Goal: Task Accomplishment & Management: Complete application form

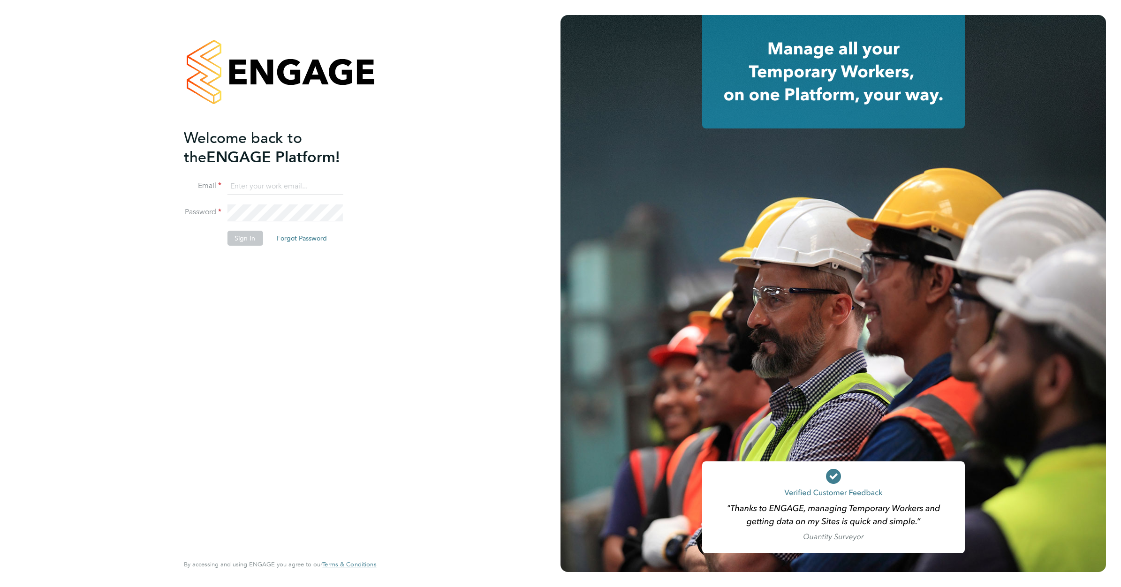
type input "admin@crestplus.com"
click at [239, 237] on button "Sign In" at bounding box center [245, 238] width 36 height 15
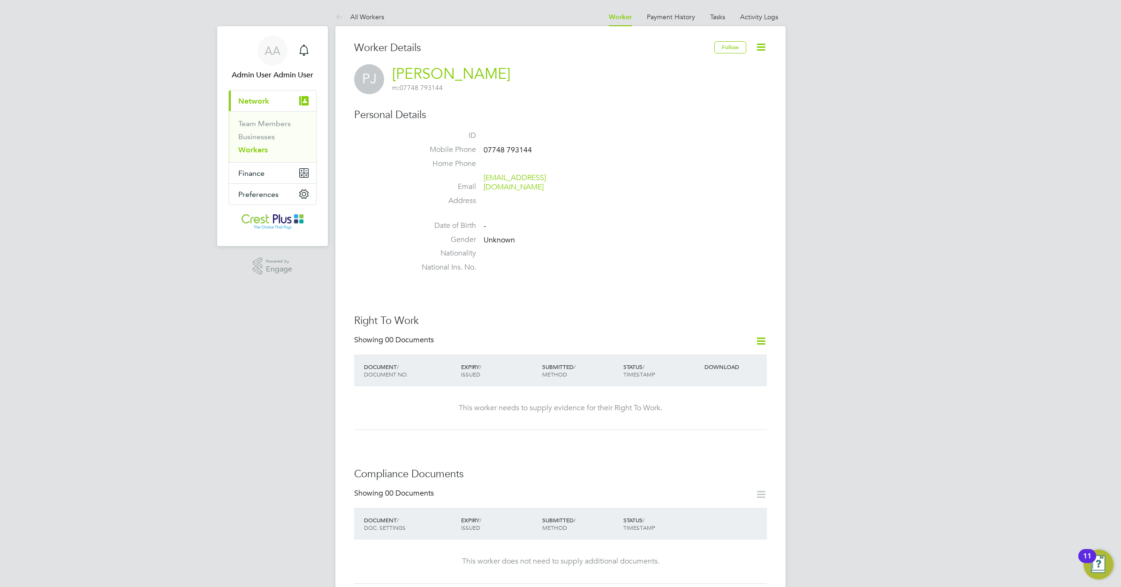
click at [254, 151] on link "Workers" at bounding box center [253, 149] width 30 height 9
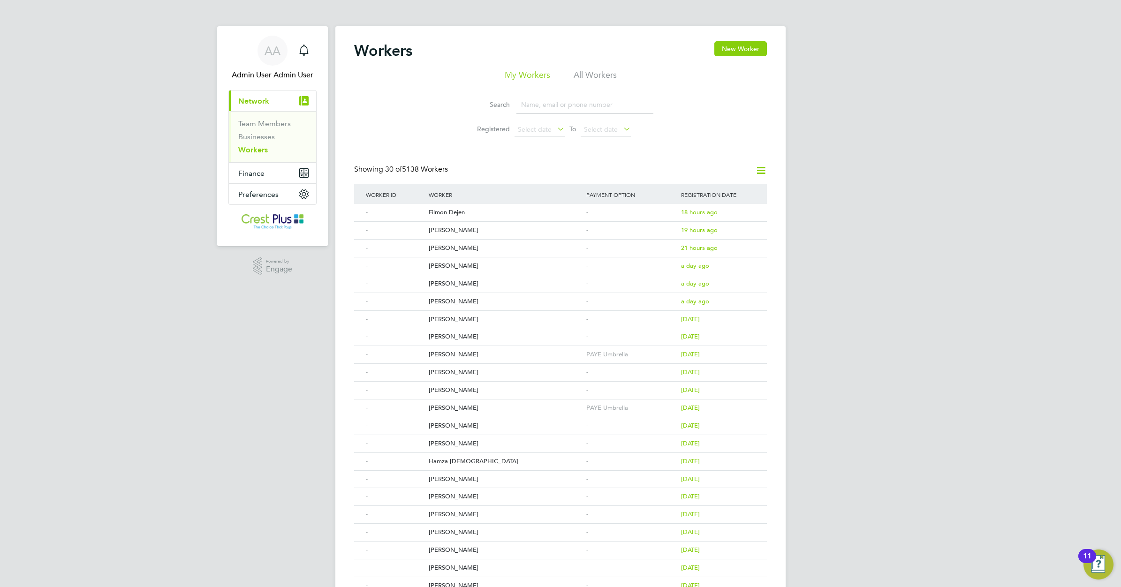
click at [533, 106] on input at bounding box center [584, 105] width 137 height 18
paste input "[PERSON_NAME]"
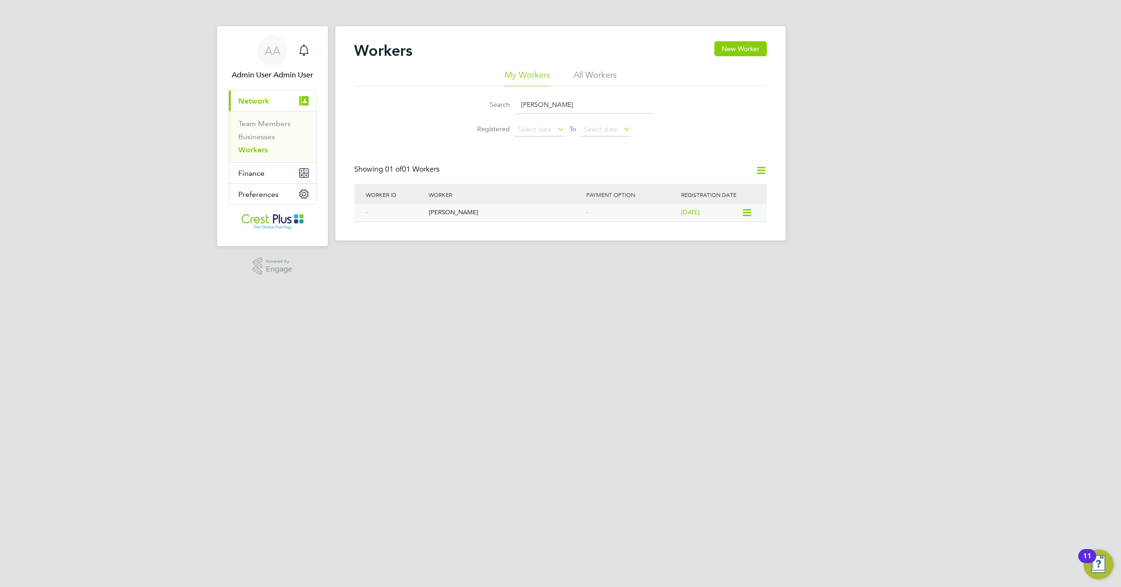
type input "[PERSON_NAME]"
click at [462, 211] on div "[PERSON_NAME]" at bounding box center [505, 212] width 158 height 17
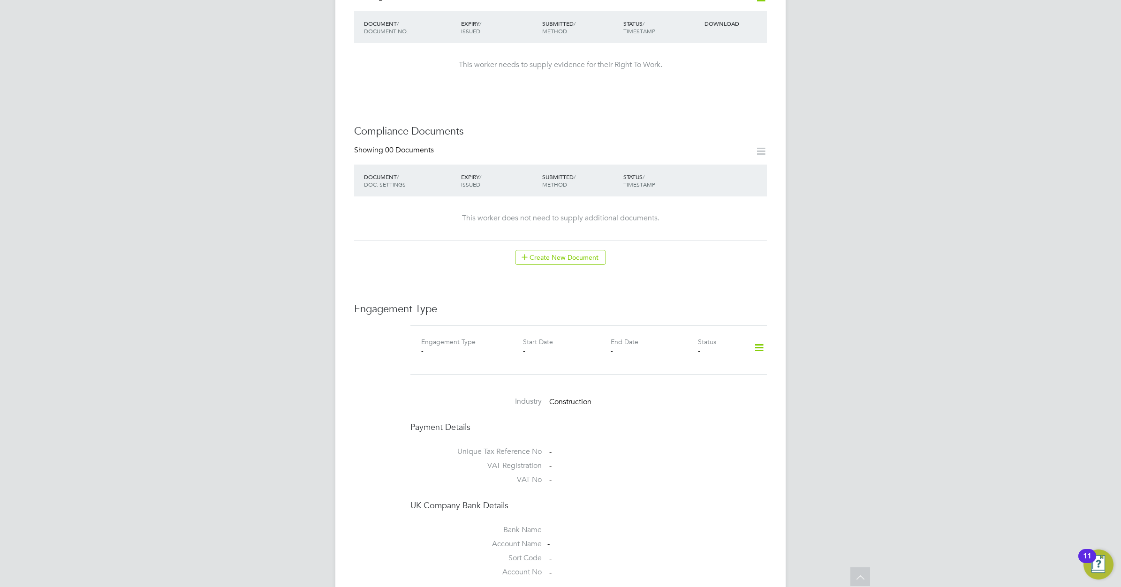
scroll to position [469, 0]
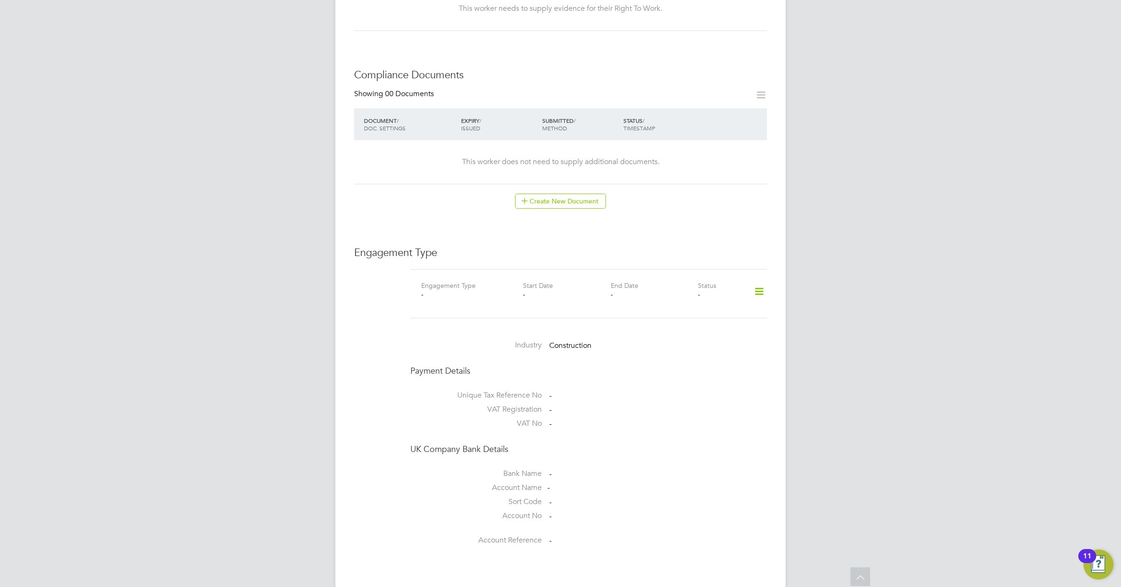
click at [759, 281] on icon at bounding box center [759, 292] width 16 height 22
click at [701, 311] on li "Add Engagement Type" at bounding box center [711, 313] width 106 height 13
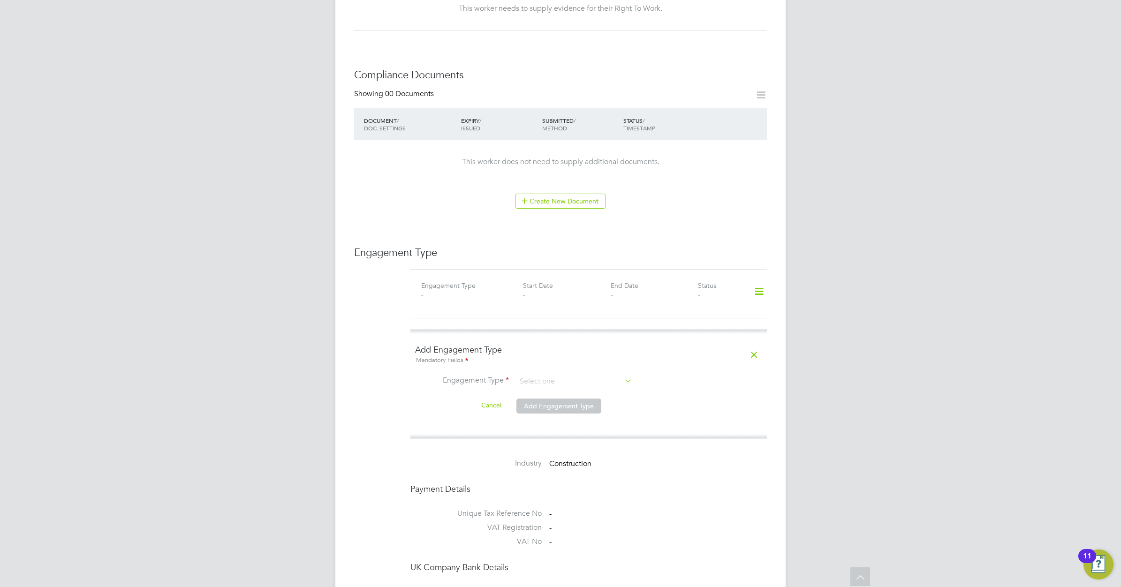
click at [623, 374] on icon at bounding box center [623, 380] width 0 height 13
click at [613, 375] on input at bounding box center [574, 381] width 116 height 13
click at [580, 402] on li "Self-employed" at bounding box center [574, 404] width 117 height 14
type input "Self-employed"
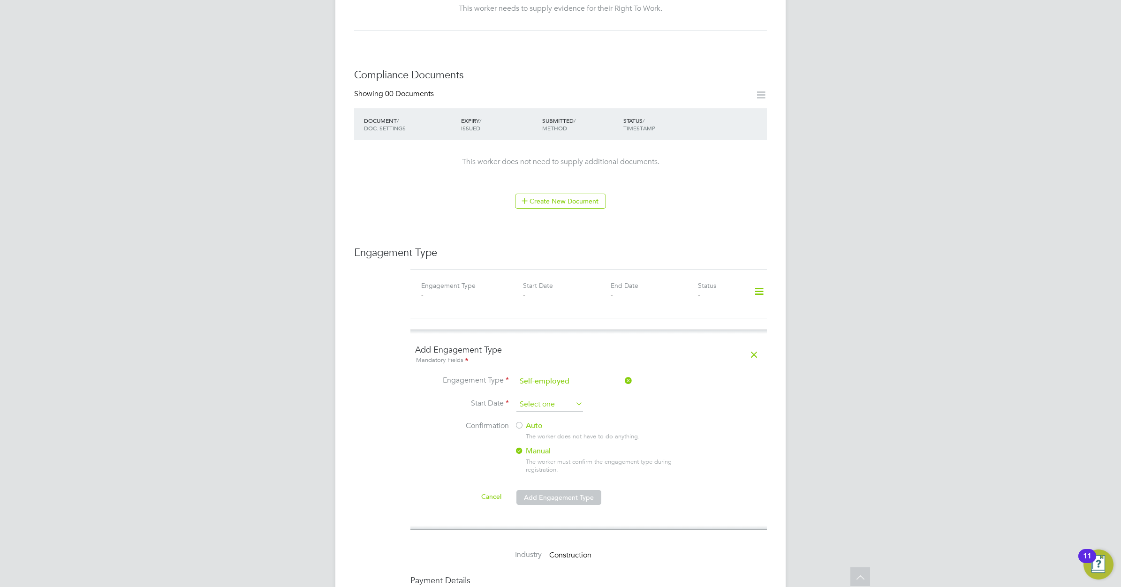
click at [561, 398] on input at bounding box center [549, 405] width 67 height 14
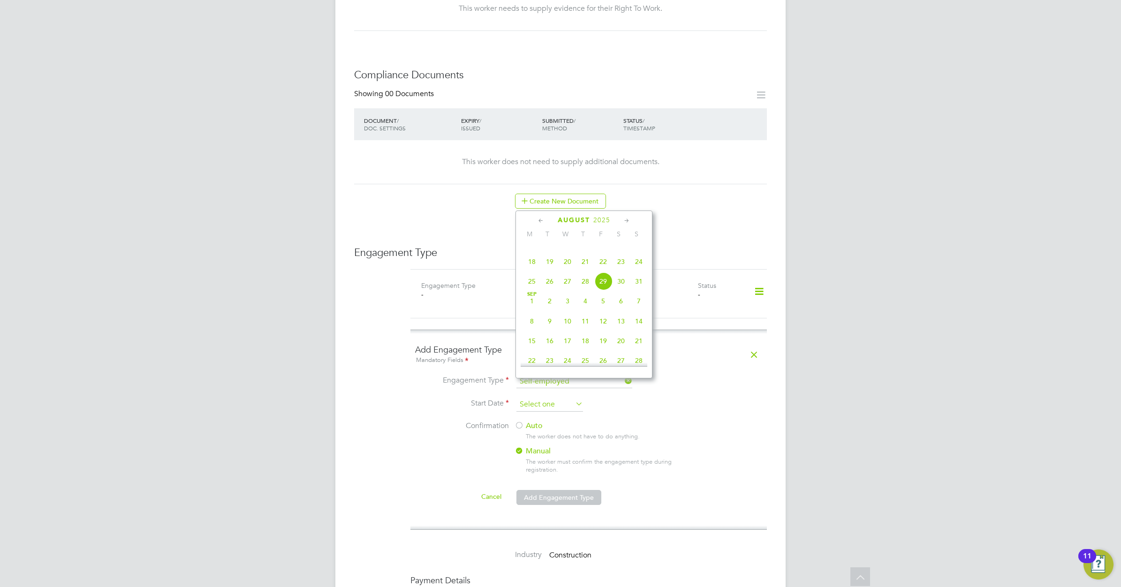
click at [561, 398] on input at bounding box center [549, 405] width 67 height 14
click at [664, 398] on li "Start Date" at bounding box center [588, 409] width 347 height 23
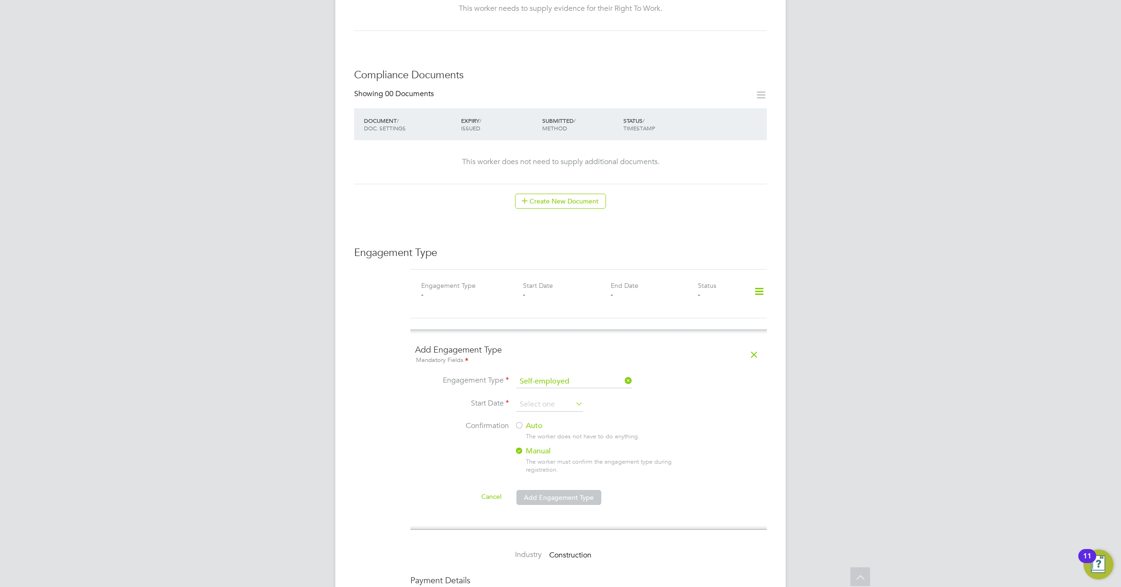
click at [518, 422] on div at bounding box center [518, 426] width 9 height 9
click at [533, 398] on input at bounding box center [549, 405] width 67 height 14
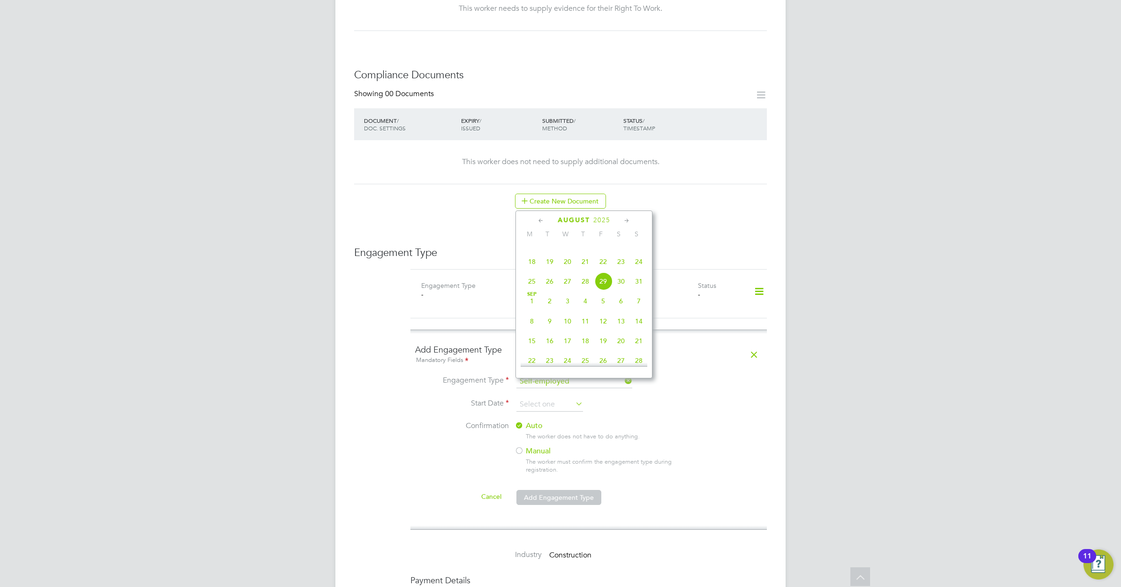
click at [541, 219] on icon at bounding box center [541, 221] width 9 height 10
click at [529, 316] on span "21" at bounding box center [532, 307] width 18 height 18
type input "21 Jul 2025"
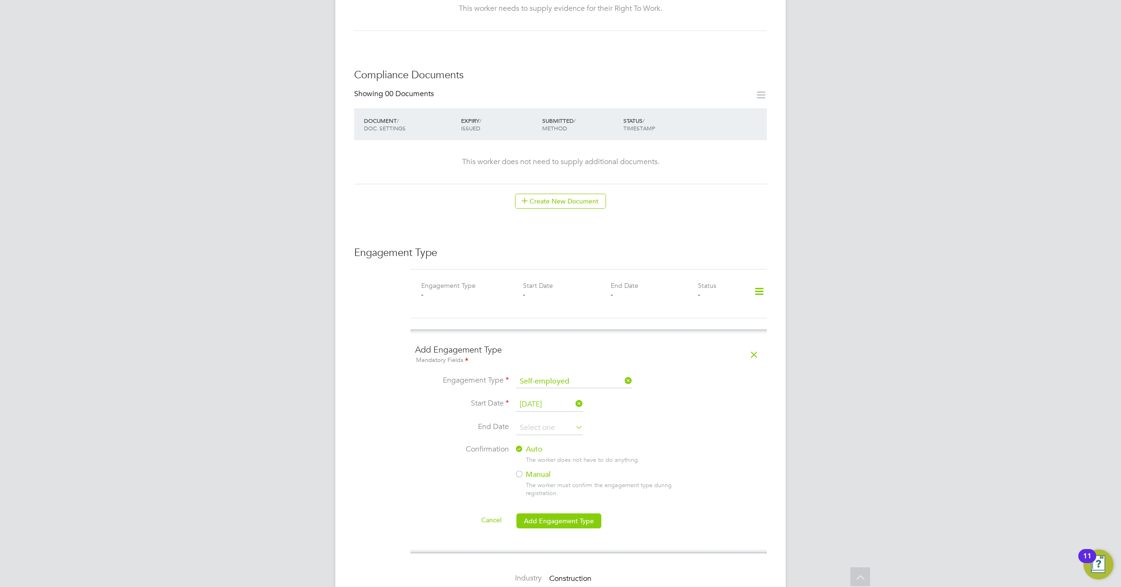
scroll to position [528, 0]
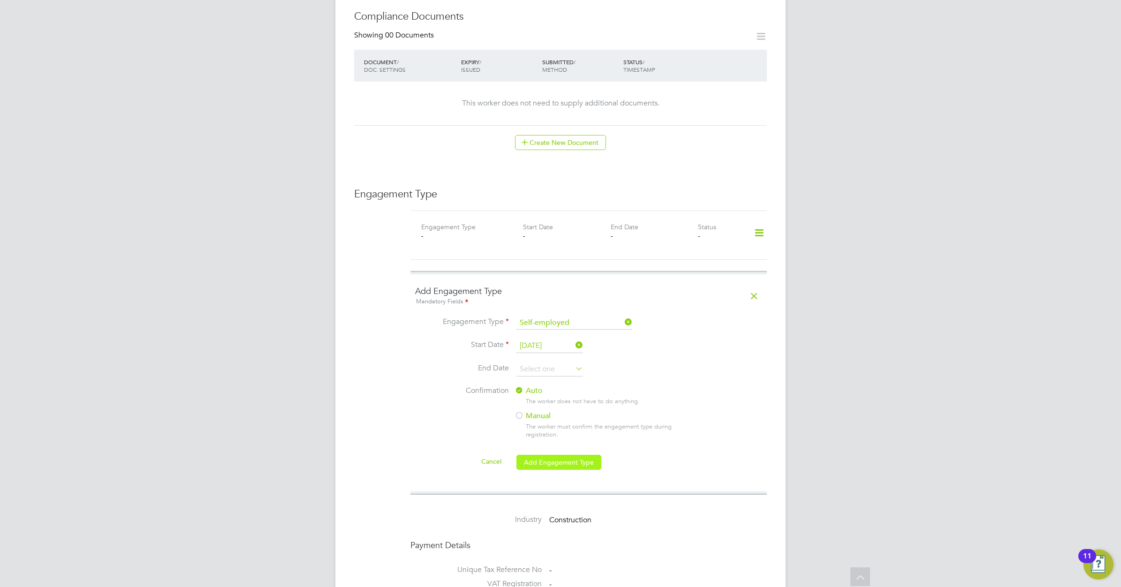
click at [558, 455] on button "Add Engagement Type" at bounding box center [558, 462] width 85 height 15
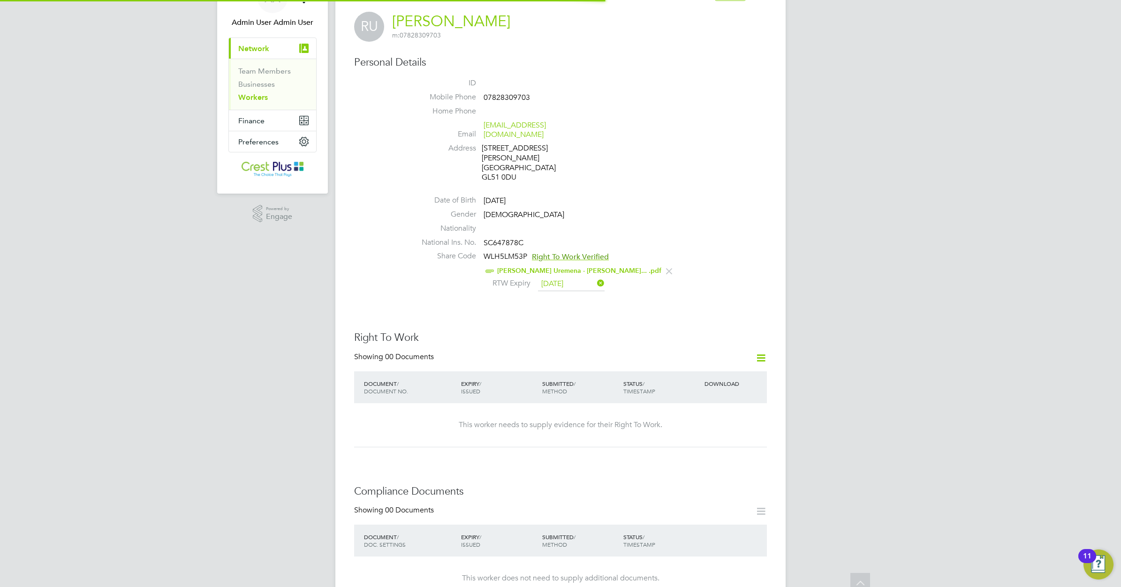
scroll to position [0, 0]
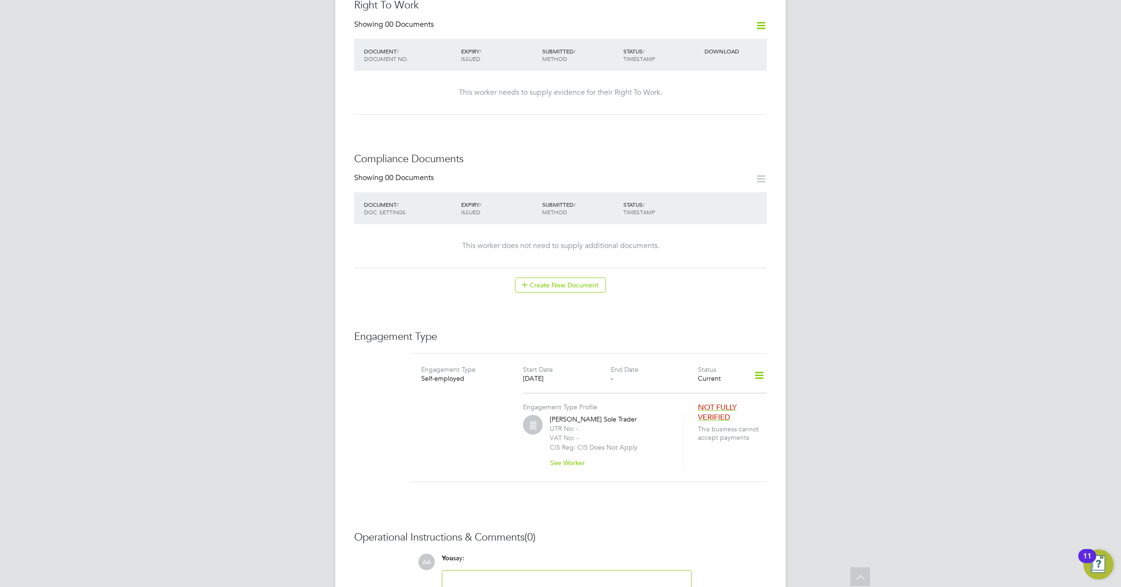
scroll to position [471, 0]
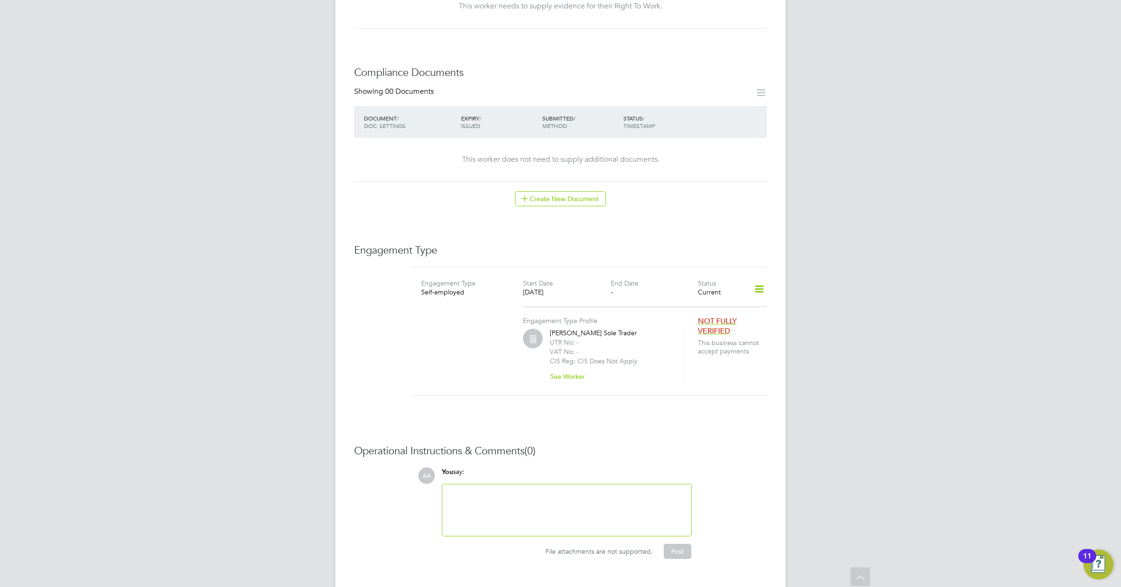
click at [712, 317] on span "NOT FULLY VERIFIED" at bounding box center [717, 326] width 39 height 19
click at [429, 319] on div "Engagement Type Profile Ruben Uremena Sole Trader UTR No: - VAT No: - CIS Reg: …" at bounding box center [589, 344] width 364 height 80
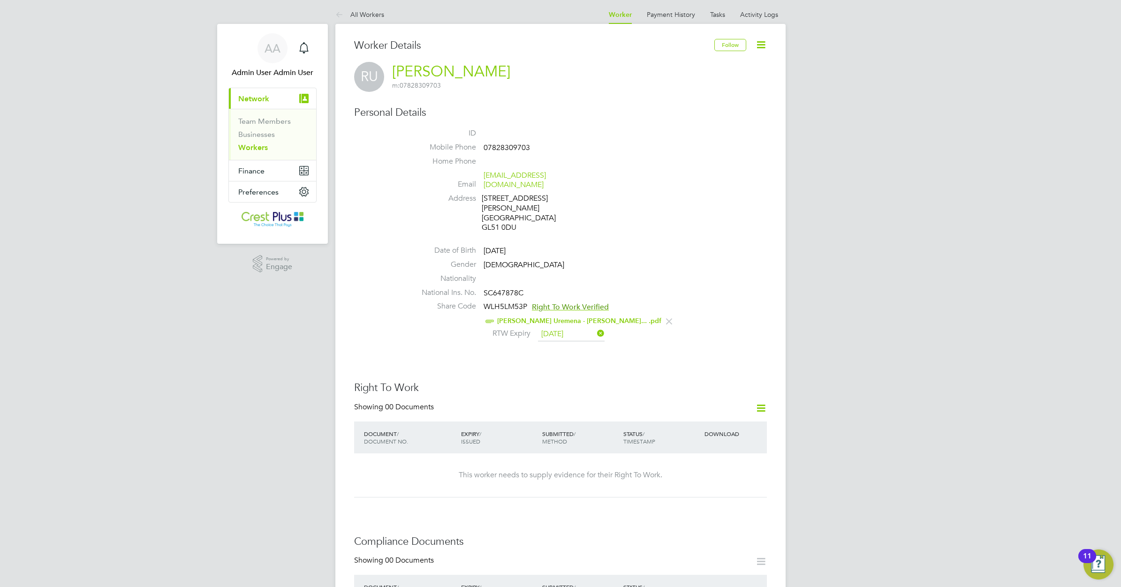
scroll to position [0, 0]
click at [257, 151] on link "Workers" at bounding box center [253, 149] width 30 height 9
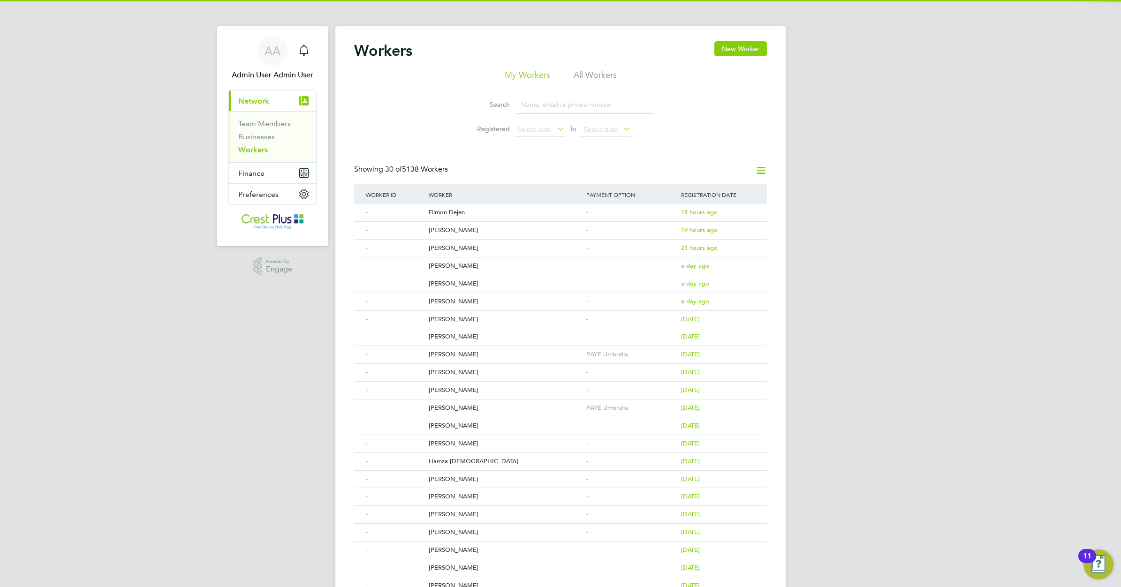
click at [527, 106] on input at bounding box center [584, 105] width 137 height 18
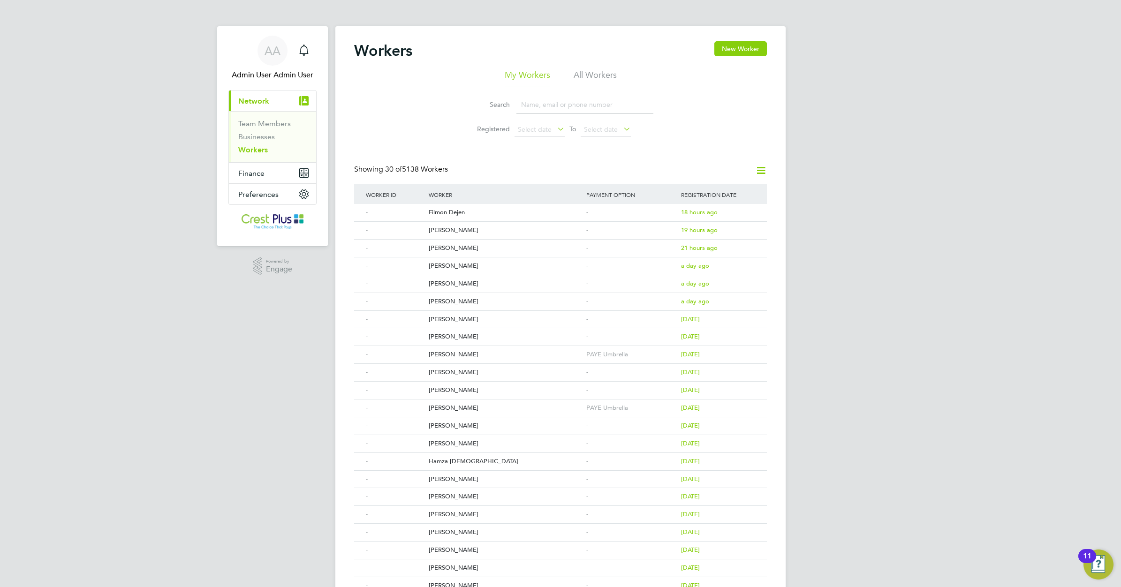
paste input "GREGORY COLE"
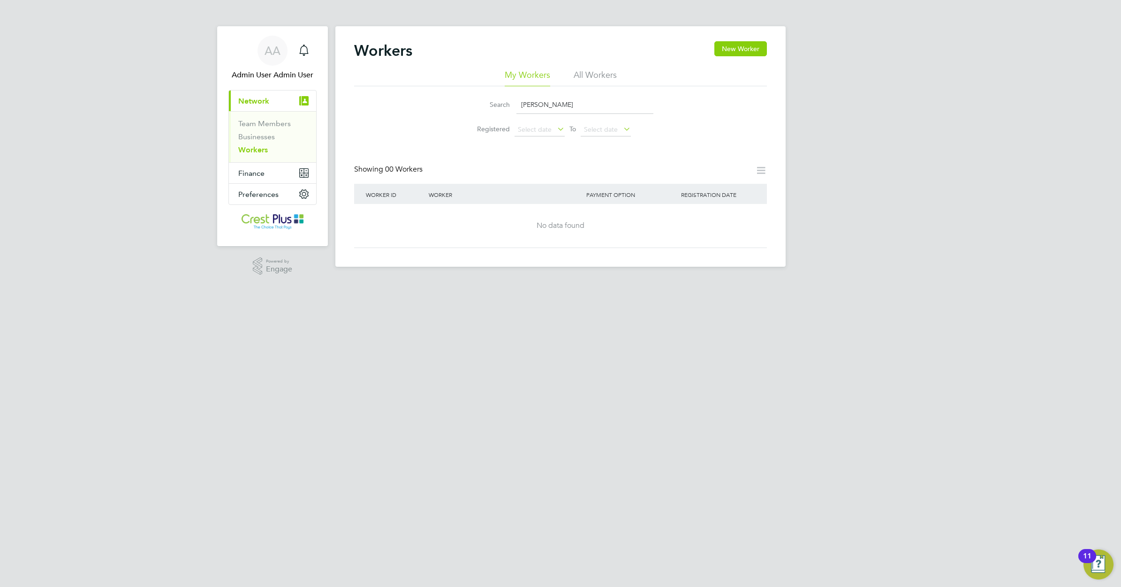
click at [550, 106] on input "GREGORY COLE" at bounding box center [584, 105] width 137 height 18
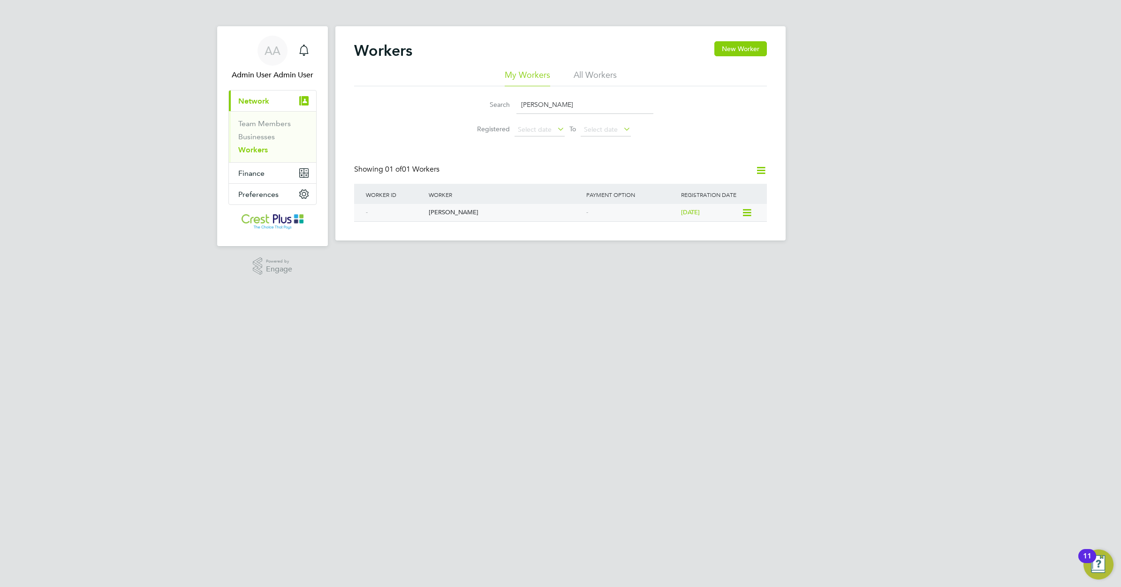
type input "GREG COLE"
click at [435, 212] on div "[PERSON_NAME]" at bounding box center [505, 212] width 158 height 17
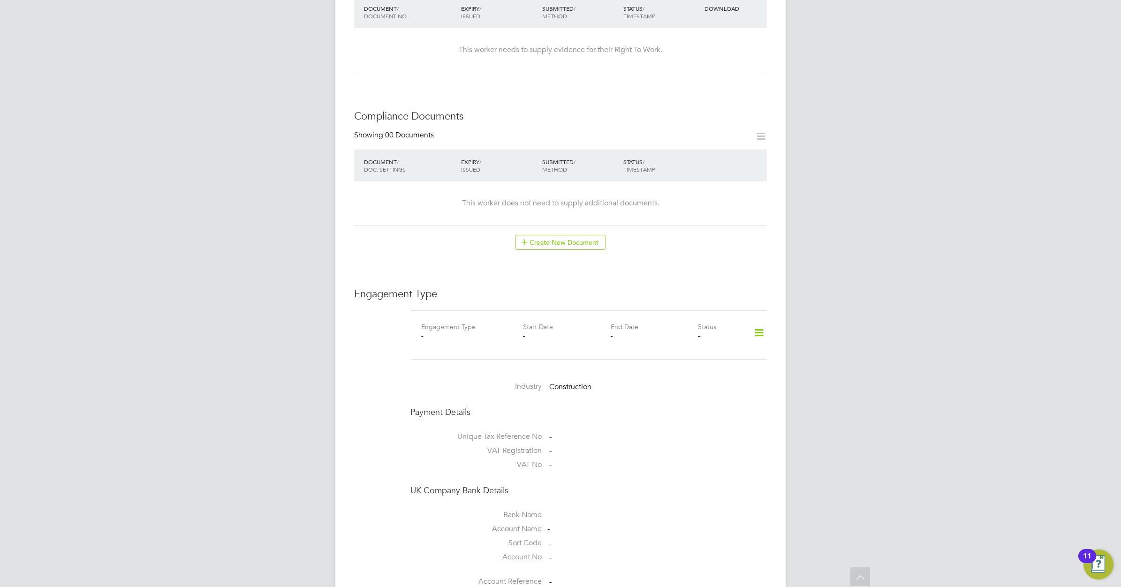
scroll to position [410, 0]
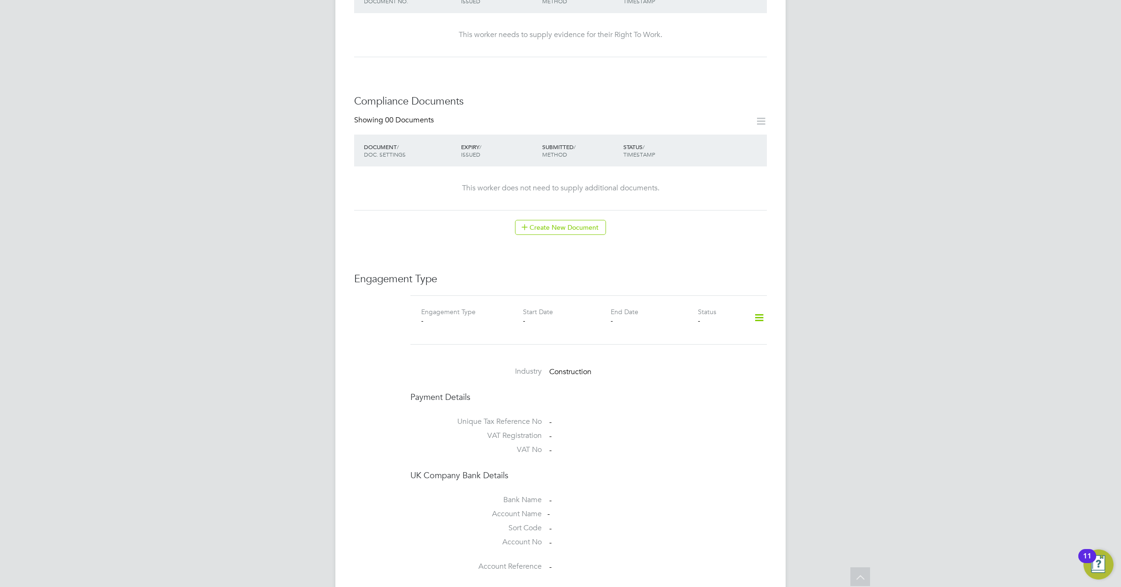
click at [758, 307] on icon at bounding box center [759, 318] width 16 height 22
click at [693, 339] on li "Add Engagement Type" at bounding box center [711, 339] width 106 height 13
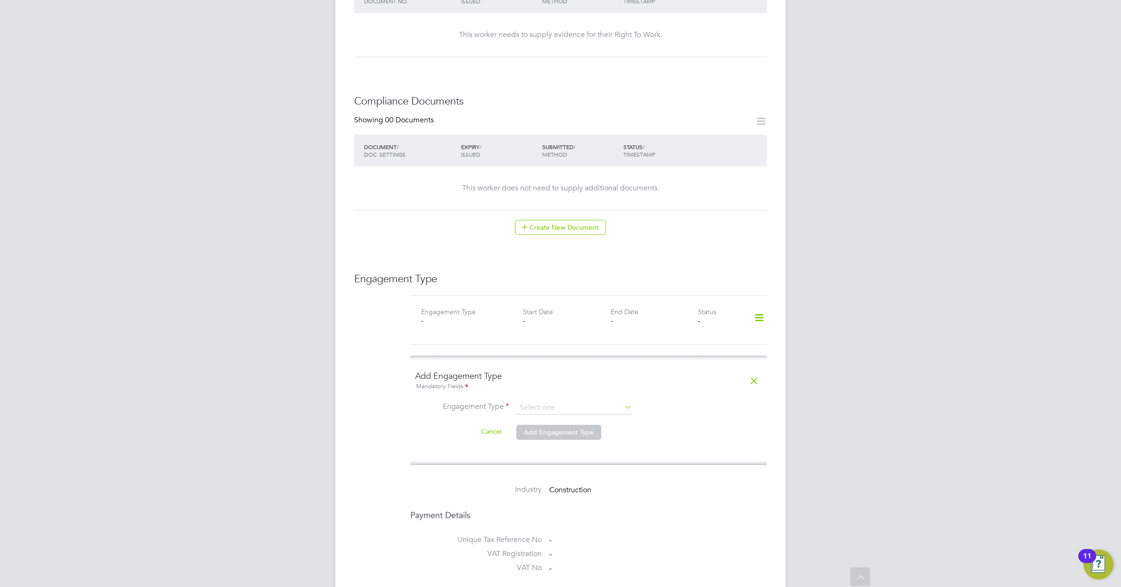
click at [623, 401] on icon at bounding box center [623, 407] width 0 height 13
click at [533, 401] on input at bounding box center [574, 407] width 116 height 13
click at [553, 429] on li "Self-employed" at bounding box center [574, 430] width 117 height 14
type input "Self-employed"
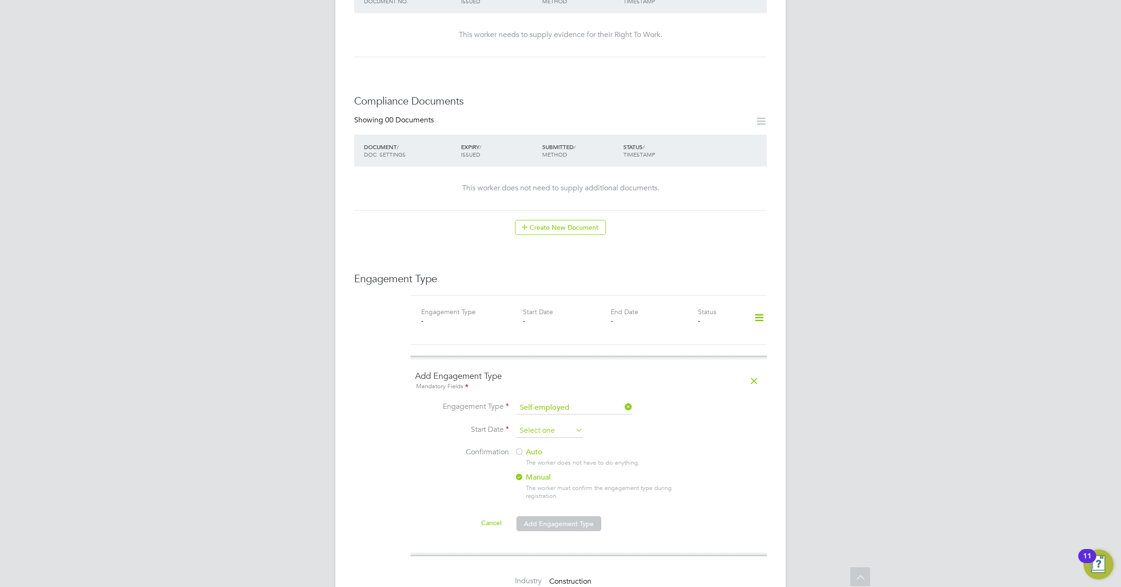
click at [550, 424] on input at bounding box center [549, 431] width 67 height 14
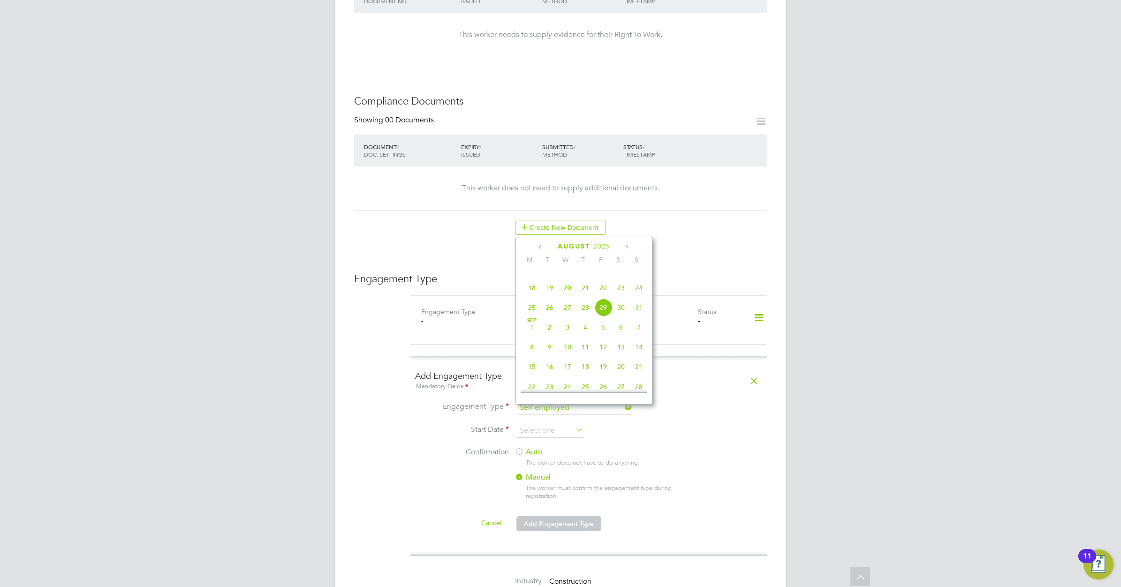
click at [537, 245] on icon at bounding box center [541, 247] width 9 height 10
click at [538, 246] on icon at bounding box center [541, 247] width 9 height 10
click at [533, 302] on span "2" at bounding box center [532, 298] width 18 height 18
type input "02 Jun 2025"
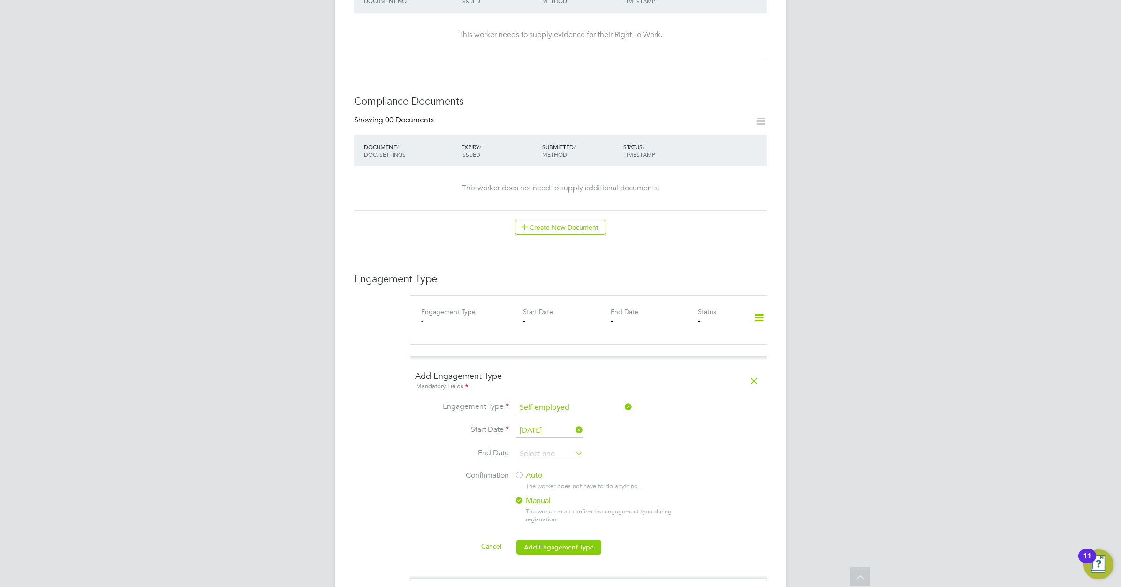
click at [517, 471] on div at bounding box center [518, 475] width 9 height 9
click at [559, 540] on button "Add Engagement Type" at bounding box center [558, 547] width 85 height 15
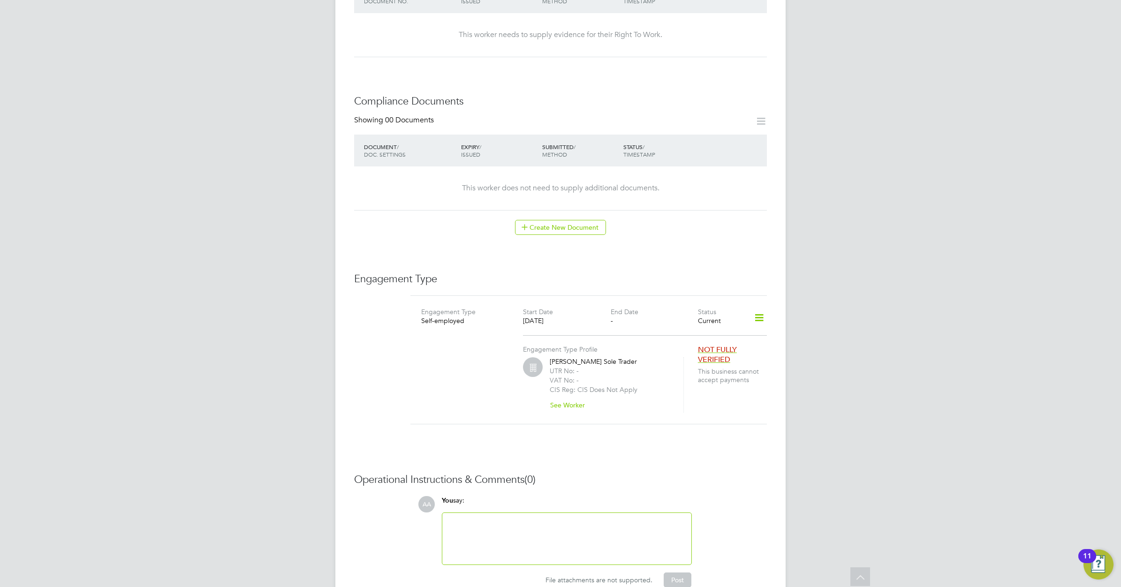
click at [754, 307] on icon at bounding box center [759, 318] width 16 height 22
click at [691, 324] on li "Edit Engagement Type" at bounding box center [709, 325] width 107 height 13
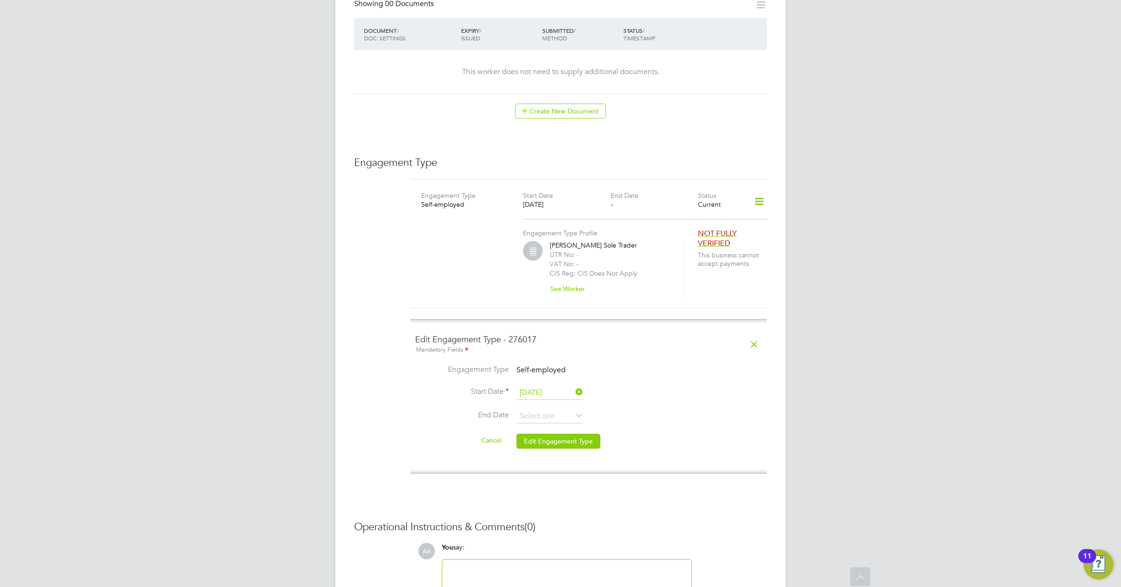
scroll to position [528, 0]
click at [574, 408] on icon at bounding box center [574, 414] width 0 height 13
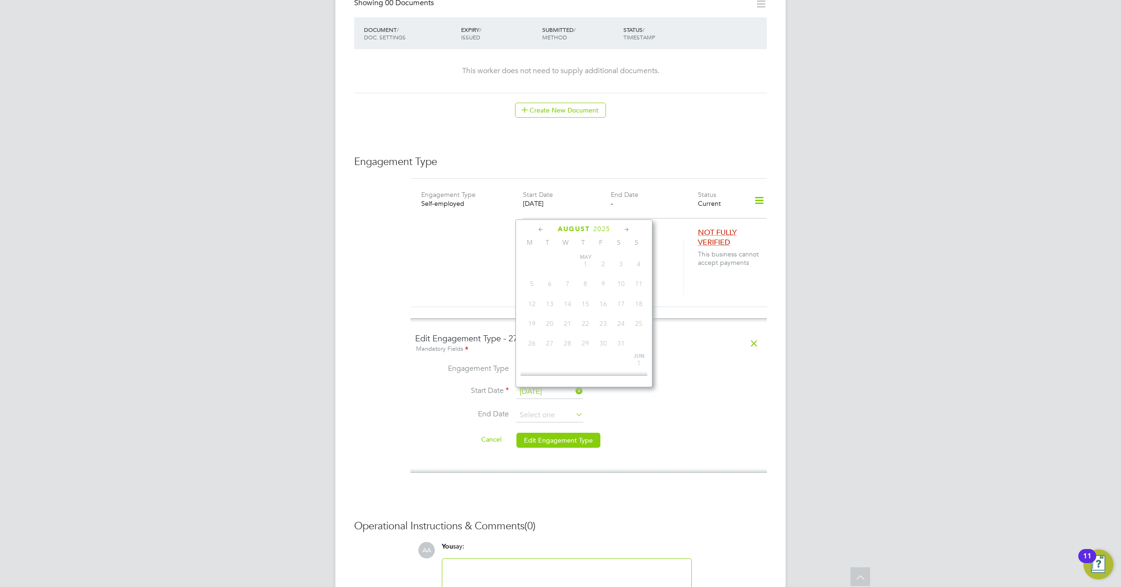
scroll to position [370, 0]
click at [628, 225] on icon at bounding box center [626, 230] width 9 height 10
click at [628, 227] on icon at bounding box center [626, 230] width 9 height 10
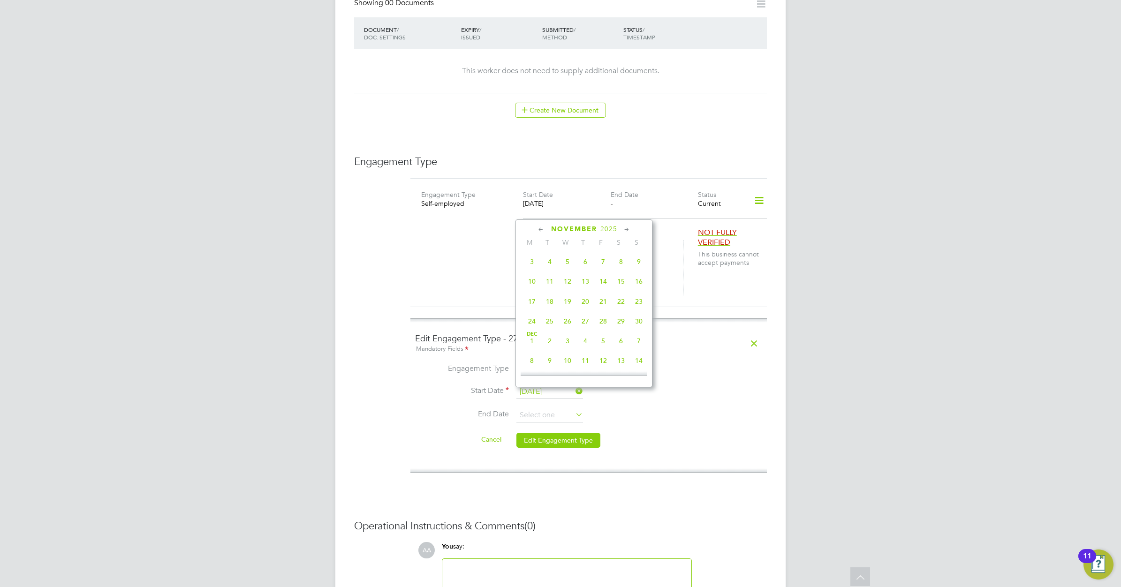
click at [627, 226] on icon at bounding box center [626, 230] width 9 height 10
click at [552, 248] on span "2" at bounding box center [550, 239] width 18 height 18
type input "02 Dec 2025"
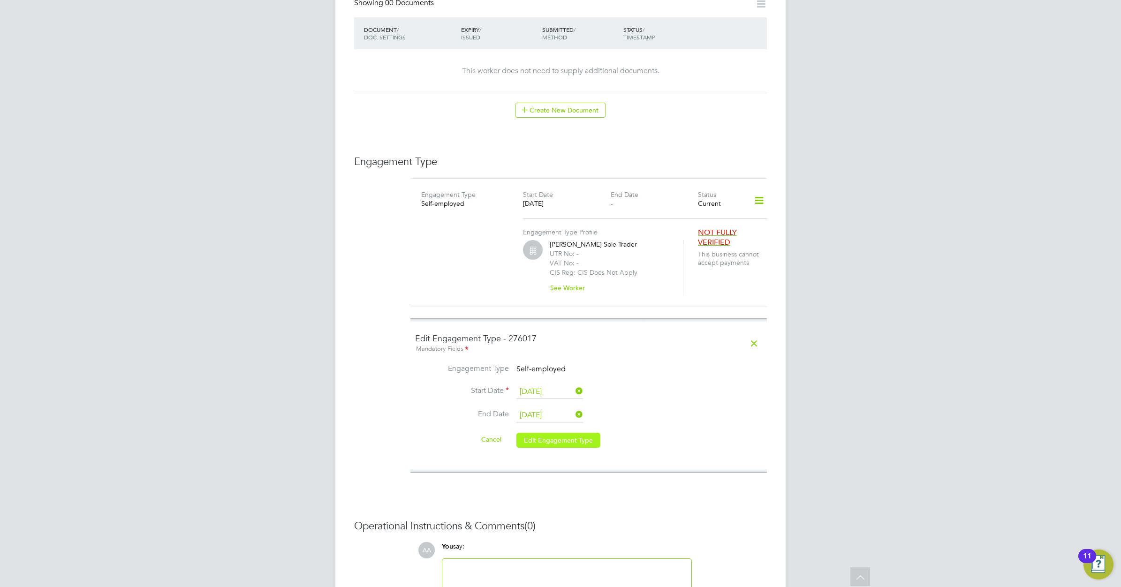
click at [550, 433] on button "Edit Engagement Type" at bounding box center [558, 440] width 84 height 15
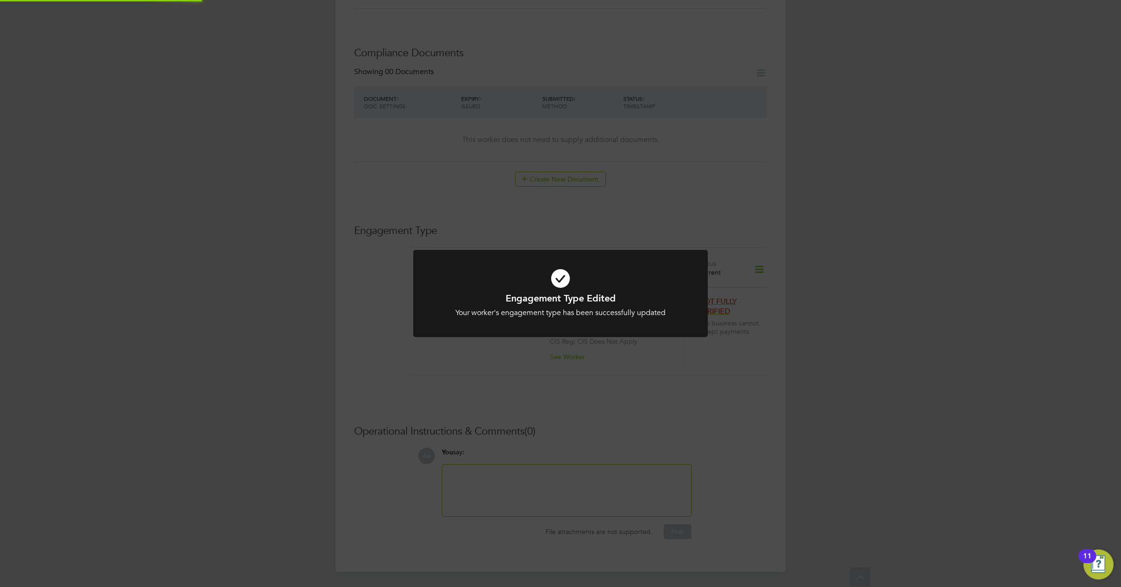
scroll to position [438, 0]
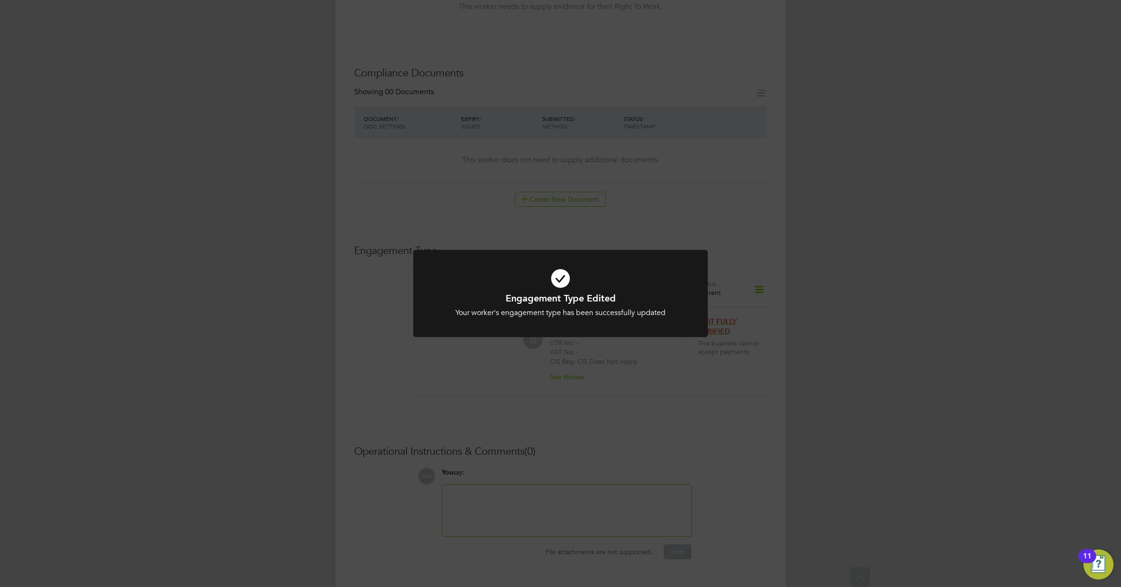
click at [558, 291] on icon at bounding box center [560, 278] width 244 height 37
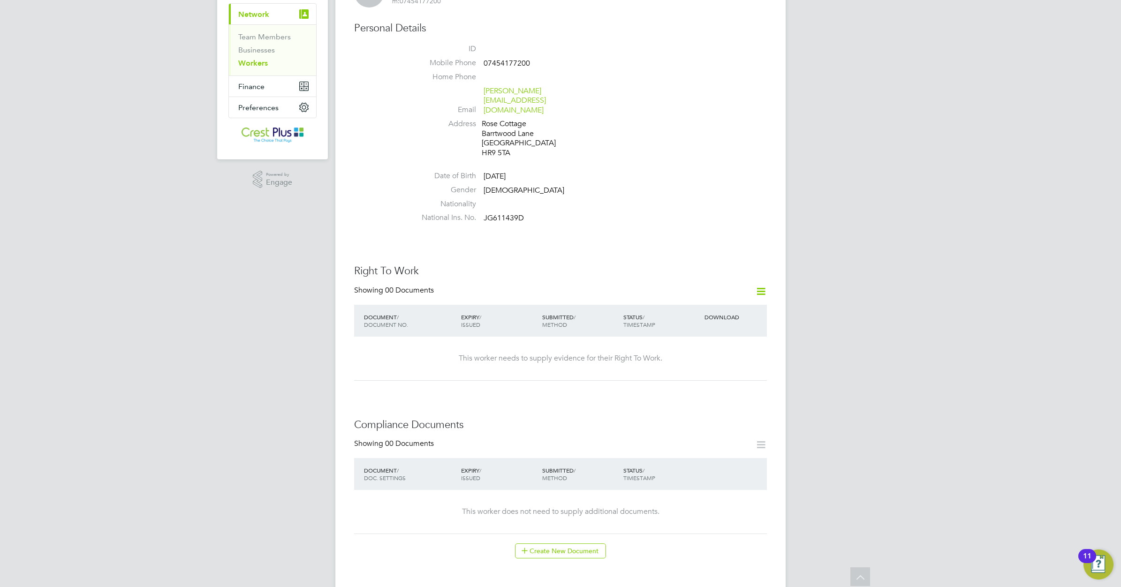
scroll to position [0, 0]
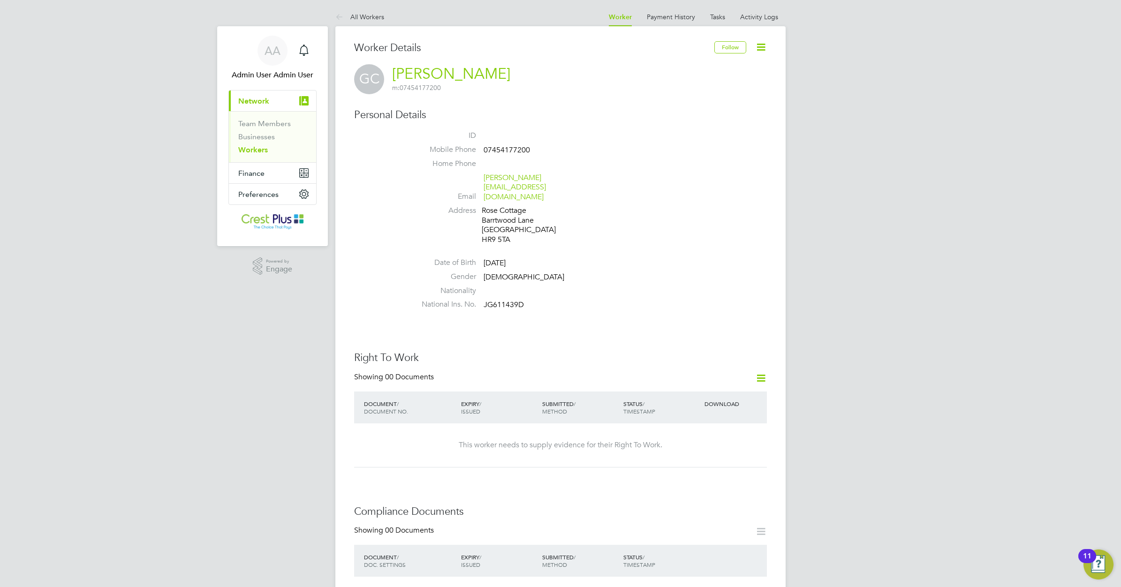
click at [257, 148] on link "Workers" at bounding box center [253, 149] width 30 height 9
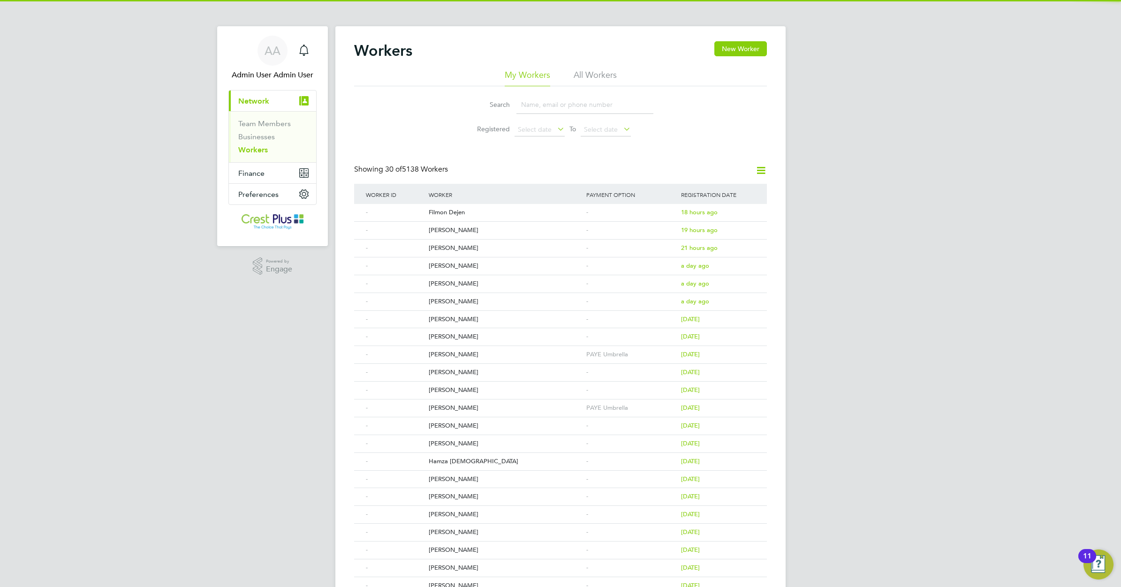
click at [530, 106] on input at bounding box center [584, 105] width 137 height 18
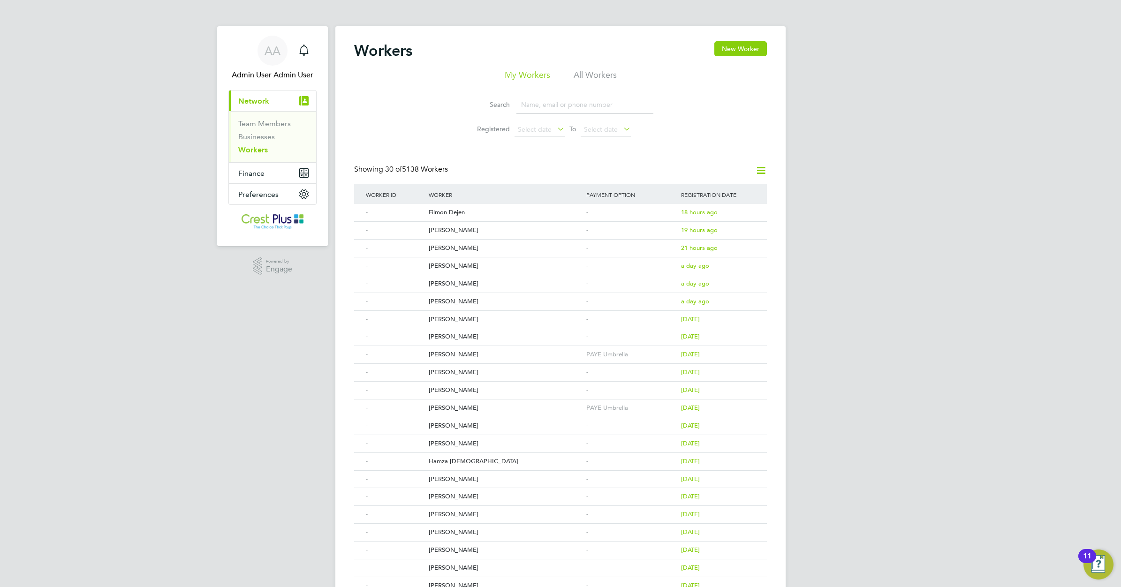
paste input "RUBEN UREMENA"
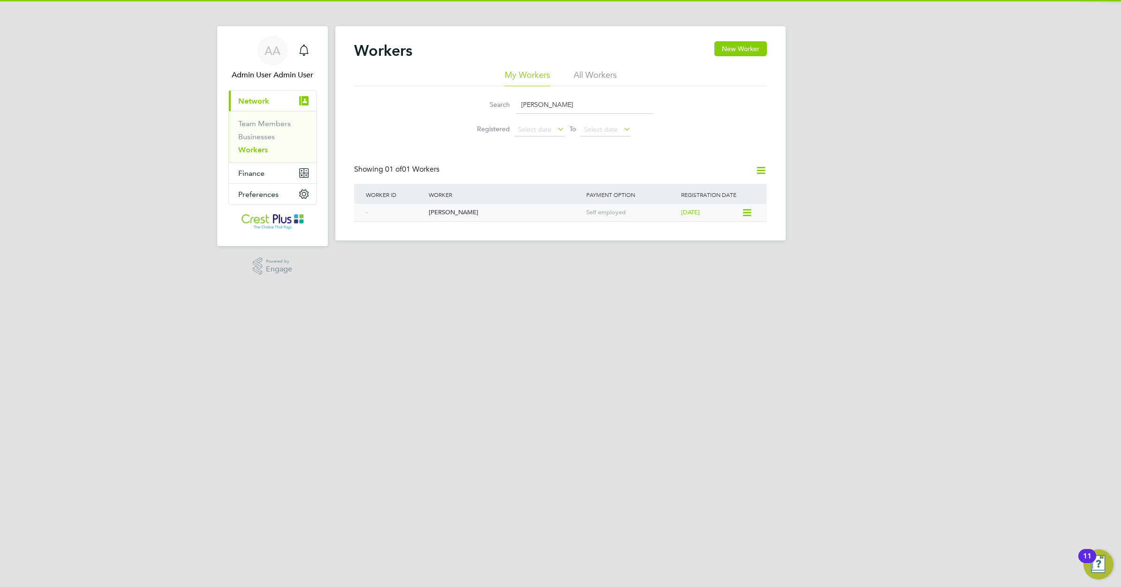
type input "RUBEN UREMENA"
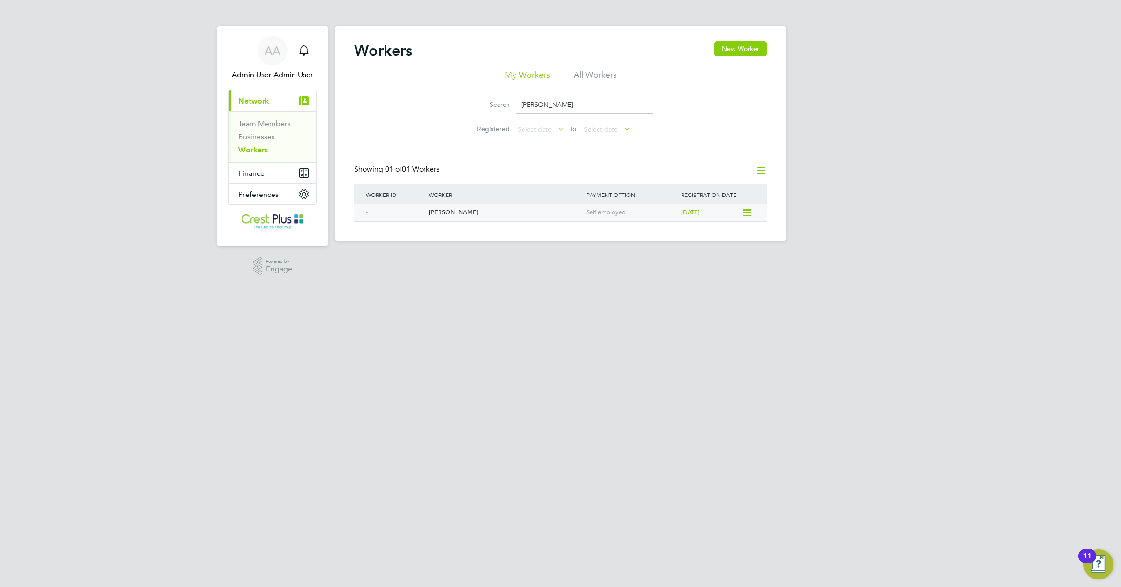
click at [461, 210] on div "Ruben Uremena" at bounding box center [505, 212] width 158 height 17
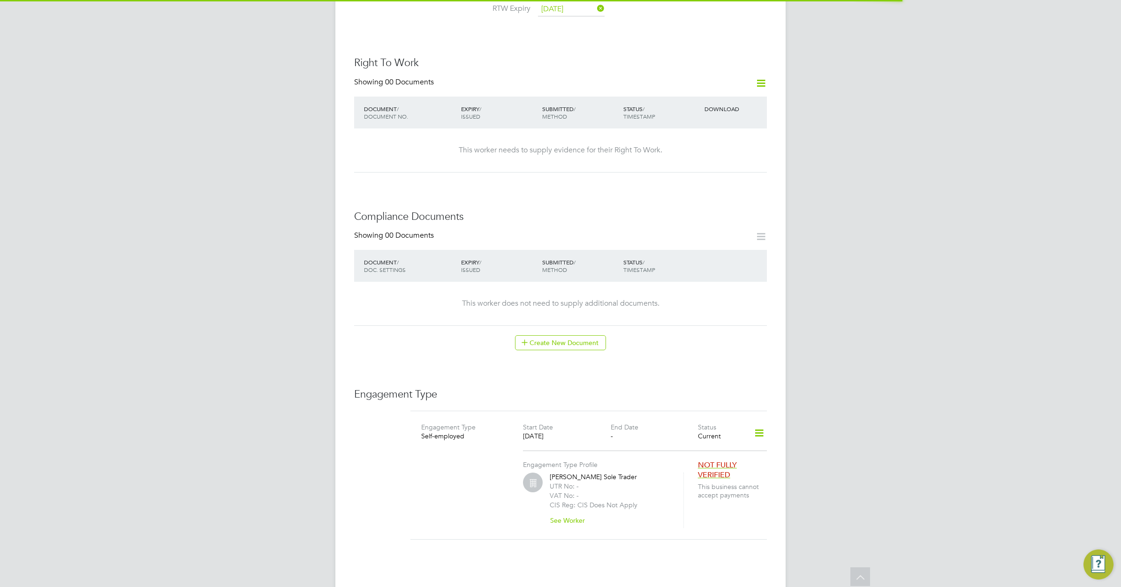
scroll to position [410, 0]
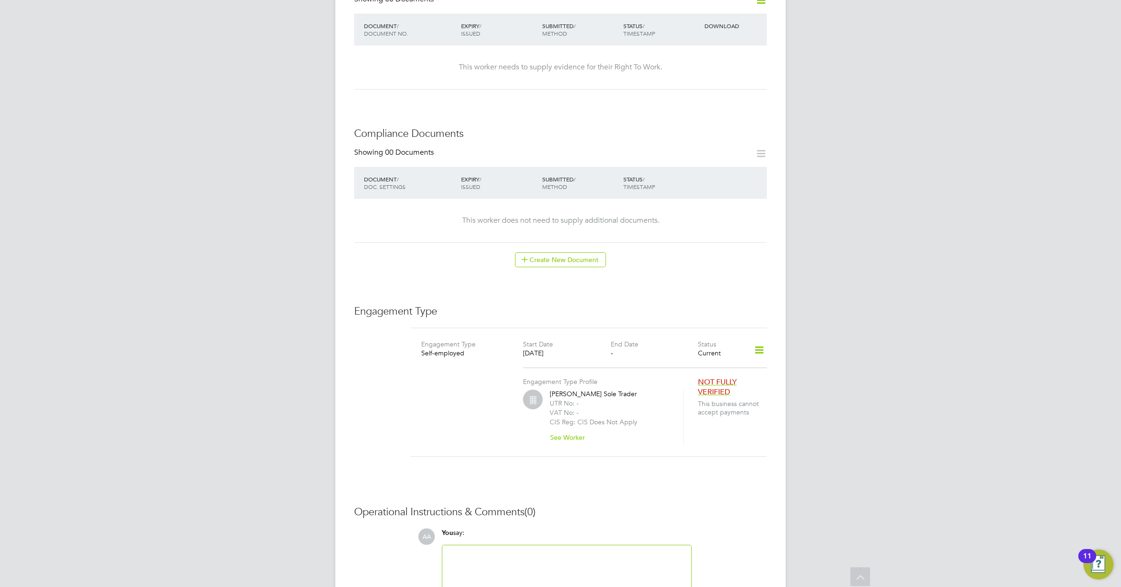
click at [758, 340] on icon at bounding box center [759, 351] width 16 height 22
click at [692, 359] on li "Edit Engagement Type" at bounding box center [709, 358] width 107 height 13
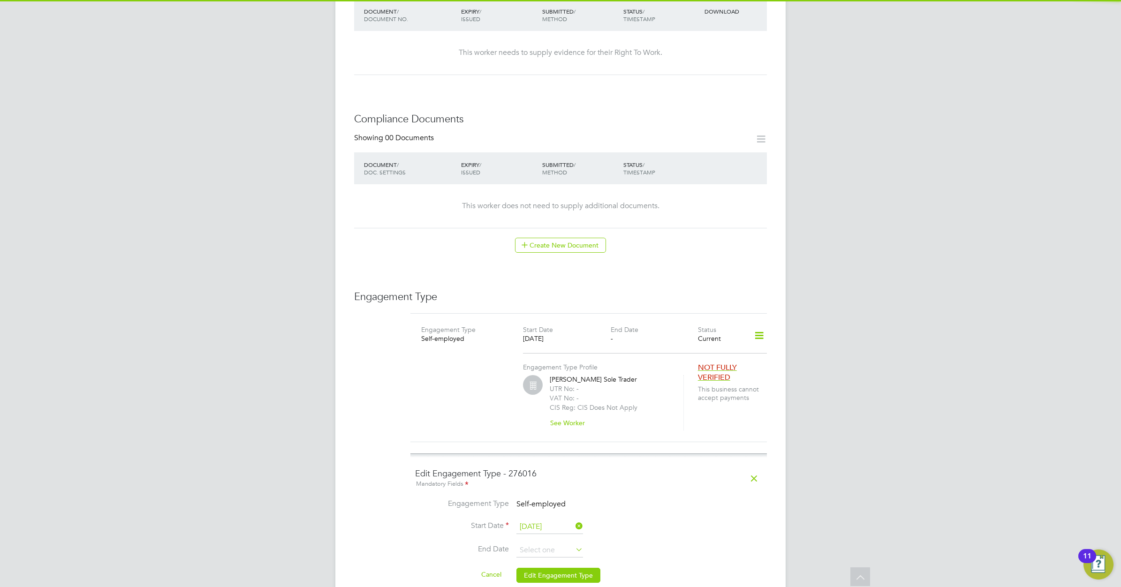
scroll to position [528, 0]
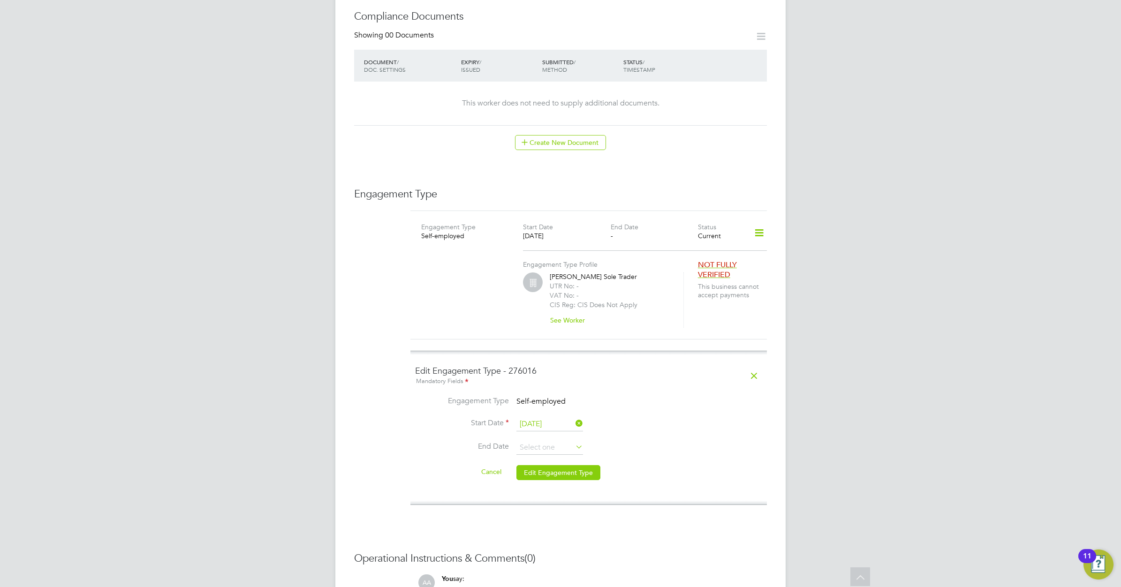
click at [574, 440] on icon at bounding box center [574, 446] width 0 height 13
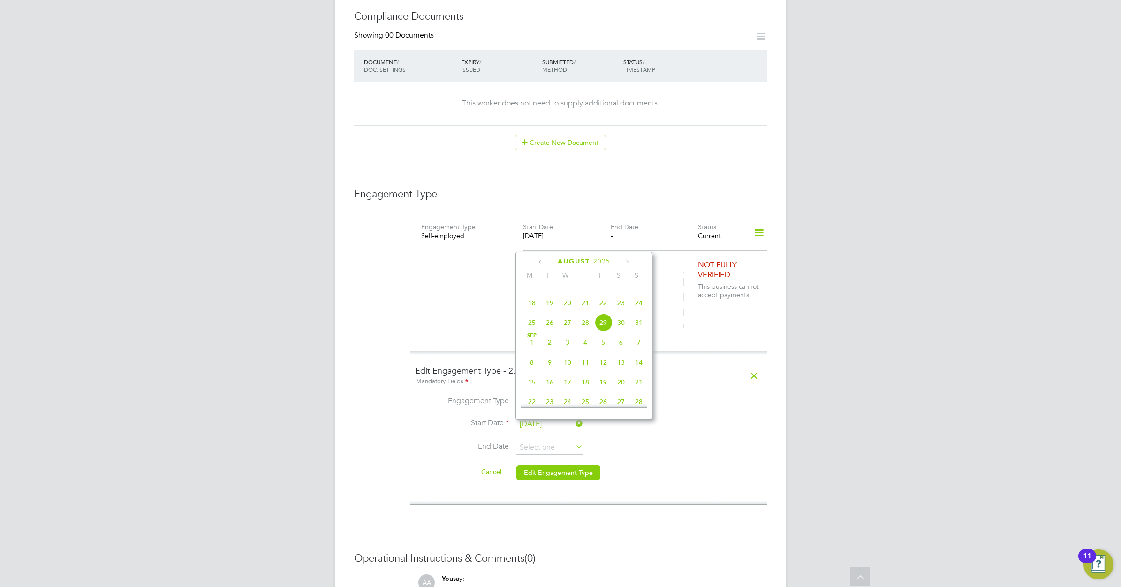
click at [640, 332] on span "31" at bounding box center [639, 323] width 18 height 18
type input "31 Aug 2025"
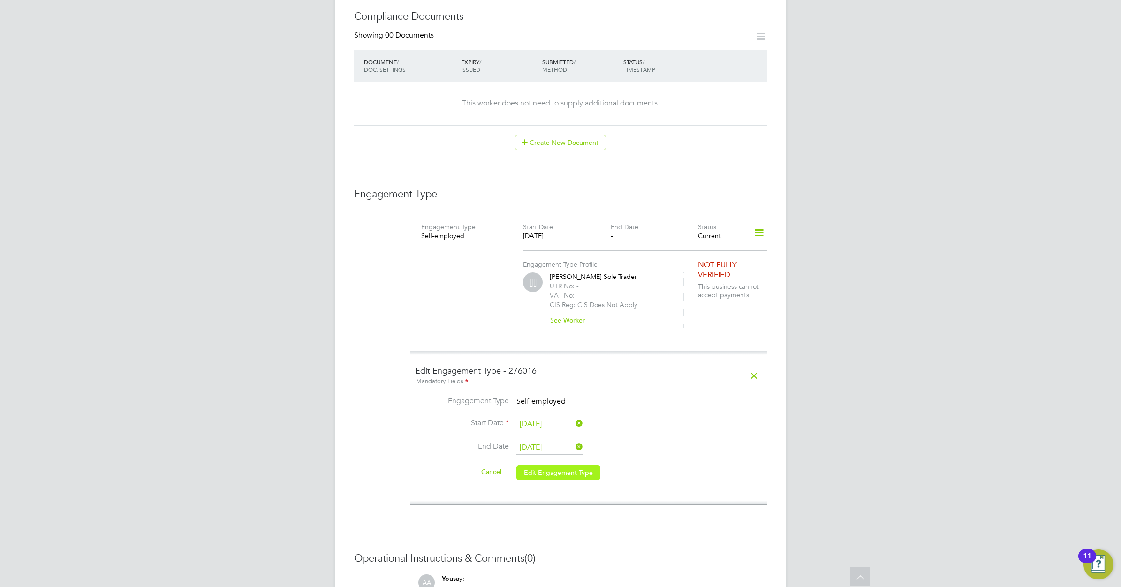
click at [549, 465] on button "Edit Engagement Type" at bounding box center [558, 472] width 84 height 15
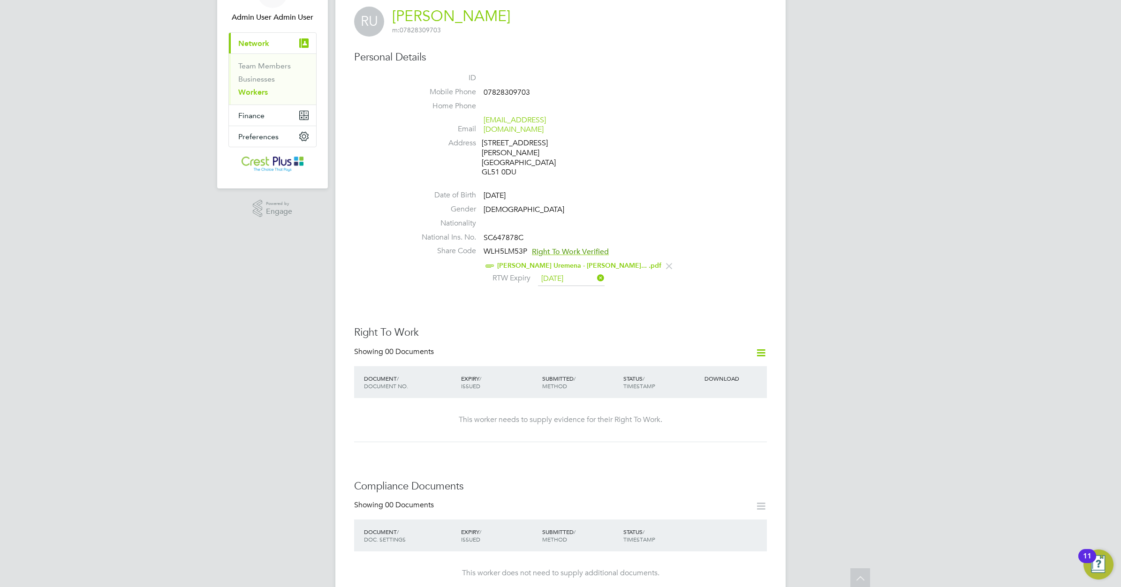
scroll to position [0, 0]
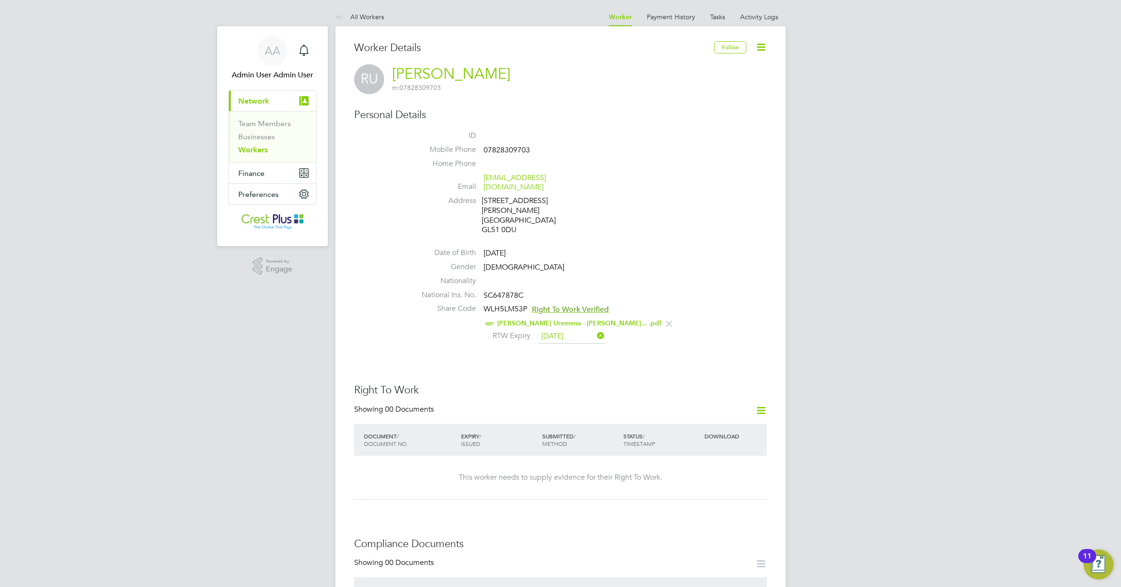
click at [258, 148] on link "Workers" at bounding box center [253, 149] width 30 height 9
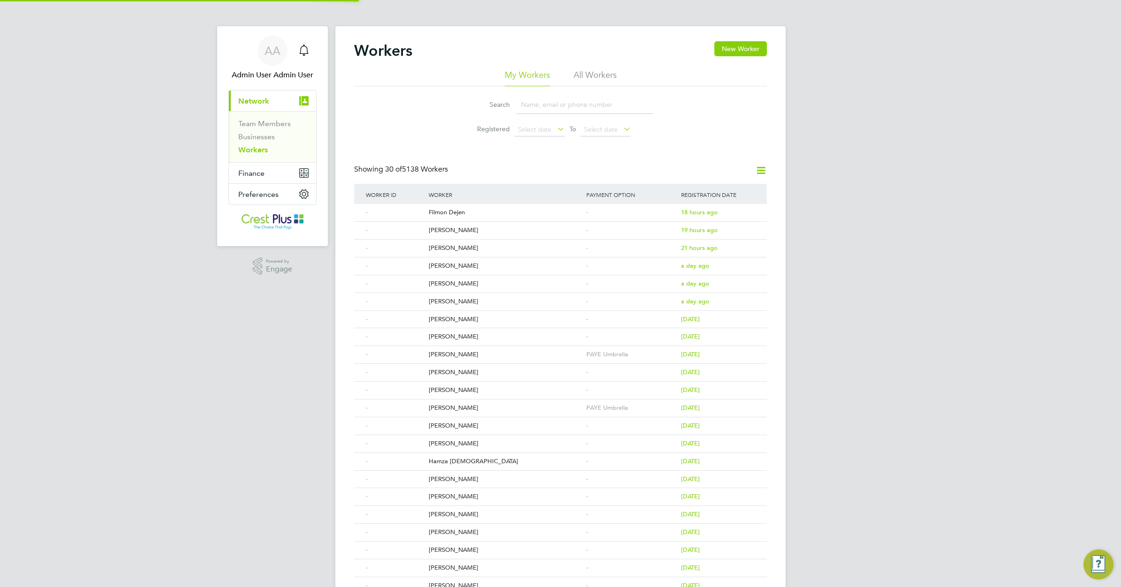
click at [529, 106] on input at bounding box center [584, 105] width 137 height 18
paste input "RICHARD COLLETT"
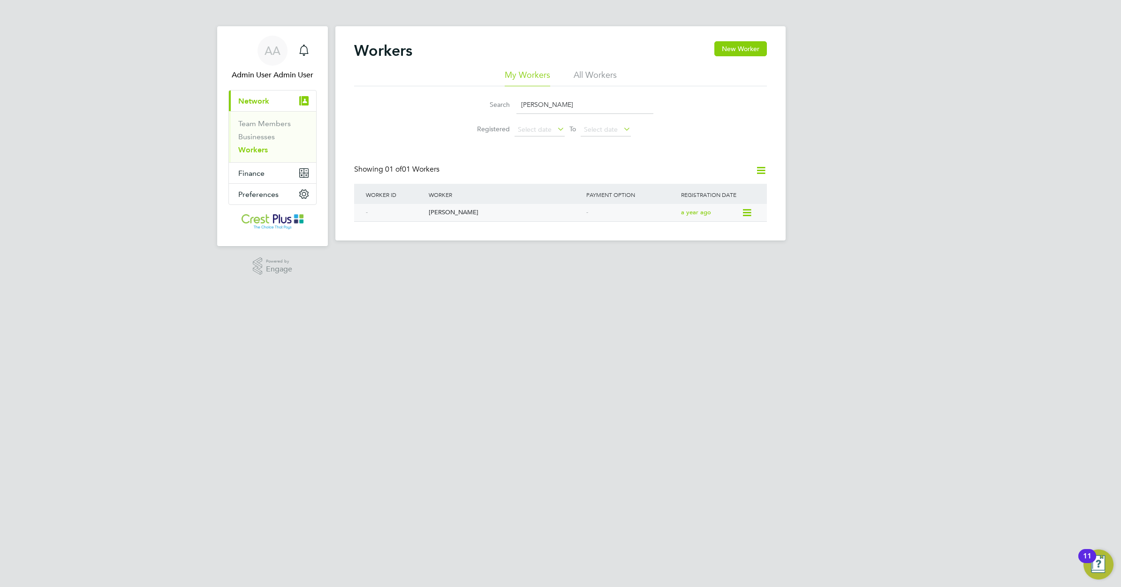
type input "RICHARD COLLETT"
click at [441, 212] on div "Richard Collett" at bounding box center [505, 212] width 158 height 17
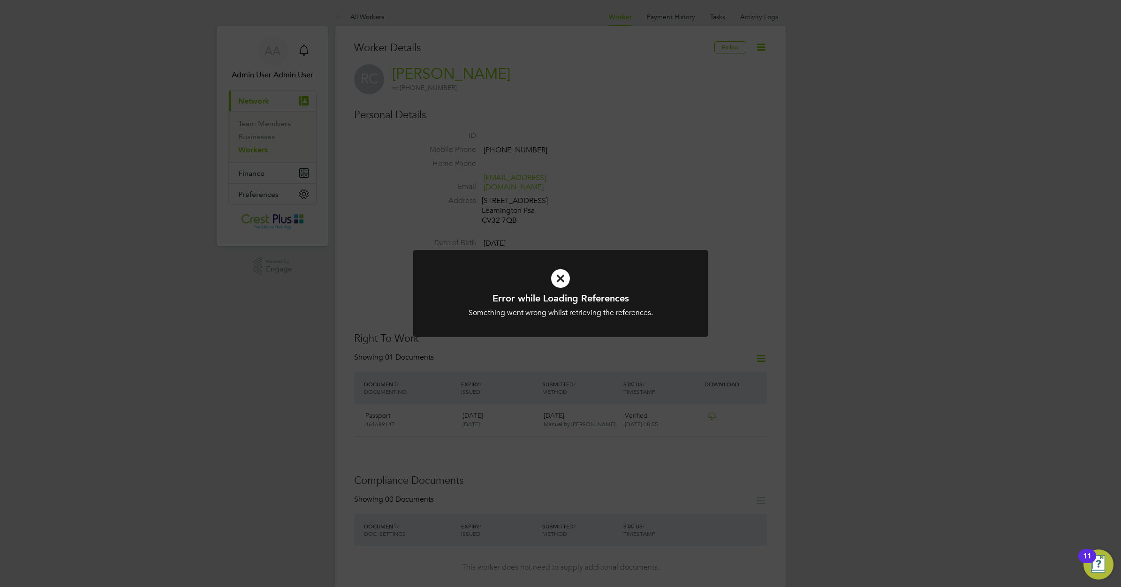
click at [561, 273] on icon at bounding box center [560, 278] width 244 height 37
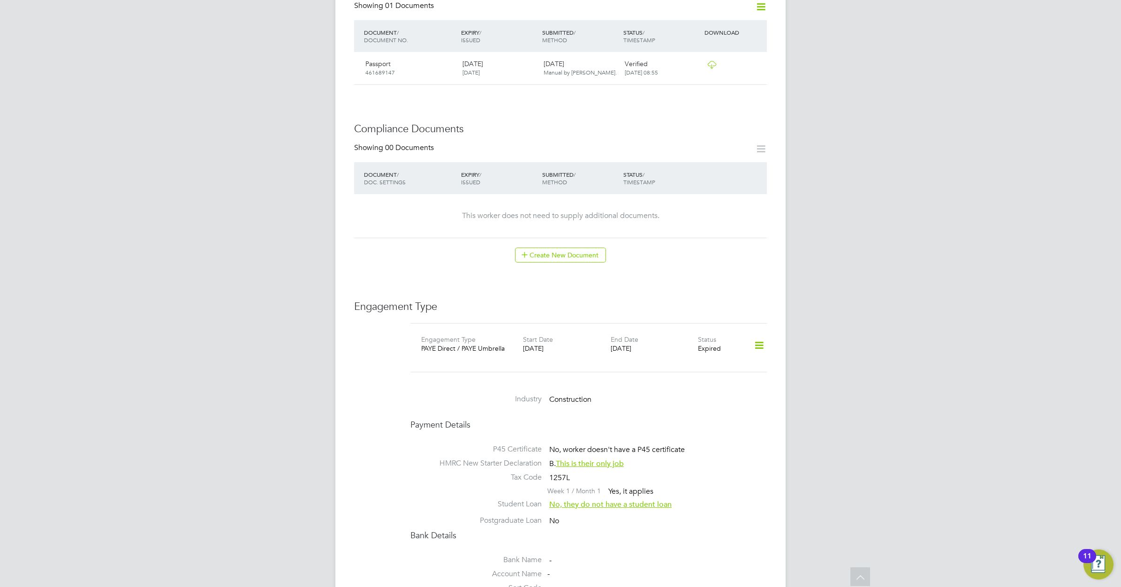
scroll to position [410, 0]
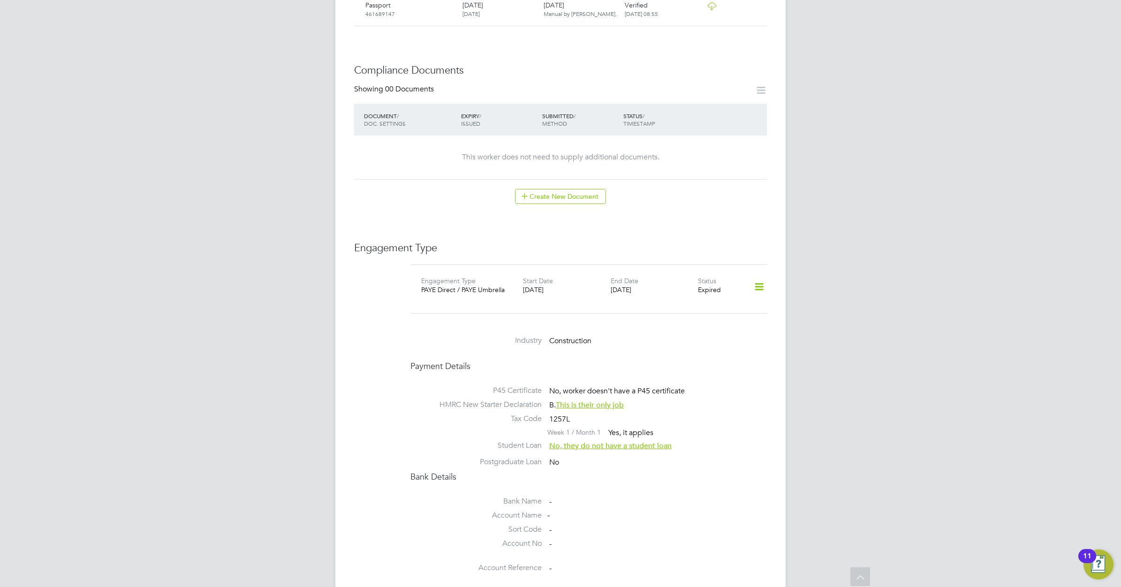
click at [754, 276] on icon at bounding box center [759, 287] width 16 height 22
click at [698, 316] on li "Add Engagement Type" at bounding box center [709, 317] width 107 height 13
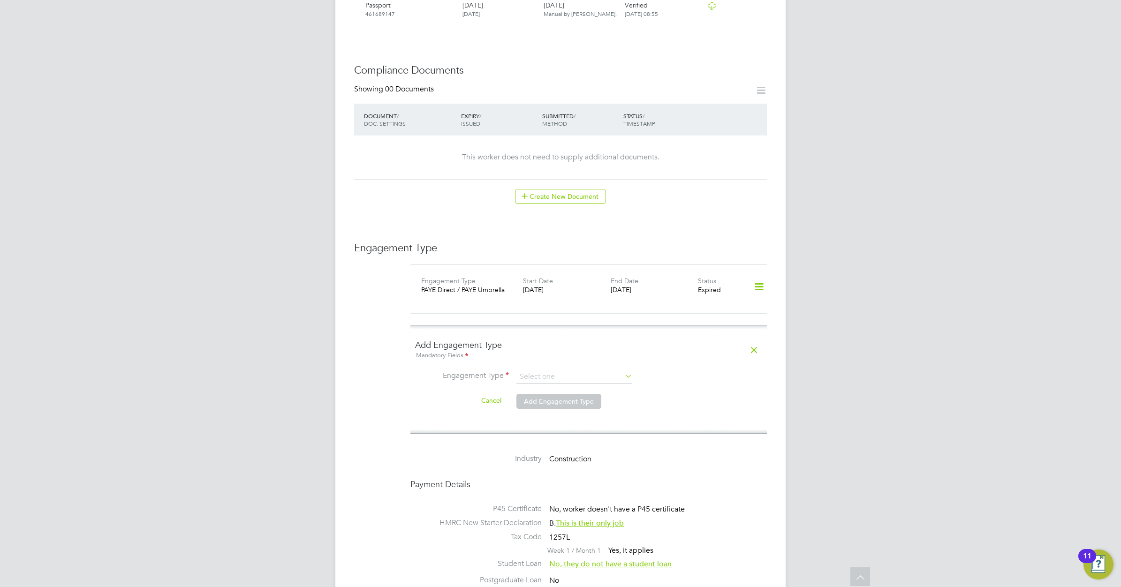
click at [623, 370] on icon at bounding box center [623, 376] width 0 height 13
click at [580, 370] on input at bounding box center [574, 376] width 116 height 13
click at [559, 393] on li "PAYE Direct" at bounding box center [574, 395] width 117 height 14
type input "PAYE Direct"
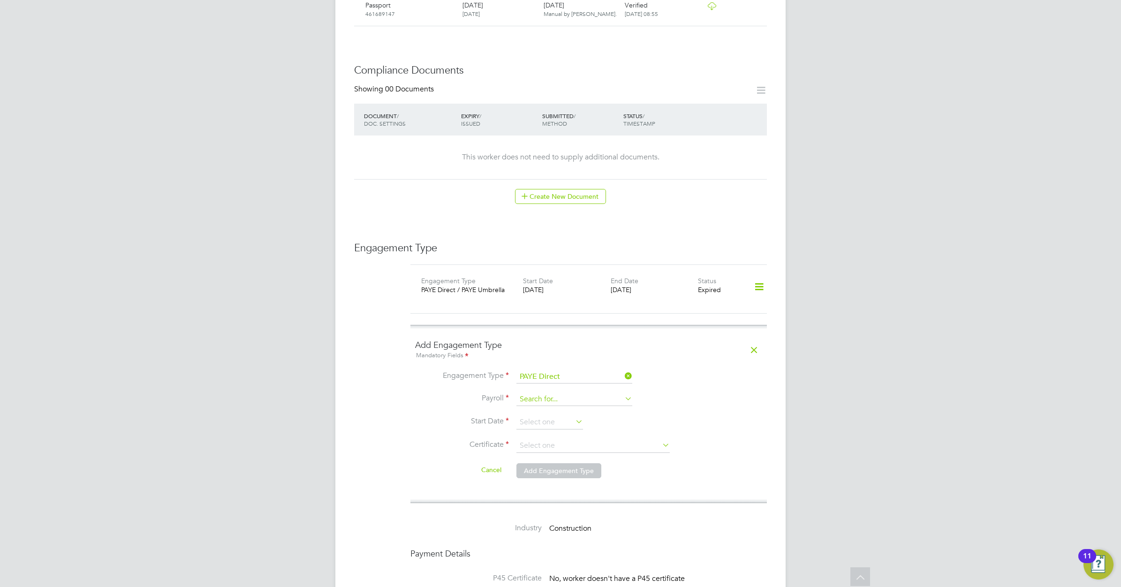
click at [556, 393] on input at bounding box center [574, 399] width 116 height 13
click at [557, 414] on li "PAYE Umbrella" at bounding box center [574, 418] width 117 height 14
type input "PAYE Umbrella"
click at [557, 416] on input at bounding box center [549, 423] width 67 height 14
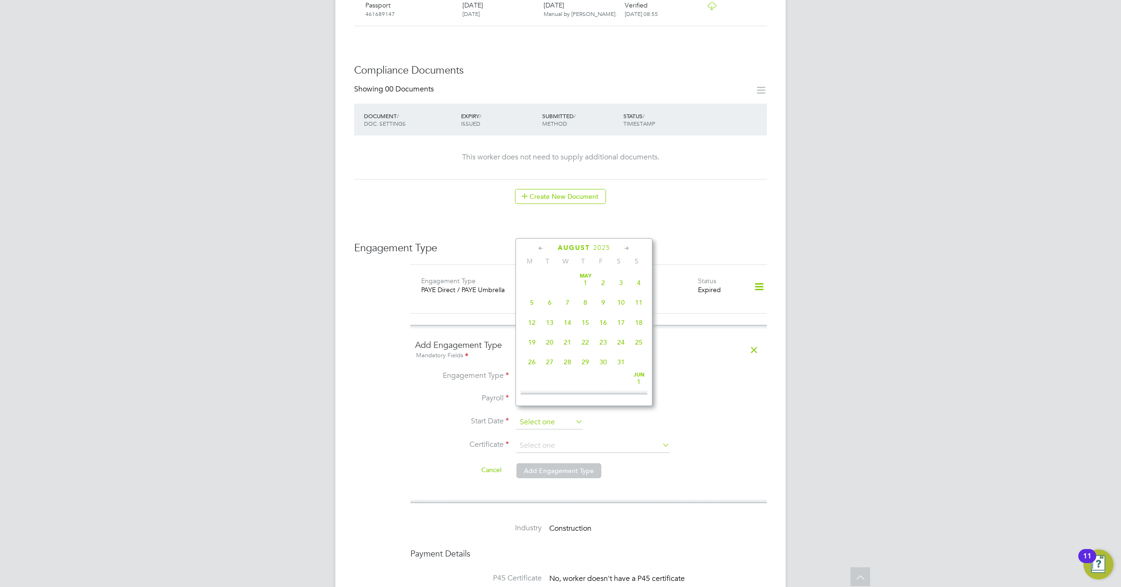
scroll to position [370, 0]
click at [557, 416] on input at bounding box center [549, 423] width 67 height 14
click at [540, 249] on icon at bounding box center [541, 248] width 9 height 10
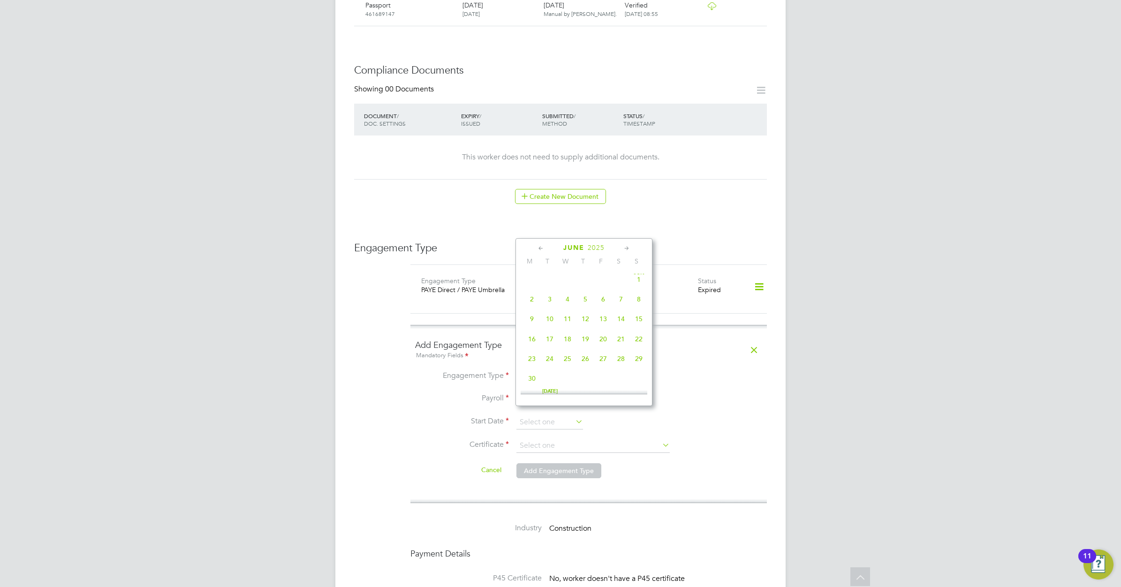
click at [584, 301] on span "5" at bounding box center [585, 299] width 18 height 18
type input "05 Jun 2025"
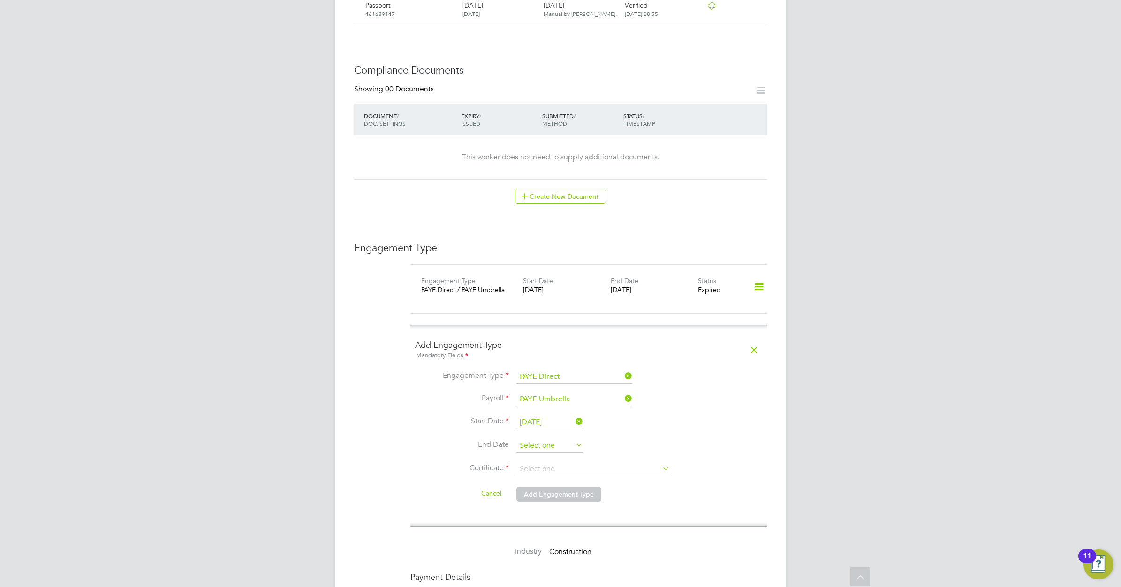
click at [547, 439] on input at bounding box center [549, 446] width 67 height 14
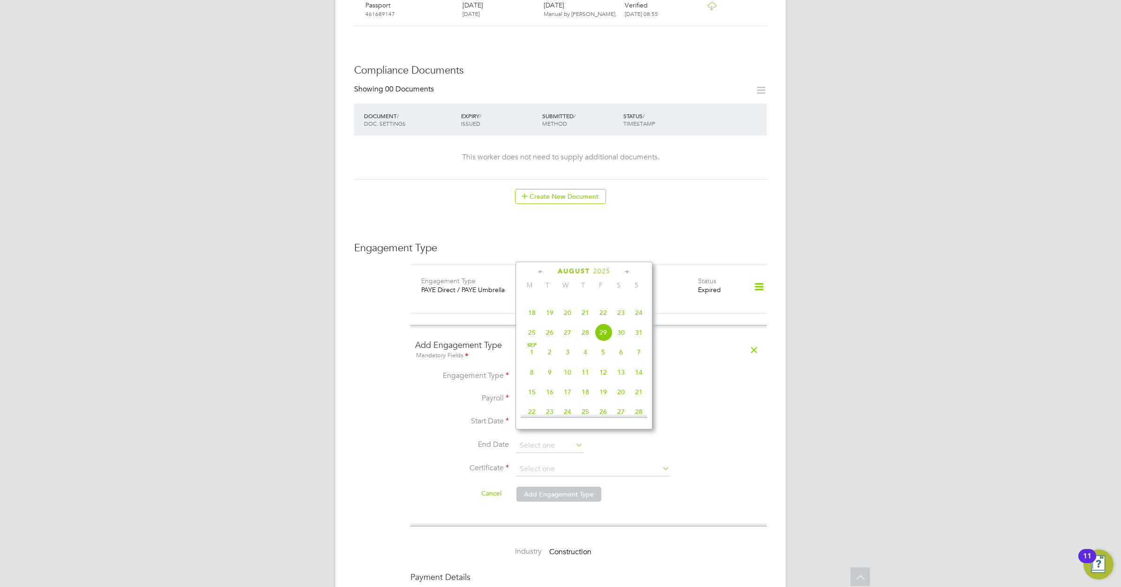
click at [625, 271] on icon at bounding box center [626, 272] width 9 height 10
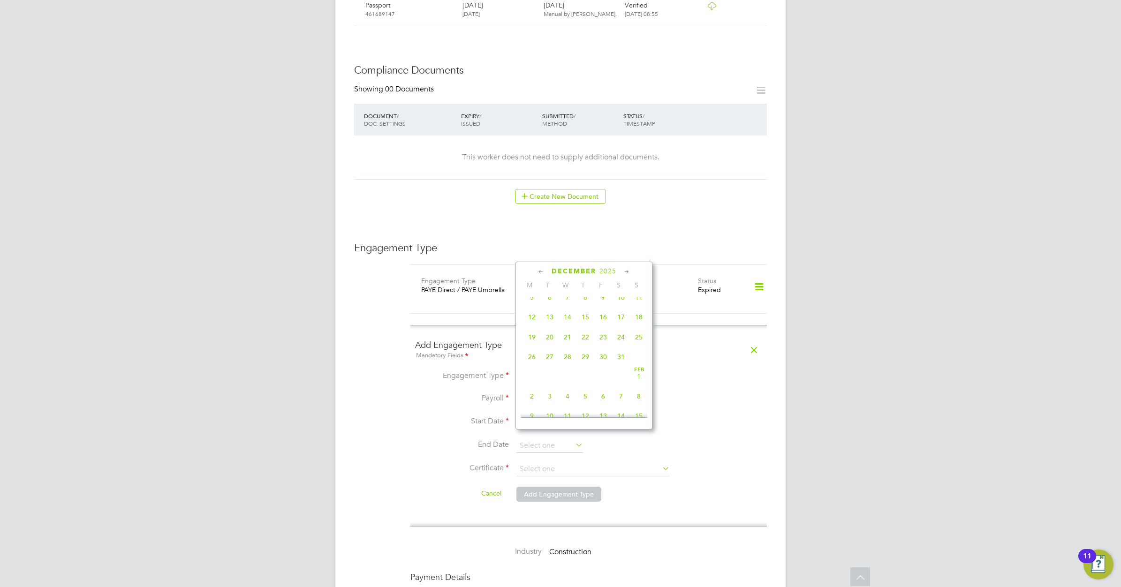
click at [625, 271] on icon at bounding box center [626, 272] width 9 height 10
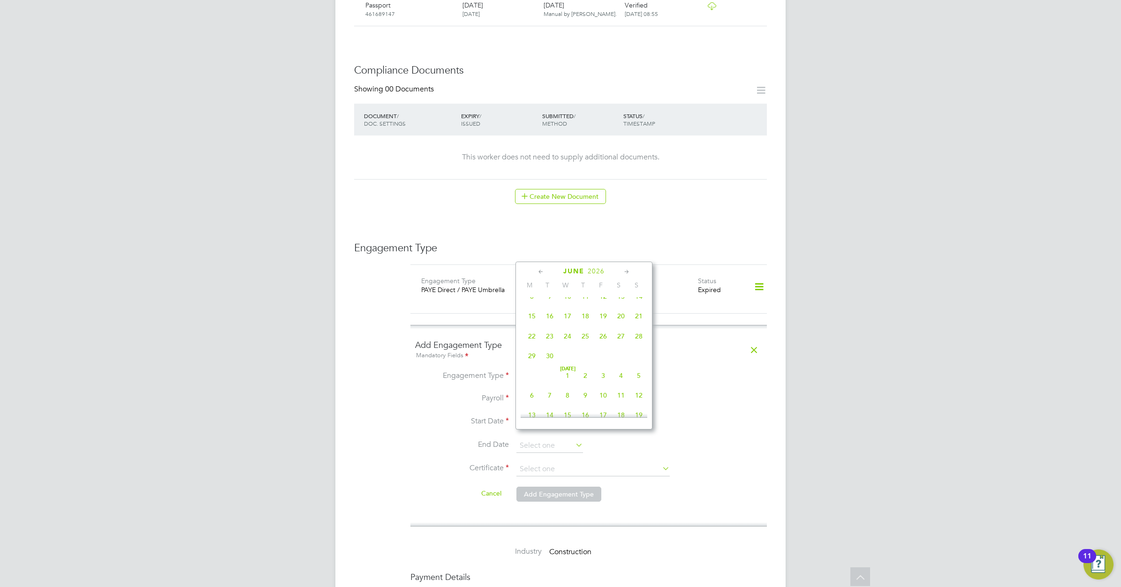
click at [625, 271] on icon at bounding box center [626, 272] width 9 height 10
click at [627, 272] on icon at bounding box center [626, 272] width 9 height 10
click at [624, 262] on span "Aug 1" at bounding box center [621, 253] width 18 height 18
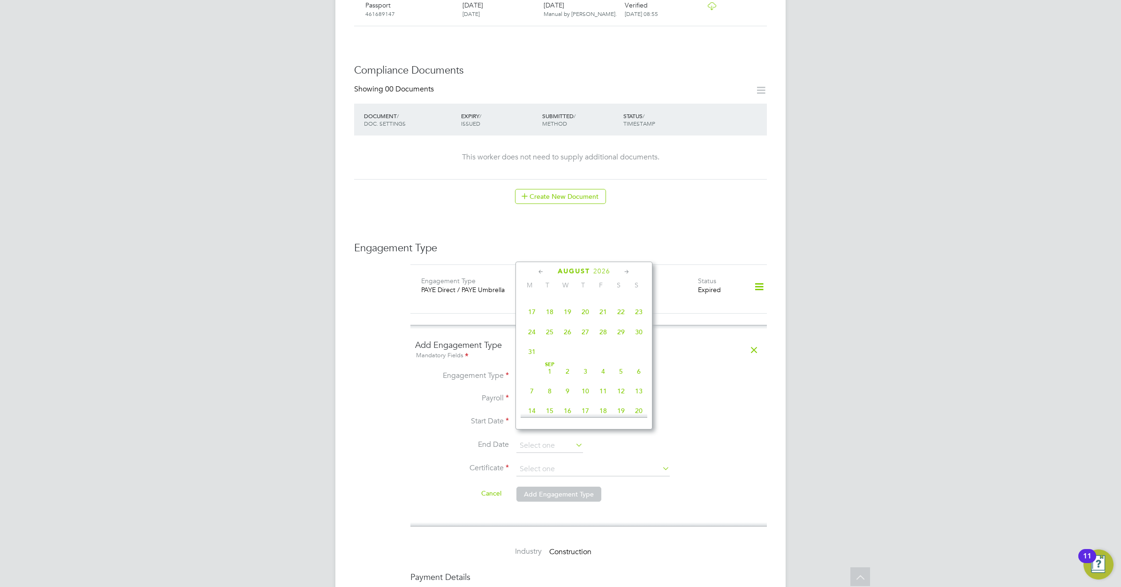
type input "01 Aug 2026"
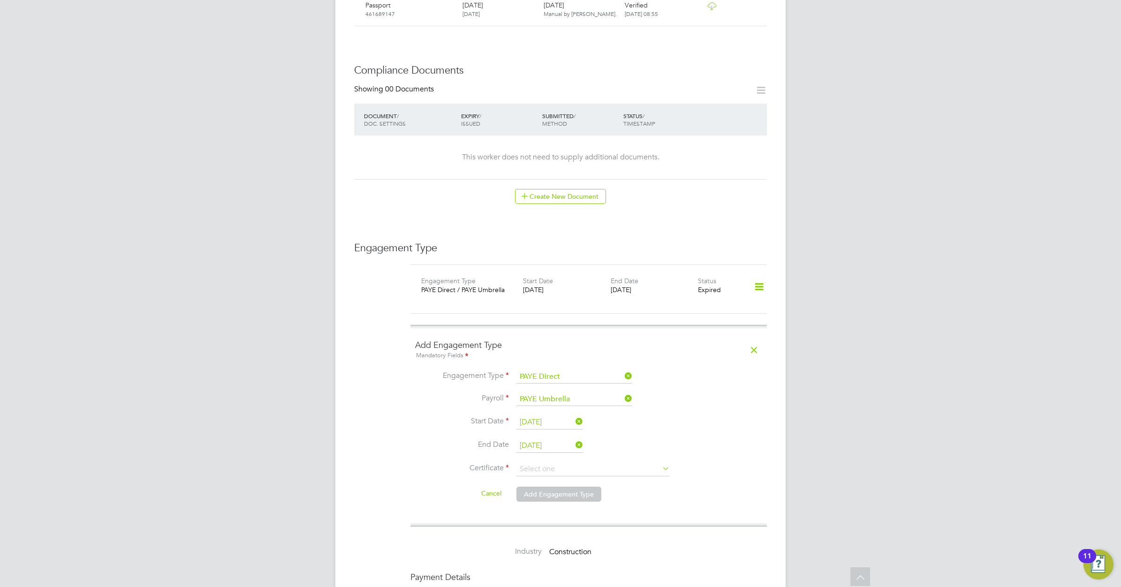
click at [660, 462] on icon at bounding box center [660, 468] width 0 height 13
click at [587, 462] on input at bounding box center [592, 469] width 153 height 14
click at [622, 498] on li "Don't know" at bounding box center [593, 499] width 154 height 12
type input "Don't know"
click at [630, 512] on label "No, it doesn't" at bounding box center [652, 517] width 52 height 10
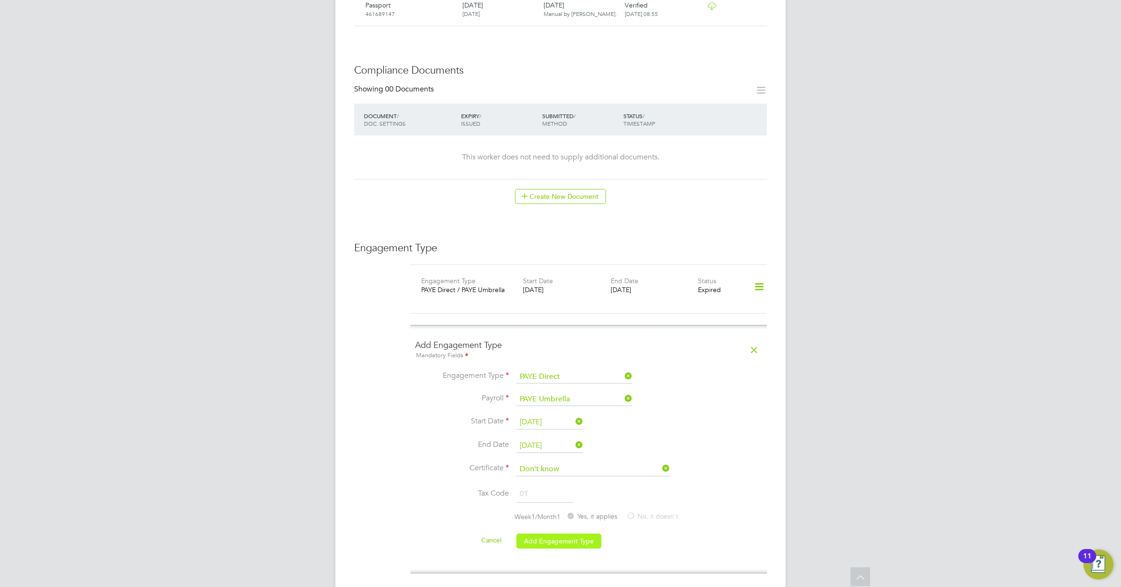
click at [561, 534] on button "Add Engagement Type" at bounding box center [558, 541] width 85 height 15
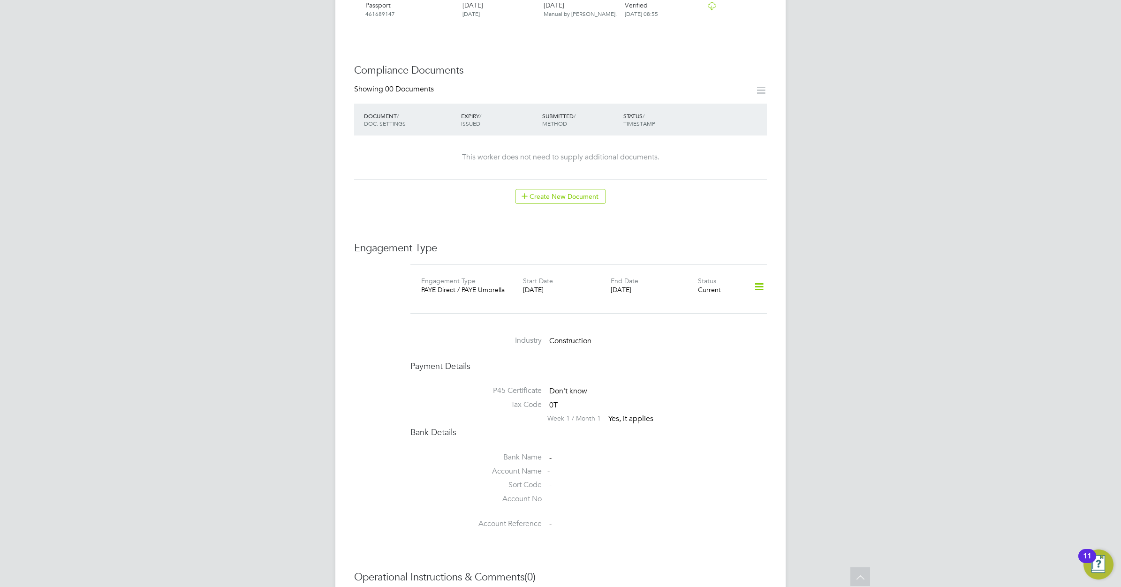
click at [758, 277] on icon at bounding box center [759, 287] width 16 height 22
click at [697, 302] on li "Edit Engagement Type" at bounding box center [709, 304] width 107 height 13
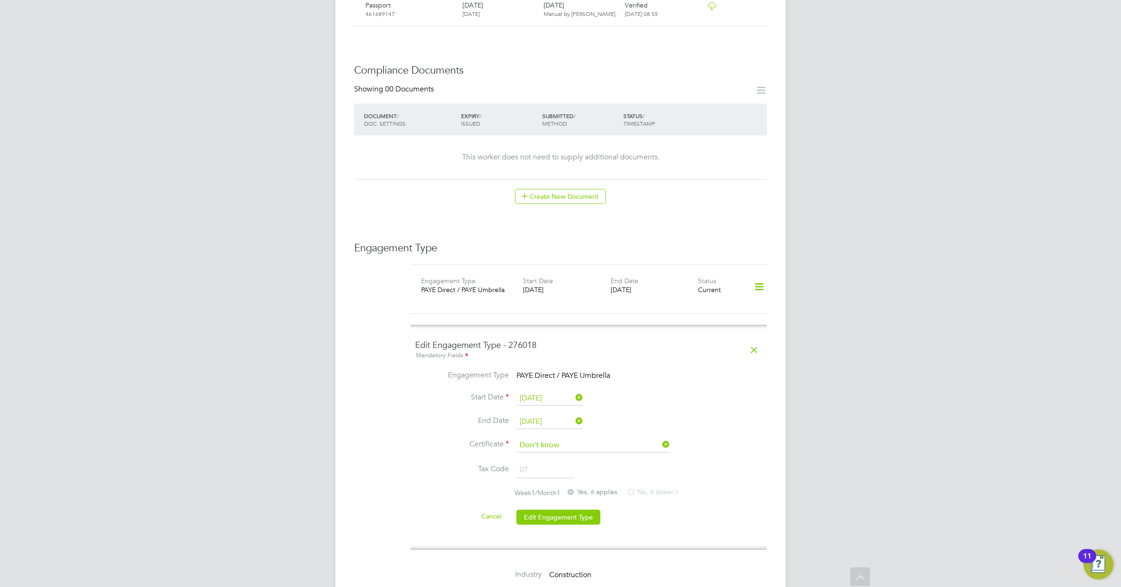
click at [660, 438] on icon at bounding box center [660, 444] width 0 height 13
click at [635, 438] on input at bounding box center [592, 445] width 153 height 14
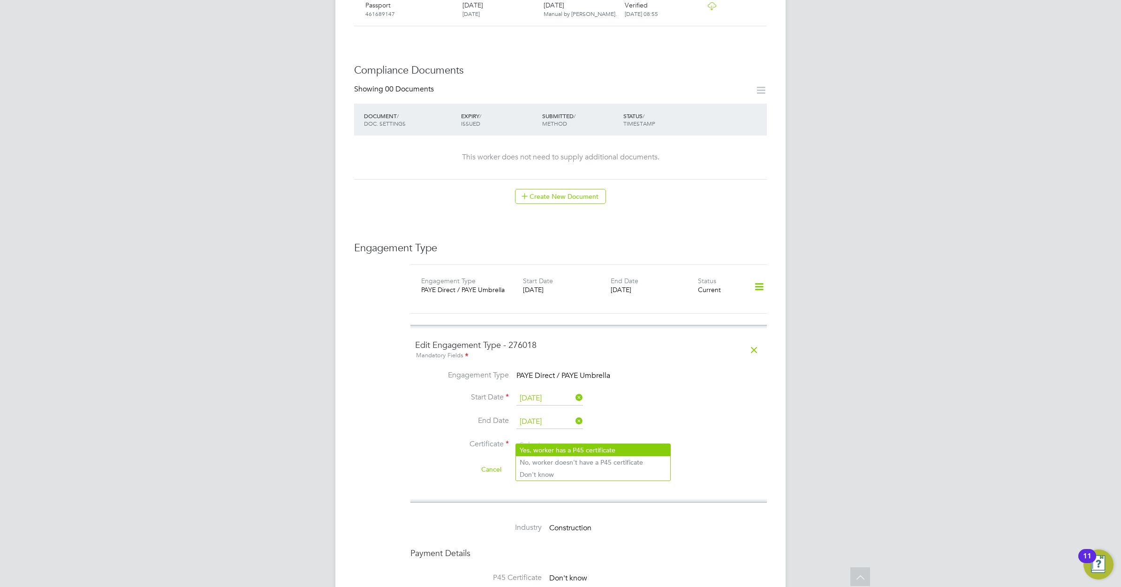
click at [582, 448] on li "Yes, worker has a P45 certificate" at bounding box center [593, 450] width 154 height 12
type input "Yes, worker has a P45 certificate"
click at [552, 462] on input at bounding box center [549, 469] width 67 height 14
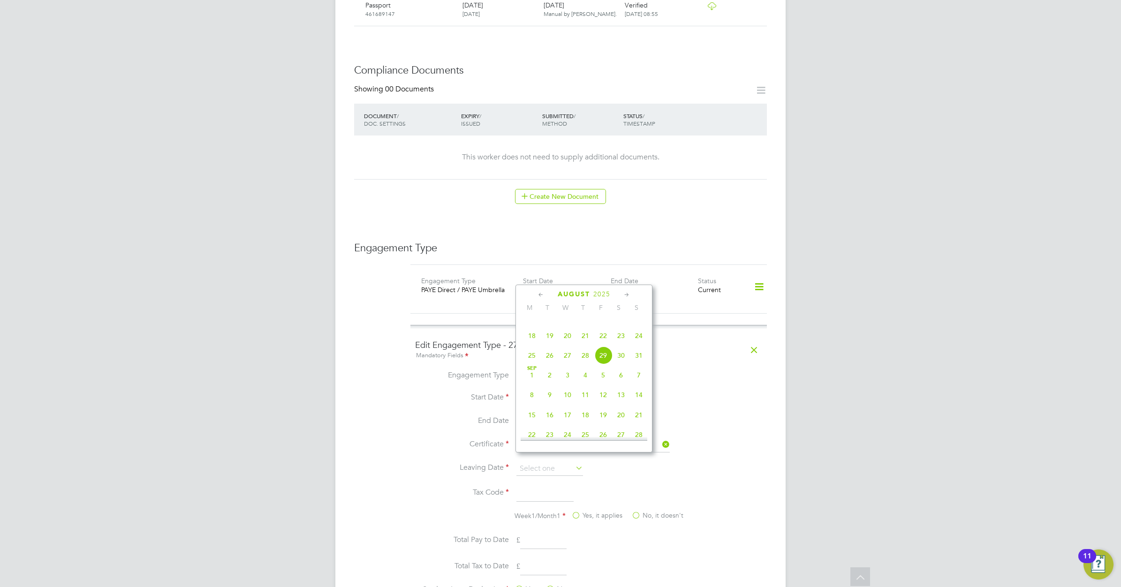
click at [624, 465] on li "Leaving Date" at bounding box center [588, 473] width 347 height 23
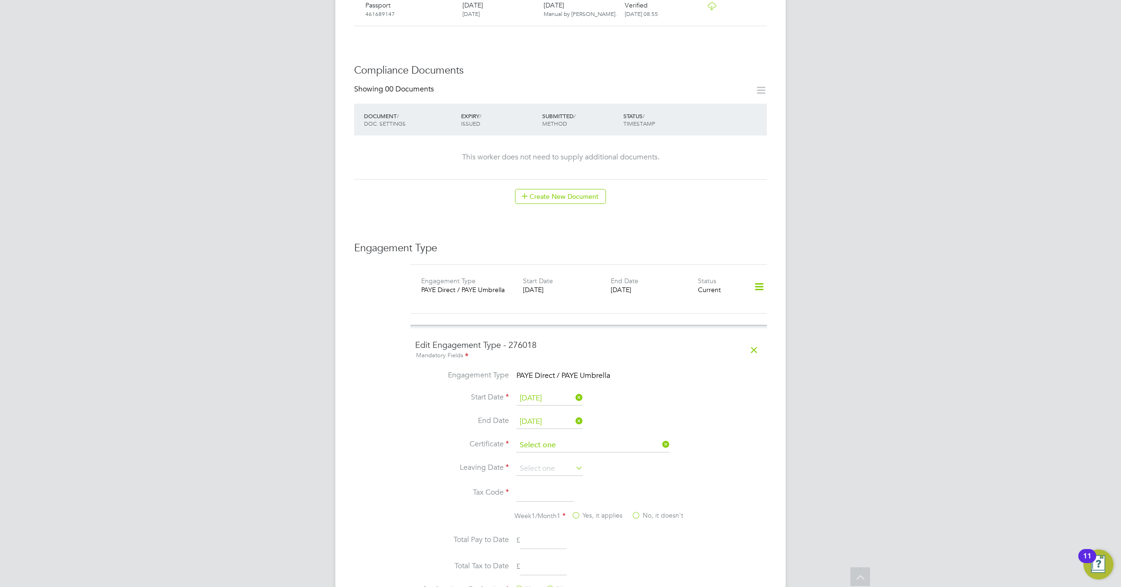
click at [615, 438] on input at bounding box center [592, 445] width 153 height 14
click at [580, 463] on li "No, worker doesn't have a P45 certificate" at bounding box center [593, 462] width 154 height 12
type input "No, worker doesn't have a P45 certificate"
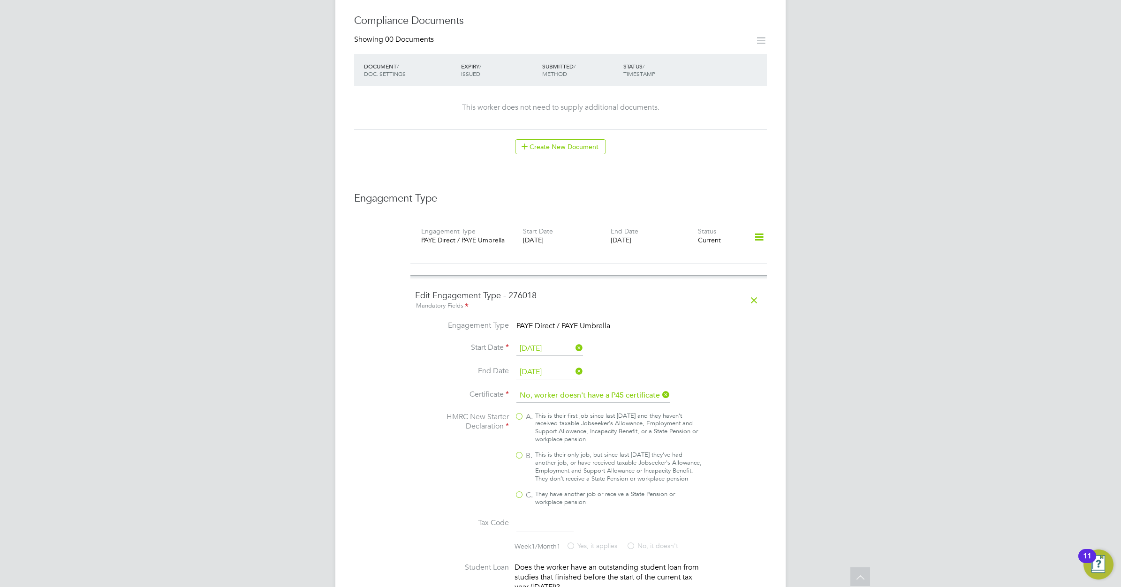
scroll to position [586, 0]
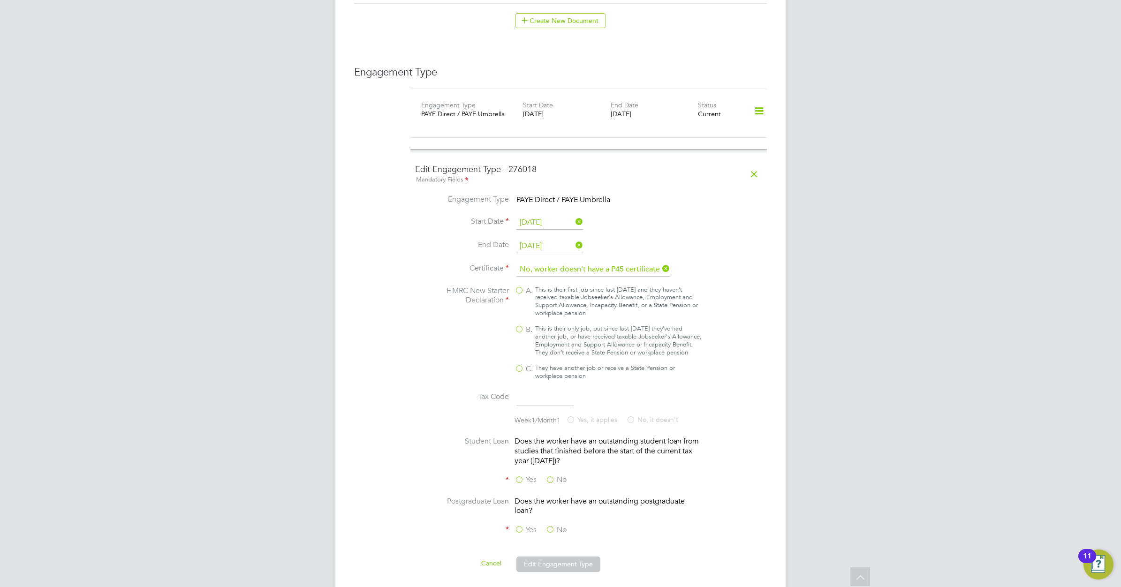
click at [518, 325] on label "B. This is their only job, but since last 6 April they’ve had another job, or h…" at bounding box center [608, 341] width 188 height 32
click at [0, 0] on input "B. This is their only job, but since last 6 April they’ve had another job, or h…" at bounding box center [0, 0] width 0 height 0
type input "1257L"
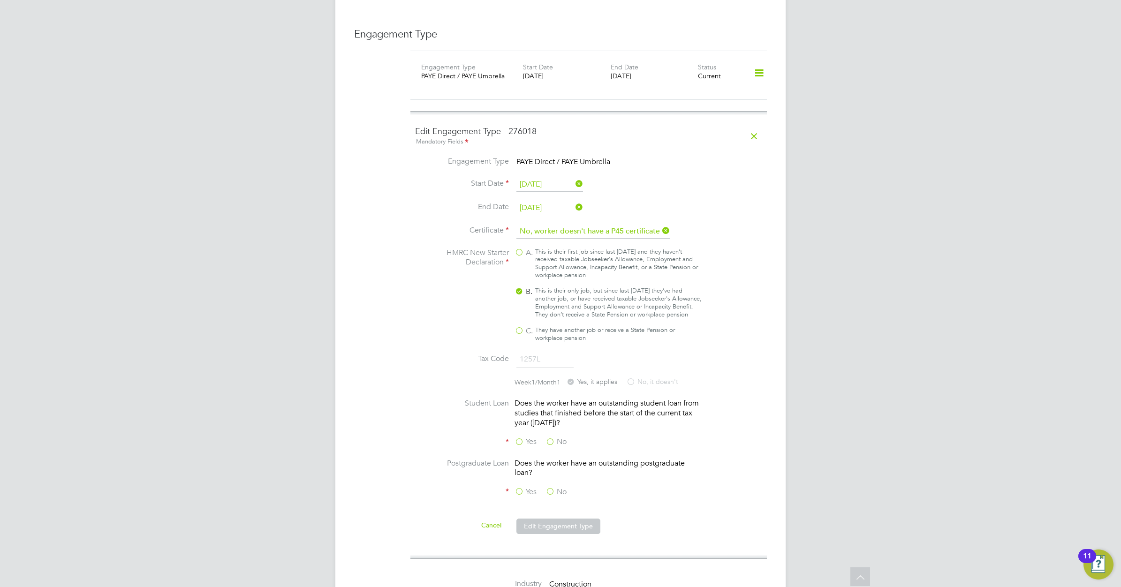
scroll to position [645, 0]
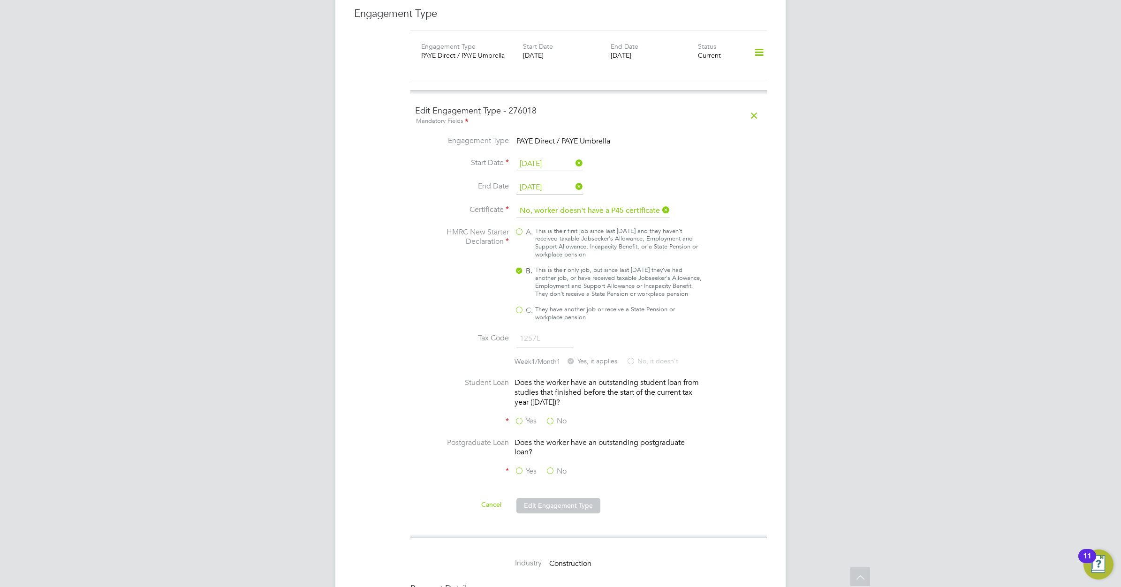
click at [552, 420] on label "No" at bounding box center [555, 421] width 21 height 10
click at [0, 0] on input "No" at bounding box center [0, 0] width 0 height 0
click at [548, 467] on label "No" at bounding box center [555, 472] width 21 height 10
click at [0, 0] on input "No" at bounding box center [0, 0] width 0 height 0
click at [550, 505] on button "Edit Engagement Type" at bounding box center [558, 505] width 84 height 15
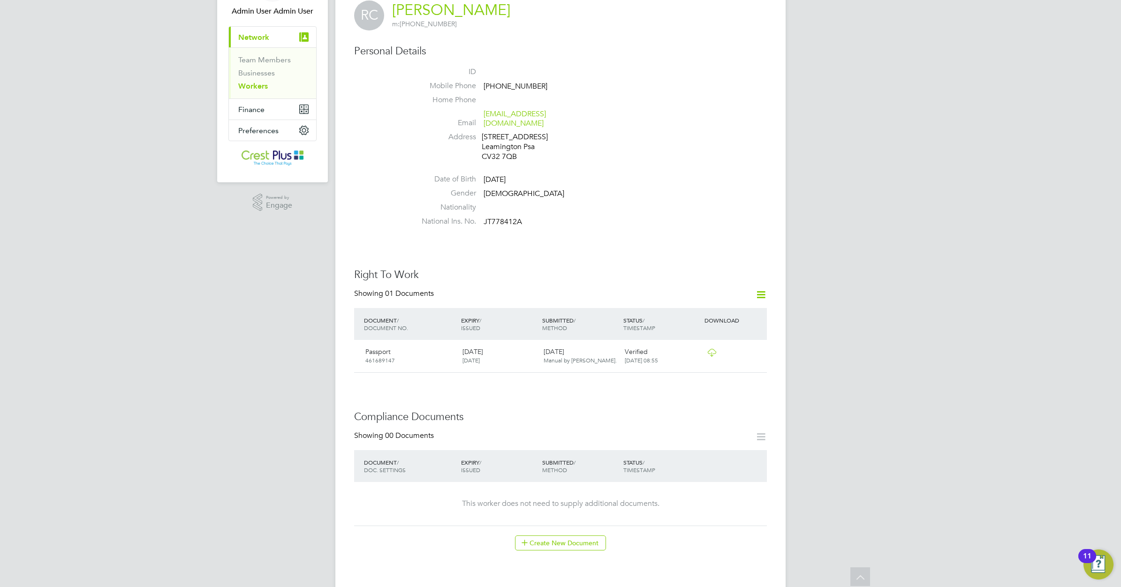
scroll to position [0, 0]
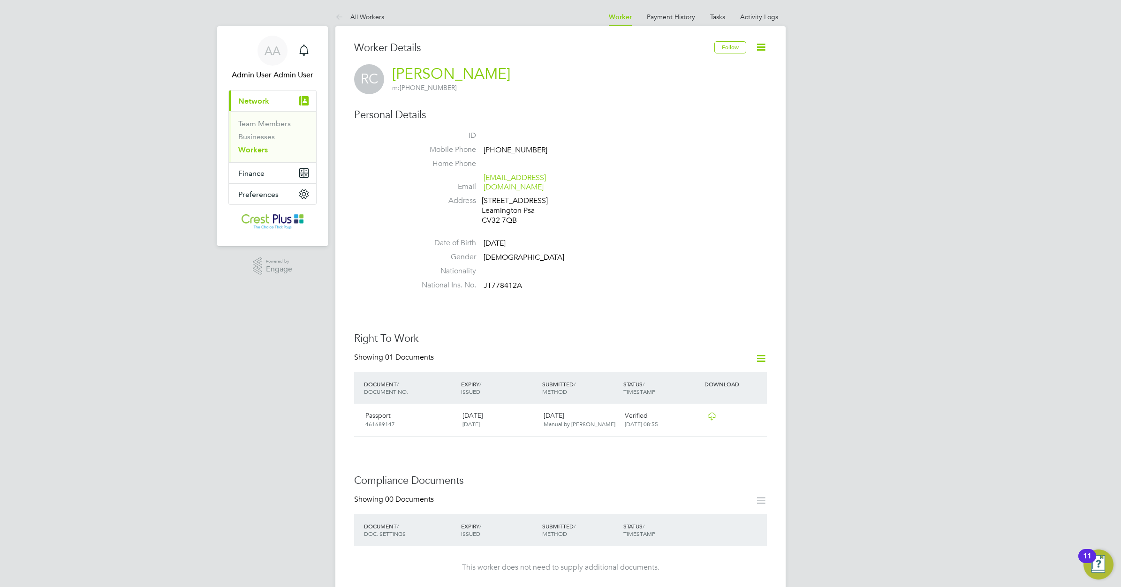
click at [257, 150] on link "Workers" at bounding box center [253, 149] width 30 height 9
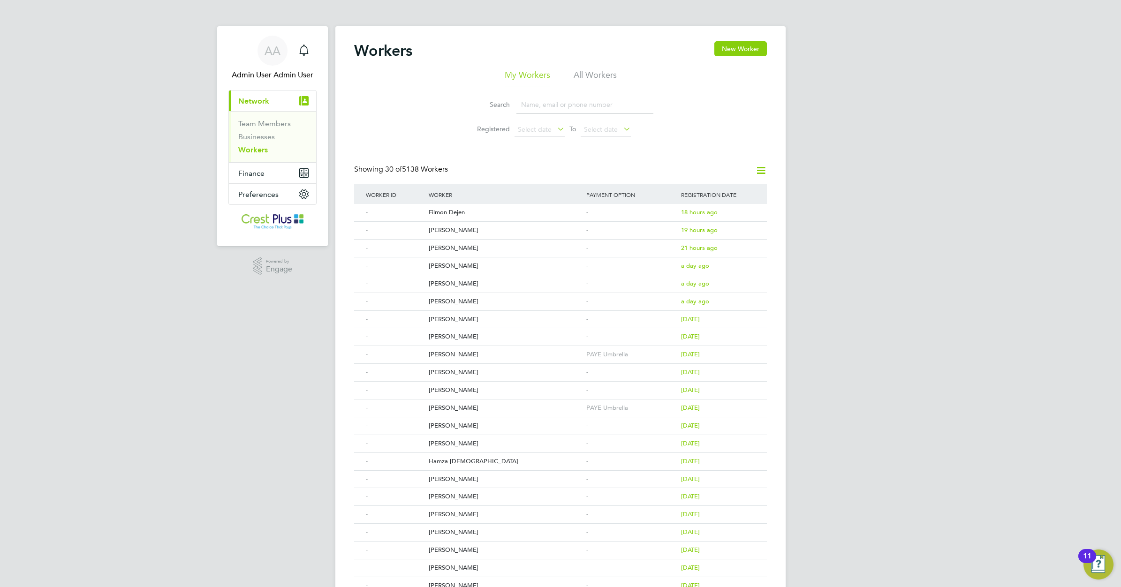
click at [531, 106] on input at bounding box center [584, 105] width 137 height 18
paste input "CONNOR COPSEY"
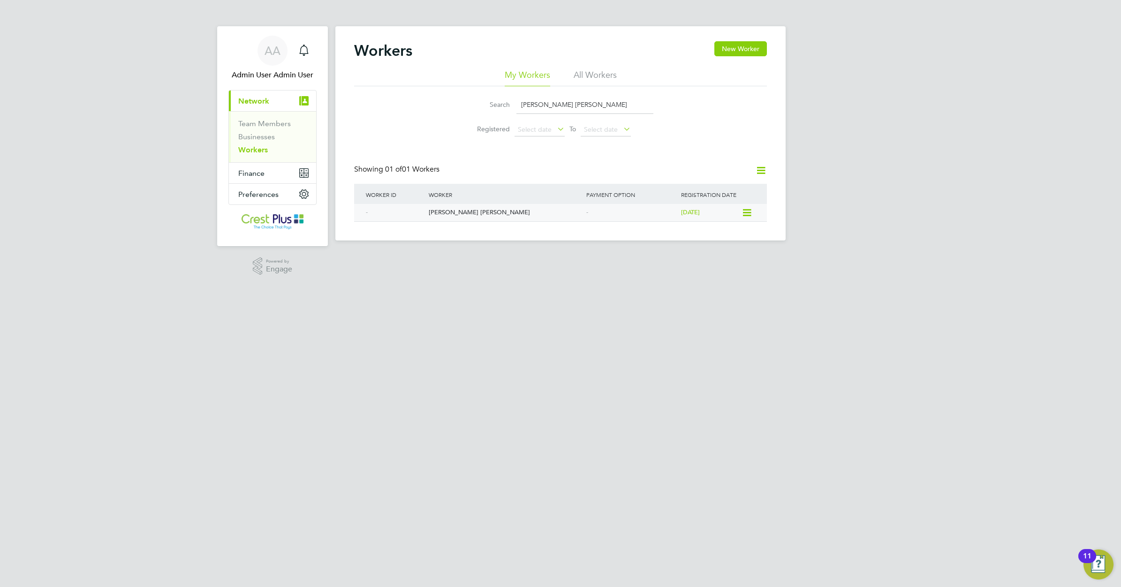
type input "CONNOR COPSEY"
click at [442, 210] on div "Connor Copsey" at bounding box center [505, 212] width 158 height 17
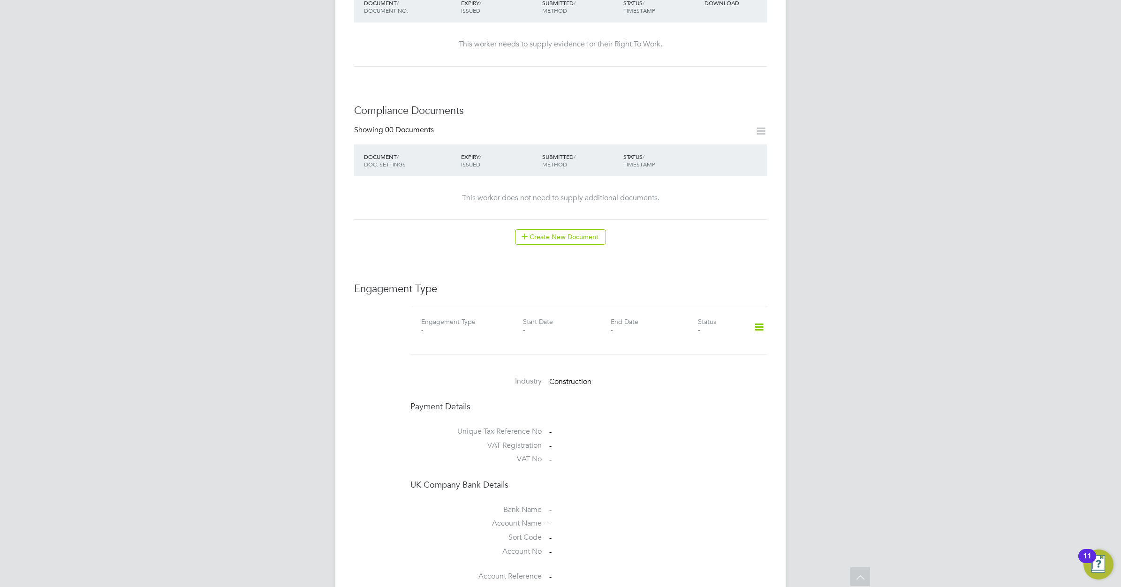
scroll to position [410, 0]
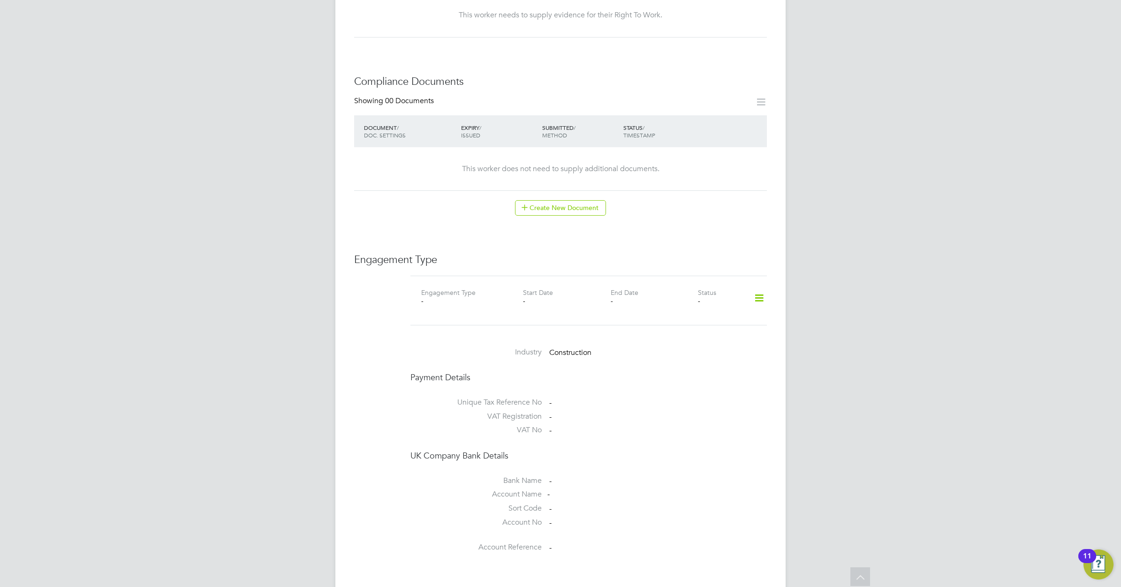
click at [757, 288] on icon at bounding box center [759, 298] width 16 height 22
click at [702, 327] on li "Add Engagement Type" at bounding box center [711, 329] width 106 height 13
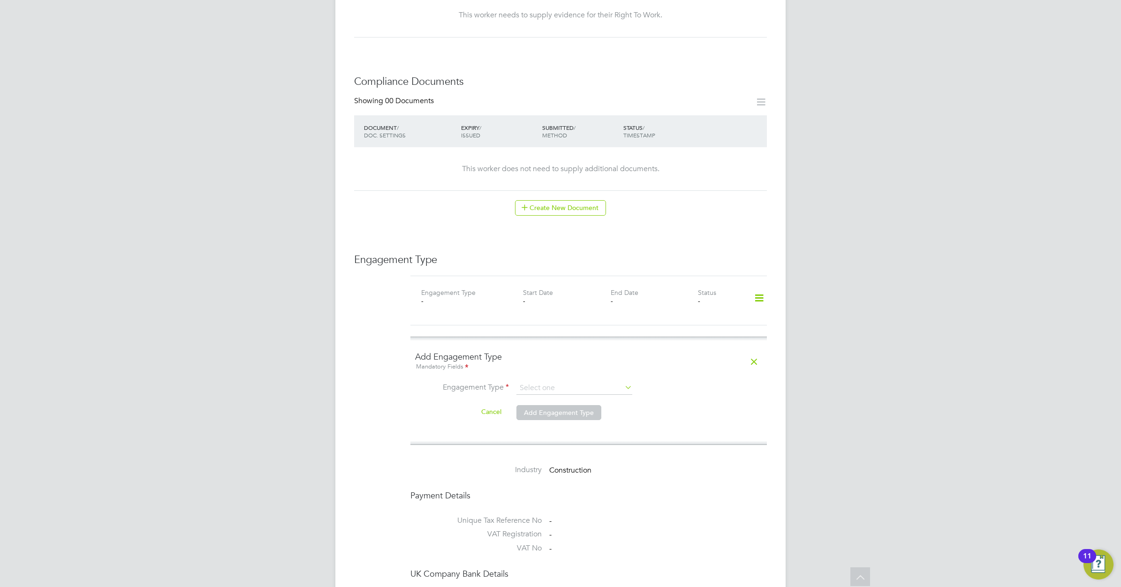
click at [623, 381] on icon at bounding box center [623, 387] width 0 height 13
click at [552, 382] on input at bounding box center [574, 388] width 116 height 13
click at [560, 407] on li "PAYE Direct" at bounding box center [574, 407] width 117 height 14
type input "PAYE Direct"
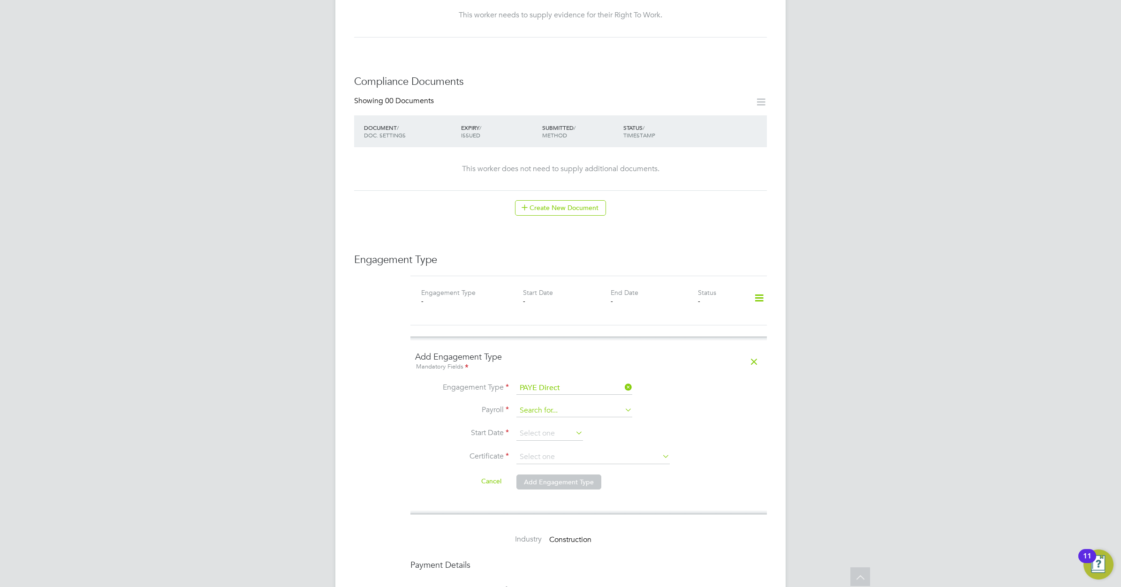
click at [550, 404] on input at bounding box center [574, 410] width 116 height 13
click at [549, 431] on li "PAYE Umbrella" at bounding box center [574, 430] width 117 height 14
type input "PAYE Umbrella"
click at [545, 427] on input at bounding box center [549, 434] width 67 height 14
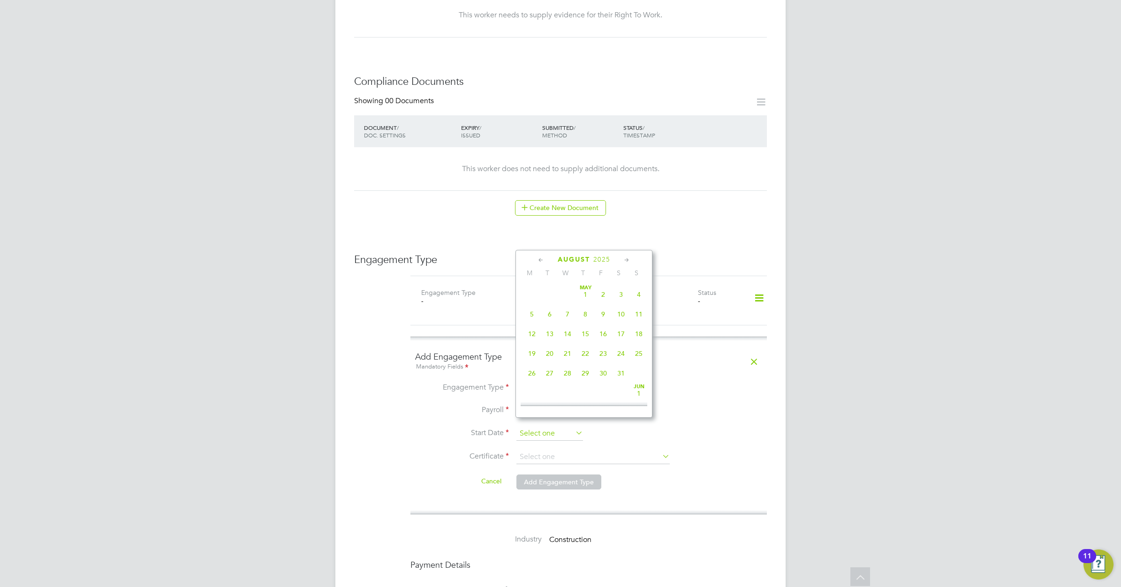
scroll to position [370, 0]
click at [537, 259] on icon at bounding box center [541, 260] width 9 height 10
click at [531, 332] on span "14" at bounding box center [532, 327] width 18 height 18
type input "14 Jul 2025"
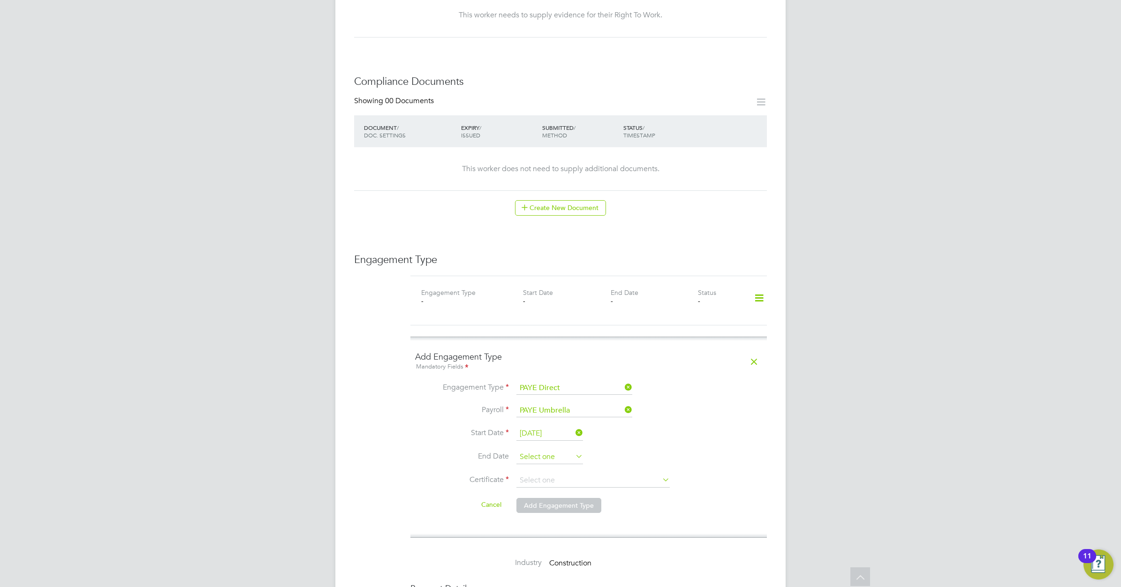
click at [554, 450] on input at bounding box center [549, 457] width 67 height 14
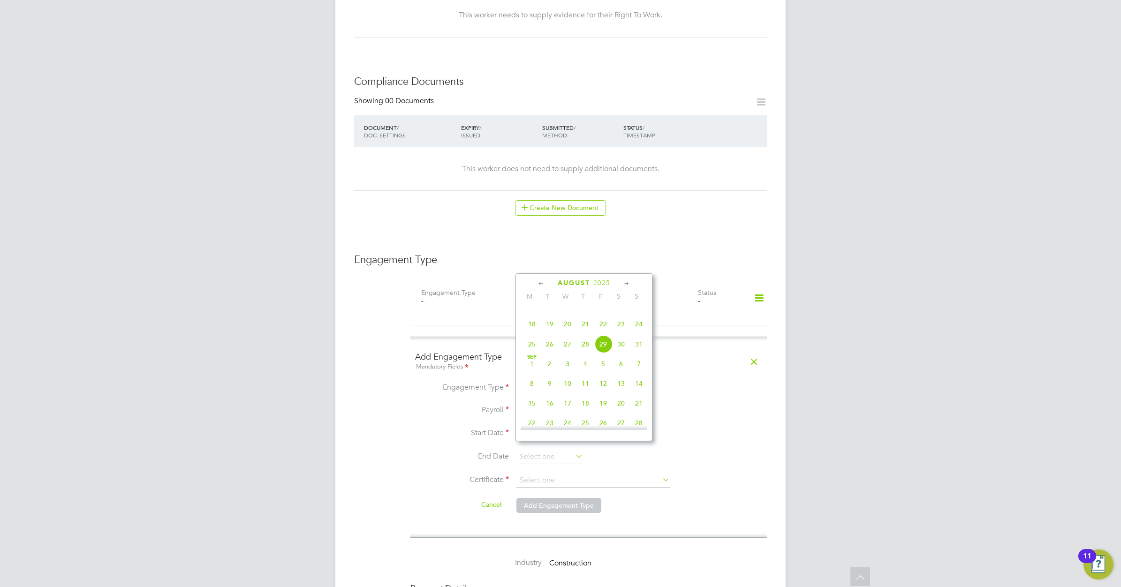
click at [540, 282] on icon at bounding box center [541, 284] width 9 height 10
click at [625, 282] on icon at bounding box center [626, 284] width 9 height 10
click at [639, 395] on span "31" at bounding box center [639, 387] width 18 height 18
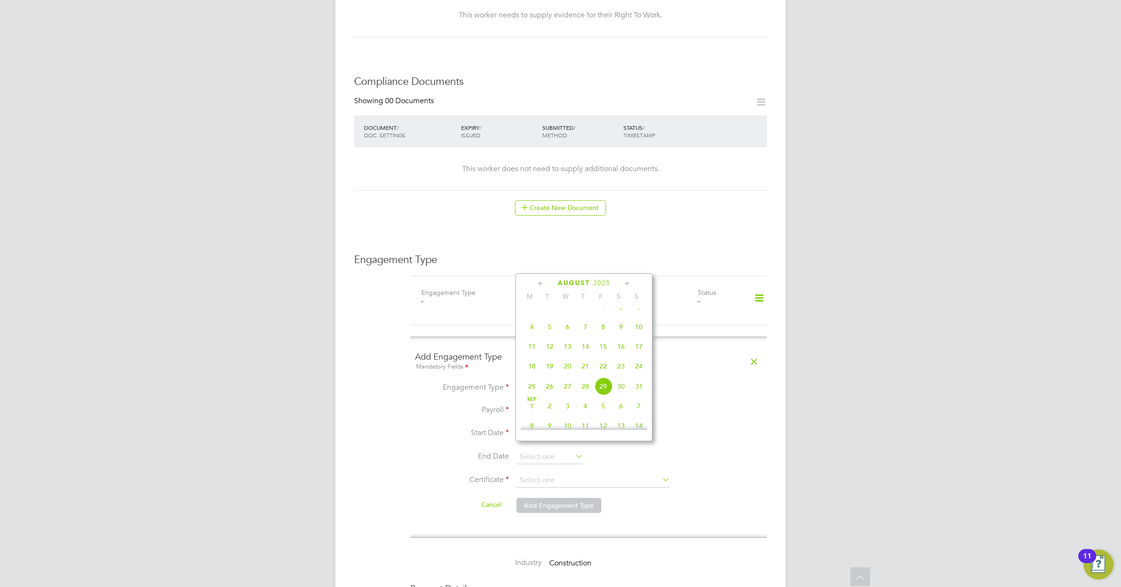
type input "31 Aug 2025"
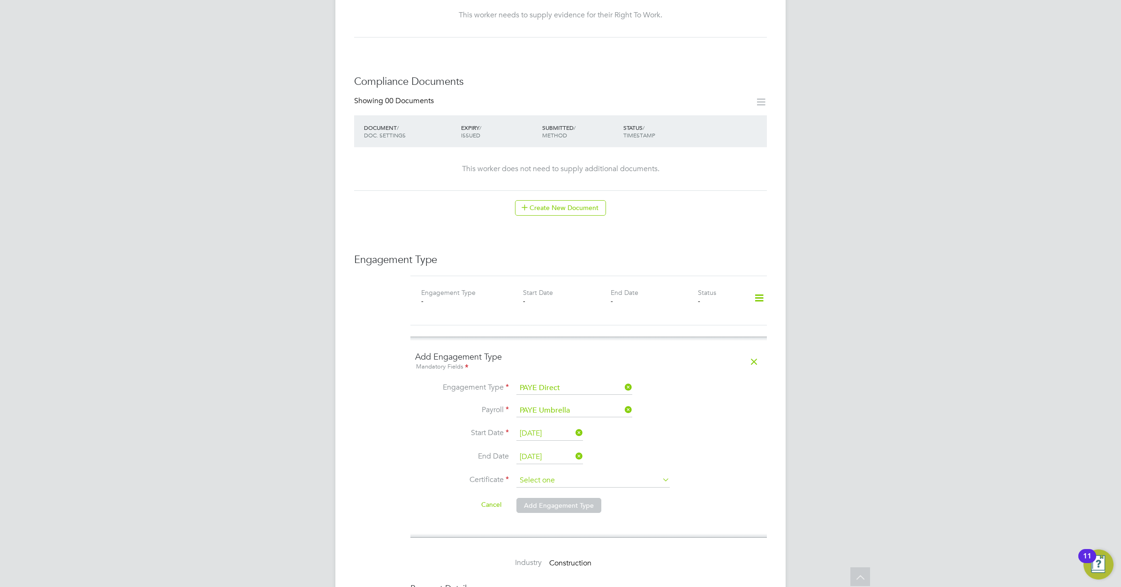
click at [554, 474] on input at bounding box center [592, 481] width 153 height 14
click at [562, 481] on li "Yes, worker has a P45 certificate" at bounding box center [593, 486] width 154 height 12
type input "Yes, worker has a P45 certificate"
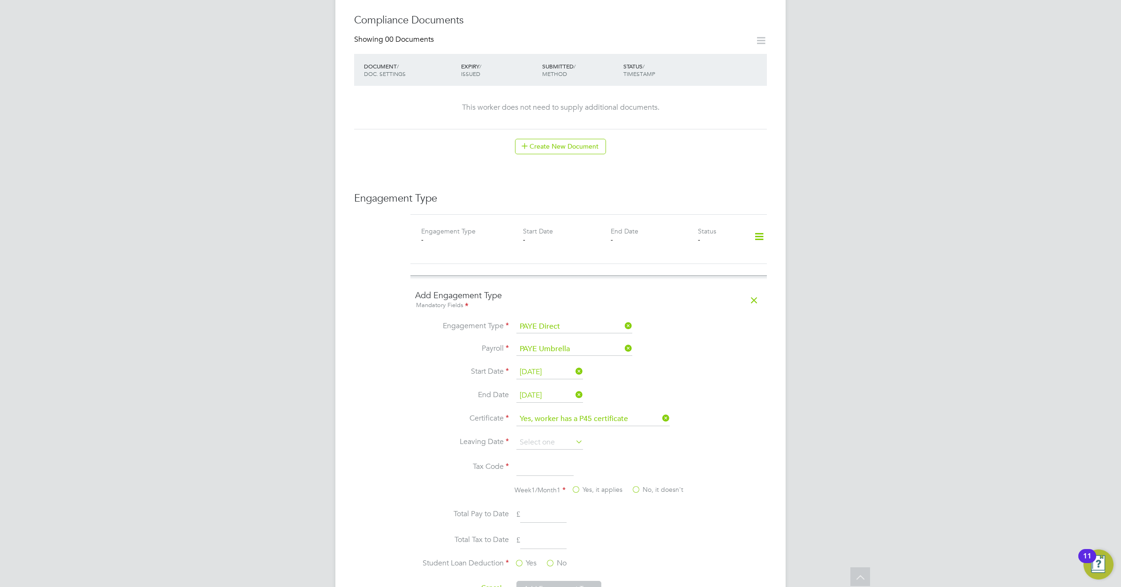
scroll to position [645, 0]
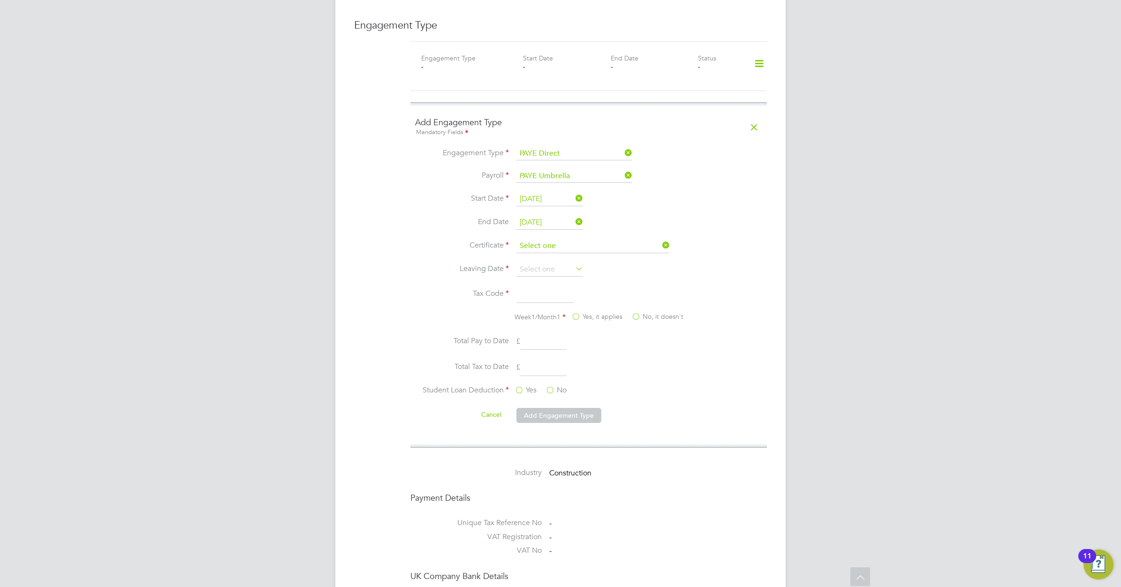
click at [574, 239] on input at bounding box center [592, 246] width 153 height 14
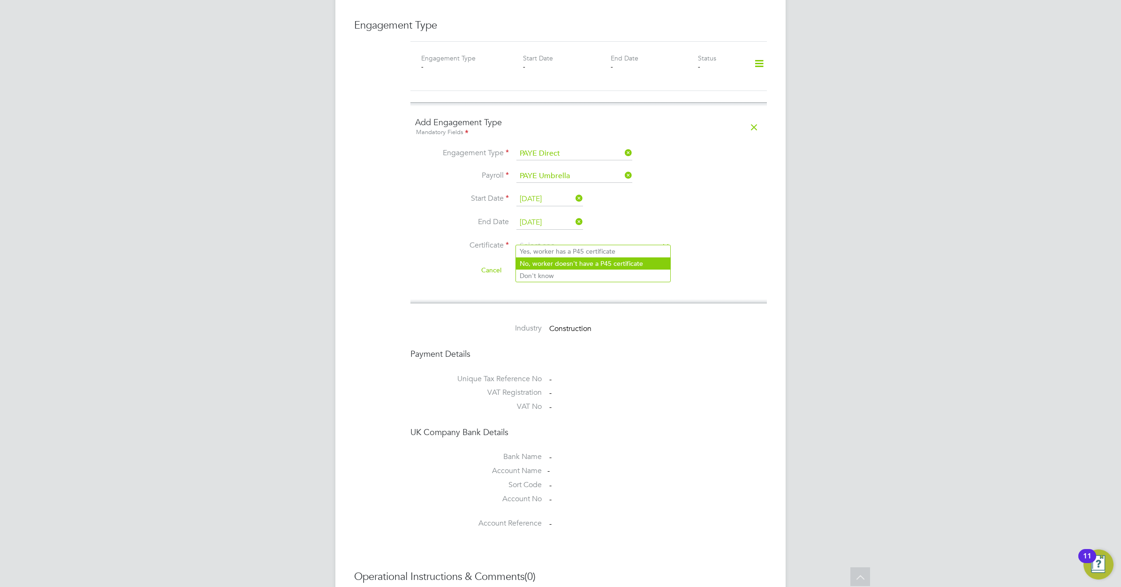
click at [563, 264] on li "No, worker doesn't have a P45 certificate" at bounding box center [593, 263] width 154 height 12
type input "No, worker doesn't have a P45 certificate"
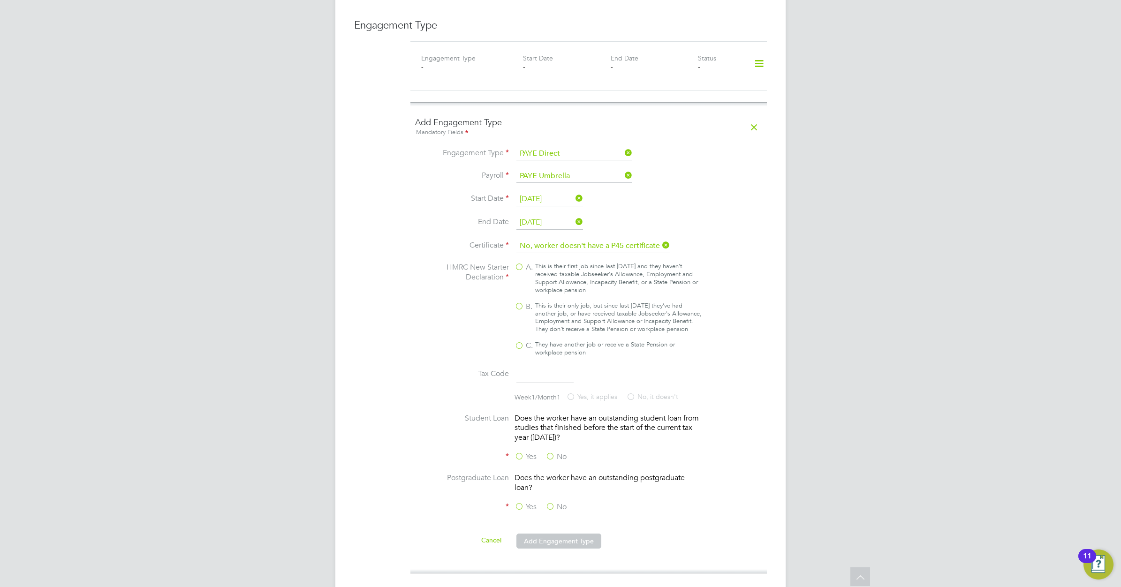
click at [521, 302] on label "B. This is their only job, but since last 6 April they’ve had another job, or h…" at bounding box center [608, 318] width 188 height 32
click at [0, 0] on input "B. This is their only job, but since last 6 April they’ve had another job, or h…" at bounding box center [0, 0] width 0 height 0
type input "1257L"
click at [553, 453] on label "No" at bounding box center [555, 457] width 21 height 10
click at [0, 0] on input "No" at bounding box center [0, 0] width 0 height 0
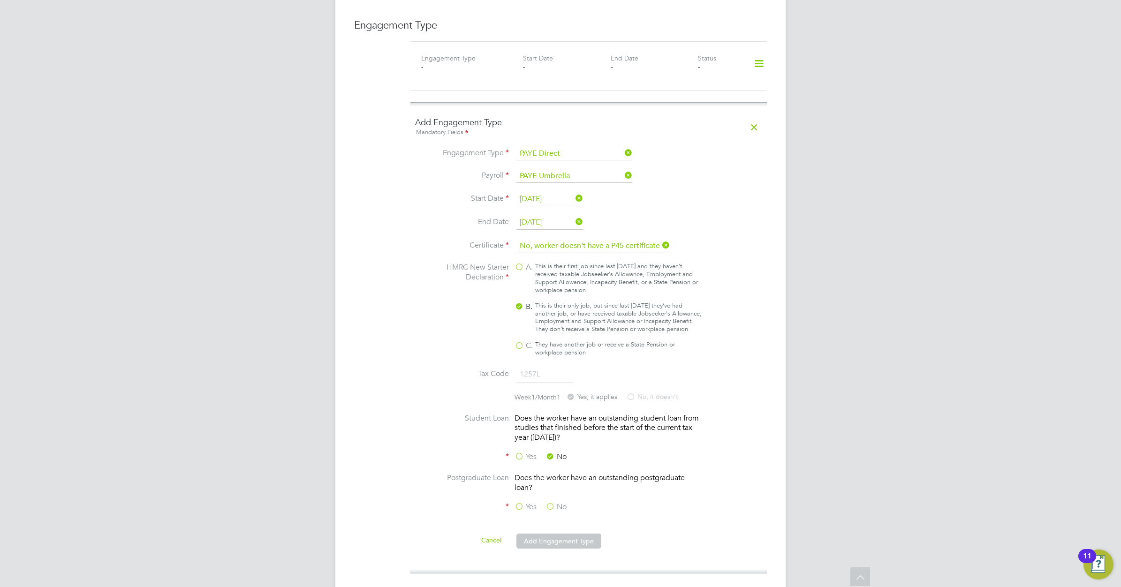
click at [552, 502] on label "No" at bounding box center [555, 507] width 21 height 10
click at [0, 0] on input "No" at bounding box center [0, 0] width 0 height 0
click at [549, 531] on li at bounding box center [588, 527] width 347 height 9
click at [554, 539] on button "Add Engagement Type" at bounding box center [558, 541] width 85 height 15
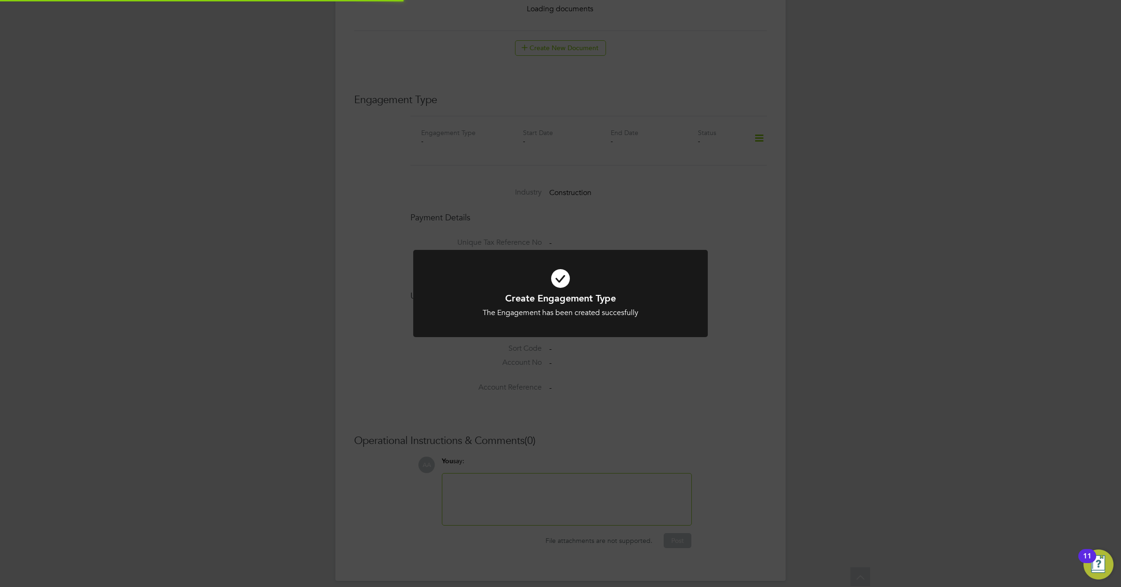
scroll to position [603, 0]
click at [560, 278] on icon at bounding box center [560, 278] width 244 height 37
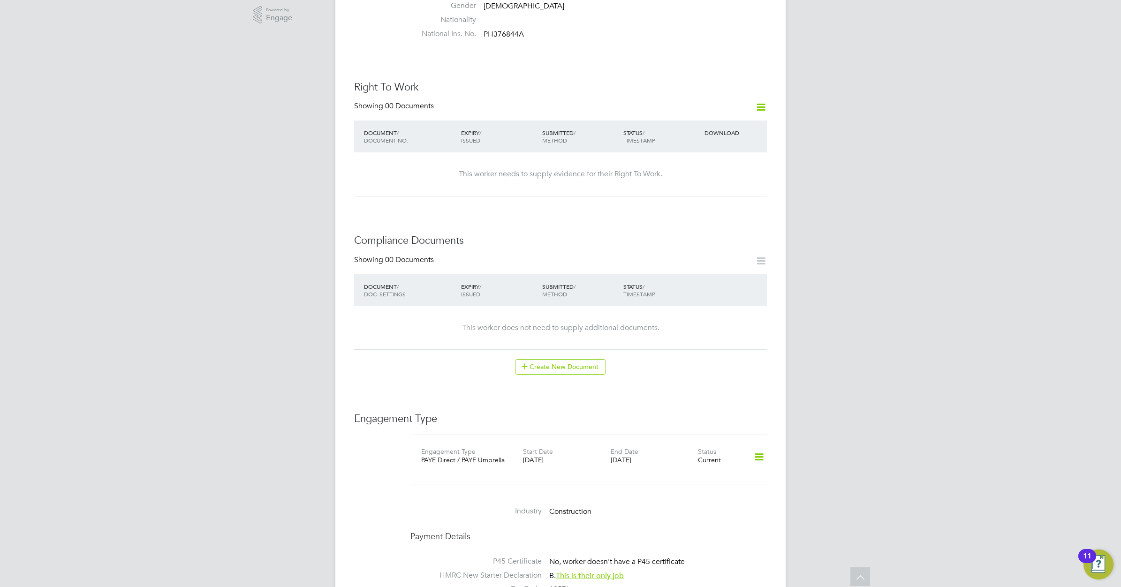
scroll to position [0, 0]
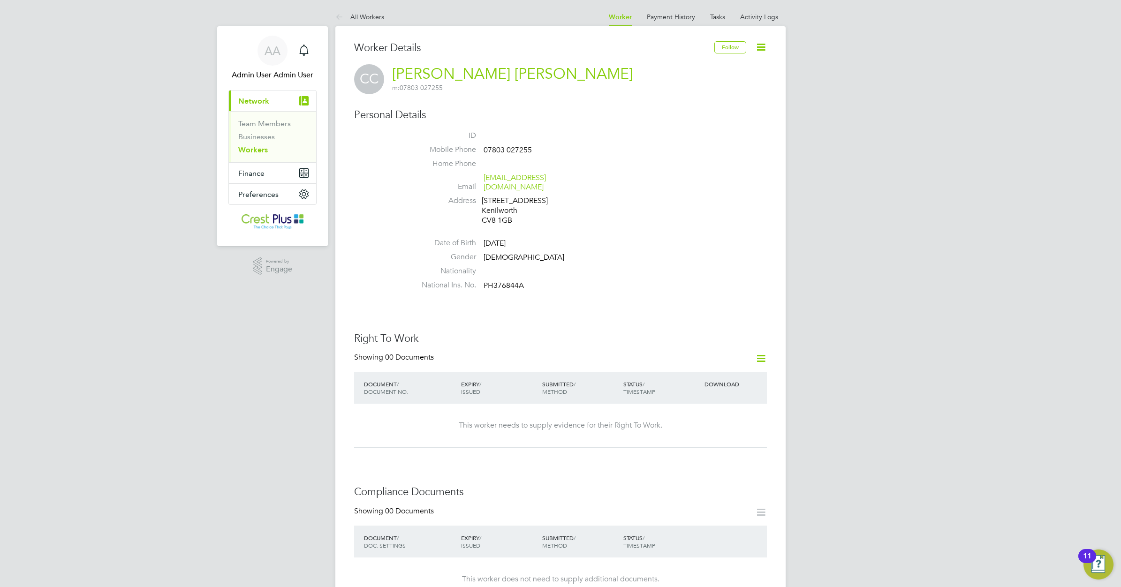
click at [257, 150] on link "Workers" at bounding box center [253, 149] width 30 height 9
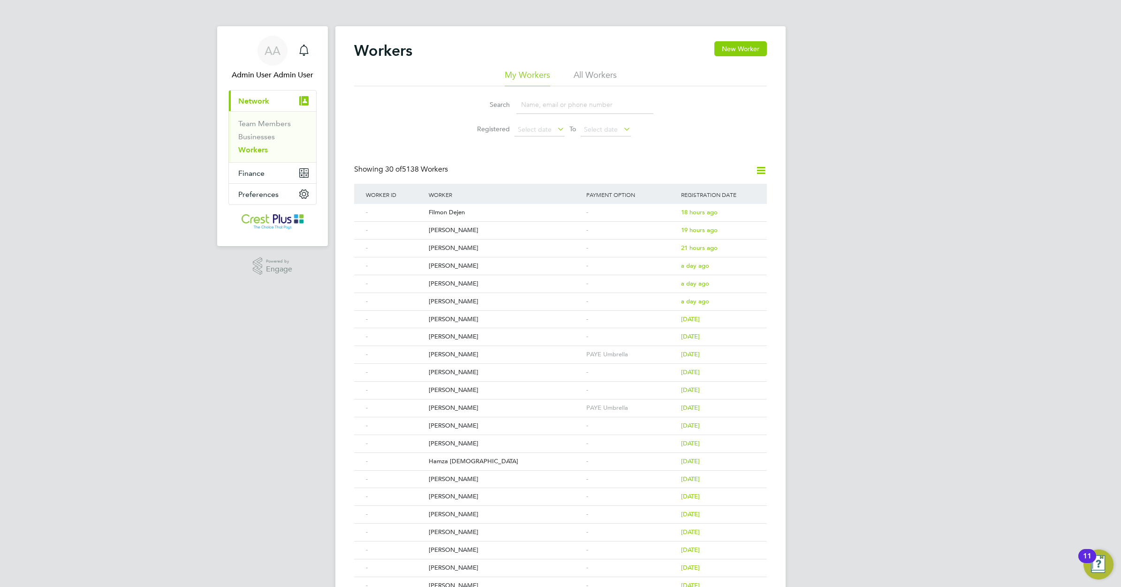
click at [537, 108] on input at bounding box center [584, 105] width 137 height 18
paste input "362678"
type input "362678"
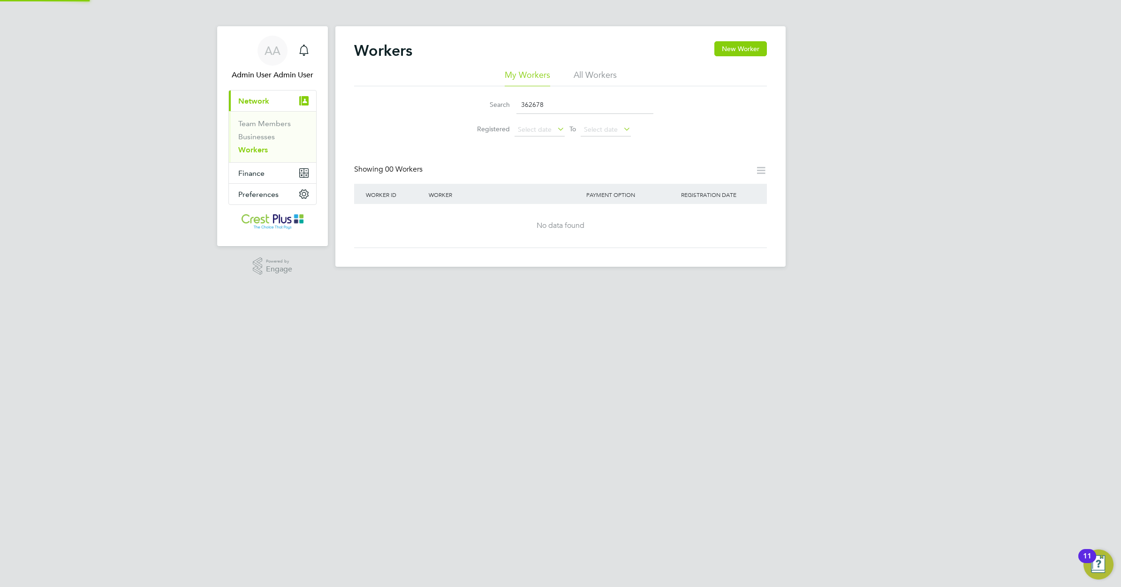
drag, startPoint x: 552, startPoint y: 106, endPoint x: 427, endPoint y: 110, distance: 124.8
click at [427, 110] on div "Search 362678 Registered Select date To Select date" at bounding box center [560, 113] width 413 height 55
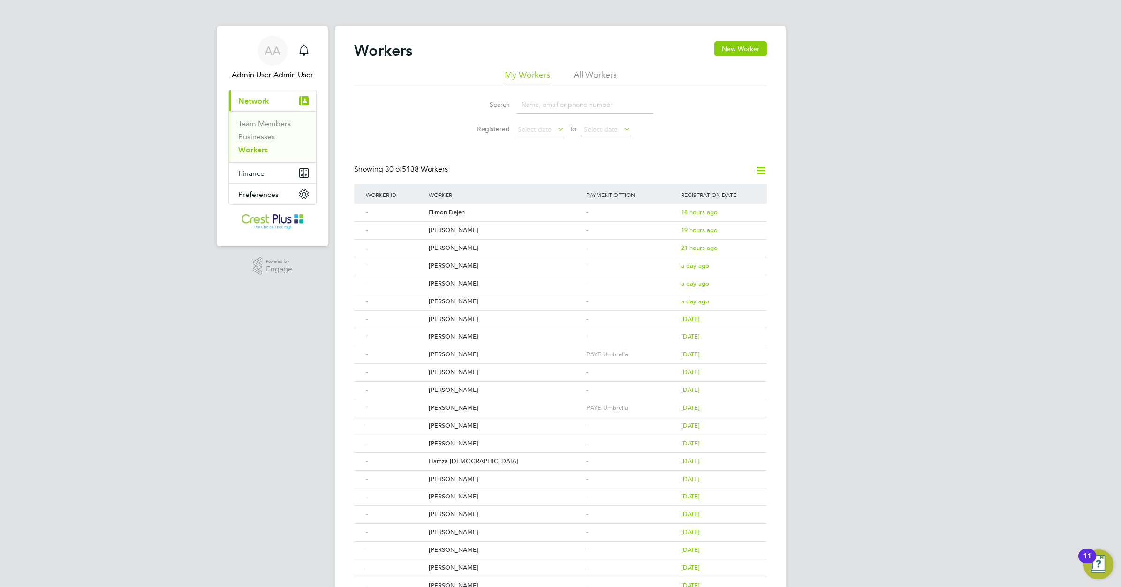
click at [532, 104] on input at bounding box center [584, 105] width 137 height 18
paste input "MOURAD TAHA"
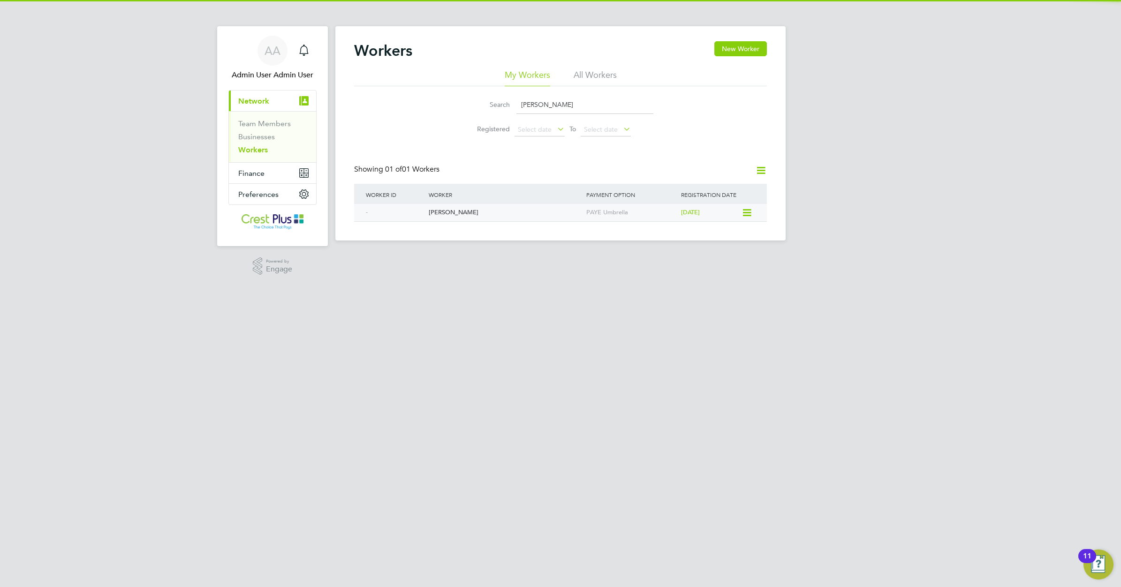
type input "MOURAD TAHA"
click at [441, 212] on div "Mourad Taha" at bounding box center [505, 212] width 158 height 17
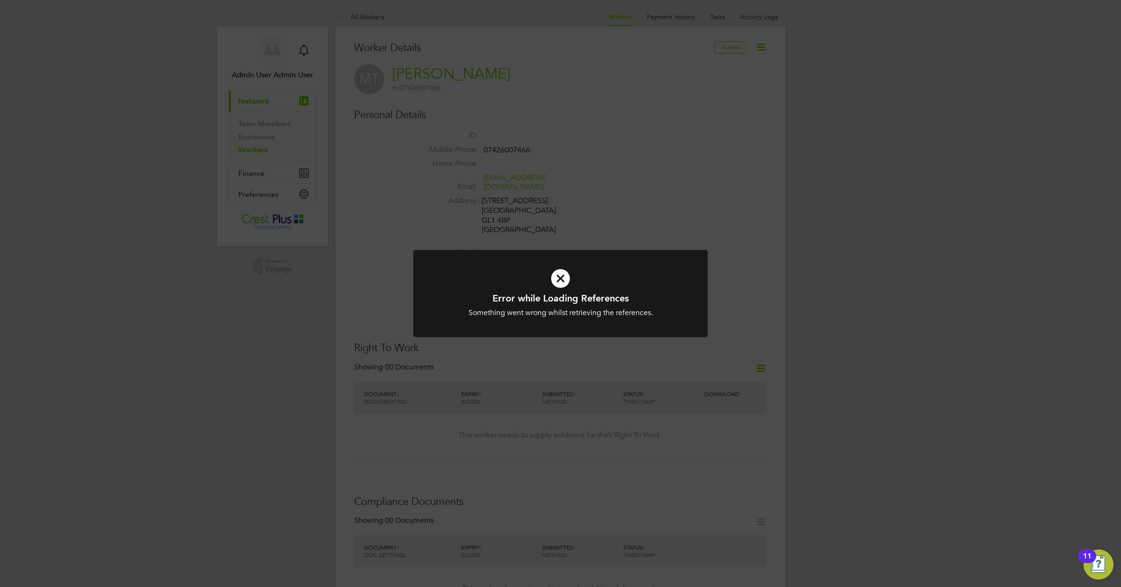
drag, startPoint x: 562, startPoint y: 282, endPoint x: 586, endPoint y: 324, distance: 48.3
click at [562, 282] on icon at bounding box center [560, 278] width 244 height 37
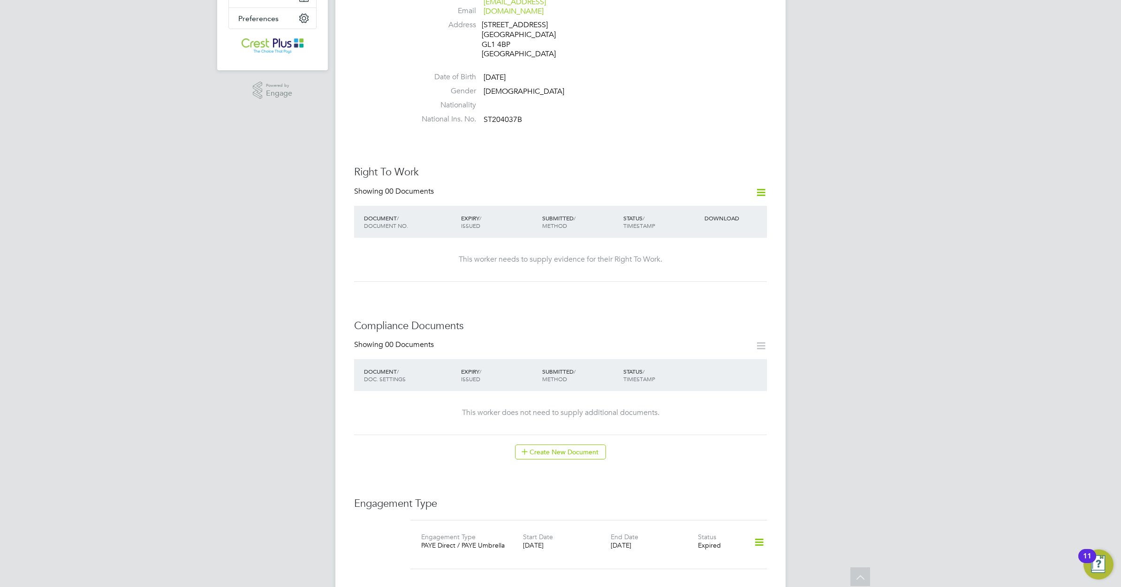
scroll to position [352, 0]
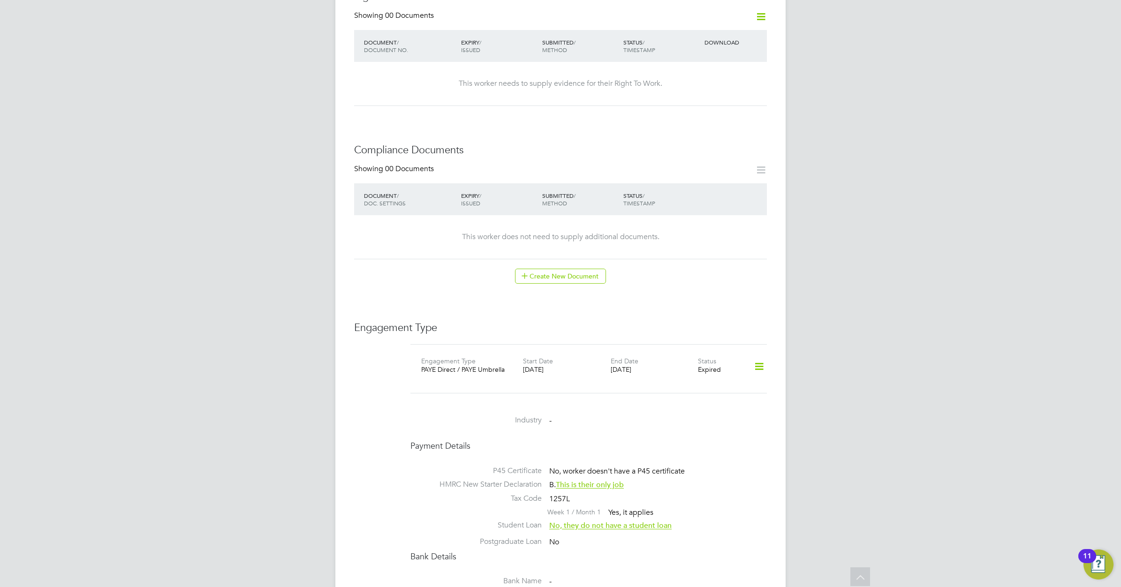
click at [759, 357] on icon at bounding box center [759, 367] width 16 height 22
click at [694, 395] on li "Add Engagement Type" at bounding box center [709, 398] width 107 height 13
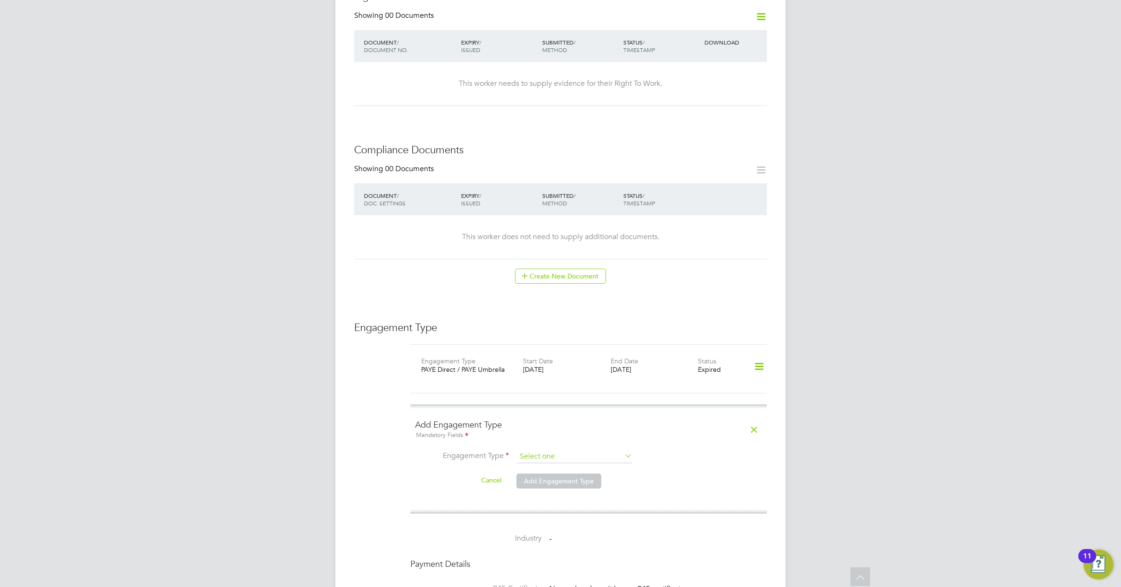
click at [605, 450] on input at bounding box center [574, 456] width 116 height 13
click at [587, 470] on li "PAYE Direct" at bounding box center [574, 475] width 117 height 14
type input "PAYE Direct"
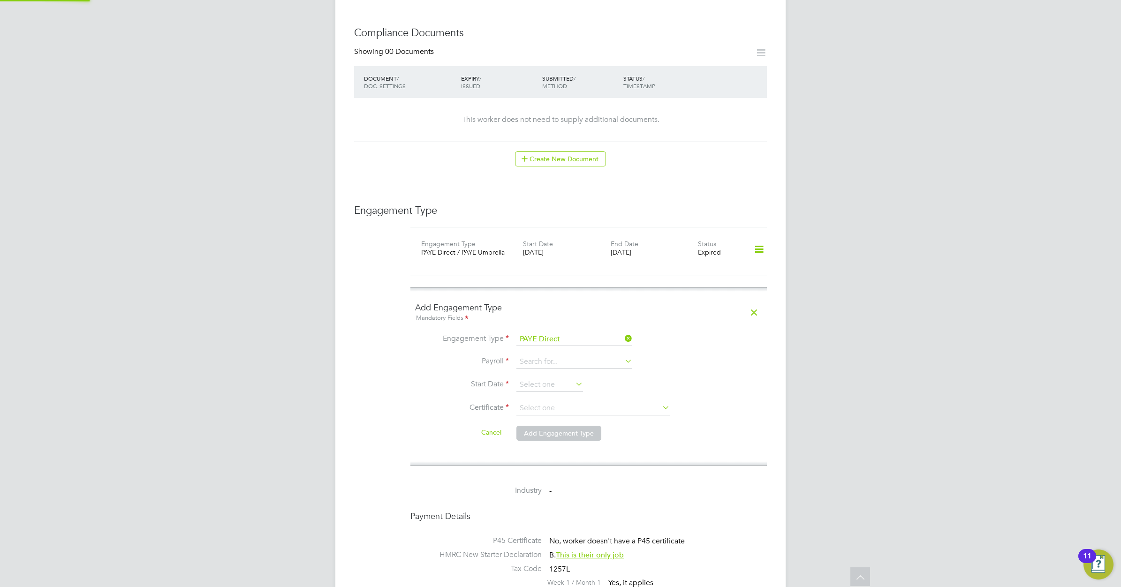
scroll to position [586, 0]
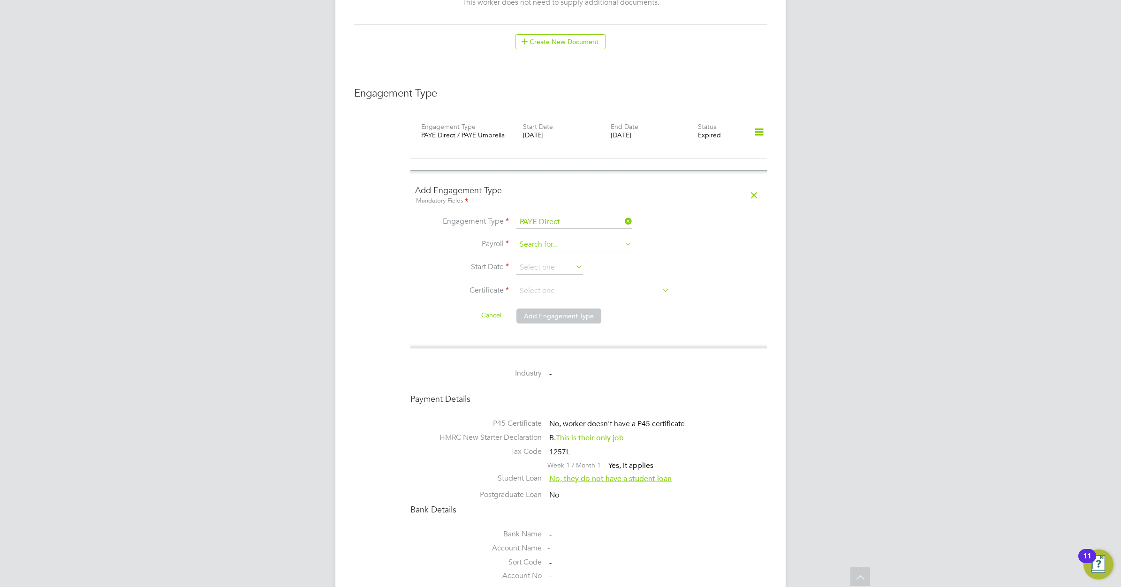
click at [554, 238] on input at bounding box center [574, 244] width 116 height 13
click at [551, 269] on li "PAYE Umbrella" at bounding box center [574, 264] width 117 height 14
type input "PAYE Umbrella"
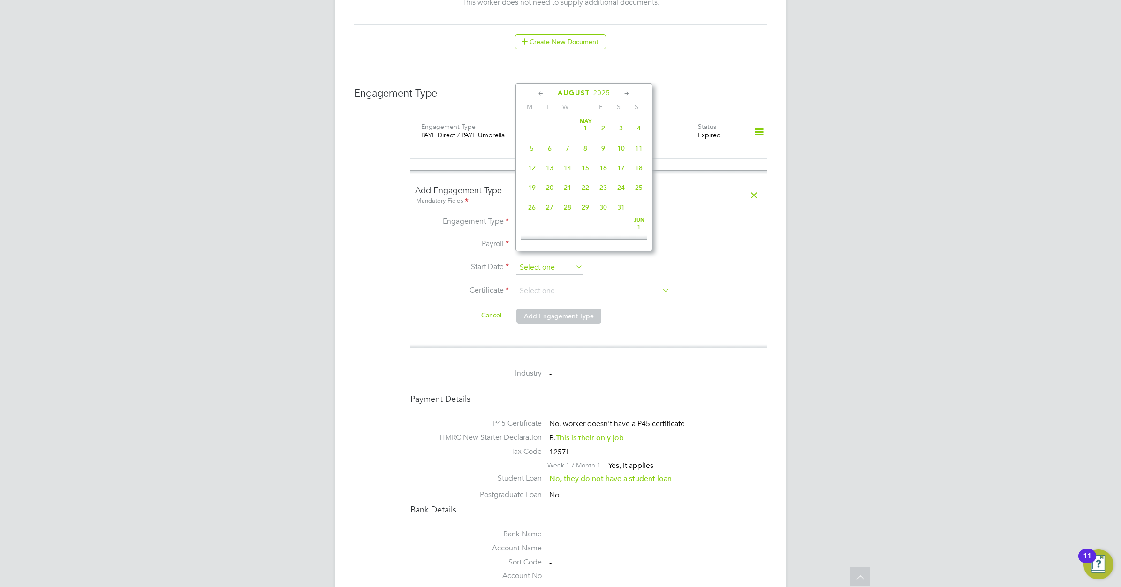
click at [545, 261] on input at bounding box center [549, 268] width 67 height 14
click at [681, 284] on li "Certificate" at bounding box center [588, 295] width 347 height 23
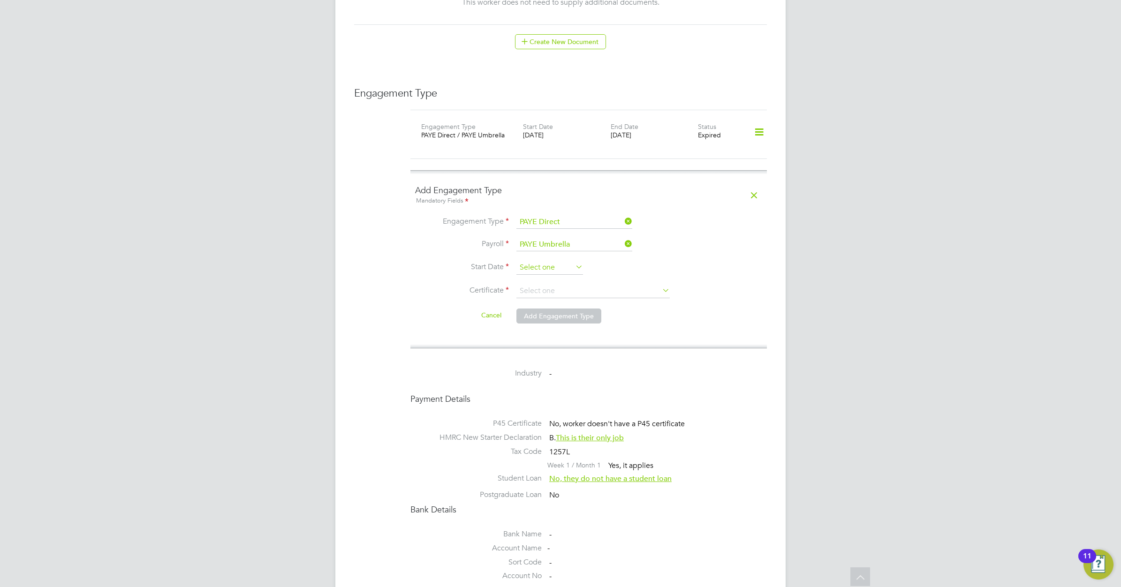
click at [534, 261] on input at bounding box center [549, 268] width 67 height 14
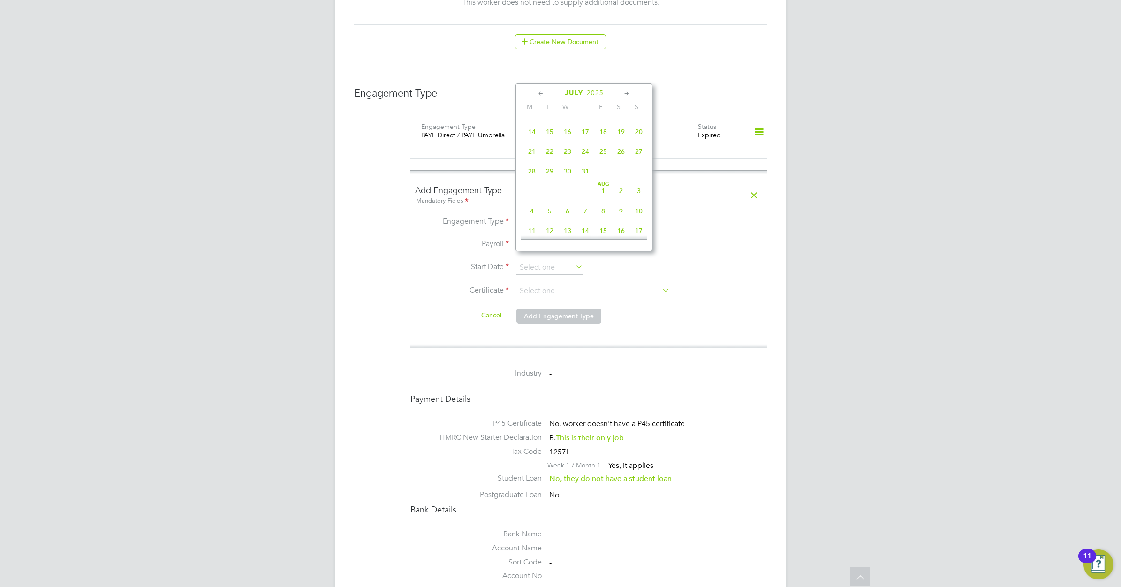
scroll to position [252, 0]
click at [550, 221] on span "5" at bounding box center [550, 213] width 18 height 18
type input "[DATE]"
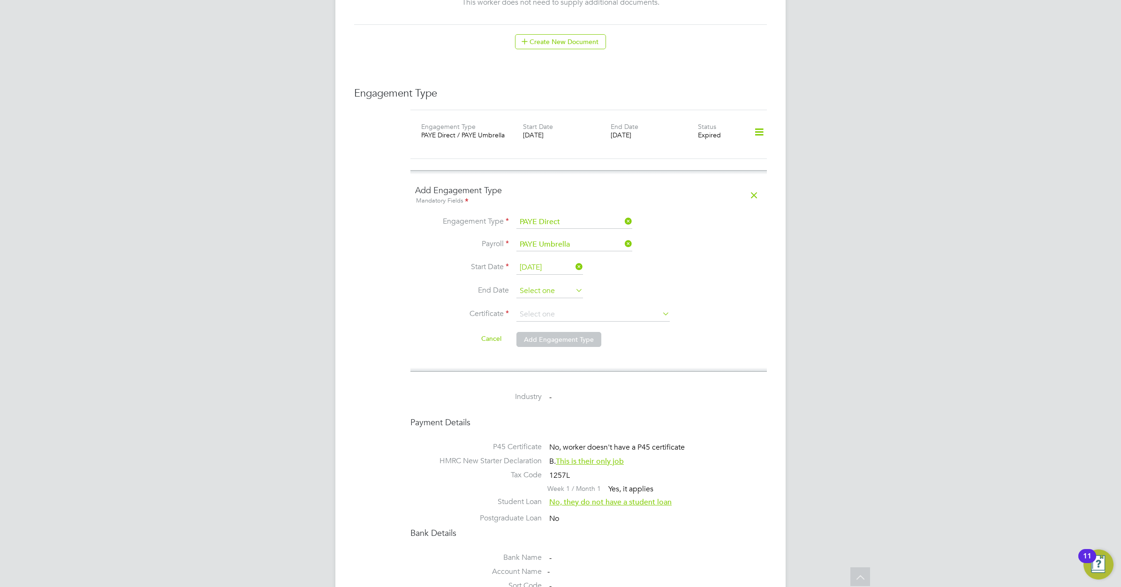
click at [530, 284] on input at bounding box center [549, 291] width 67 height 14
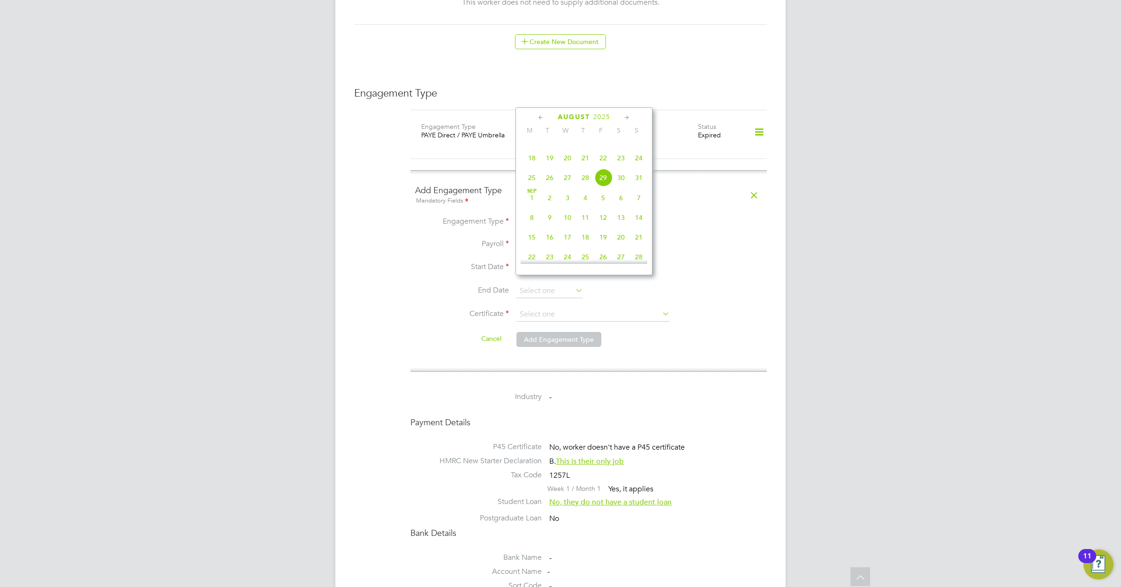
click at [627, 116] on icon at bounding box center [626, 118] width 9 height 10
click at [567, 159] on span "5" at bounding box center [568, 150] width 18 height 18
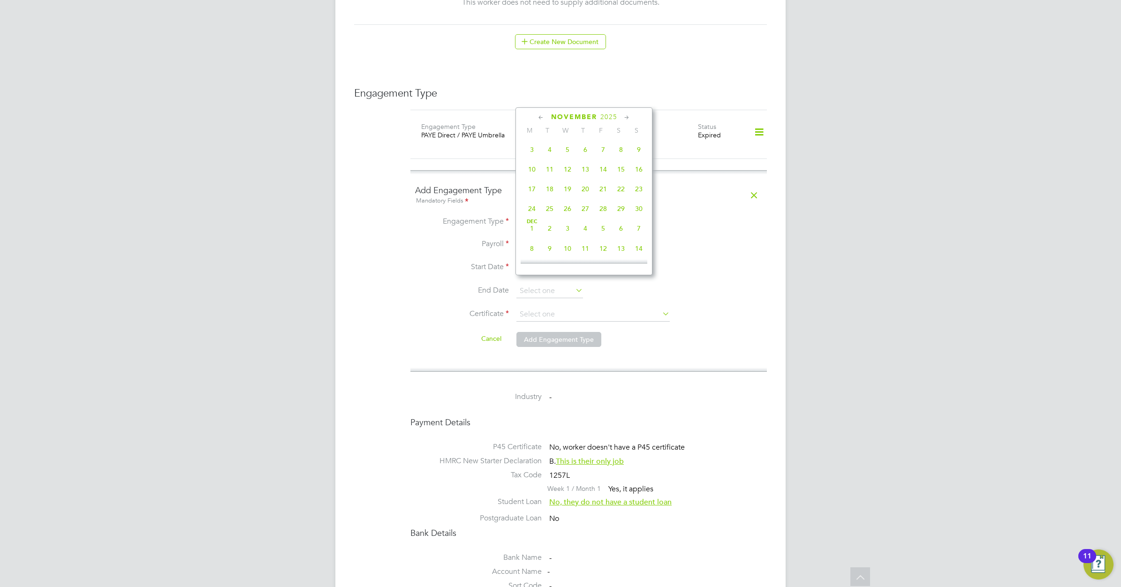
type input "05 Nov 2025"
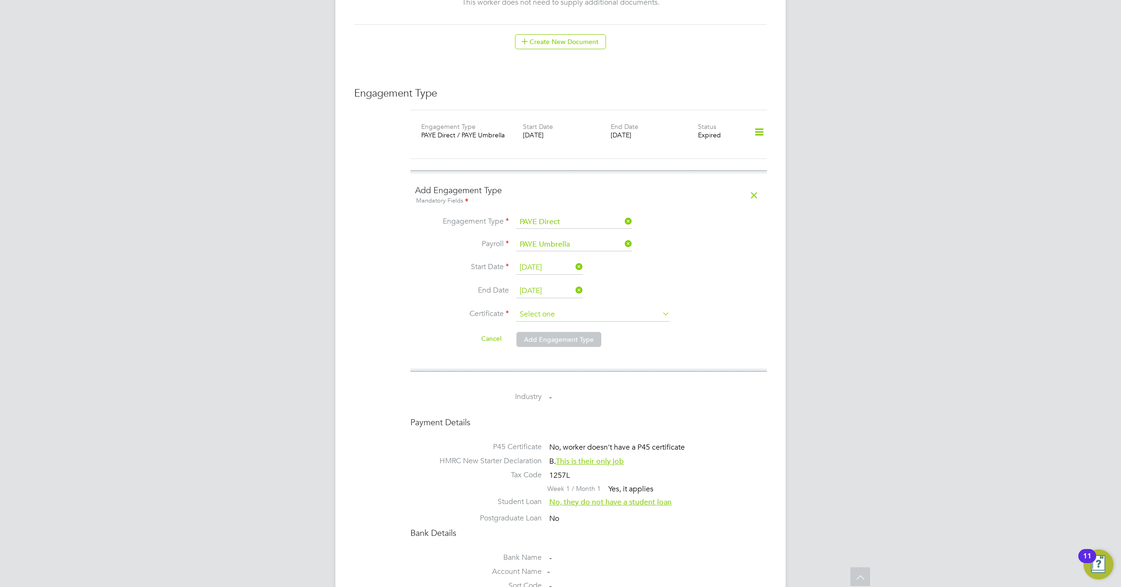
click at [552, 308] on input at bounding box center [592, 315] width 153 height 14
click at [557, 332] on li "No, worker doesn't have a P45 certificate" at bounding box center [593, 332] width 154 height 12
type input "No, worker doesn't have a P45 certificate"
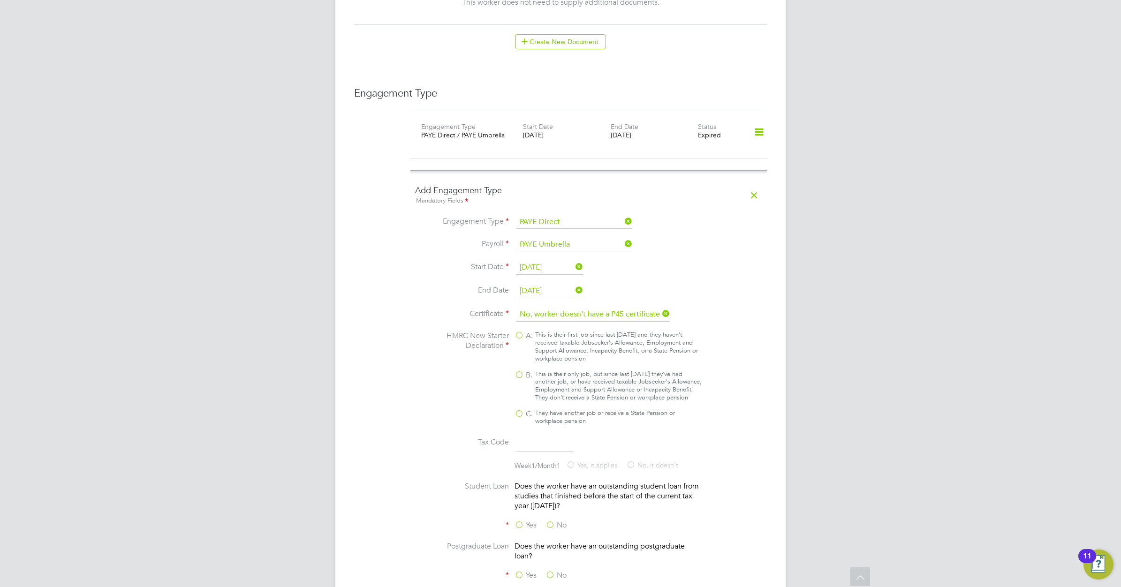
click at [520, 370] on label "B. This is their only job, but since last 6 April they’ve had another job, or h…" at bounding box center [608, 386] width 188 height 32
click at [0, 0] on input "B. This is their only job, but since last 6 April they’ve had another job, or h…" at bounding box center [0, 0] width 0 height 0
type input "1257L"
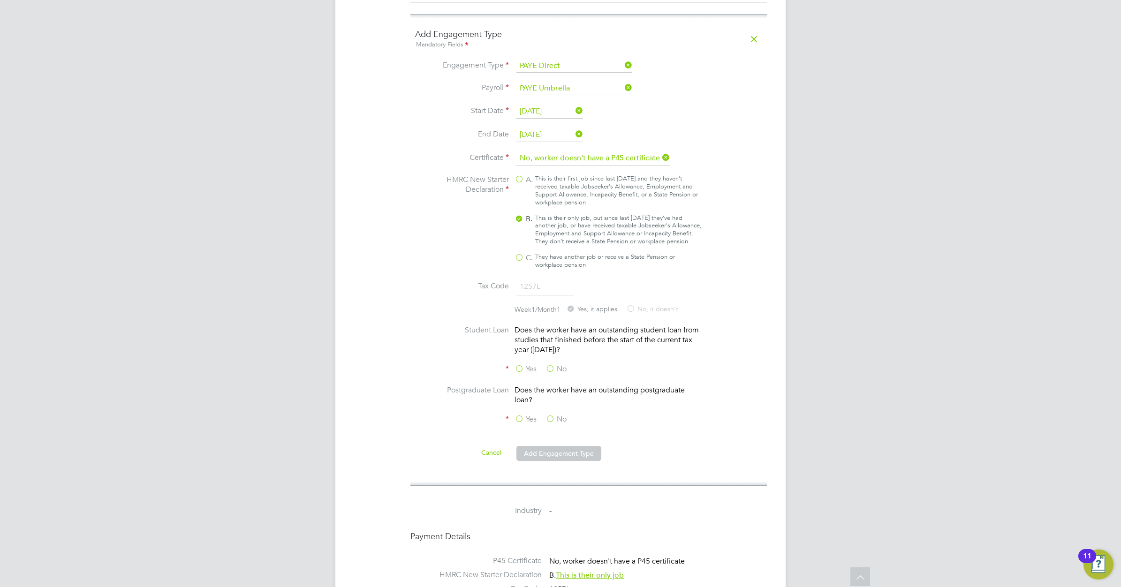
scroll to position [821, 0]
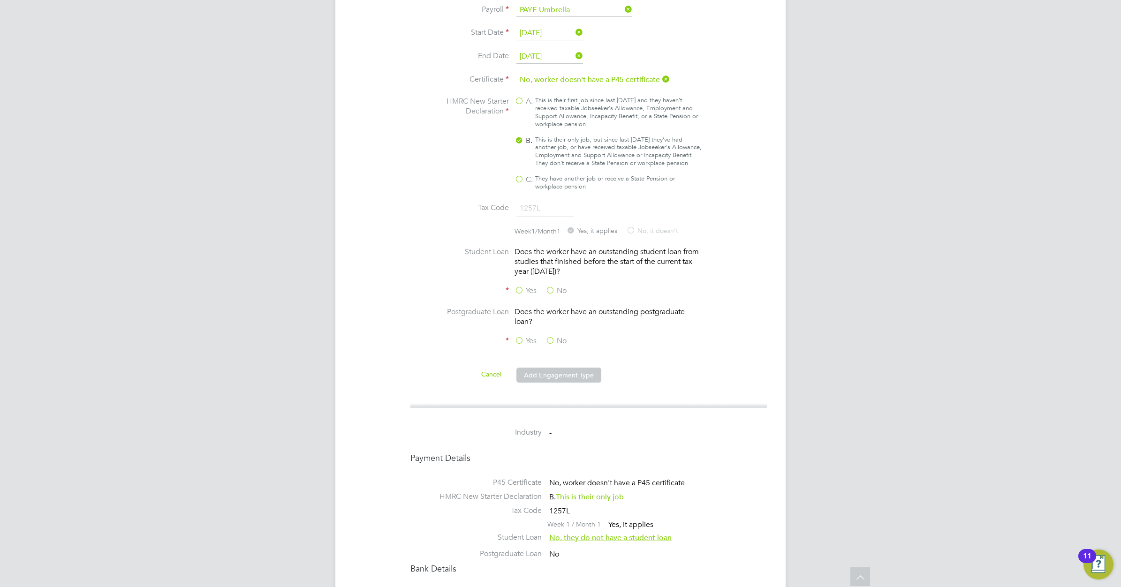
drag, startPoint x: 550, startPoint y: 287, endPoint x: 554, endPoint y: 317, distance: 30.2
click at [550, 287] on label "No" at bounding box center [555, 291] width 21 height 10
click at [0, 0] on input "No" at bounding box center [0, 0] width 0 height 0
click at [552, 340] on label "No" at bounding box center [555, 341] width 21 height 10
click at [0, 0] on input "No" at bounding box center [0, 0] width 0 height 0
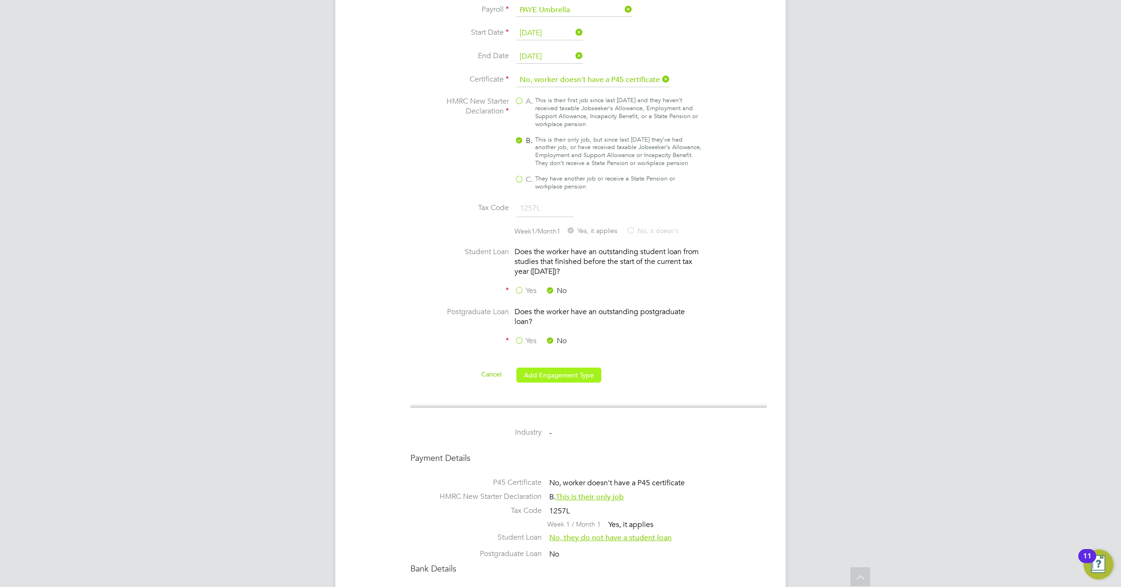
click at [552, 372] on button "Add Engagement Type" at bounding box center [558, 375] width 85 height 15
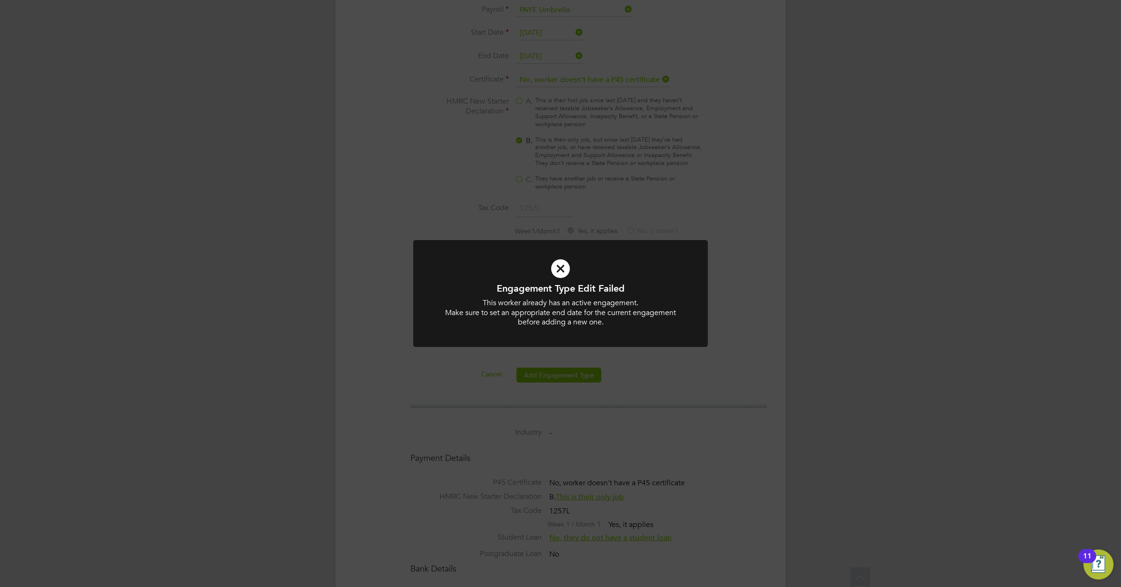
click at [557, 266] on icon at bounding box center [560, 268] width 244 height 37
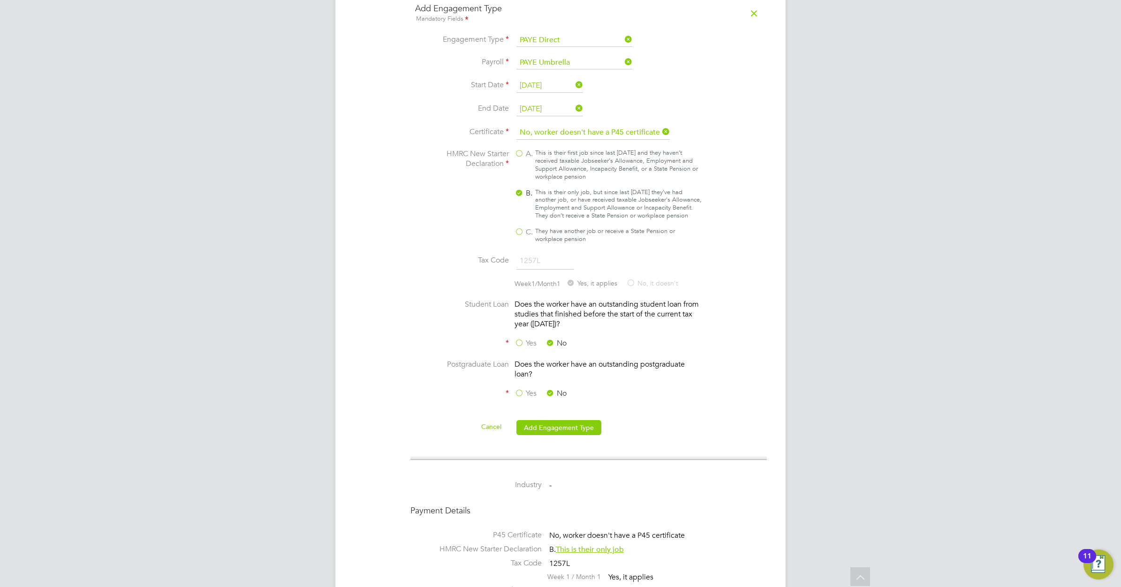
scroll to position [703, 0]
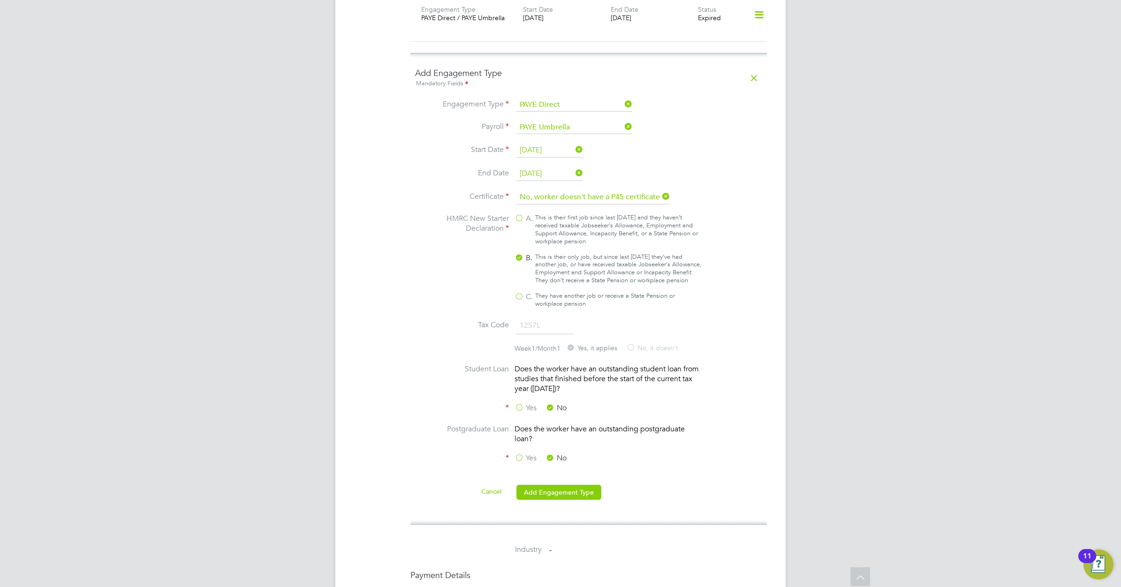
click at [549, 144] on input "05 Aug 2025" at bounding box center [549, 151] width 67 height 14
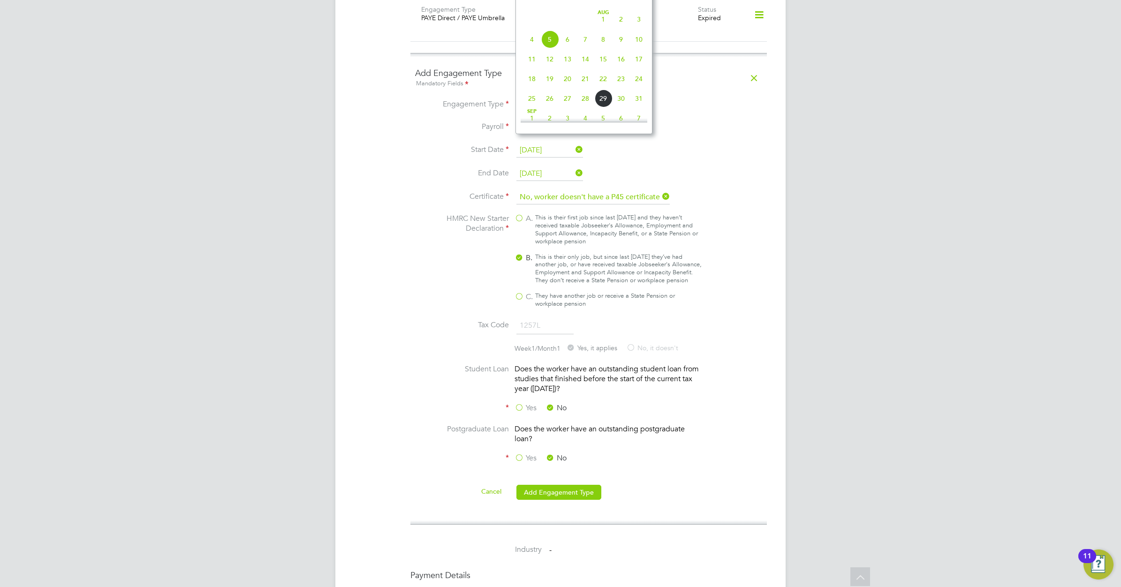
click at [605, 107] on span "29" at bounding box center [603, 99] width 18 height 18
type input "29 Aug 2025"
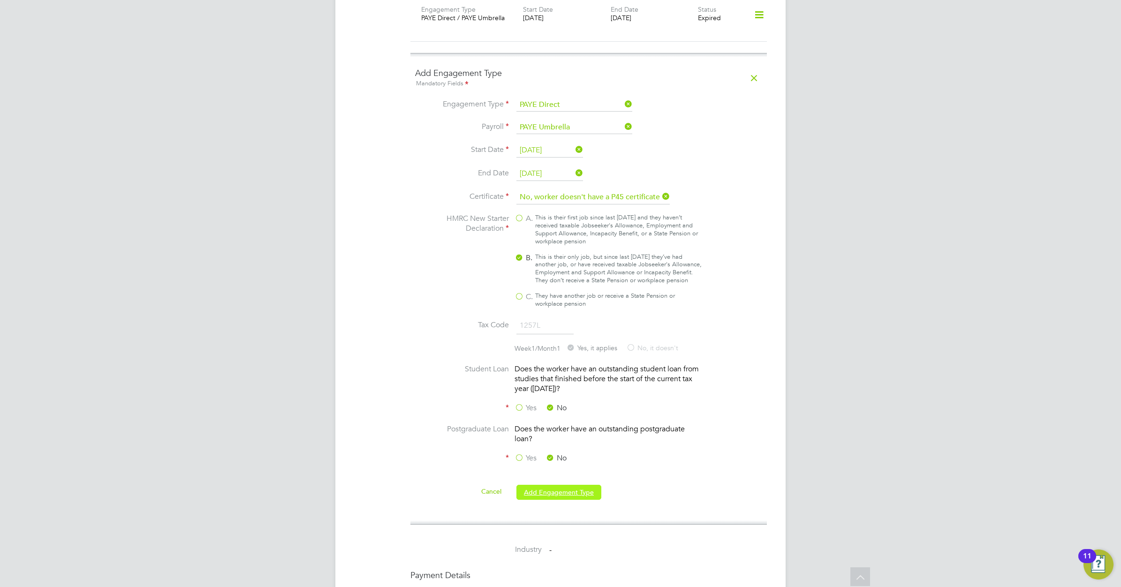
click at [556, 490] on button "Add Engagement Type" at bounding box center [558, 492] width 85 height 15
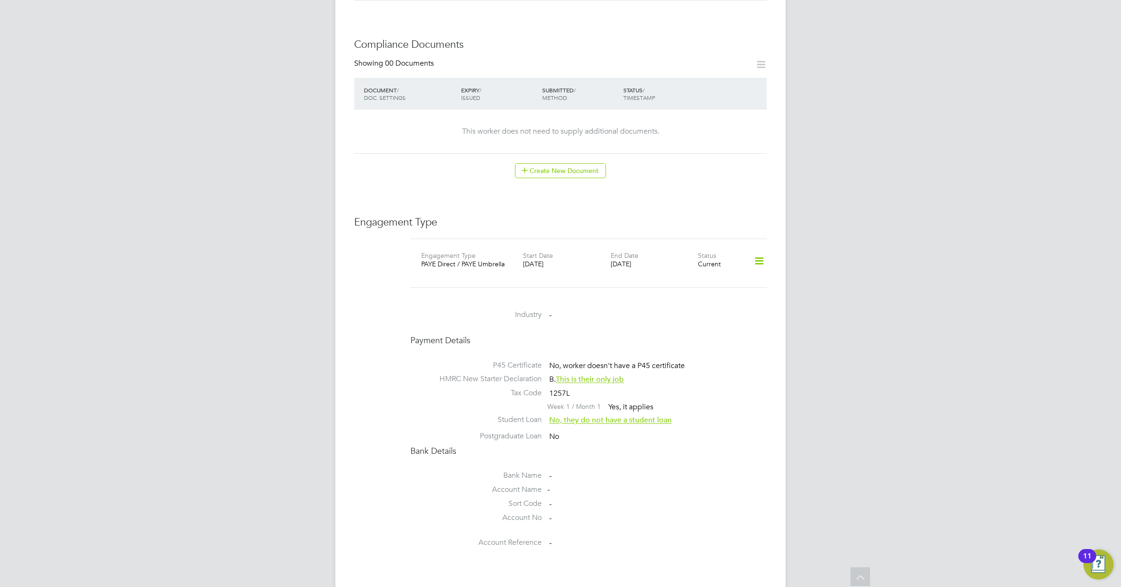
scroll to position [437, 0]
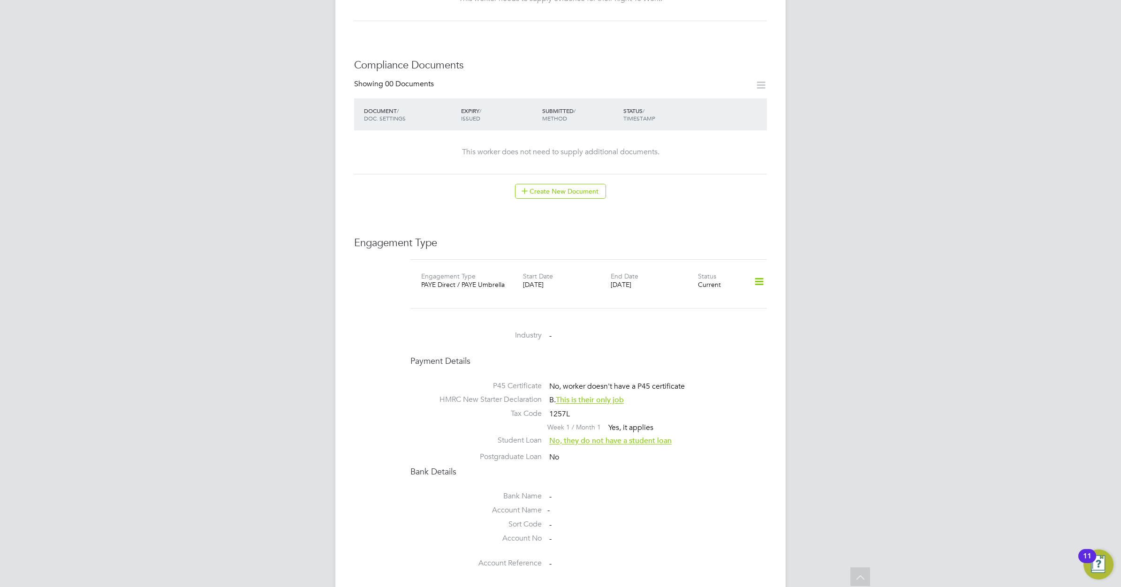
click at [757, 271] on icon at bounding box center [759, 282] width 16 height 22
click at [691, 298] on li "Edit Engagement Type" at bounding box center [709, 299] width 107 height 13
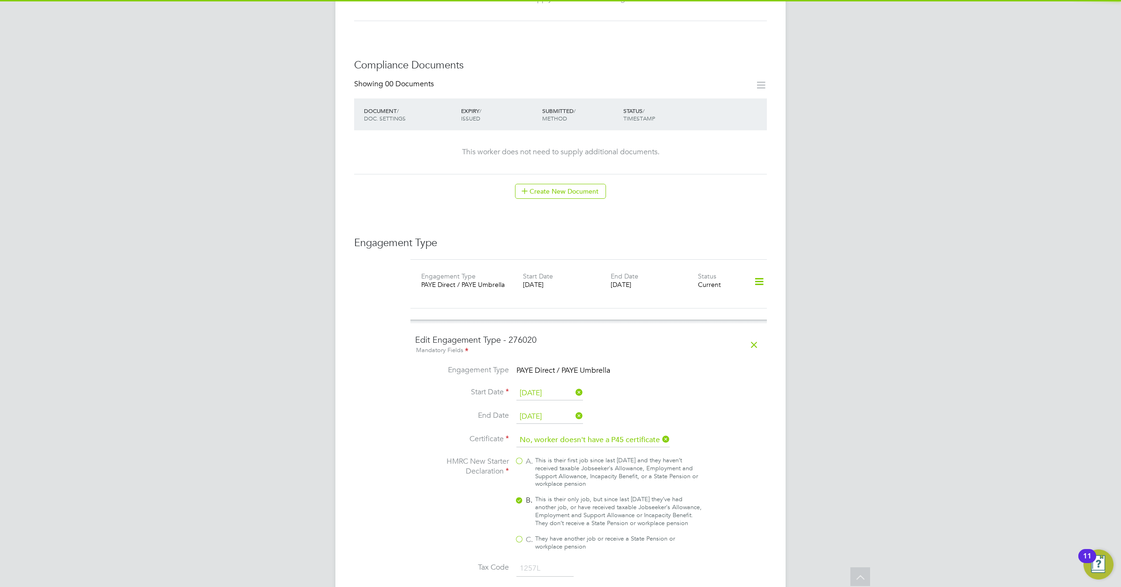
click at [553, 386] on input "29 Aug 2025" at bounding box center [549, 393] width 67 height 14
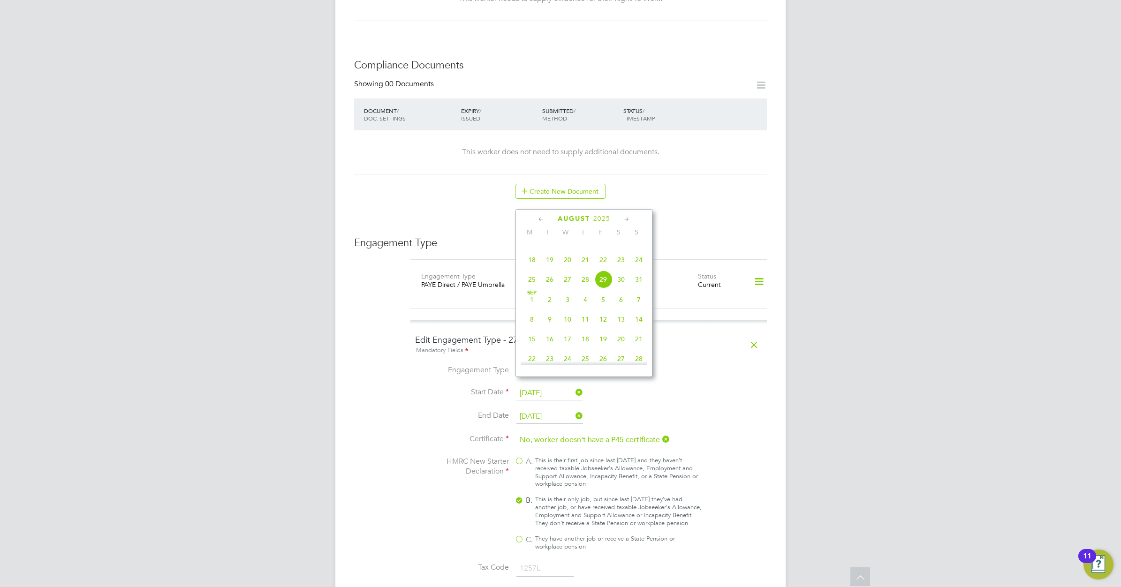
scroll to position [311, 0]
click at [550, 287] on span "5" at bounding box center [550, 279] width 18 height 18
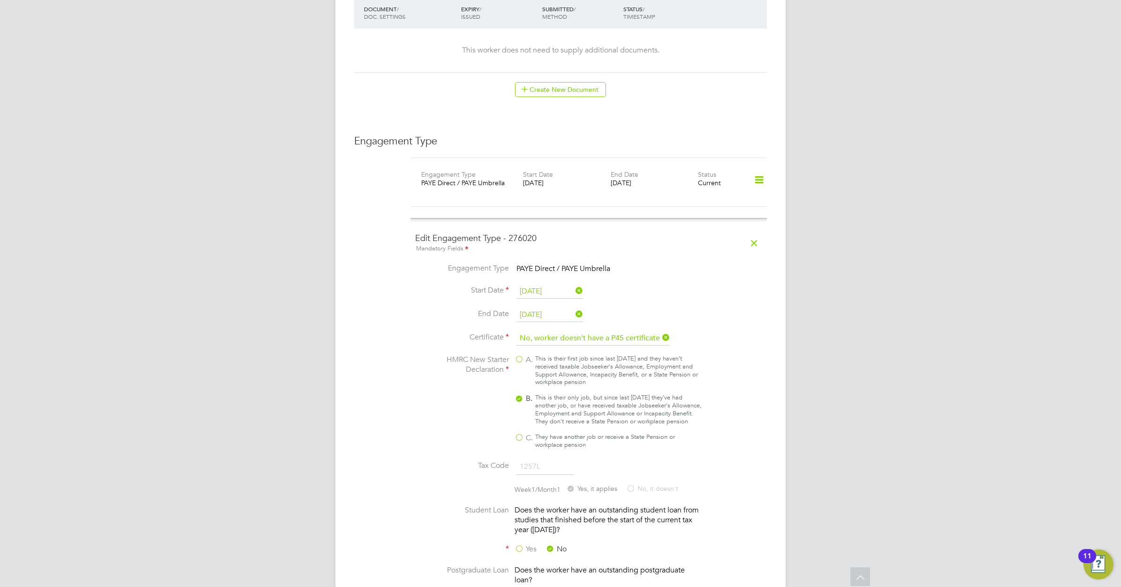
scroll to position [612, 0]
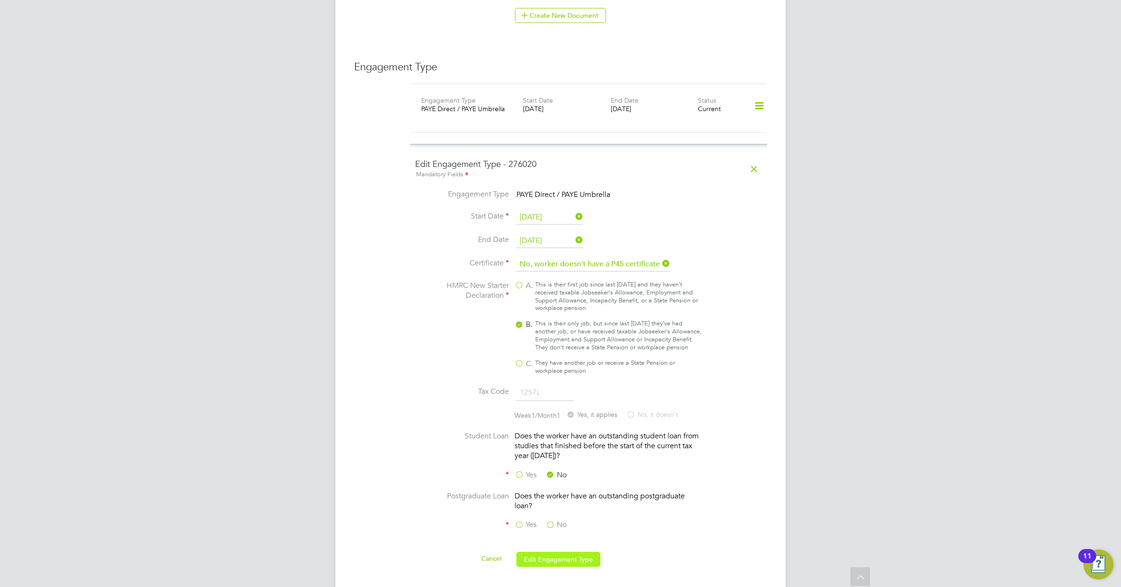
click at [556, 564] on button "Edit Engagement Type" at bounding box center [558, 559] width 84 height 15
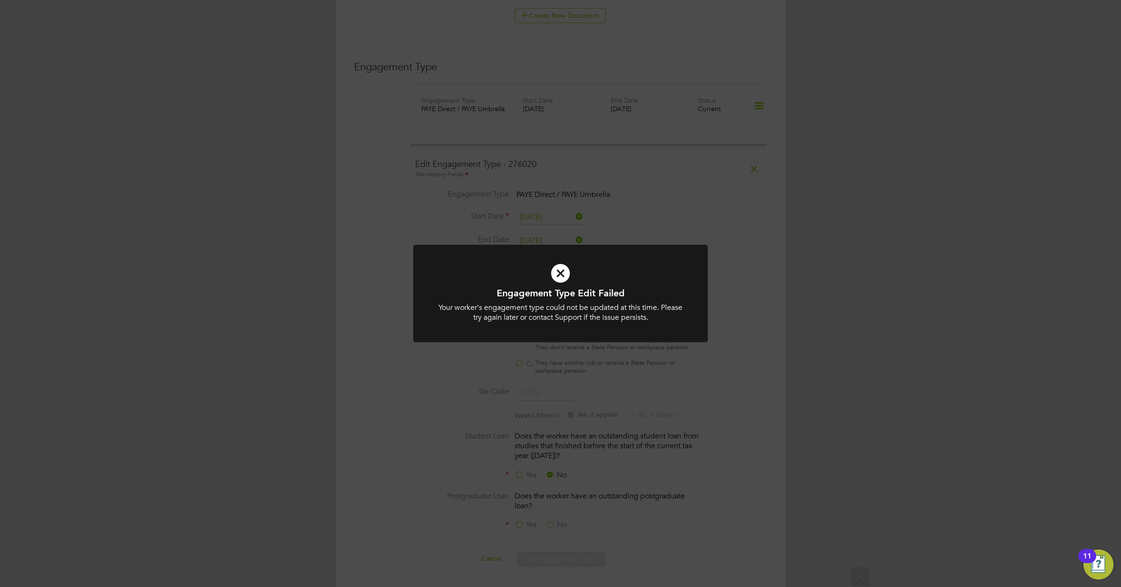
click at [561, 273] on icon at bounding box center [560, 273] width 244 height 37
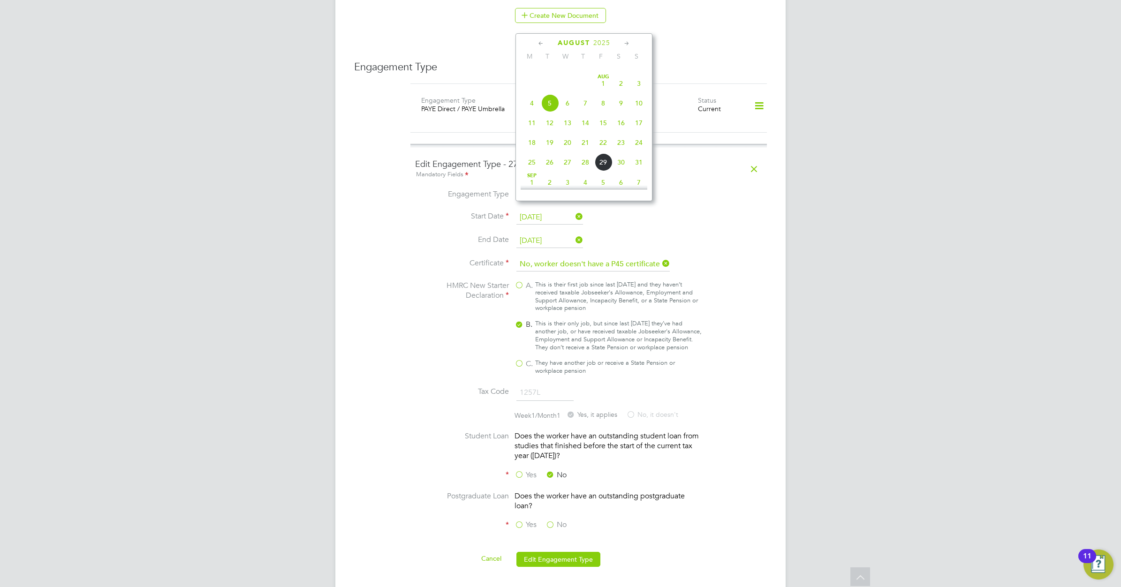
click at [547, 211] on input "05 Aug 2025" at bounding box center [549, 218] width 67 height 14
click at [530, 174] on span "25" at bounding box center [532, 165] width 18 height 18
type input "25 Aug 2025"
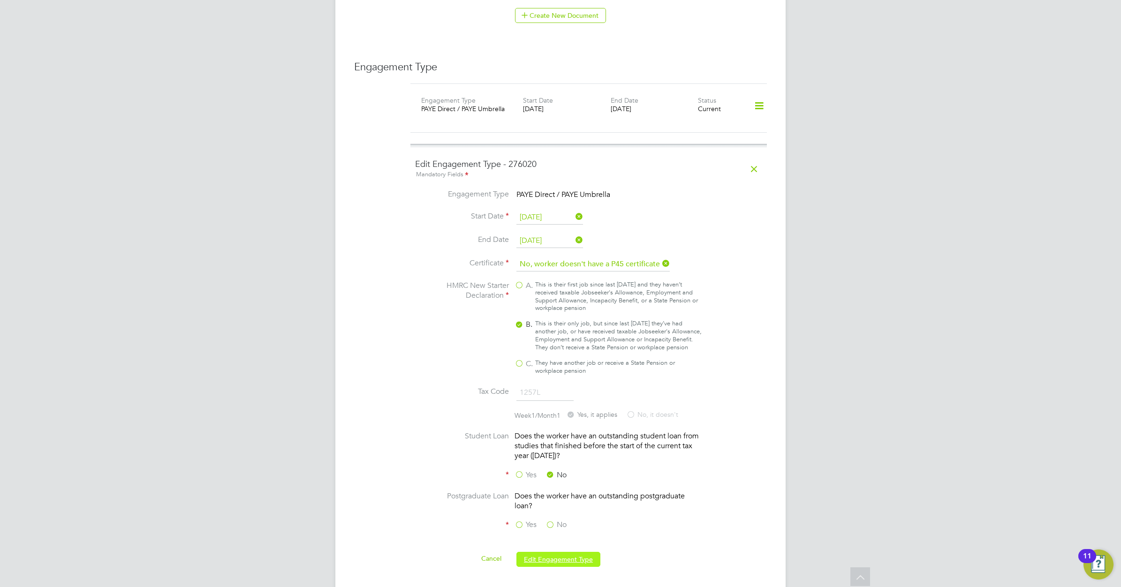
click at [552, 554] on button "Edit Engagement Type" at bounding box center [558, 559] width 84 height 15
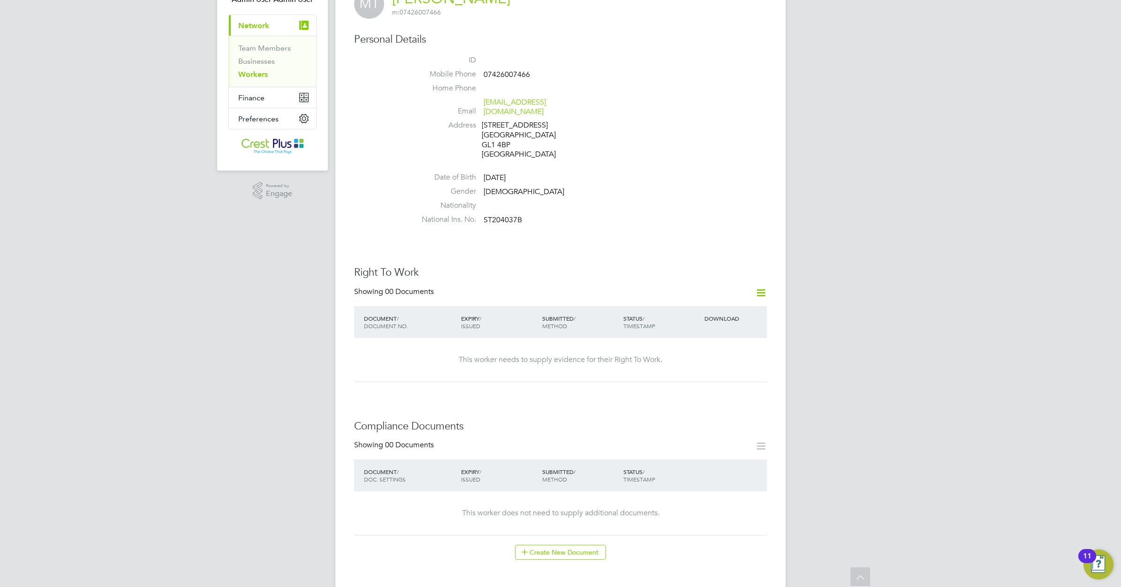
scroll to position [0, 0]
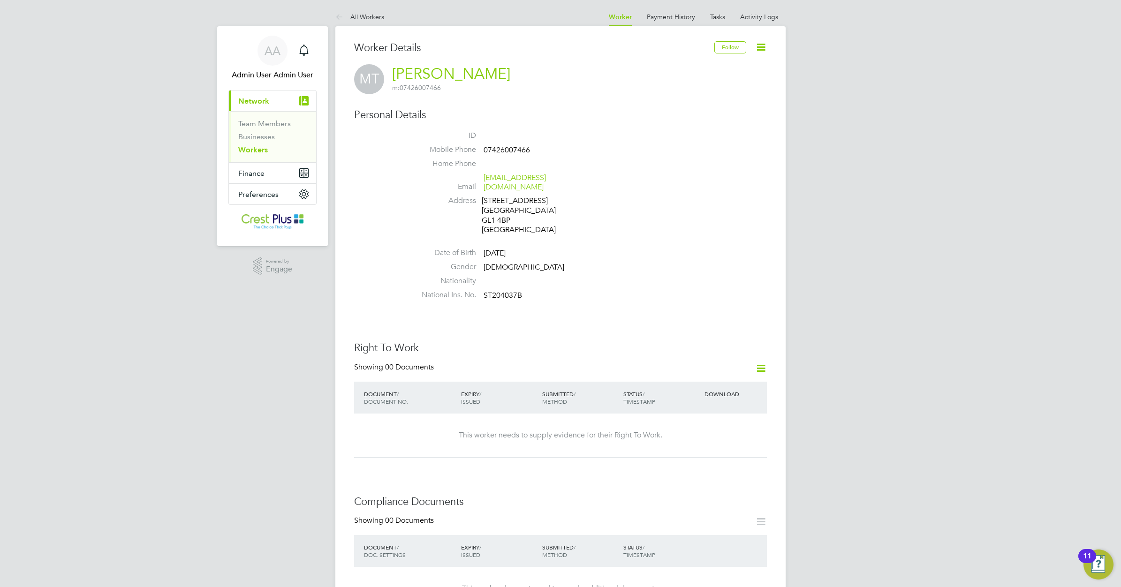
click at [259, 150] on link "Workers" at bounding box center [253, 149] width 30 height 9
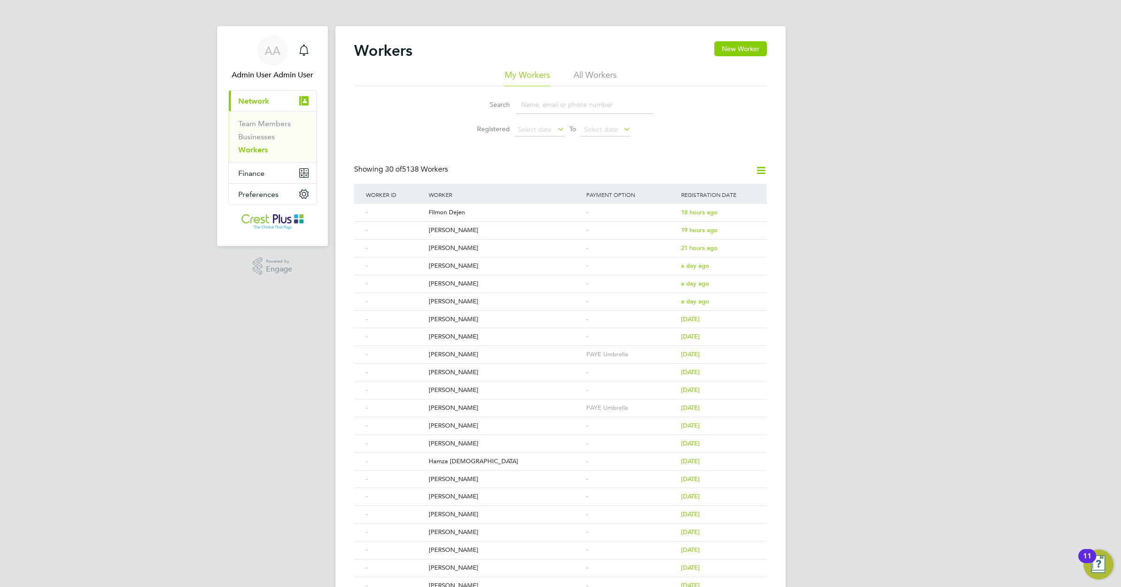
drag, startPoint x: 528, startPoint y: 108, endPoint x: 533, endPoint y: 109, distance: 5.3
click at [528, 108] on input at bounding box center [584, 105] width 137 height 18
paste input "MARK COOLING"
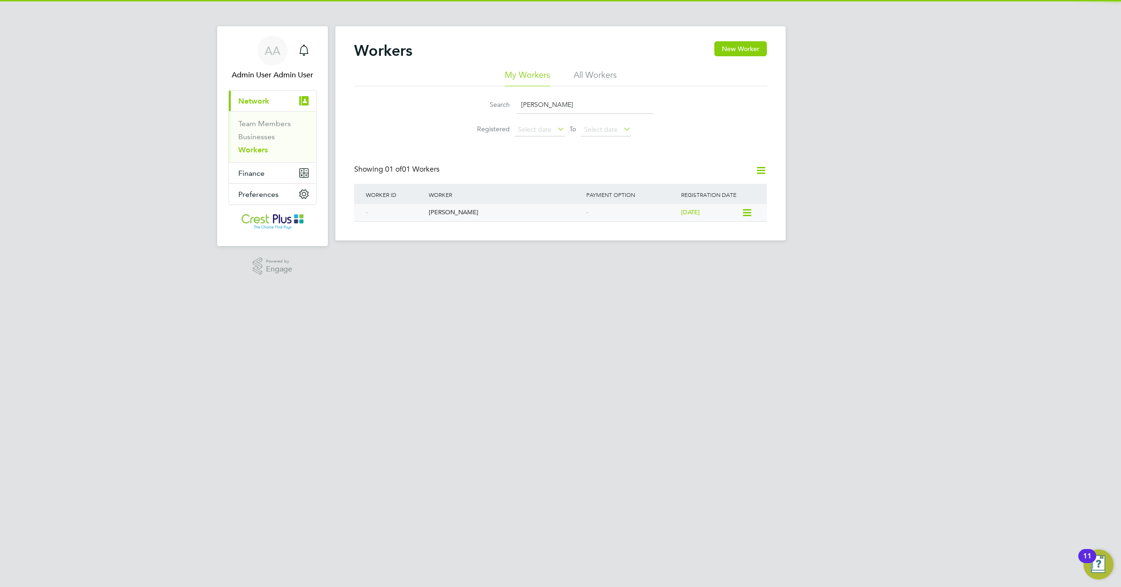
type input "MARK COOLING"
click at [452, 211] on div "Mark Cooling" at bounding box center [505, 212] width 158 height 17
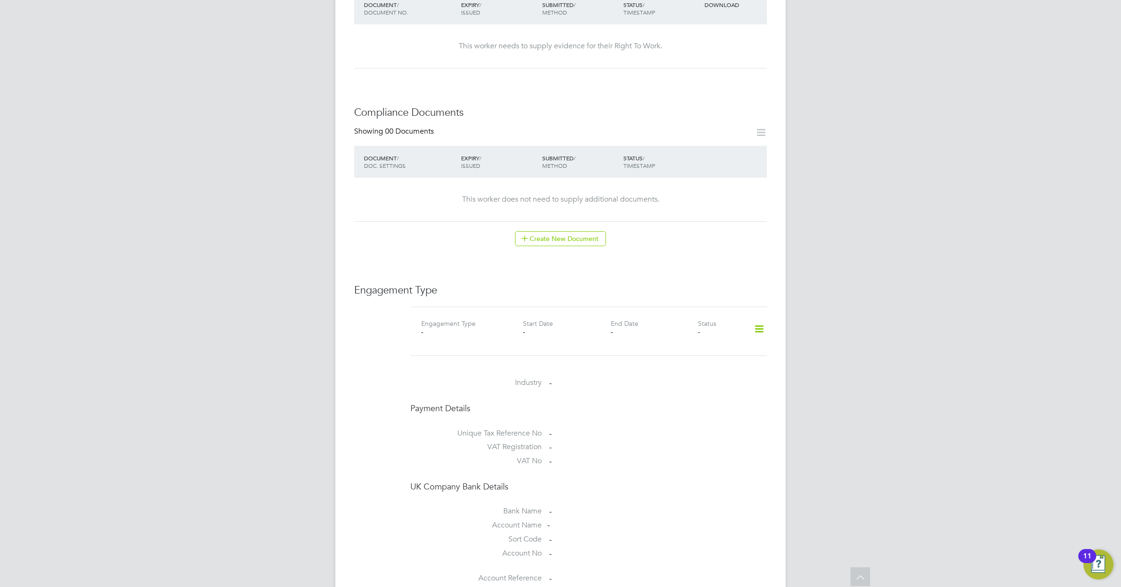
scroll to position [410, 0]
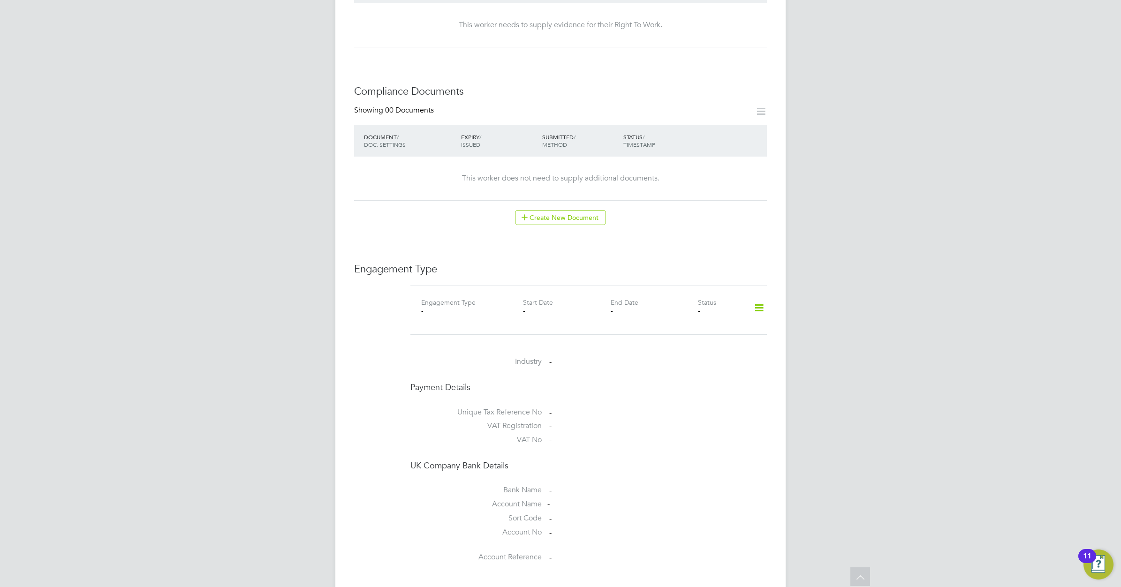
click at [758, 297] on icon at bounding box center [759, 308] width 16 height 22
click at [697, 338] on li "Add Engagement Type" at bounding box center [711, 339] width 106 height 13
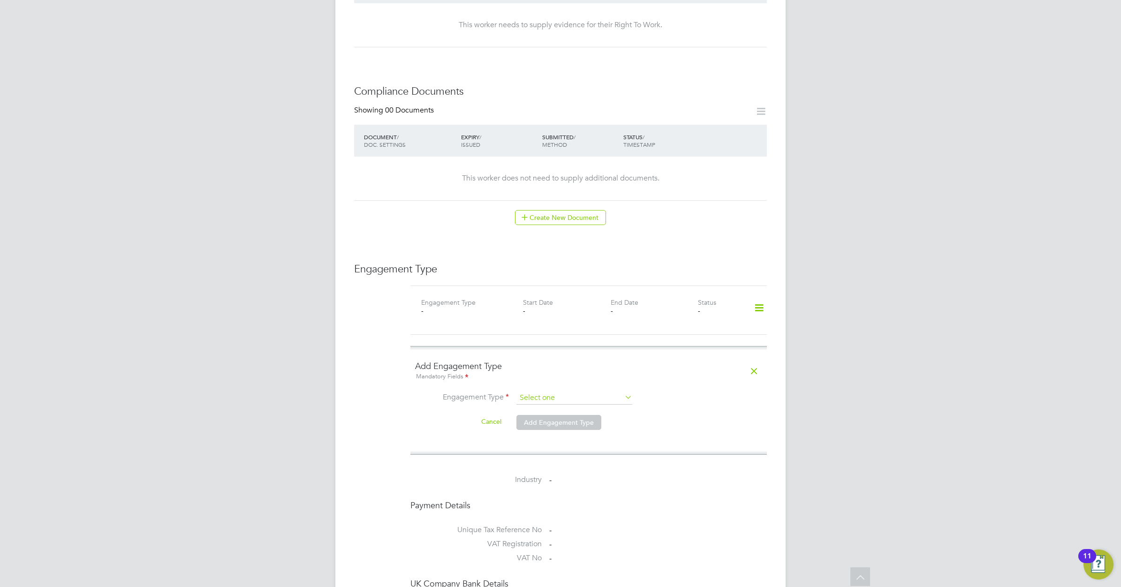
click at [584, 392] on input at bounding box center [574, 398] width 116 height 13
click at [565, 426] on li "Self-employed" at bounding box center [574, 430] width 117 height 14
type input "Self-employed"
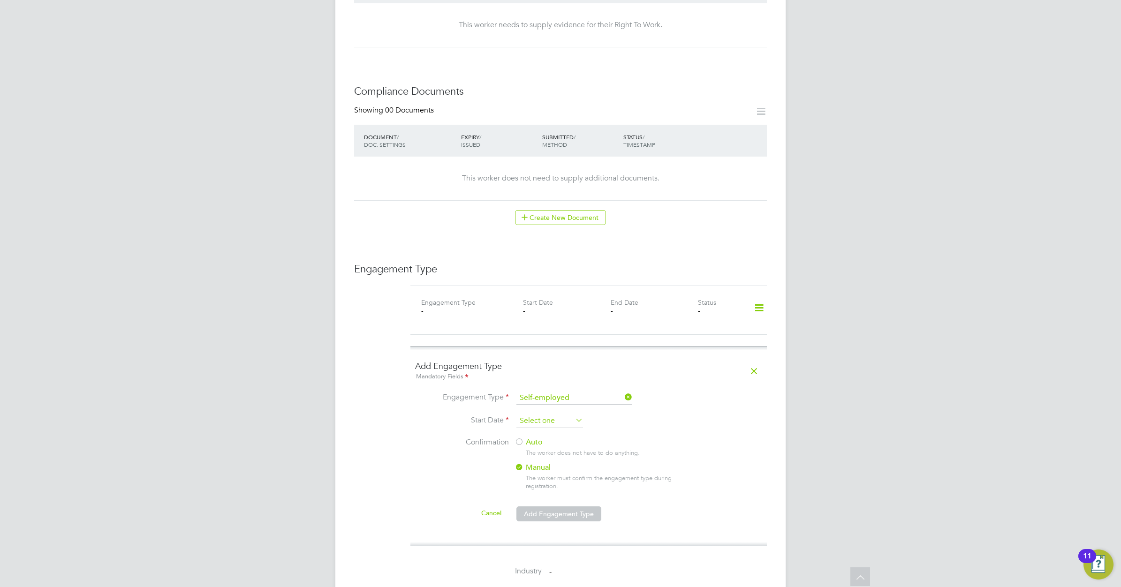
click at [536, 414] on input at bounding box center [549, 421] width 67 height 14
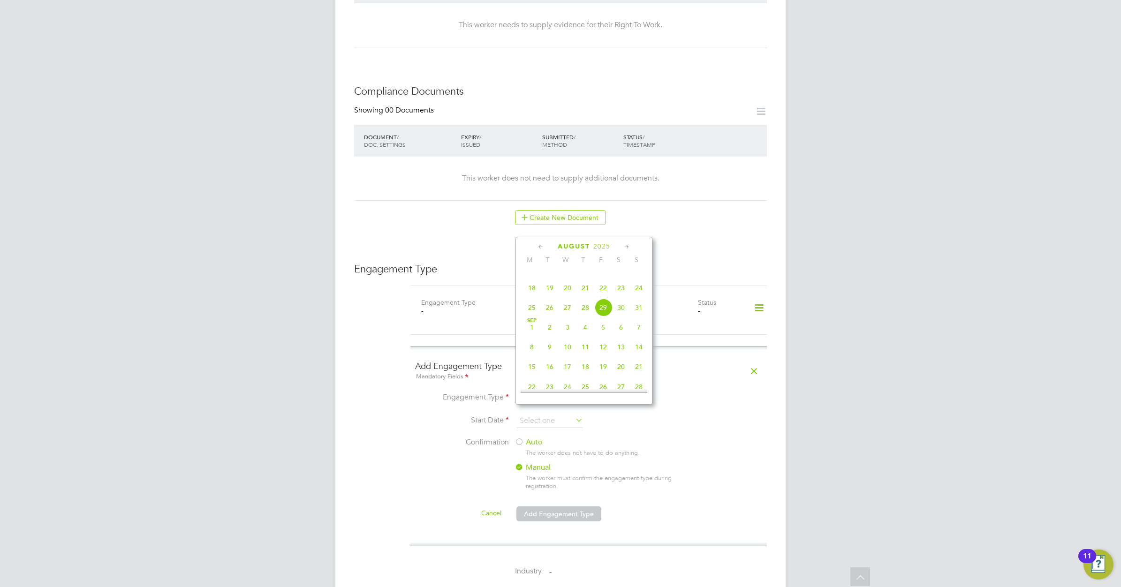
click at [540, 245] on icon at bounding box center [541, 247] width 9 height 10
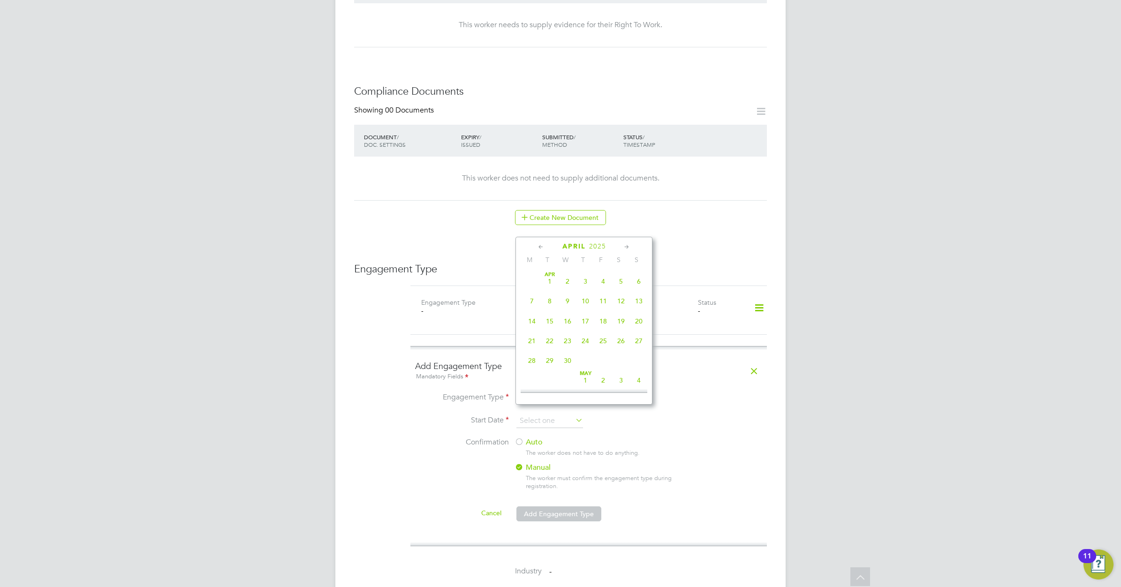
click at [540, 245] on icon at bounding box center [541, 247] width 9 height 10
click at [625, 244] on icon at bounding box center [626, 247] width 9 height 10
click at [533, 323] on span "12" at bounding box center [532, 314] width 18 height 18
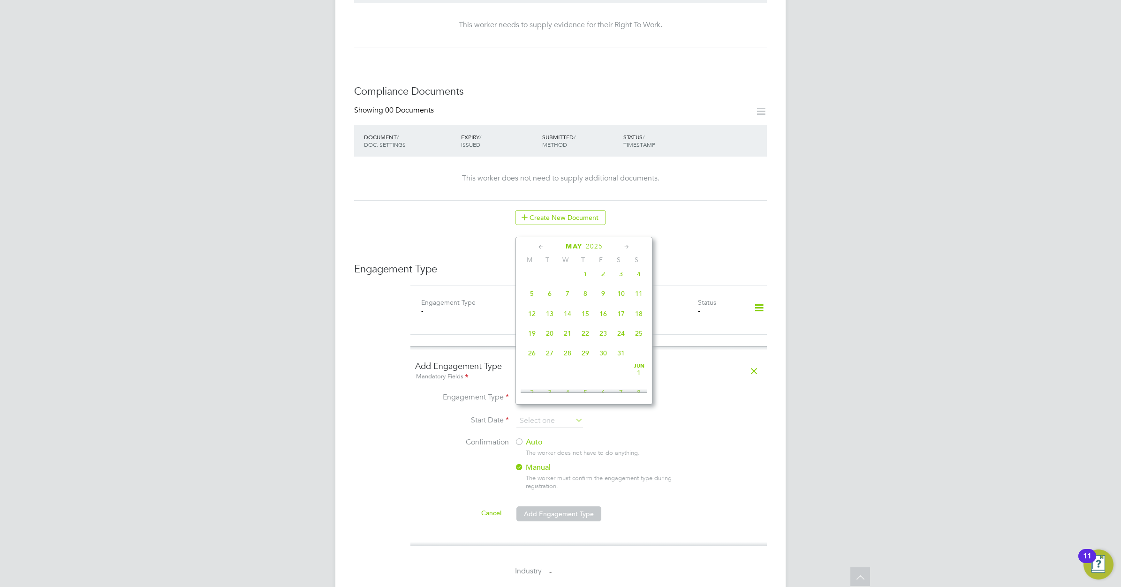
type input "12 May 2025"
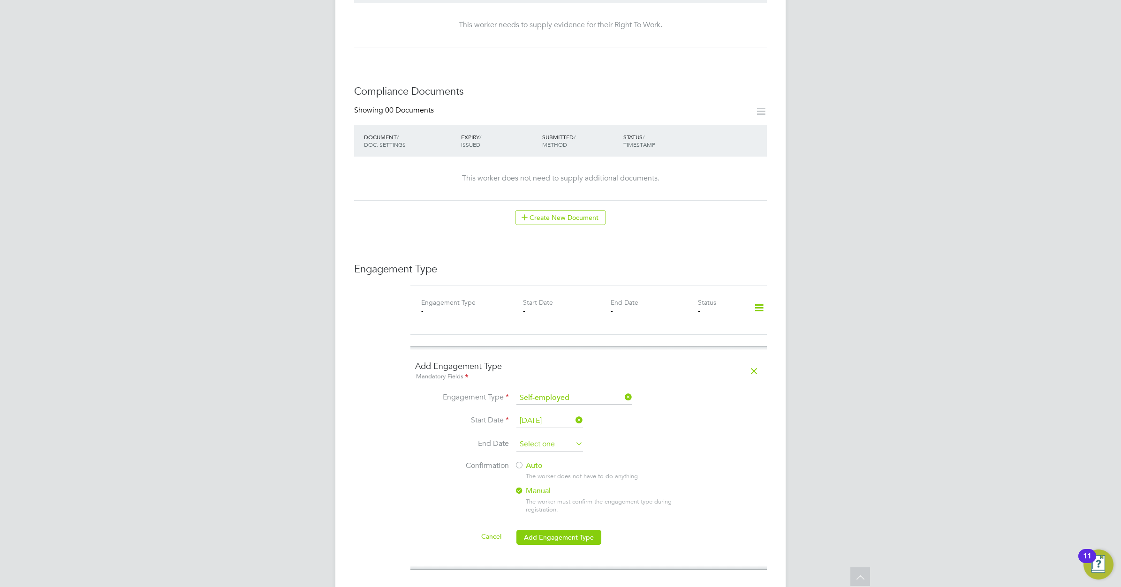
click at [546, 438] on input at bounding box center [549, 445] width 67 height 14
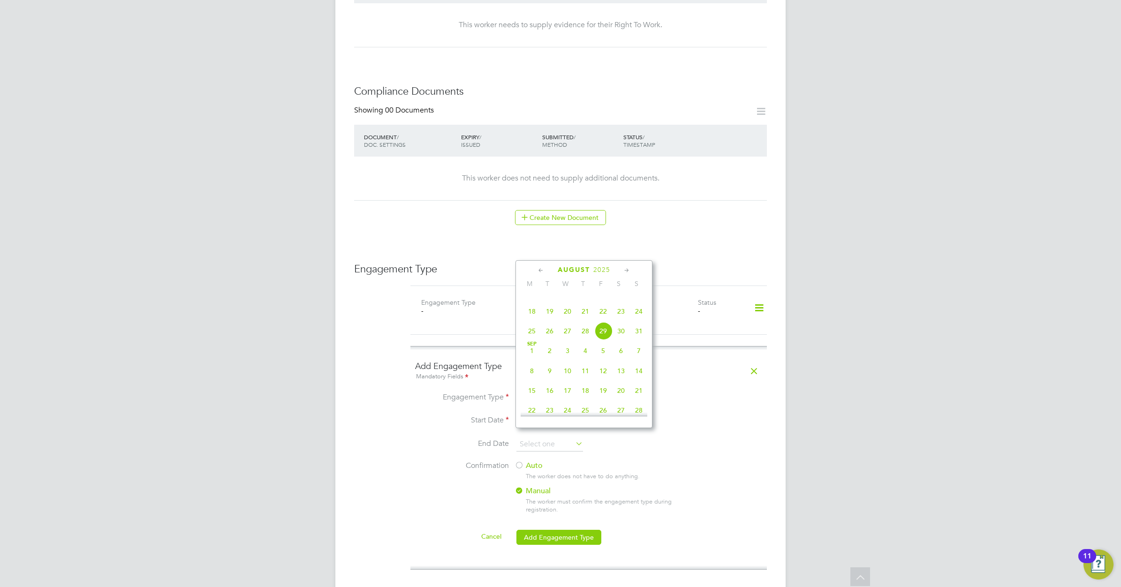
click at [641, 340] on span "31" at bounding box center [639, 331] width 18 height 18
type input "31 Aug 2025"
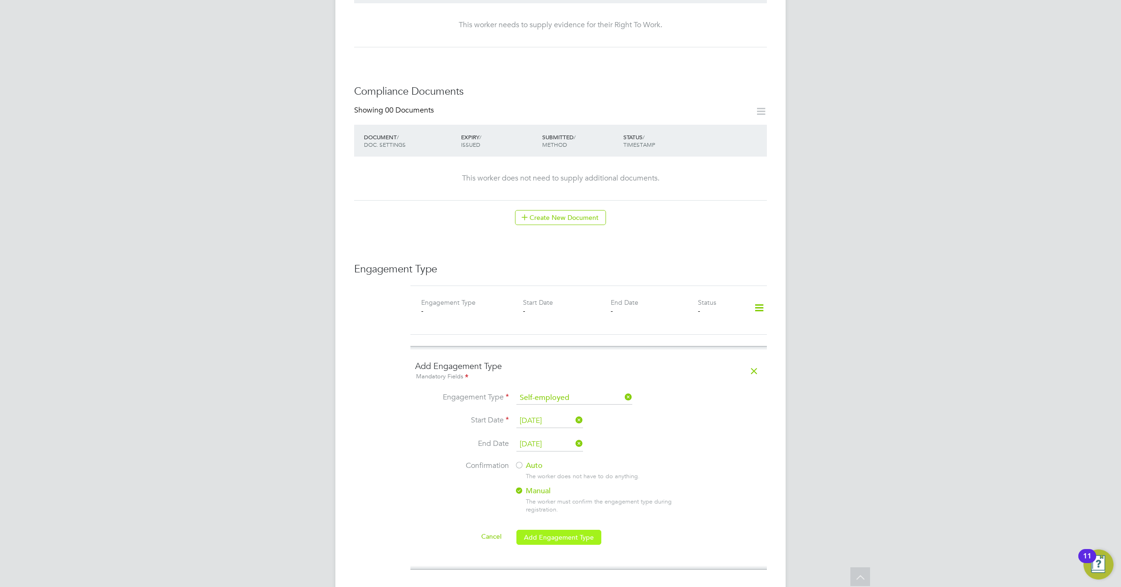
click at [564, 530] on button "Add Engagement Type" at bounding box center [558, 537] width 85 height 15
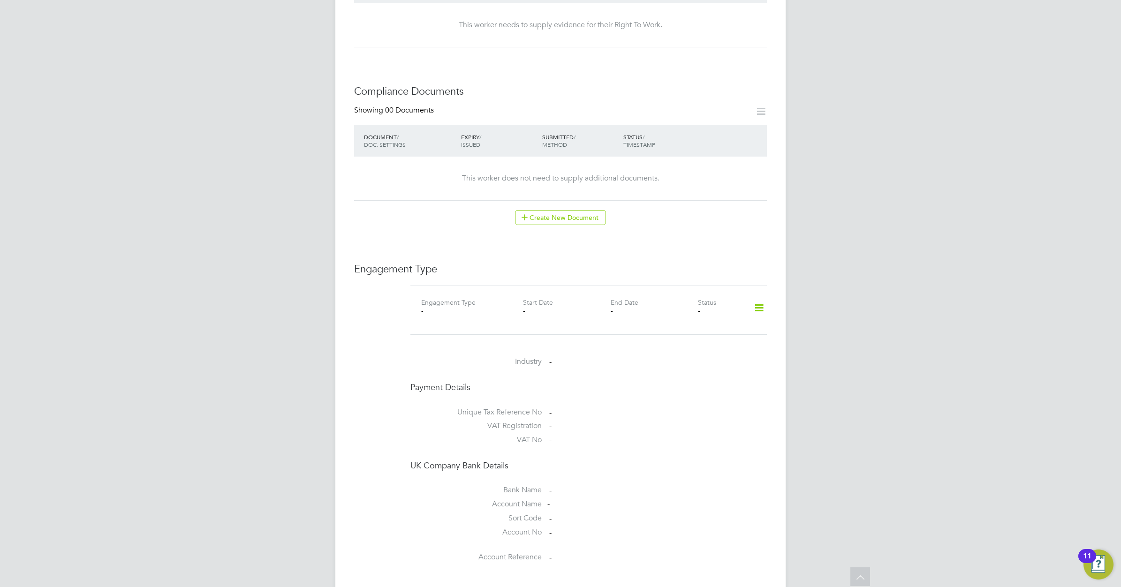
click at [761, 297] on icon at bounding box center [759, 308] width 16 height 22
click at [700, 325] on li "Edit Engagement Type" at bounding box center [711, 325] width 106 height 13
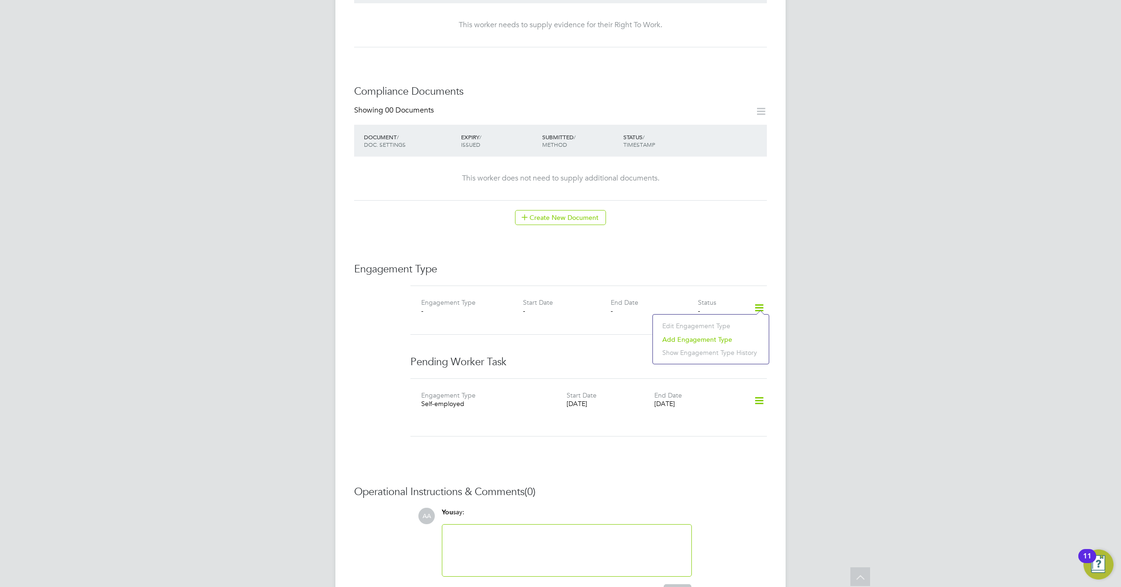
click at [764, 390] on icon at bounding box center [759, 401] width 16 height 22
click at [741, 418] on li "Edit" at bounding box center [745, 419] width 36 height 13
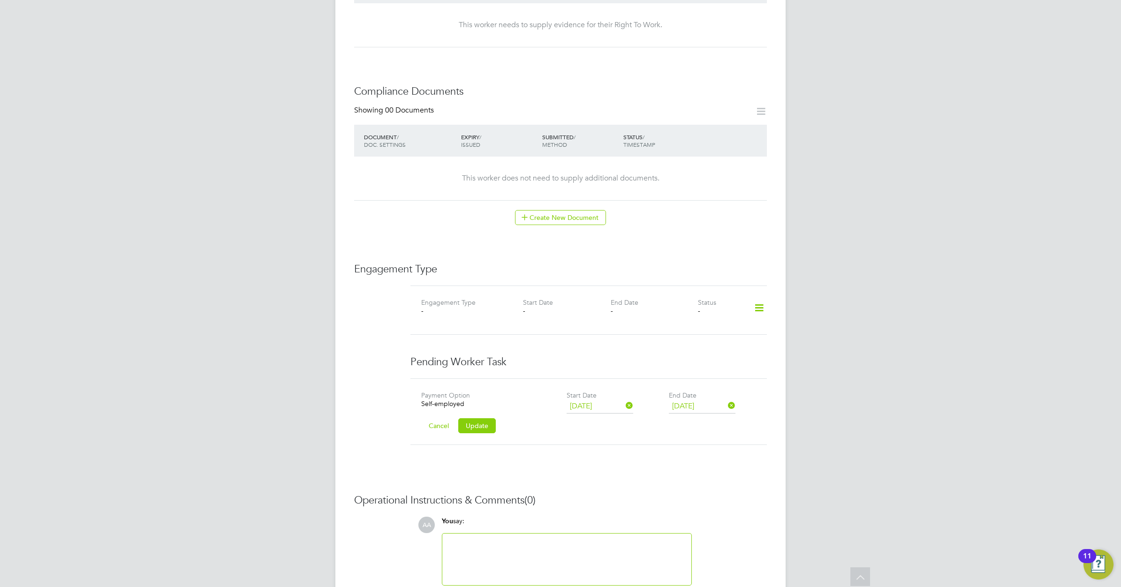
click at [438, 418] on button "Cancel" at bounding box center [438, 425] width 35 height 15
click at [756, 298] on icon at bounding box center [759, 308] width 16 height 22
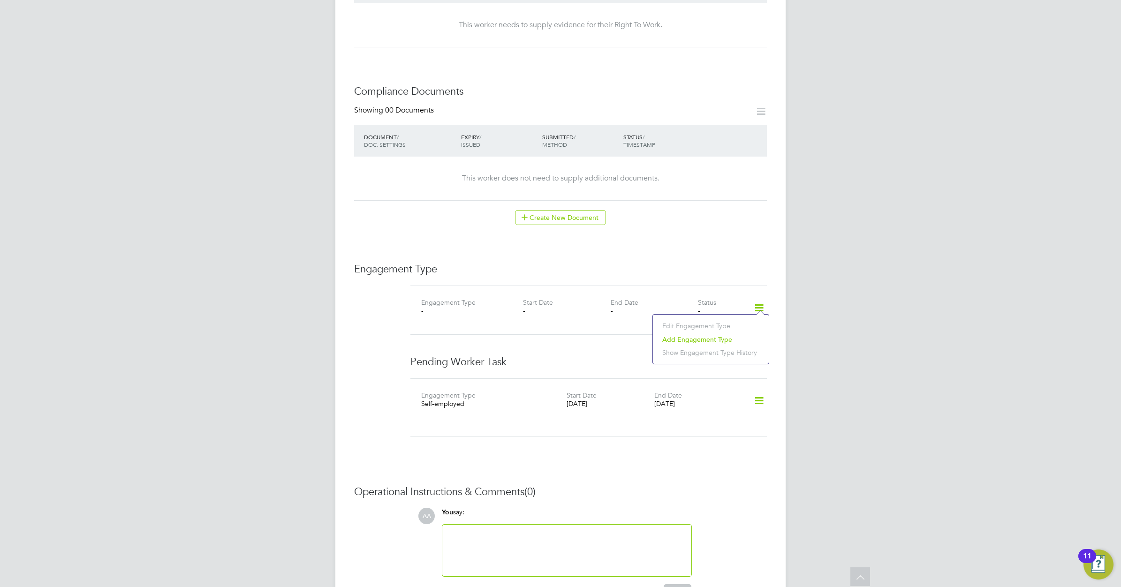
click at [693, 338] on li "Add Engagement Type" at bounding box center [711, 339] width 106 height 13
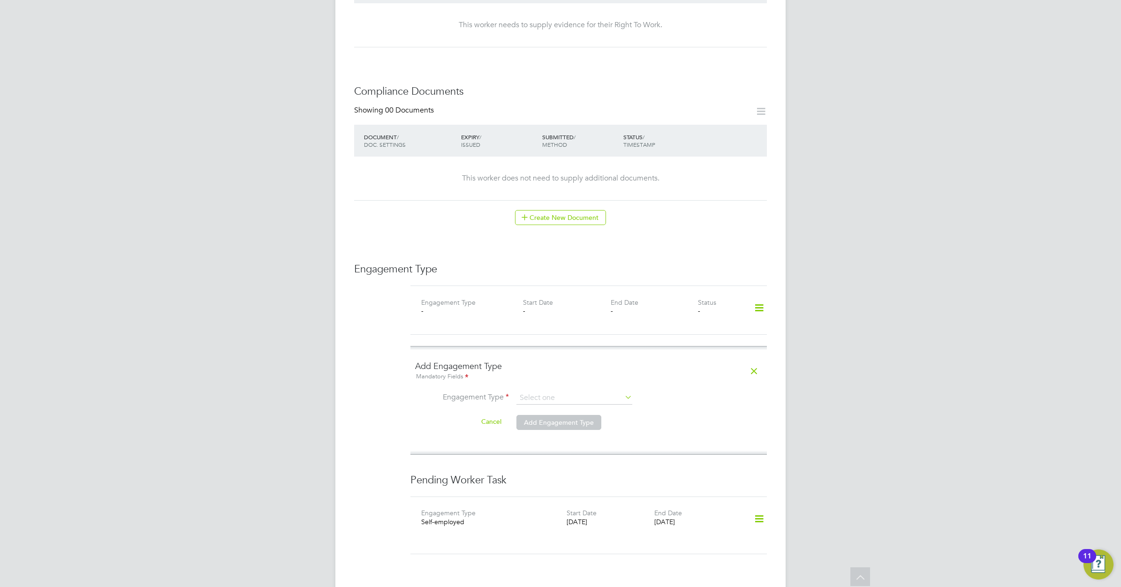
click at [753, 510] on icon at bounding box center [759, 519] width 16 height 22
click at [742, 550] on li "Delete" at bounding box center [745, 550] width 36 height 13
click at [759, 297] on icon at bounding box center [759, 308] width 16 height 22
click at [693, 339] on li "Add Engagement Type" at bounding box center [711, 339] width 106 height 13
click at [688, 414] on li "Cancel Add Engagement Type" at bounding box center [588, 427] width 347 height 26
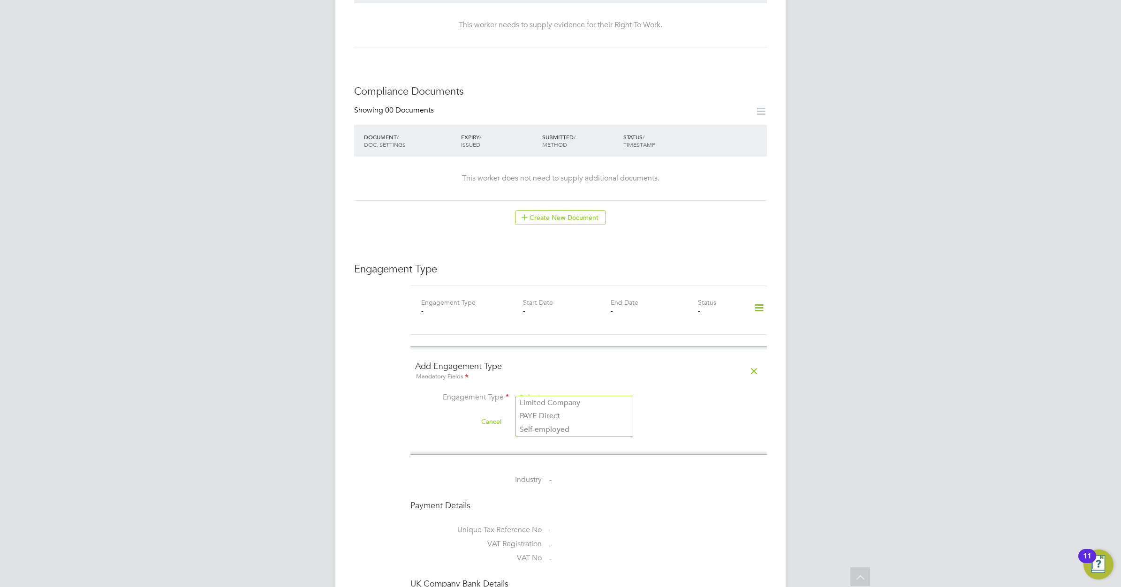
click at [585, 392] on input at bounding box center [574, 398] width 116 height 13
click at [553, 427] on li "Self-employed" at bounding box center [574, 430] width 117 height 14
type input "Self-employed"
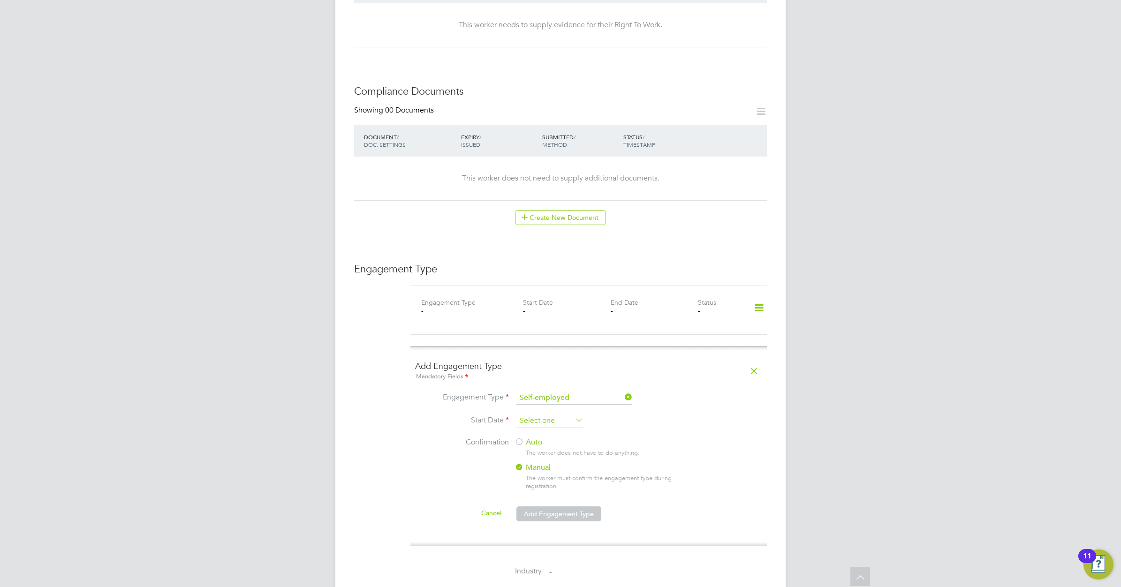
click at [537, 414] on input at bounding box center [549, 421] width 67 height 14
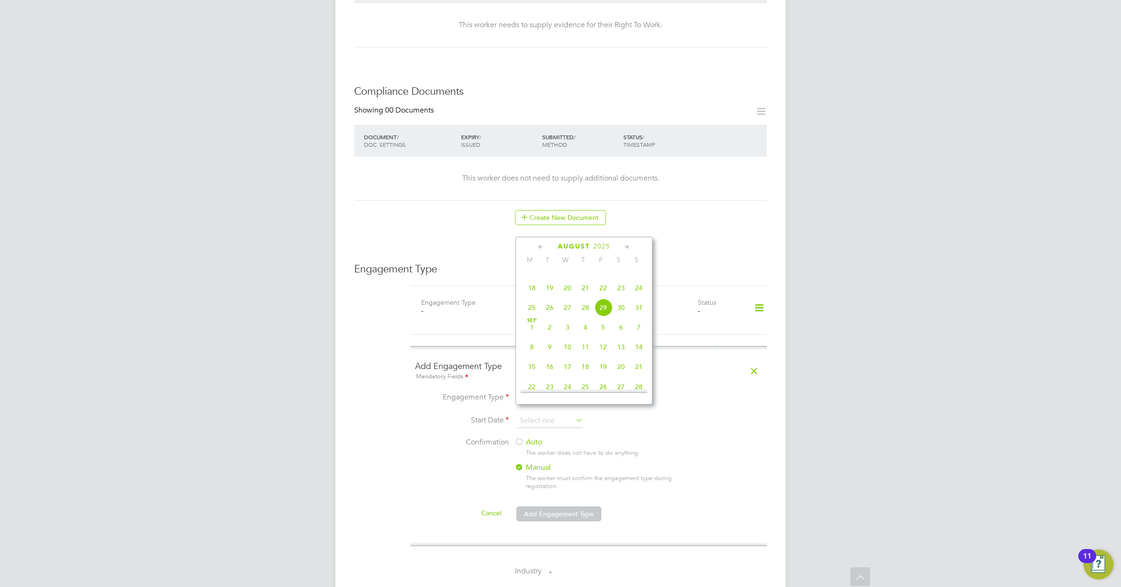
click at [538, 245] on icon at bounding box center [541, 247] width 9 height 10
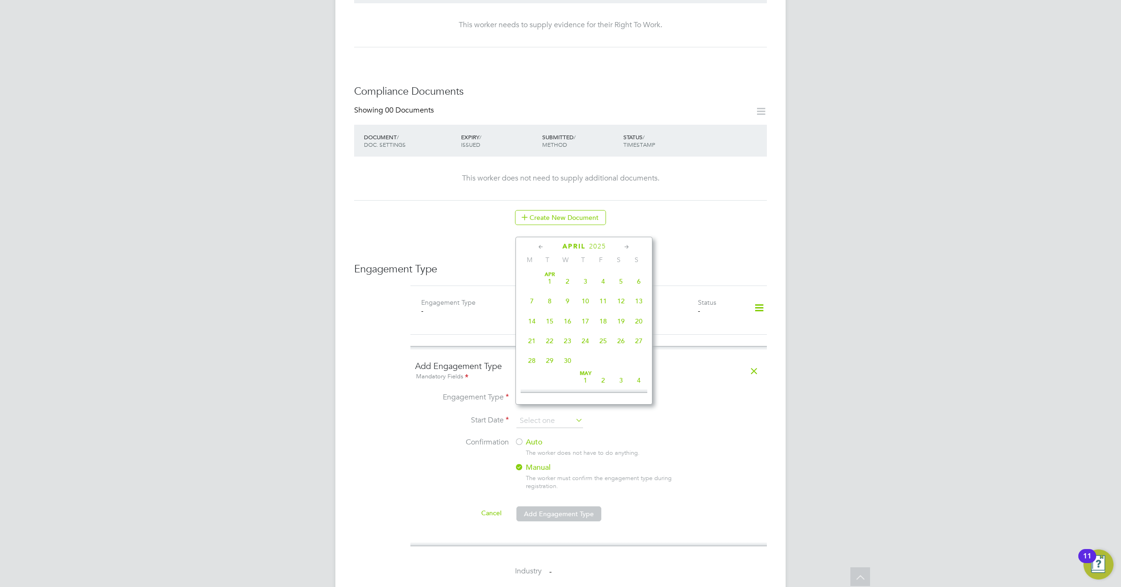
click at [538, 245] on icon at bounding box center [541, 247] width 9 height 10
click at [627, 245] on icon at bounding box center [626, 247] width 9 height 10
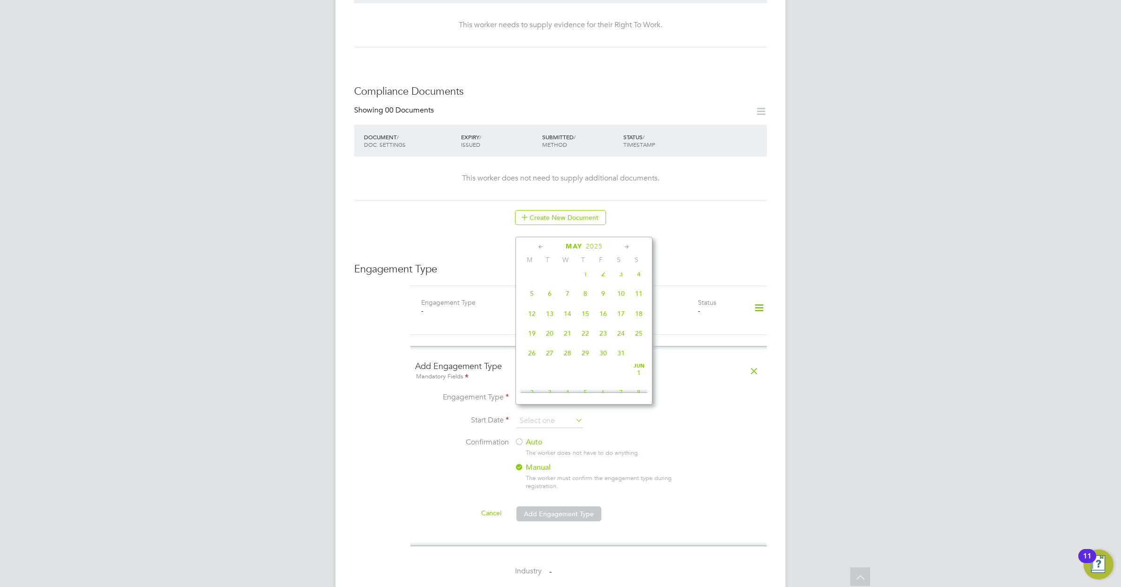
click at [533, 322] on span "12" at bounding box center [532, 314] width 18 height 18
type input "12 May 2025"
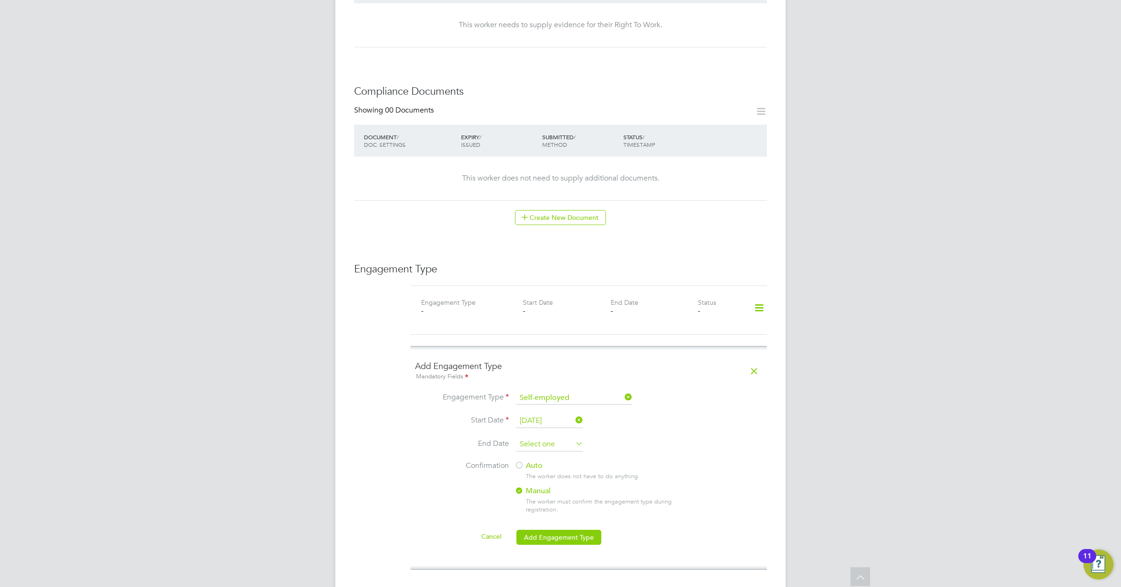
click at [570, 438] on input at bounding box center [549, 445] width 67 height 14
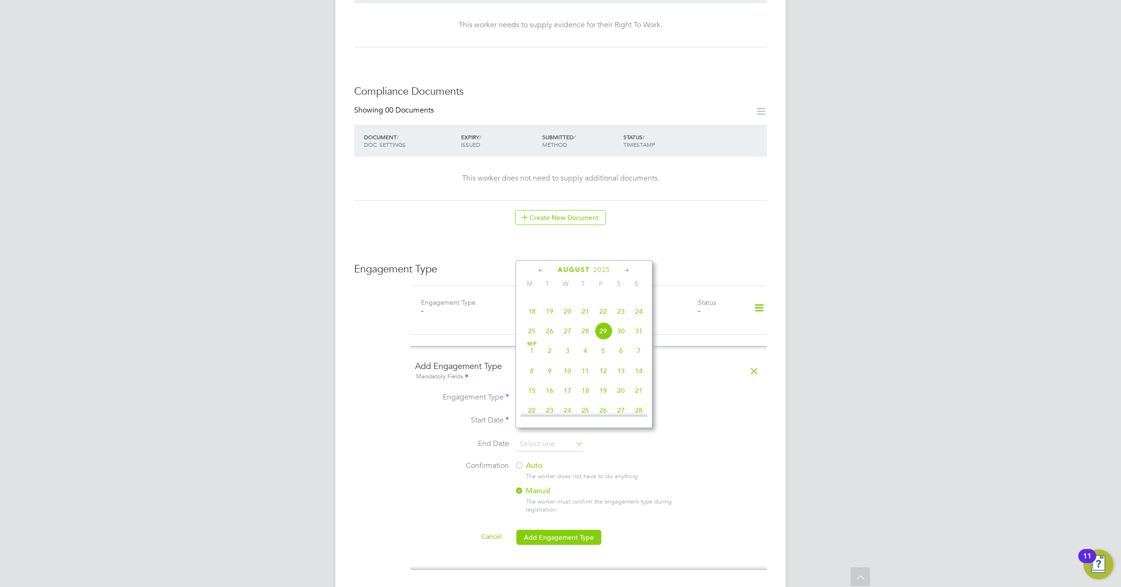
click at [639, 340] on span "31" at bounding box center [639, 331] width 18 height 18
type input "31 Aug 2025"
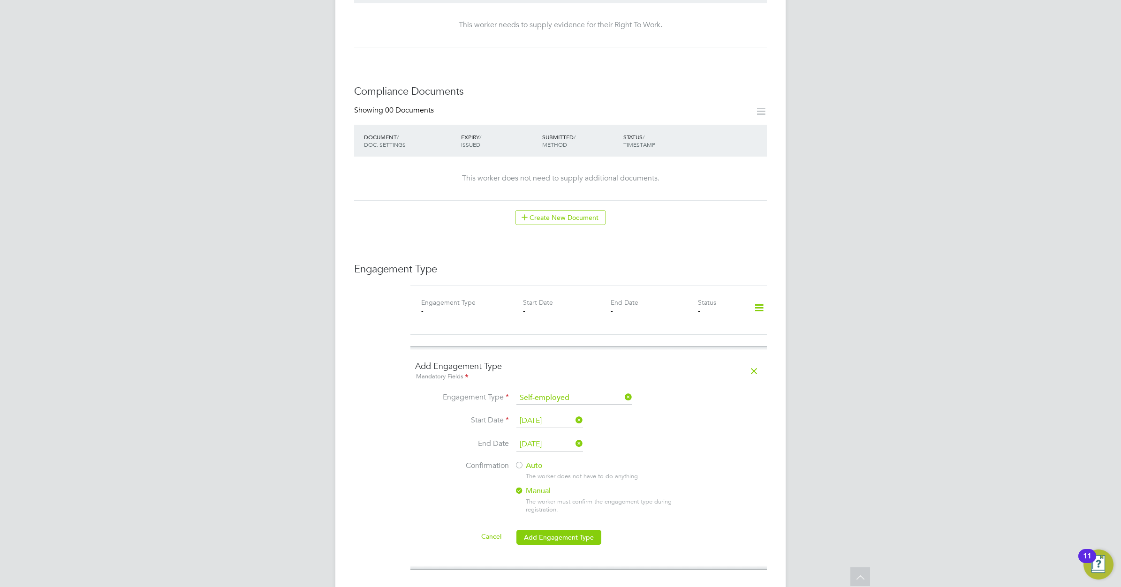
click at [518, 461] on div at bounding box center [518, 465] width 9 height 9
click at [559, 530] on button "Add Engagement Type" at bounding box center [558, 537] width 85 height 15
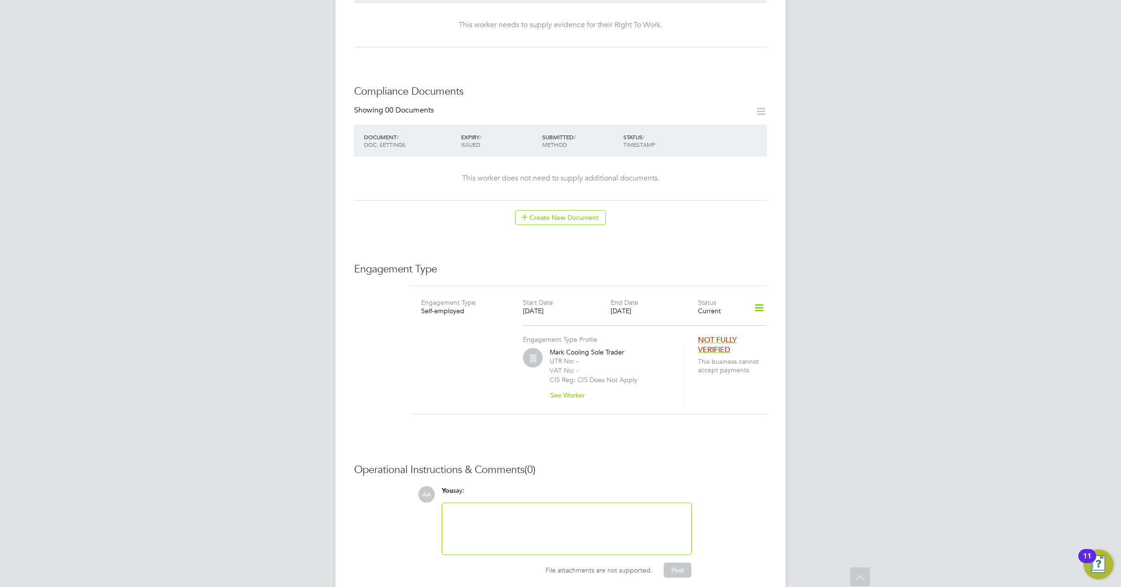
drag, startPoint x: 416, startPoint y: 334, endPoint x: 427, endPoint y: 329, distance: 12.4
click at [416, 334] on div "Engagement Type Profile Mark Cooling Sole Trader UTR No: - VAT No: - CIS Reg: C…" at bounding box center [589, 363] width 364 height 80
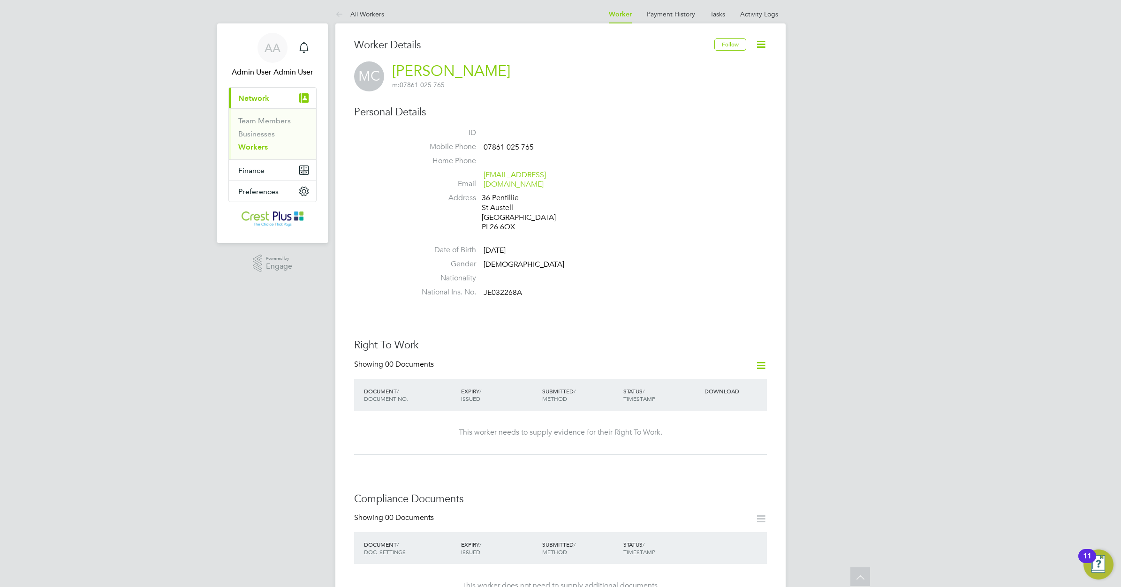
scroll to position [0, 0]
click at [257, 149] on link "Workers" at bounding box center [253, 149] width 30 height 9
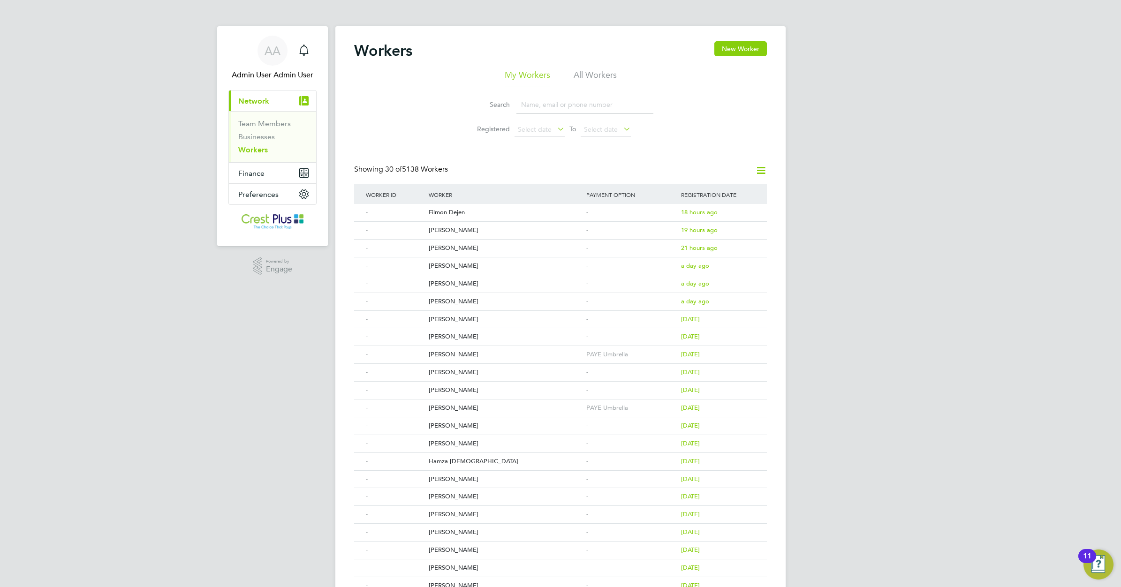
click at [531, 105] on input at bounding box center [584, 105] width 137 height 18
paste input "JOHN SAWYER"
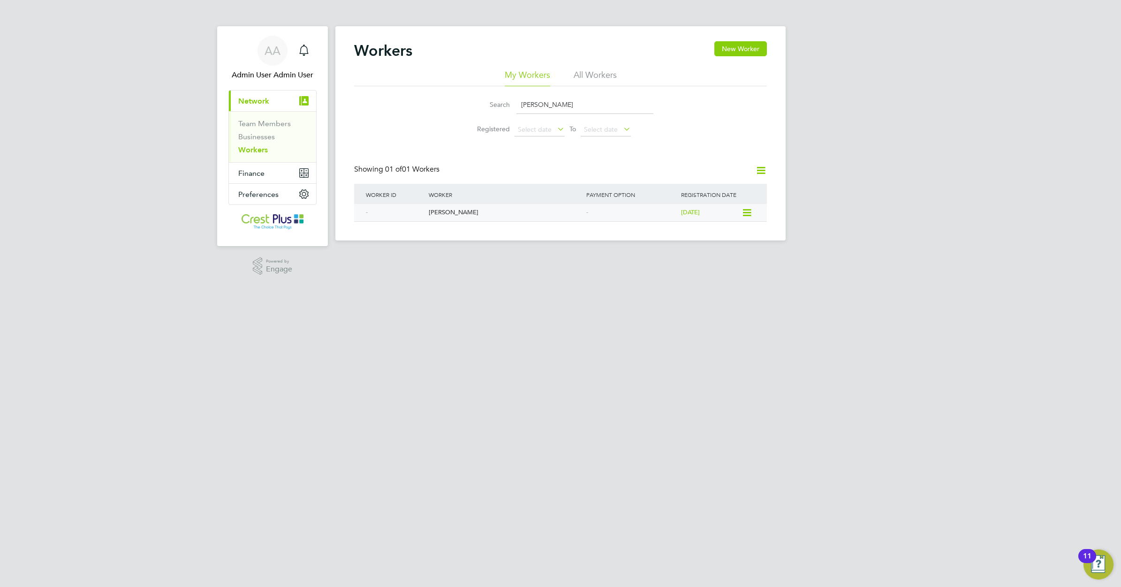
type input "JOHN SAWYER"
click at [453, 211] on div "John Sawyer" at bounding box center [505, 212] width 158 height 17
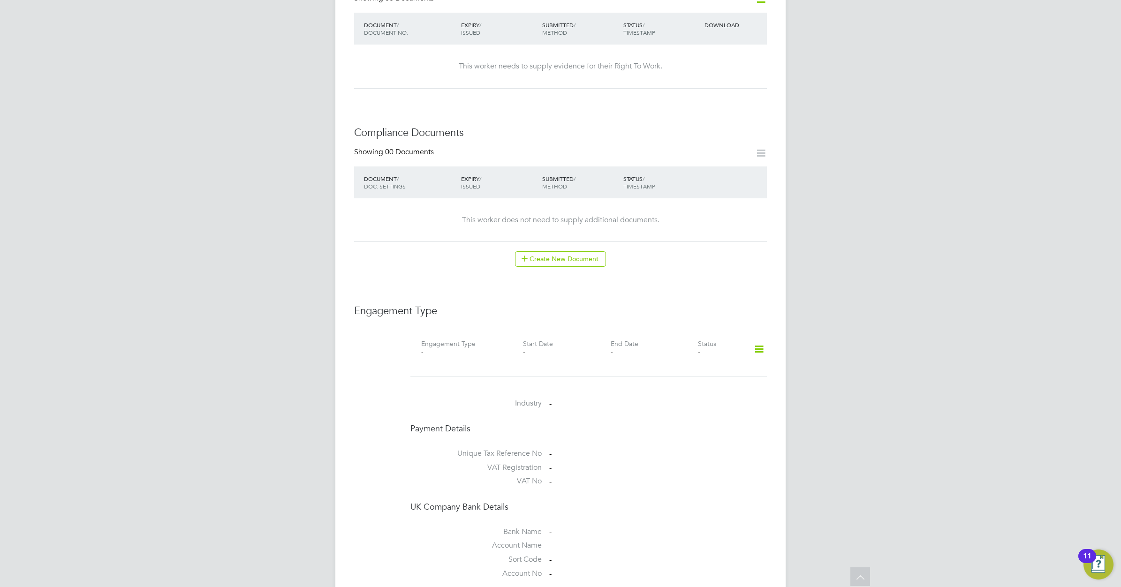
scroll to position [410, 0]
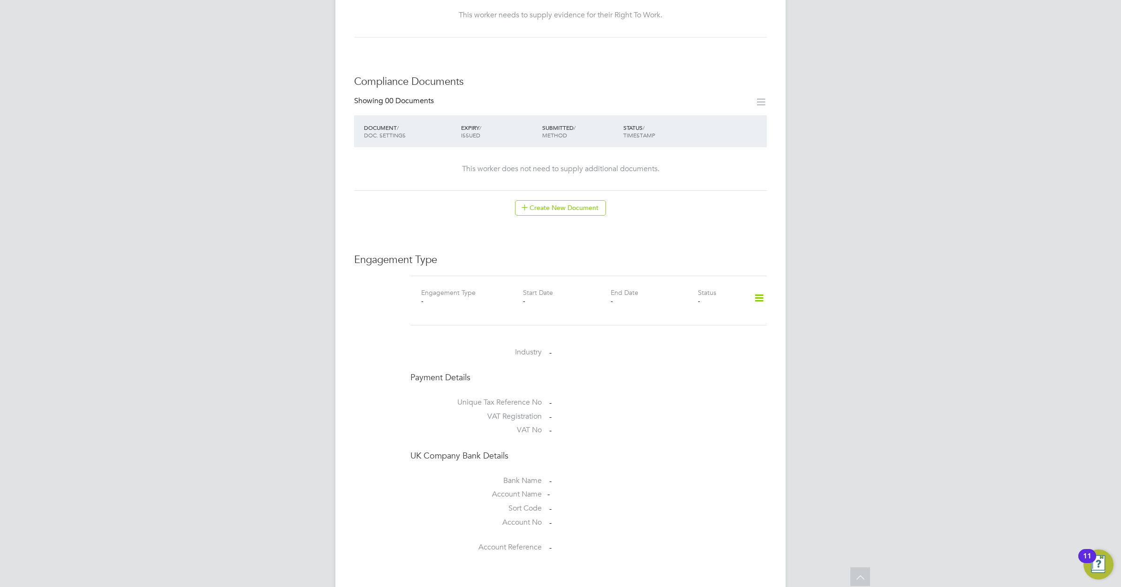
click at [760, 287] on icon at bounding box center [759, 298] width 16 height 22
click at [700, 327] on li "Add Engagement Type" at bounding box center [711, 329] width 106 height 13
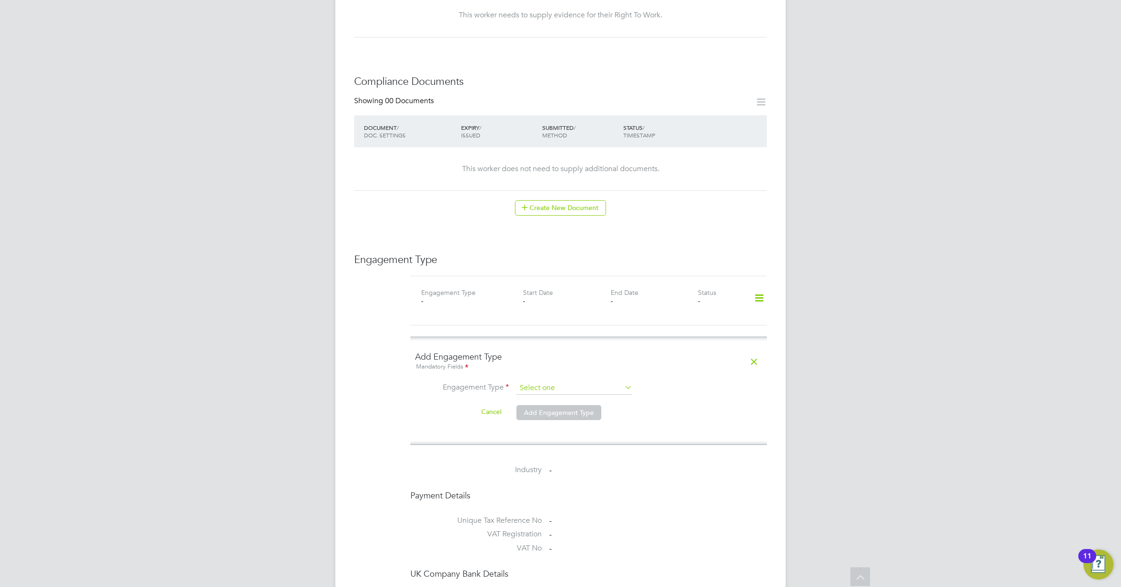
click at [615, 382] on input at bounding box center [574, 388] width 116 height 13
click at [556, 416] on li "Self-employed" at bounding box center [574, 420] width 117 height 14
type input "Self-employed"
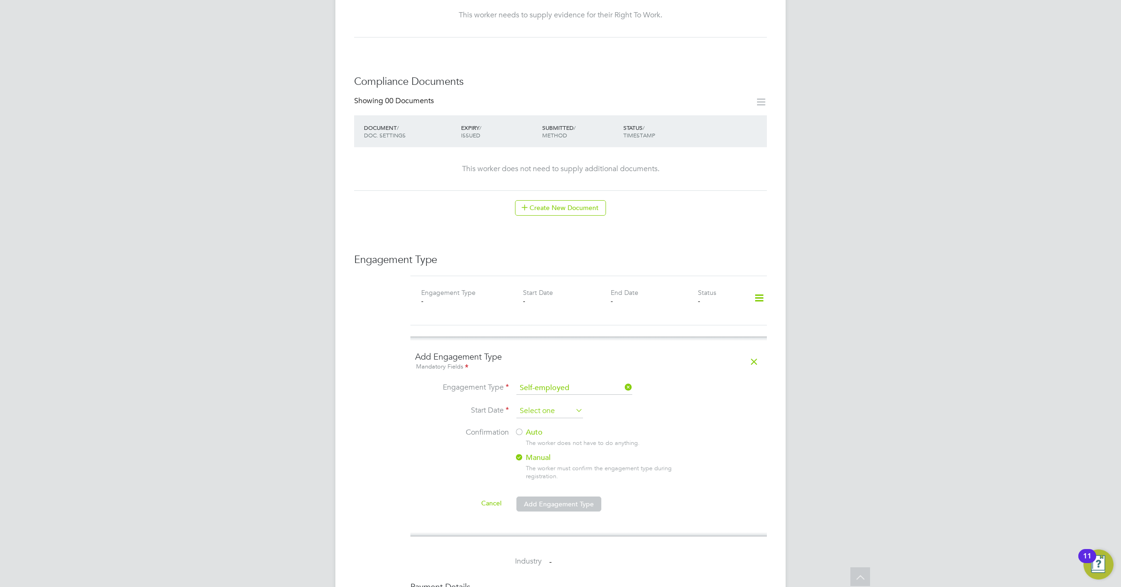
click at [552, 404] on input at bounding box center [549, 411] width 67 height 14
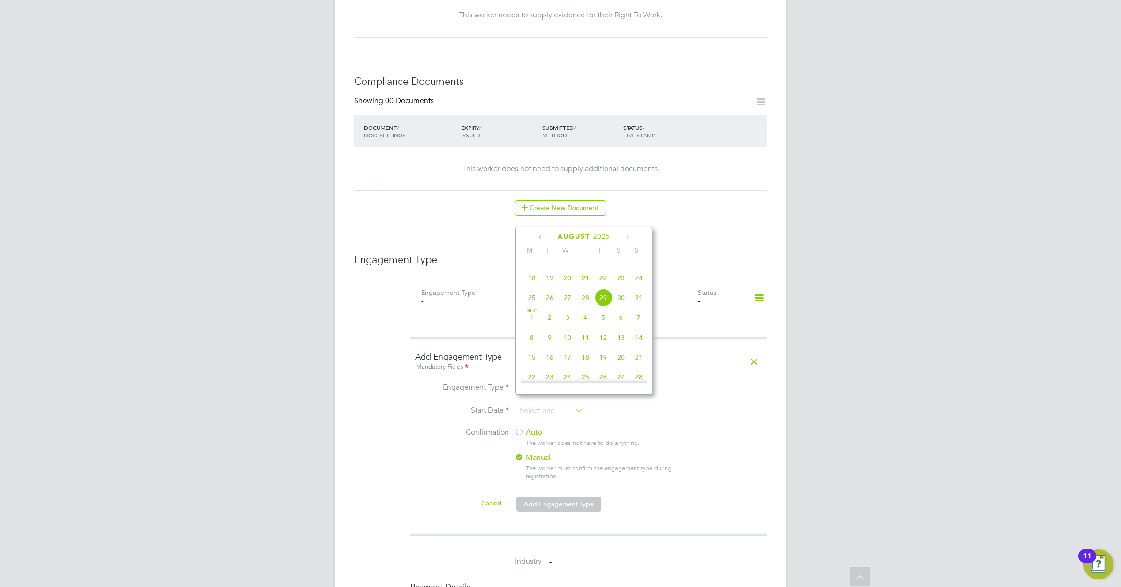
click at [540, 237] on icon at bounding box center [541, 237] width 9 height 10
click at [548, 292] on span "3" at bounding box center [550, 289] width 18 height 18
type input "03 Jun 2025"
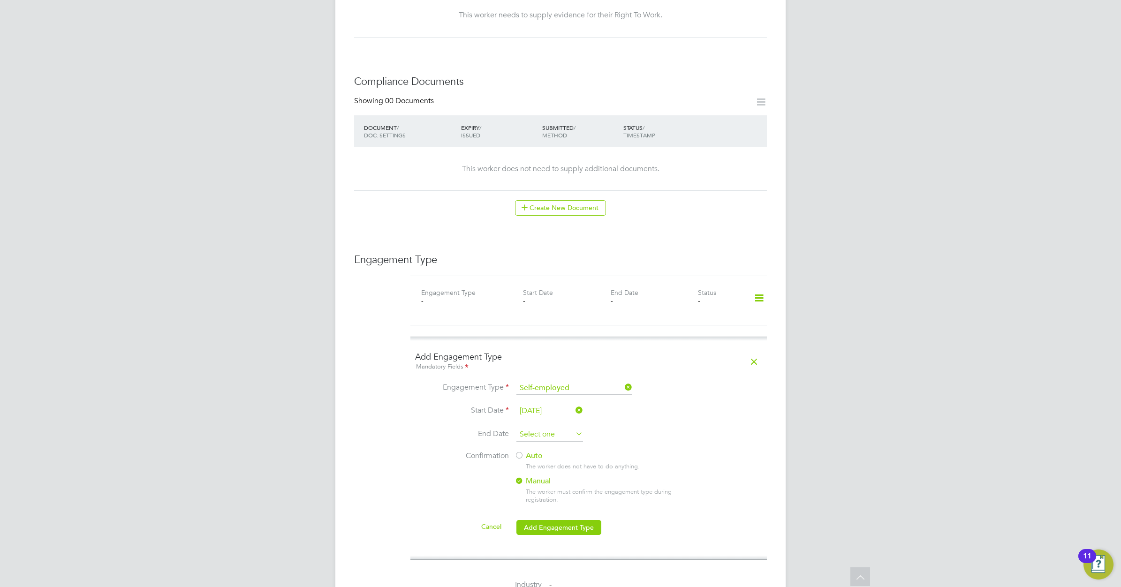
click at [570, 428] on input at bounding box center [549, 435] width 67 height 14
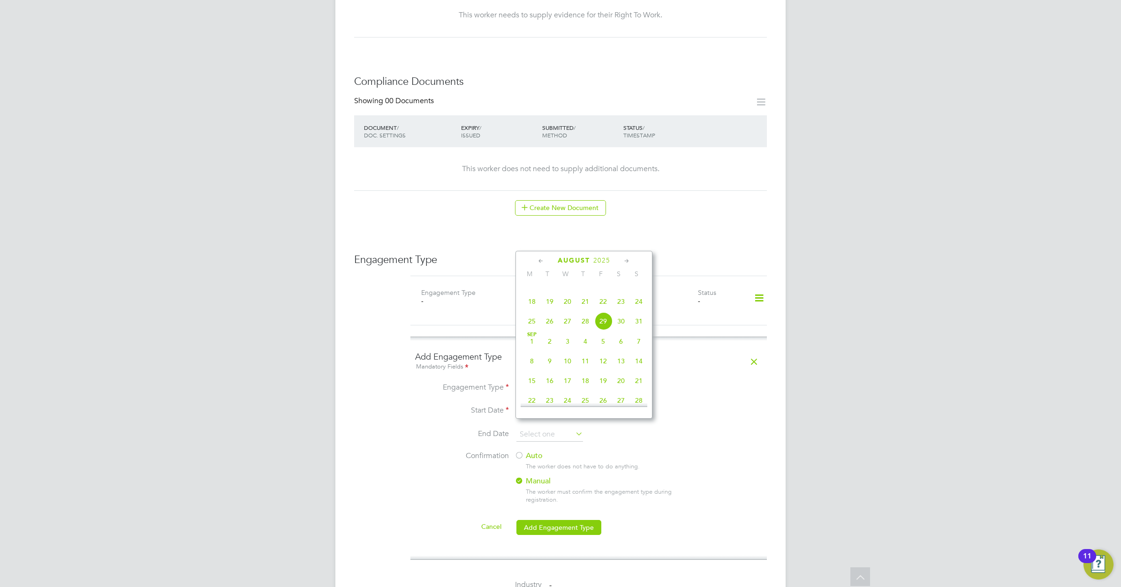
click at [627, 259] on icon at bounding box center [626, 261] width 9 height 10
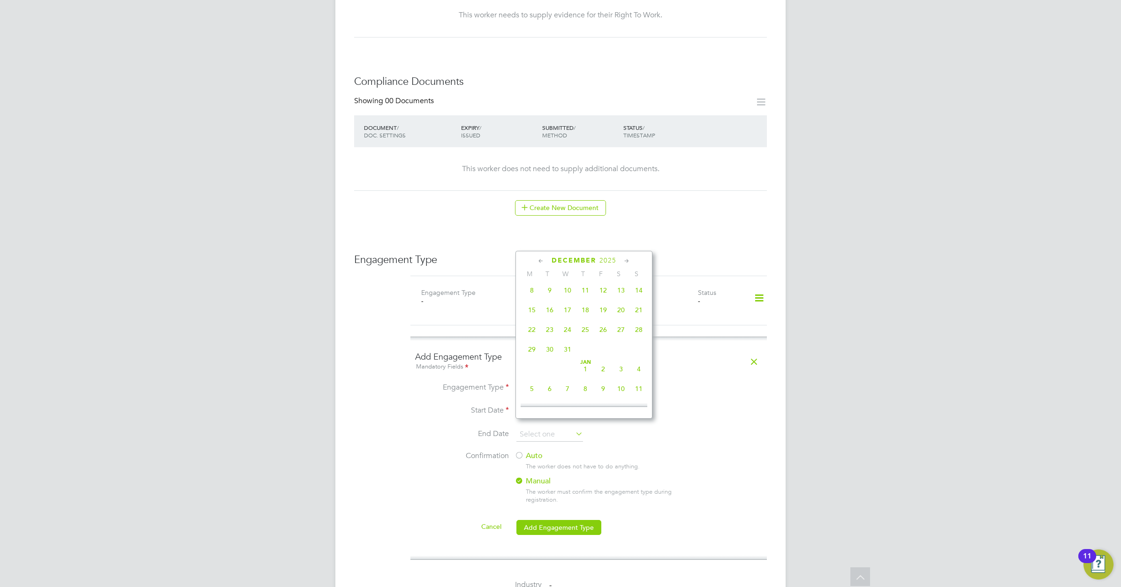
click at [569, 358] on span "31" at bounding box center [568, 349] width 18 height 18
type input "[DATE]"
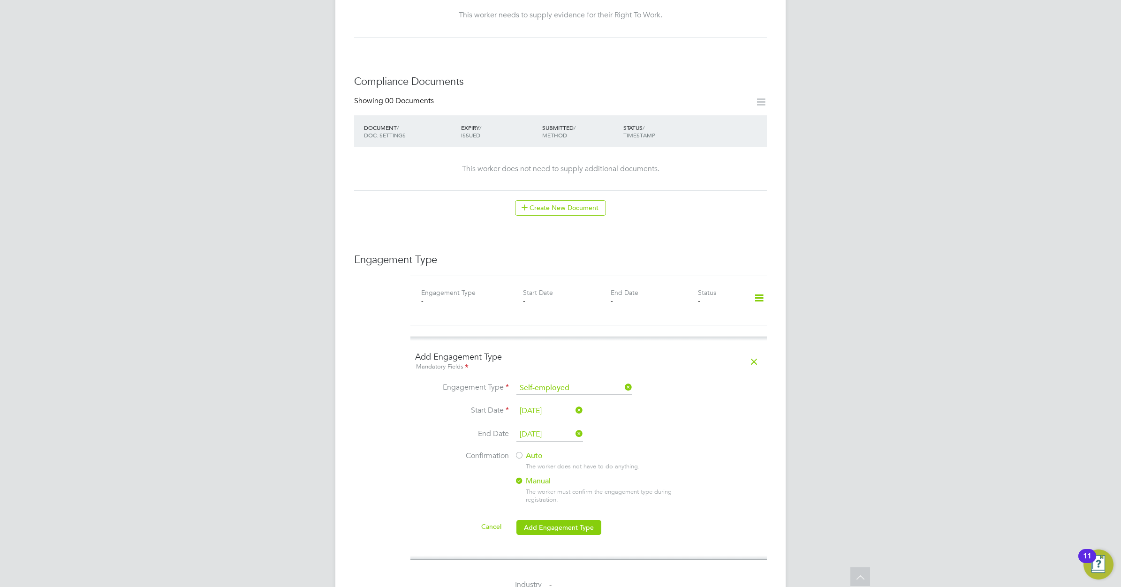
click at [519, 452] on div at bounding box center [518, 456] width 9 height 9
click at [570, 520] on button "Add Engagement Type" at bounding box center [558, 527] width 85 height 15
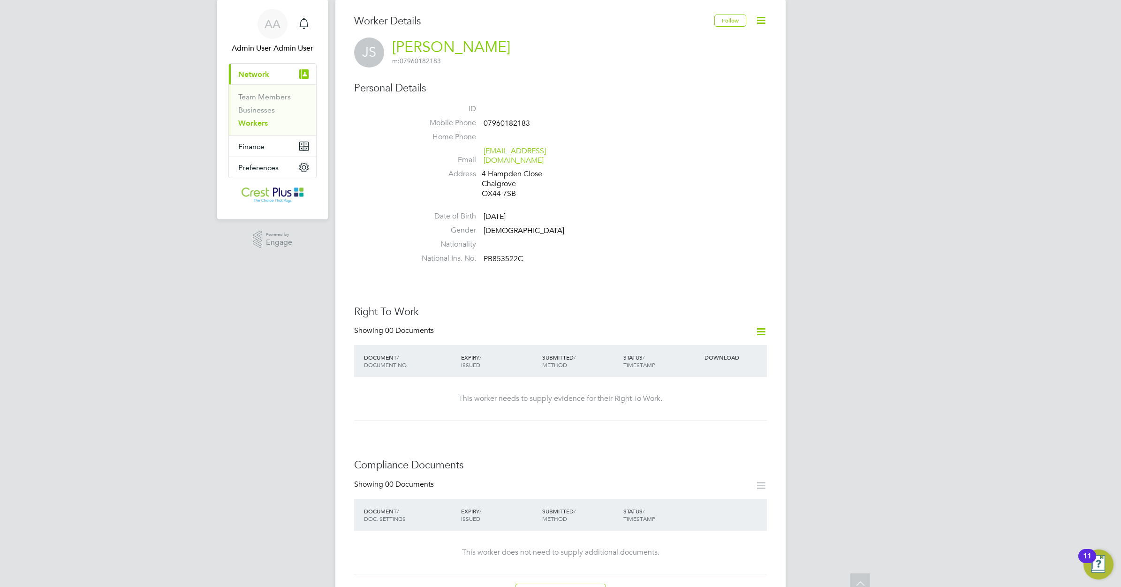
scroll to position [0, 0]
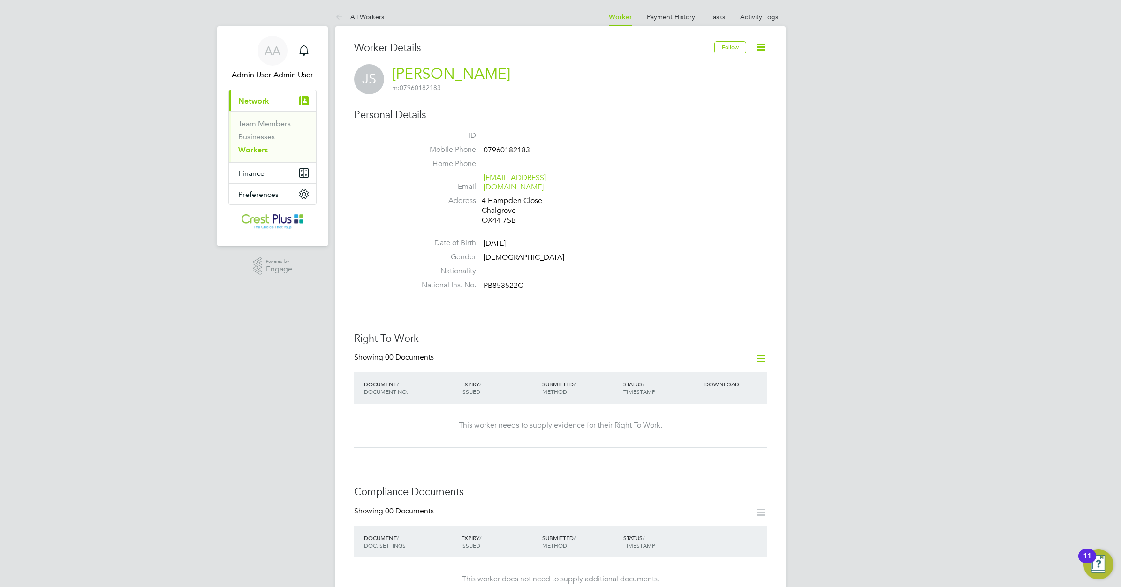
click at [259, 148] on link "Workers" at bounding box center [253, 149] width 30 height 9
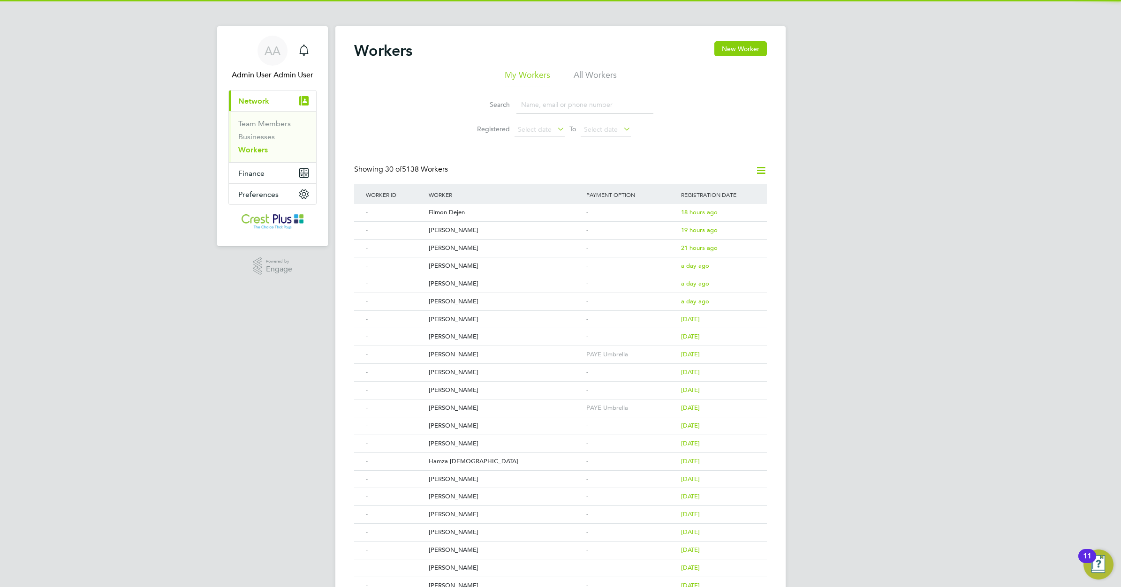
click at [535, 104] on input at bounding box center [584, 105] width 137 height 18
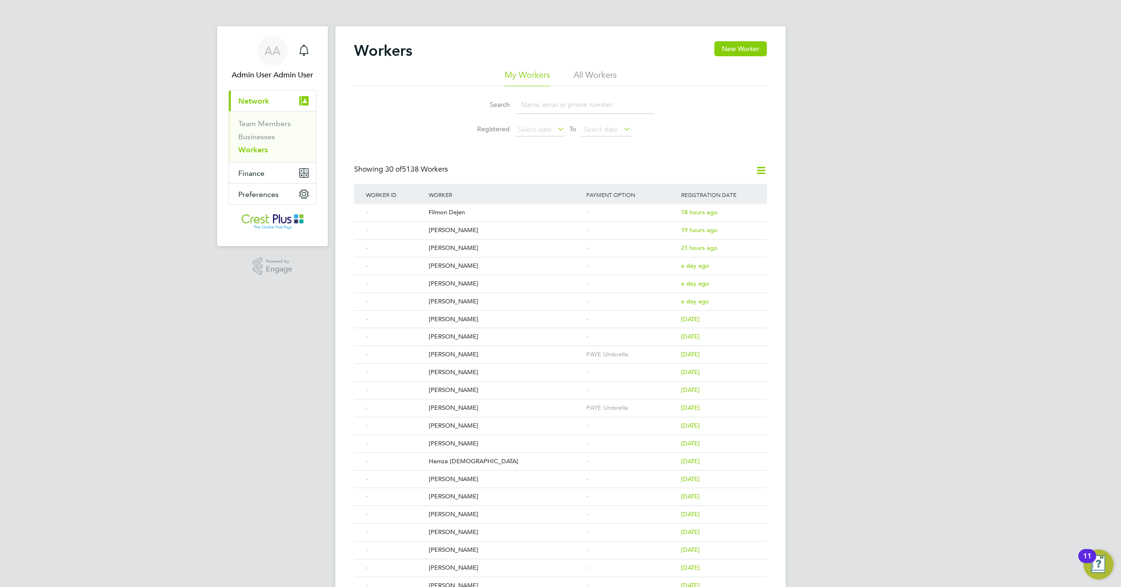
paste input "KLODIAN MARTINAJ"
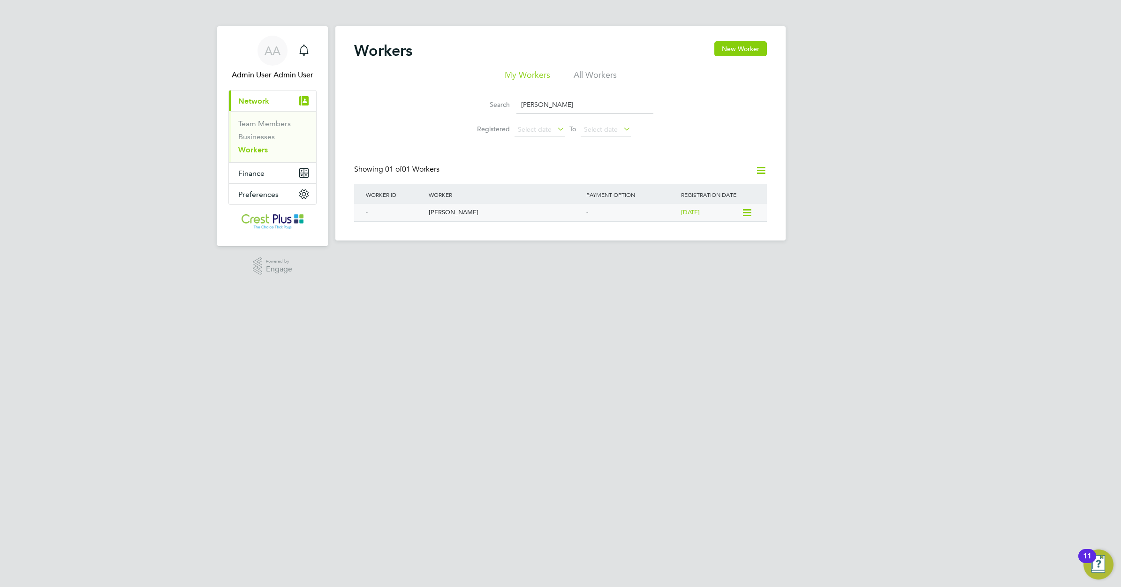
type input "KLODIAN MARTINAJ"
click at [441, 209] on div "Klodian Martinaj" at bounding box center [505, 212] width 158 height 17
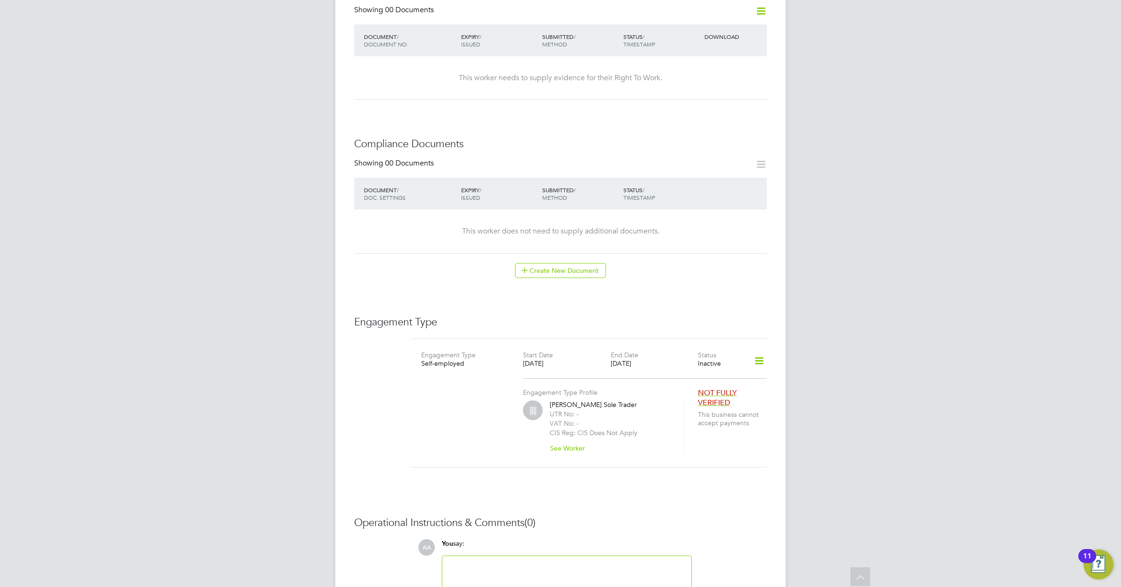
scroll to position [410, 0]
click at [761, 352] on icon at bounding box center [759, 360] width 16 height 22
click at [691, 378] on li "Edit Engagement Type" at bounding box center [709, 377] width 107 height 13
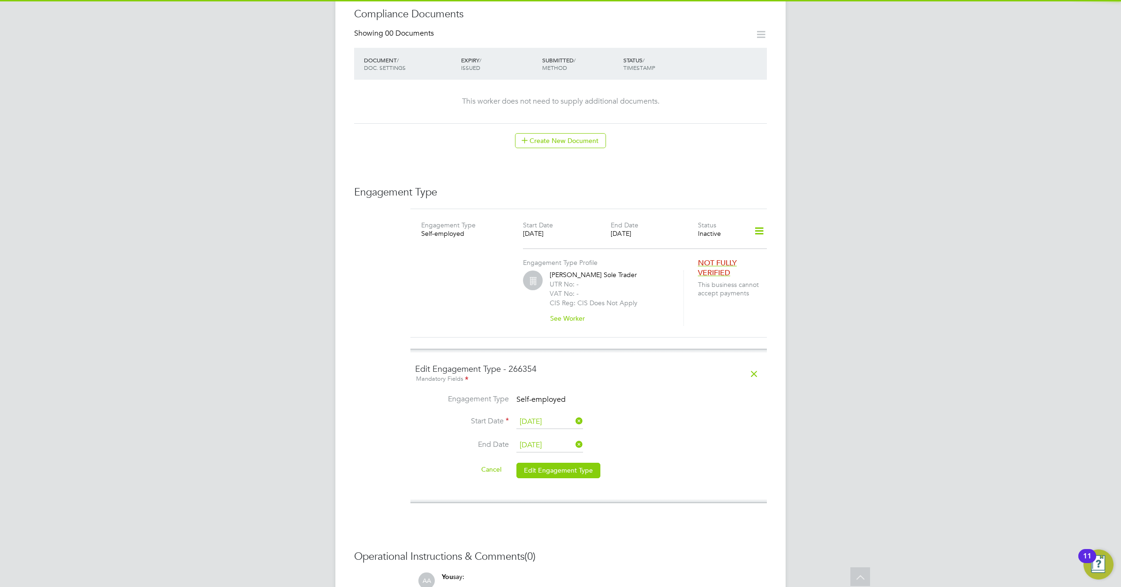
scroll to position [655, 0]
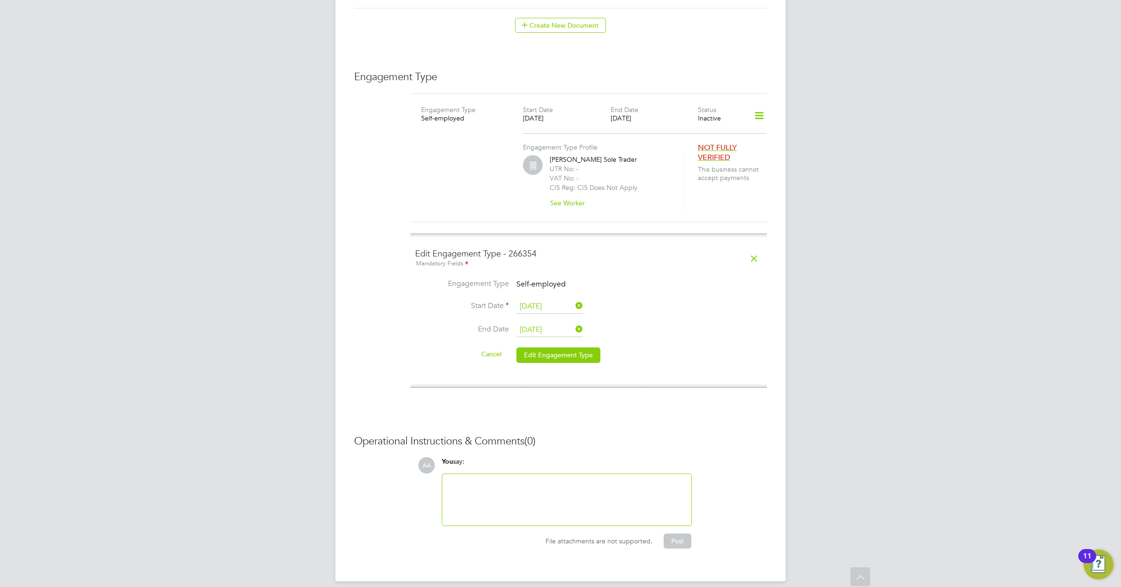
click at [574, 323] on icon at bounding box center [574, 329] width 0 height 13
click at [565, 323] on input at bounding box center [549, 330] width 67 height 14
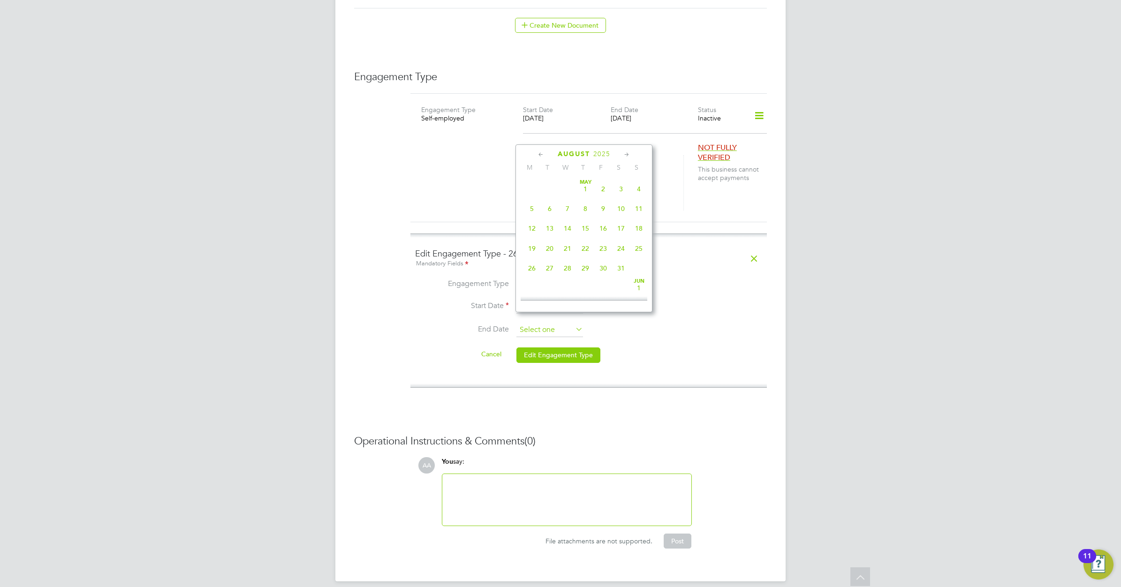
scroll to position [370, 0]
click at [625, 152] on icon at bounding box center [626, 155] width 9 height 10
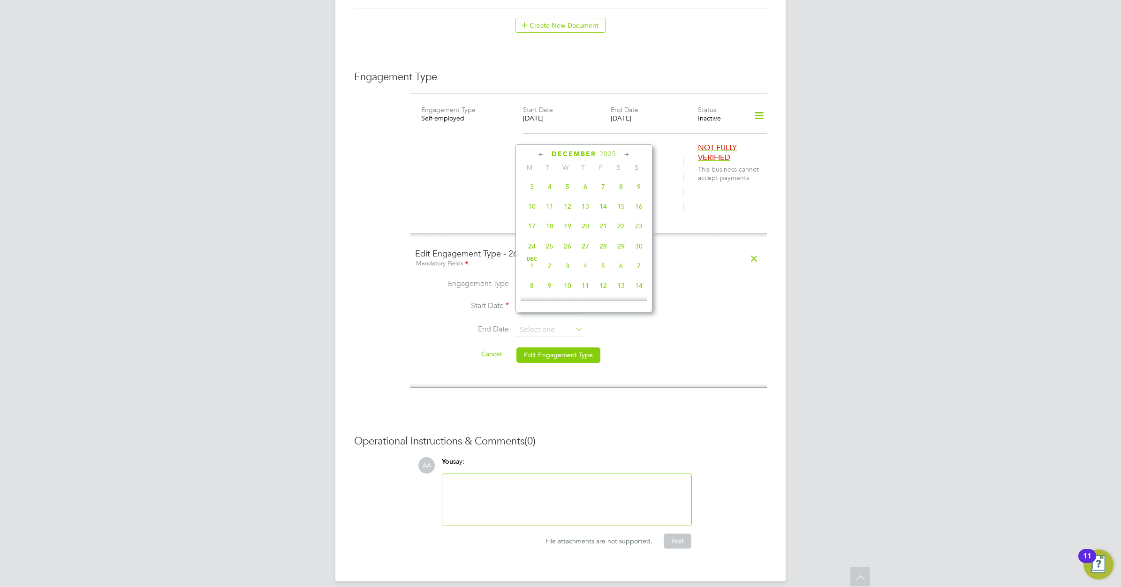
scroll to position [737, 0]
click at [566, 252] on span "31" at bounding box center [568, 243] width 18 height 18
type input "[DATE]"
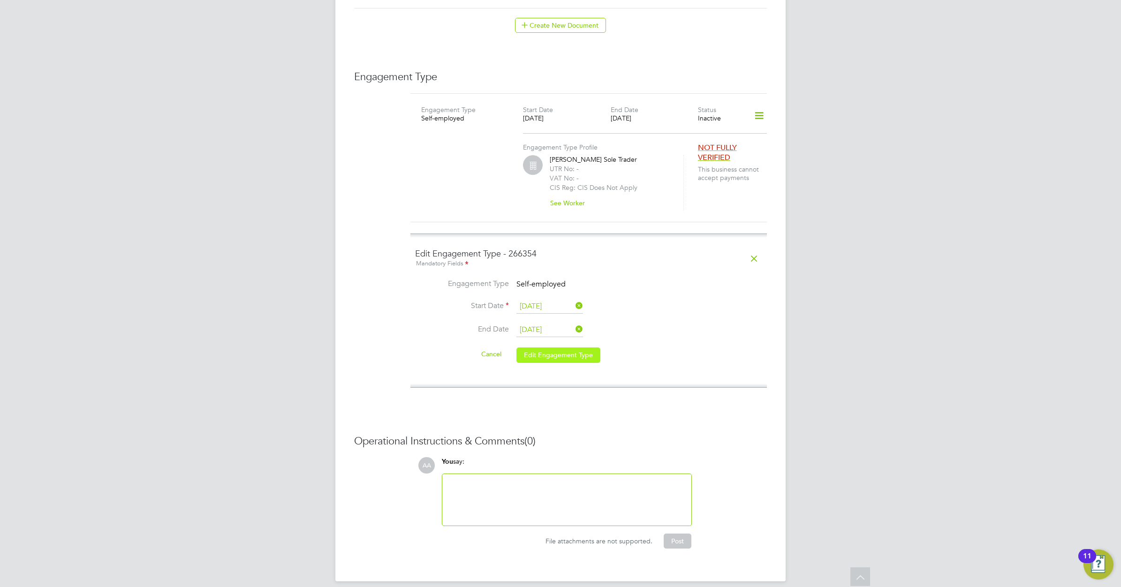
click at [559, 348] on button "Edit Engagement Type" at bounding box center [558, 355] width 84 height 15
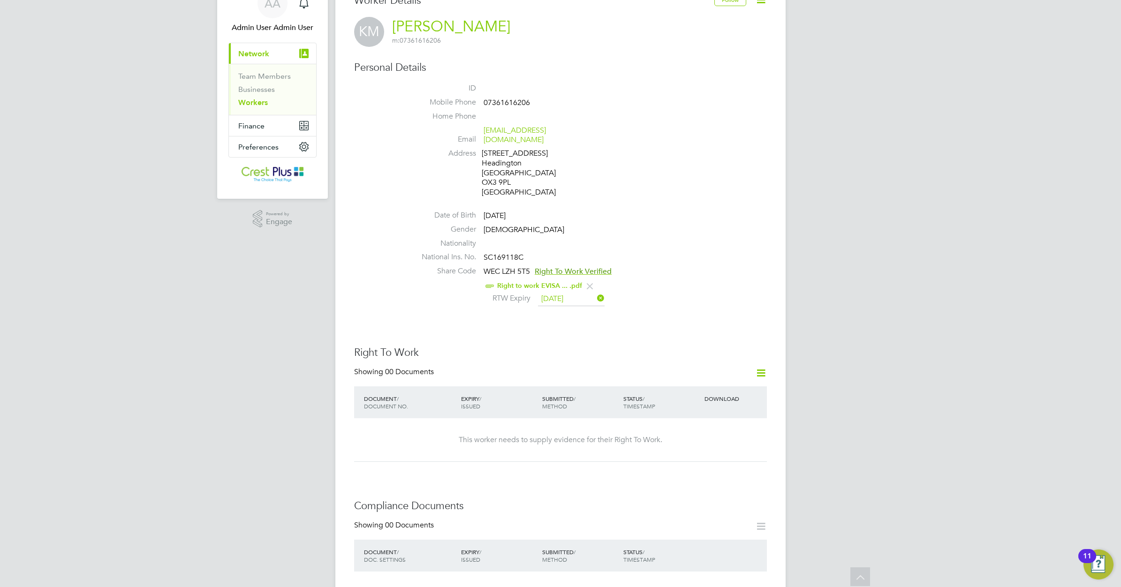
scroll to position [0, 0]
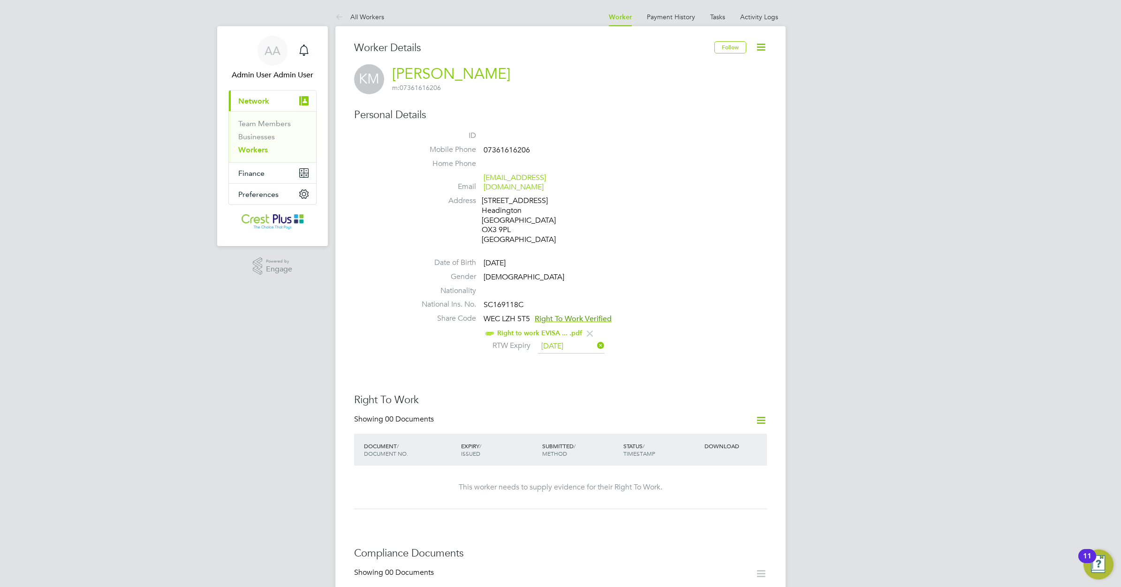
click at [259, 149] on link "Workers" at bounding box center [253, 149] width 30 height 9
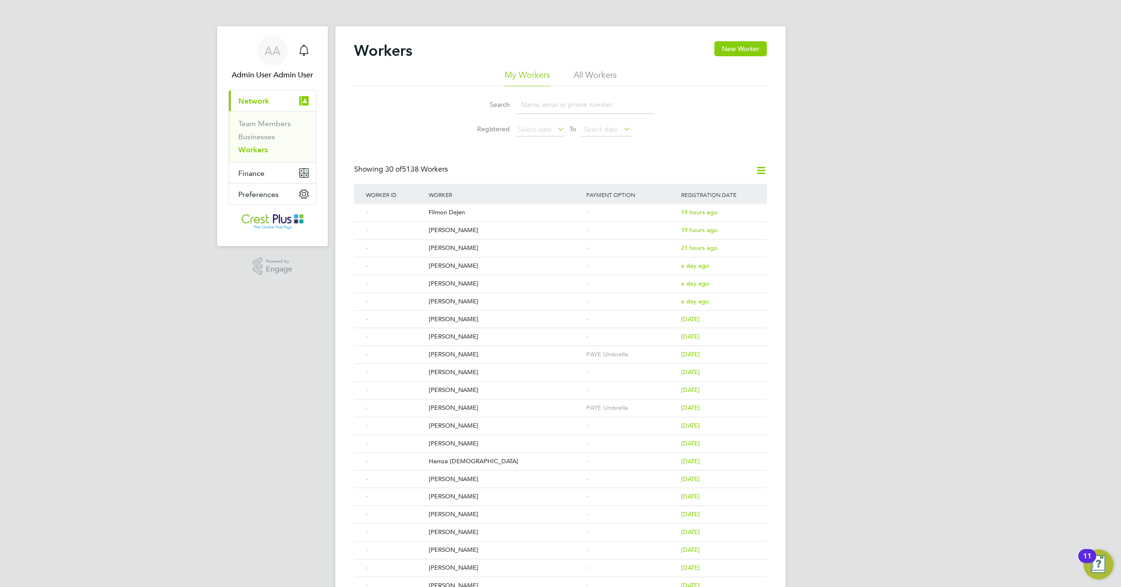
click at [527, 106] on input at bounding box center [584, 105] width 137 height 18
paste input "PAUL HOBAN"
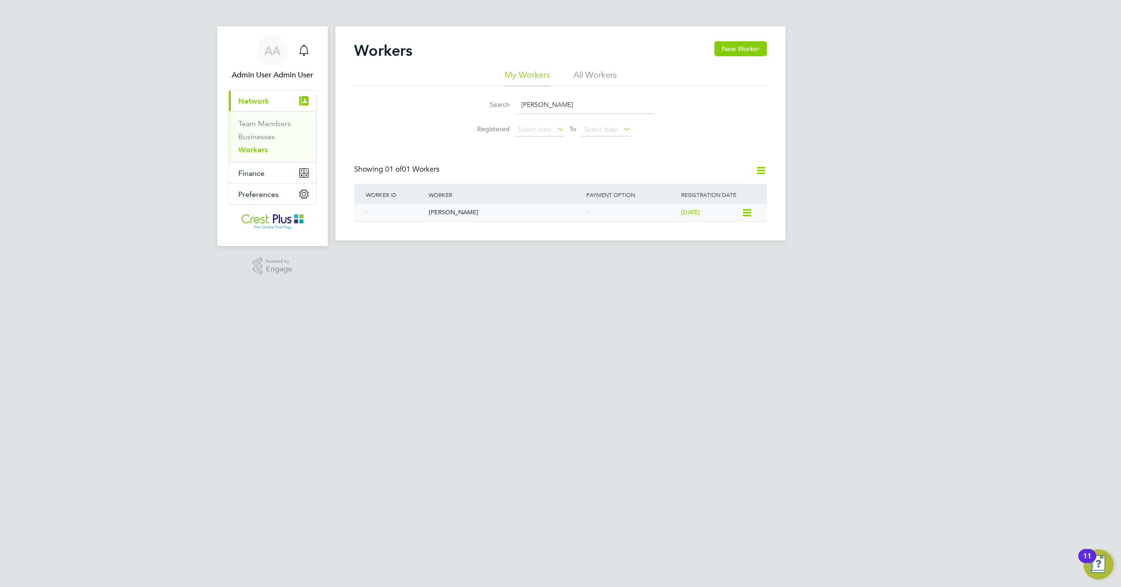
type input "PAUL HOBAN"
click at [747, 212] on icon at bounding box center [745, 212] width 9 height 11
click at [453, 211] on div "[PERSON_NAME]" at bounding box center [505, 212] width 158 height 17
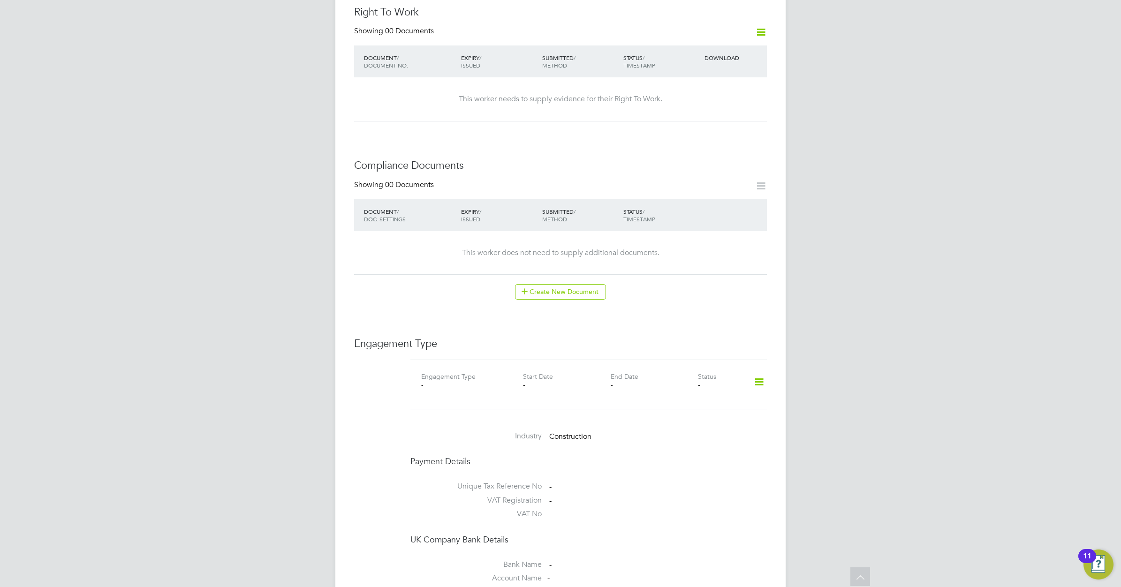
scroll to position [410, 0]
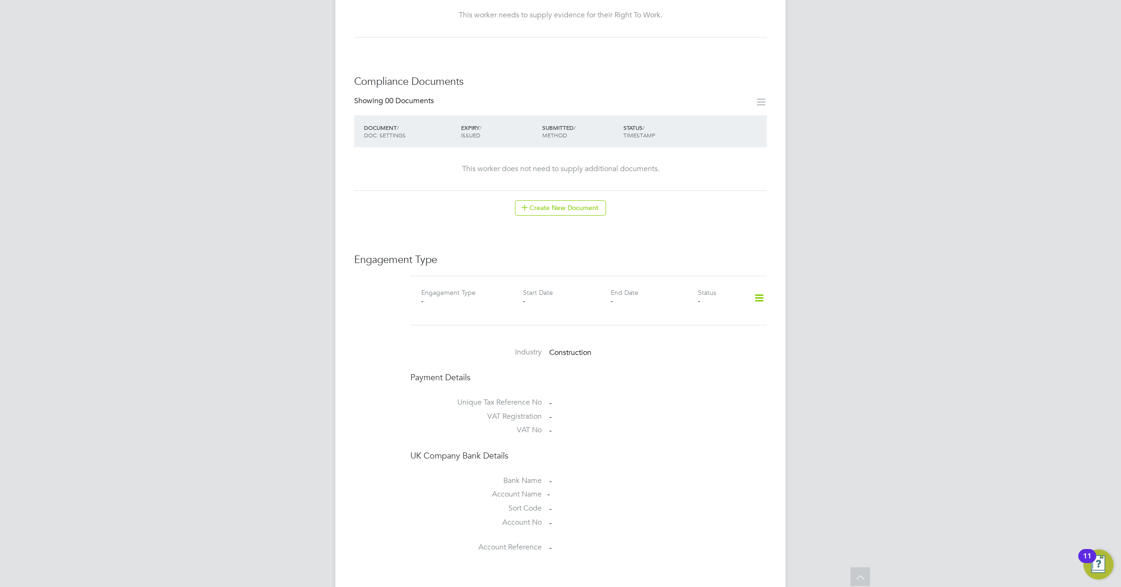
click at [757, 287] on icon at bounding box center [759, 298] width 16 height 22
click at [695, 326] on li "Add Engagement Type" at bounding box center [711, 329] width 106 height 13
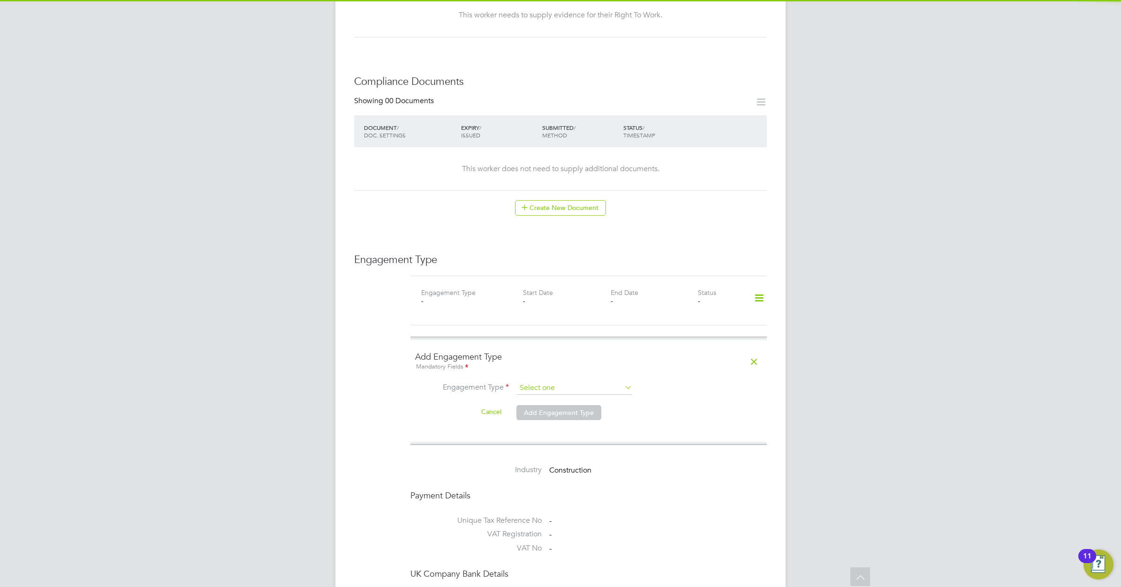
click at [580, 382] on input at bounding box center [574, 388] width 116 height 13
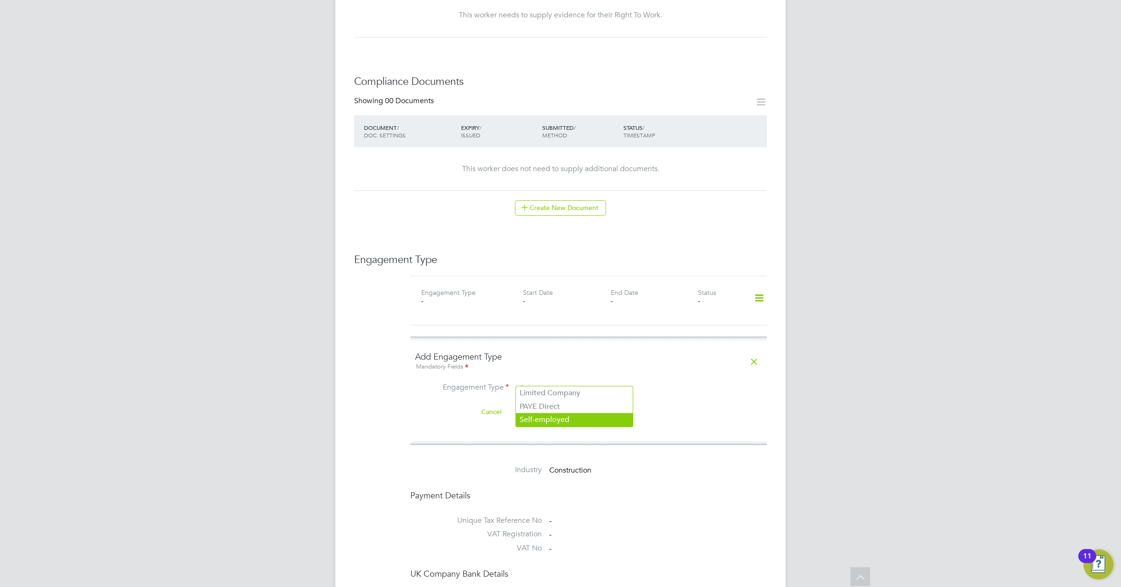
click at [554, 416] on li "Self-employed" at bounding box center [574, 420] width 117 height 14
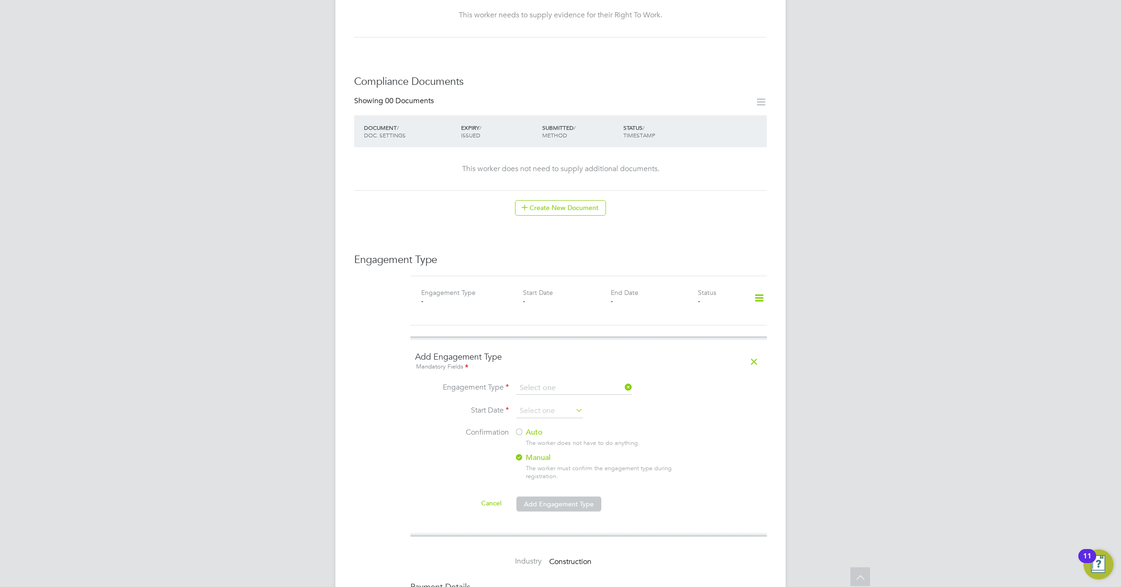
type input "Self-employed"
click at [552, 404] on input at bounding box center [549, 411] width 67 height 14
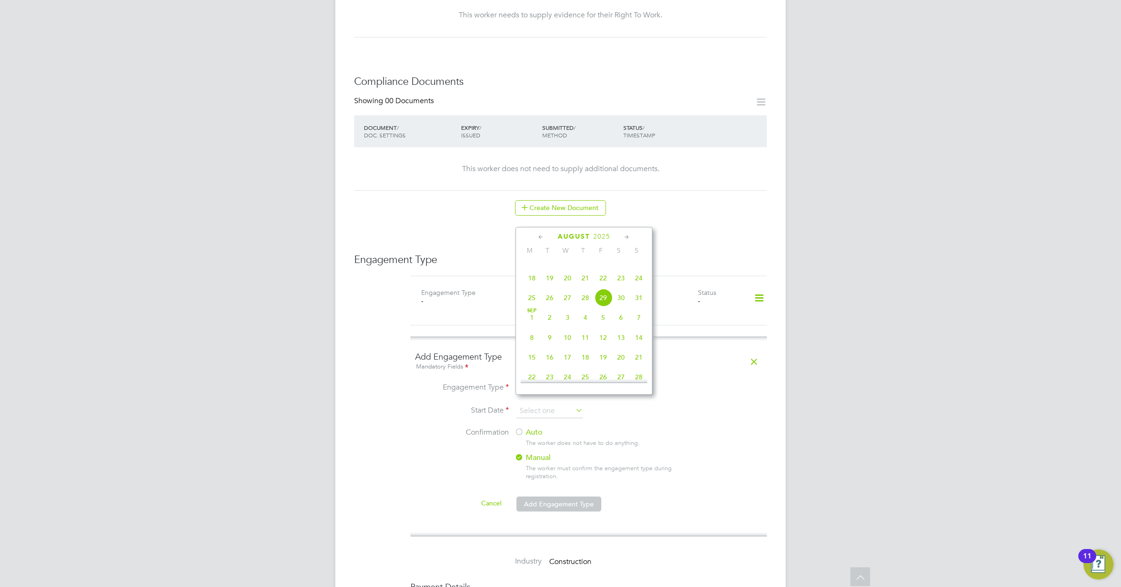
click at [541, 237] on icon at bounding box center [541, 237] width 9 height 10
click at [531, 310] on span "9" at bounding box center [532, 308] width 18 height 18
type input "09 Jun 2025"
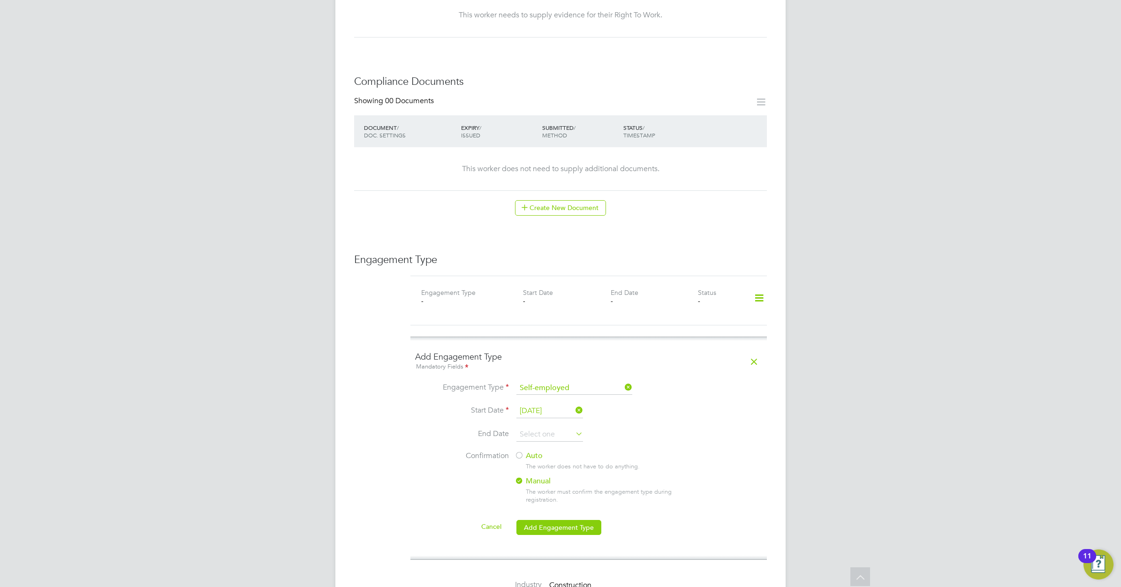
click at [574, 427] on icon at bounding box center [574, 433] width 0 height 13
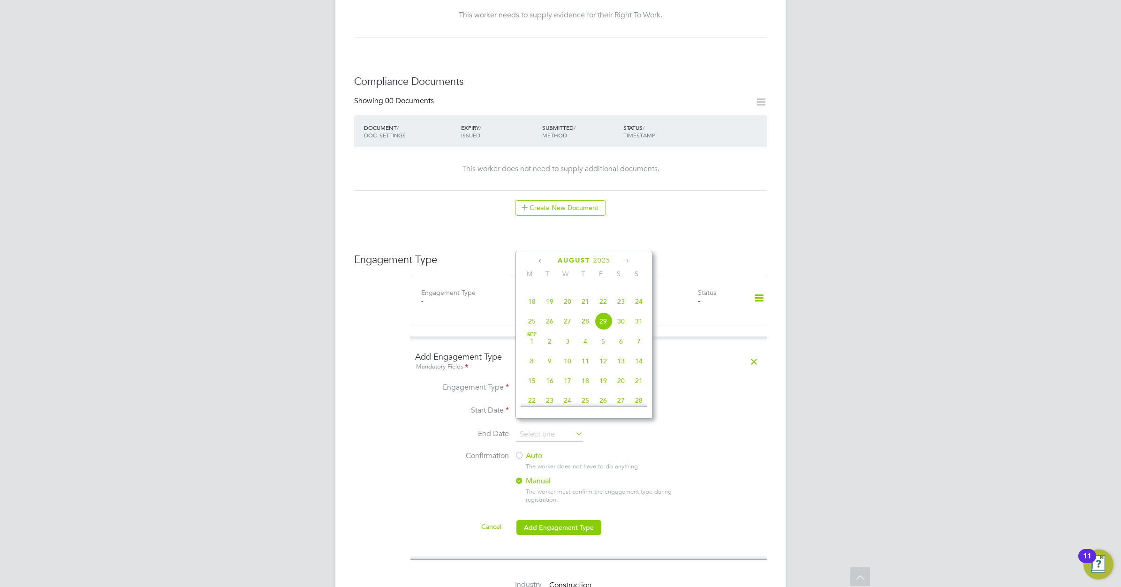
click at [624, 261] on icon at bounding box center [626, 261] width 9 height 10
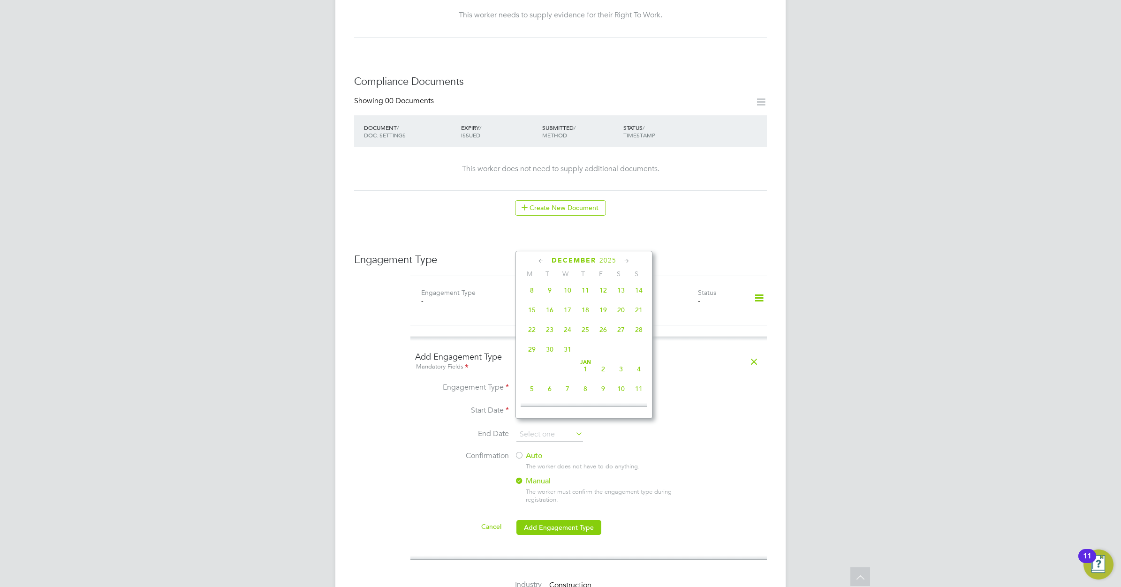
click at [568, 358] on span "31" at bounding box center [568, 349] width 18 height 18
type input "31 Dec 2025"
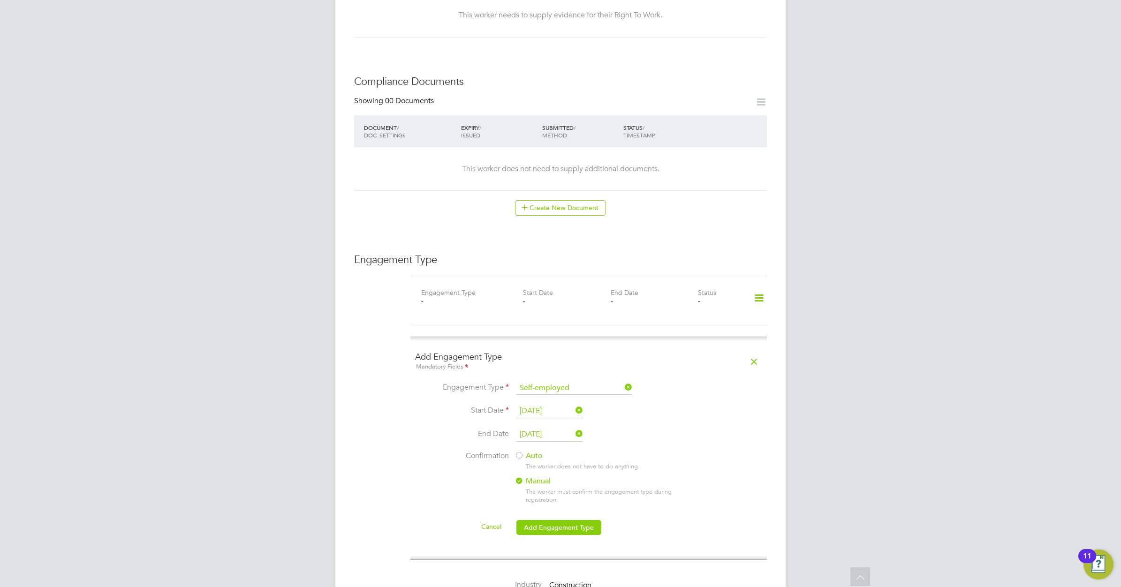
click at [521, 452] on div at bounding box center [518, 456] width 9 height 9
click at [557, 520] on button "Add Engagement Type" at bounding box center [558, 527] width 85 height 15
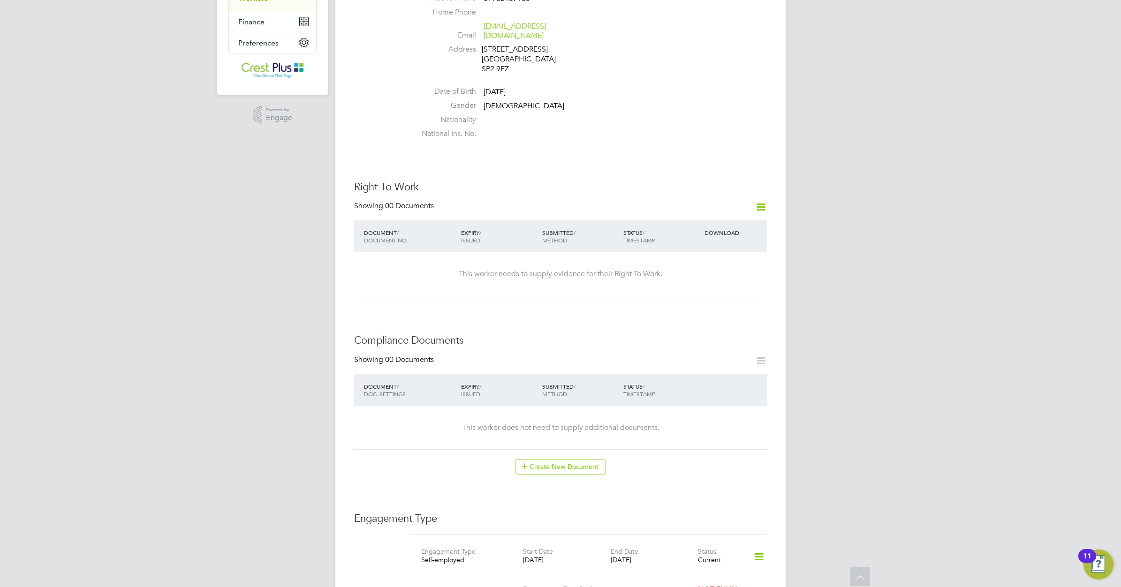
scroll to position [0, 0]
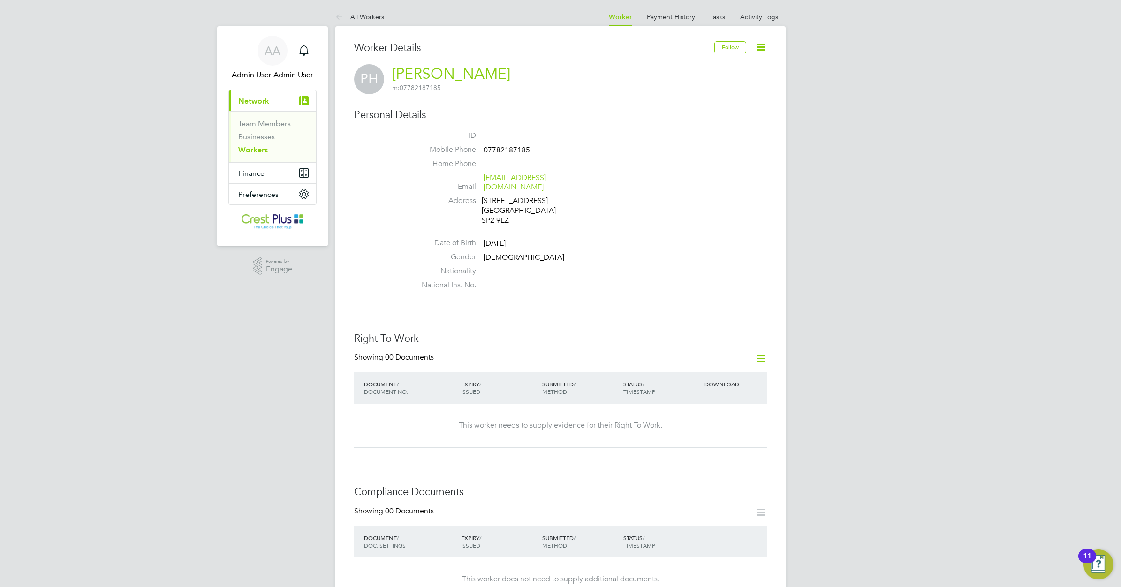
click at [256, 148] on link "Workers" at bounding box center [253, 149] width 30 height 9
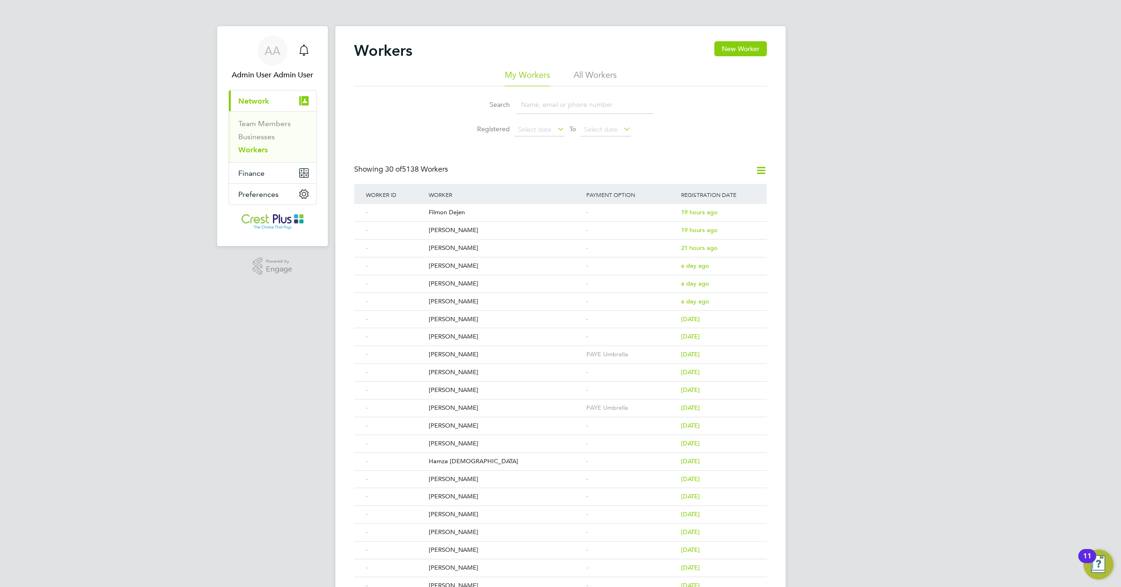
click at [528, 107] on input at bounding box center [584, 105] width 137 height 18
paste input "KWASI TUFFOUR"
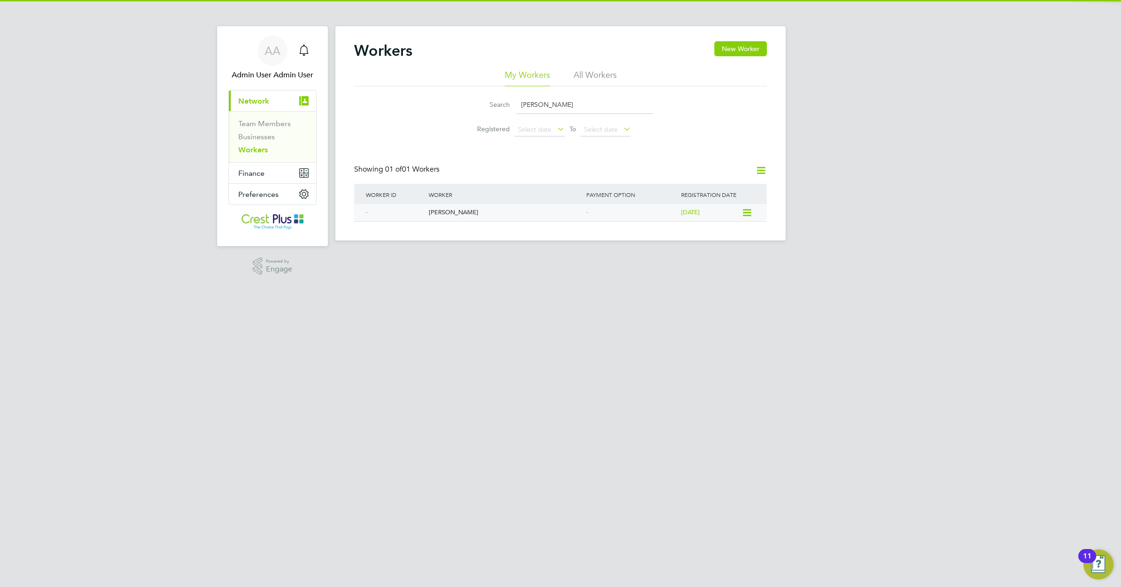
type input "KWASI TUFFOUR"
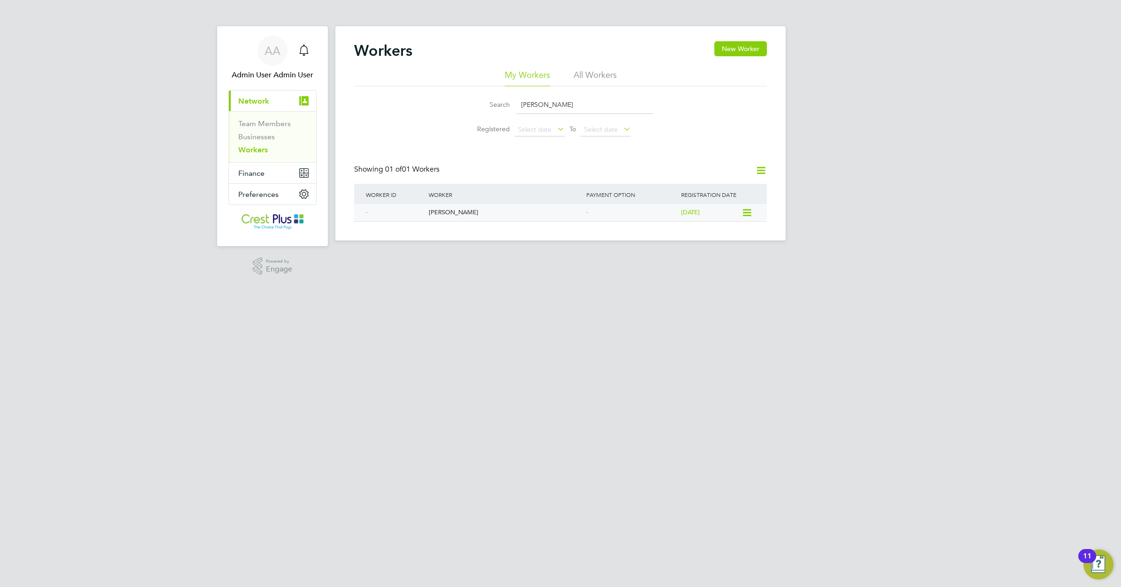
click at [438, 212] on div "Kwasi Tuffour" at bounding box center [505, 212] width 158 height 17
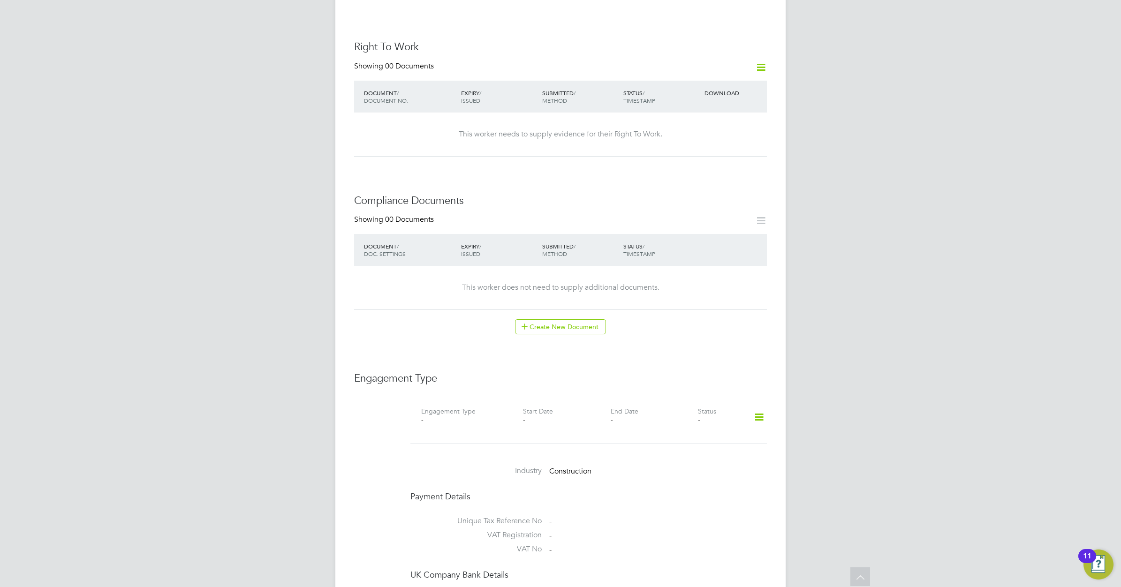
scroll to position [352, 0]
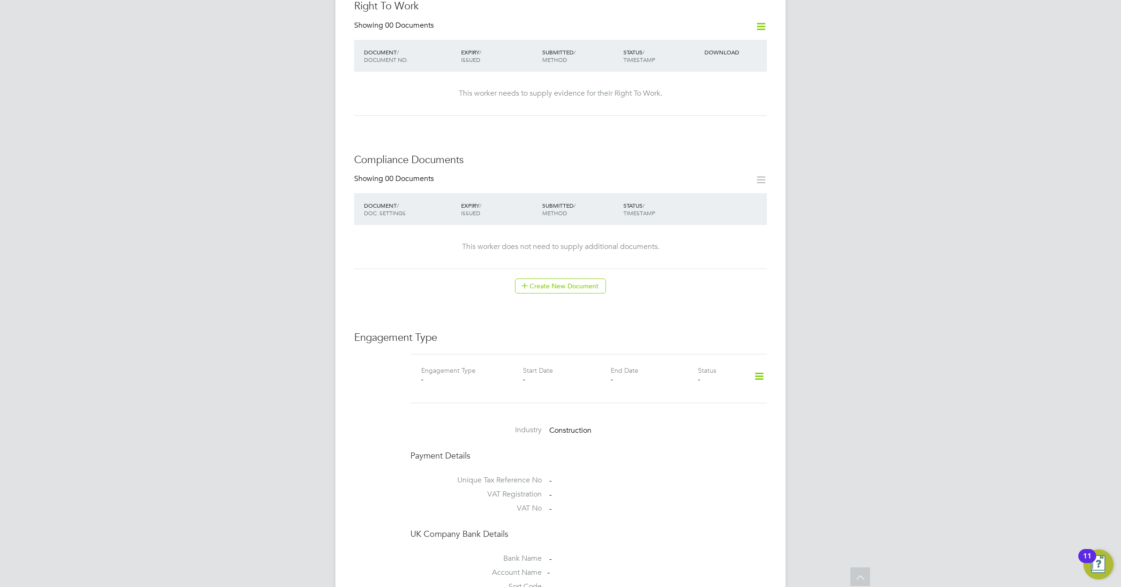
click at [758, 366] on icon at bounding box center [759, 377] width 16 height 22
click at [756, 366] on icon at bounding box center [759, 377] width 16 height 22
click at [698, 396] on li "Add Engagement Type" at bounding box center [711, 398] width 106 height 13
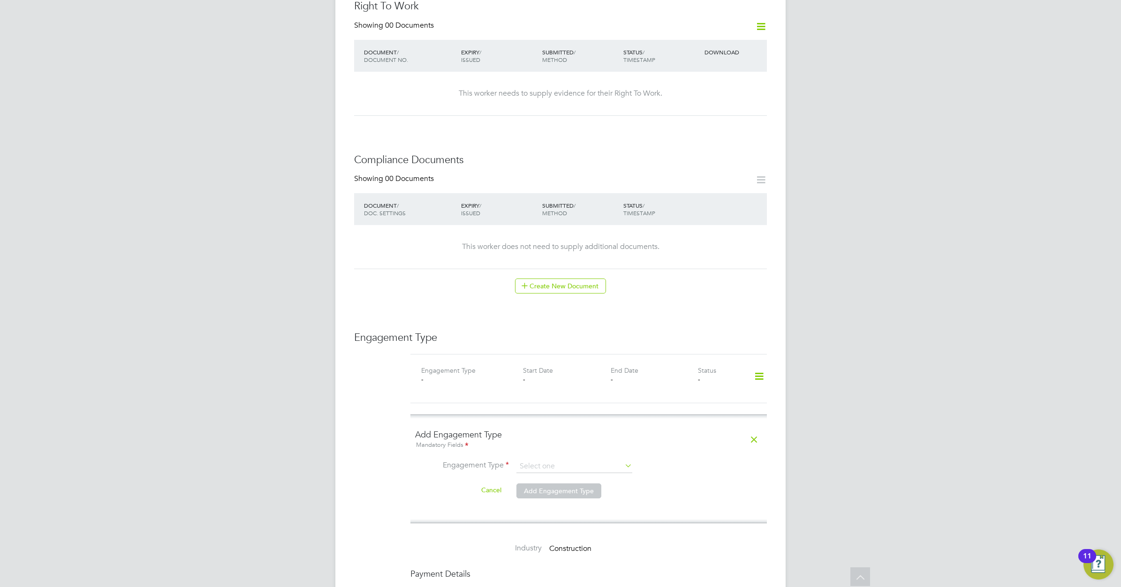
click at [623, 459] on icon at bounding box center [623, 465] width 0 height 13
click at [565, 460] on input at bounding box center [574, 466] width 116 height 13
click at [552, 485] on li "Self-employed" at bounding box center [574, 489] width 117 height 14
type input "Self-employed"
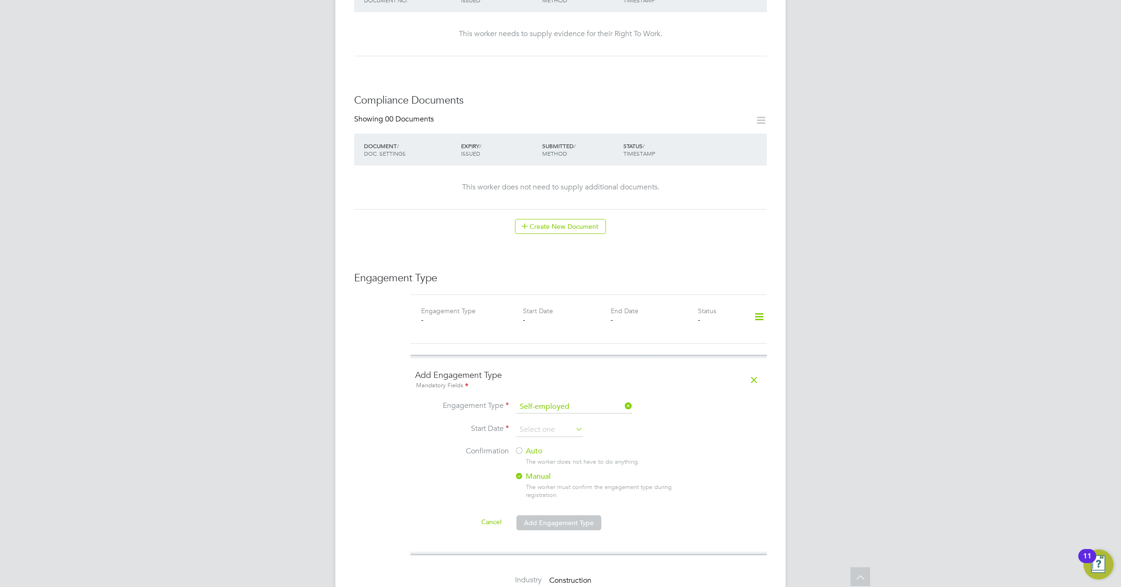
scroll to position [469, 0]
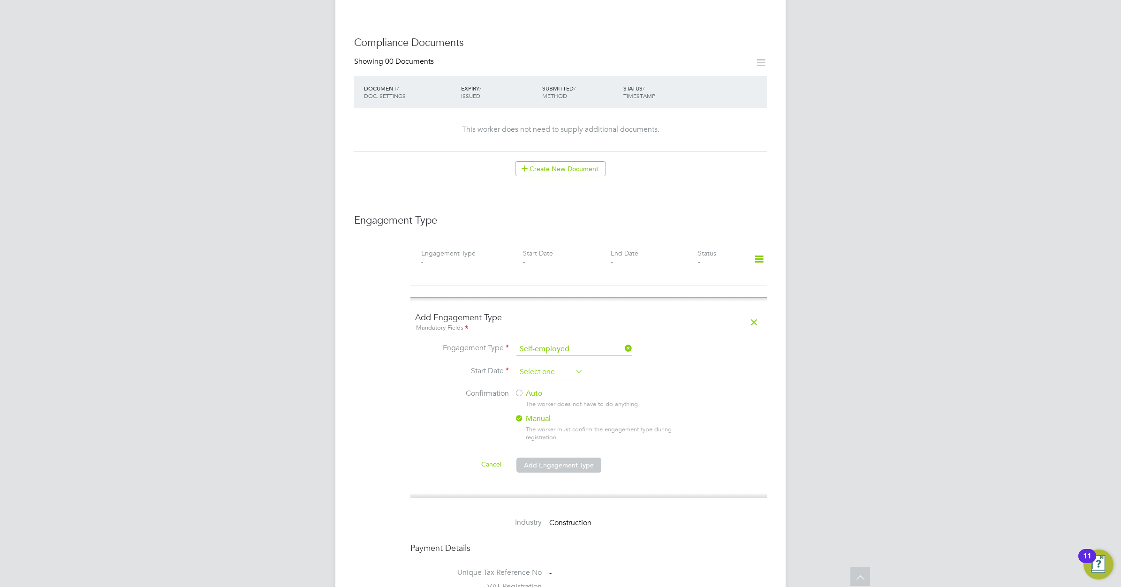
click at [537, 365] on input at bounding box center [549, 372] width 67 height 14
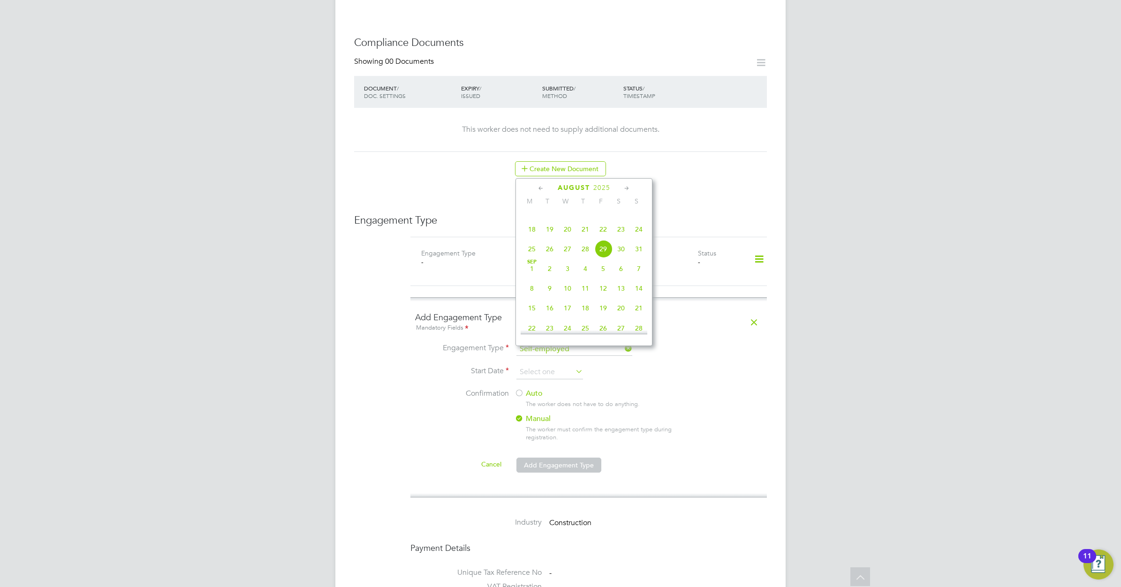
click at [538, 187] on icon at bounding box center [541, 188] width 9 height 10
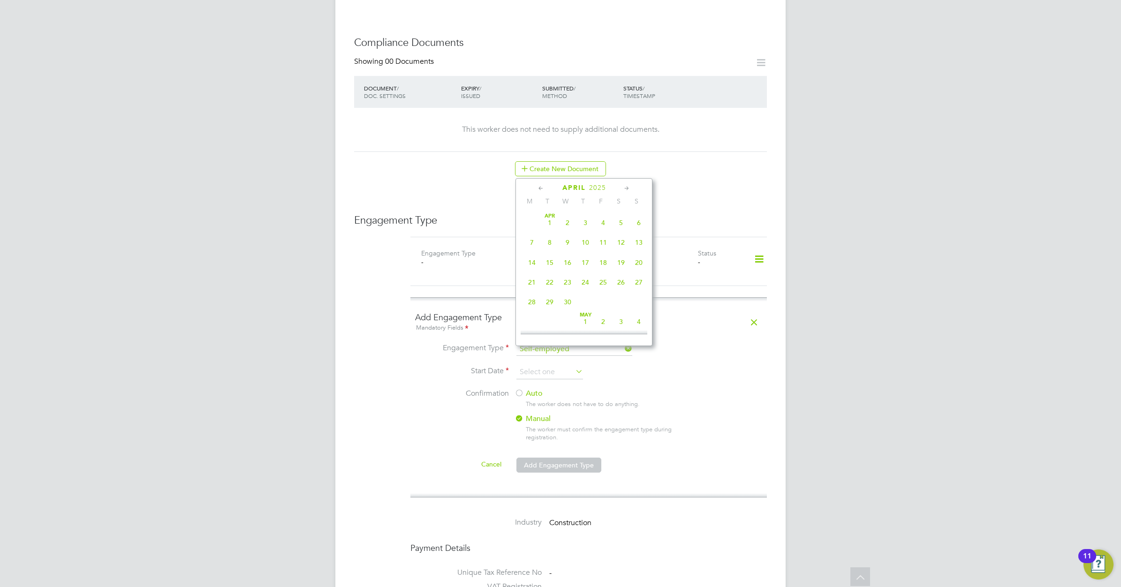
click at [538, 187] on icon at bounding box center [541, 188] width 9 height 10
click at [627, 186] on icon at bounding box center [626, 188] width 9 height 10
click at [548, 242] on span "6" at bounding box center [550, 235] width 18 height 18
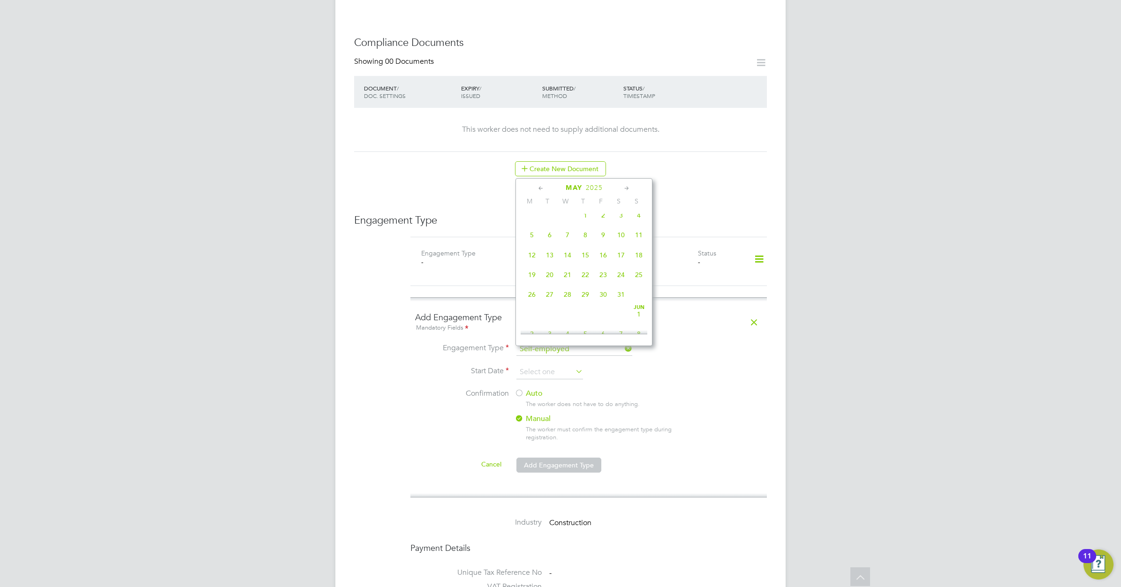
type input "06 May 2025"
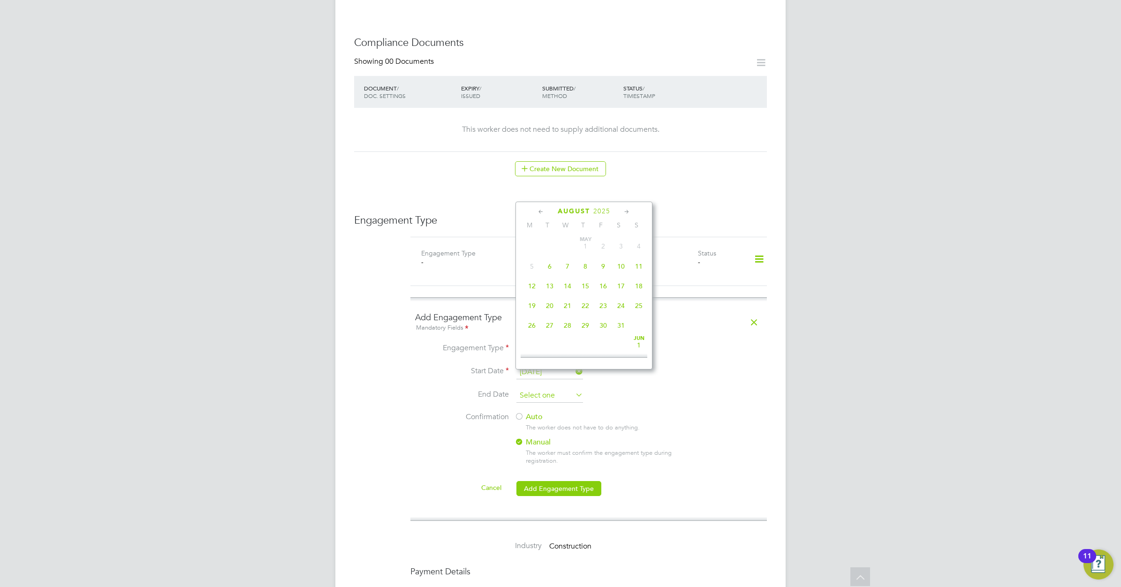
click at [571, 389] on input at bounding box center [549, 396] width 67 height 14
click at [627, 210] on icon at bounding box center [626, 212] width 9 height 10
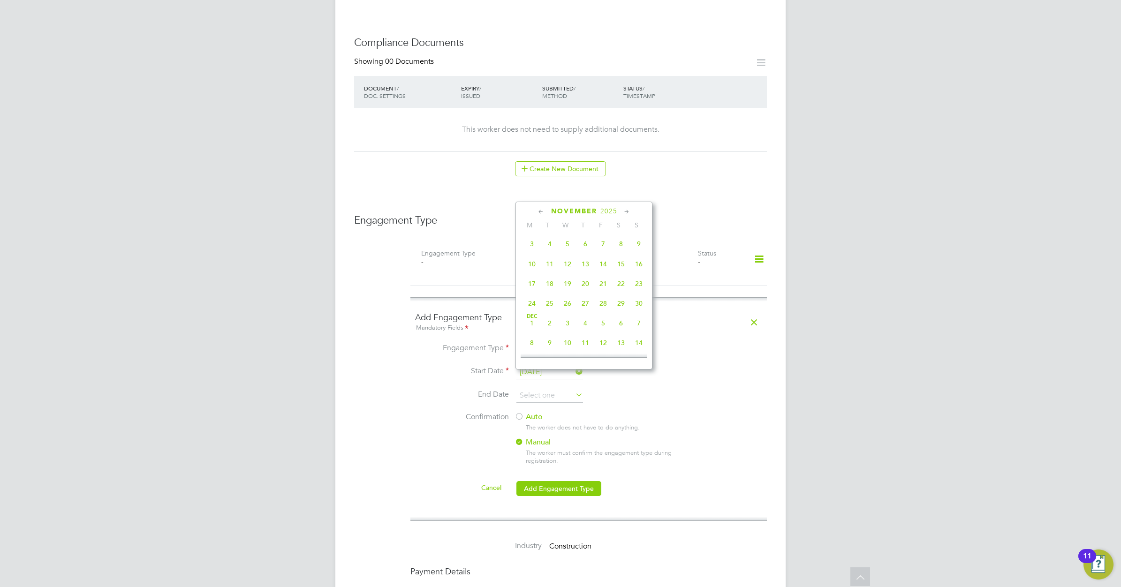
click at [627, 210] on icon at bounding box center [626, 212] width 9 height 10
click at [568, 310] on span "31" at bounding box center [568, 301] width 18 height 18
type input "31 [DATE]"
click at [531, 412] on label "Auto" at bounding box center [598, 417] width 169 height 10
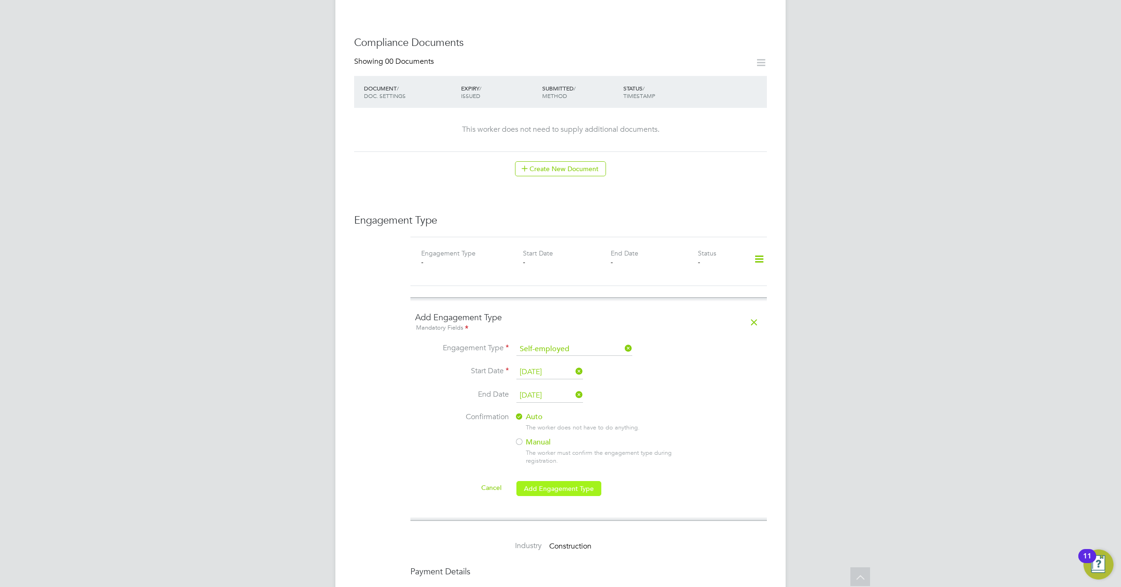
click at [564, 481] on button "Add Engagement Type" at bounding box center [558, 488] width 85 height 15
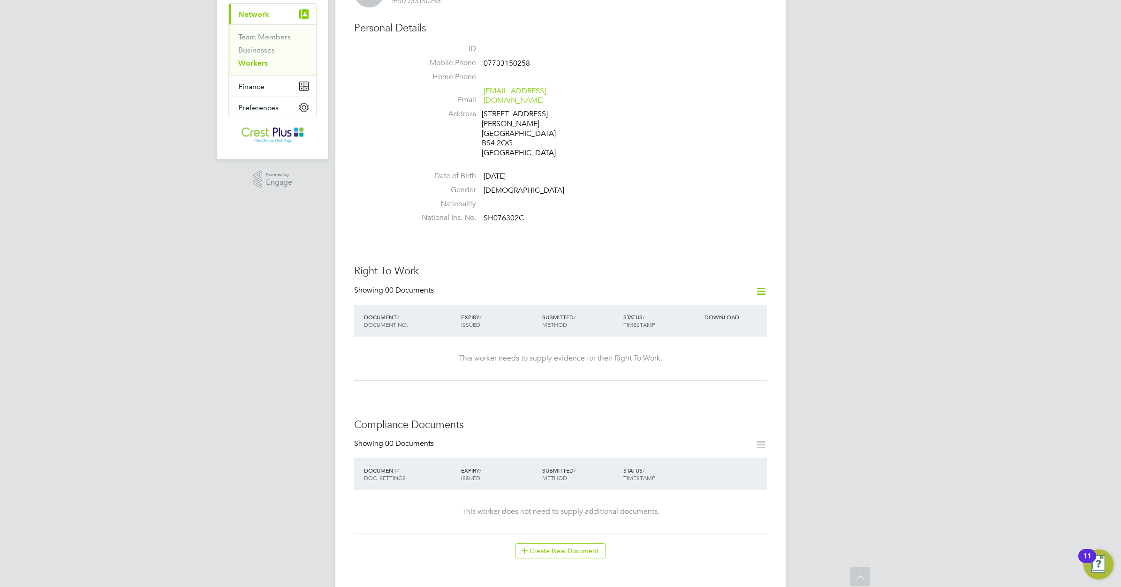
scroll to position [0, 0]
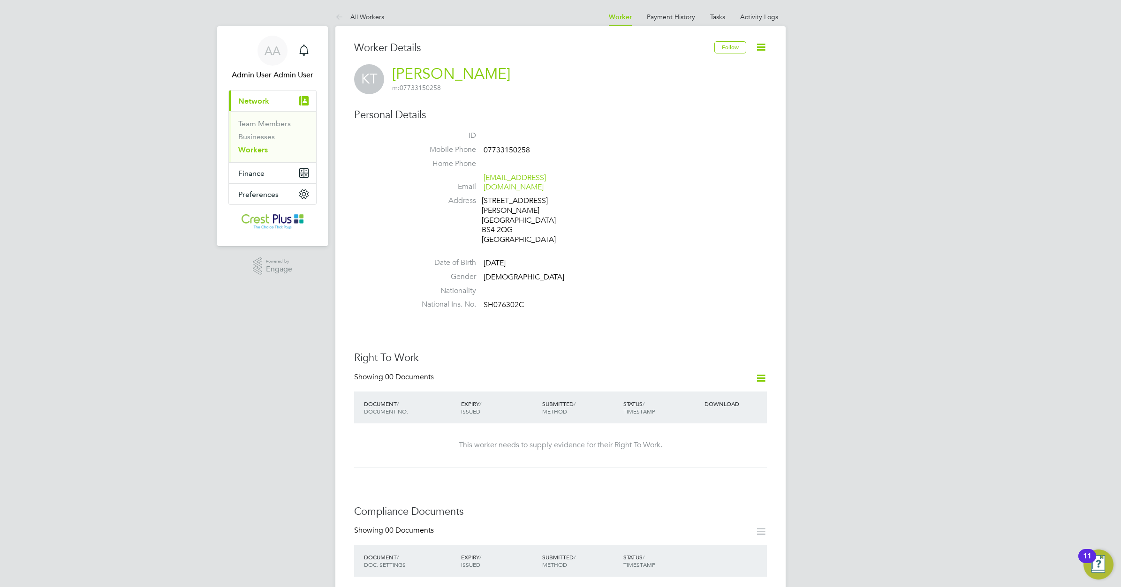
click at [258, 149] on link "Workers" at bounding box center [253, 149] width 30 height 9
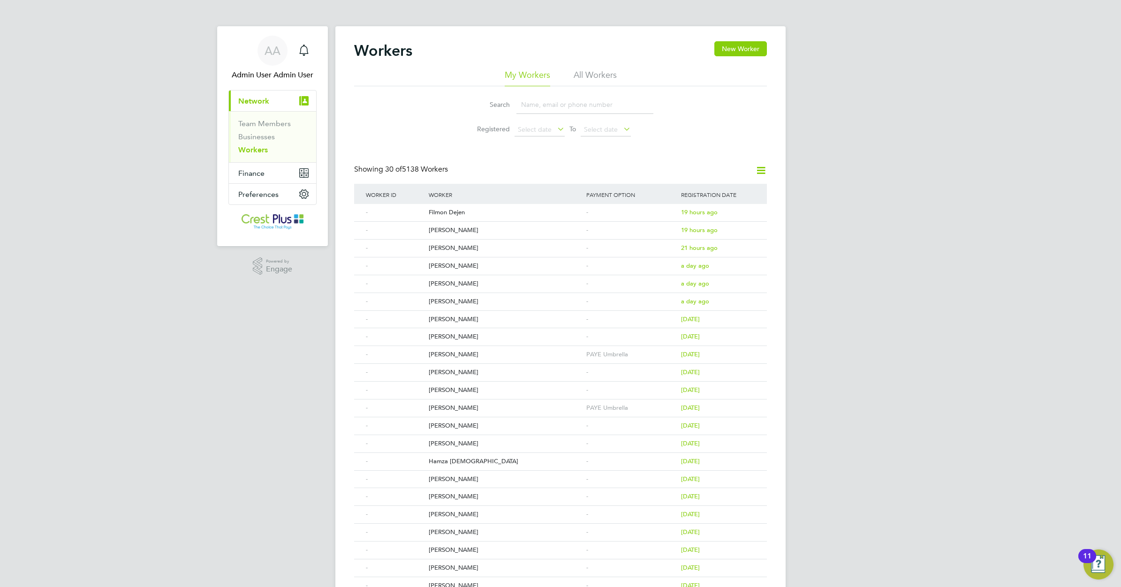
click at [528, 106] on input at bounding box center [584, 105] width 137 height 18
paste input "KABAL SINGH"
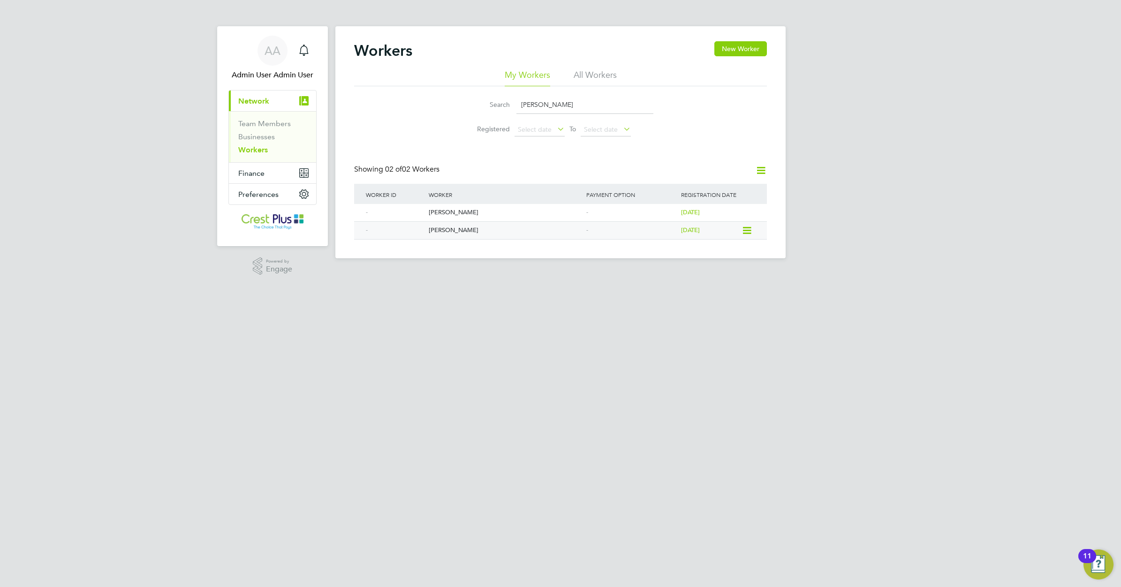
type input "KABAL SINGH"
click at [448, 227] on div "Kabal Singh" at bounding box center [505, 230] width 158 height 17
click at [441, 210] on div "Kabal Singh" at bounding box center [505, 212] width 158 height 17
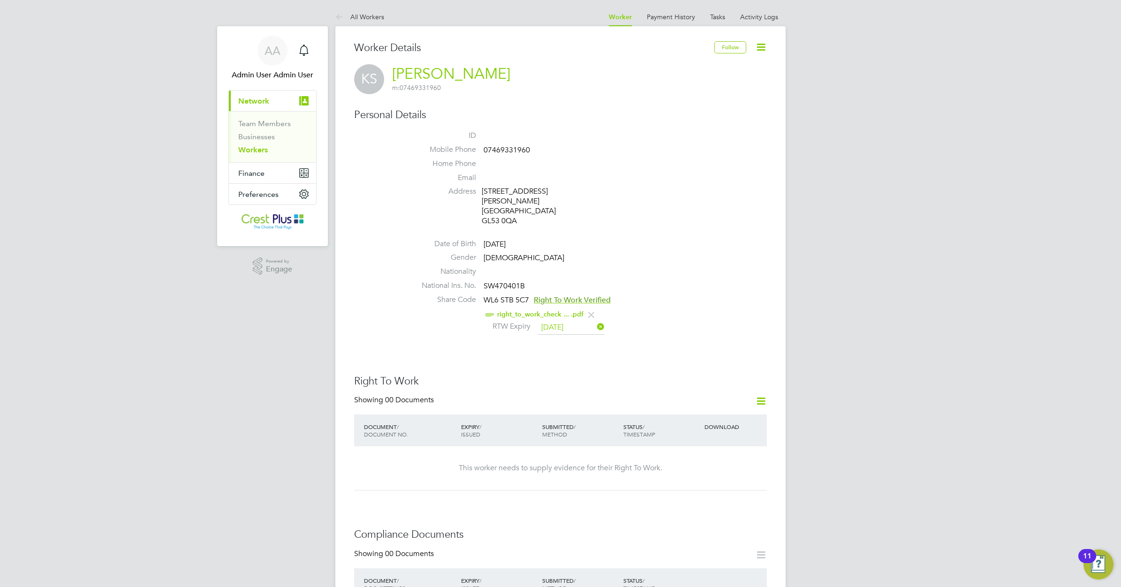
drag, startPoint x: 256, startPoint y: 149, endPoint x: 307, endPoint y: 150, distance: 51.6
click at [256, 149] on link "Workers" at bounding box center [253, 149] width 30 height 9
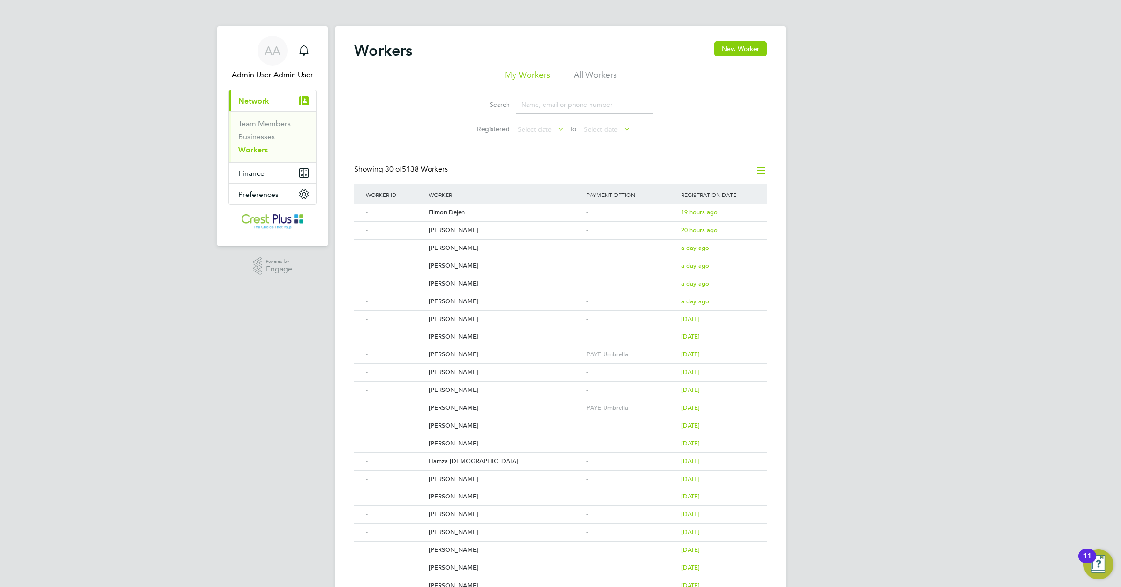
click at [530, 105] on input at bounding box center [584, 105] width 137 height 18
paste input "ANIL PATHAK"
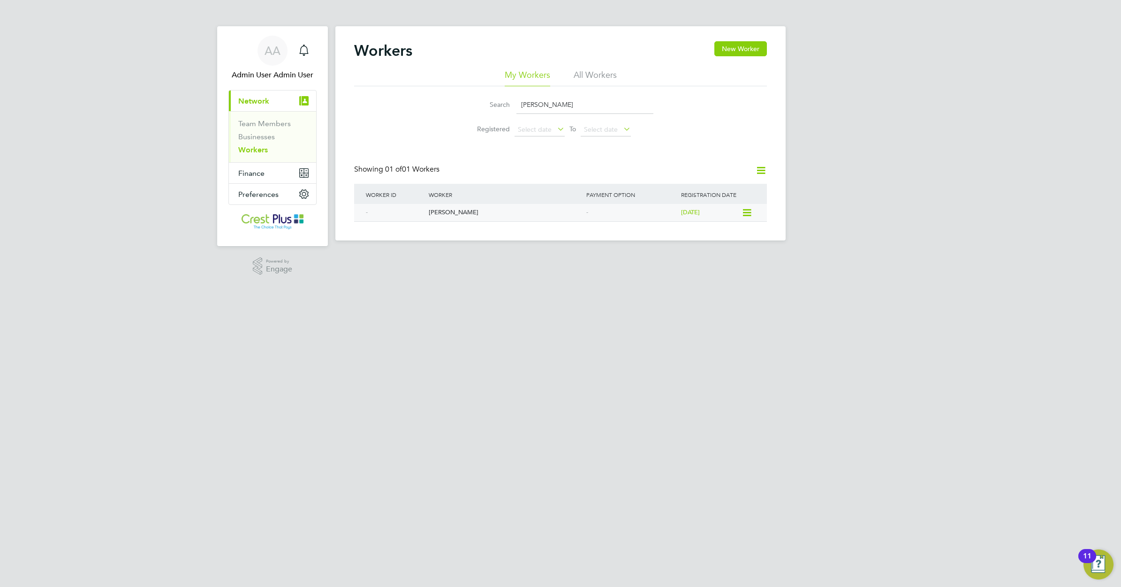
type input "ANIL PATHAK"
click at [434, 210] on div "Anil Pathak" at bounding box center [505, 212] width 158 height 17
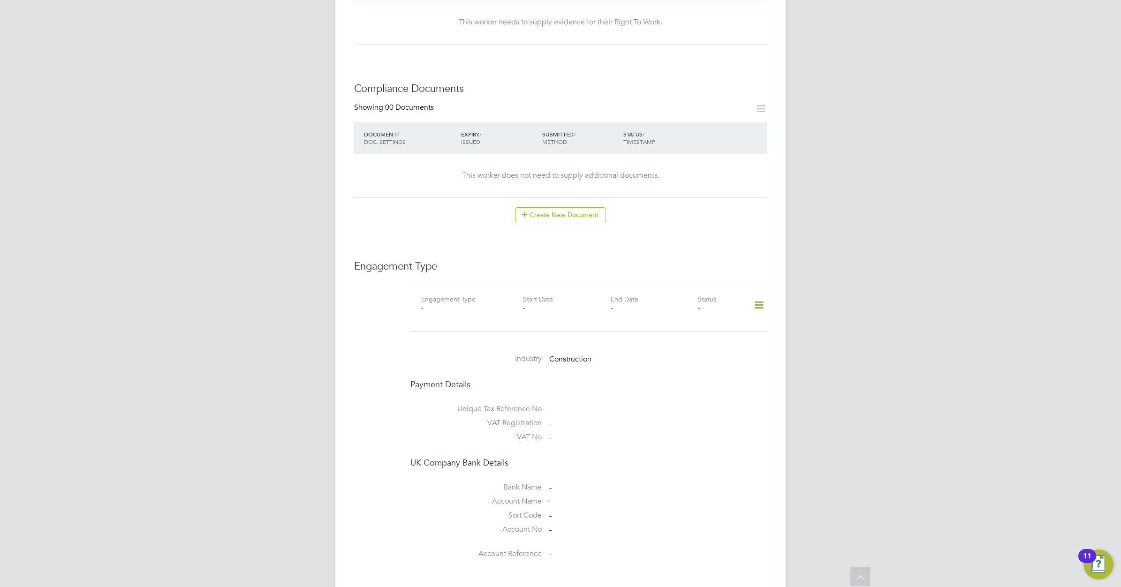
scroll to position [469, 0]
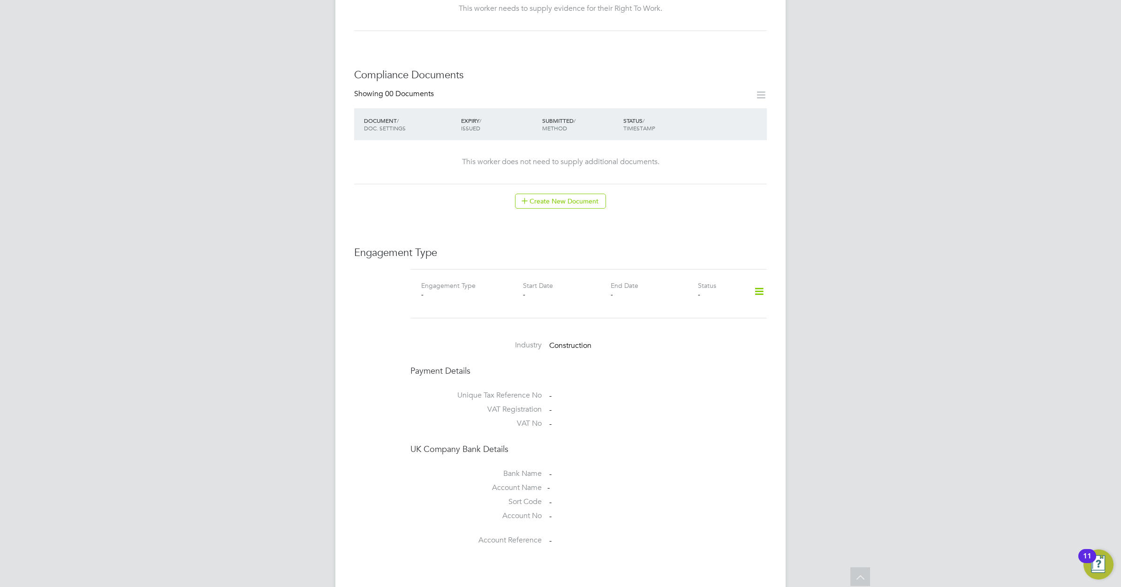
click at [756, 282] on icon at bounding box center [759, 292] width 16 height 22
click at [694, 320] on li "Add Engagement Type" at bounding box center [711, 323] width 106 height 13
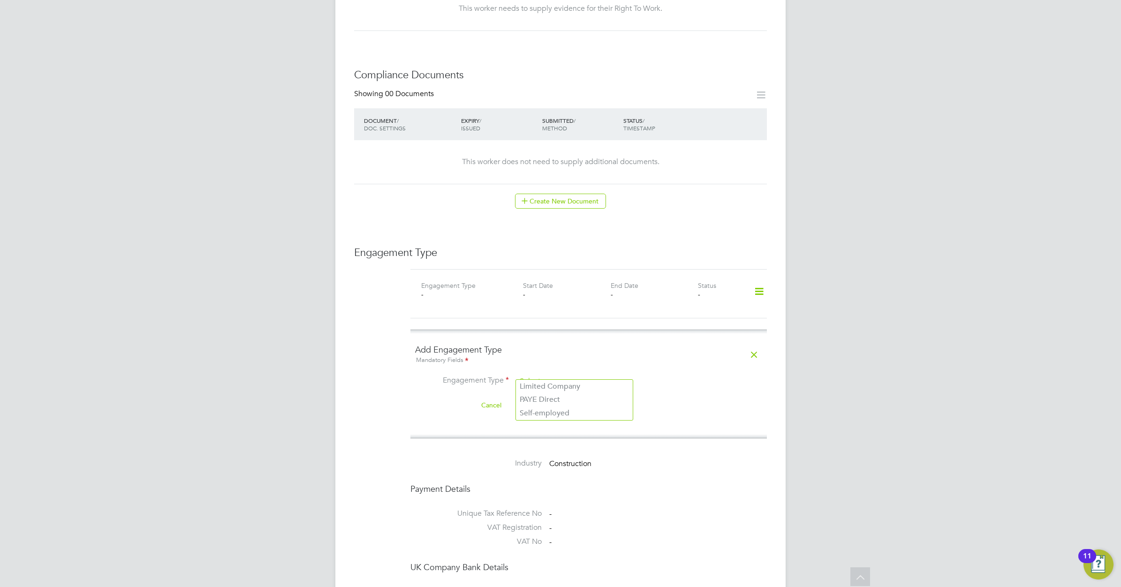
click at [562, 375] on input at bounding box center [574, 381] width 116 height 13
click at [549, 412] on li "Self-employed" at bounding box center [574, 414] width 117 height 14
type input "Self-employed"
click at [547, 398] on input at bounding box center [549, 405] width 67 height 14
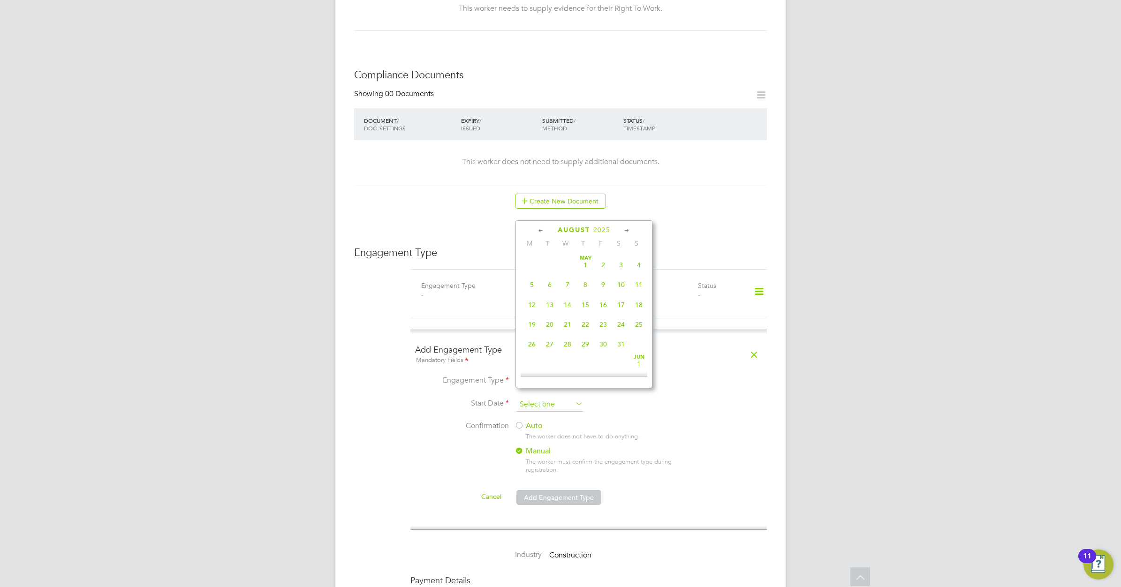
scroll to position [370, 0]
click at [540, 230] on icon at bounding box center [541, 231] width 9 height 10
click at [568, 324] on span "18" at bounding box center [568, 321] width 18 height 18
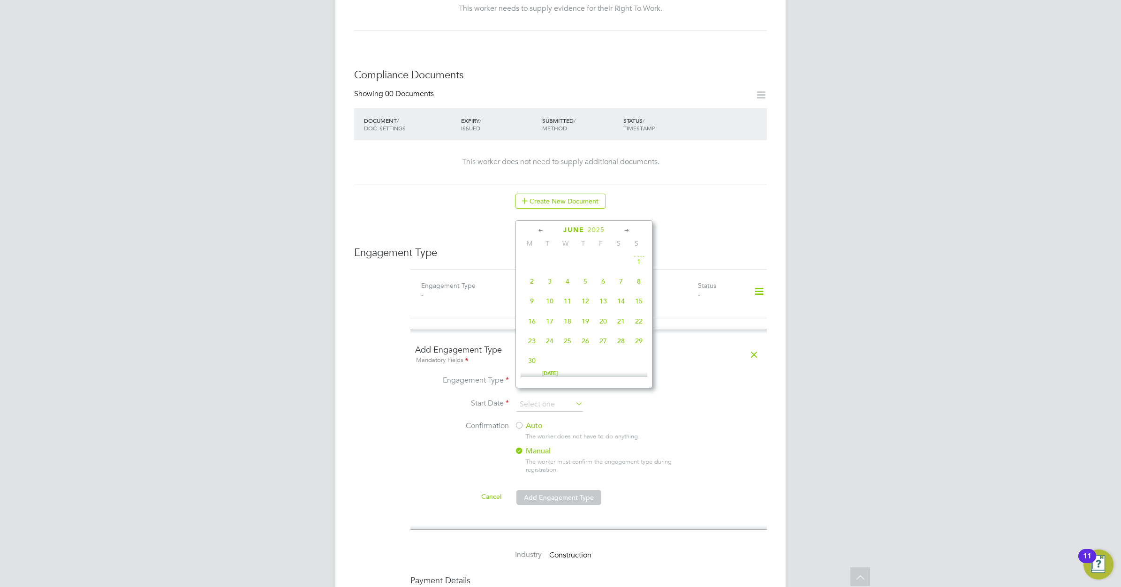
type input "18 Jun 2025"
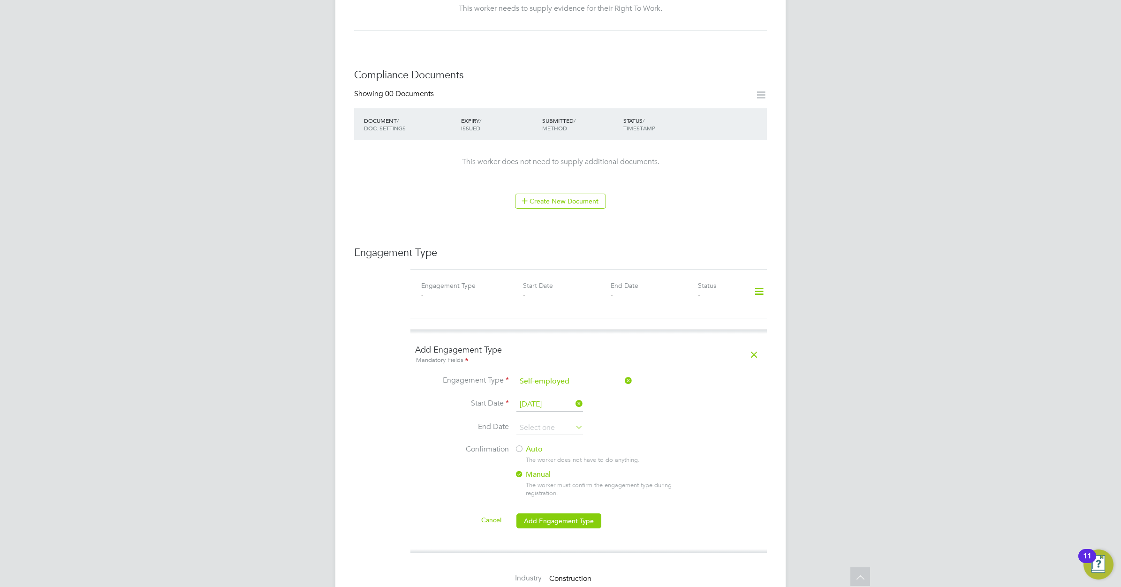
click at [574, 421] on icon at bounding box center [574, 427] width 0 height 13
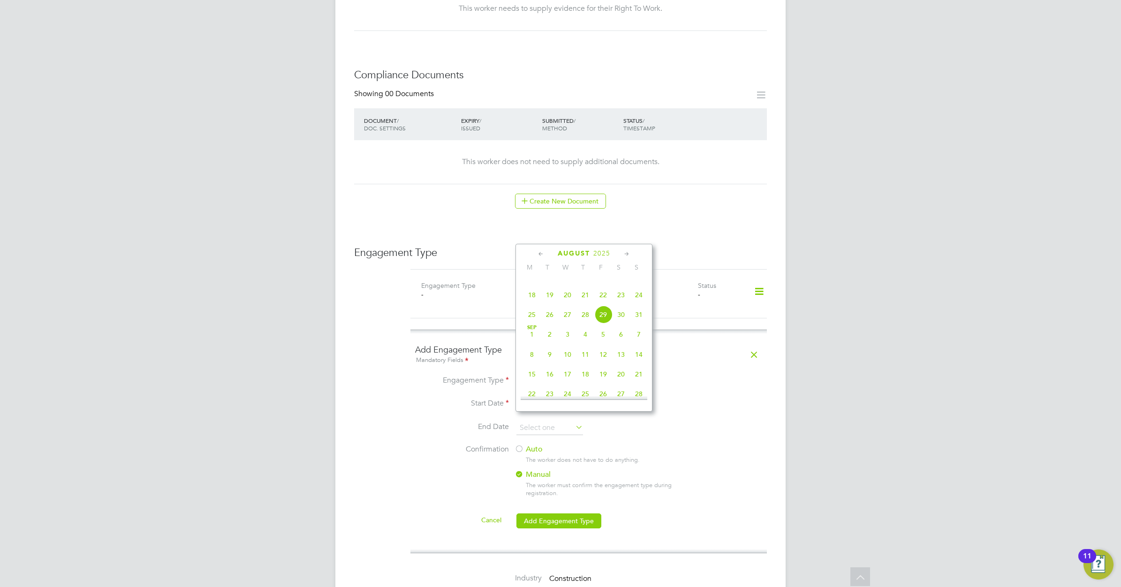
click at [625, 254] on icon at bounding box center [626, 254] width 9 height 10
click at [585, 323] on span "18" at bounding box center [585, 314] width 18 height 18
type input "18 Sep 2025"
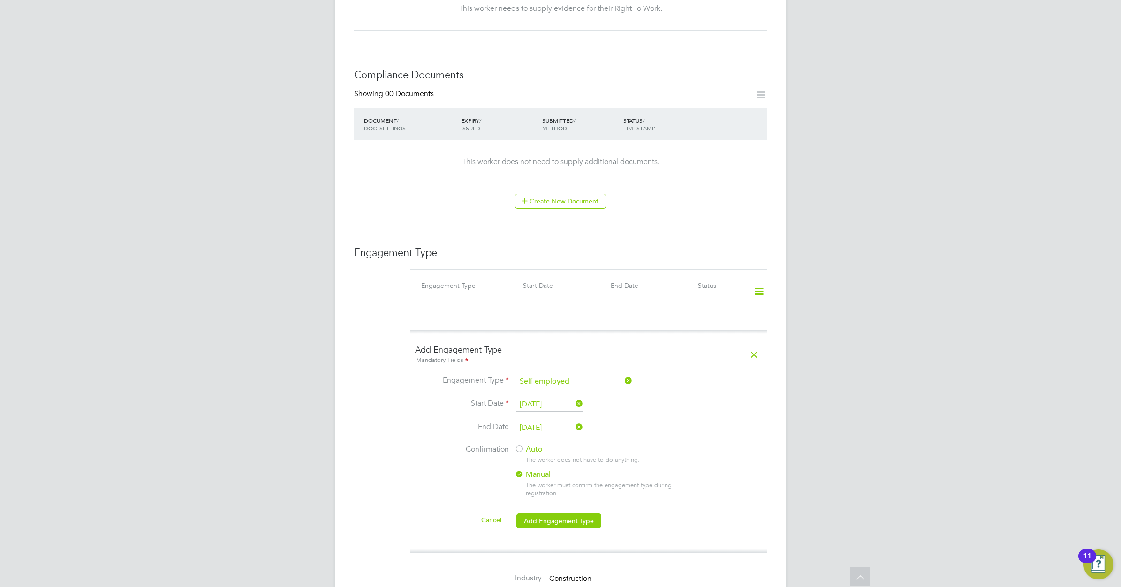
click at [518, 445] on div at bounding box center [518, 449] width 9 height 9
click at [555, 514] on button "Add Engagement Type" at bounding box center [558, 521] width 85 height 15
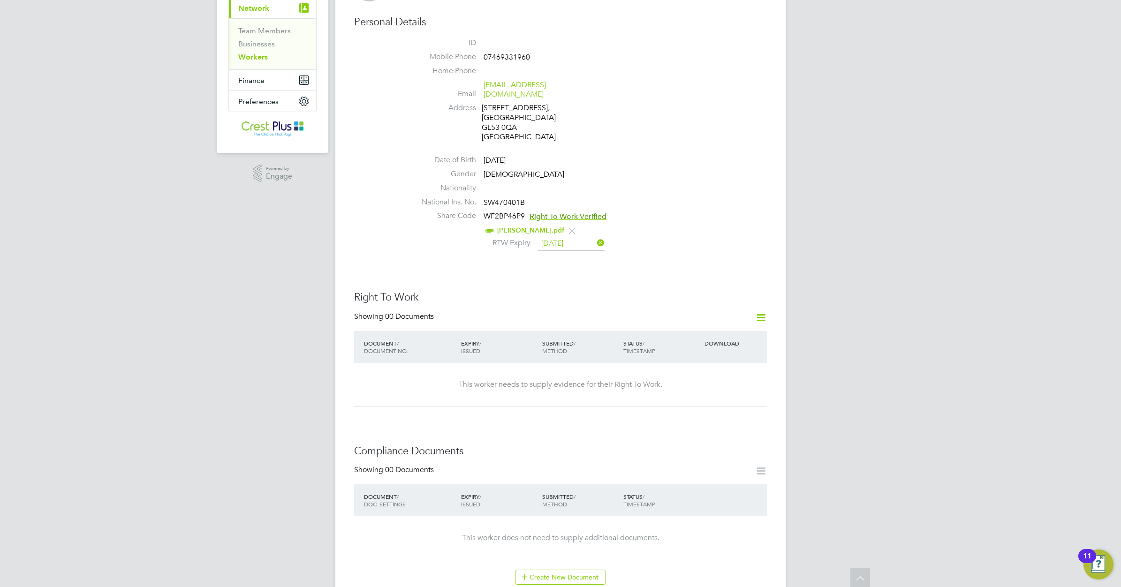
scroll to position [0, 0]
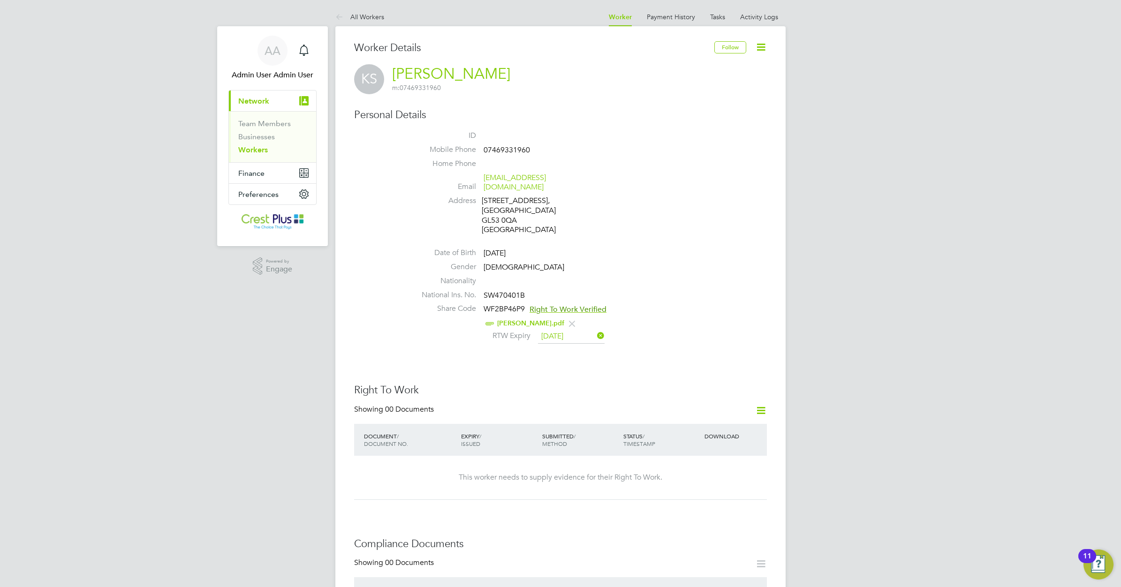
click at [254, 149] on link "Workers" at bounding box center [253, 149] width 30 height 9
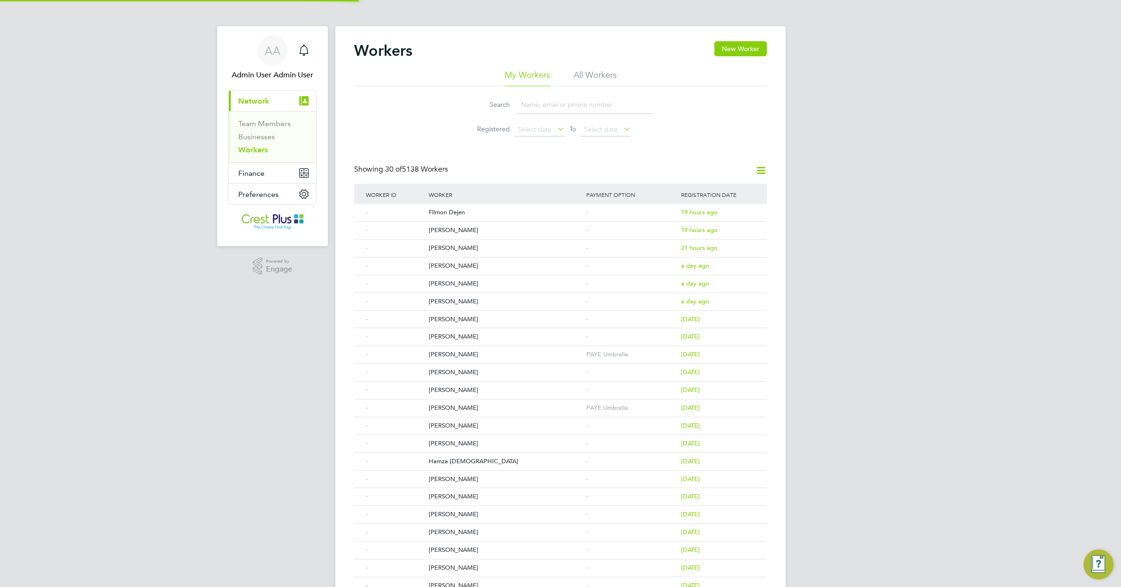
click at [530, 106] on input at bounding box center [584, 105] width 137 height 18
paste input "DAVID SMITH"
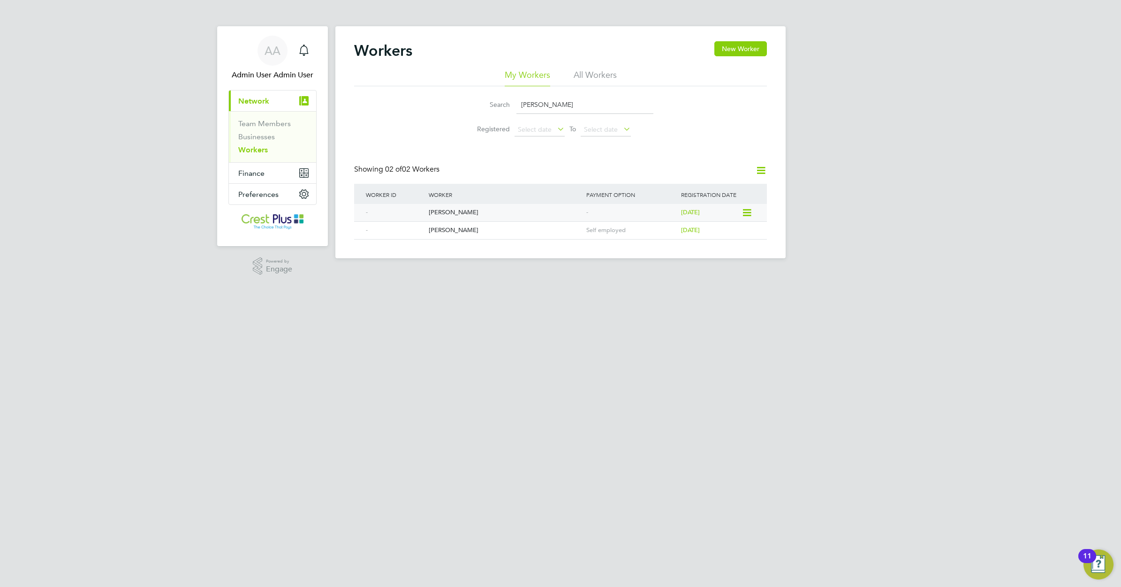
type input "DAVID SMITH"
click at [434, 210] on div "David Smith" at bounding box center [505, 212] width 158 height 17
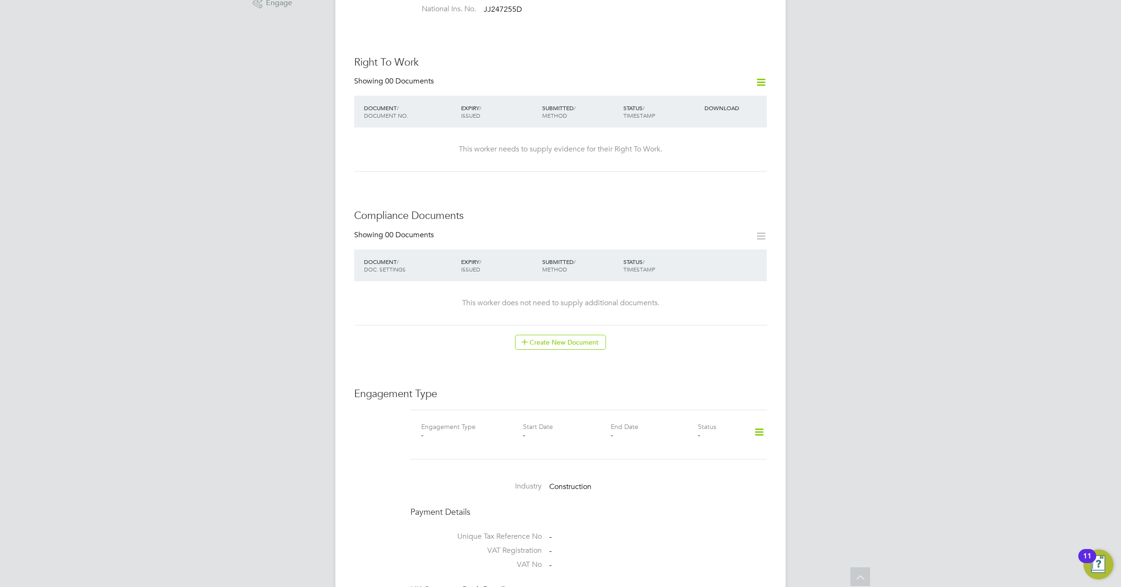
scroll to position [293, 0]
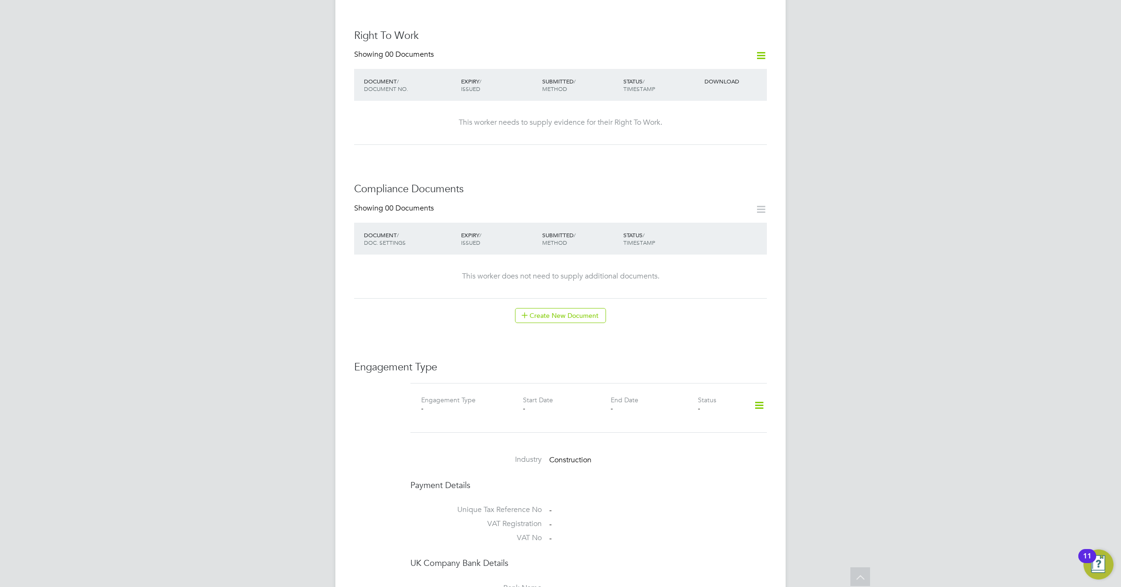
click at [758, 395] on icon at bounding box center [759, 406] width 16 height 22
click at [698, 435] on li "Add Engagement Type" at bounding box center [711, 437] width 106 height 13
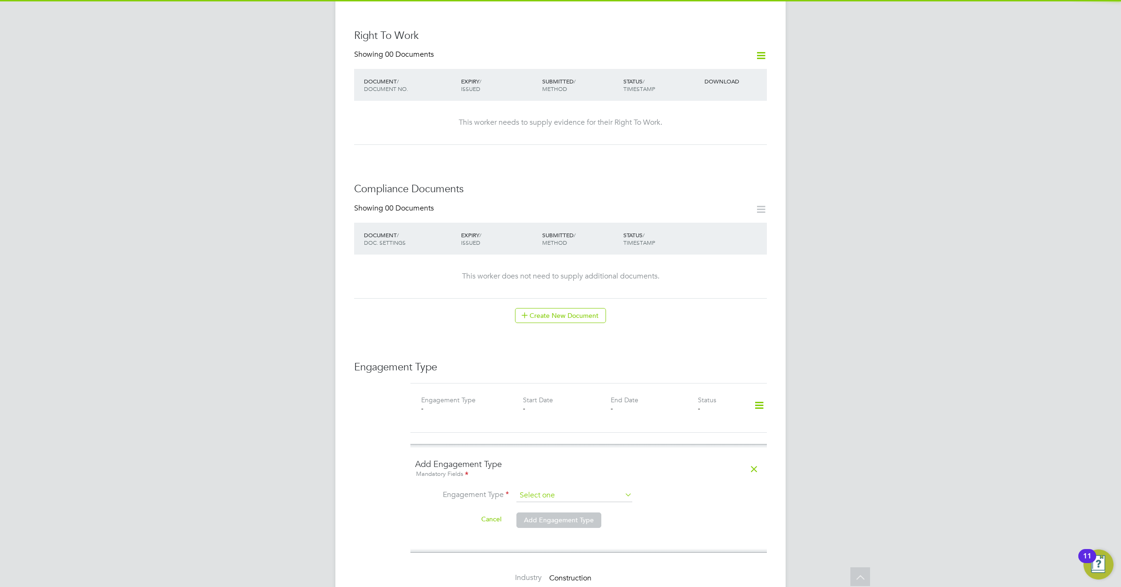
click at [557, 489] on input at bounding box center [574, 495] width 116 height 13
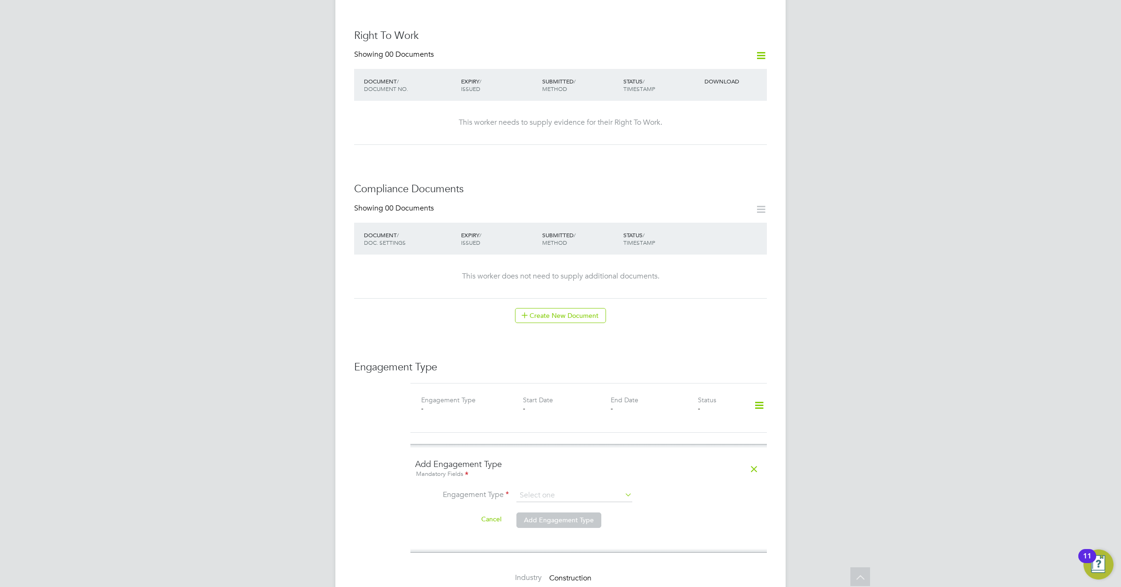
click at [555, 514] on li "PAYE Direct" at bounding box center [574, 514] width 117 height 14
type input "PAYE Direct"
click at [555, 502] on li "Engagement Type PAYE Direct" at bounding box center [588, 500] width 347 height 23
click at [546, 512] on input at bounding box center [574, 518] width 116 height 13
click at [549, 530] on li "PAYE Umbrella" at bounding box center [574, 537] width 117 height 14
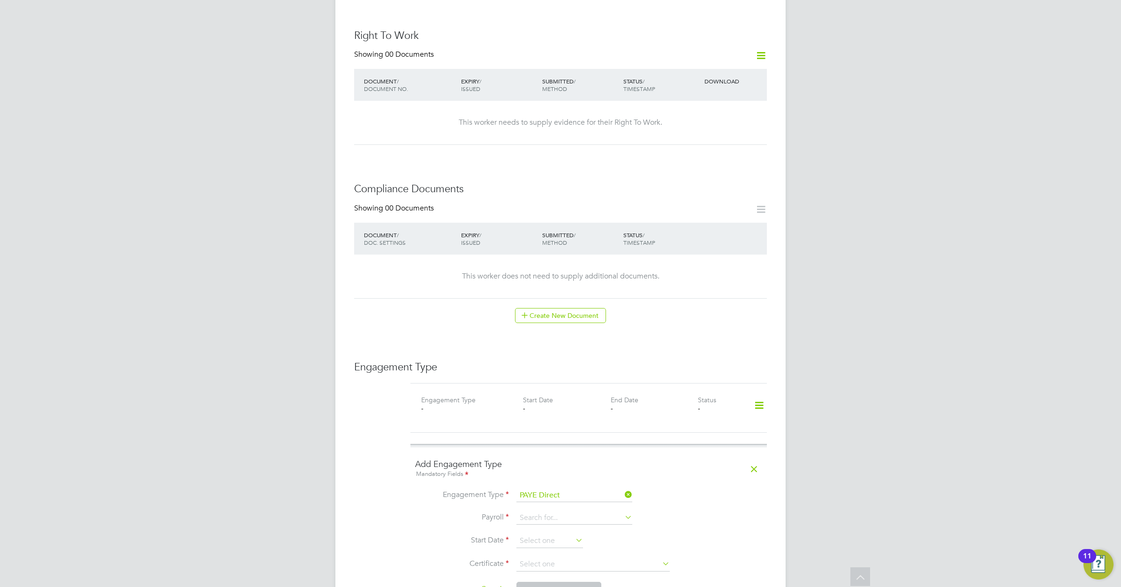
type input "PAYE Umbrella"
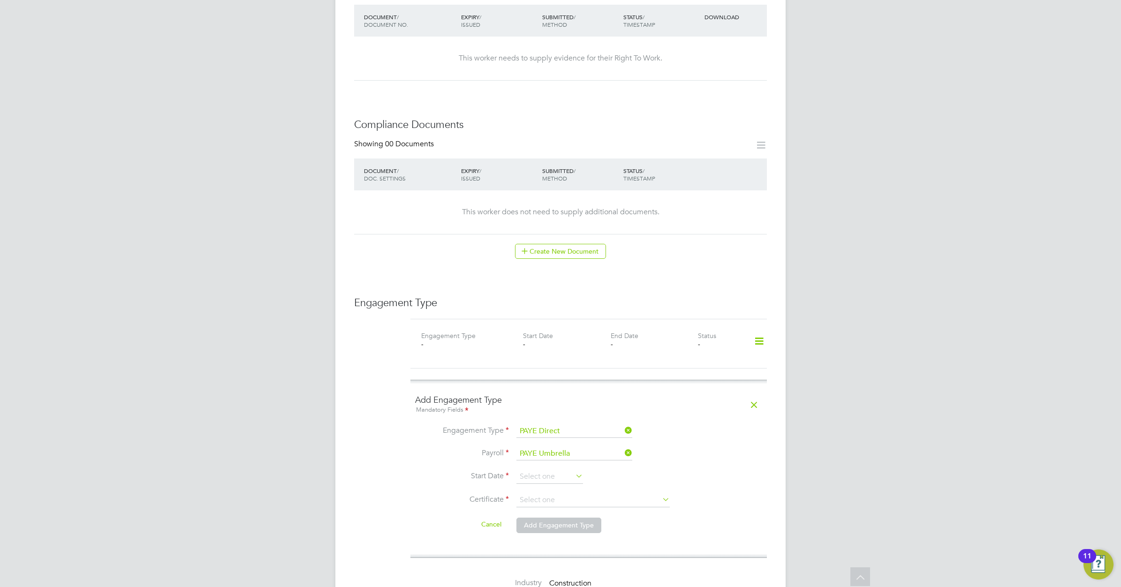
scroll to position [469, 0]
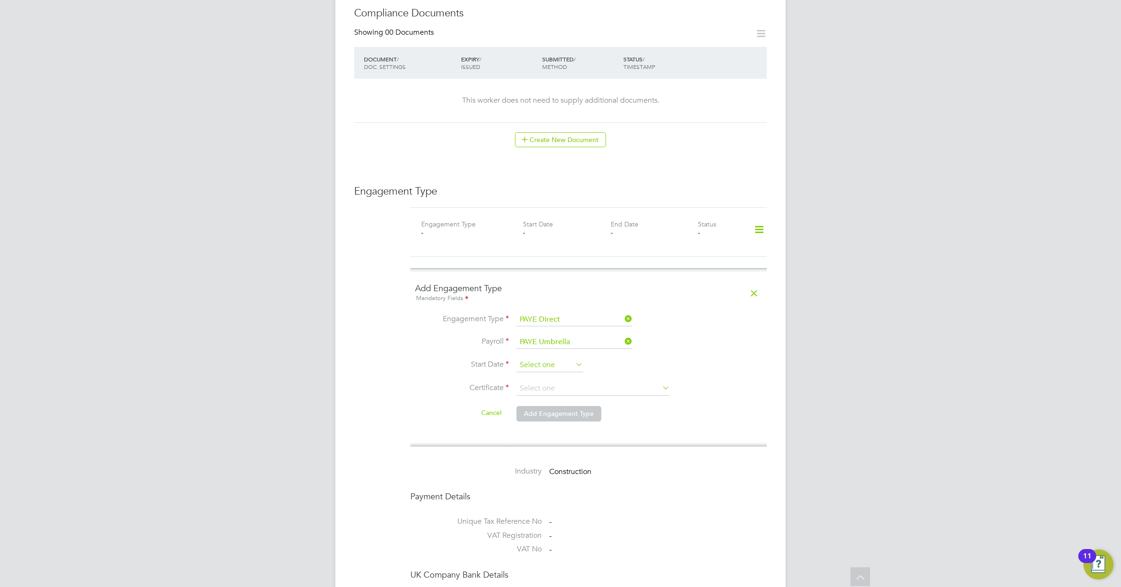
click at [533, 358] on input at bounding box center [549, 365] width 67 height 14
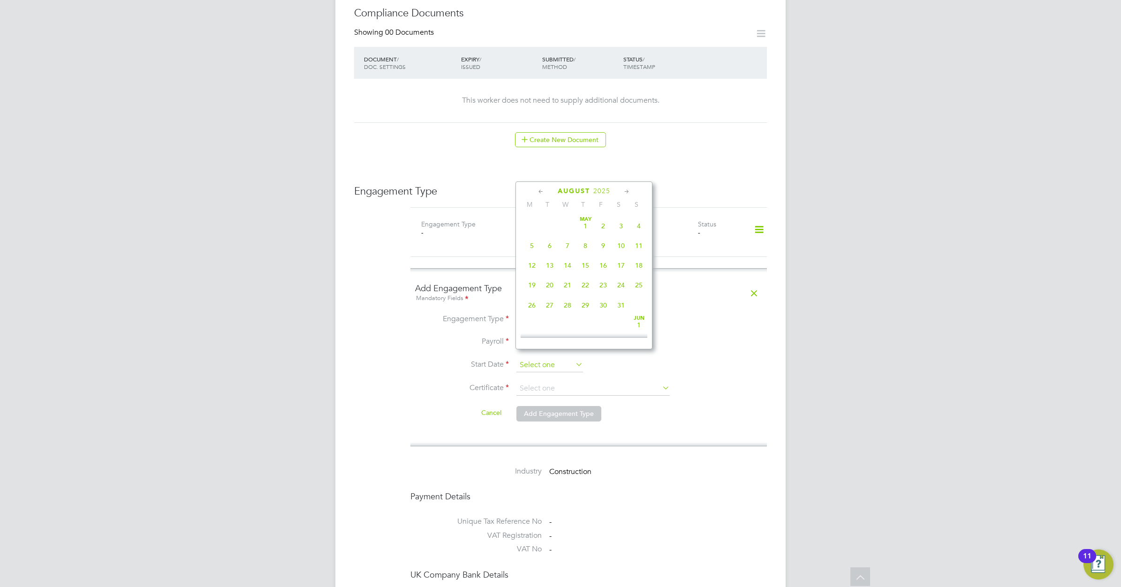
scroll to position [370, 0]
click at [538, 191] on icon at bounding box center [541, 192] width 9 height 10
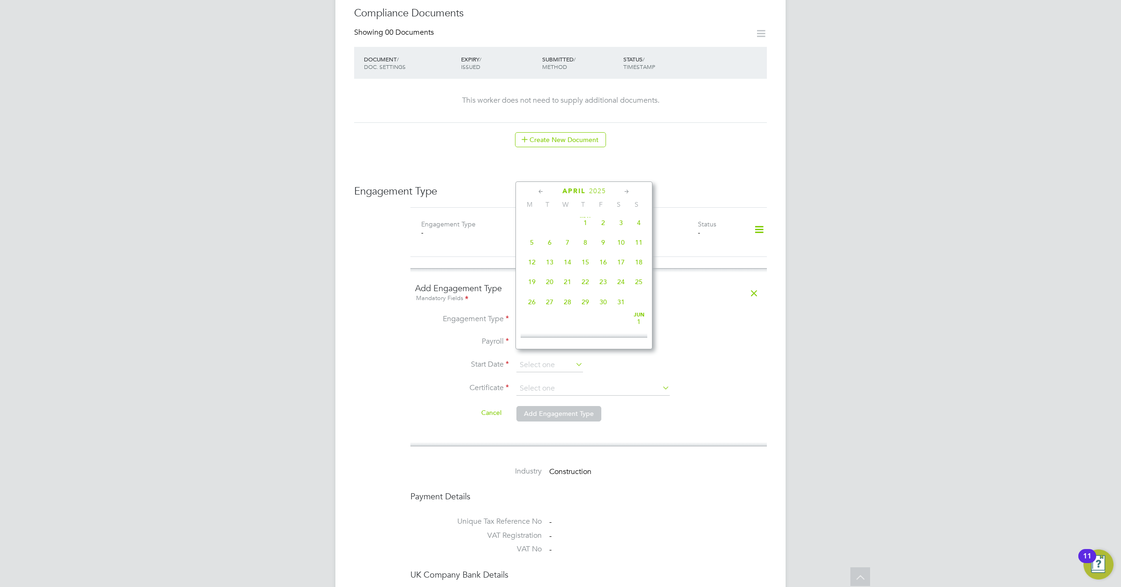
scroll to position [0, 0]
click at [538, 191] on icon at bounding box center [541, 192] width 9 height 10
click at [531, 326] on span "31" at bounding box center [532, 325] width 18 height 18
type input "31 Mar 2025"
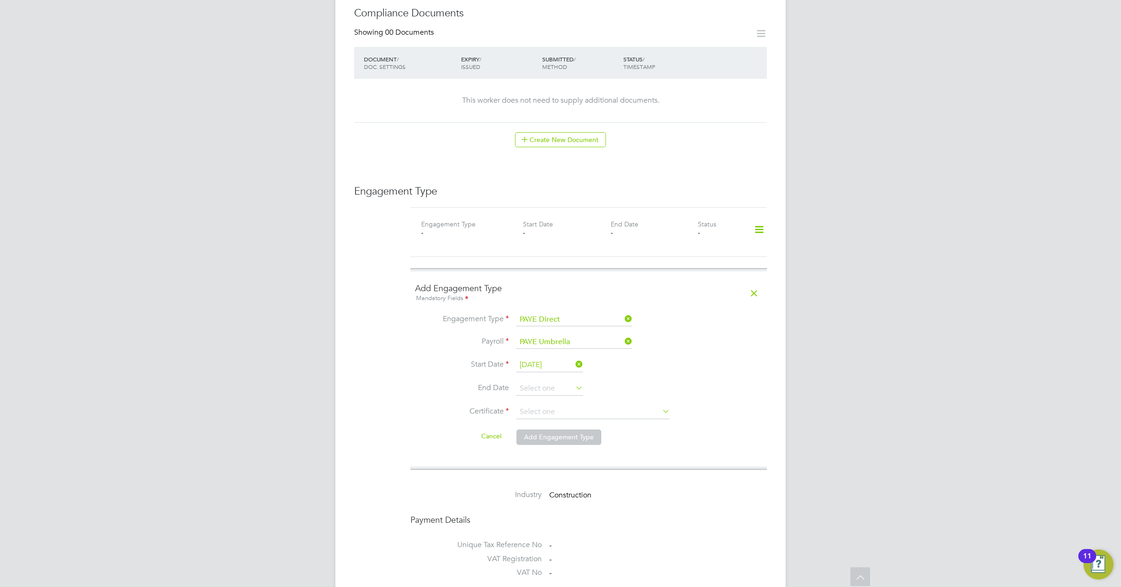
click at [574, 381] on icon at bounding box center [574, 387] width 0 height 13
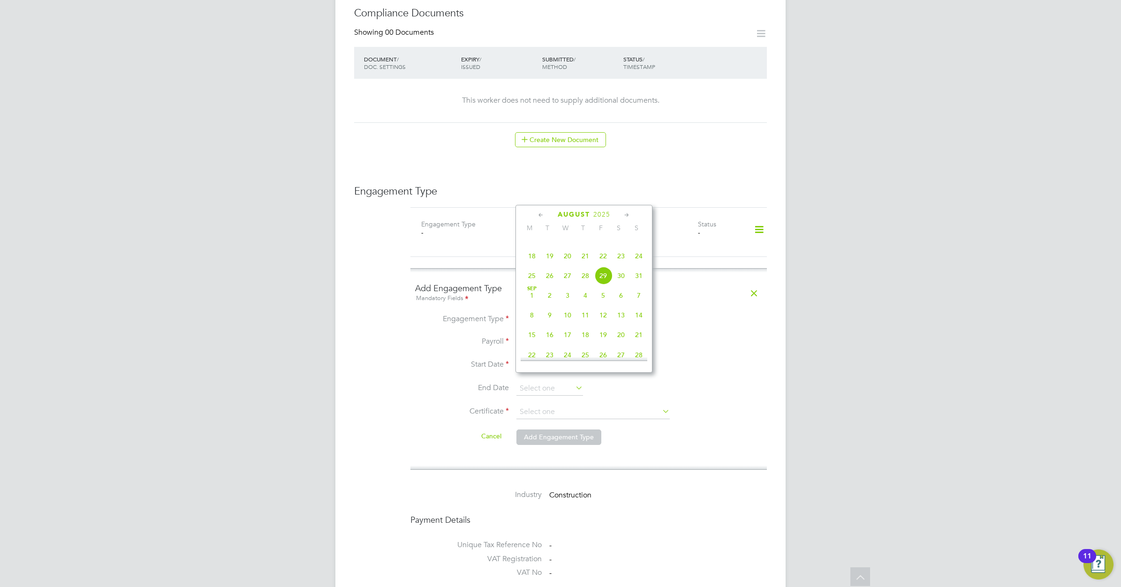
click at [625, 216] on icon at bounding box center [626, 215] width 9 height 10
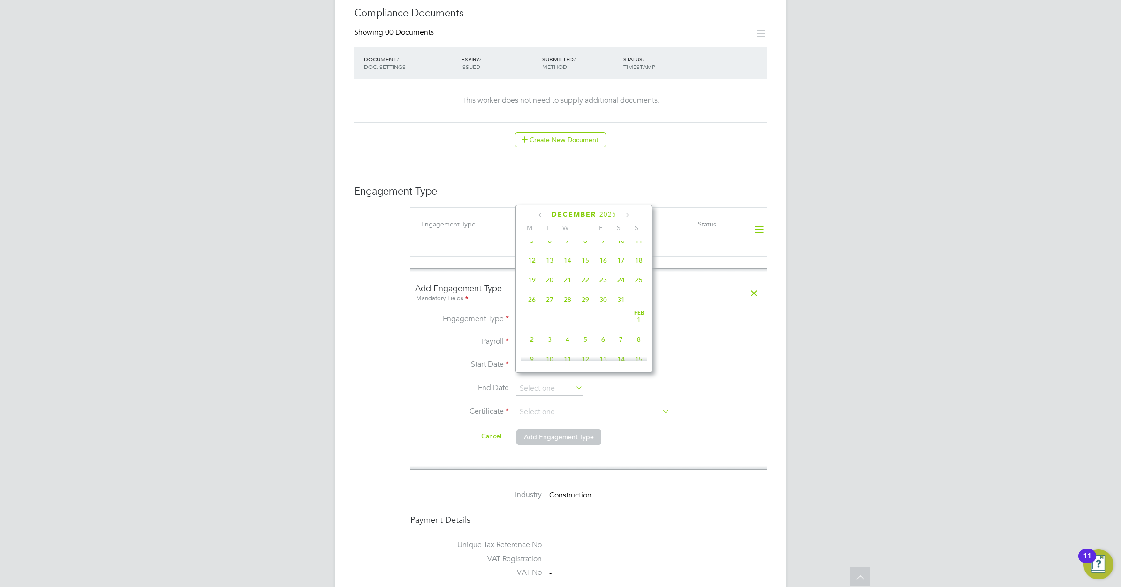
click at [625, 216] on icon at bounding box center [626, 215] width 9 height 10
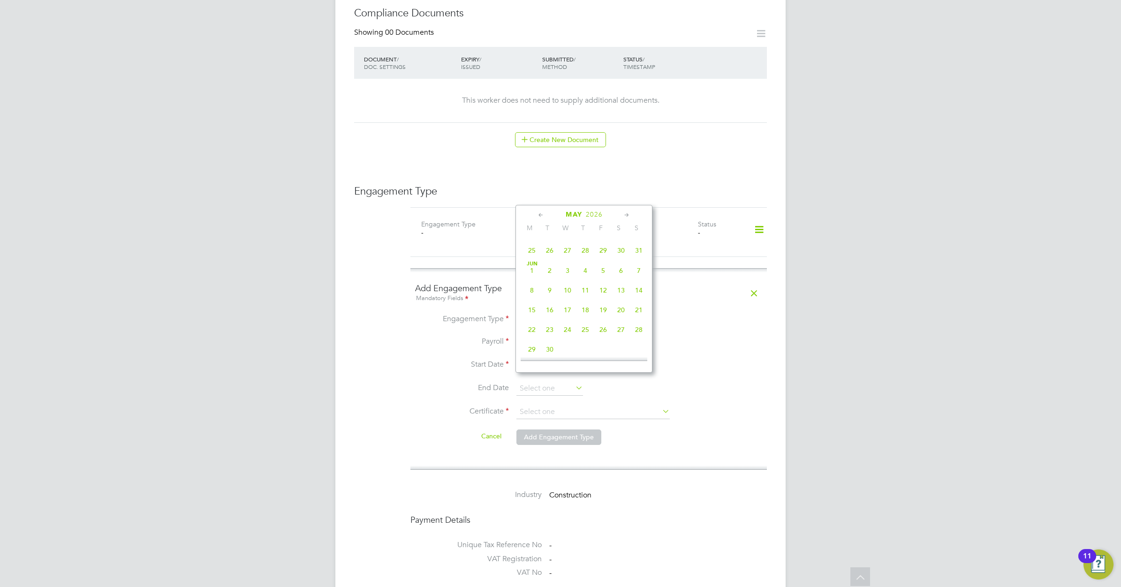
click at [625, 216] on icon at bounding box center [626, 215] width 9 height 10
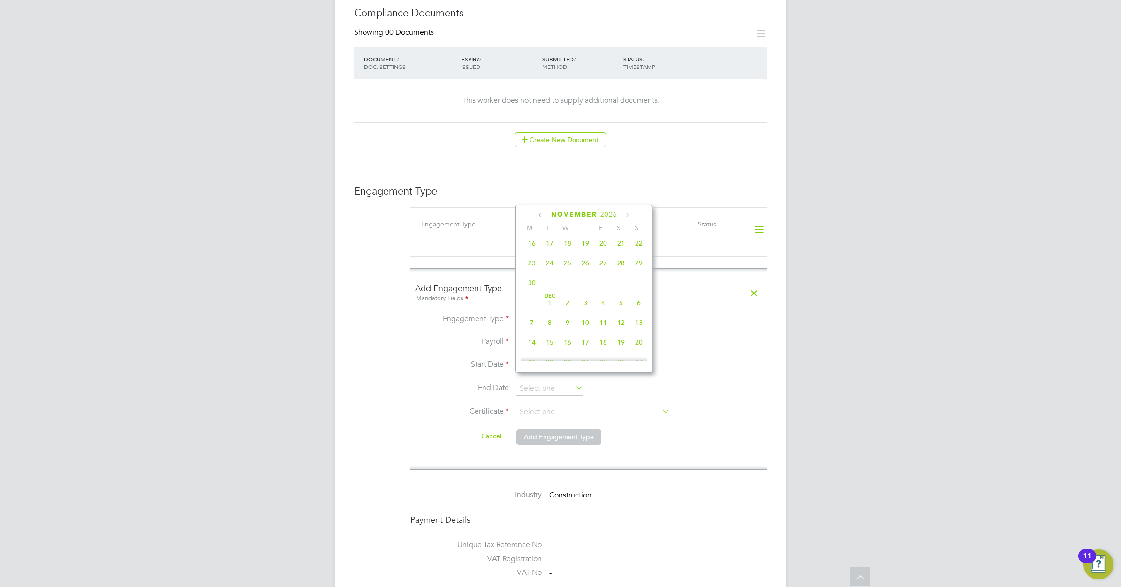
click at [625, 216] on icon at bounding box center [626, 215] width 9 height 10
click at [549, 207] on span "Dec 1" at bounding box center [550, 198] width 18 height 18
type input "01 Dec 2026"
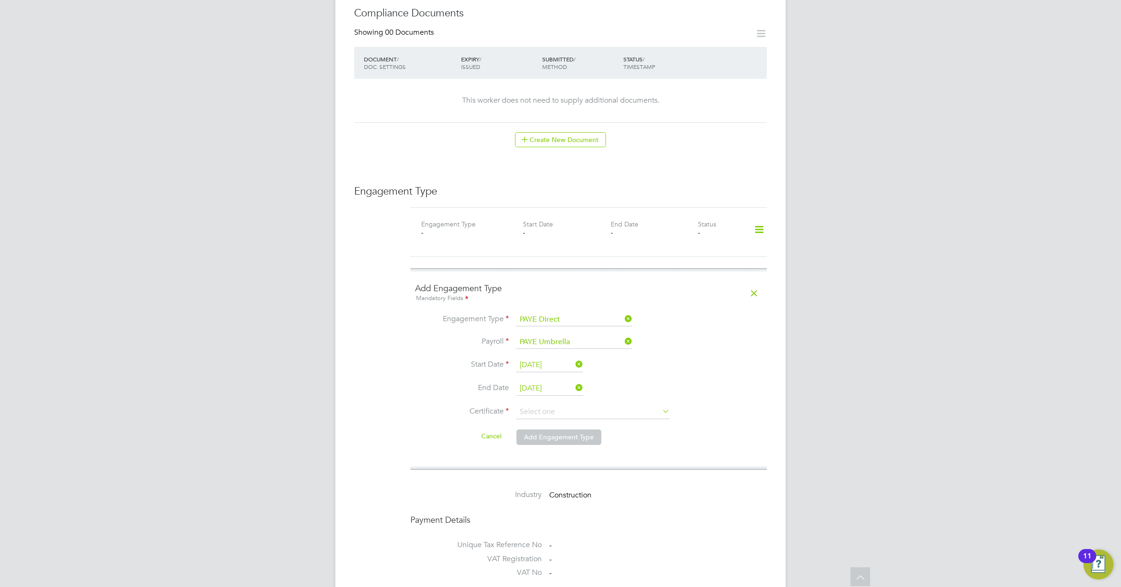
click at [574, 381] on icon at bounding box center [574, 387] width 0 height 13
click at [563, 382] on input at bounding box center [549, 389] width 67 height 14
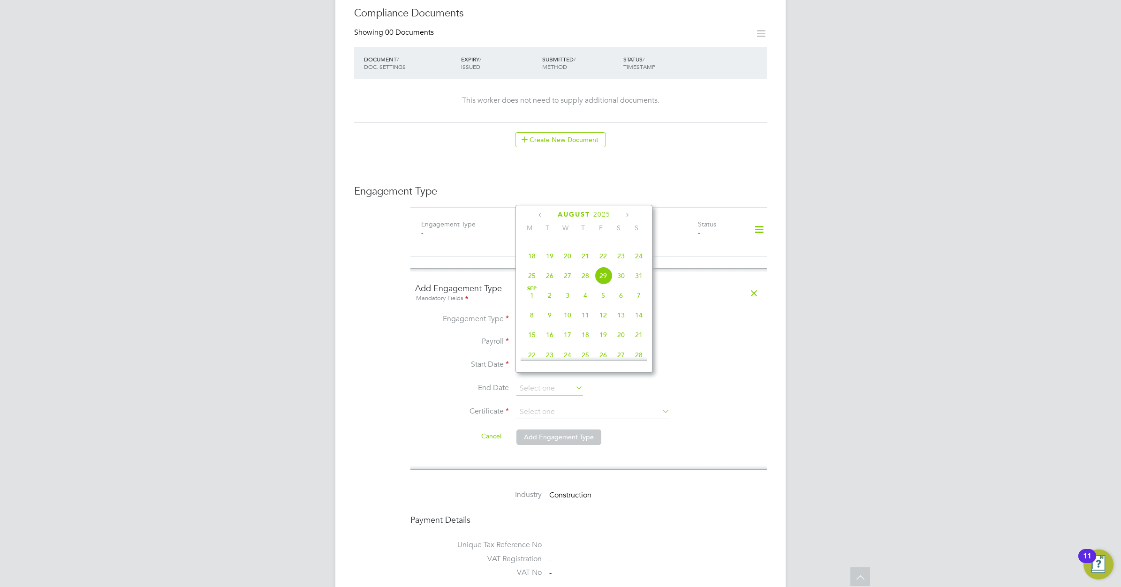
click at [627, 212] on icon at bounding box center [626, 215] width 9 height 10
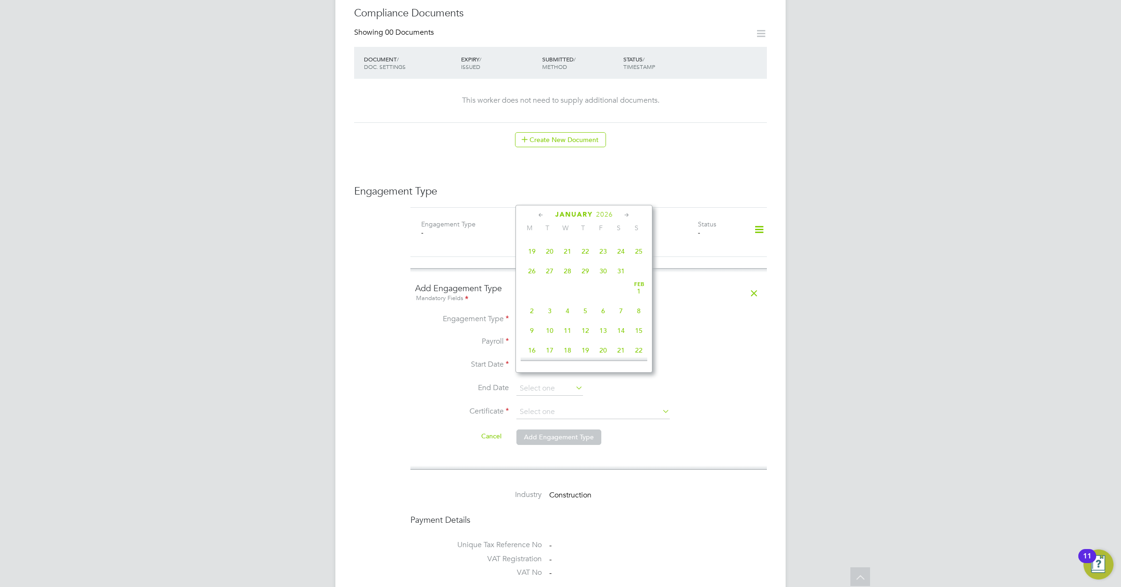
click at [627, 212] on icon at bounding box center [626, 215] width 9 height 10
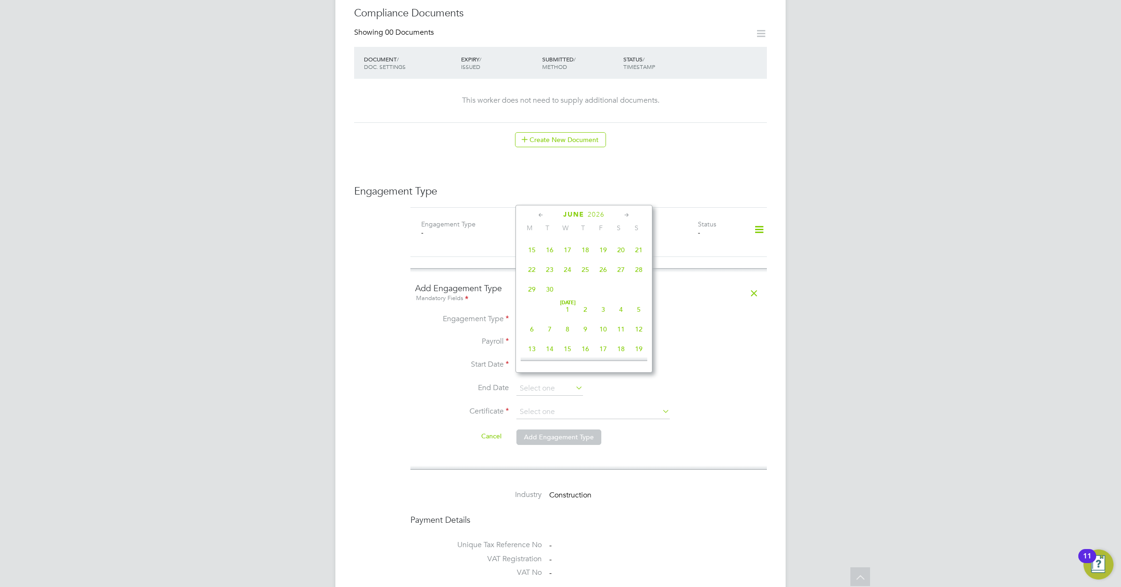
click at [627, 212] on icon at bounding box center [626, 215] width 9 height 10
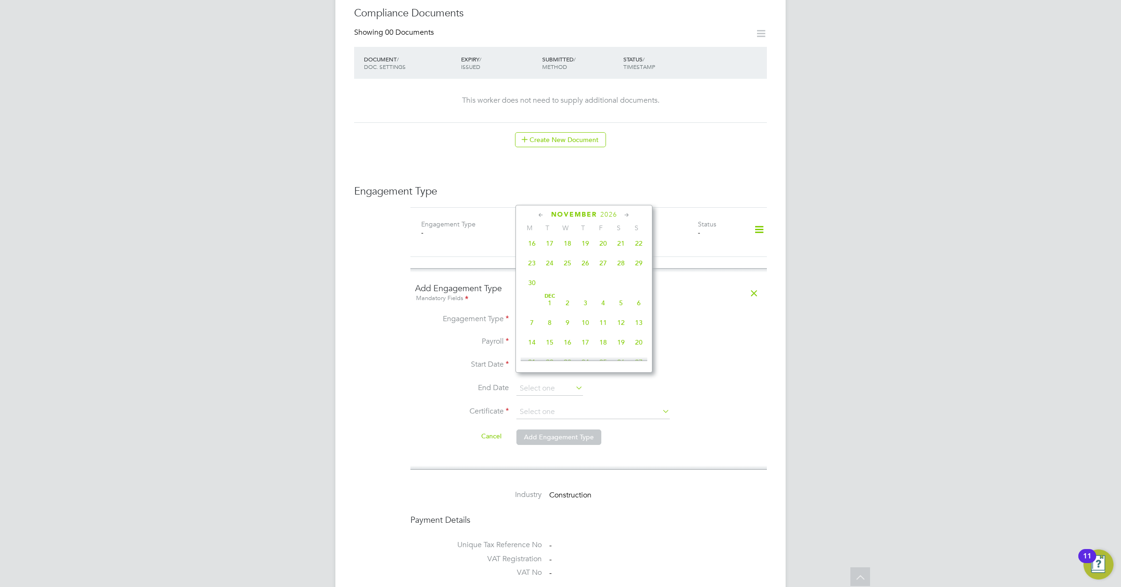
click at [627, 212] on icon at bounding box center [626, 215] width 9 height 10
click at [549, 207] on span "Dec 1" at bounding box center [550, 198] width 18 height 18
type input "01 Dec 2026"
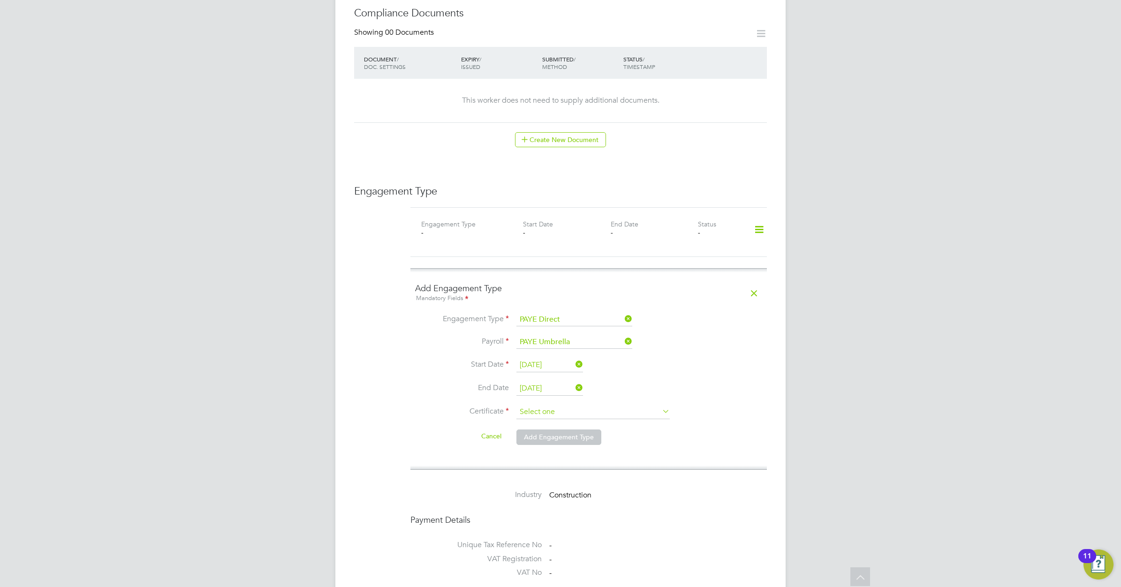
click at [559, 407] on input at bounding box center [592, 412] width 153 height 14
click at [556, 430] on li "No, worker doesn't have a P45 certificate" at bounding box center [593, 429] width 154 height 12
type input "No, worker doesn't have a P45 certificate"
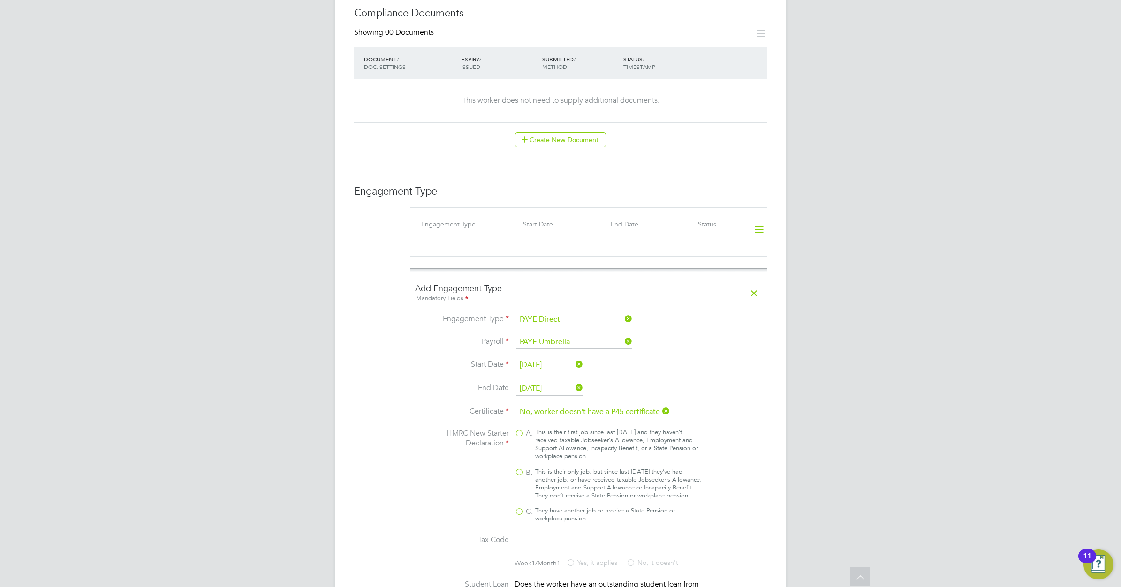
click at [531, 468] on span "B." at bounding box center [529, 473] width 7 height 10
click at [0, 0] on input "B. This is their only job, but since last [DATE] they’ve had another job, or ha…" at bounding box center [0, 0] width 0 height 0
type input "1257L"
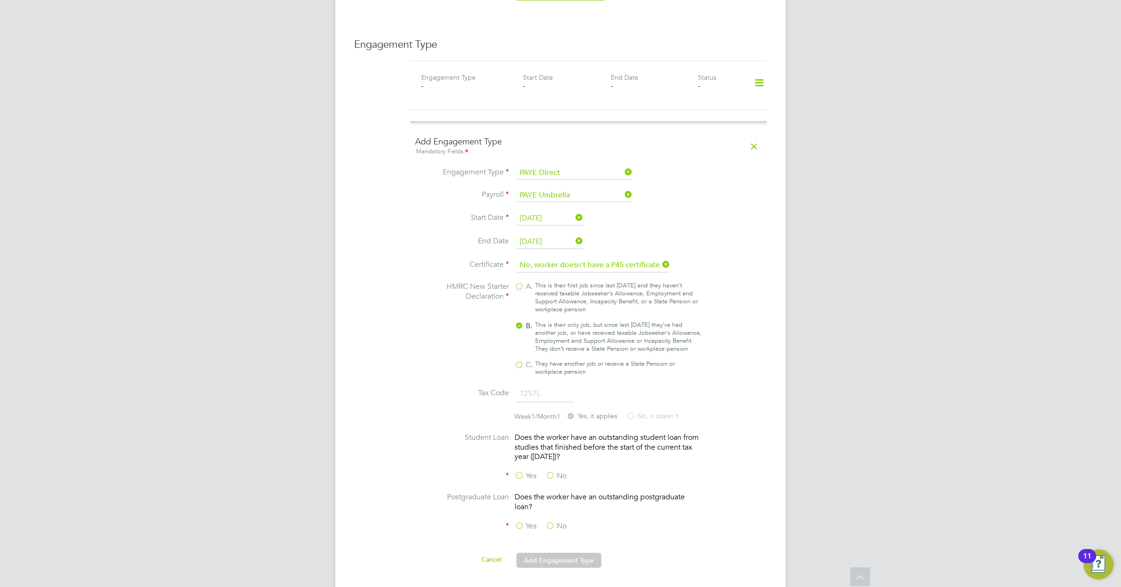
scroll to position [645, 0]
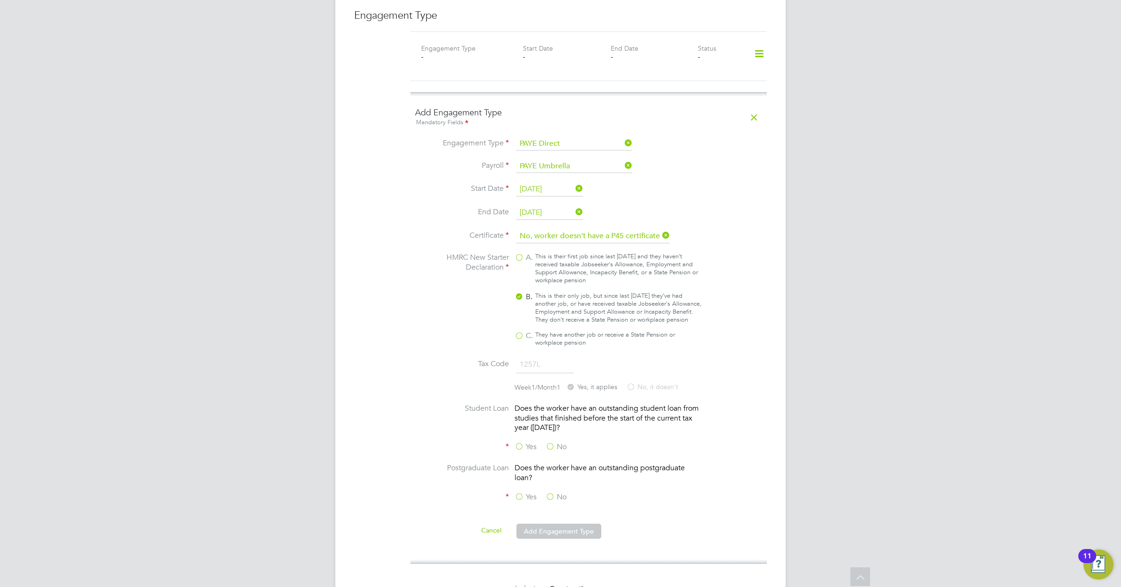
click at [552, 445] on label "No" at bounding box center [555, 447] width 21 height 10
click at [0, 0] on input "No" at bounding box center [0, 0] width 0 height 0
click at [552, 493] on label "No" at bounding box center [555, 497] width 21 height 10
click at [0, 0] on input "No" at bounding box center [0, 0] width 0 height 0
click at [553, 530] on button "Add Engagement Type" at bounding box center [558, 531] width 85 height 15
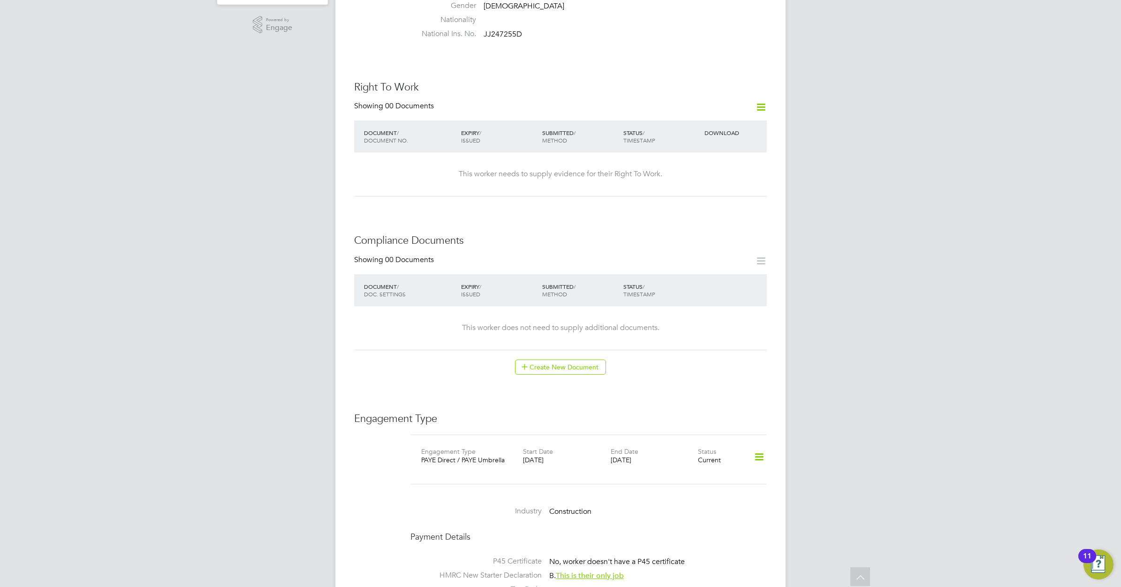
scroll to position [0, 0]
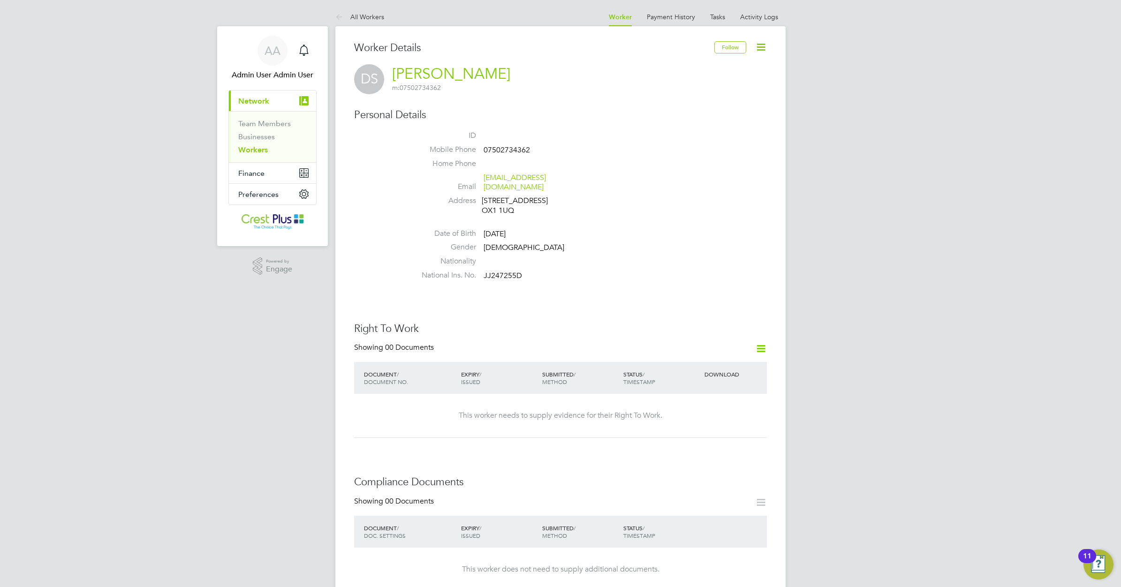
click at [256, 149] on link "Workers" at bounding box center [253, 149] width 30 height 9
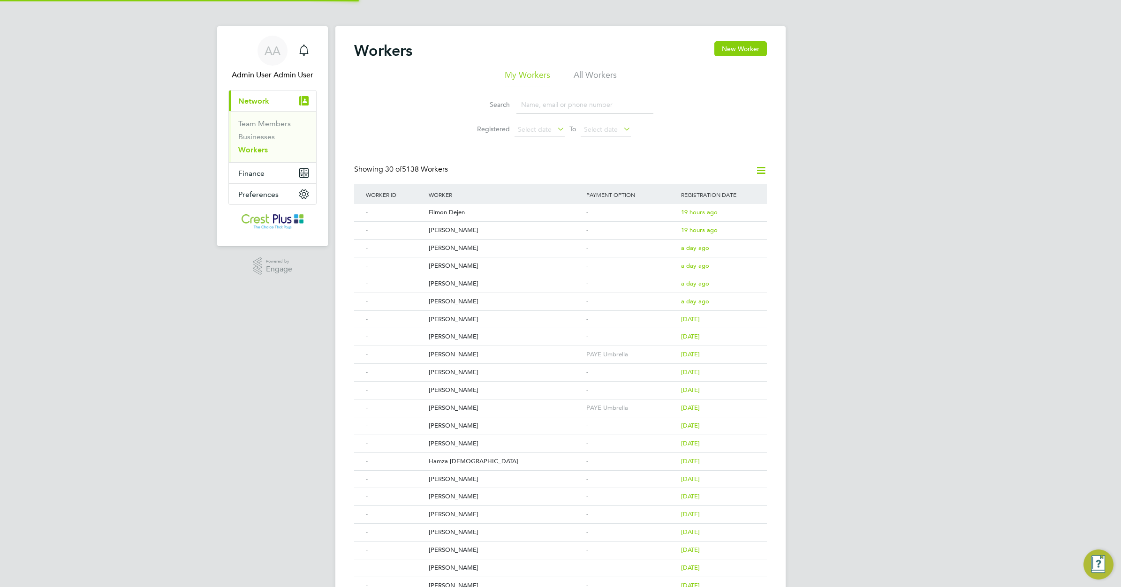
click at [529, 104] on input at bounding box center [584, 105] width 137 height 18
paste input "SERGEJS SKRIPNIKOVS"
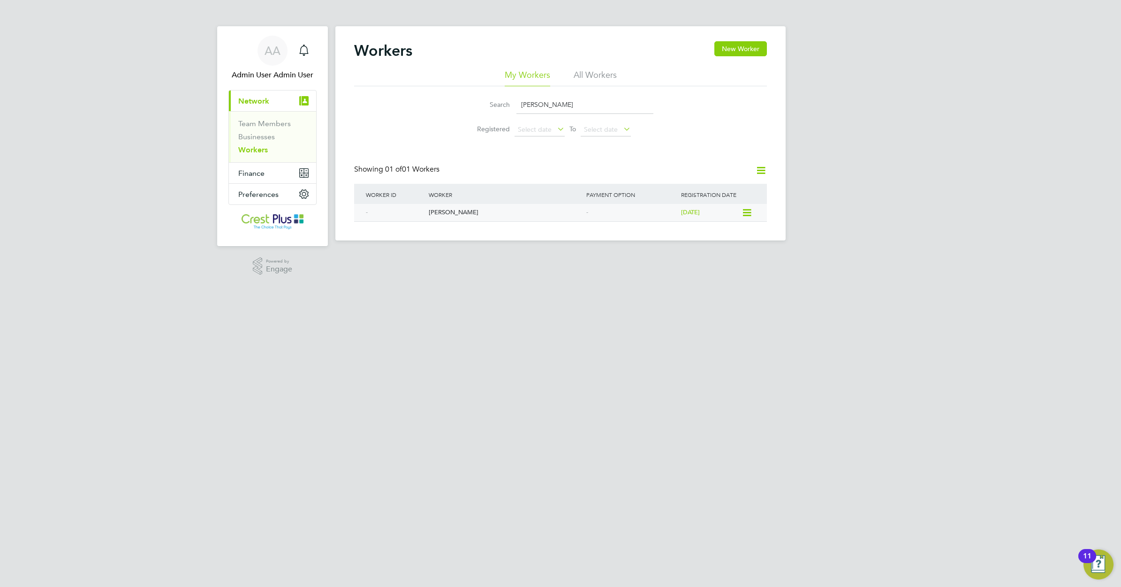
type input "SERGEJS SKRIPNIKOVS"
click at [442, 212] on div "Sergejs Skripnikovs" at bounding box center [505, 212] width 158 height 17
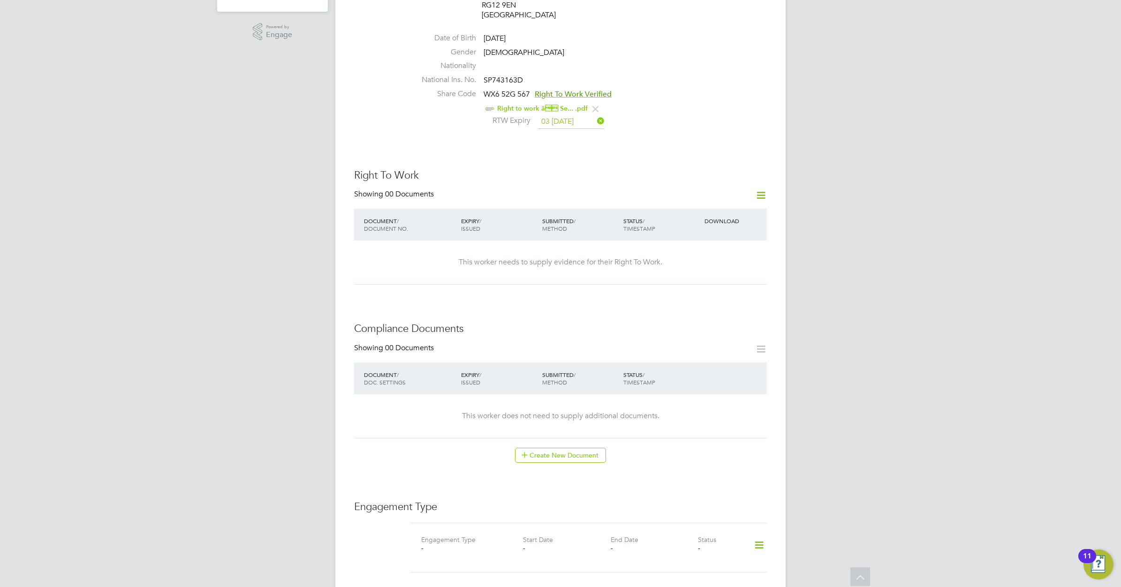
scroll to position [410, 0]
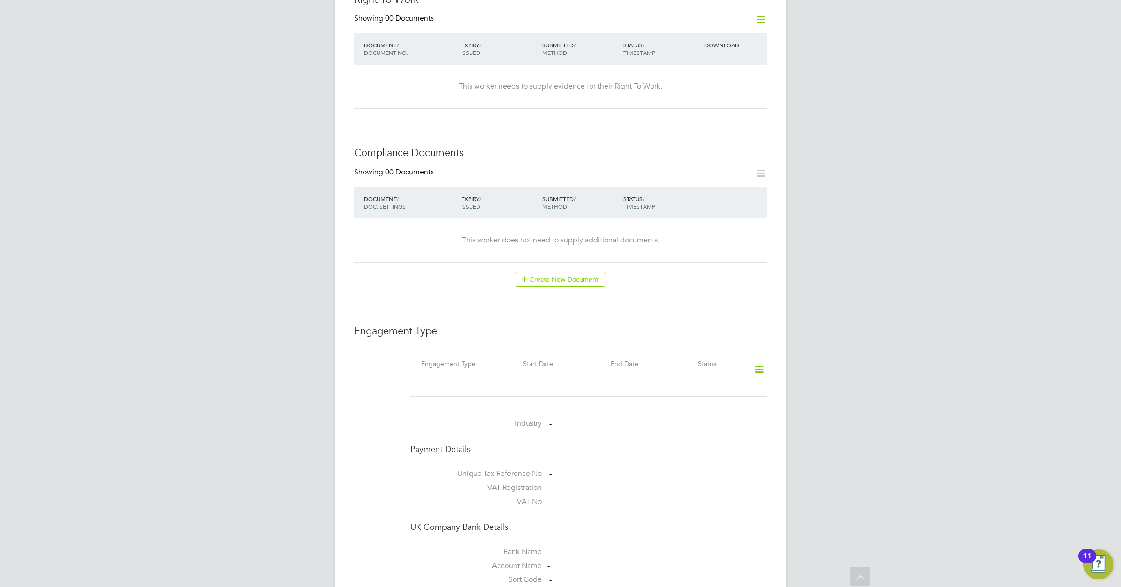
click at [756, 359] on icon at bounding box center [759, 370] width 16 height 22
click at [696, 390] on li "Add Engagement Type" at bounding box center [711, 391] width 106 height 13
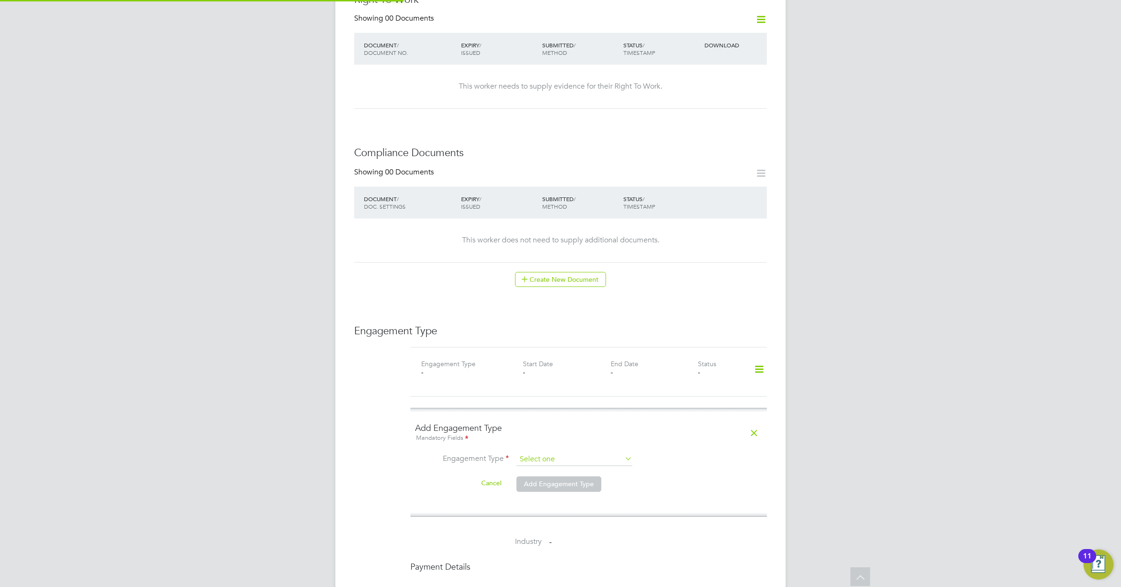
click at [584, 453] on input at bounding box center [574, 459] width 116 height 13
click at [556, 484] on li "Self-employed" at bounding box center [574, 482] width 117 height 14
type input "Self-employed"
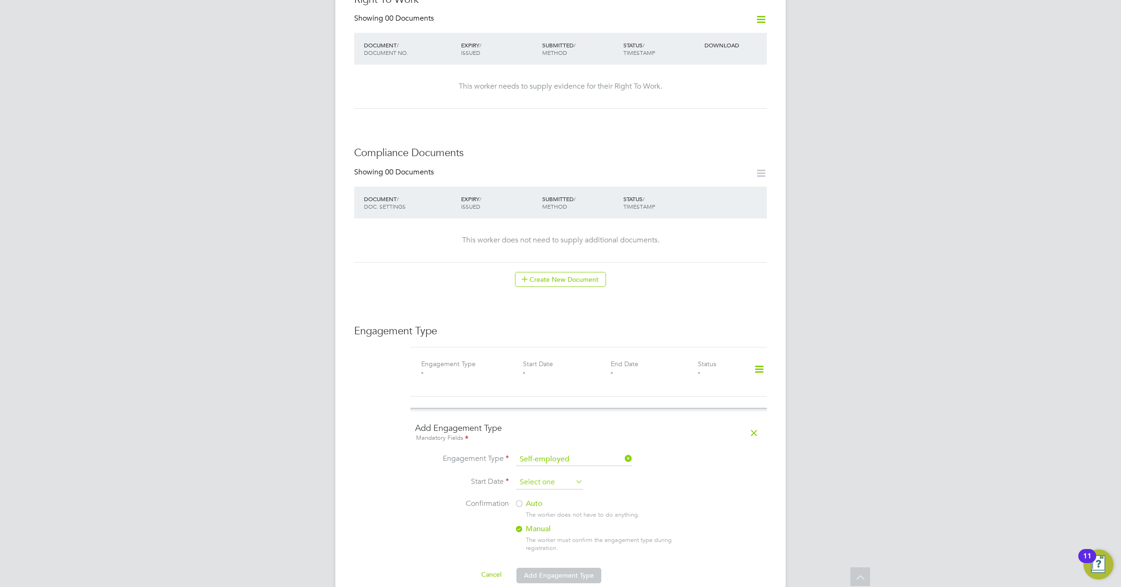
click at [538, 476] on input at bounding box center [549, 483] width 67 height 14
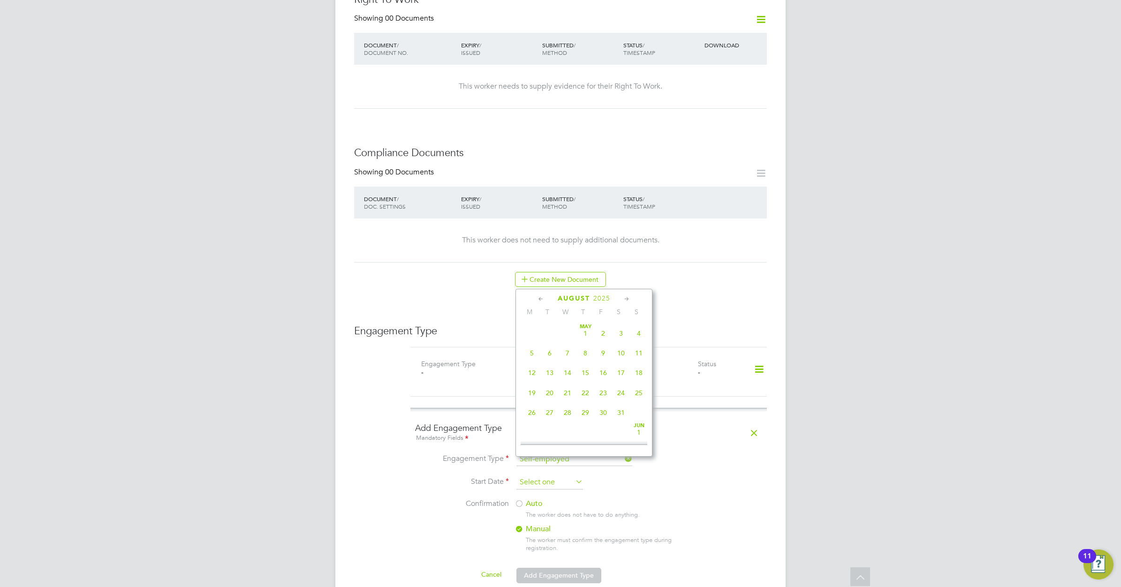
scroll to position [370, 0]
click at [540, 297] on icon at bounding box center [541, 299] width 9 height 10
click at [542, 297] on icon at bounding box center [541, 299] width 9 height 10
click at [531, 392] on span "16" at bounding box center [532, 389] width 18 height 18
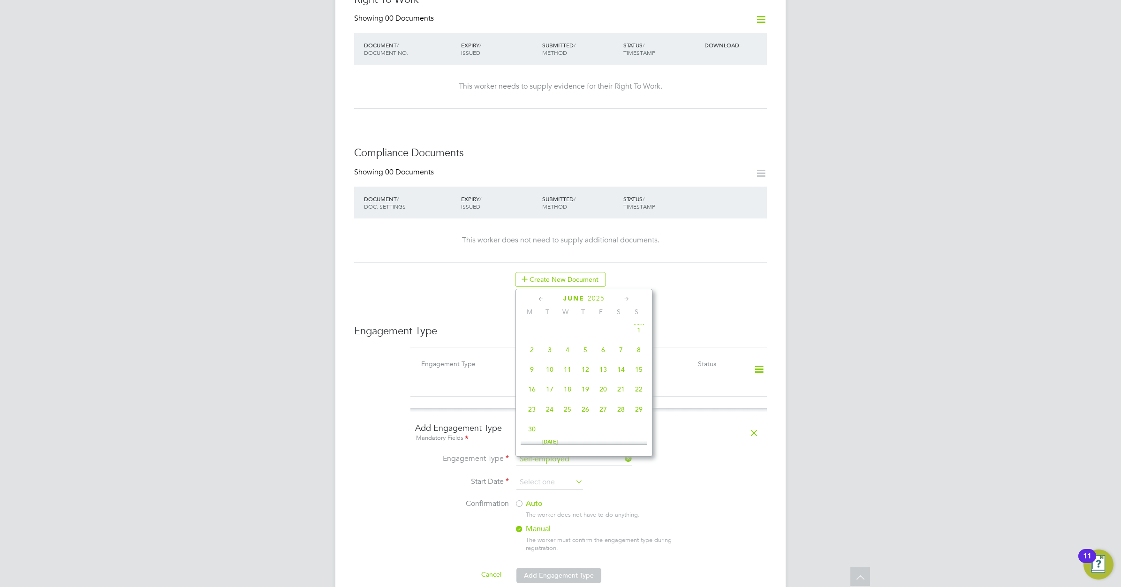
type input "16 [DATE]"
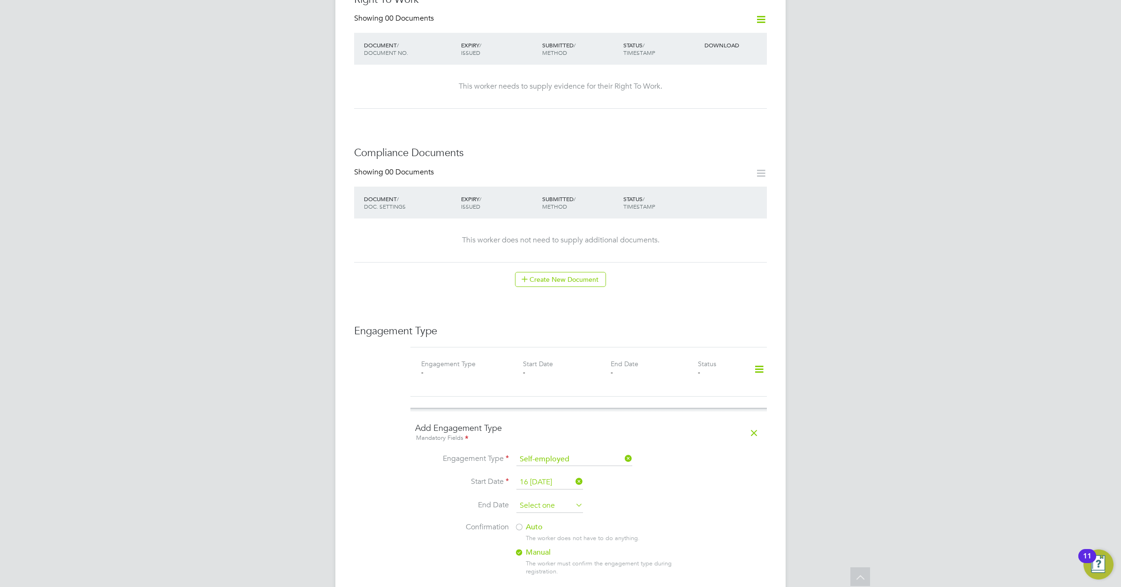
click at [548, 499] on input at bounding box center [549, 506] width 67 height 14
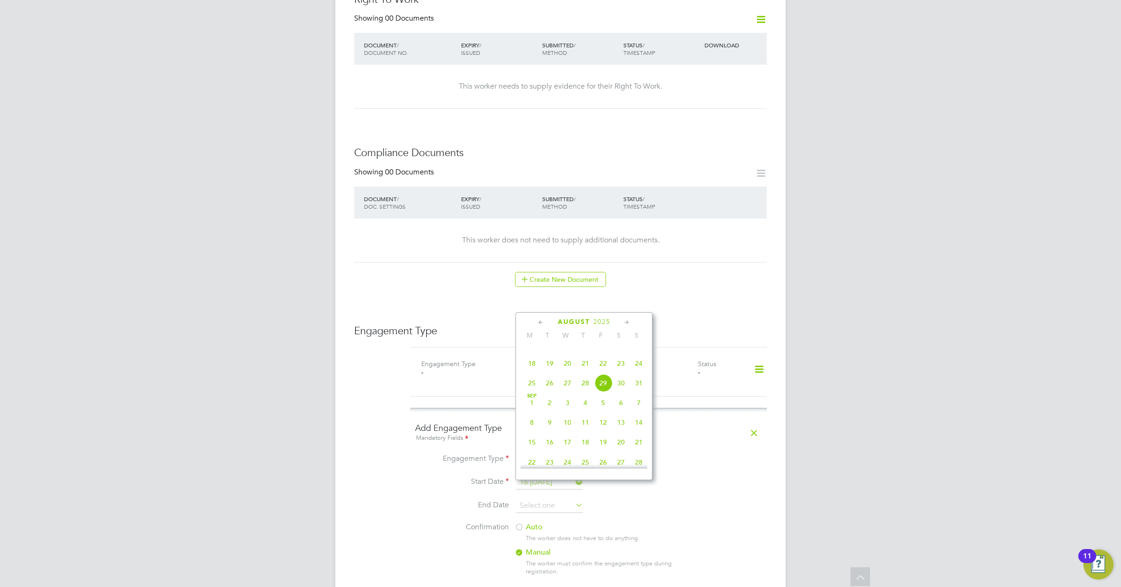
click at [627, 322] on icon at bounding box center [626, 323] width 9 height 10
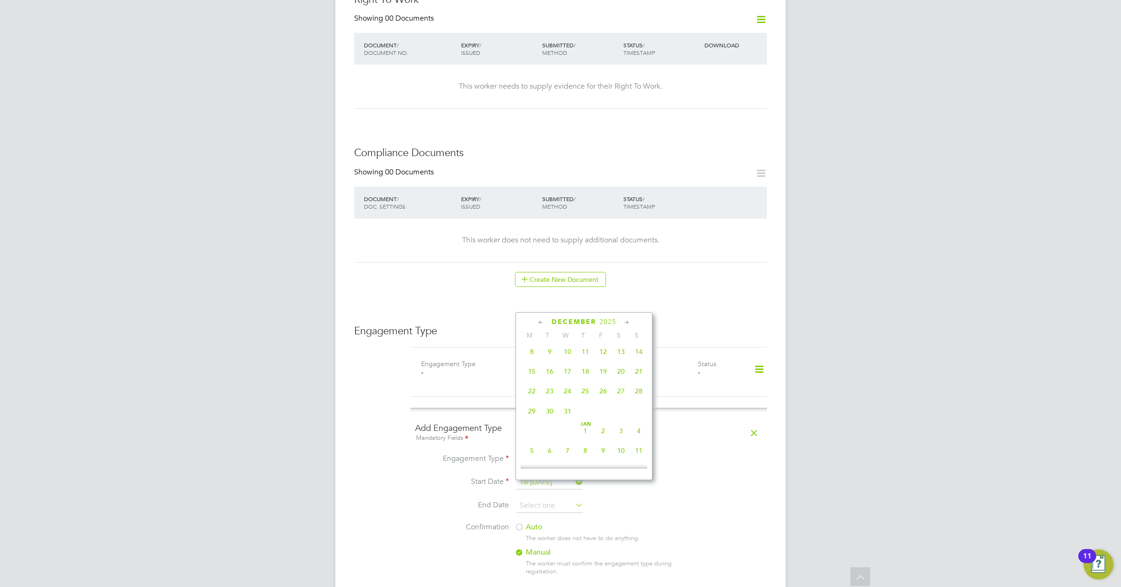
click at [567, 420] on span "31" at bounding box center [568, 411] width 18 height 18
type input "[DATE]"
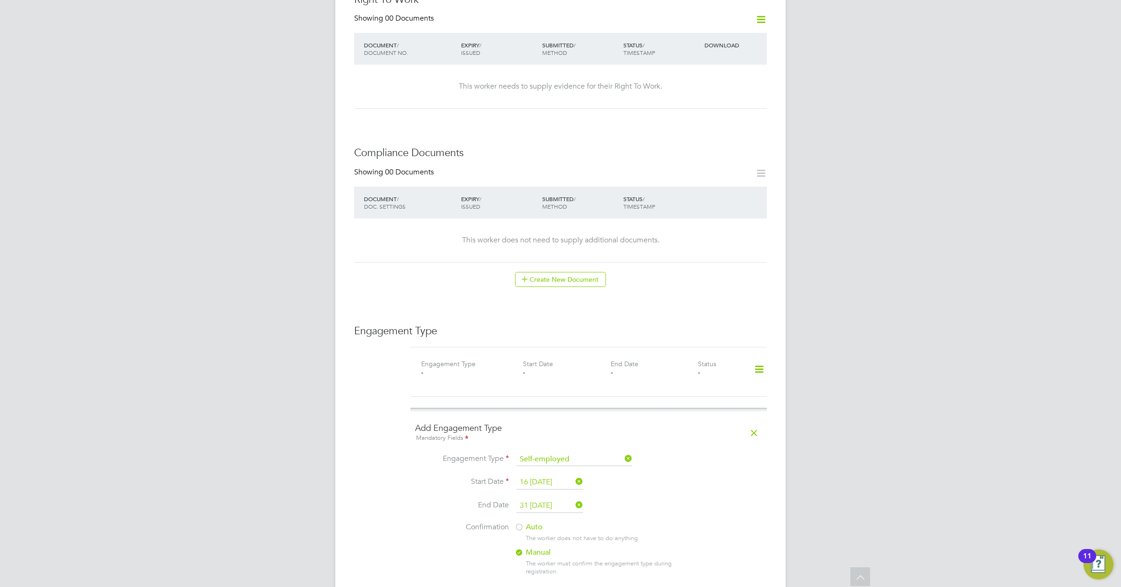
click at [524, 522] on label "Auto" at bounding box center [598, 527] width 169 height 10
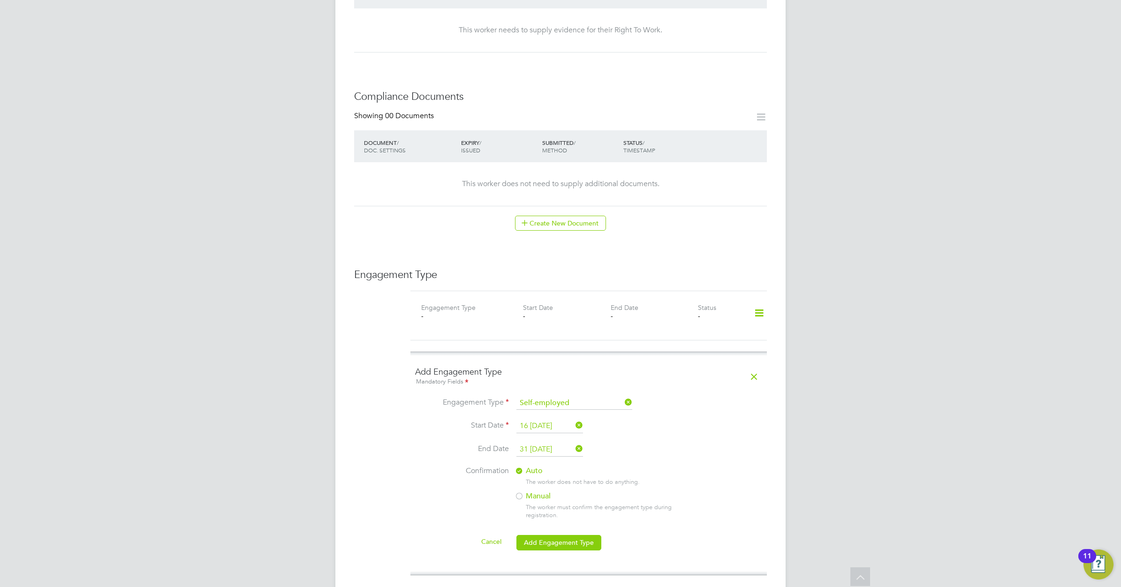
scroll to position [528, 0]
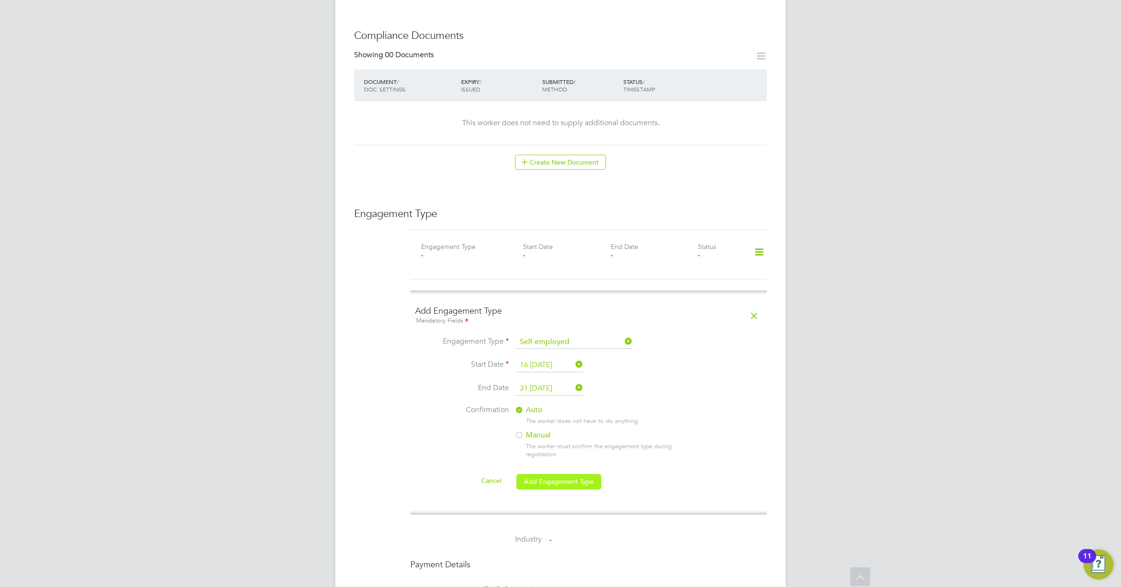
click at [561, 474] on button "Add Engagement Type" at bounding box center [558, 481] width 85 height 15
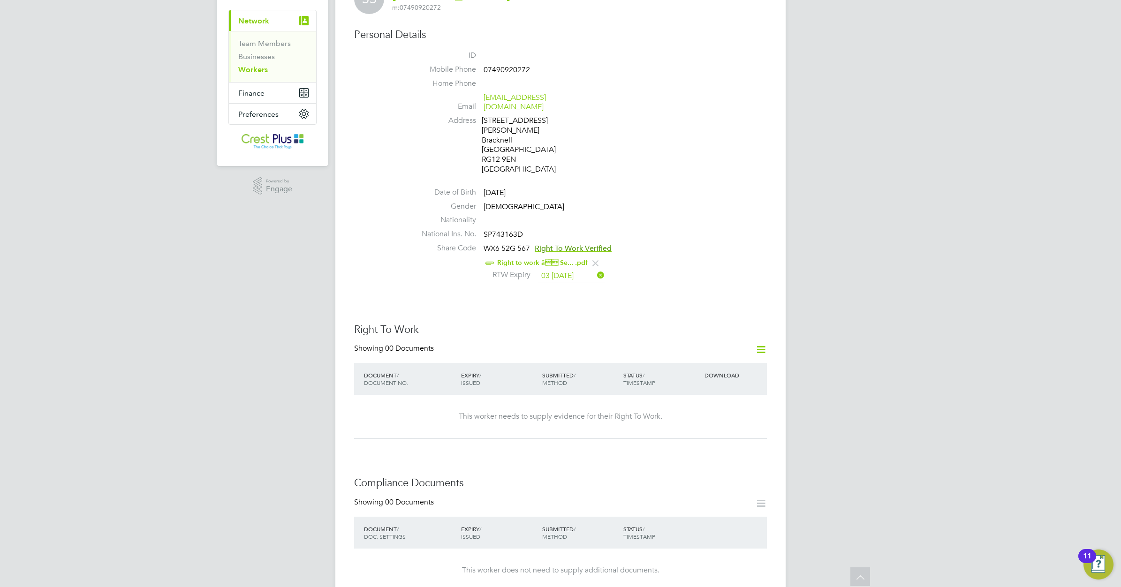
scroll to position [0, 0]
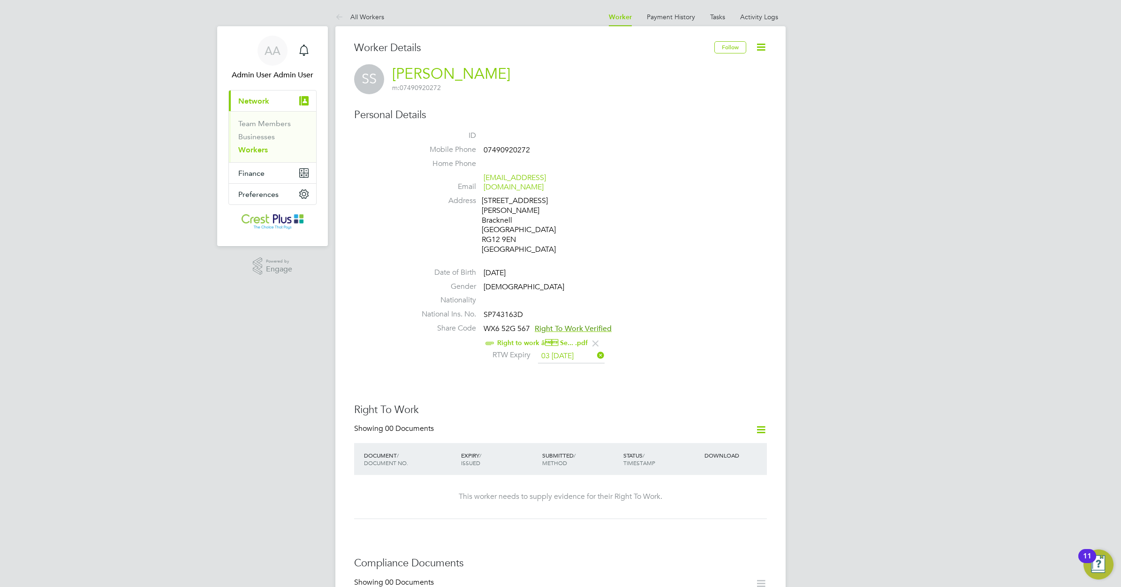
drag, startPoint x: 258, startPoint y: 151, endPoint x: 291, endPoint y: 144, distance: 33.5
click at [258, 151] on link "Workers" at bounding box center [253, 149] width 30 height 9
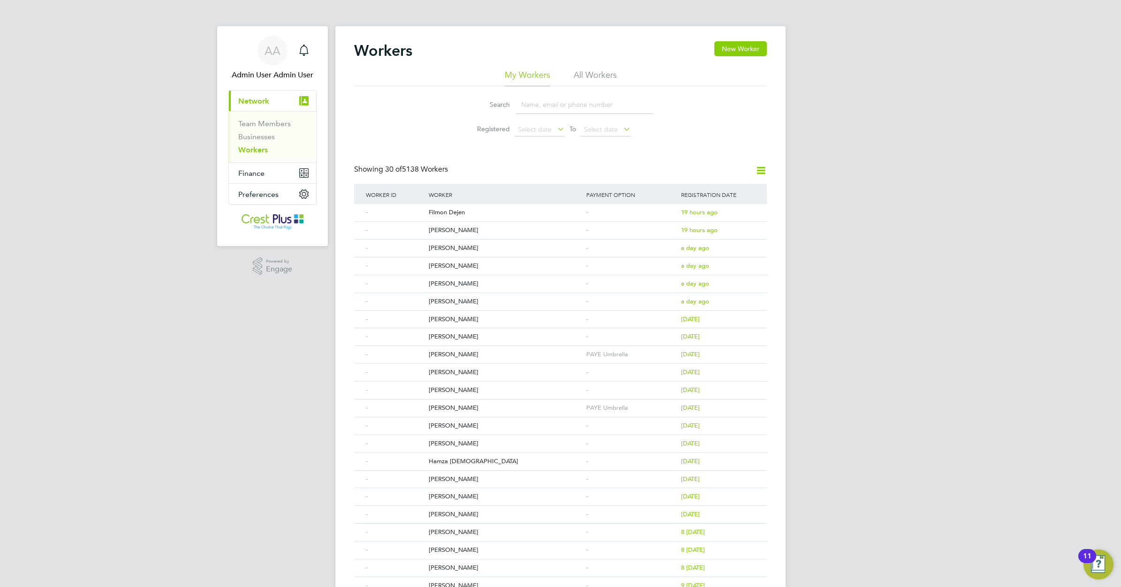
click at [532, 98] on input at bounding box center [584, 105] width 137 height 18
paste input "MAMADI SANHA"
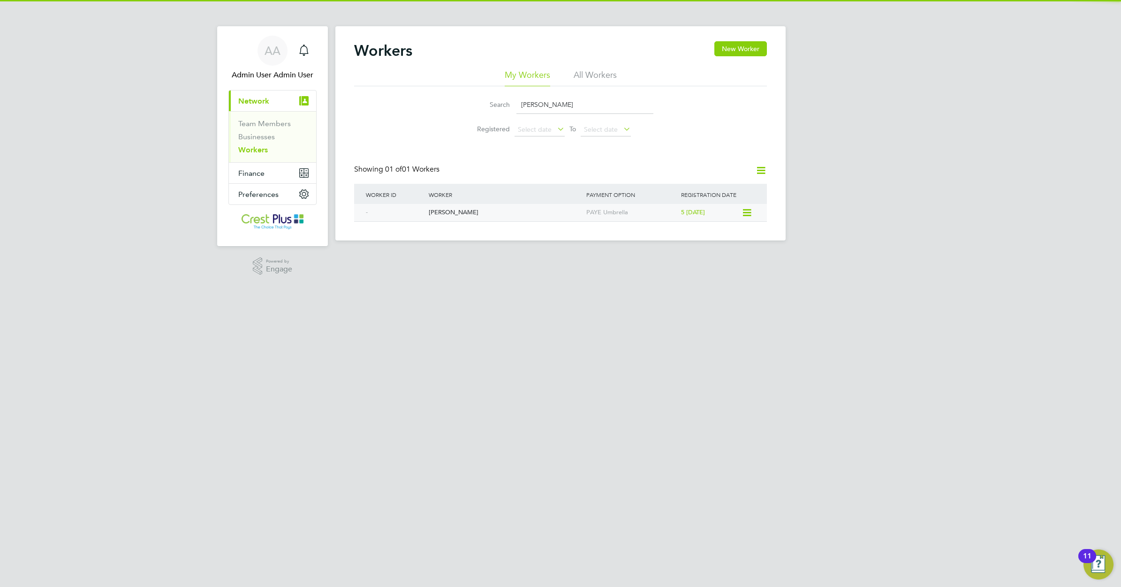
type input "MAMADI SANHA"
click at [438, 211] on div "Mamadi Sanha" at bounding box center [505, 212] width 158 height 17
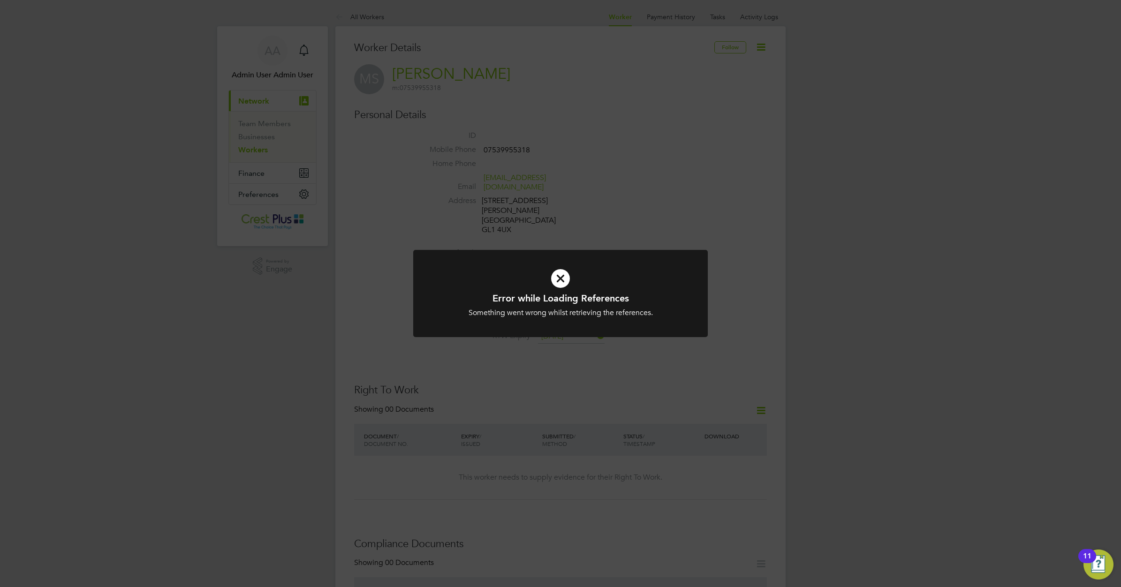
drag, startPoint x: 557, startPoint y: 277, endPoint x: 538, endPoint y: 287, distance: 21.2
click at [557, 277] on icon at bounding box center [560, 278] width 244 height 37
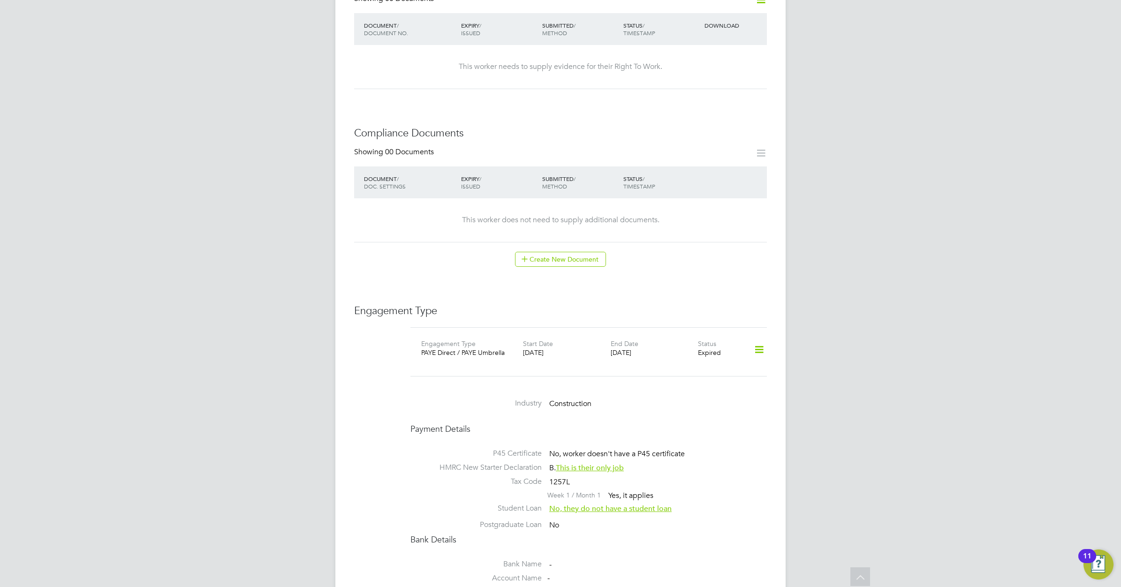
scroll to position [469, 0]
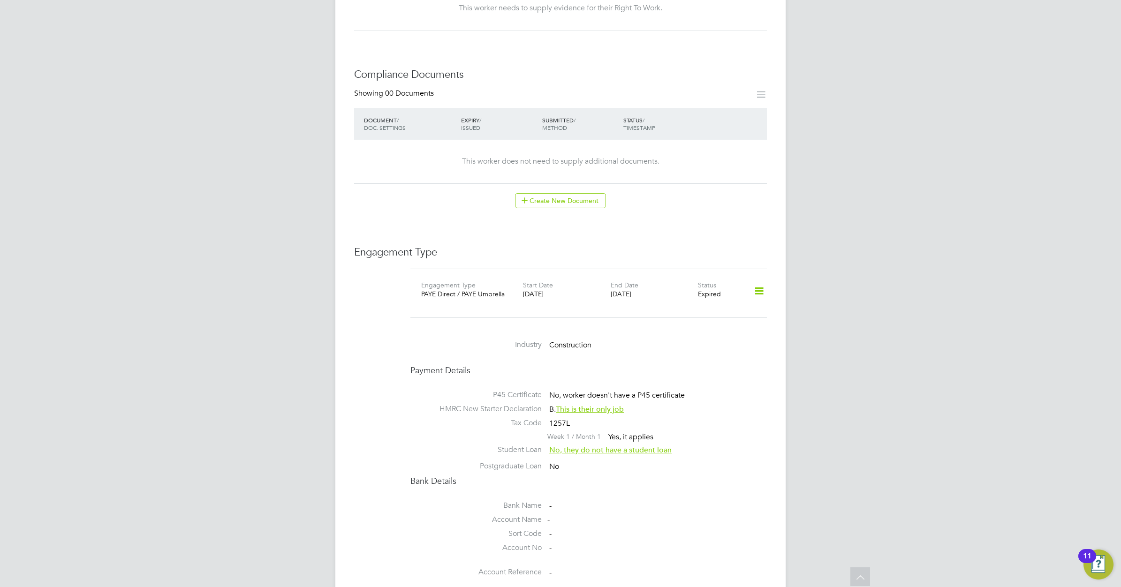
click at [756, 280] on icon at bounding box center [759, 291] width 16 height 22
click at [693, 311] on li "Add Engagement Type" at bounding box center [709, 312] width 107 height 13
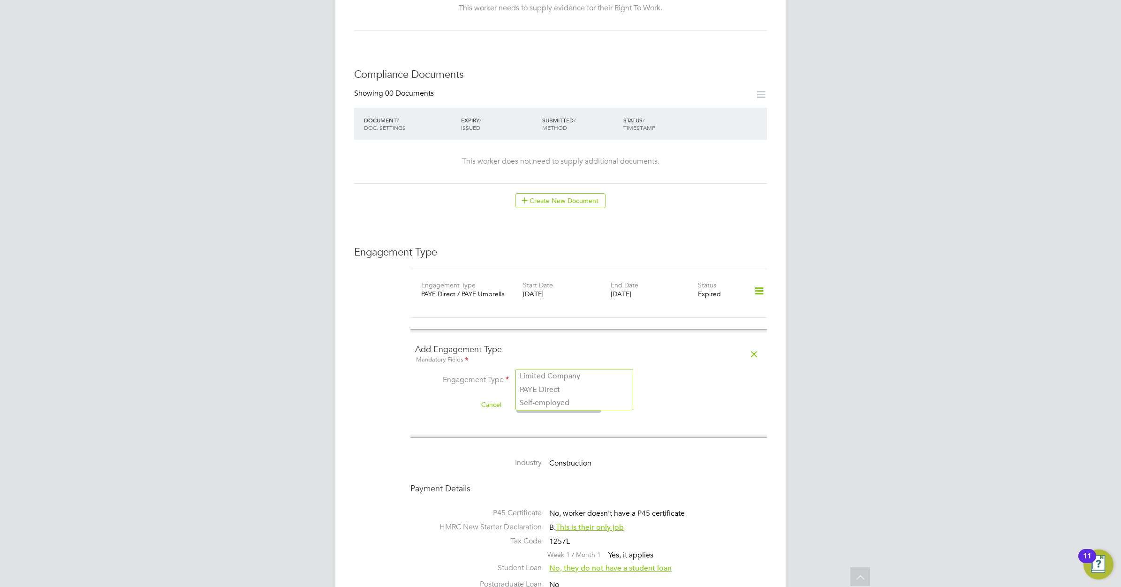
click at [592, 375] on input at bounding box center [574, 381] width 116 height 13
click at [573, 389] on li "PAYE Direct" at bounding box center [574, 390] width 117 height 14
type input "PAYE Direct"
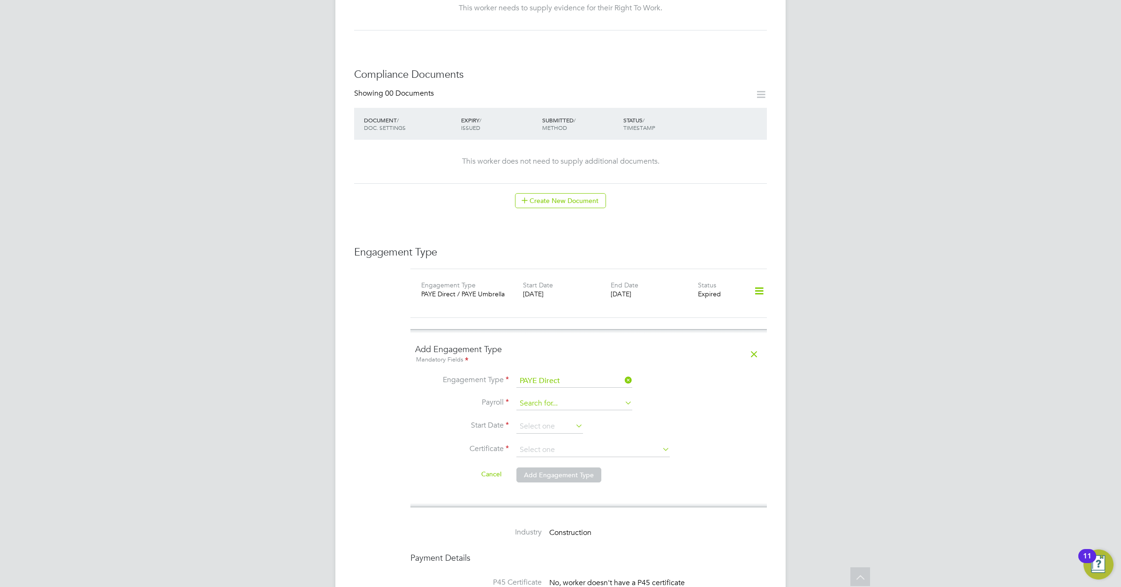
click at [547, 397] on input at bounding box center [574, 403] width 116 height 13
click at [555, 410] on li "PAYE Umbrella" at bounding box center [574, 413] width 117 height 14
type input "PAYE Umbrella"
click at [552, 420] on input at bounding box center [549, 427] width 67 height 14
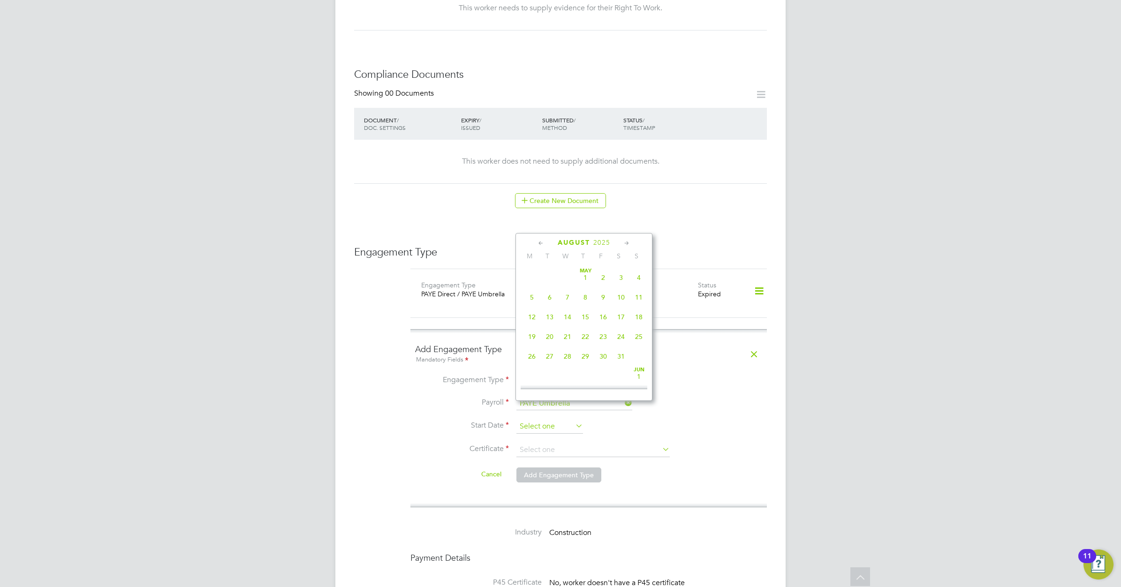
scroll to position [370, 0]
click at [535, 293] on span "18" at bounding box center [532, 284] width 18 height 18
type input "18 Aug 2025"
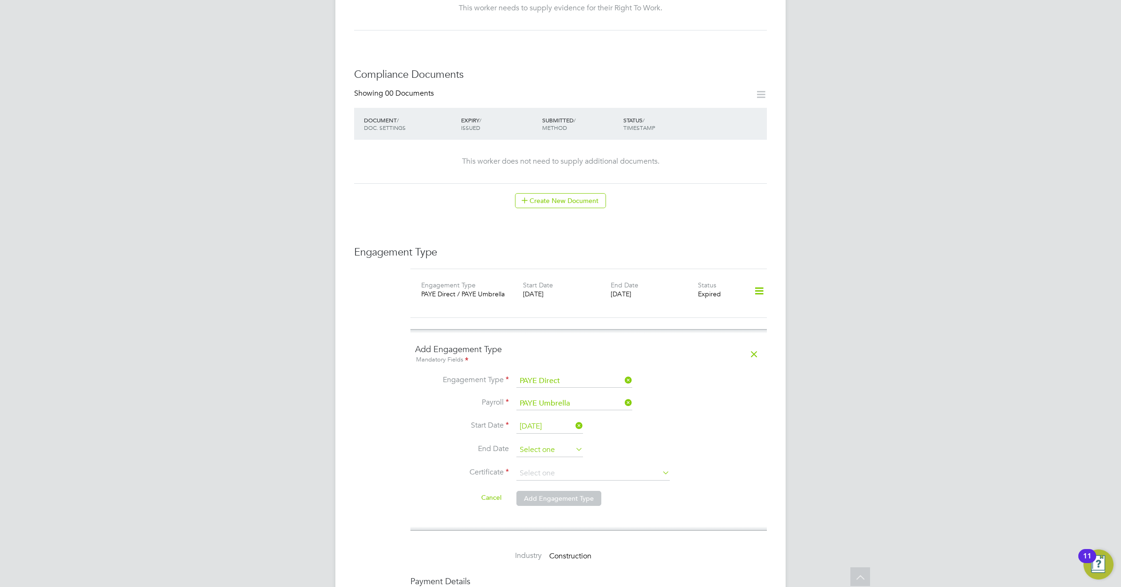
click at [547, 443] on input at bounding box center [549, 450] width 67 height 14
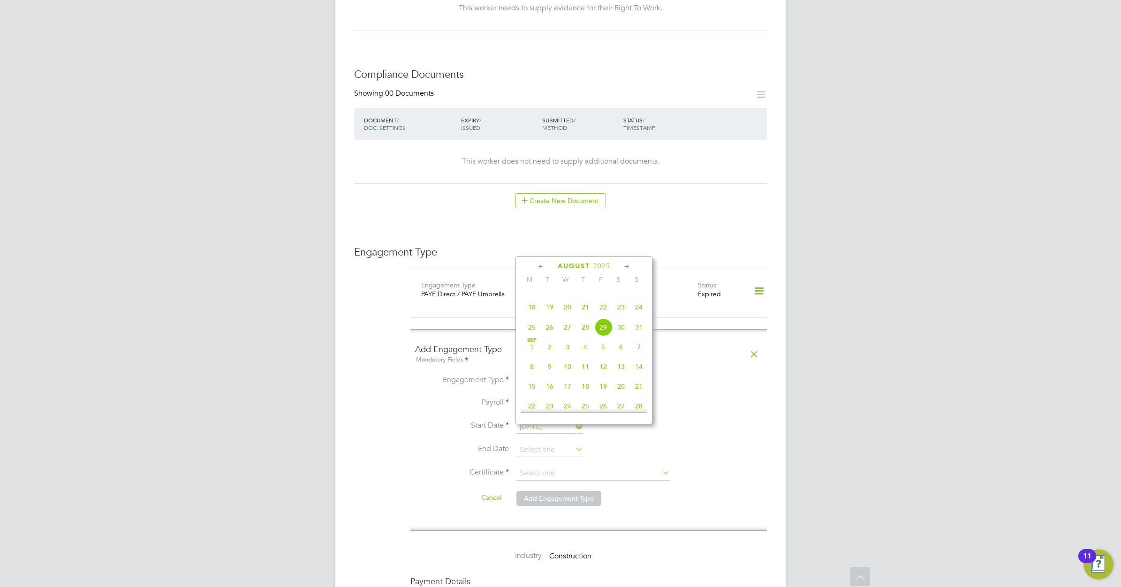
click at [625, 269] on icon at bounding box center [626, 267] width 9 height 10
click at [627, 267] on icon at bounding box center [626, 267] width 9 height 10
click at [627, 263] on icon at bounding box center [626, 267] width 9 height 10
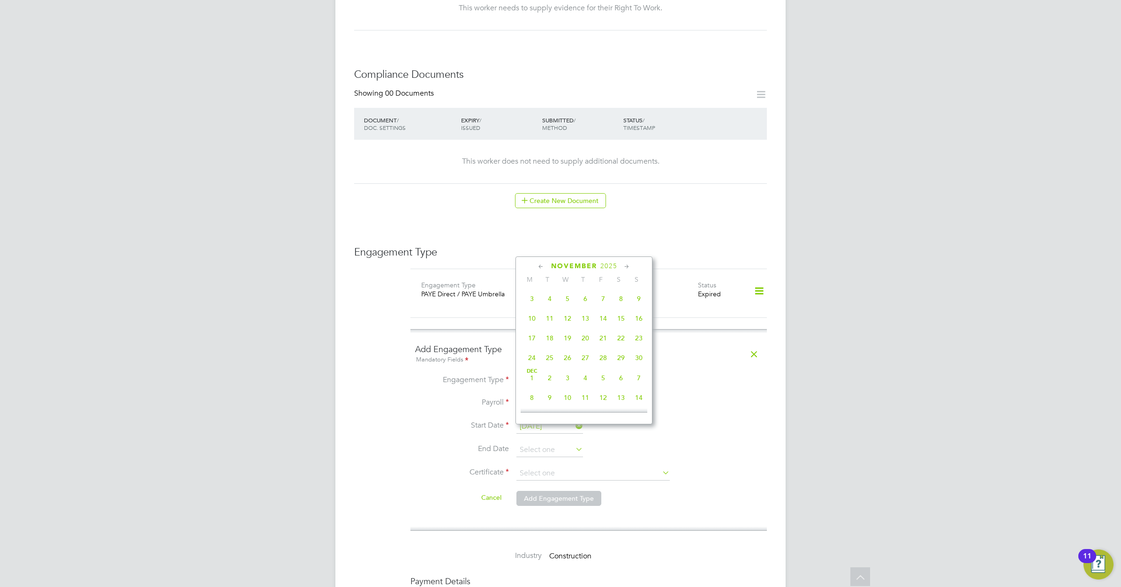
click at [549, 347] on span "18" at bounding box center [550, 338] width 18 height 18
type input "[DATE]"
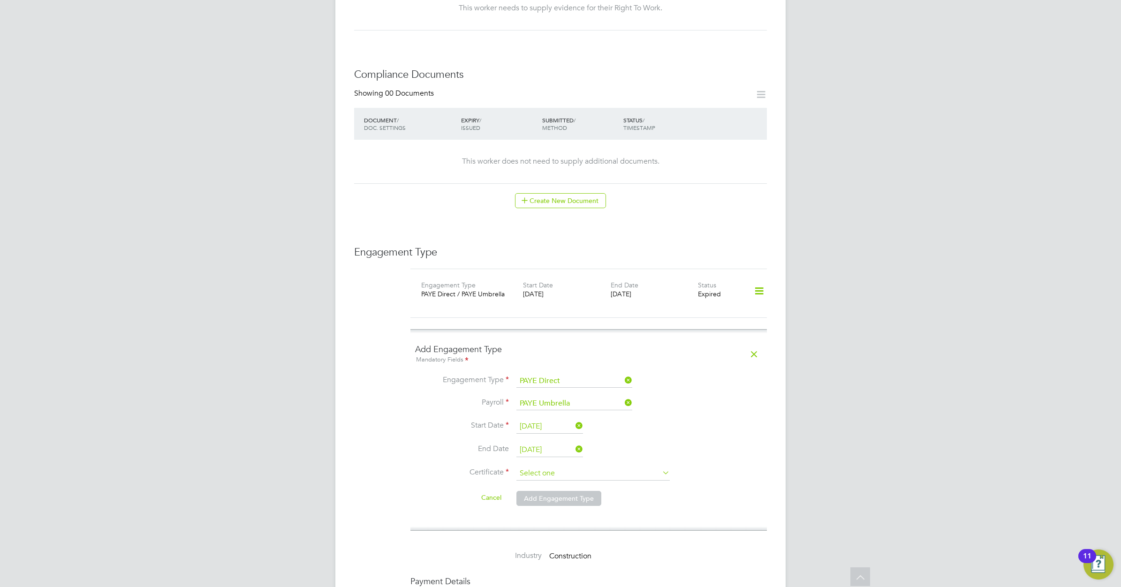
click at [568, 467] on input at bounding box center [592, 474] width 153 height 14
click at [550, 481] on li "No, worker doesn't have a P45 certificate" at bounding box center [593, 481] width 154 height 12
type input "No, worker doesn't have a P45 certificate"
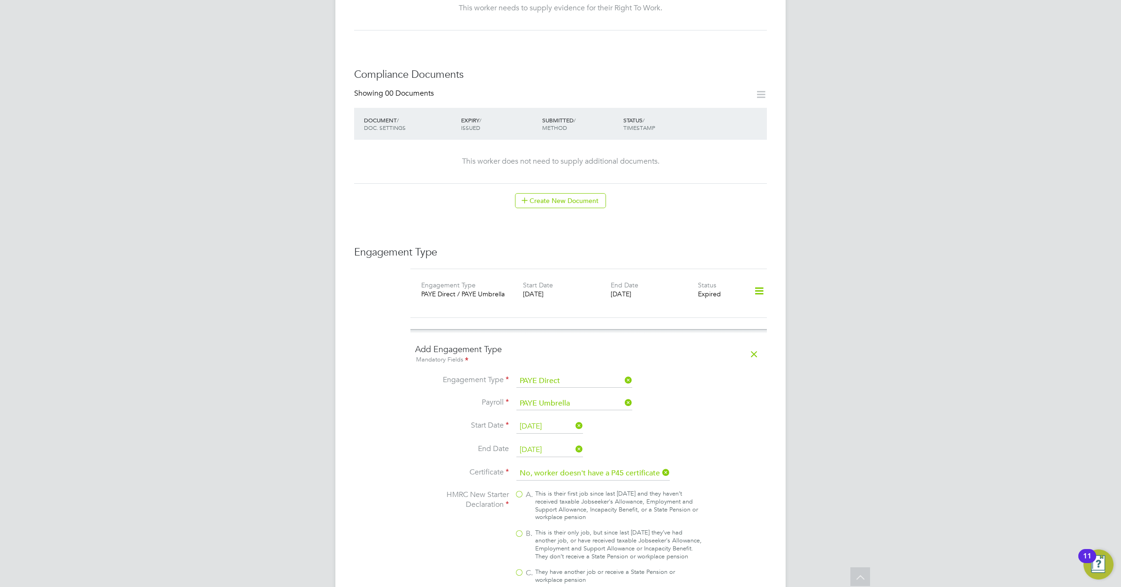
click at [520, 529] on label "B. This is their only job, but since last [DATE] they’ve had another job, or ha…" at bounding box center [608, 545] width 188 height 32
click at [0, 0] on input "B. This is their only job, but since last [DATE] they’ve had another job, or ha…" at bounding box center [0, 0] width 0 height 0
type input "1257L"
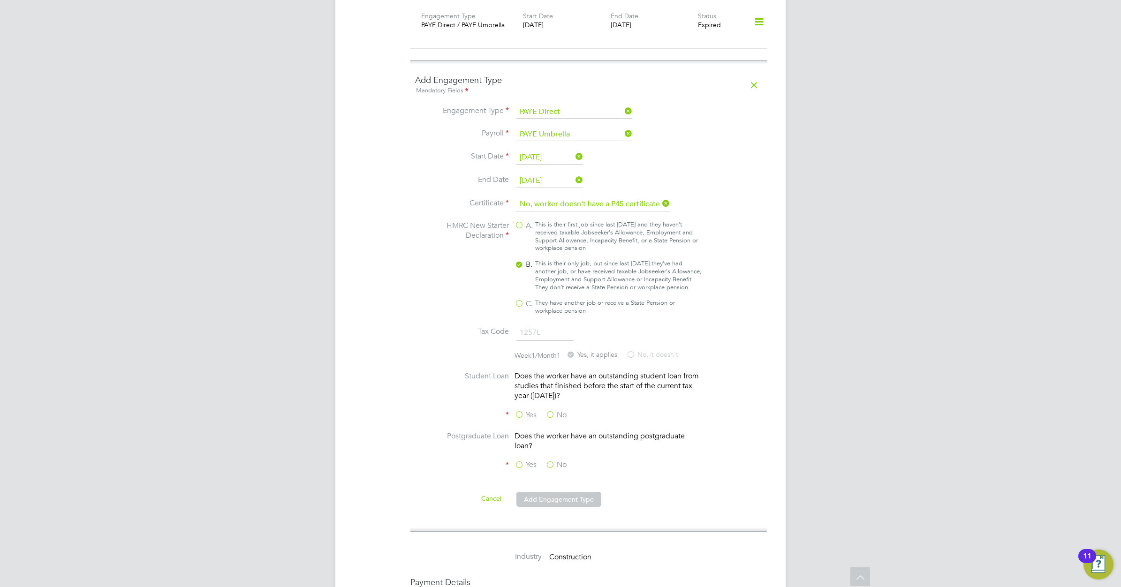
scroll to position [763, 0]
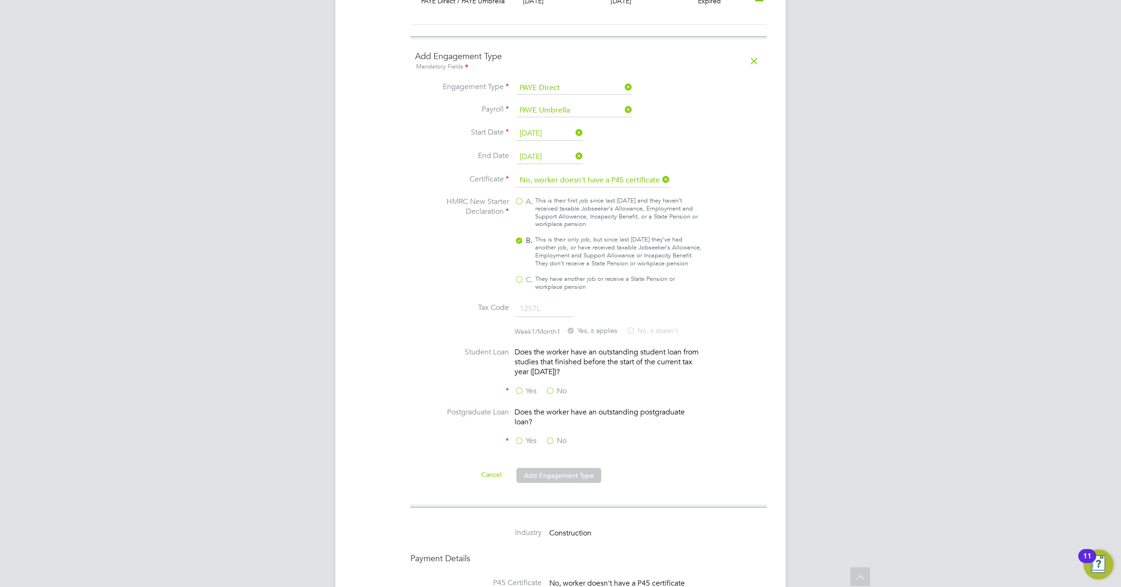
click at [549, 386] on label "No" at bounding box center [555, 391] width 21 height 10
click at [0, 0] on input "No" at bounding box center [0, 0] width 0 height 0
click at [550, 436] on label "No" at bounding box center [555, 441] width 21 height 10
click at [0, 0] on input "No" at bounding box center [0, 0] width 0 height 0
click at [550, 468] on button "Add Engagement Type" at bounding box center [558, 475] width 85 height 15
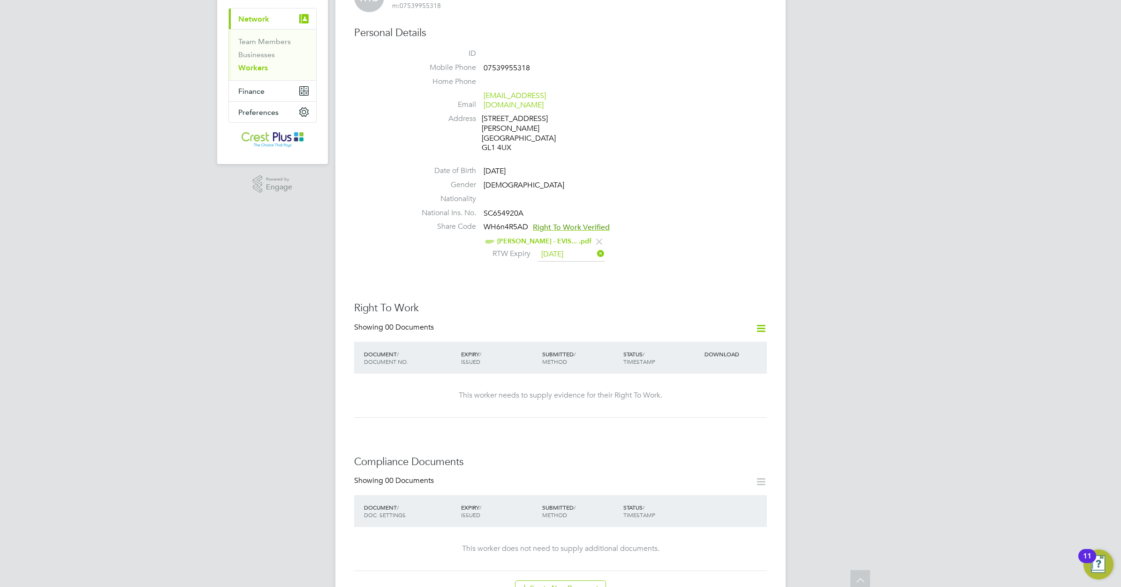
scroll to position [0, 0]
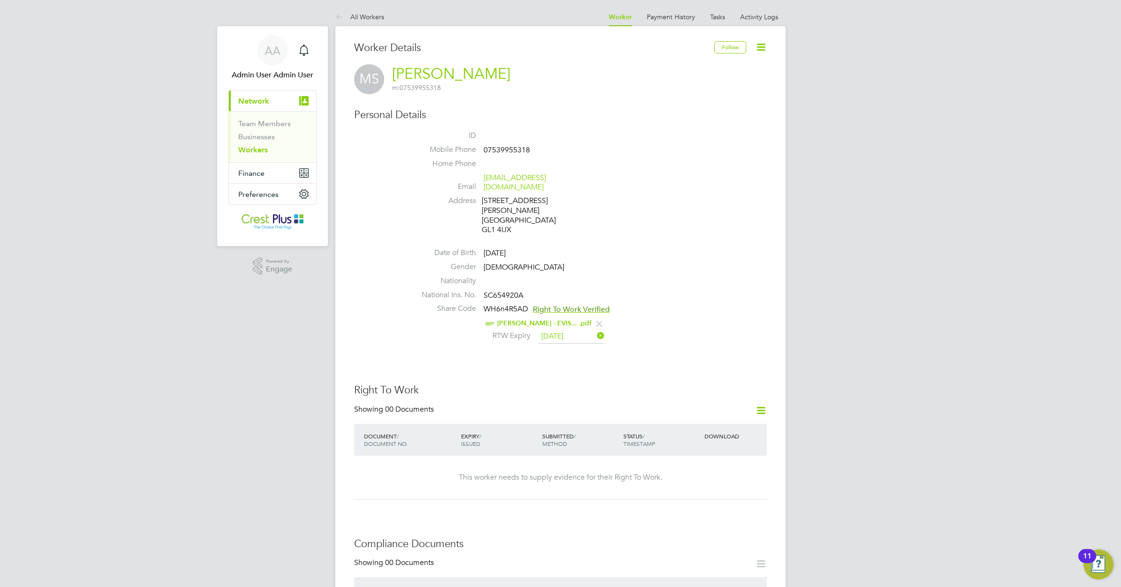
drag, startPoint x: 261, startPoint y: 150, endPoint x: 301, endPoint y: 150, distance: 40.3
click at [261, 150] on link "Workers" at bounding box center [253, 149] width 30 height 9
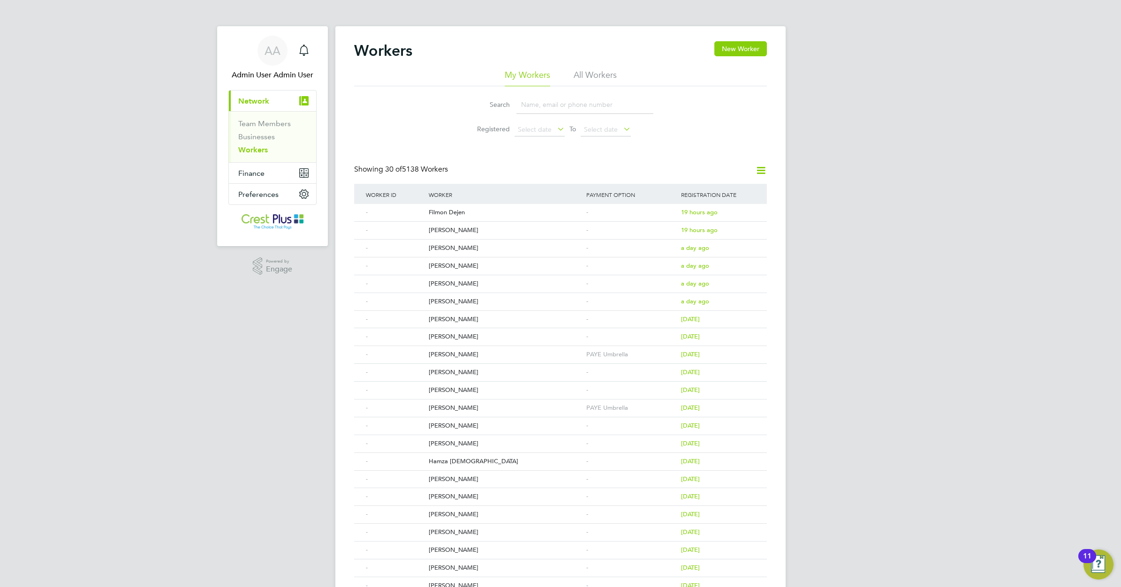
click at [528, 100] on input at bounding box center [584, 105] width 137 height 18
paste input "PATRYK ADAMSKI"
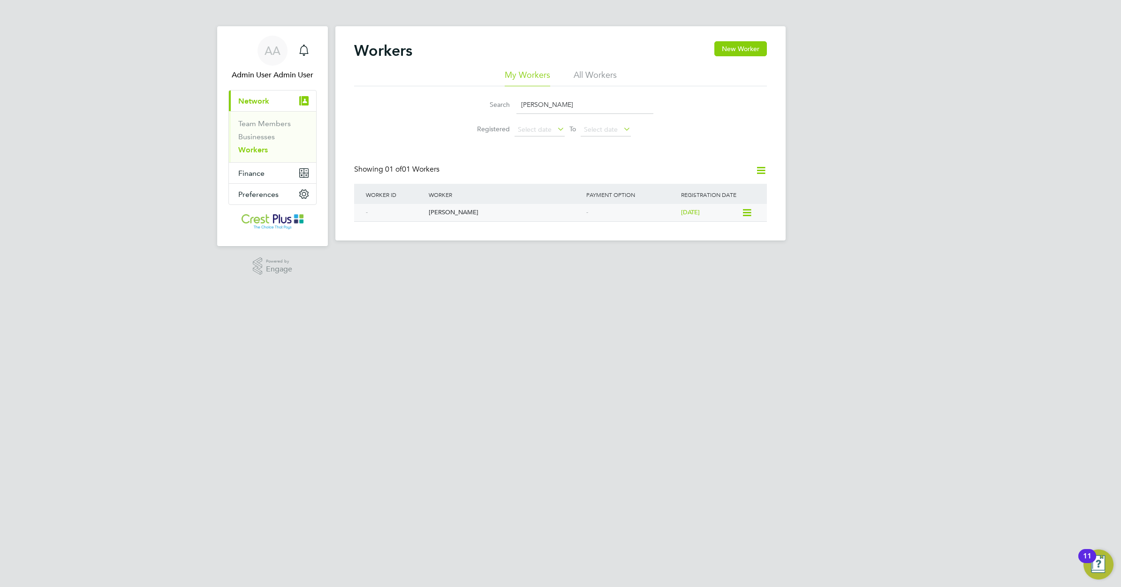
type input "PATRYK ADAMSKI"
click at [463, 212] on div "Patryk Adamski" at bounding box center [505, 212] width 158 height 17
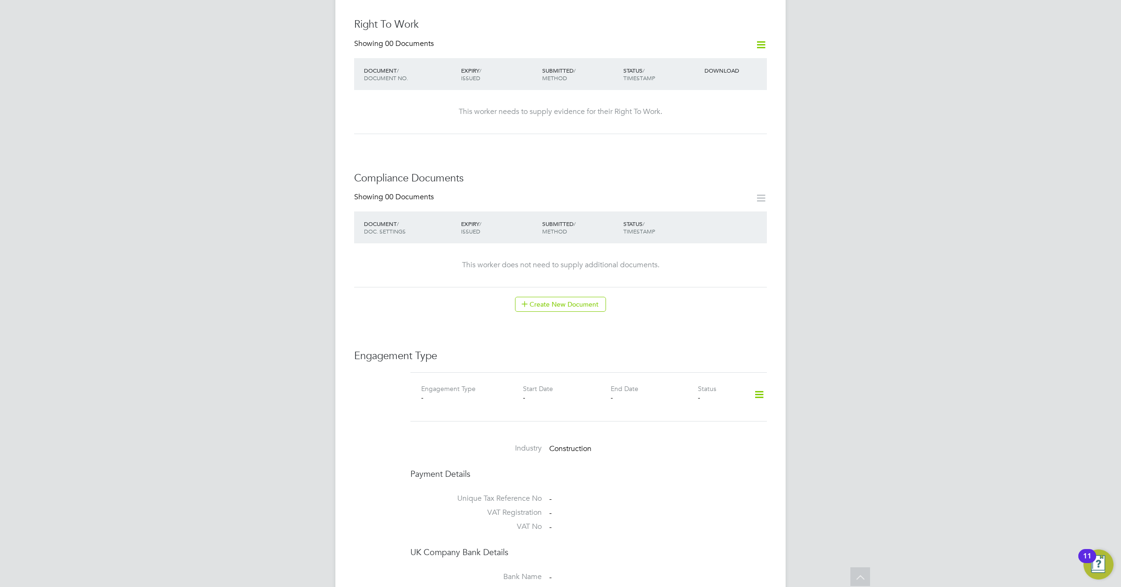
scroll to position [469, 0]
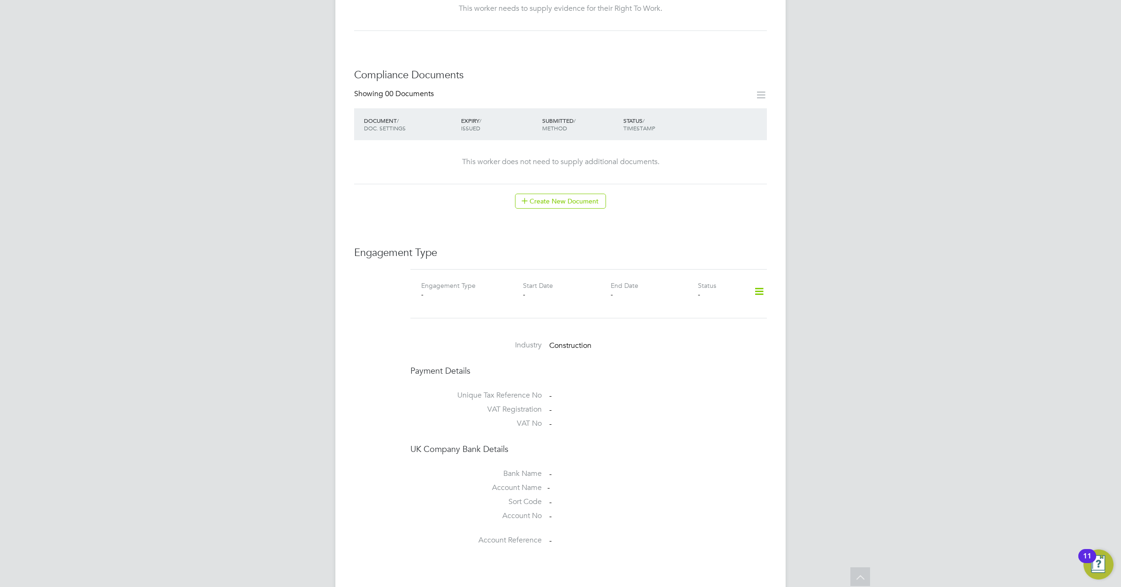
click at [757, 281] on icon at bounding box center [759, 292] width 16 height 22
click at [690, 322] on li "Add Engagement Type" at bounding box center [711, 323] width 106 height 13
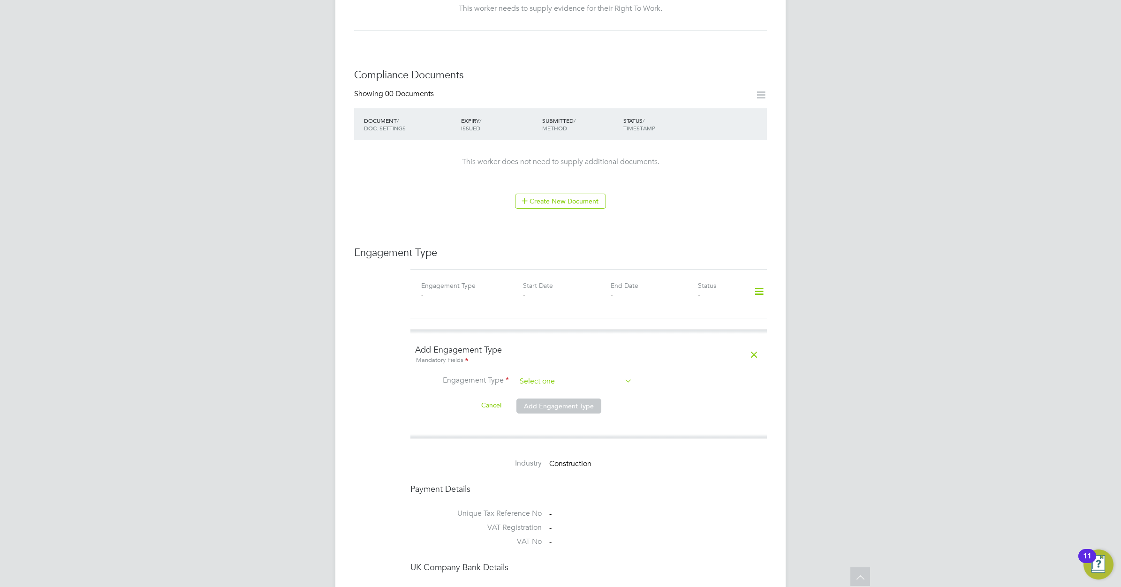
click at [560, 375] on input at bounding box center [574, 381] width 116 height 13
click at [550, 410] on li "Self-employed" at bounding box center [574, 414] width 117 height 14
type input "Self-employed"
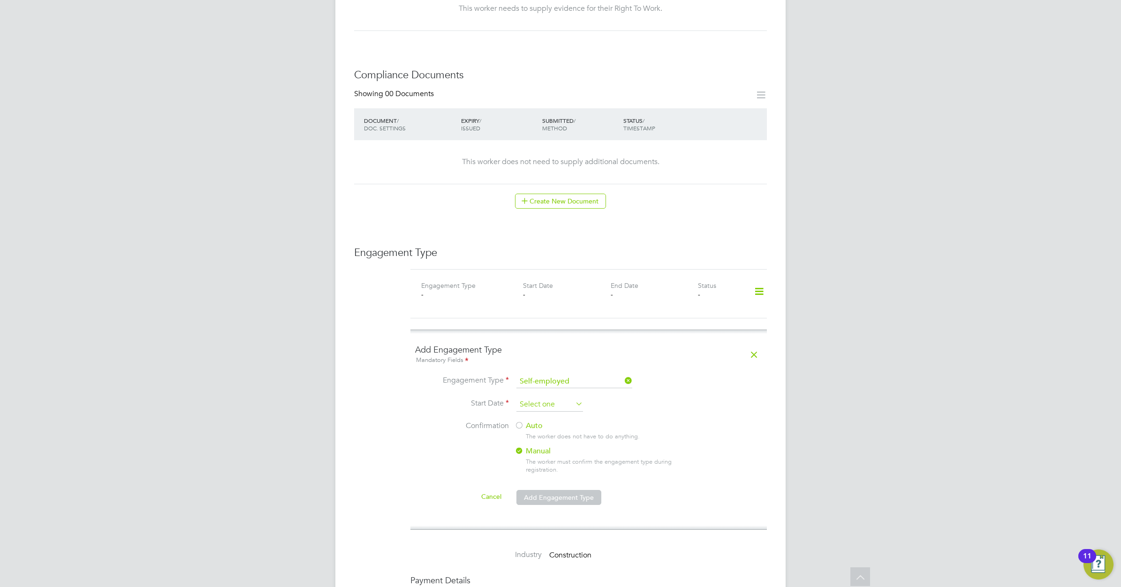
click at [547, 398] on input at bounding box center [549, 405] width 67 height 14
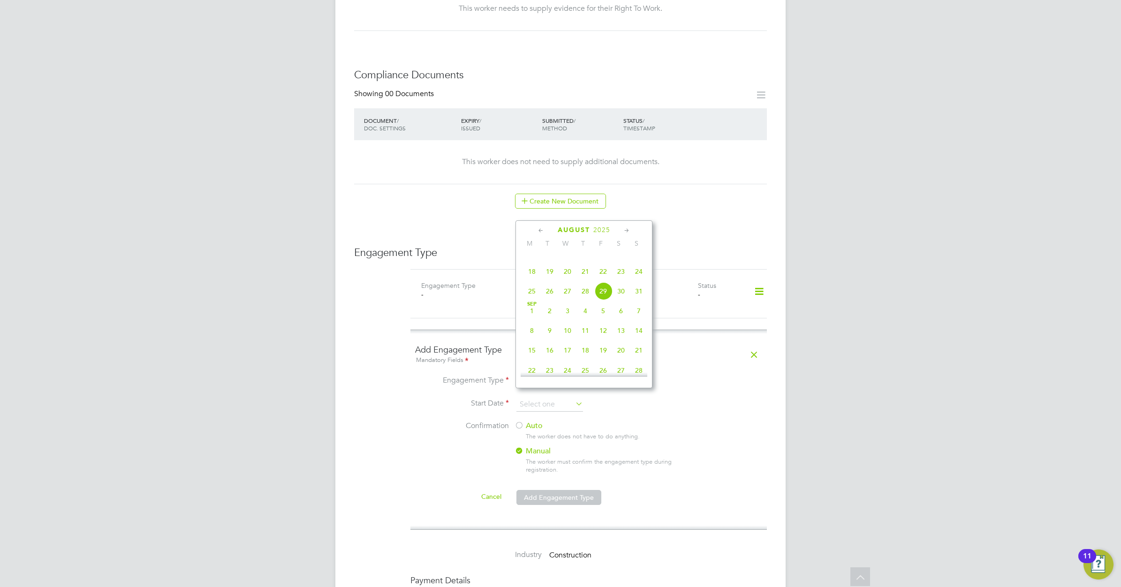
click at [537, 230] on icon at bounding box center [541, 231] width 9 height 10
click at [538, 230] on icon at bounding box center [541, 231] width 9 height 10
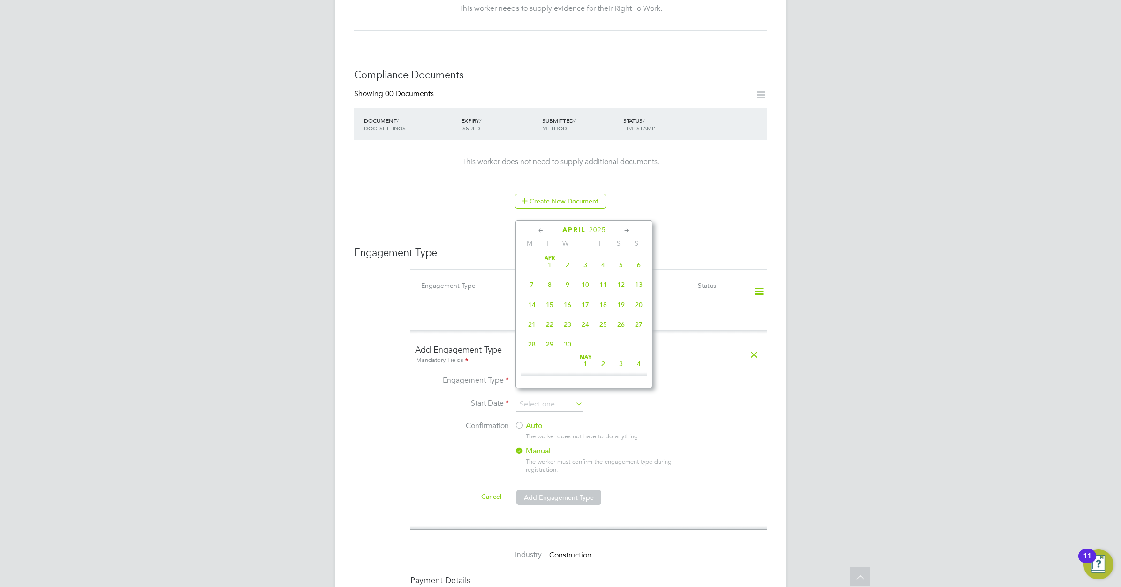
click at [631, 227] on div "[DATE]" at bounding box center [584, 230] width 127 height 9
click at [628, 228] on icon at bounding box center [626, 231] width 9 height 10
click at [585, 284] on span "8" at bounding box center [585, 281] width 18 height 18
type input "08 May 2025"
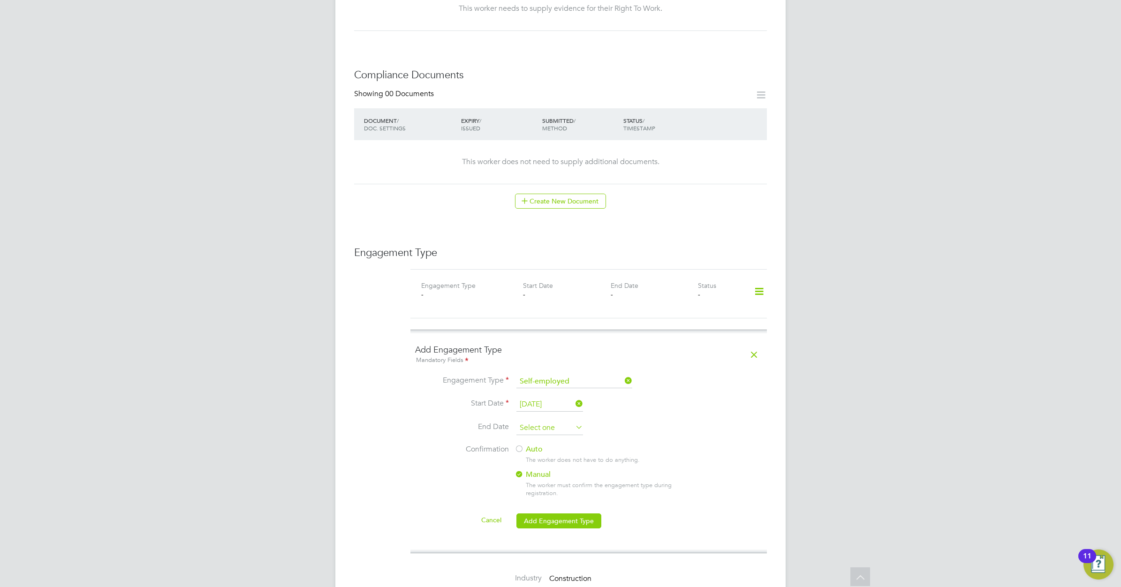
drag, startPoint x: 566, startPoint y: 416, endPoint x: 572, endPoint y: 417, distance: 6.2
click at [567, 421] on input at bounding box center [549, 428] width 67 height 14
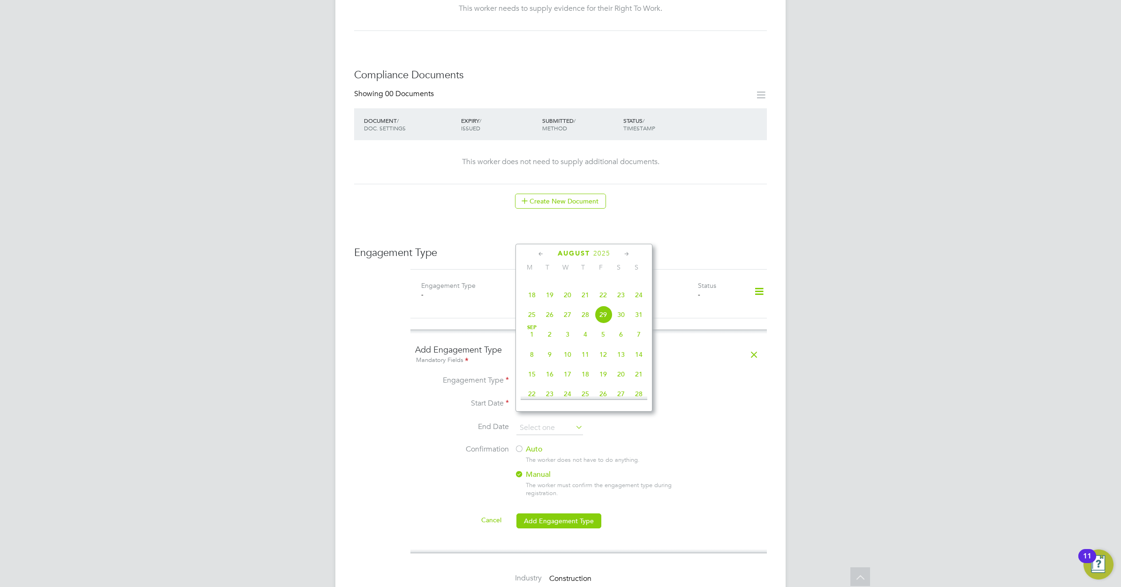
click at [625, 252] on icon at bounding box center [626, 254] width 9 height 10
click at [627, 254] on icon at bounding box center [626, 254] width 9 height 10
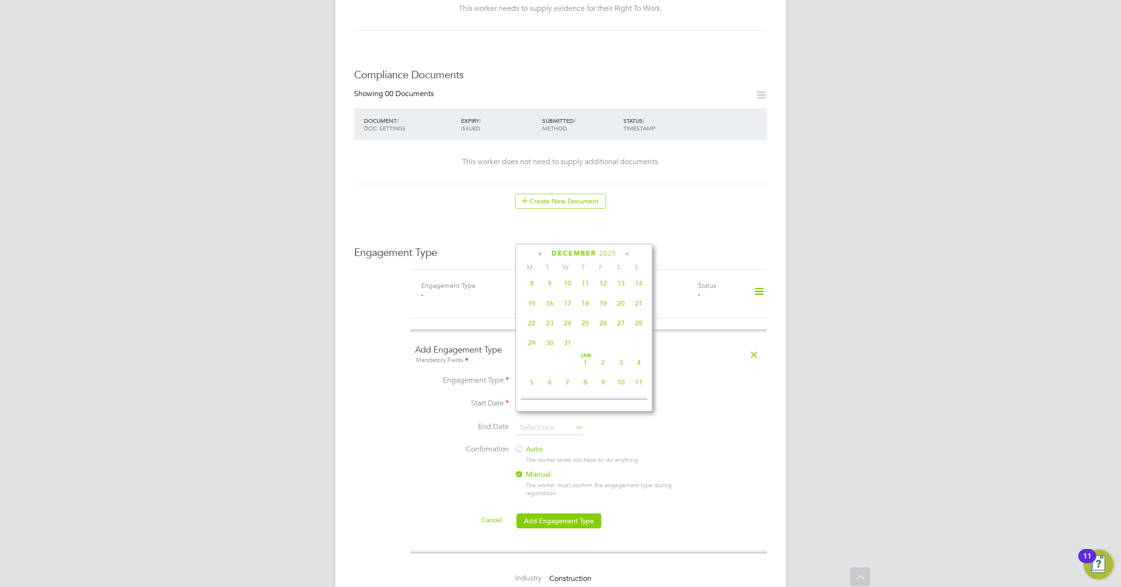
click at [567, 352] on span "31" at bounding box center [568, 343] width 18 height 18
type input "31 Dec 2025"
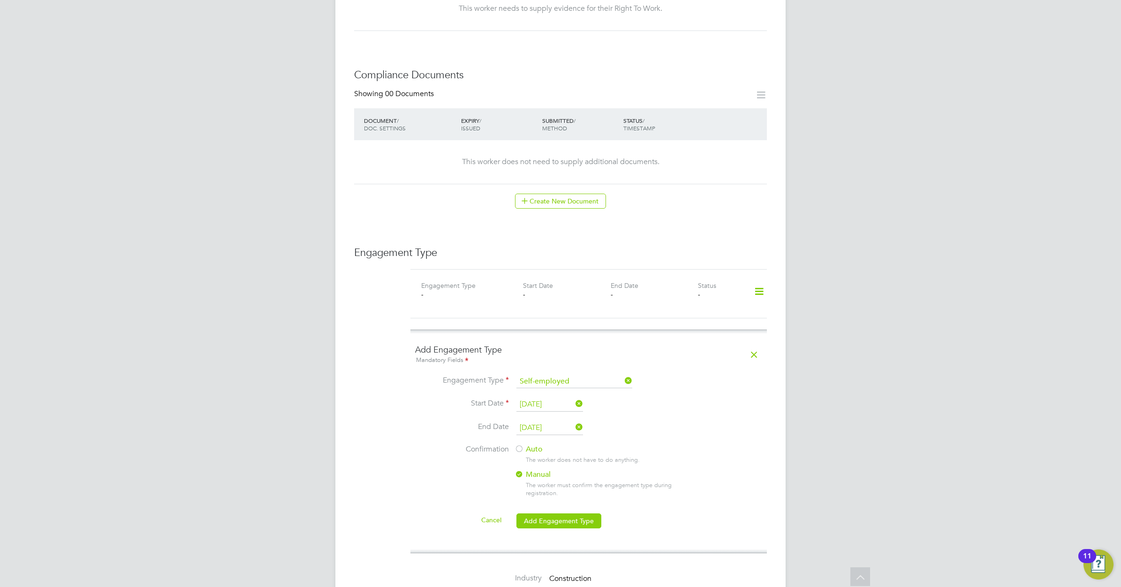
click at [522, 445] on div at bounding box center [518, 449] width 9 height 9
click at [559, 514] on button "Add Engagement Type" at bounding box center [558, 521] width 85 height 15
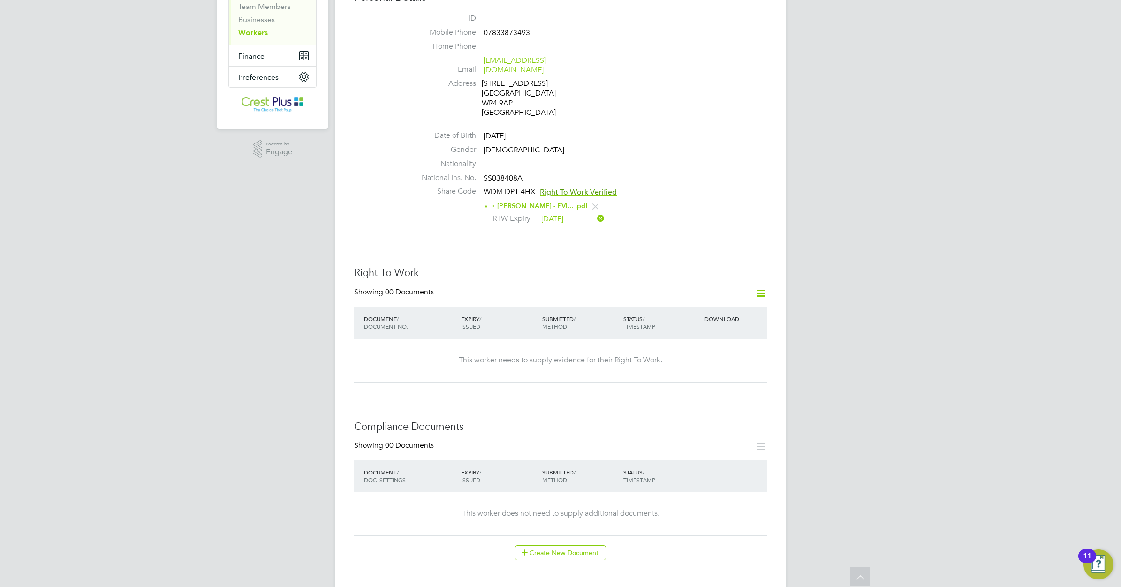
scroll to position [0, 0]
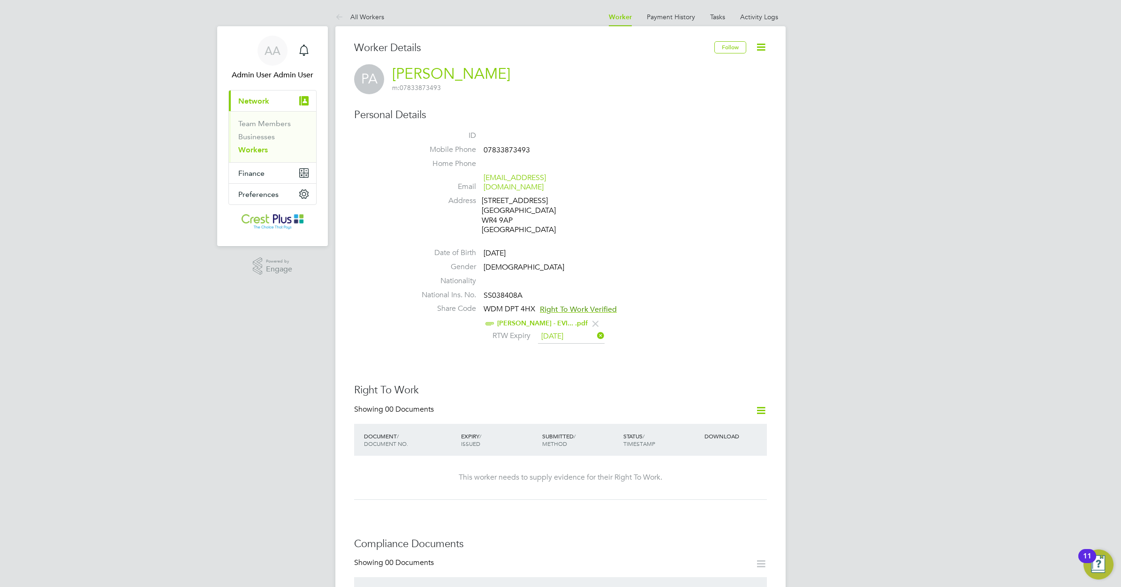
click at [256, 148] on link "Workers" at bounding box center [253, 149] width 30 height 9
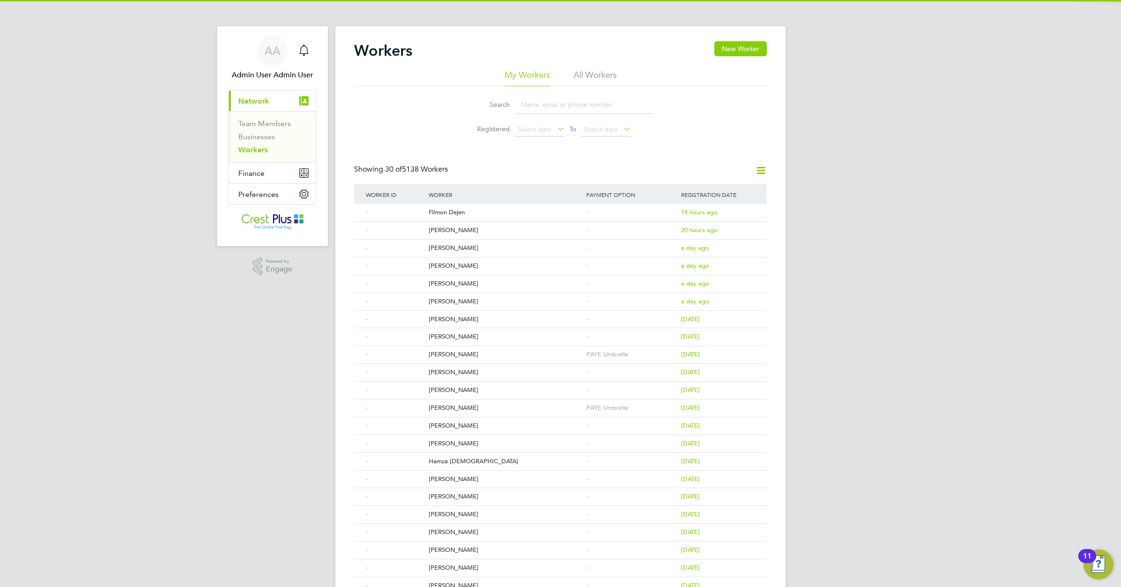
click at [529, 102] on input at bounding box center [584, 105] width 137 height 18
paste input "CASEY DAVIS"
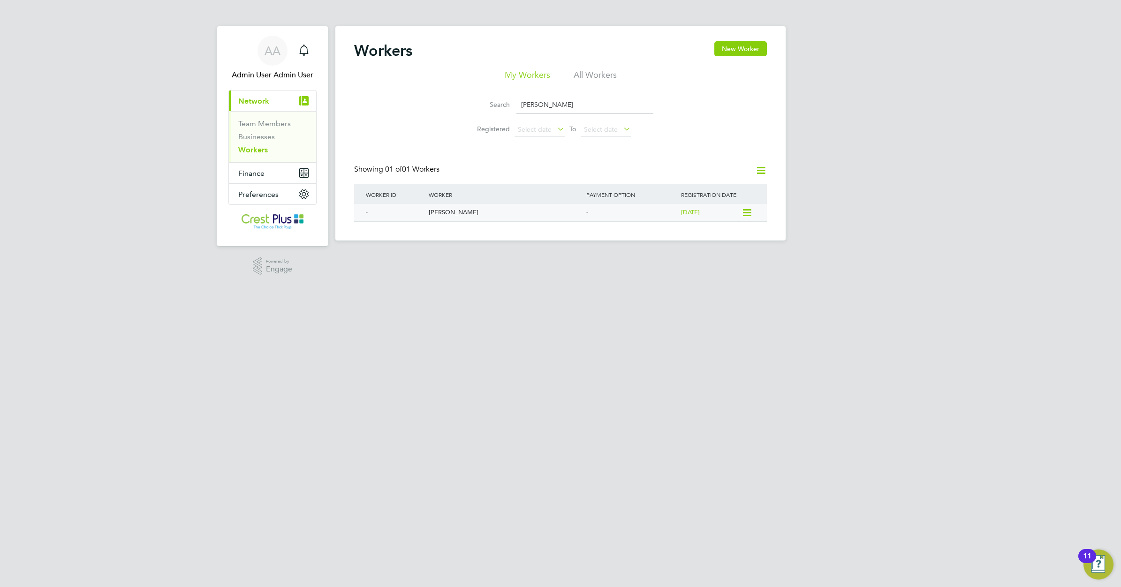
type input "CASEY DAVIS"
click at [438, 213] on div "[PERSON_NAME]" at bounding box center [505, 212] width 158 height 17
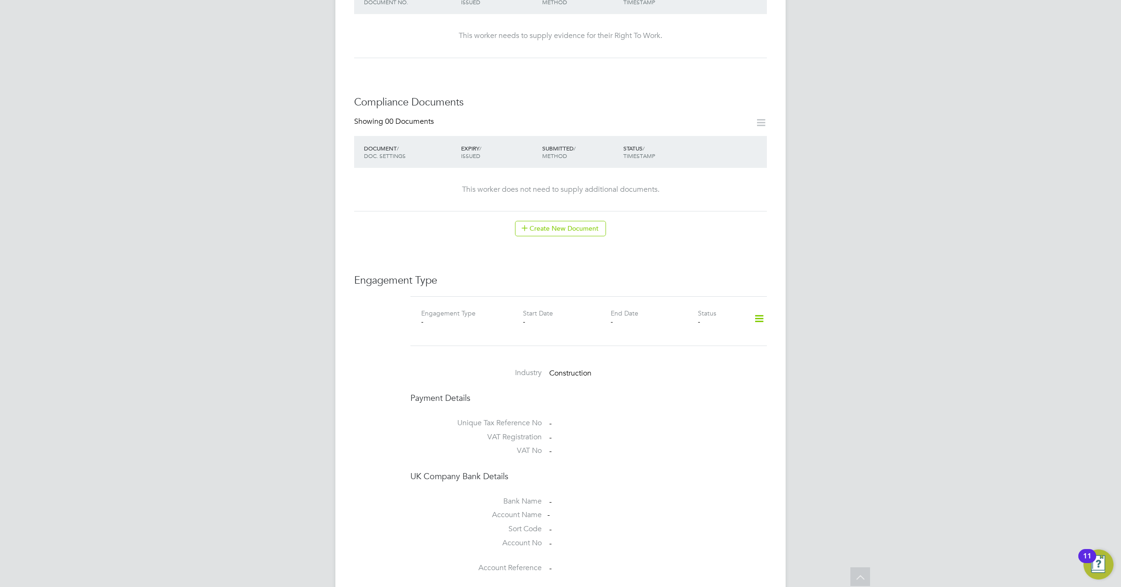
scroll to position [410, 0]
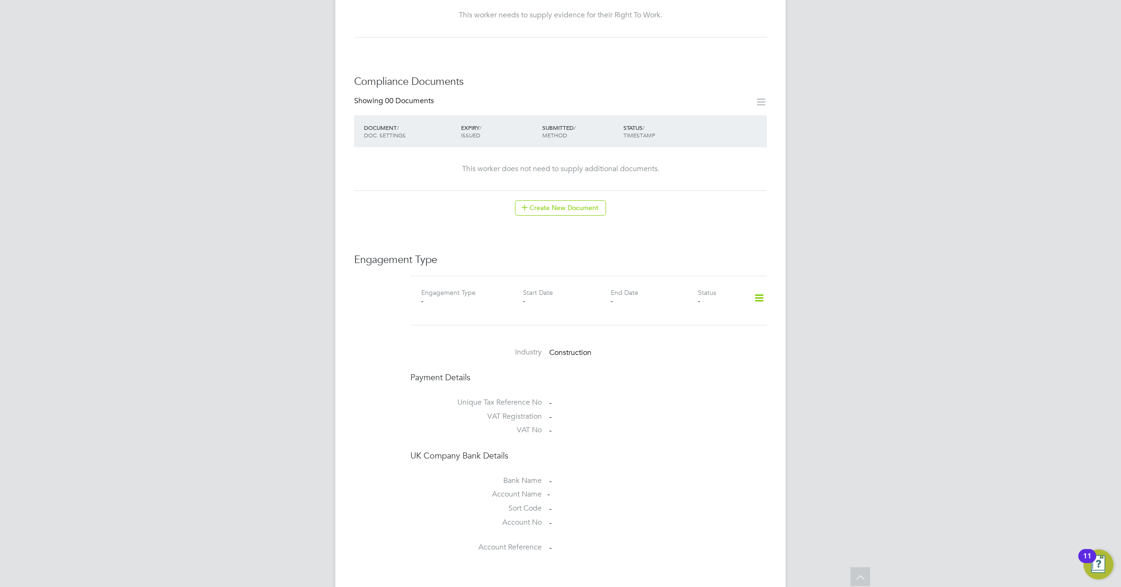
click at [761, 290] on icon at bounding box center [759, 298] width 16 height 22
click at [700, 328] on li "Add Engagement Type" at bounding box center [711, 329] width 106 height 13
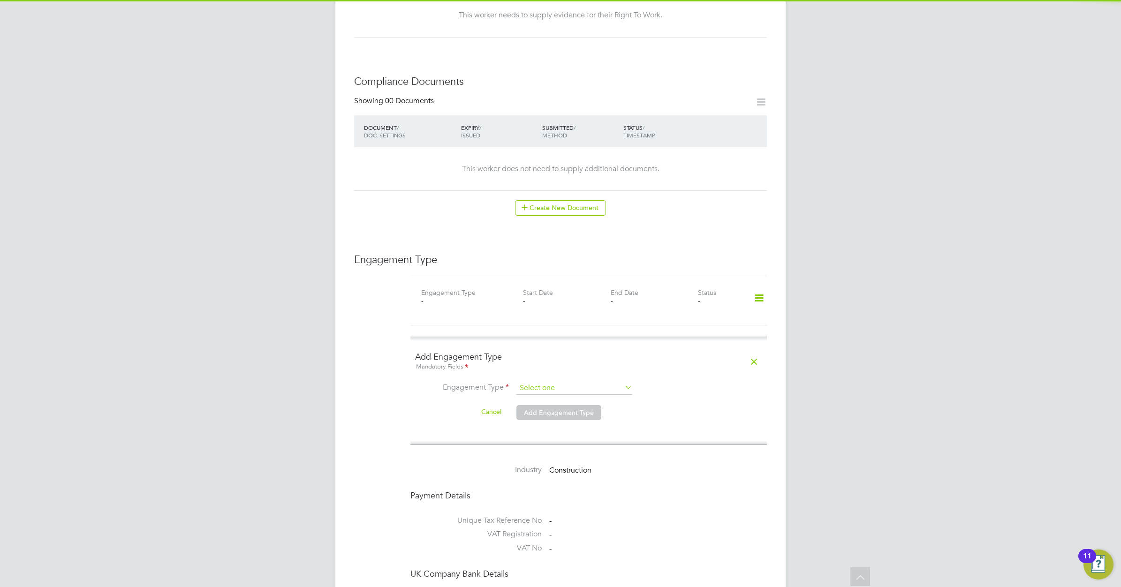
click at [582, 382] on input at bounding box center [574, 388] width 116 height 13
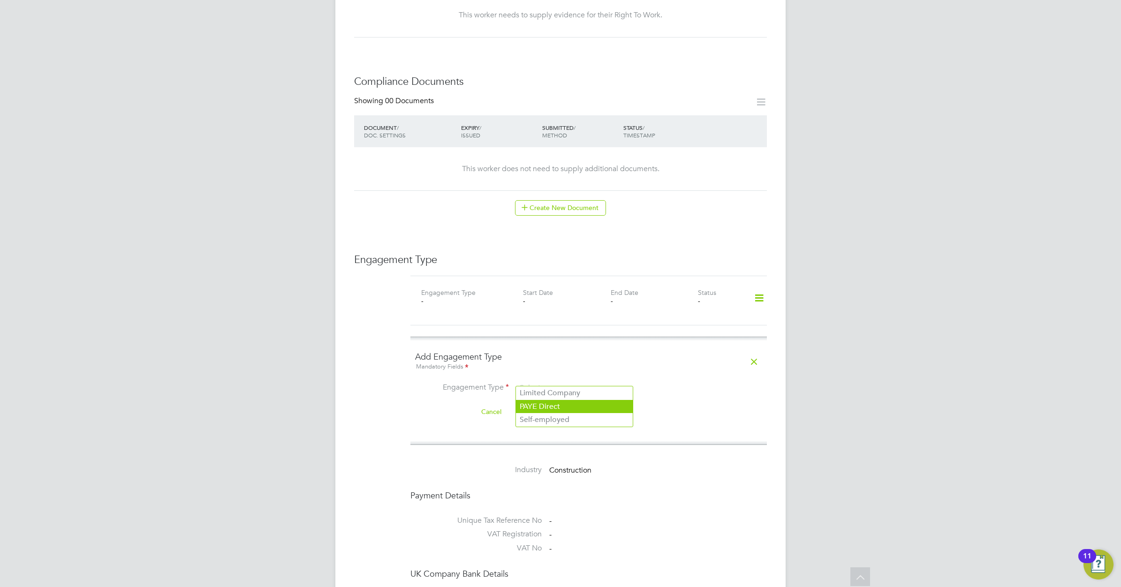
click at [556, 408] on li "PAYE Direct" at bounding box center [574, 407] width 117 height 14
type input "PAYE Direct"
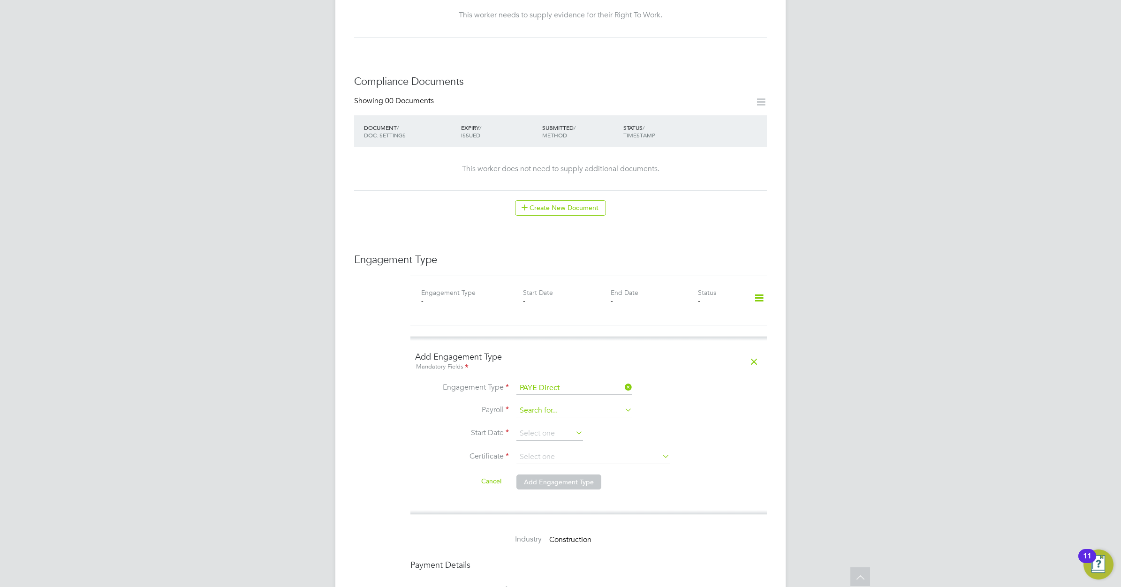
click at [580, 404] on input at bounding box center [574, 410] width 116 height 13
click at [556, 430] on li "PAYE Umbrella" at bounding box center [574, 430] width 117 height 14
type input "PAYE Umbrella"
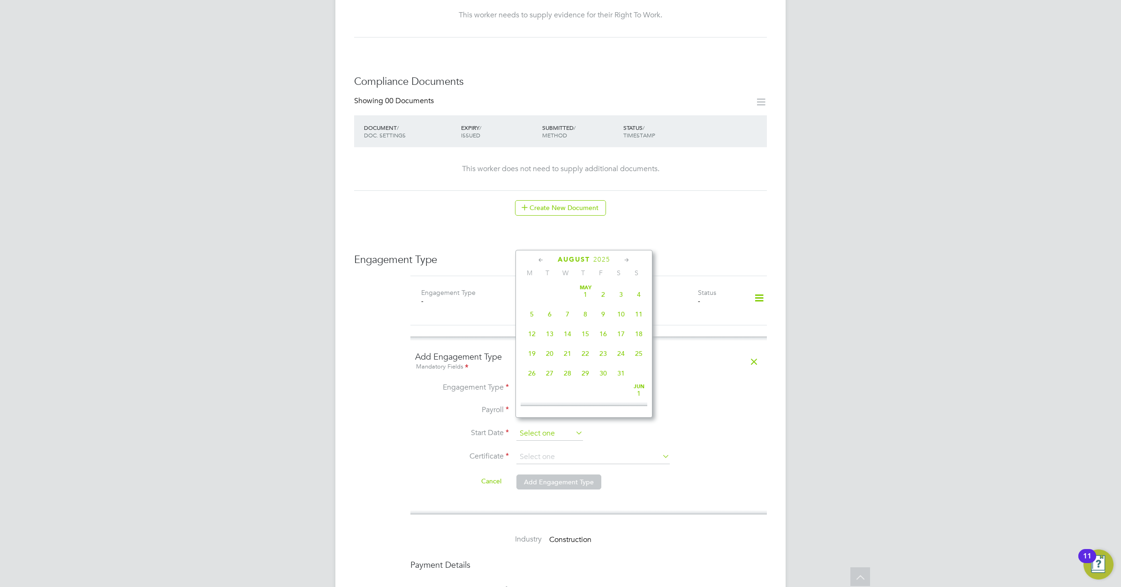
click at [552, 427] on input at bounding box center [549, 434] width 67 height 14
click at [532, 310] on span "18" at bounding box center [532, 301] width 18 height 18
type input "[DATE]"
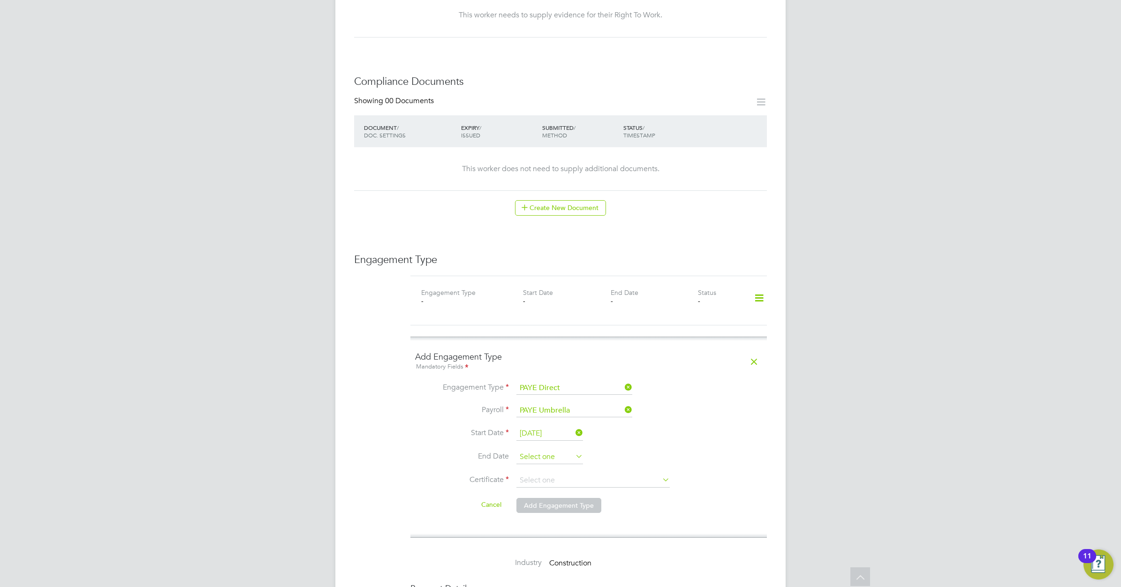
click at [566, 450] on input at bounding box center [549, 457] width 67 height 14
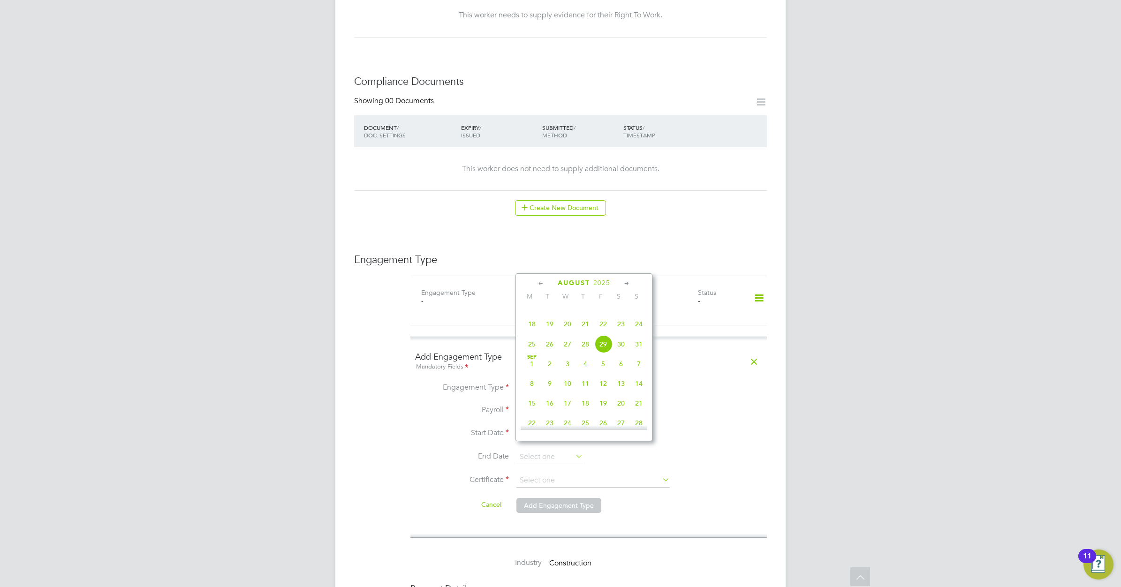
click at [627, 280] on icon at bounding box center [626, 284] width 9 height 10
click at [627, 279] on icon at bounding box center [626, 284] width 9 height 10
click at [551, 364] on span "18" at bounding box center [550, 355] width 18 height 18
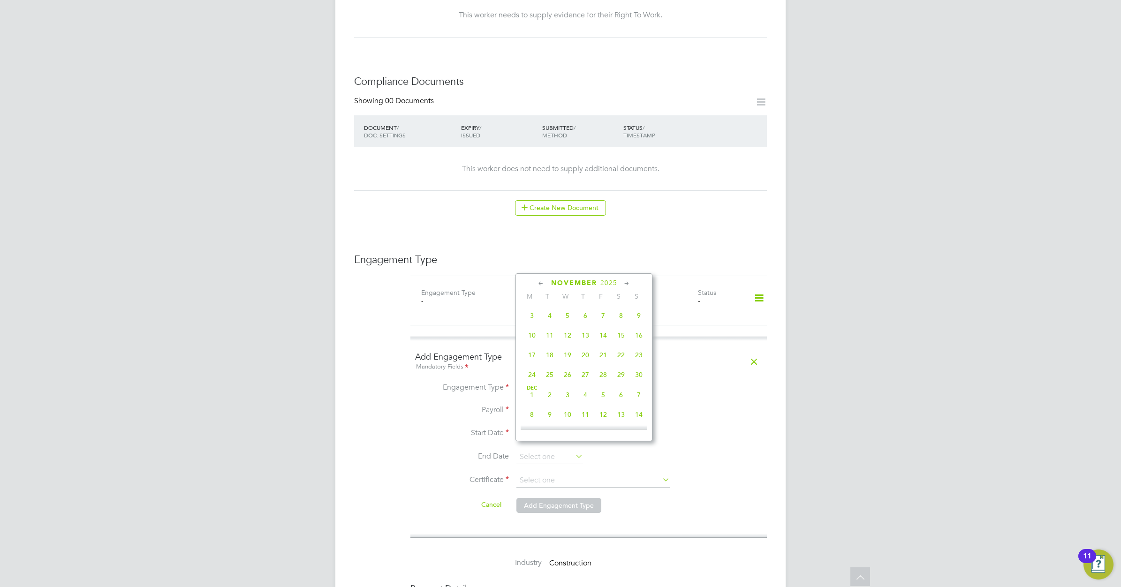
type input "18 Nov 2025"
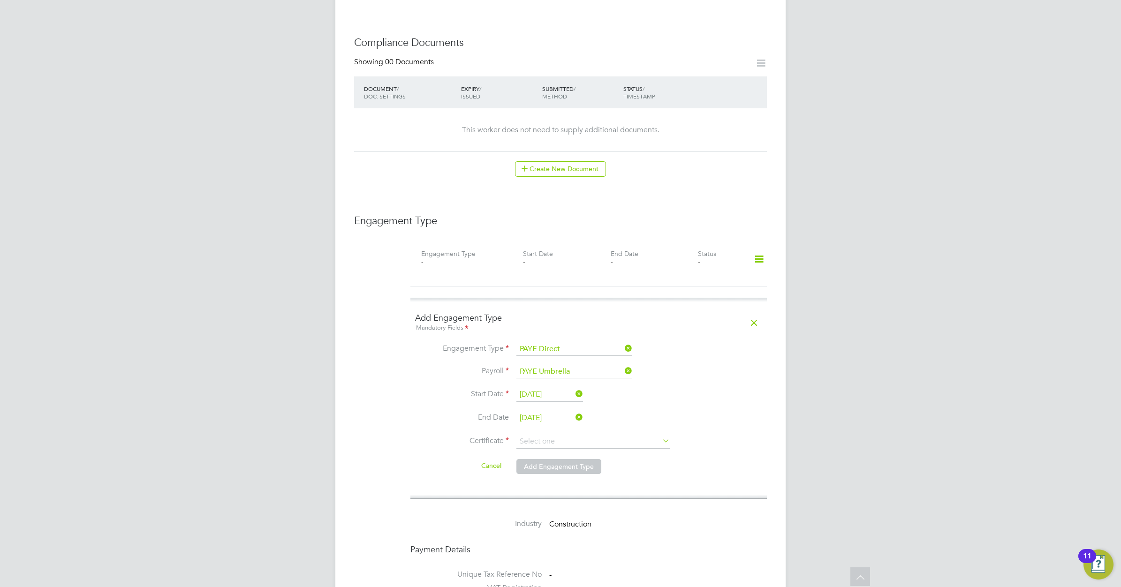
scroll to position [528, 0]
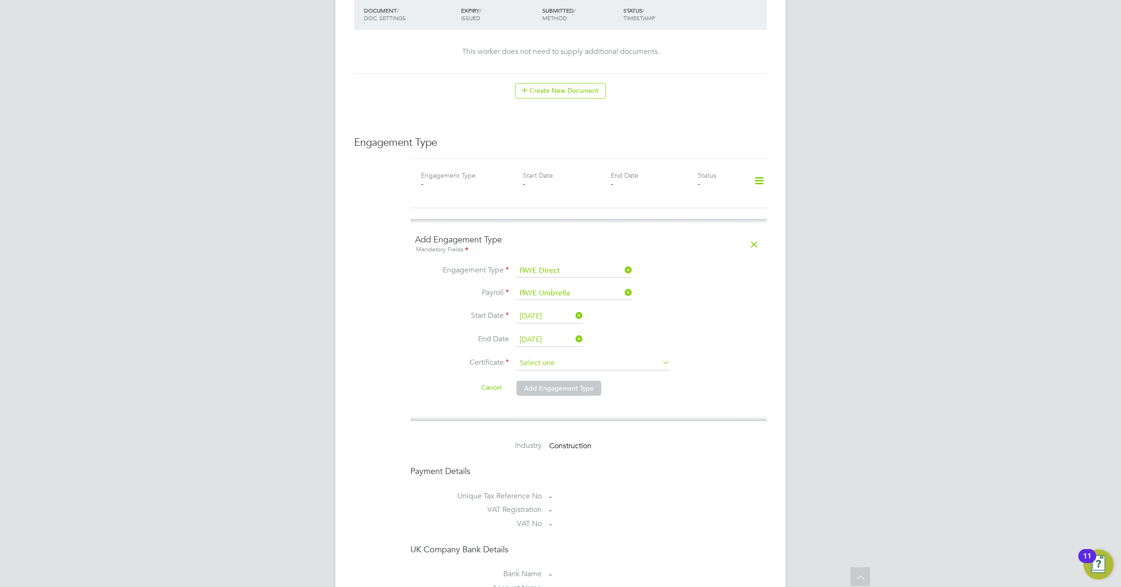
click at [602, 356] on input at bounding box center [592, 363] width 153 height 14
click at [593, 378] on li "No, worker doesn't have a P45 certificate" at bounding box center [593, 381] width 154 height 12
type input "No, worker doesn't have a P45 certificate"
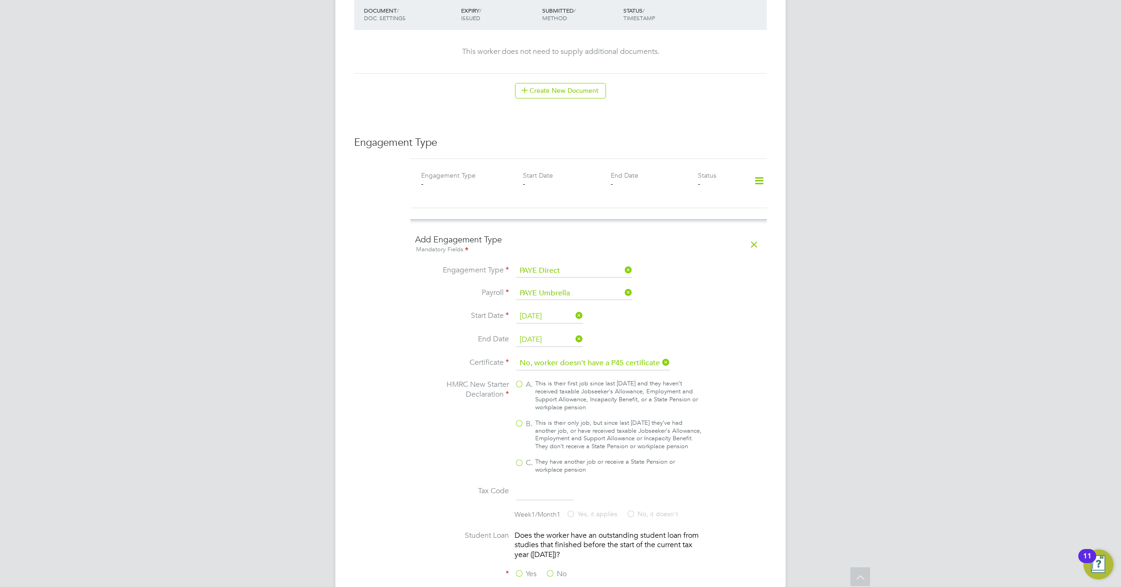
click at [521, 419] on label "B. This is their only job, but since last [DATE] they’ve had another job, or ha…" at bounding box center [608, 435] width 188 height 32
click at [0, 0] on input "B. This is their only job, but since last [DATE] they’ve had another job, or ha…" at bounding box center [0, 0] width 0 height 0
type input "1257L"
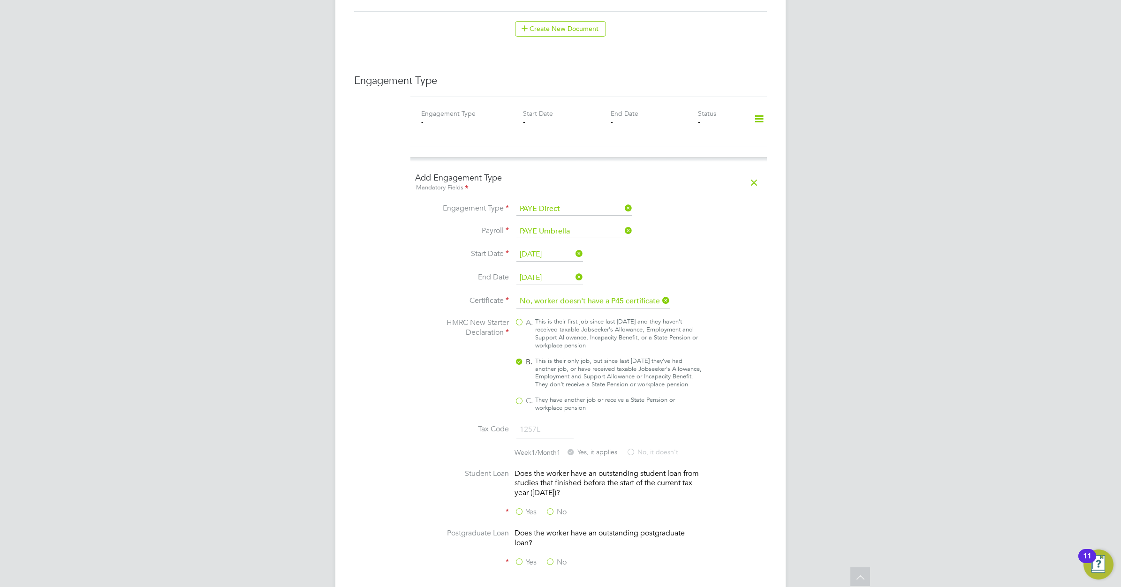
scroll to position [645, 0]
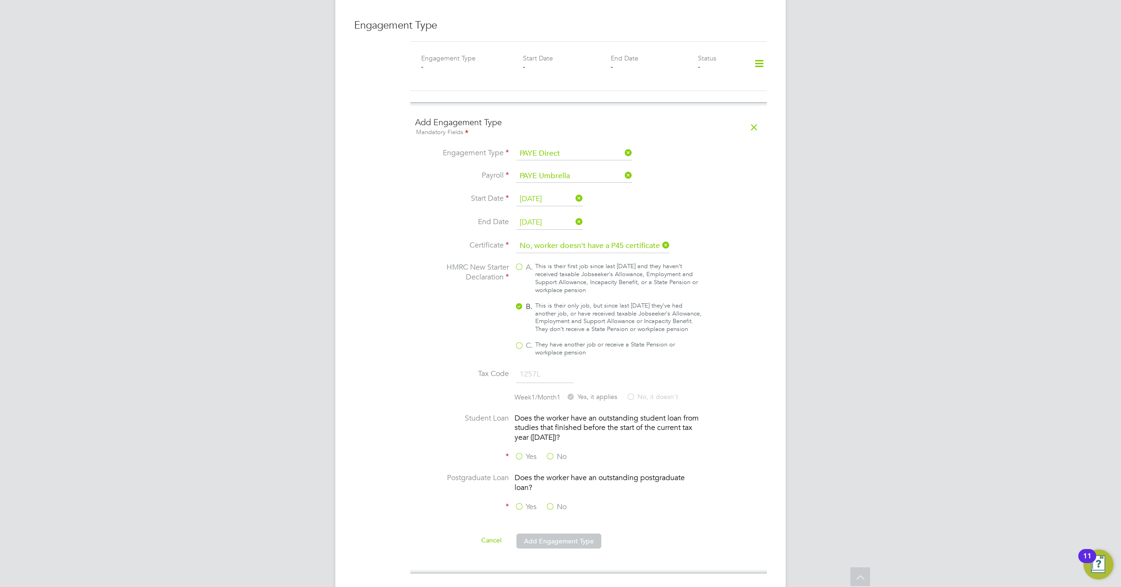
click at [550, 452] on label "No" at bounding box center [555, 457] width 21 height 10
click at [0, 0] on input "No" at bounding box center [0, 0] width 0 height 0
click at [551, 505] on label "No" at bounding box center [555, 507] width 21 height 10
click at [0, 0] on input "No" at bounding box center [0, 0] width 0 height 0
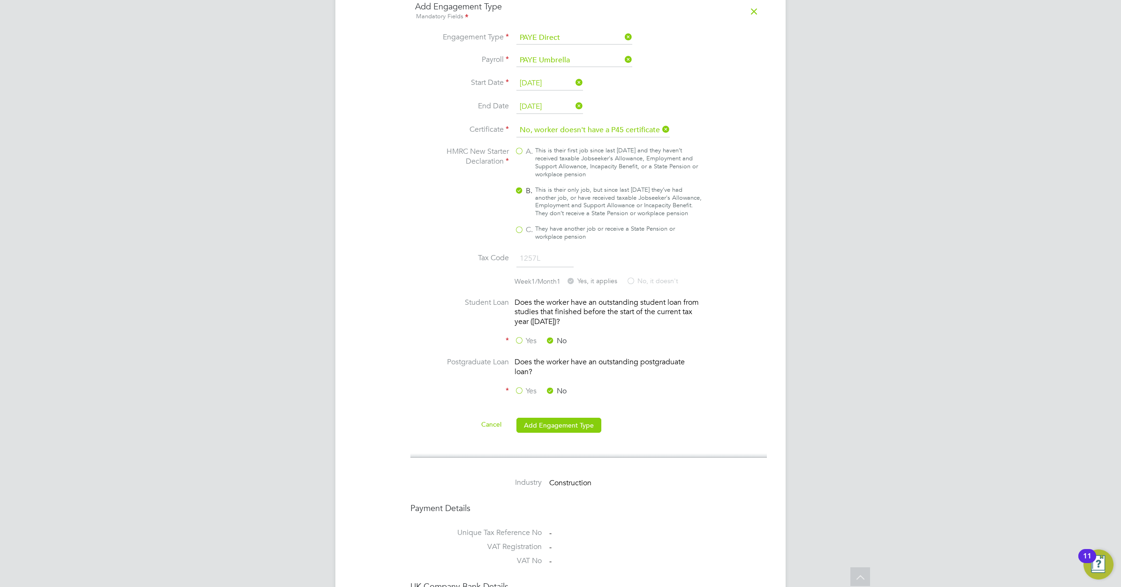
scroll to position [762, 0]
click at [548, 425] on button "Add Engagement Type" at bounding box center [558, 423] width 85 height 15
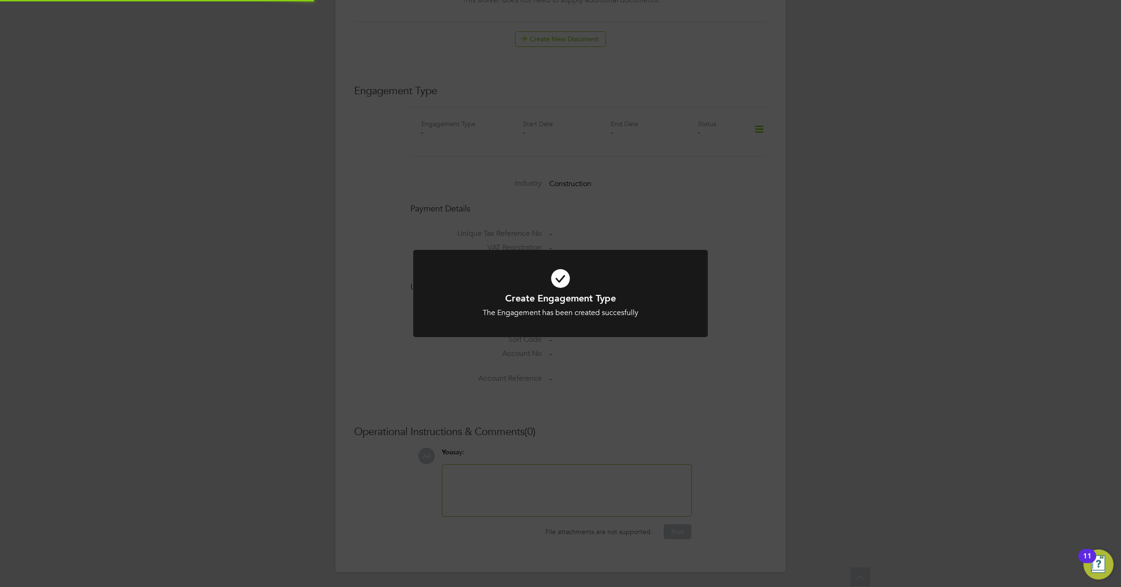
scroll to position [570, 0]
click at [577, 336] on div at bounding box center [560, 294] width 295 height 88
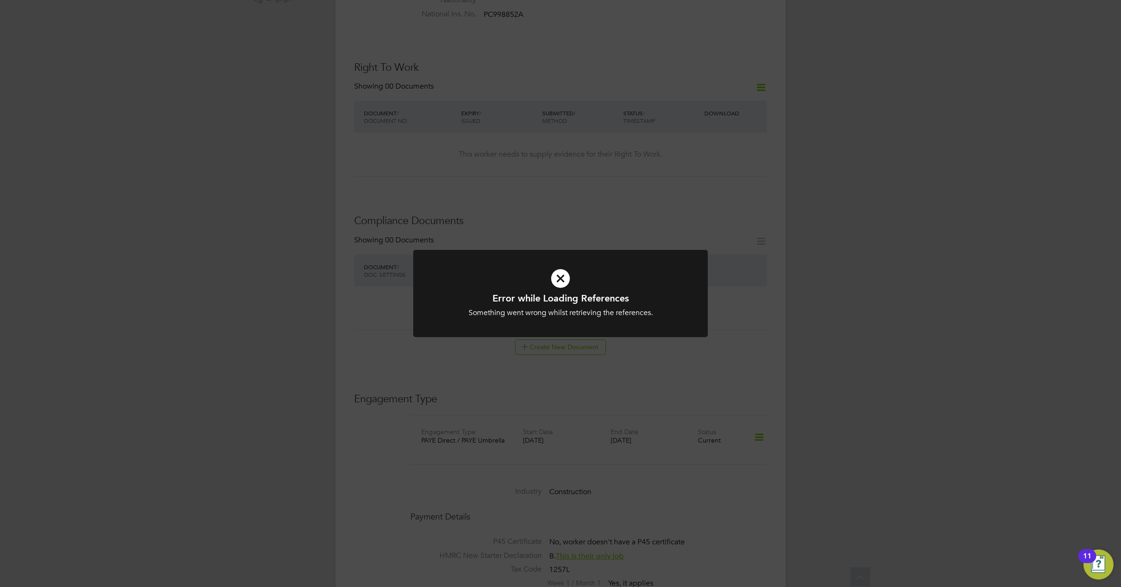
scroll to position [134, 0]
click at [561, 278] on icon at bounding box center [560, 278] width 244 height 37
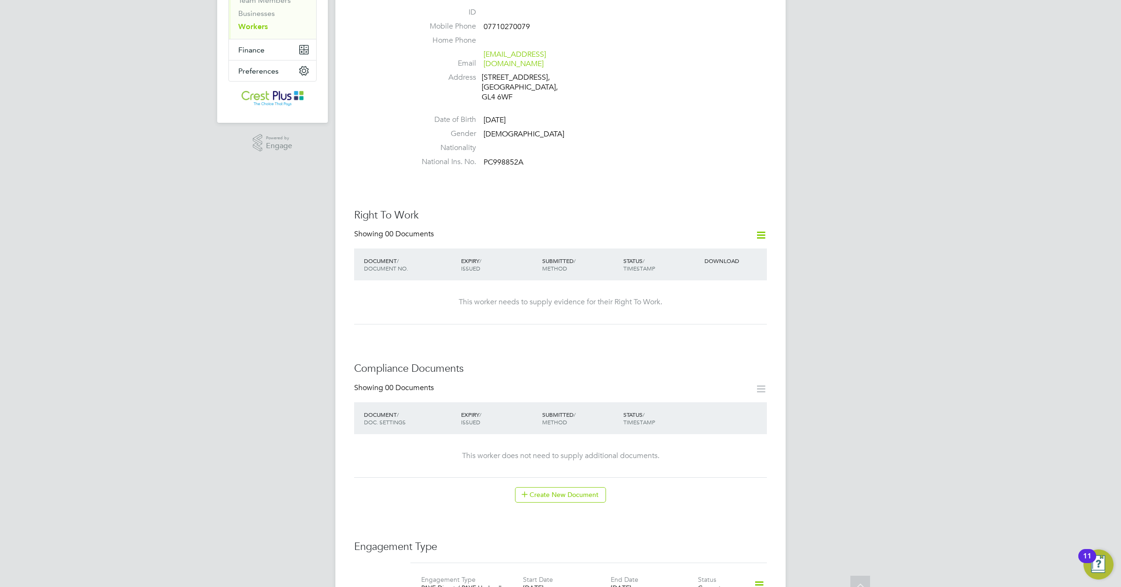
scroll to position [0, 0]
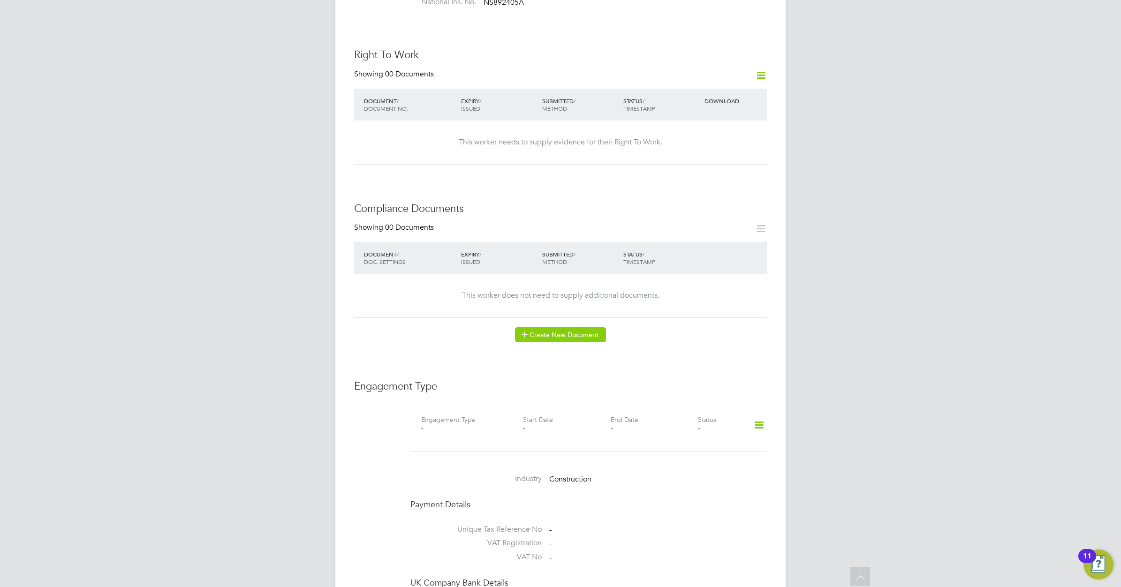
scroll to position [352, 0]
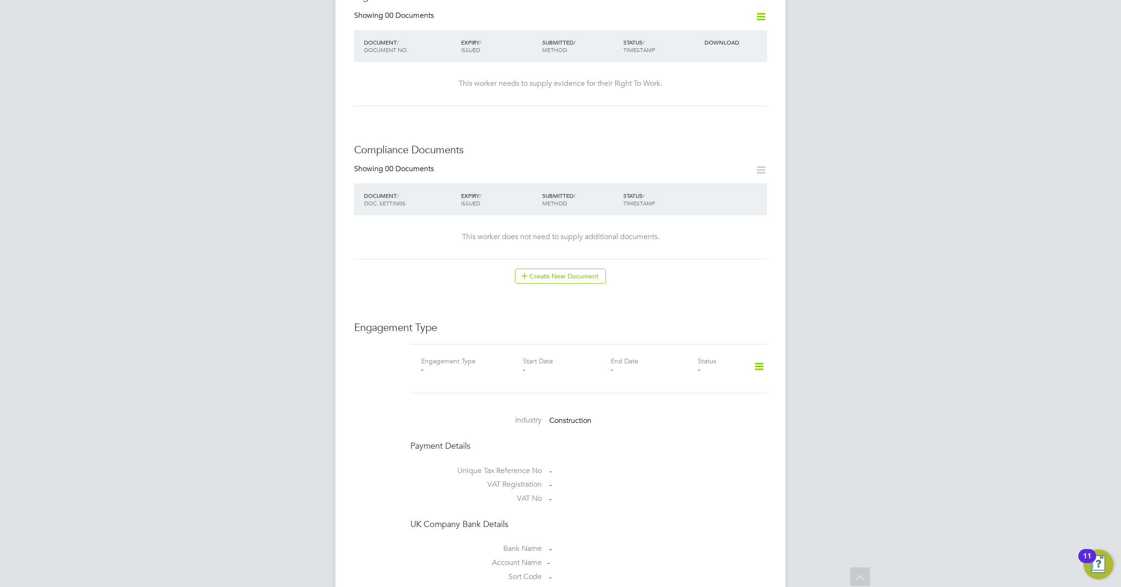
click at [757, 356] on icon at bounding box center [759, 367] width 16 height 22
click at [698, 394] on li "Add Engagement Type" at bounding box center [711, 398] width 106 height 13
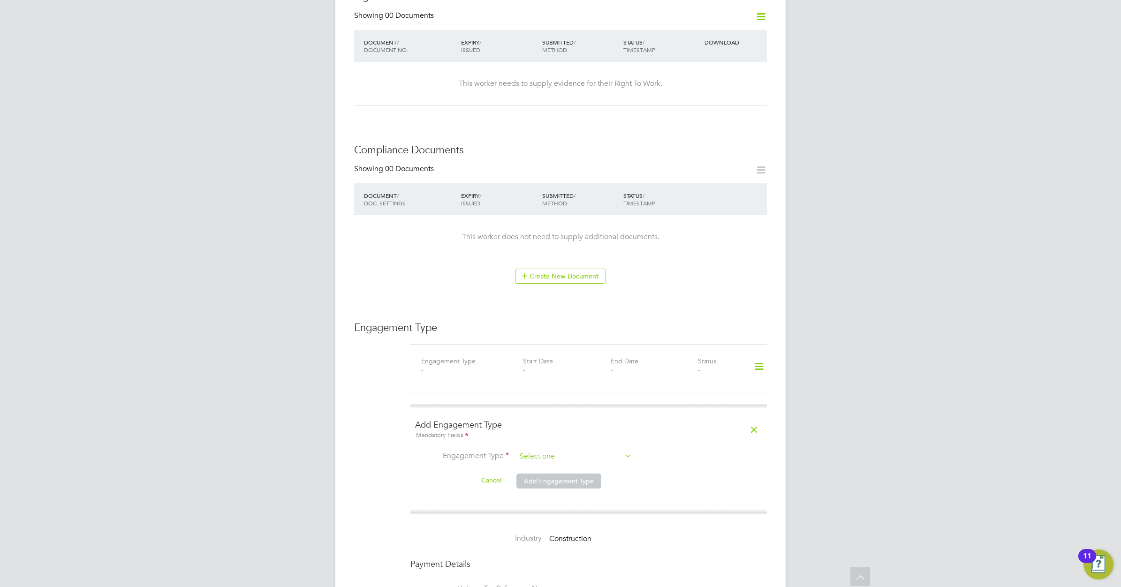
click at [610, 450] on input at bounding box center [574, 456] width 116 height 13
click at [547, 486] on li "Self-employed" at bounding box center [574, 489] width 117 height 14
type input "Self-employed"
click at [549, 473] on input at bounding box center [549, 480] width 67 height 14
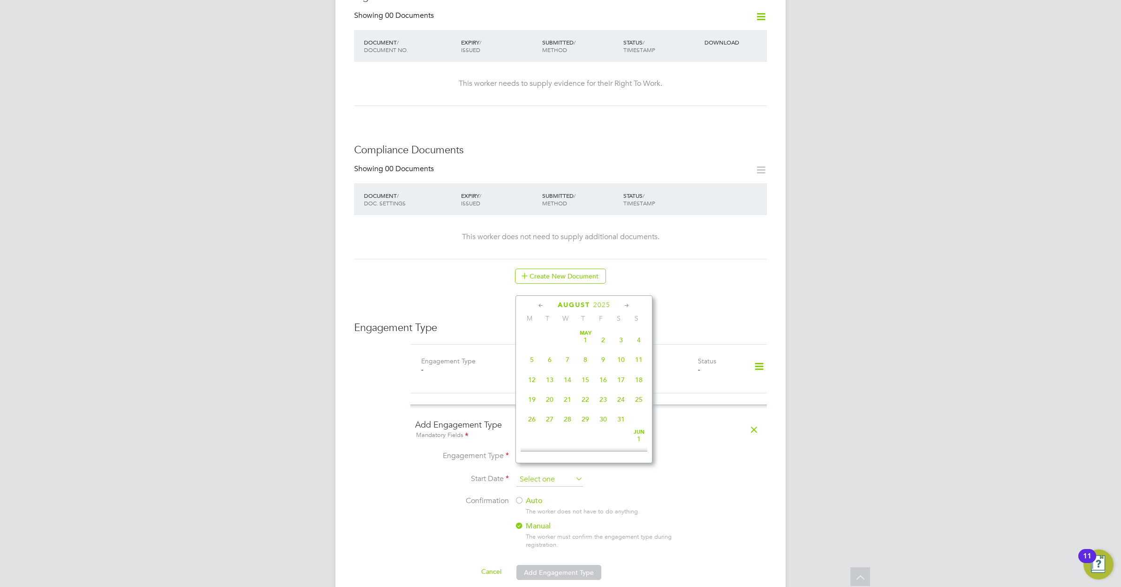
scroll to position [370, 0]
click at [549, 336] on span "12" at bounding box center [550, 327] width 18 height 18
type input "12 Aug 2025"
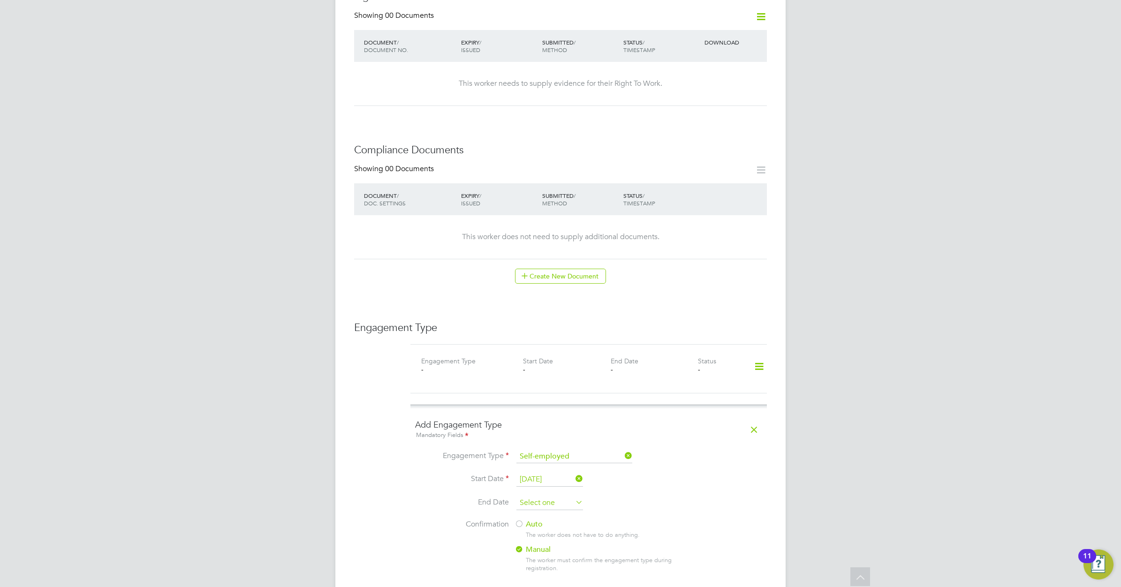
click at [561, 496] on input at bounding box center [549, 503] width 67 height 14
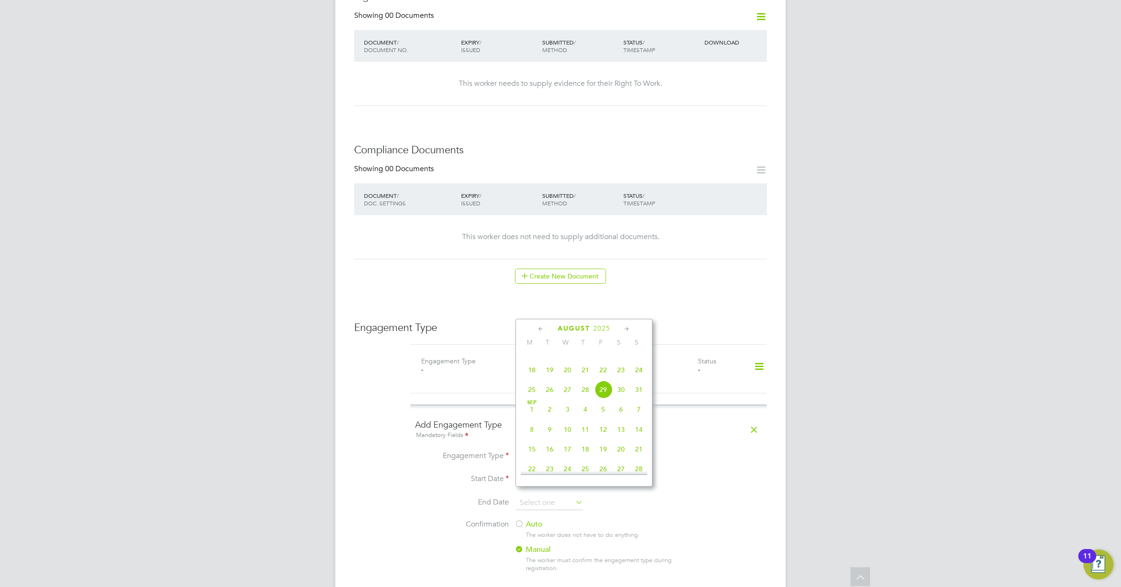
click at [626, 329] on icon at bounding box center [626, 329] width 9 height 10
click at [549, 390] on span "11" at bounding box center [550, 381] width 18 height 18
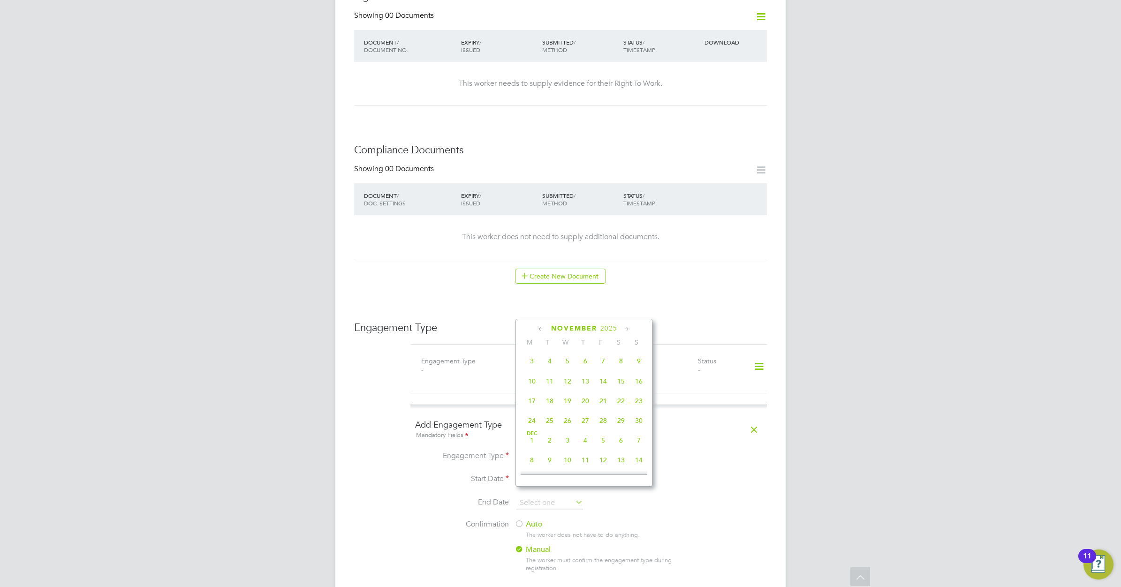
type input "11 Nov 2025"
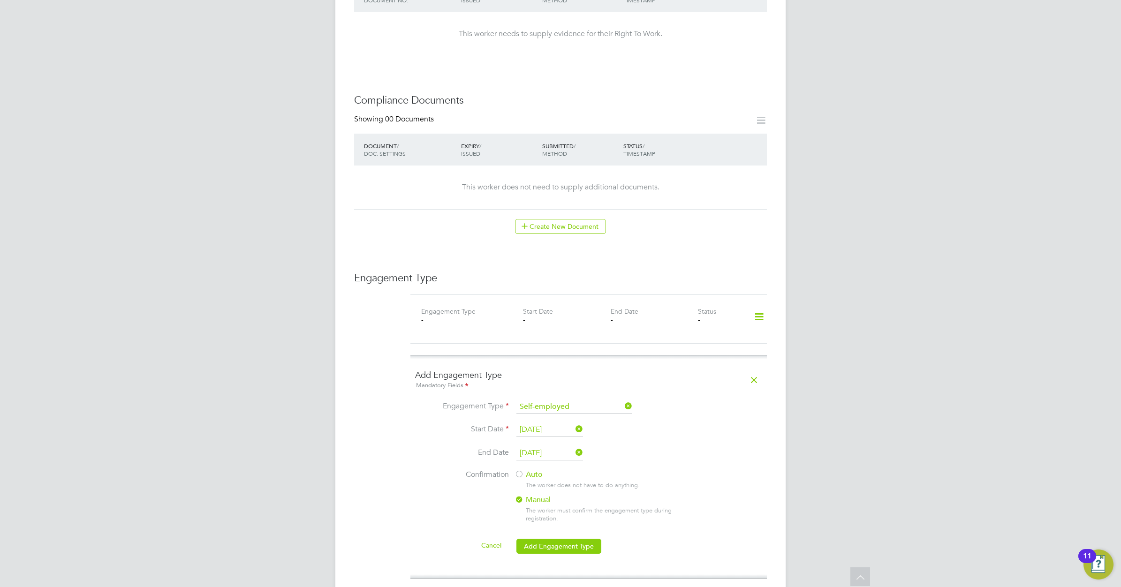
scroll to position [469, 0]
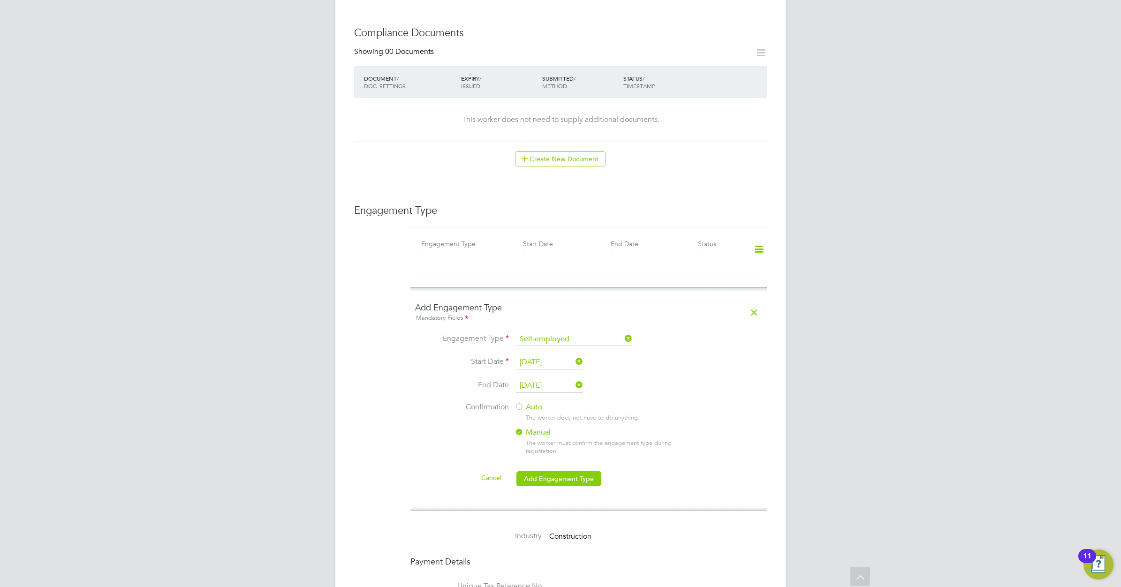
click at [521, 403] on div at bounding box center [518, 407] width 9 height 9
click at [567, 471] on button "Add Engagement Type" at bounding box center [558, 478] width 85 height 15
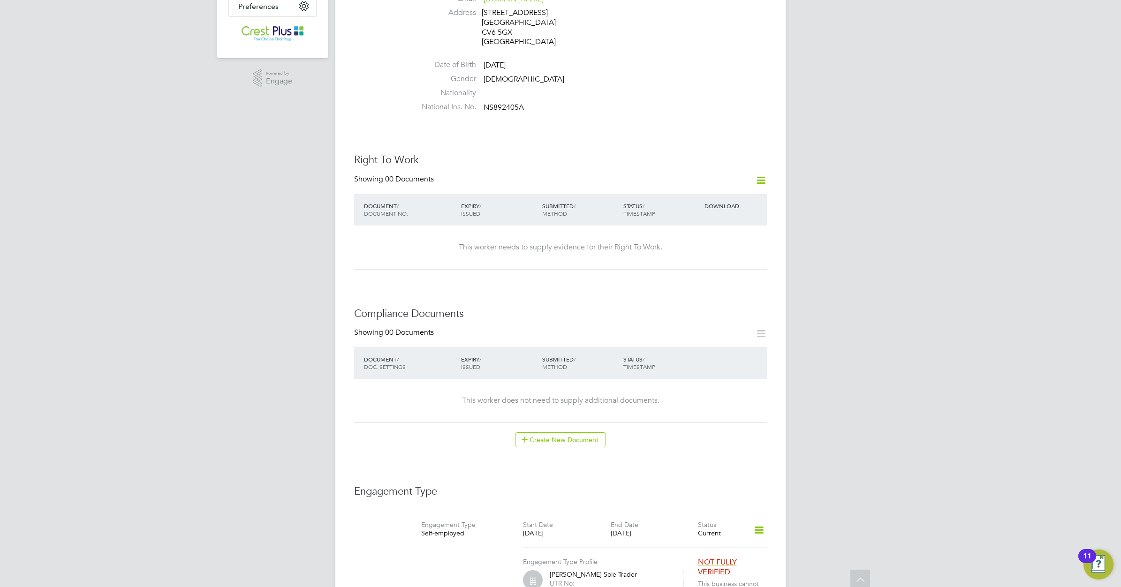
scroll to position [0, 0]
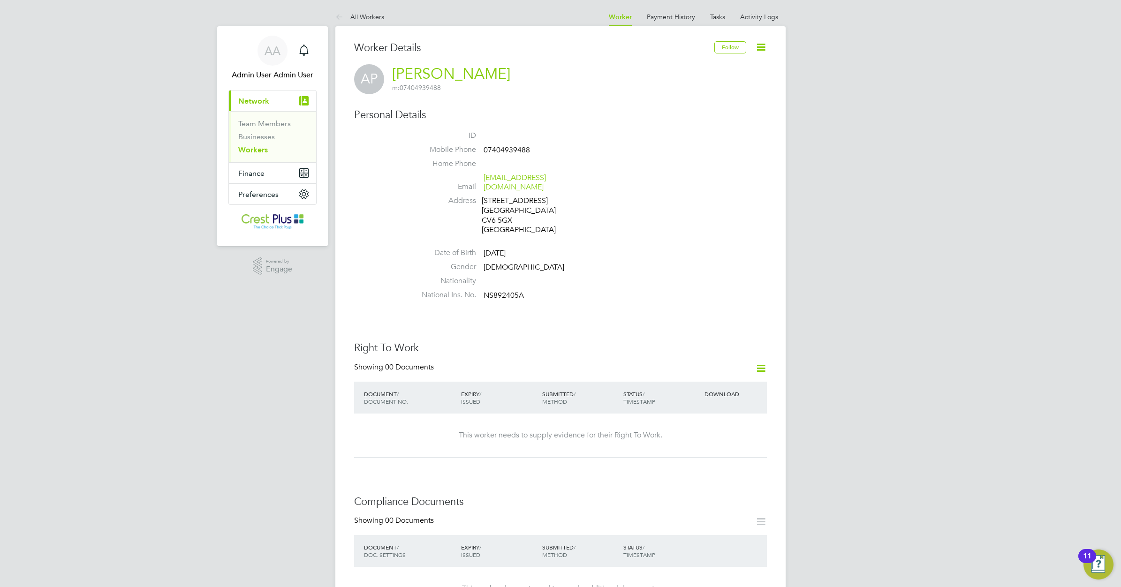
click at [261, 151] on link "Workers" at bounding box center [253, 149] width 30 height 9
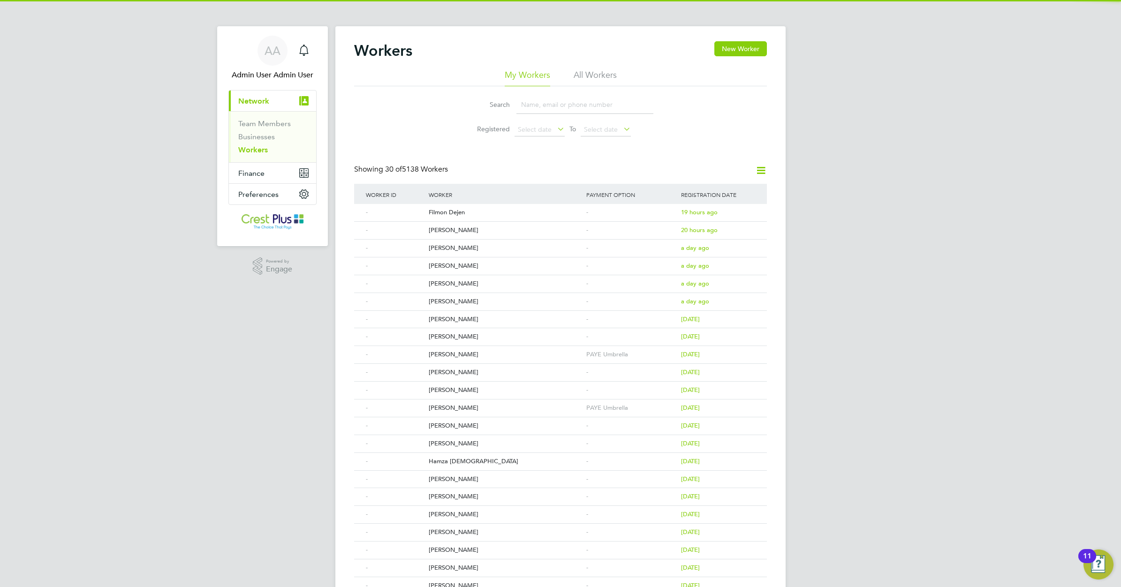
click at [545, 104] on input at bounding box center [584, 105] width 137 height 18
paste input "MICHAEL HOLLINS"
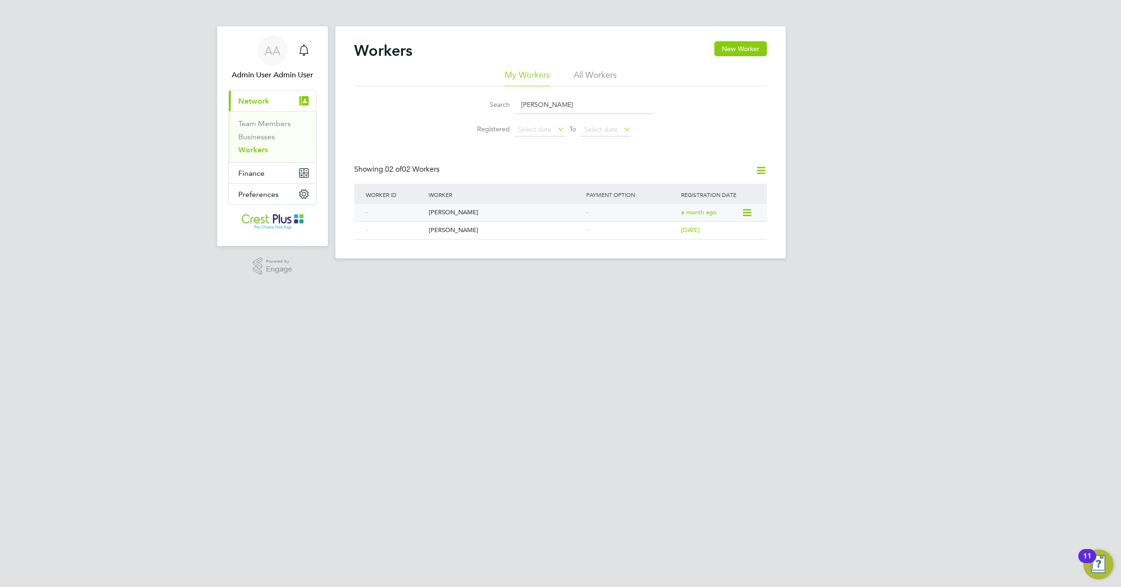
type input "MICHAEL HOLLINS"
click at [441, 216] on div "Michael Hollins" at bounding box center [505, 212] width 158 height 17
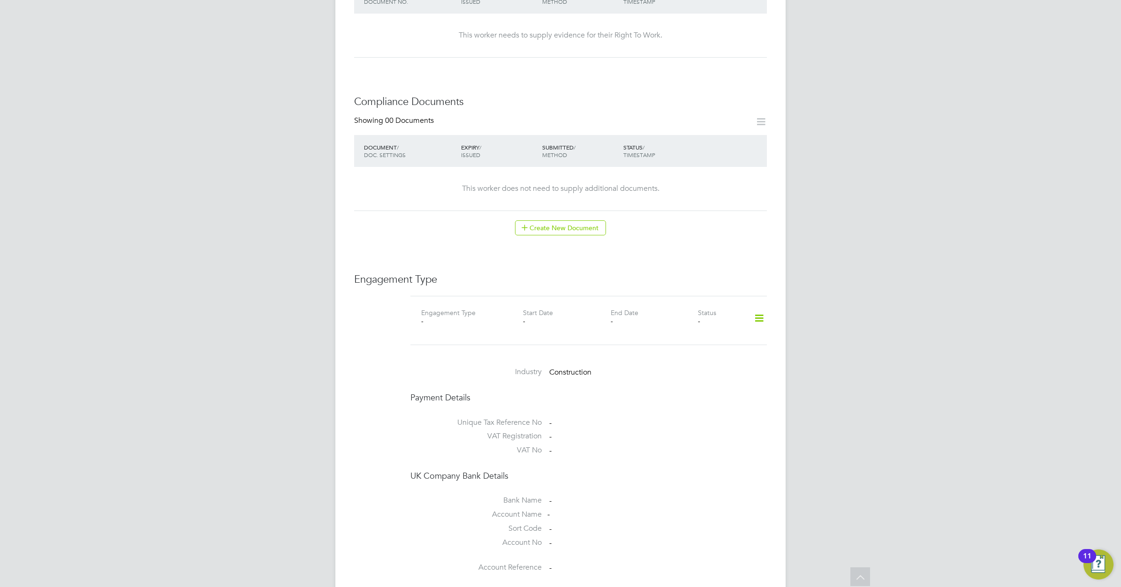
scroll to position [410, 0]
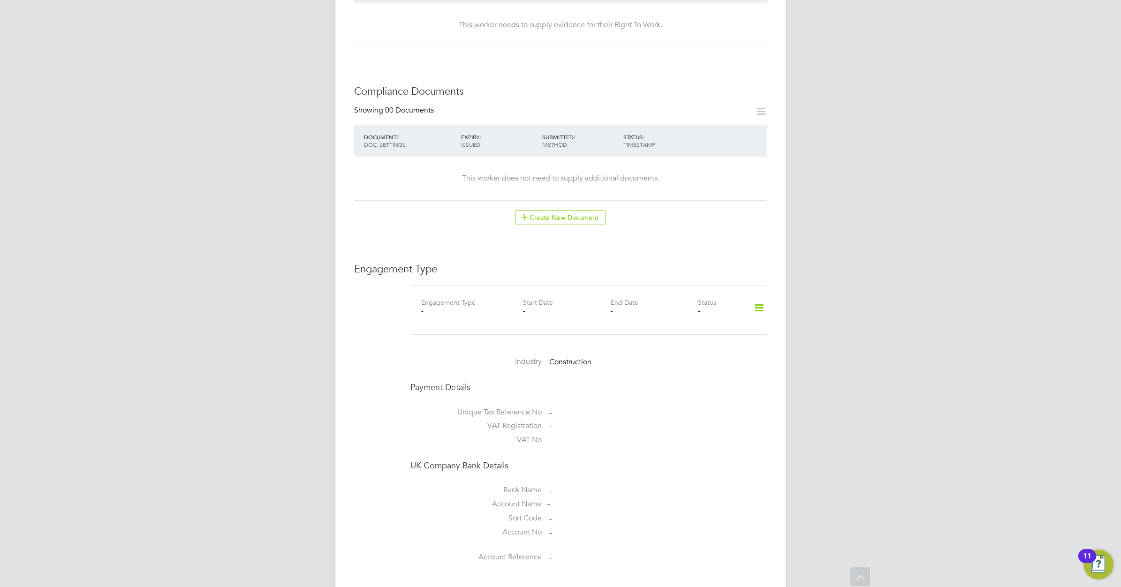
click at [759, 298] on icon at bounding box center [759, 308] width 16 height 22
click at [700, 338] on li "Add Engagement Type" at bounding box center [711, 339] width 106 height 13
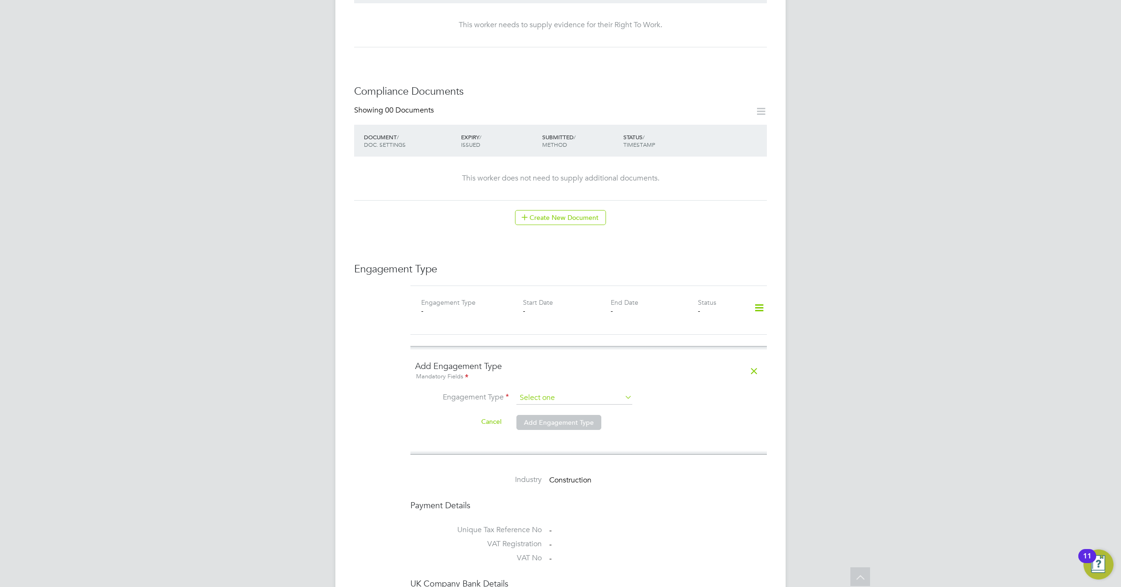
click at [586, 392] on input at bounding box center [574, 398] width 116 height 13
click at [557, 428] on li "Self-employed" at bounding box center [574, 430] width 117 height 14
type input "Self-employed"
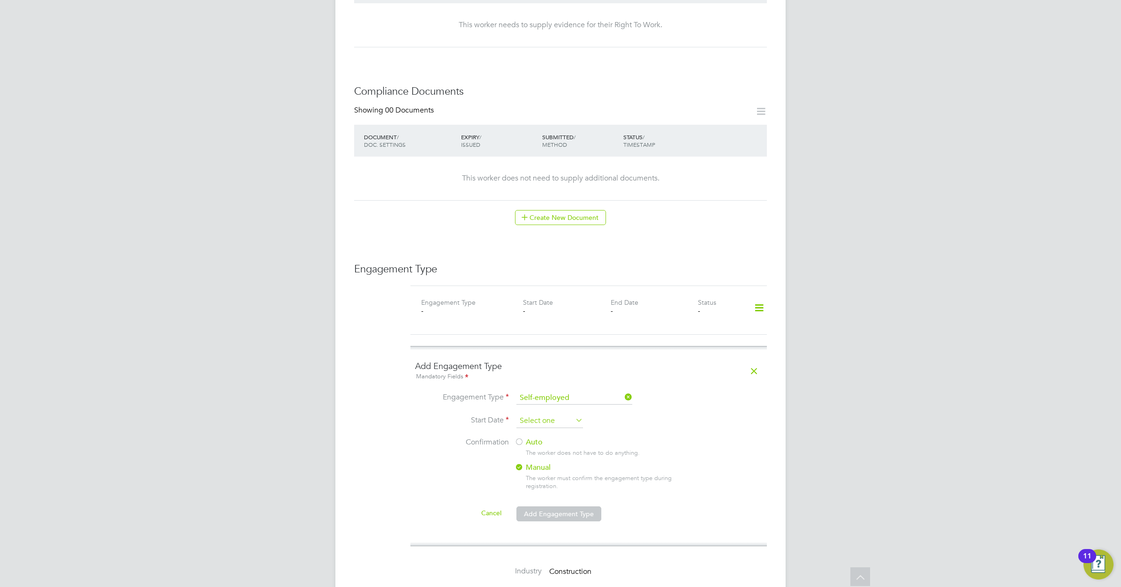
click at [556, 414] on input at bounding box center [549, 421] width 67 height 14
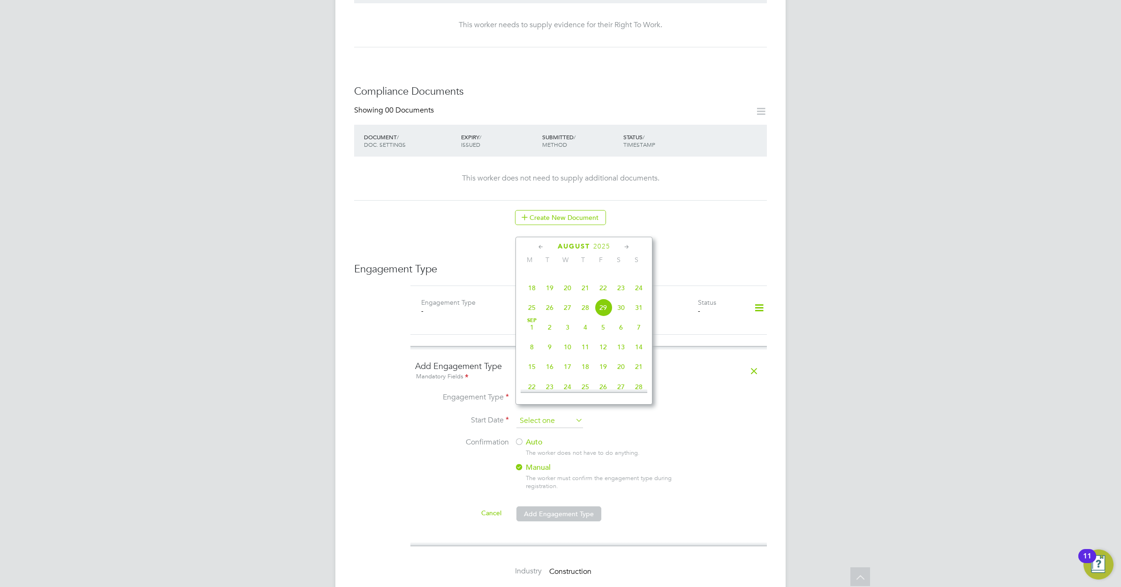
click at [547, 414] on input at bounding box center [549, 421] width 67 height 14
click at [539, 245] on icon at bounding box center [541, 247] width 9 height 10
click at [531, 341] on span "21" at bounding box center [532, 334] width 18 height 18
type input "21 Jul 2025"
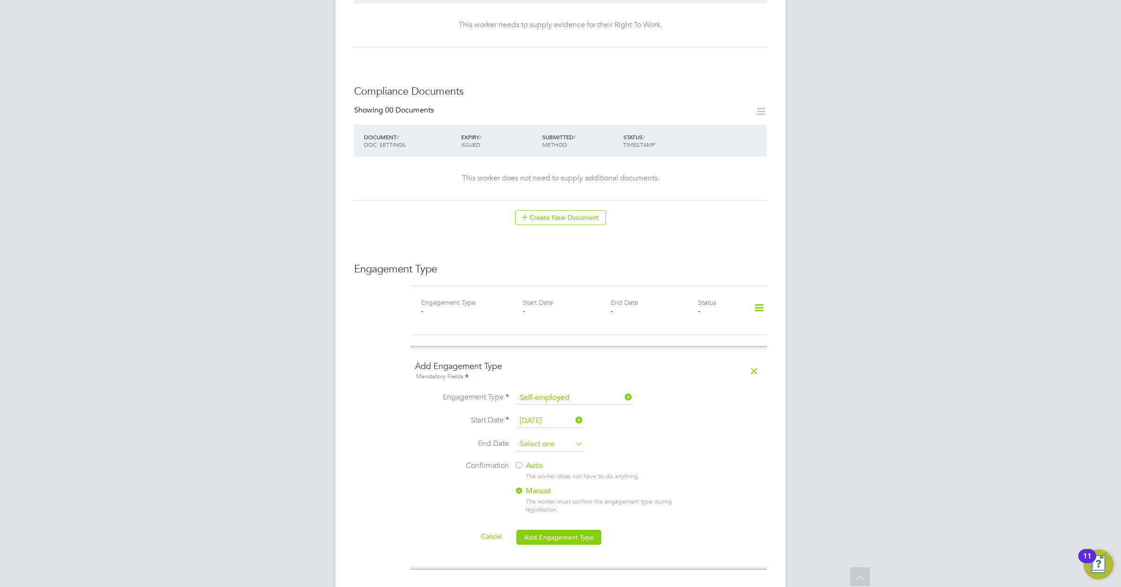
click at [552, 438] on input at bounding box center [549, 445] width 67 height 14
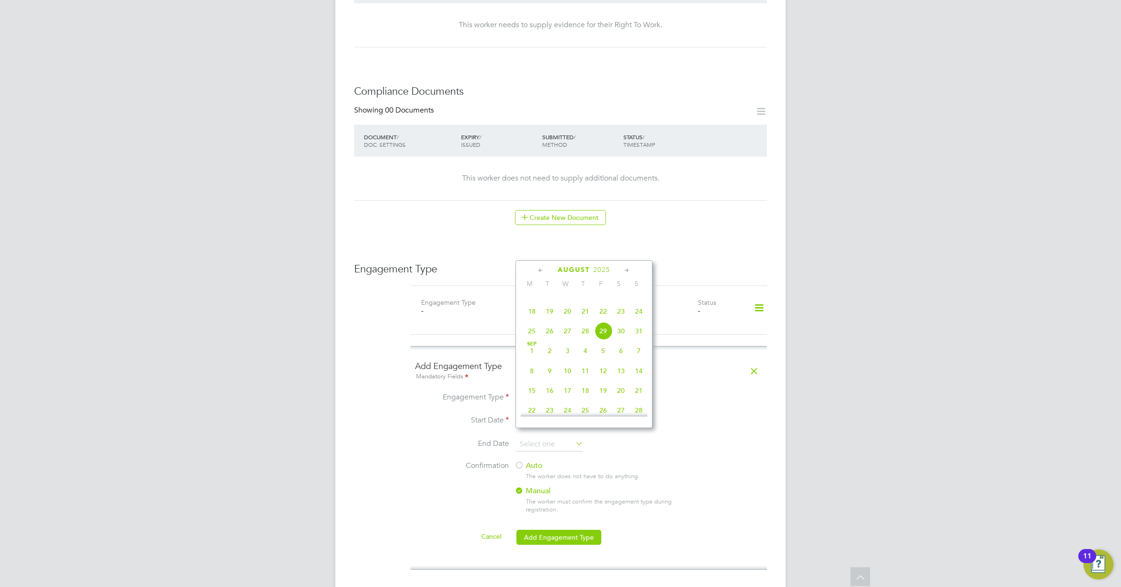
click at [625, 268] on icon at bounding box center [626, 270] width 9 height 10
click at [627, 269] on icon at bounding box center [626, 270] width 9 height 10
click at [545, 355] on span "21" at bounding box center [550, 346] width 18 height 18
type input "21 Oct 2025"
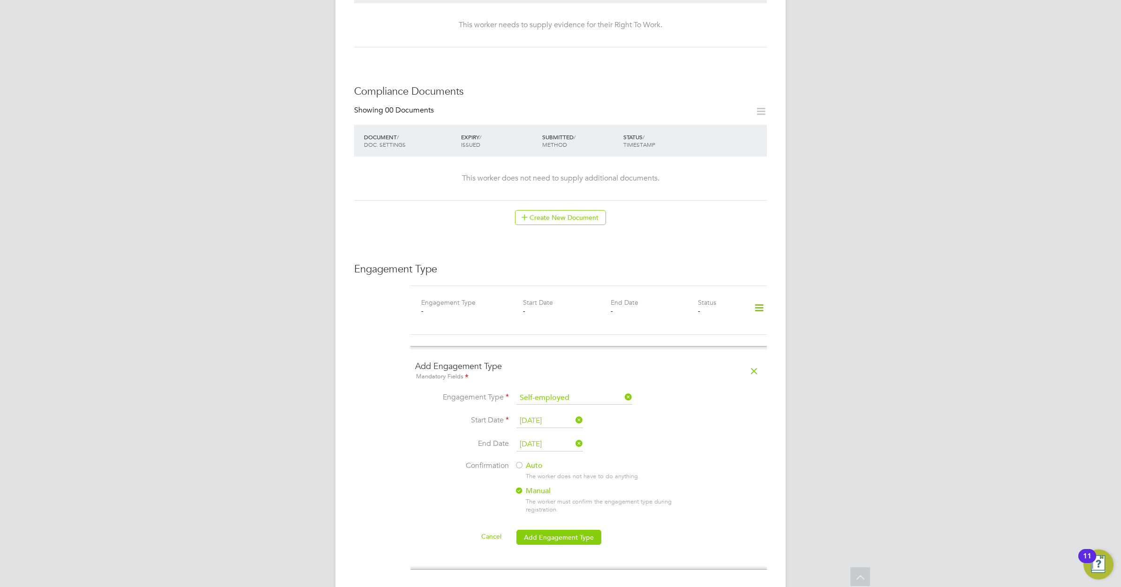
click at [519, 461] on div at bounding box center [518, 465] width 9 height 9
click at [563, 530] on button "Add Engagement Type" at bounding box center [558, 537] width 85 height 15
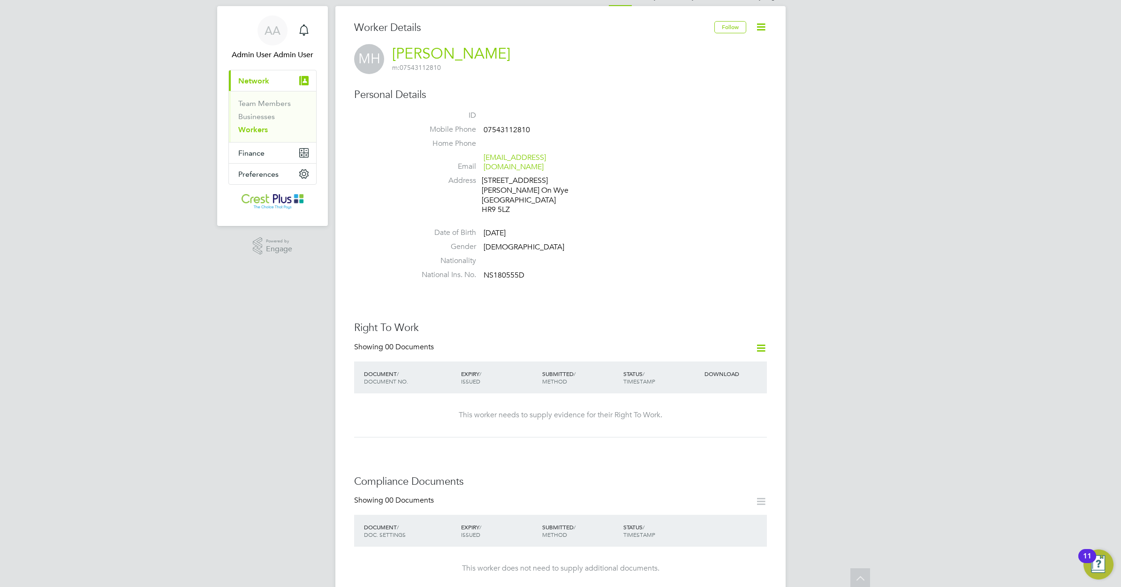
scroll to position [0, 0]
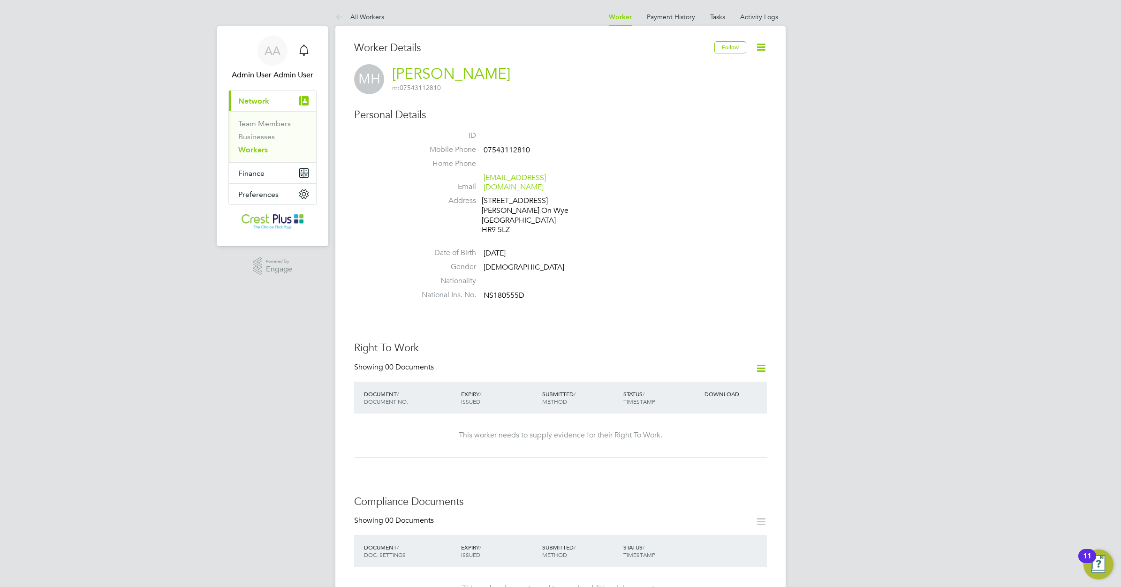
click at [256, 151] on link "Workers" at bounding box center [253, 149] width 30 height 9
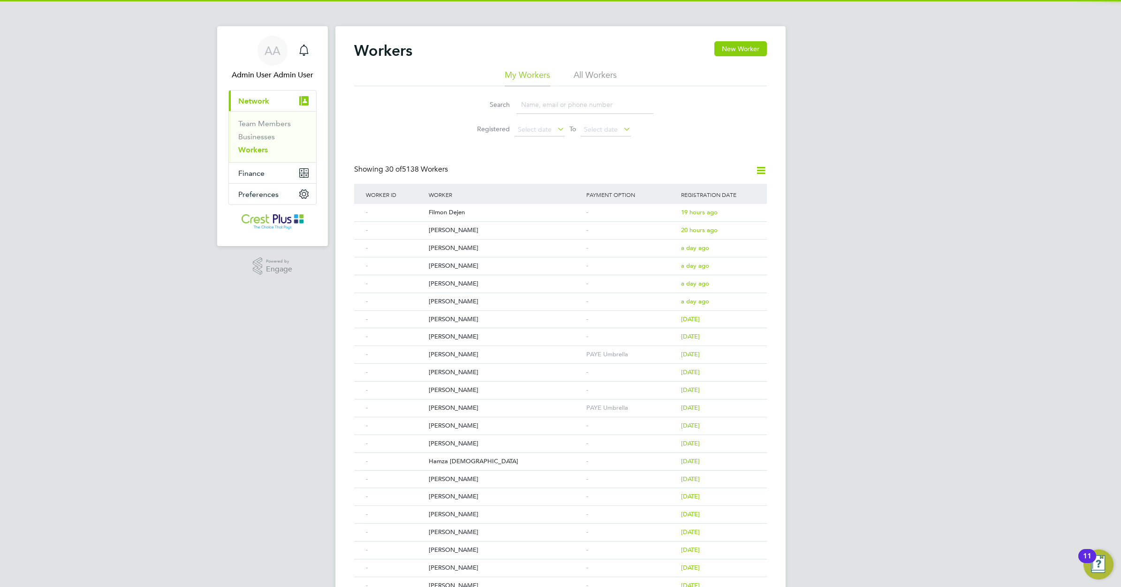
click at [540, 106] on input at bounding box center [584, 105] width 137 height 18
paste input "ERMAL SARACI"
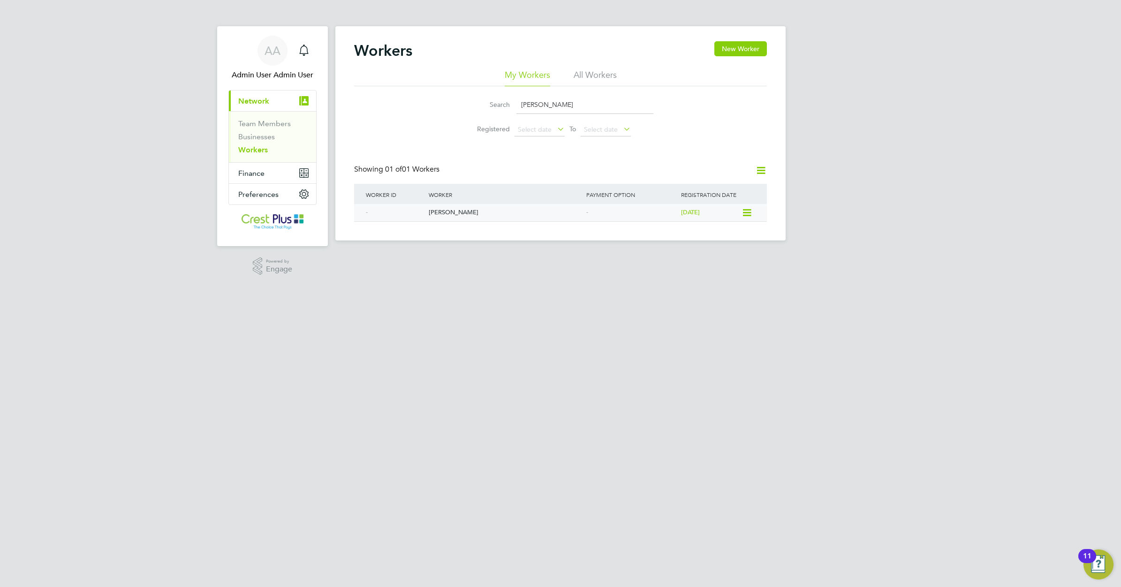
type input "ERMAL SARACI"
click at [441, 212] on div "Ermal Saraci" at bounding box center [505, 212] width 158 height 17
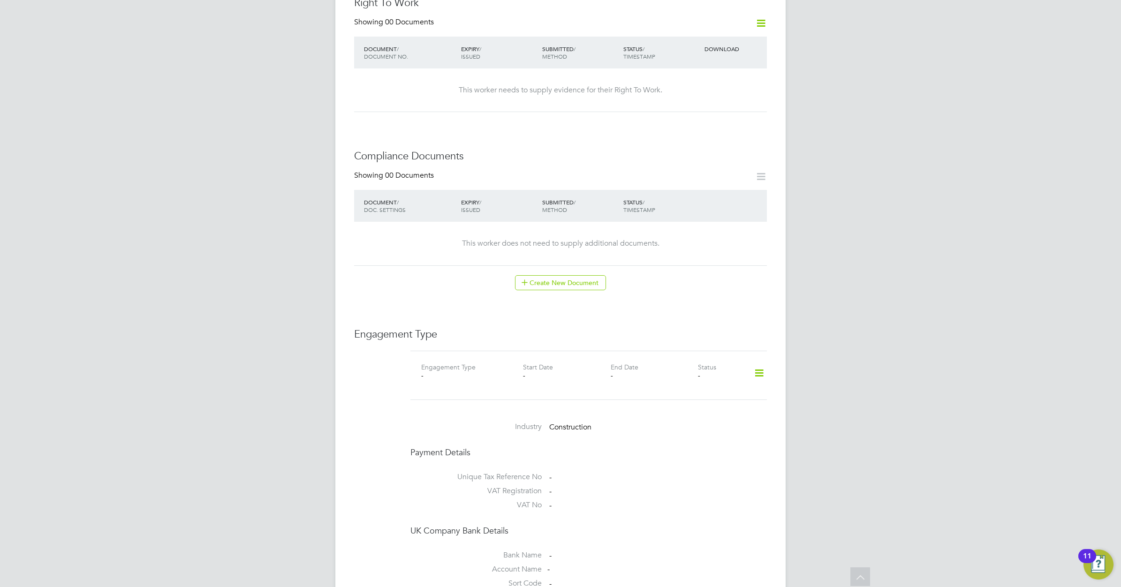
scroll to position [410, 0]
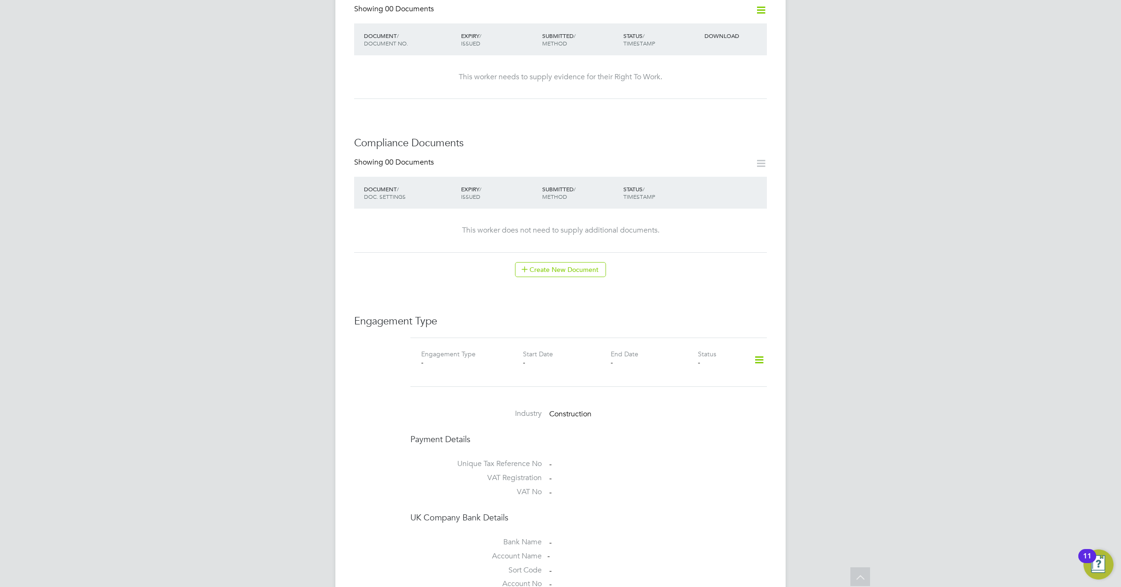
click at [761, 349] on icon at bounding box center [759, 360] width 16 height 22
click at [697, 380] on li "Add Engagement Type" at bounding box center [711, 381] width 106 height 13
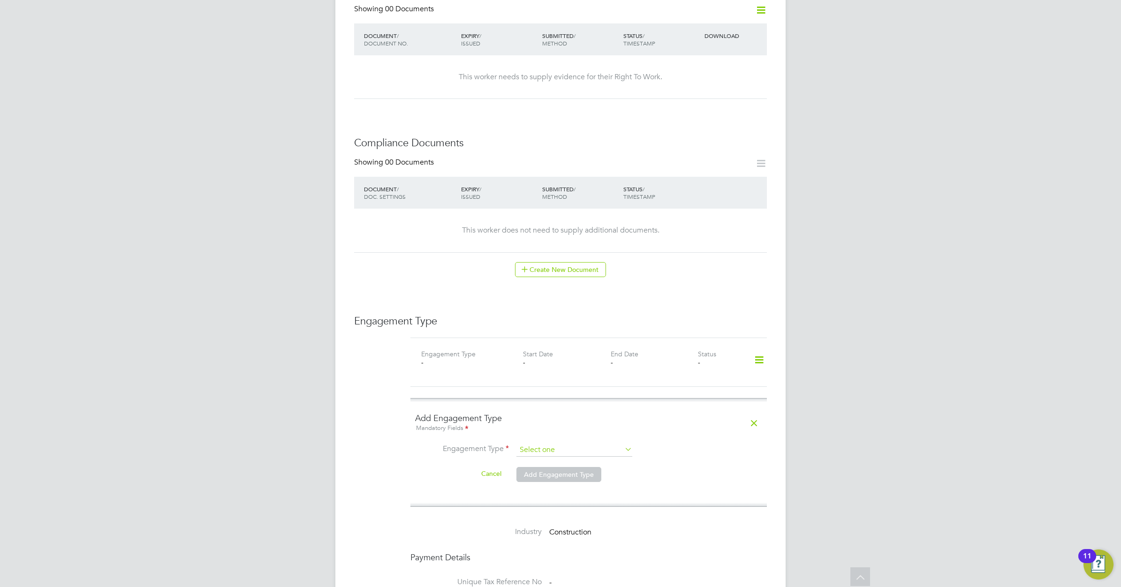
click at [574, 444] on input at bounding box center [574, 450] width 116 height 13
click at [556, 456] on li "PAYE Direct" at bounding box center [574, 459] width 117 height 14
type input "PAYE Direct"
click at [564, 466] on input at bounding box center [574, 472] width 116 height 13
click at [552, 479] on li "PAYE Umbrella" at bounding box center [574, 482] width 117 height 14
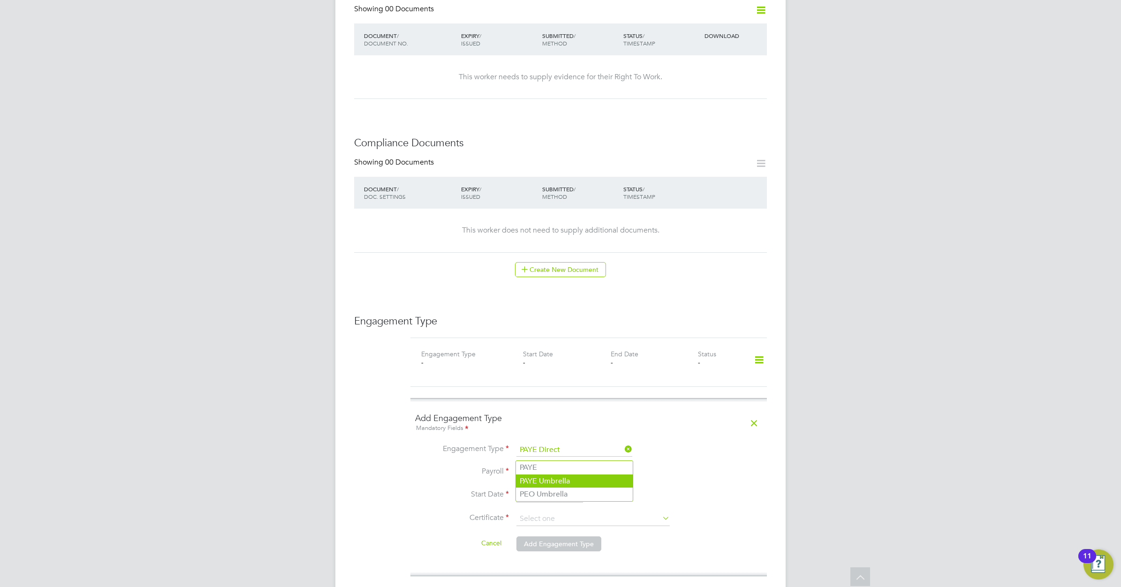
type input "PAYE Umbrella"
click at [546, 489] on input at bounding box center [549, 496] width 67 height 14
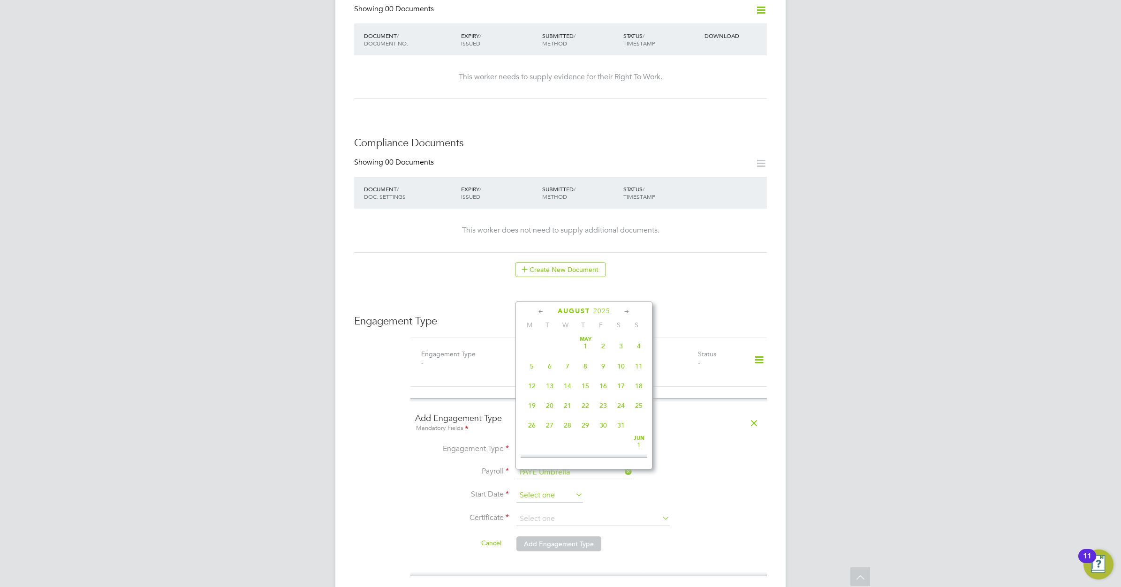
scroll to position [370, 0]
click at [539, 310] on icon at bounding box center [541, 312] width 9 height 10
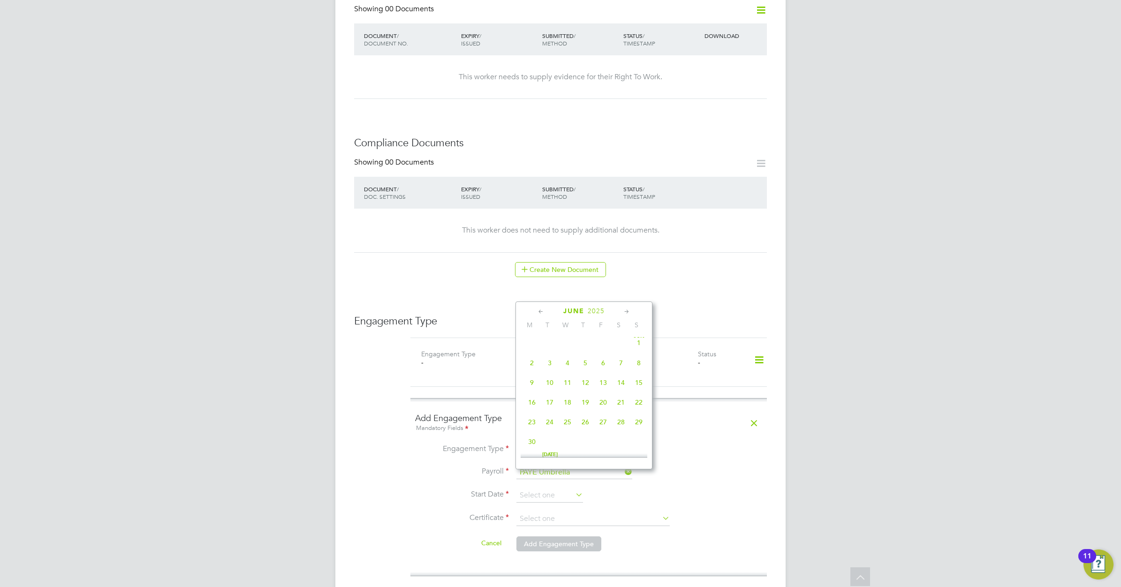
scroll to position [0, 0]
click at [535, 424] on span "28" at bounding box center [532, 425] width 18 height 18
type input "28 Apr 2025"
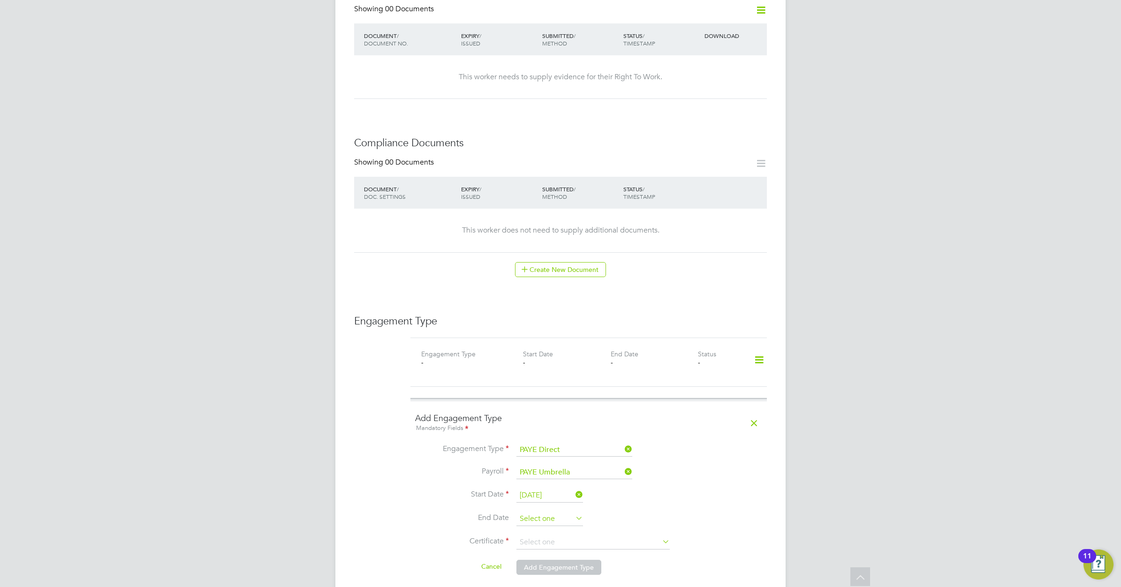
click at [557, 512] on input at bounding box center [549, 519] width 67 height 14
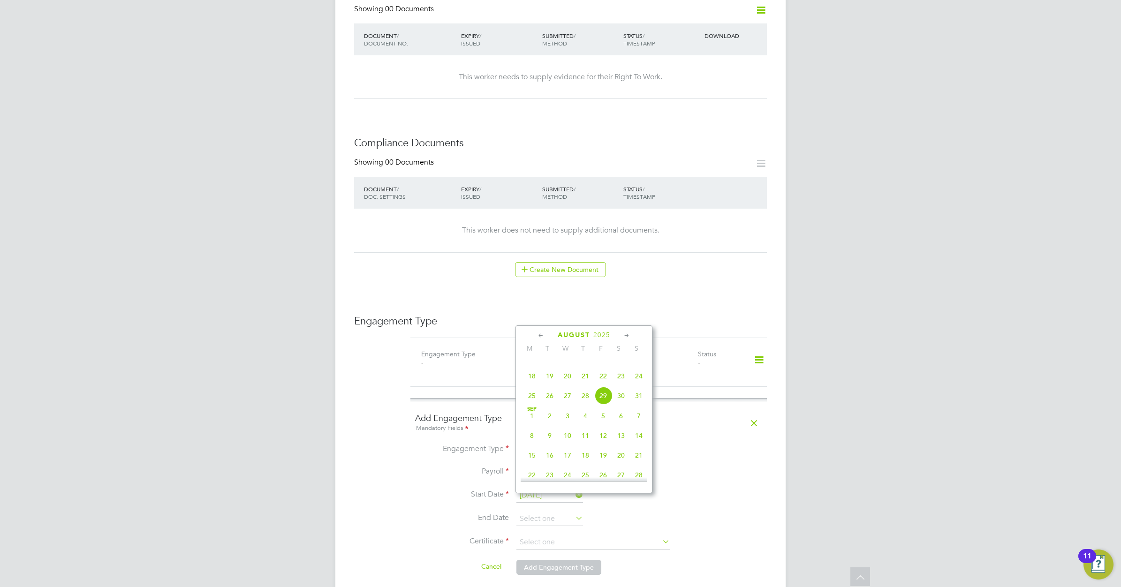
click at [626, 334] on icon at bounding box center [626, 336] width 9 height 10
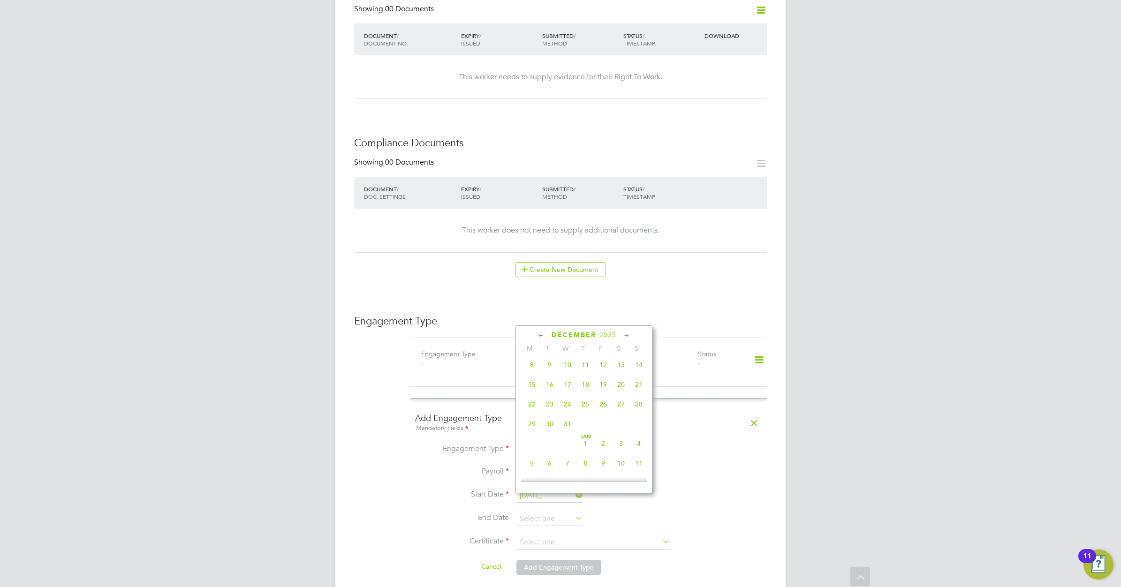
click at [564, 433] on span "31" at bounding box center [568, 424] width 18 height 18
type input "[DATE]"
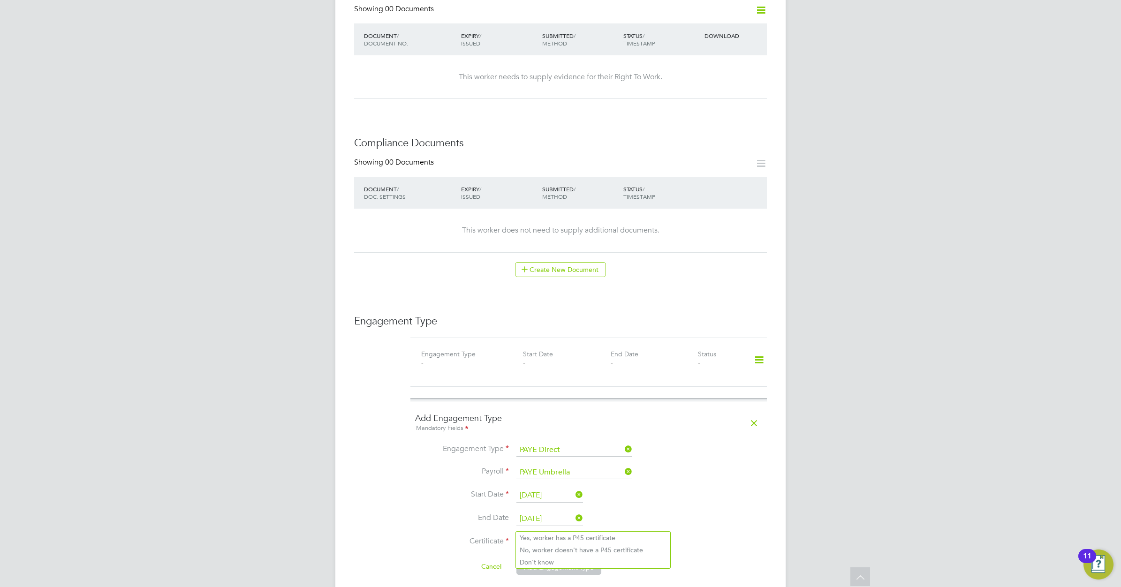
click at [553, 536] on input at bounding box center [592, 543] width 153 height 14
click at [559, 551] on li "No, worker doesn't have a P45 certificate" at bounding box center [593, 550] width 154 height 12
type input "No, worker doesn't have a P45 certificate"
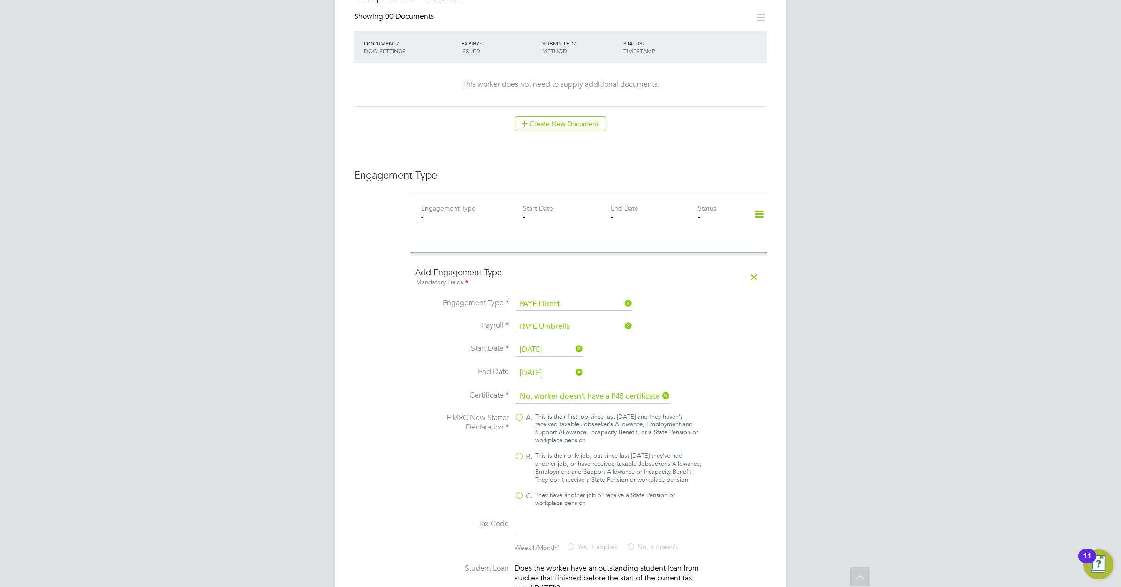
scroll to position [645, 0]
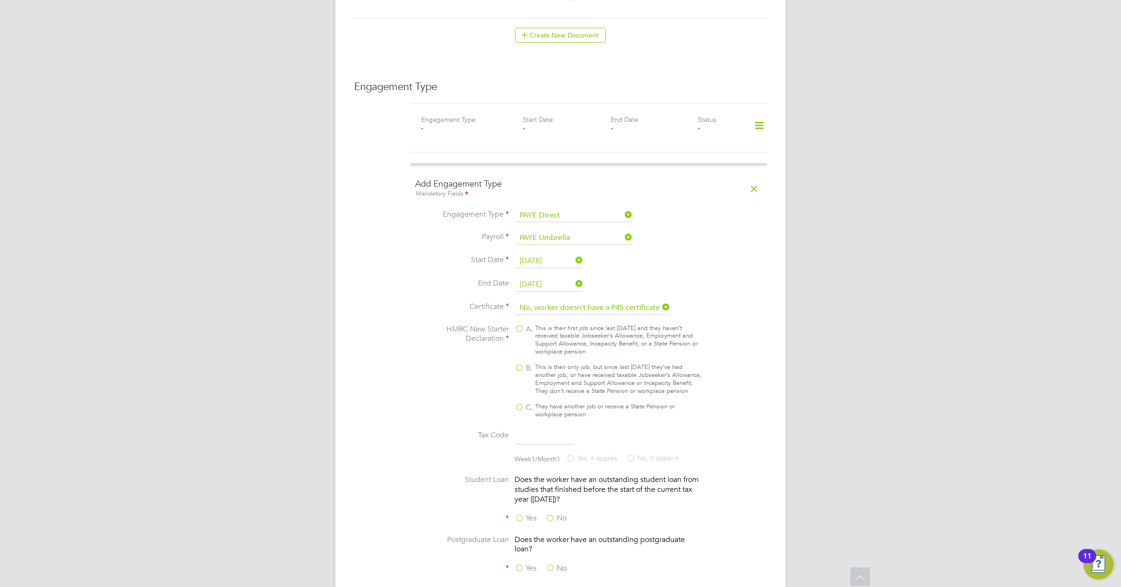
click at [514, 363] on label "B. This is their only job, but since last 6 April they’ve had another job, or h…" at bounding box center [608, 379] width 188 height 32
click at [0, 0] on input "B. This is their only job, but since last 6 April they’ve had another job, or h…" at bounding box center [0, 0] width 0 height 0
type input "1257L"
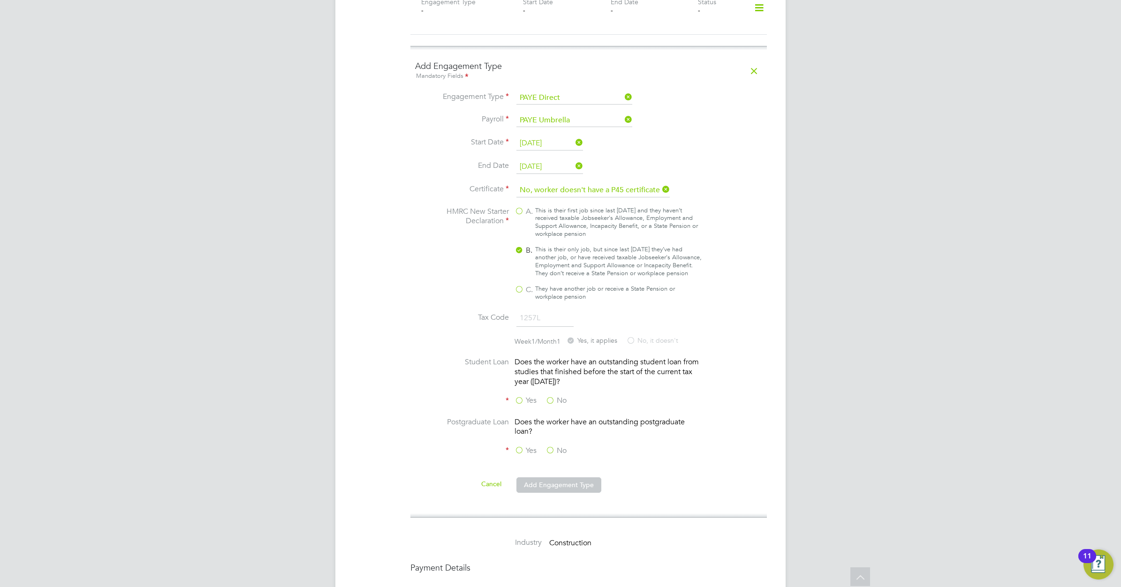
scroll to position [821, 0]
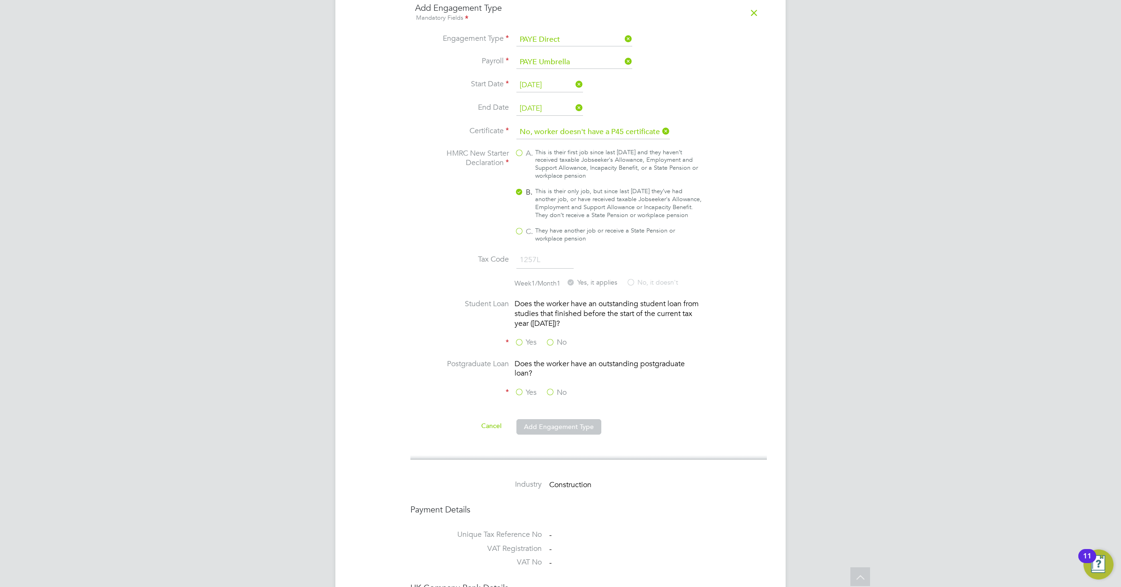
click at [553, 338] on label "No" at bounding box center [555, 343] width 21 height 10
click at [0, 0] on input "No" at bounding box center [0, 0] width 0 height 0
drag, startPoint x: 552, startPoint y: 378, endPoint x: 555, endPoint y: 404, distance: 26.8
click at [554, 388] on label "No" at bounding box center [555, 393] width 21 height 10
click at [0, 0] on input "No" at bounding box center [0, 0] width 0 height 0
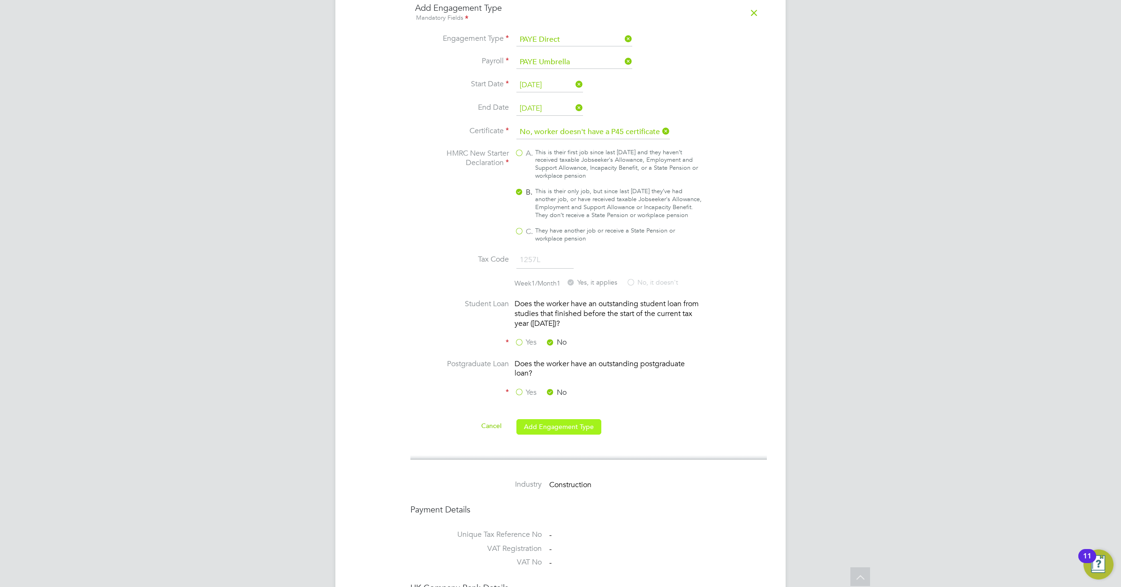
click at [556, 421] on button "Add Engagement Type" at bounding box center [558, 426] width 85 height 15
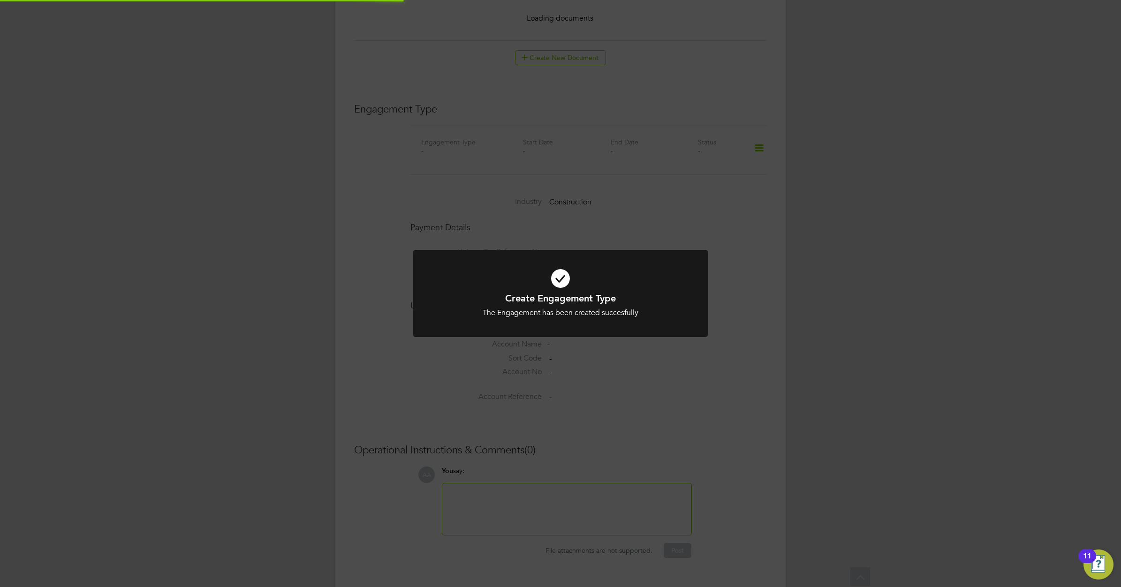
scroll to position [655, 0]
click at [559, 278] on icon at bounding box center [560, 278] width 244 height 37
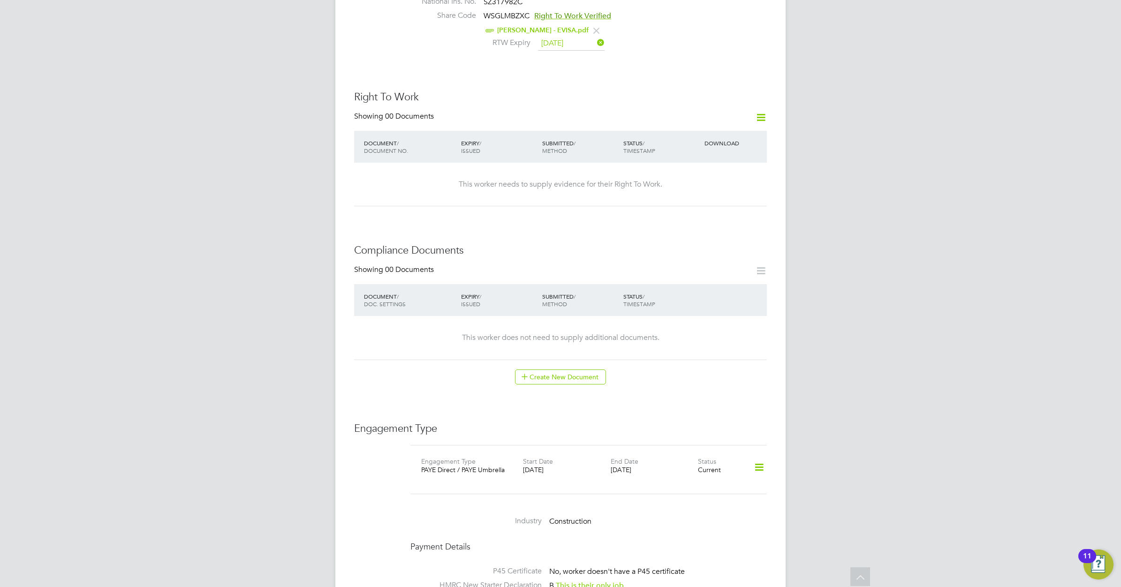
scroll to position [0, 0]
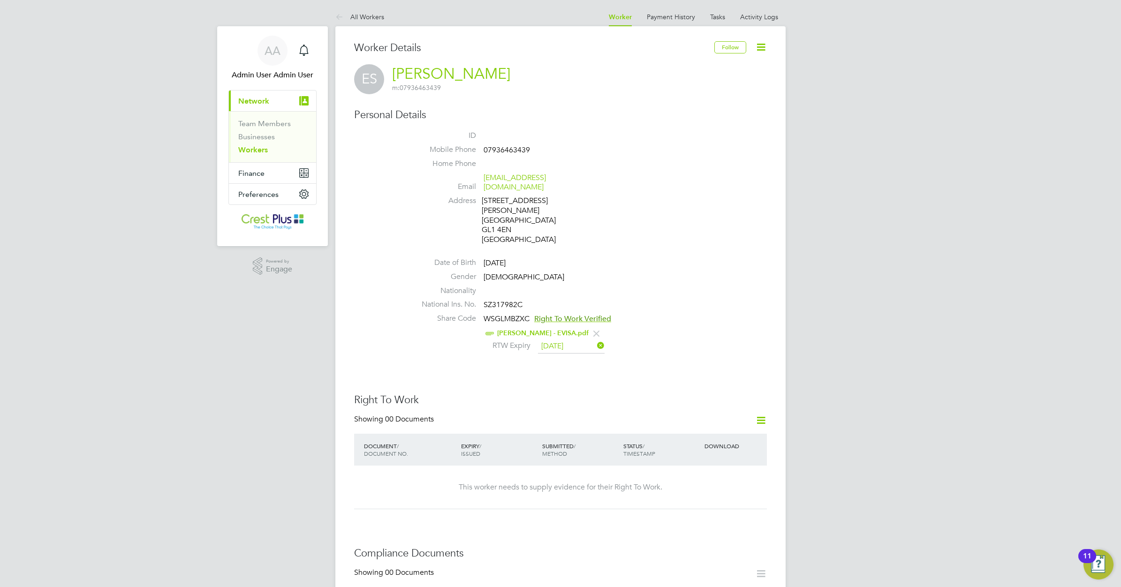
click at [257, 146] on link "Workers" at bounding box center [253, 149] width 30 height 9
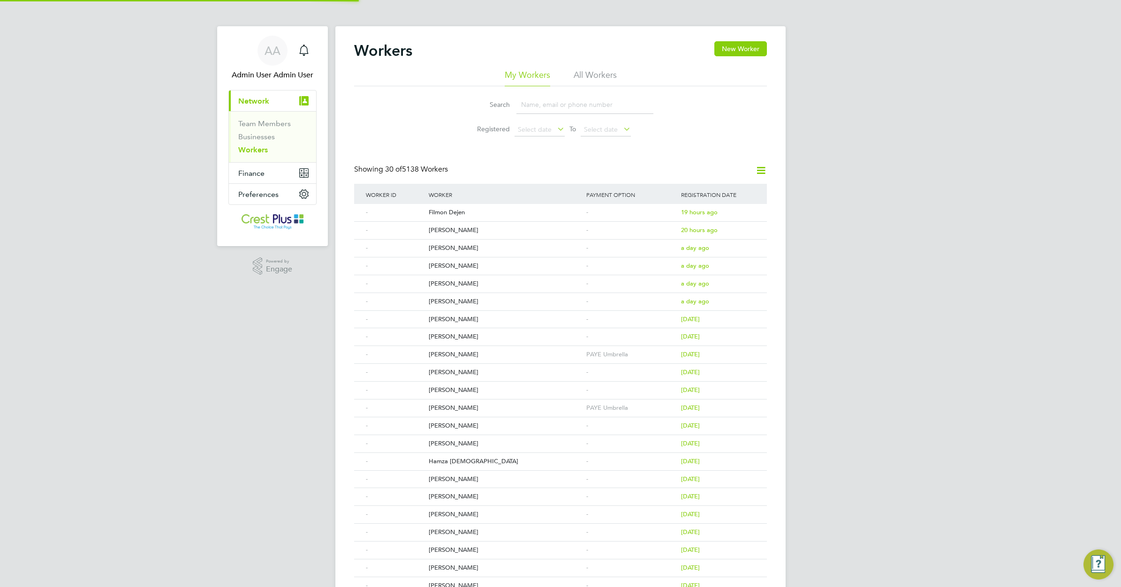
click at [533, 106] on input at bounding box center [584, 105] width 137 height 18
paste input "JOHN FERNANDES"
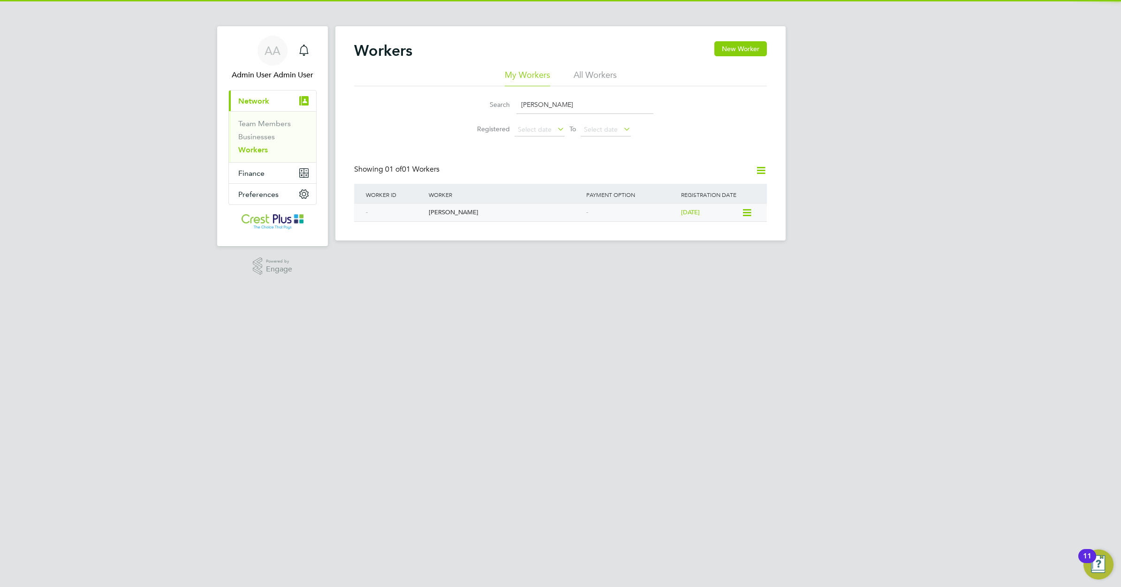
type input "JOHN FERNANDES"
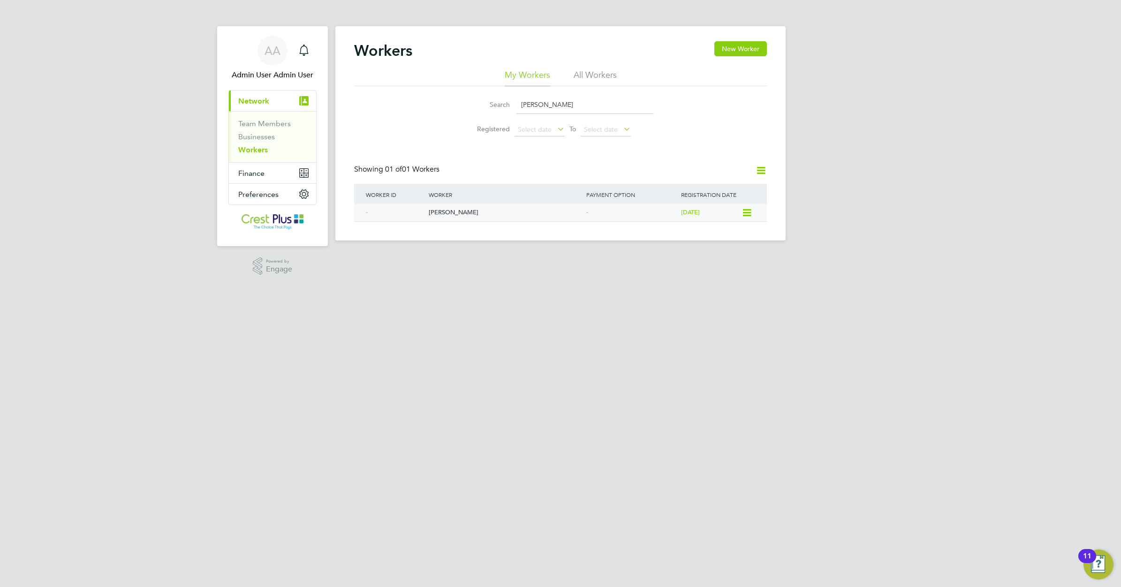
click at [461, 211] on div "John Fernandes" at bounding box center [505, 212] width 158 height 17
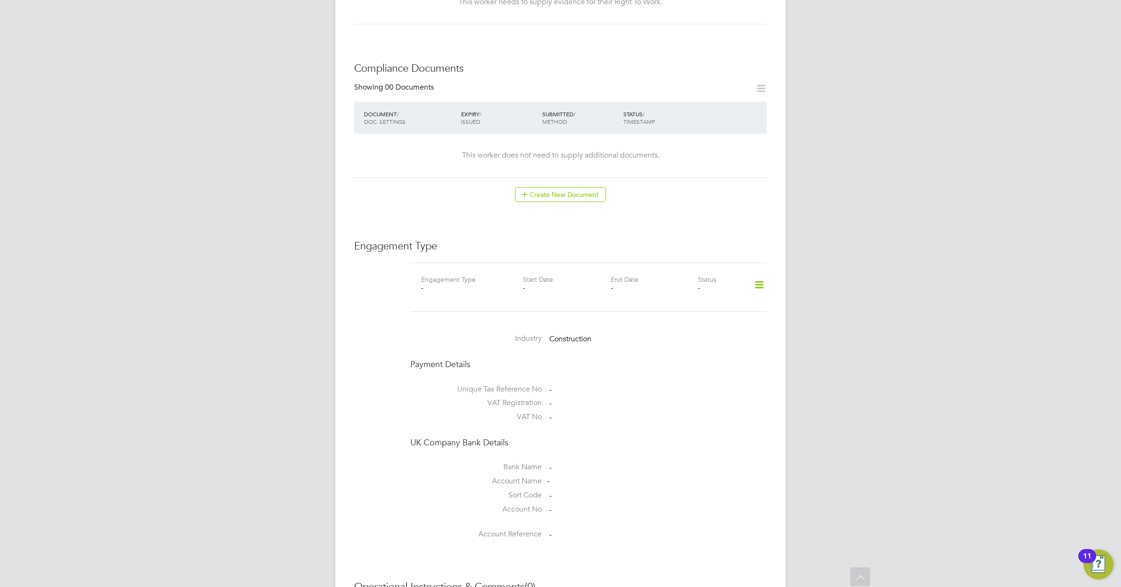
scroll to position [469, 0]
click at [757, 271] on icon at bounding box center [759, 282] width 16 height 22
click at [696, 310] on li "Add Engagement Type" at bounding box center [711, 313] width 106 height 13
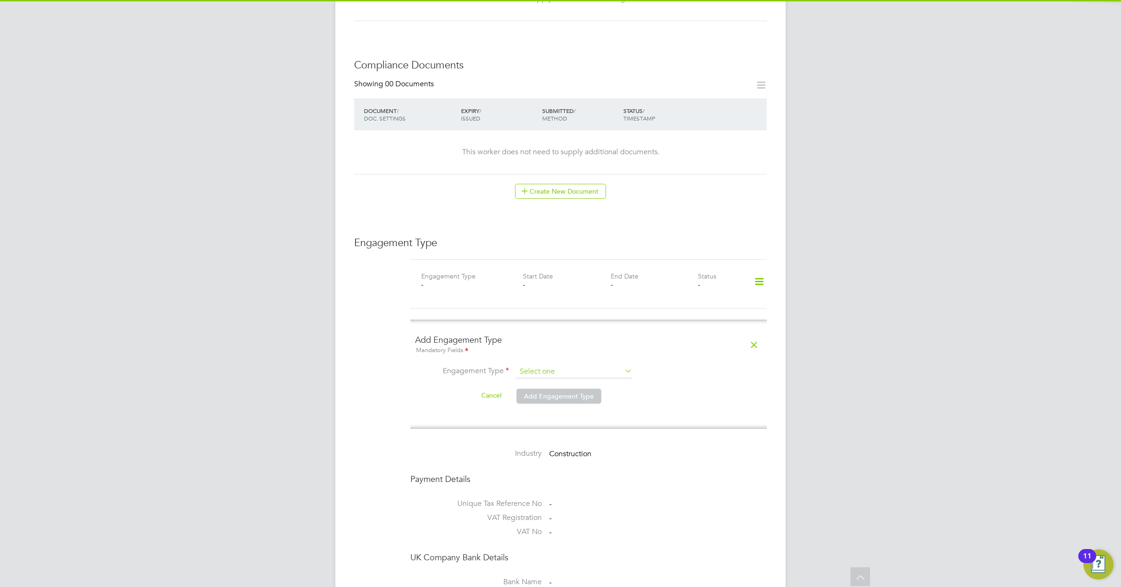
click at [563, 365] on input at bounding box center [574, 371] width 116 height 13
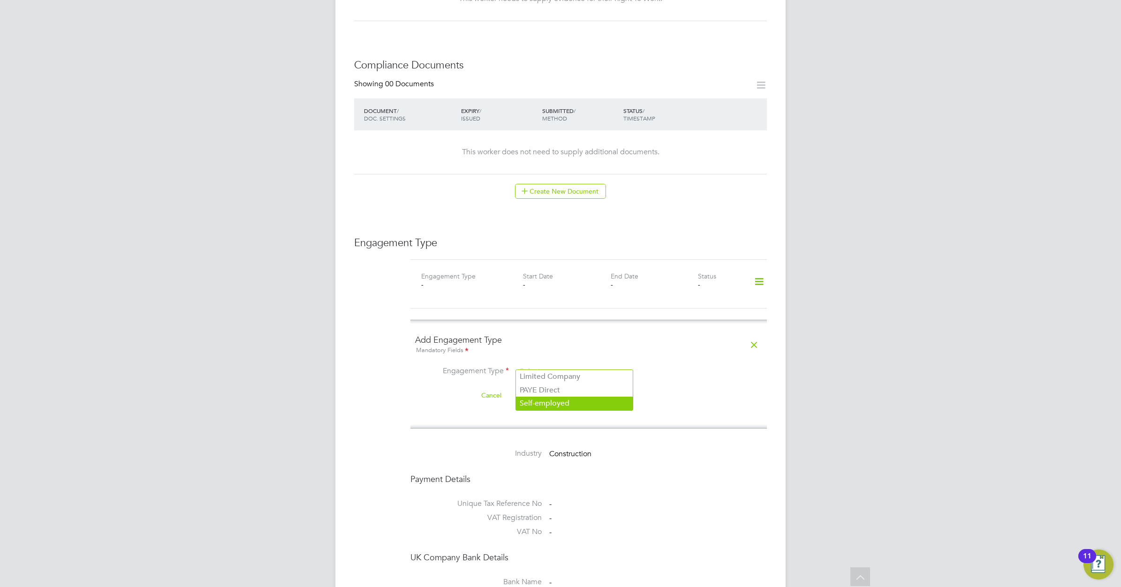
click at [559, 400] on li "Self-employed" at bounding box center [574, 404] width 117 height 14
type input "Self-employed"
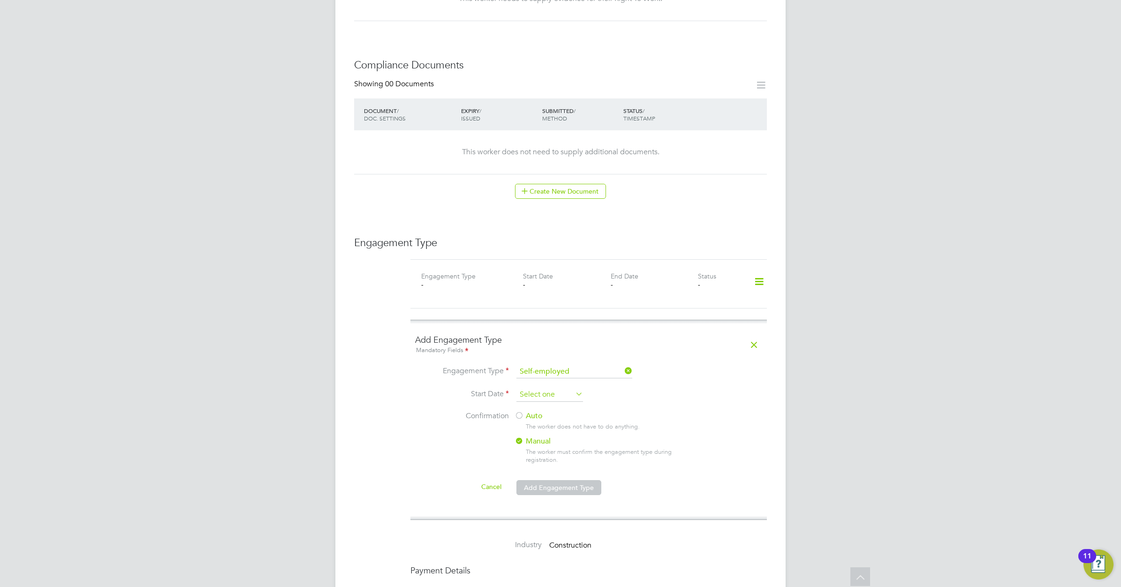
click at [527, 388] on input at bounding box center [549, 395] width 67 height 14
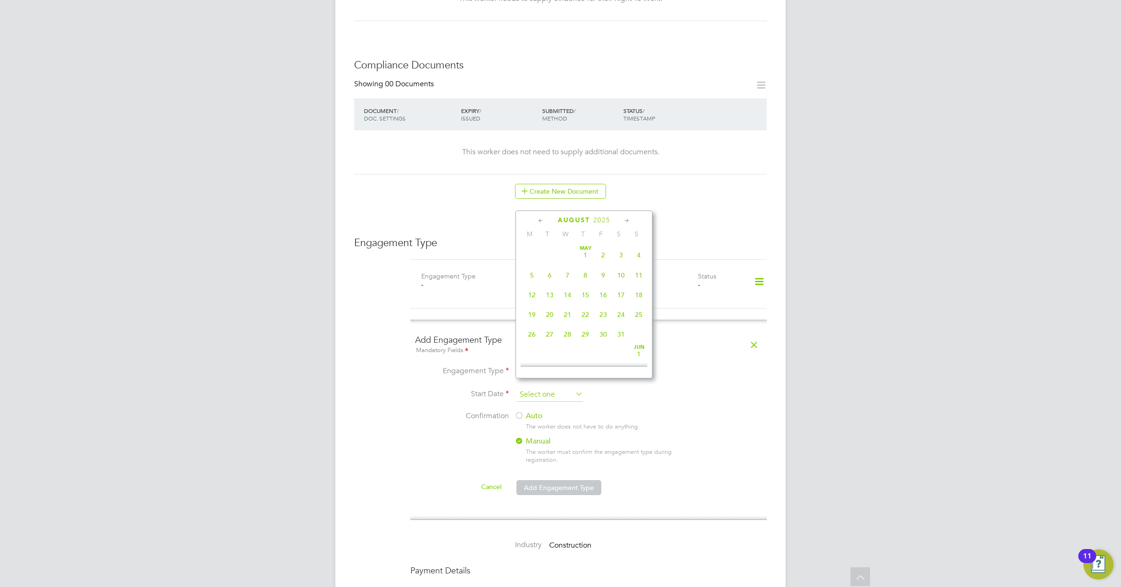
scroll to position [370, 0]
click at [541, 219] on icon at bounding box center [541, 221] width 9 height 10
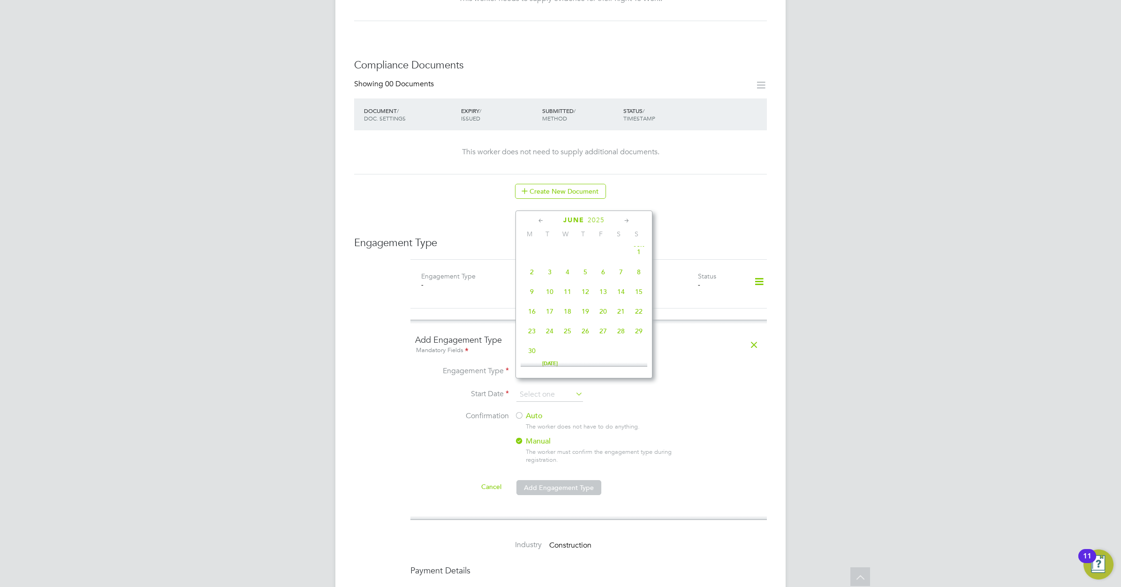
scroll to position [0, 0]
click at [606, 313] on span "25" at bounding box center [603, 315] width 18 height 18
type input "25 Apr 2025"
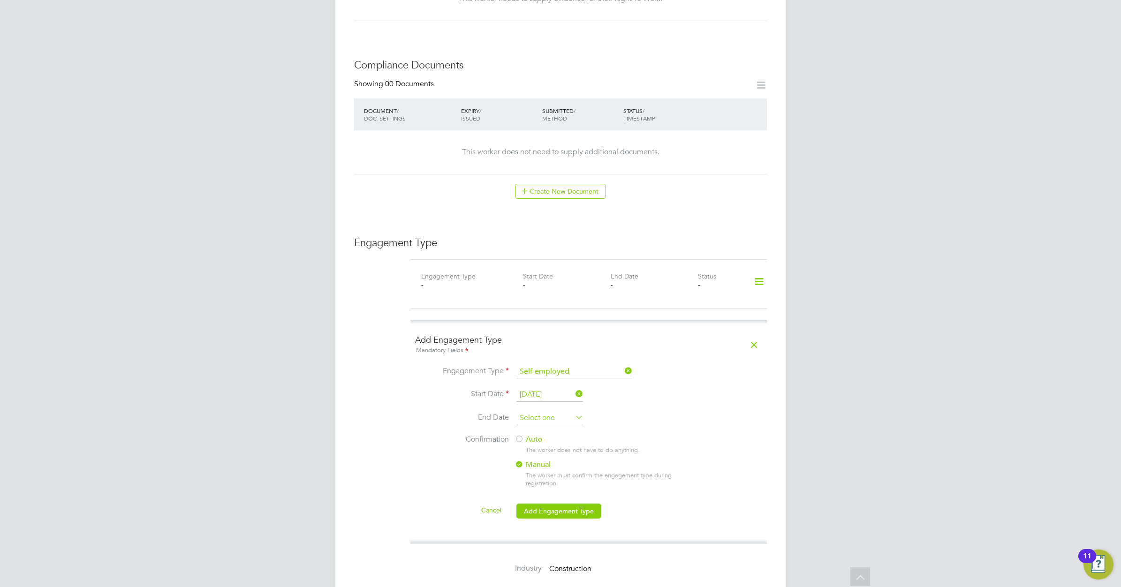
click at [563, 411] on input at bounding box center [549, 418] width 67 height 14
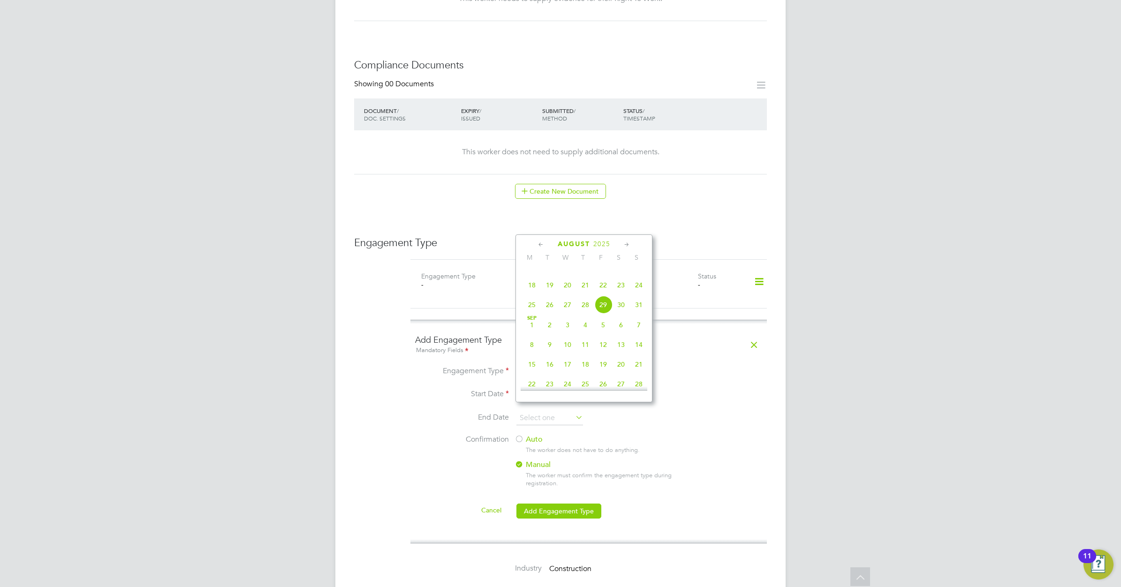
click at [627, 244] on icon at bounding box center [626, 245] width 9 height 10
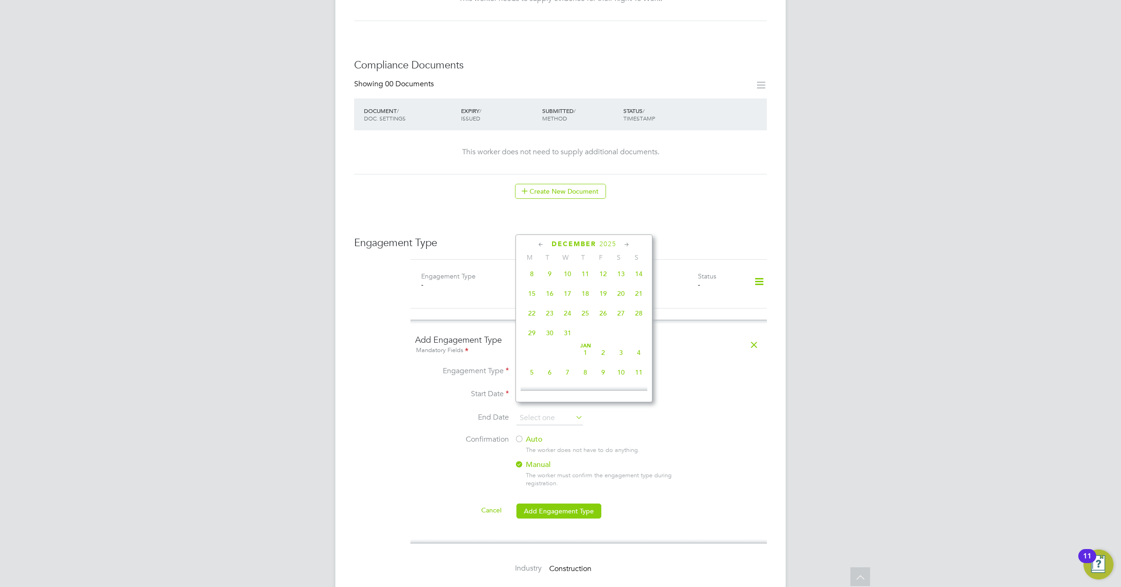
click at [566, 342] on span "31" at bounding box center [568, 333] width 18 height 18
type input "[DATE]"
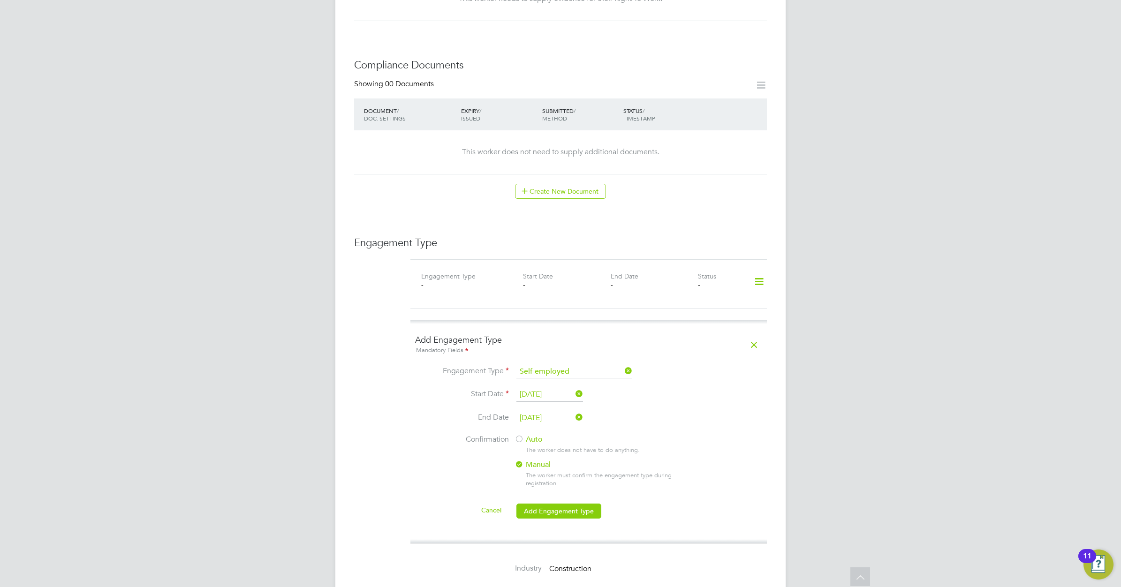
drag, startPoint x: 524, startPoint y: 431, endPoint x: 557, endPoint y: 491, distance: 68.4
click at [524, 435] on label "Auto" at bounding box center [598, 440] width 169 height 10
click at [560, 504] on button "Add Engagement Type" at bounding box center [558, 511] width 85 height 15
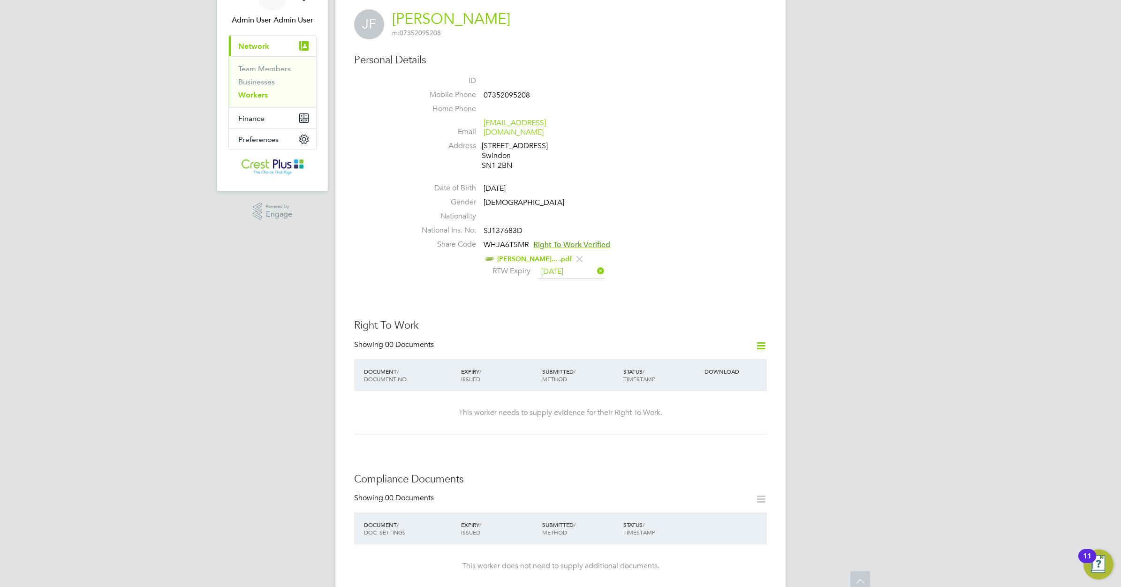
scroll to position [0, 0]
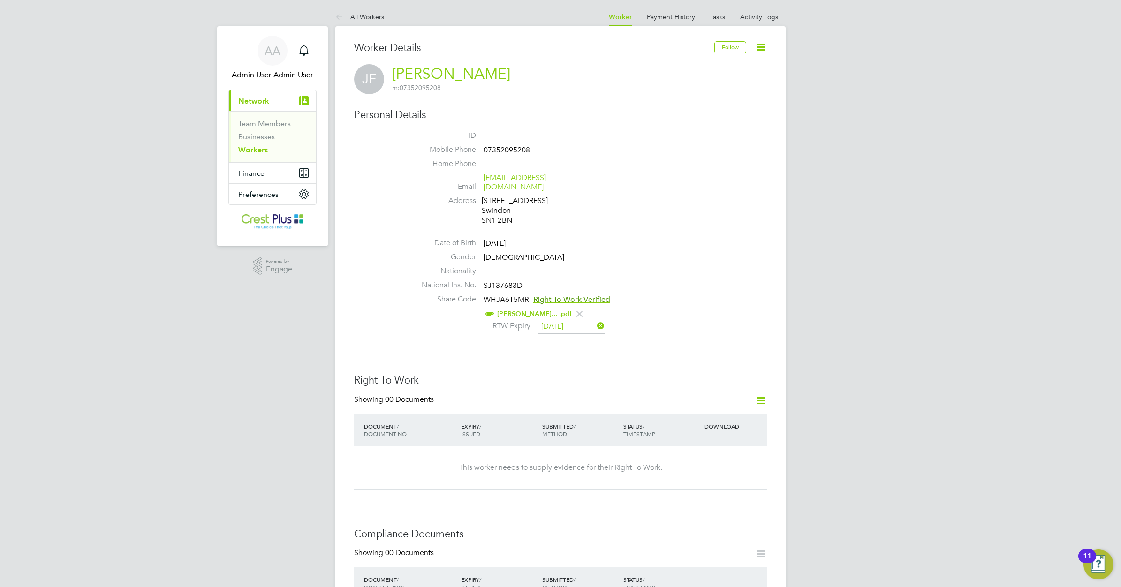
click at [259, 149] on link "Workers" at bounding box center [253, 149] width 30 height 9
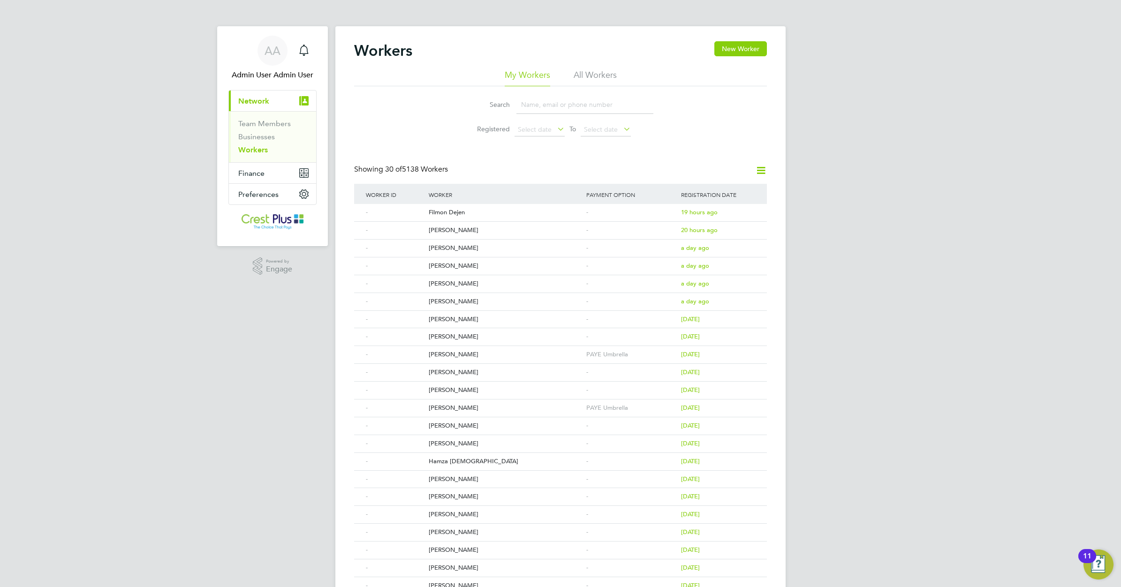
click at [523, 105] on input at bounding box center [584, 105] width 137 height 18
paste input "RAY MAGGS"
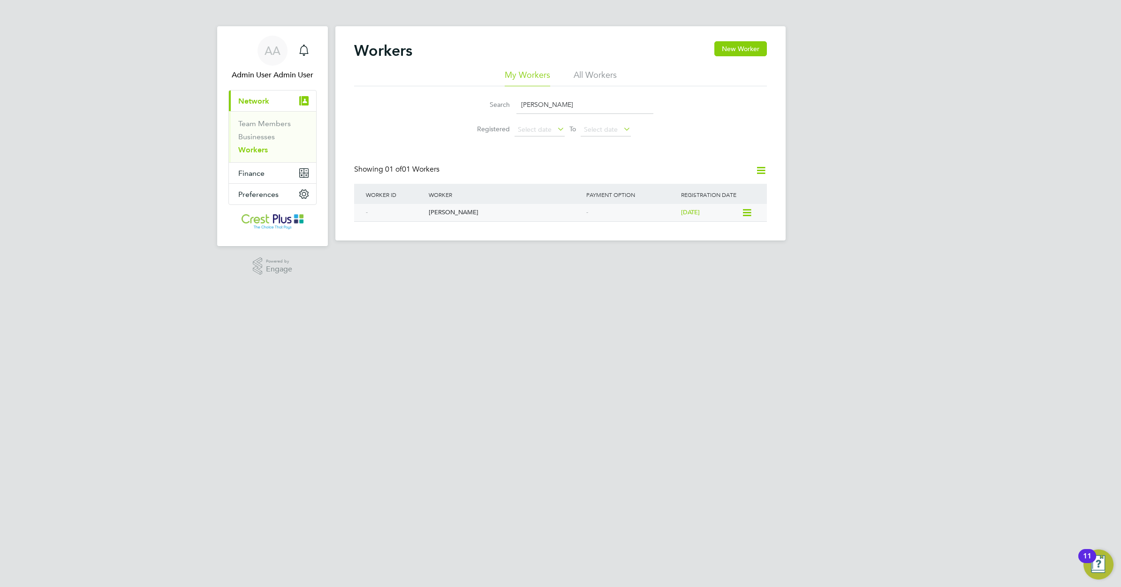
type input "RAY MAGGS"
click at [451, 210] on div "Ray Maggs" at bounding box center [505, 212] width 158 height 17
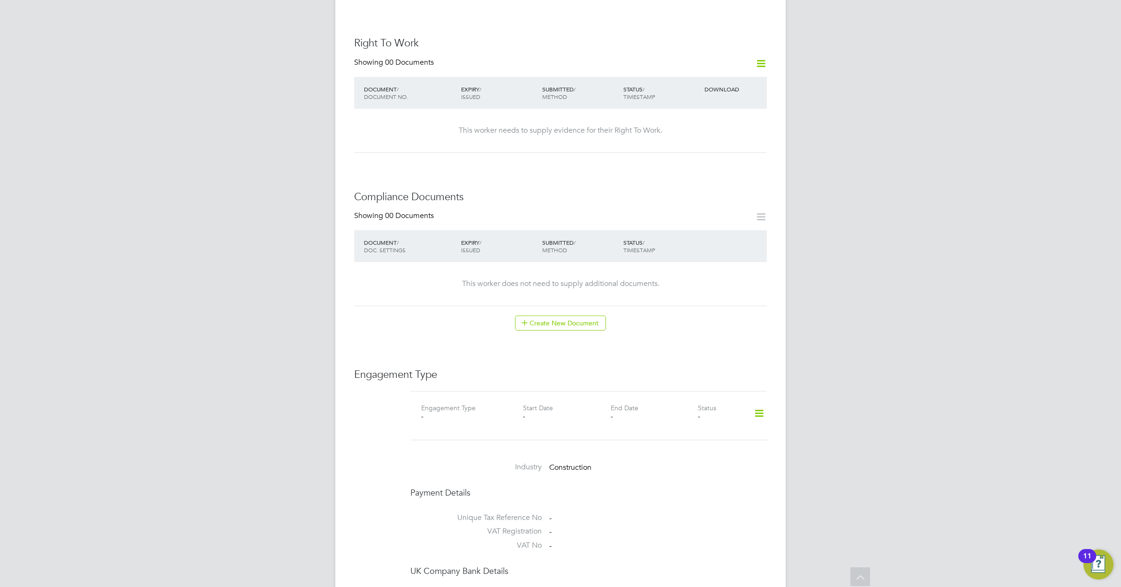
scroll to position [410, 0]
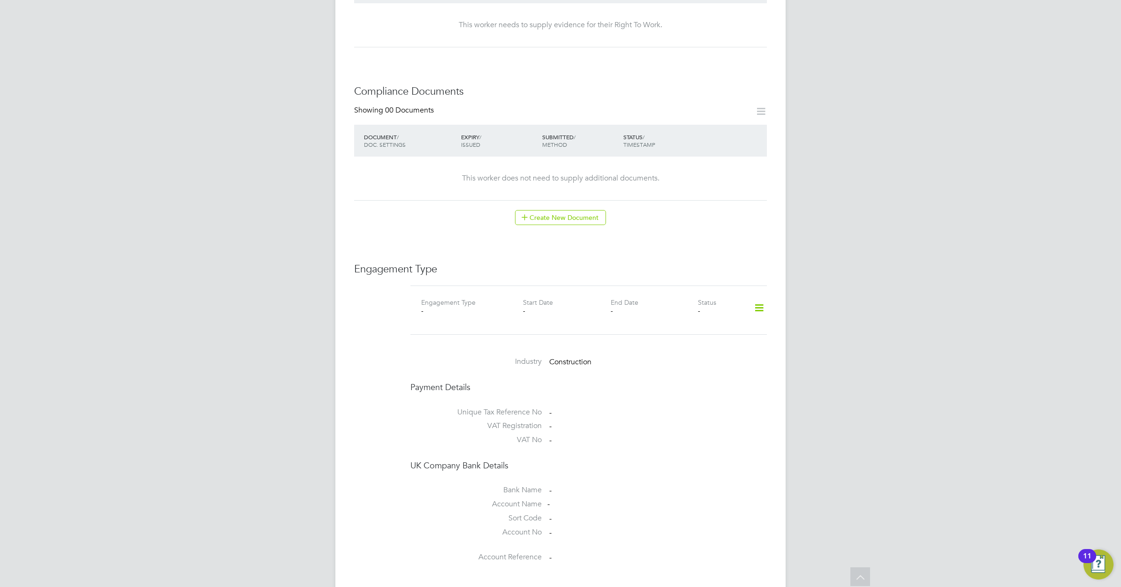
click at [759, 297] on icon at bounding box center [759, 308] width 16 height 22
click at [690, 338] on li "Add Engagement Type" at bounding box center [711, 339] width 106 height 13
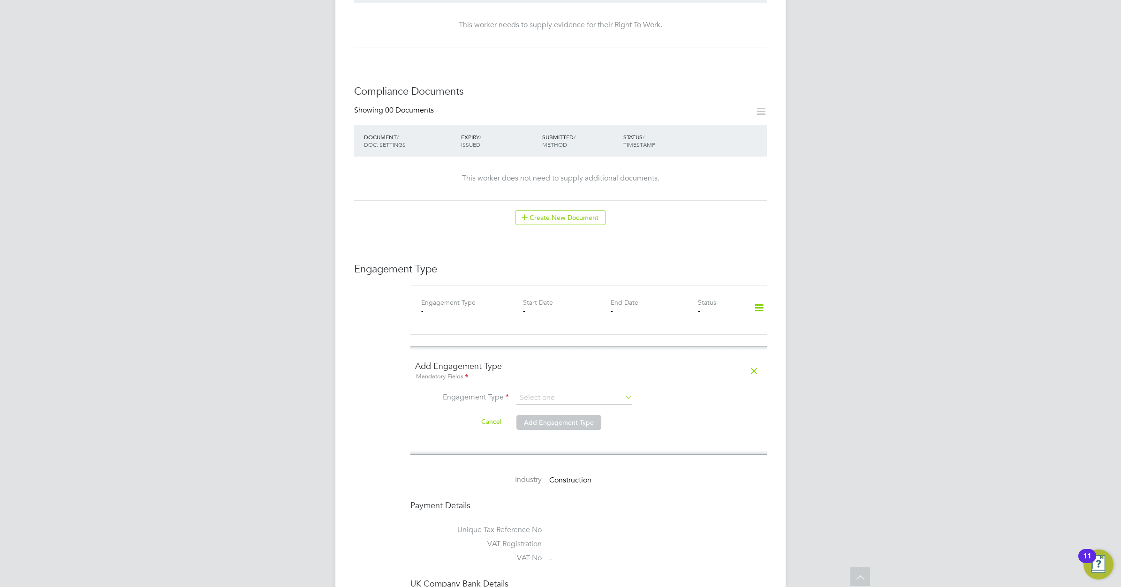
click at [757, 299] on icon at bounding box center [759, 308] width 16 height 22
click at [713, 307] on div "-" at bounding box center [720, 311] width 44 height 8
click at [601, 392] on input at bounding box center [574, 398] width 116 height 13
click at [573, 430] on li "Self-employed" at bounding box center [574, 430] width 117 height 14
type input "Self-employed"
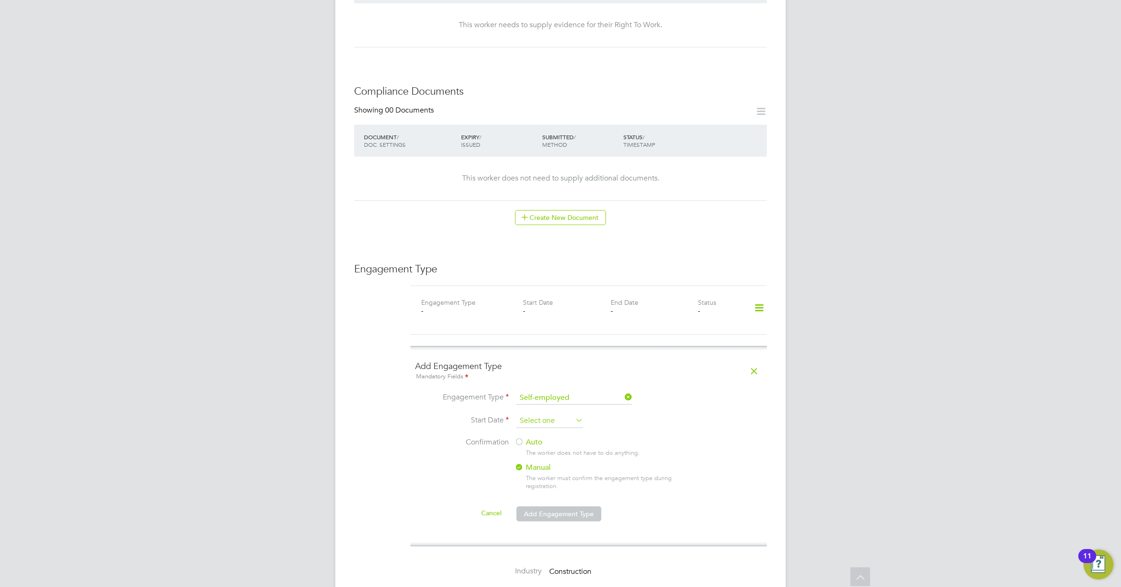
click at [543, 414] on input at bounding box center [549, 421] width 67 height 14
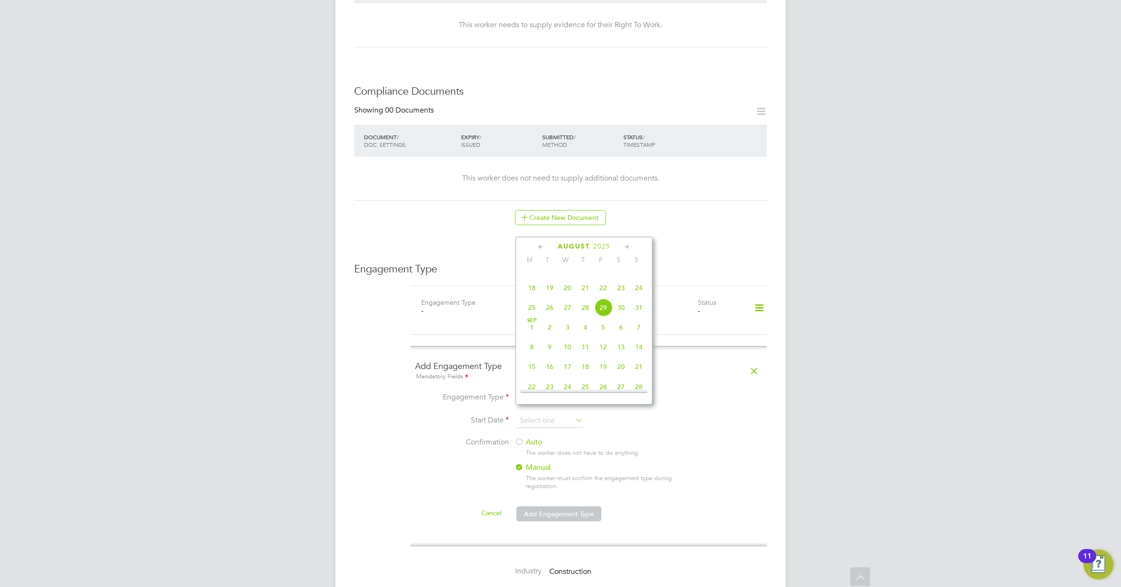
click at [540, 245] on icon at bounding box center [541, 247] width 9 height 10
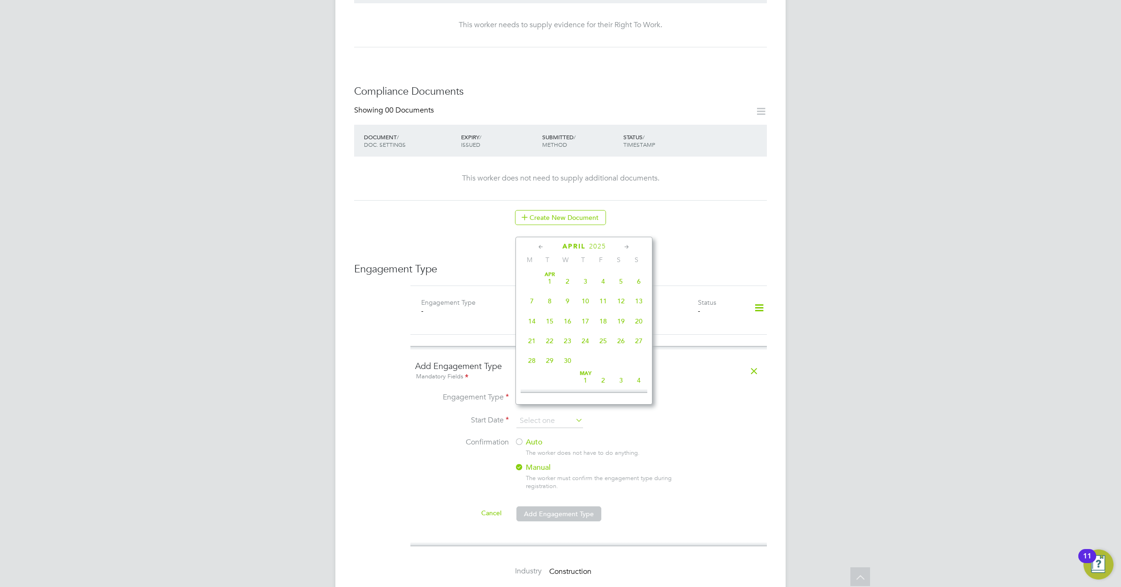
click at [625, 244] on icon at bounding box center [626, 247] width 9 height 10
click at [603, 362] on span "30" at bounding box center [603, 357] width 18 height 18
type input "30 May 2025"
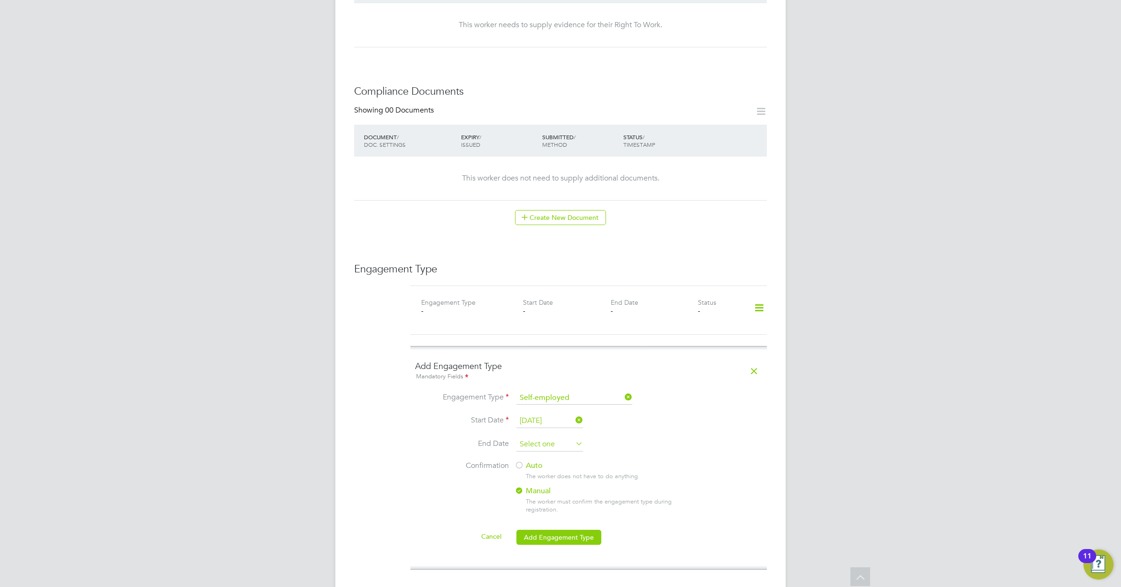
click at [552, 438] on input at bounding box center [549, 445] width 67 height 14
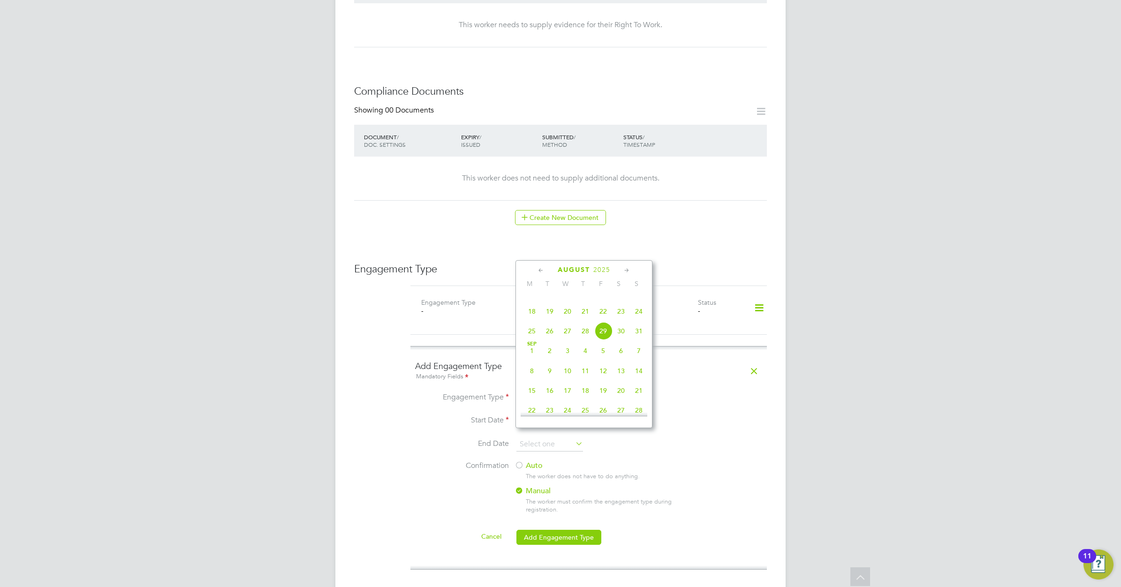
click at [539, 270] on icon at bounding box center [541, 270] width 9 height 10
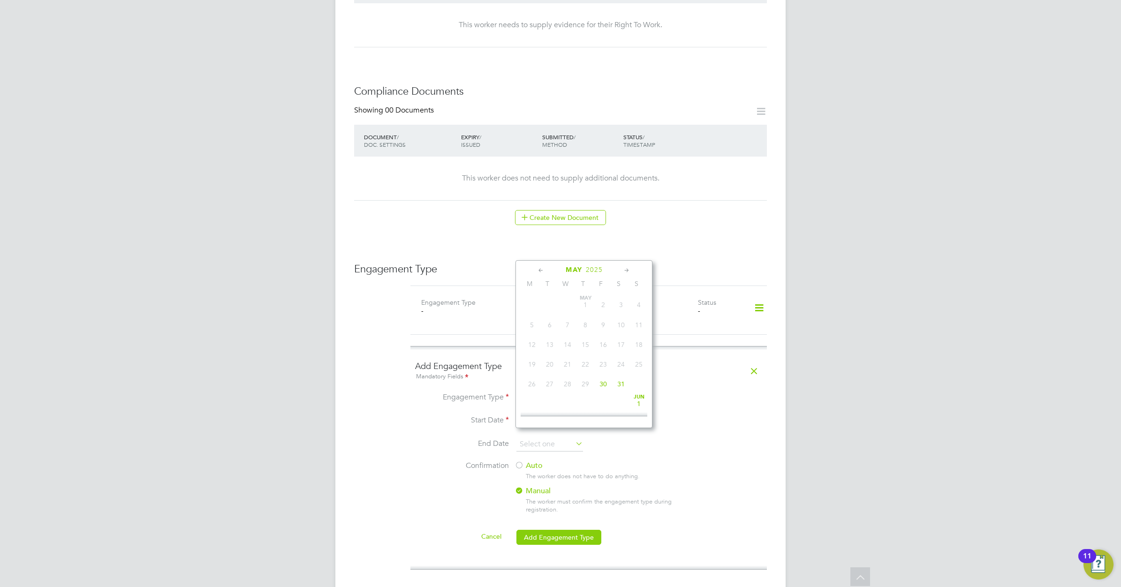
click at [605, 383] on span "30" at bounding box center [603, 384] width 18 height 18
type input "30 May 2025"
click at [534, 461] on label "Auto" at bounding box center [598, 466] width 169 height 10
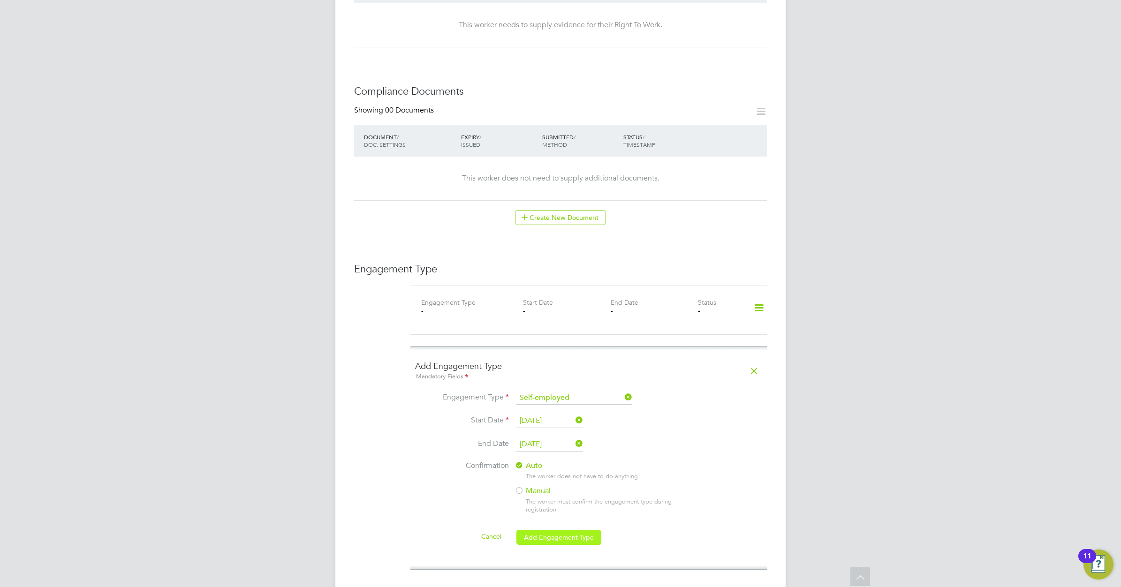
click at [561, 530] on button "Add Engagement Type" at bounding box center [558, 537] width 85 height 15
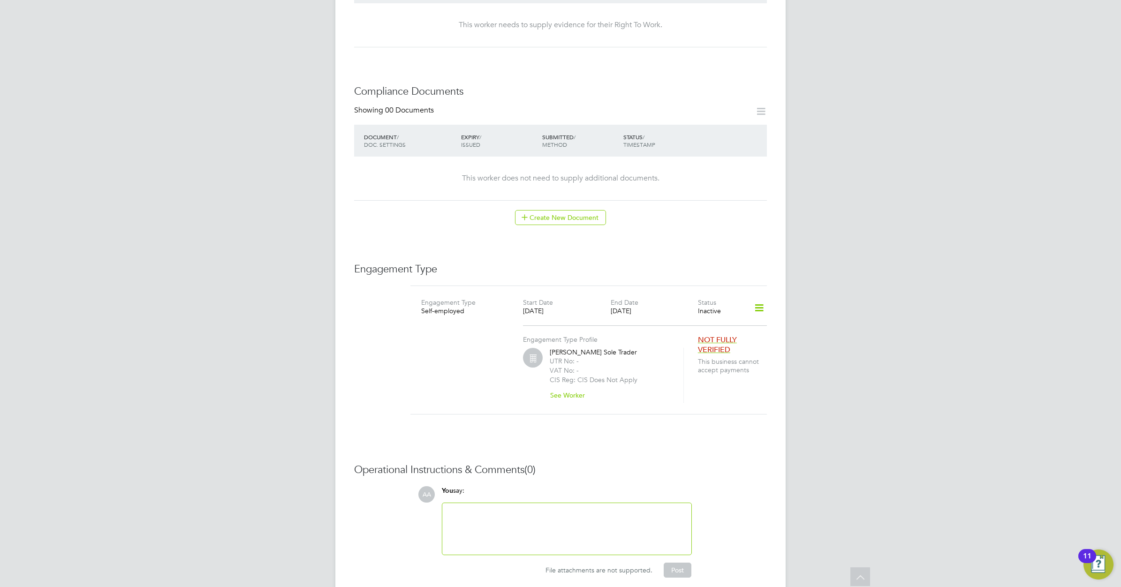
drag, startPoint x: 458, startPoint y: 350, endPoint x: 482, endPoint y: 320, distance: 38.1
click at [458, 350] on div "Engagement Type Profile Ray Maggs Sole Trader UTR No: - VAT No: - CIS Reg: CIS …" at bounding box center [589, 363] width 364 height 80
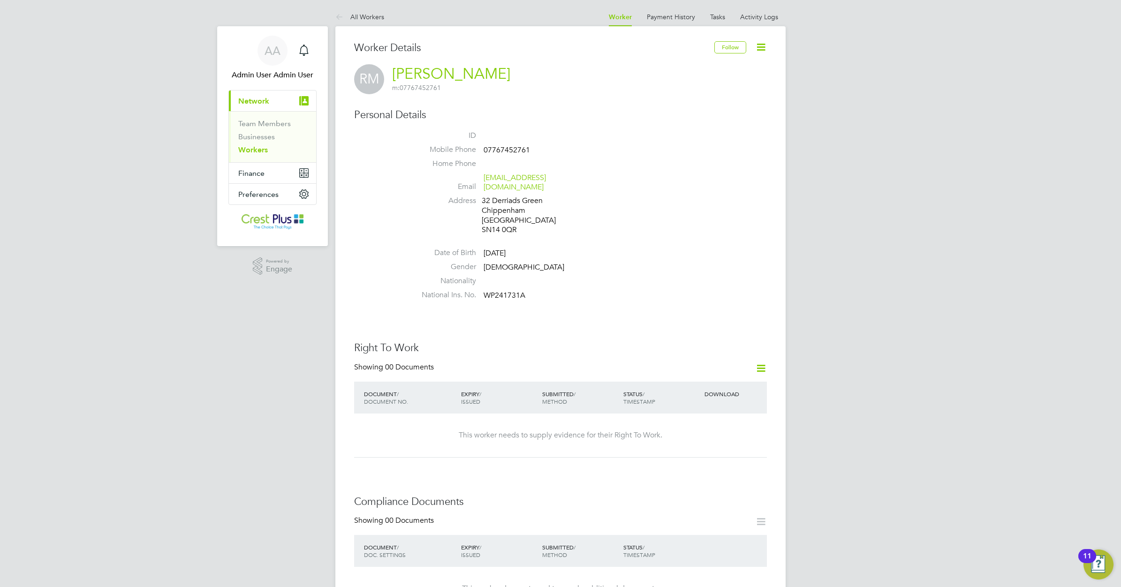
click at [253, 150] on link "Workers" at bounding box center [253, 149] width 30 height 9
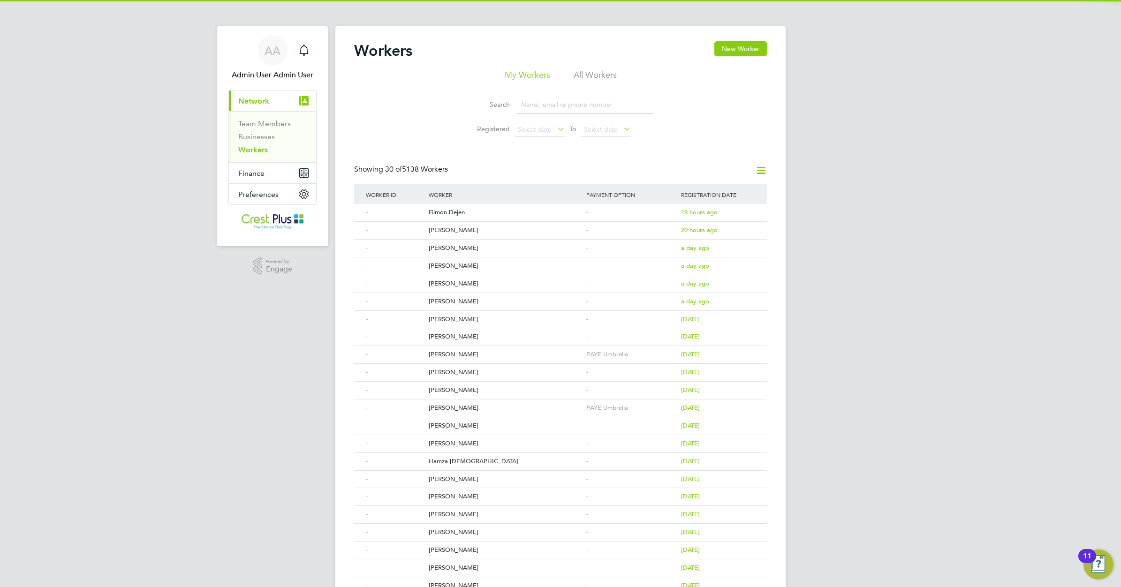
click at [535, 106] on input at bounding box center [584, 105] width 137 height 18
paste input "RICHARD KING"
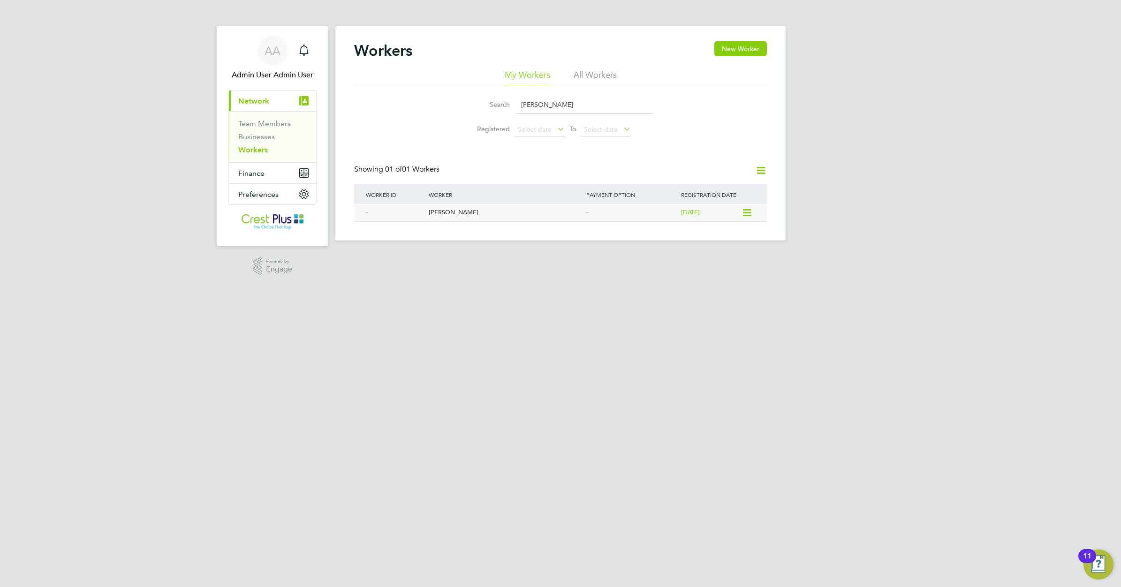
type input "RICHARD KING"
click at [442, 210] on div "Richard King" at bounding box center [505, 212] width 158 height 17
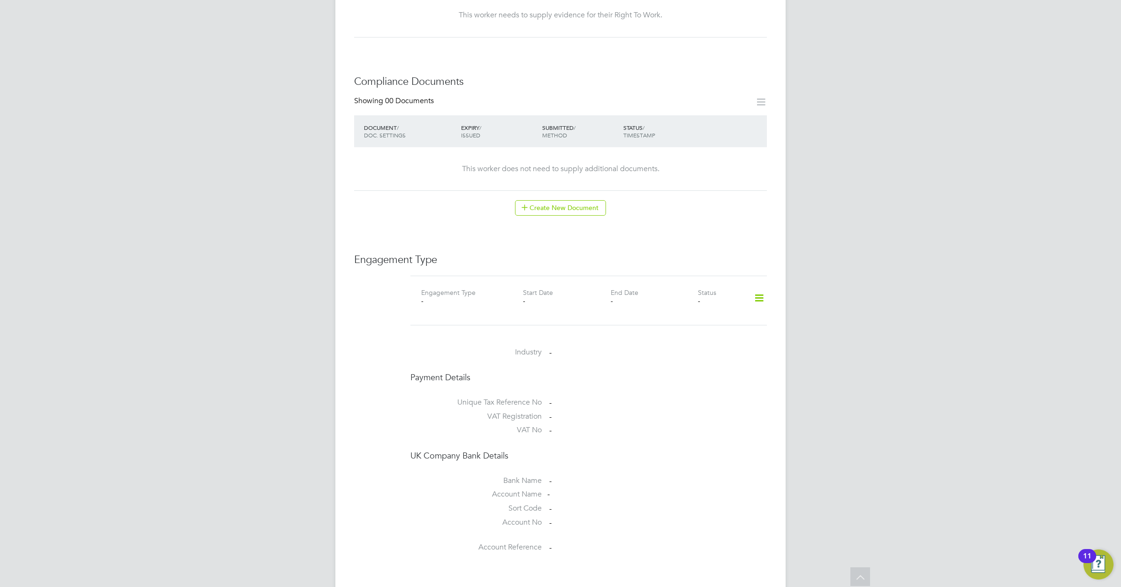
scroll to position [469, 0]
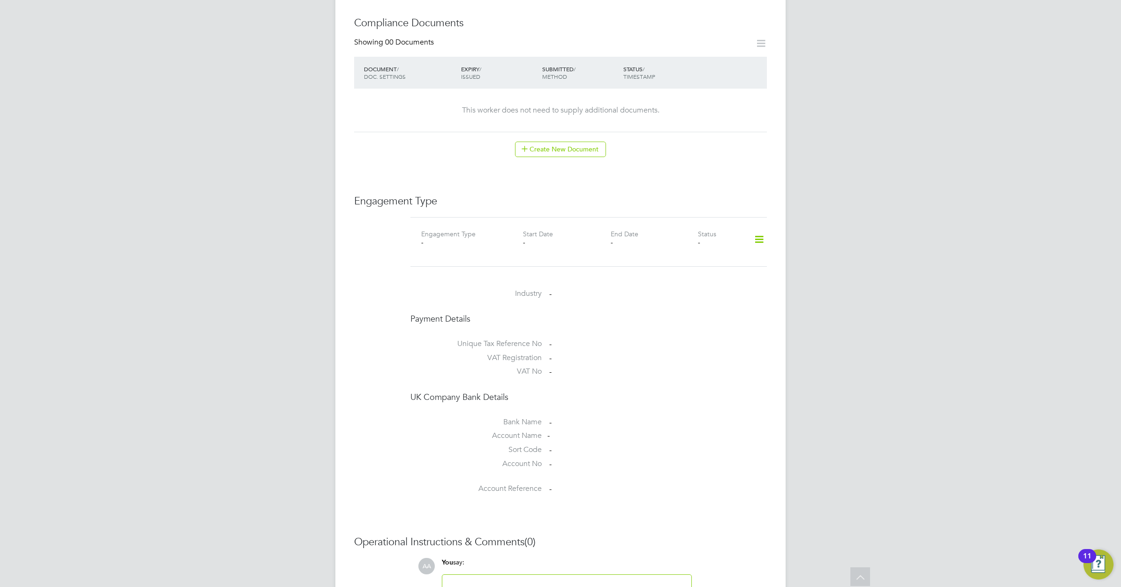
click at [760, 229] on icon at bounding box center [759, 240] width 16 height 22
click at [697, 269] on li "Add Engagement Type" at bounding box center [711, 271] width 106 height 13
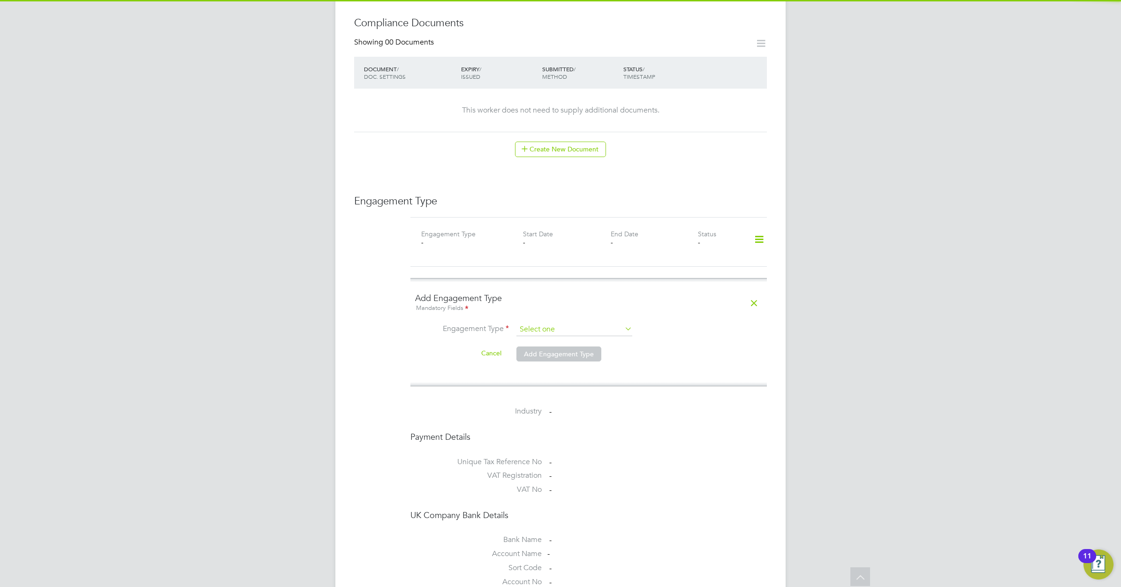
click at [575, 323] on input at bounding box center [574, 329] width 116 height 13
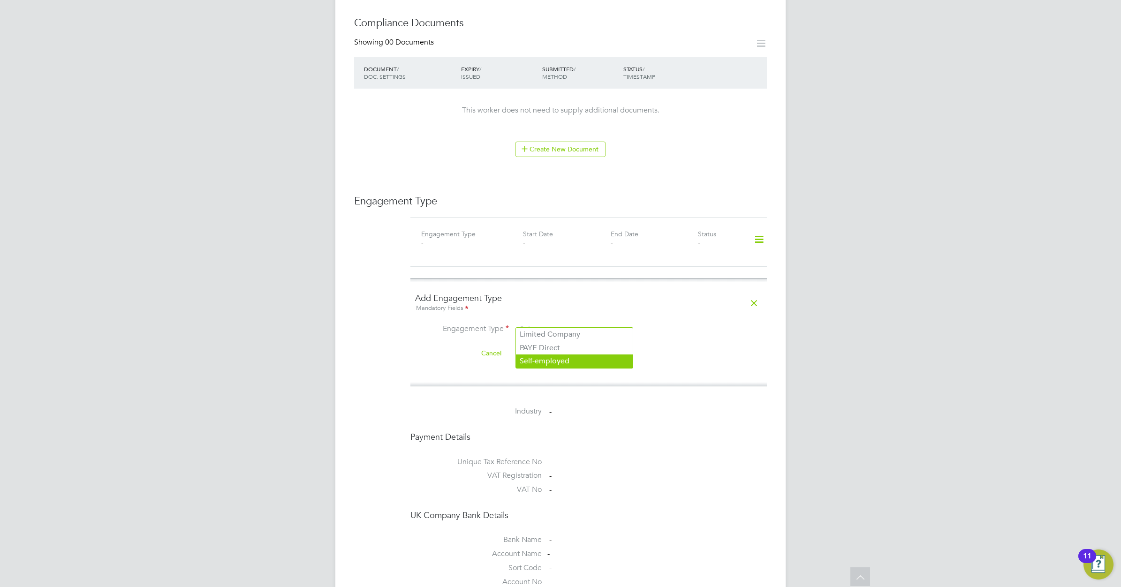
click at [557, 362] on li "Self-employed" at bounding box center [574, 362] width 117 height 14
type input "Self-employed"
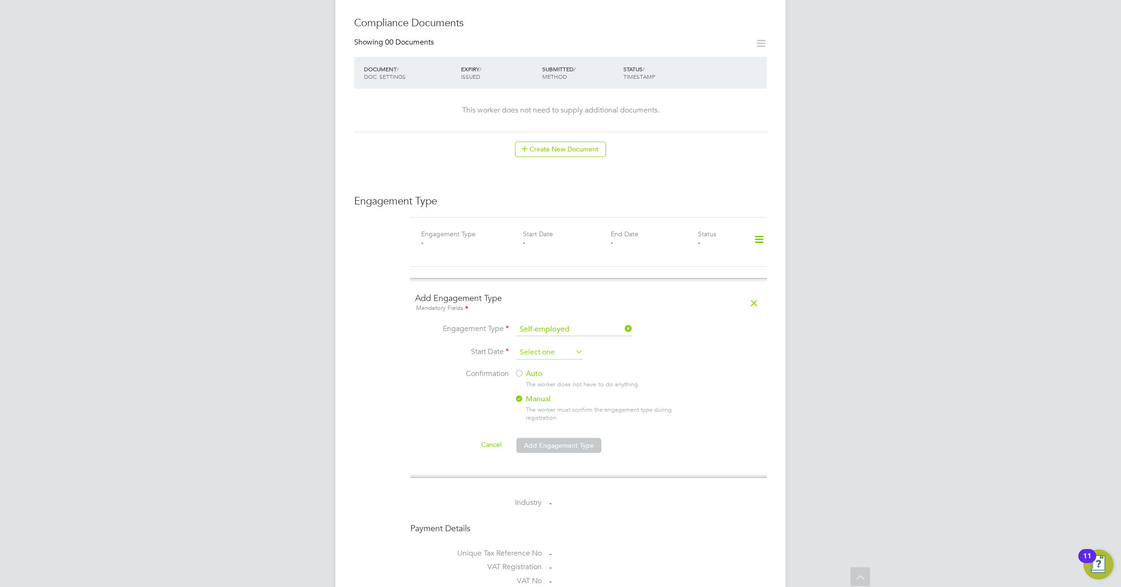
click at [547, 346] on input at bounding box center [549, 353] width 67 height 14
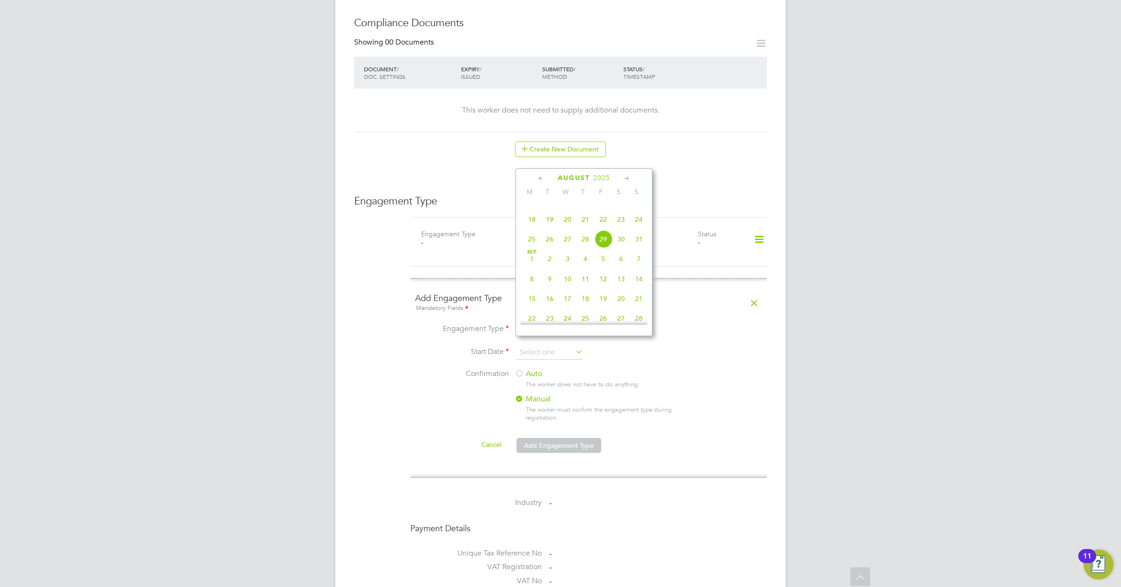
click at [535, 180] on div "[DATE]" at bounding box center [584, 178] width 127 height 9
click at [537, 177] on icon at bounding box center [541, 179] width 9 height 10
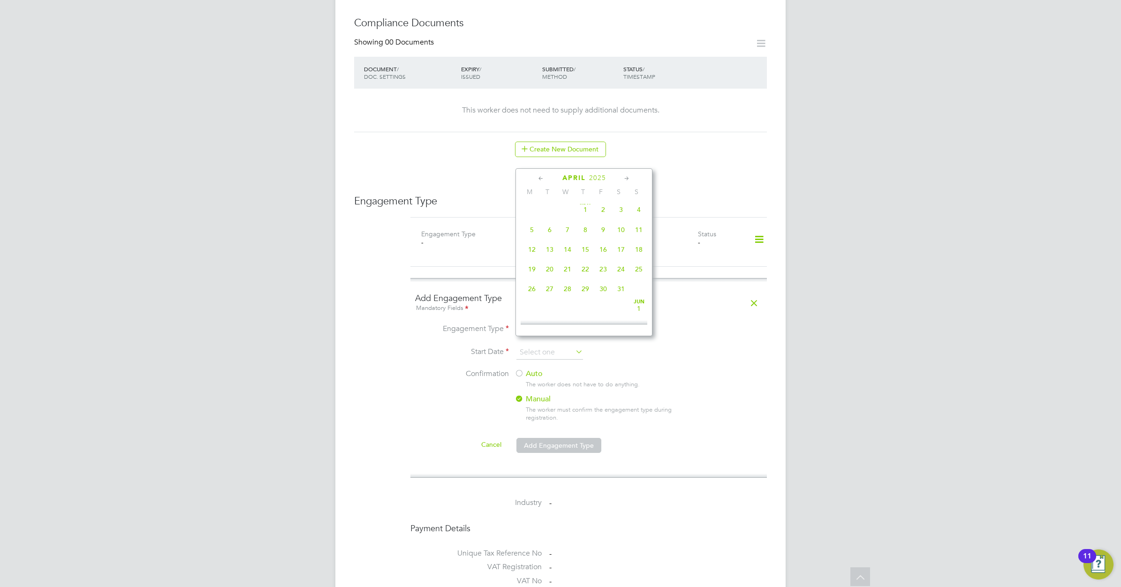
scroll to position [0, 0]
drag, startPoint x: 631, startPoint y: 174, endPoint x: 626, endPoint y: 176, distance: 4.9
click at [630, 175] on icon at bounding box center [626, 179] width 9 height 10
click at [583, 212] on span "[DATE]" at bounding box center [585, 210] width 18 height 18
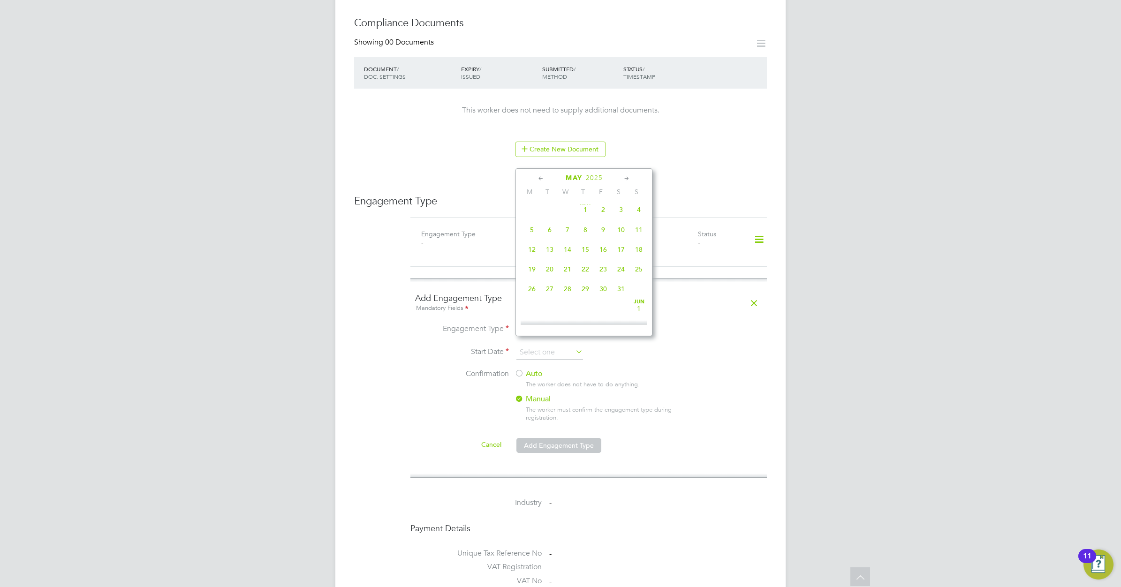
type input "[DATE]"
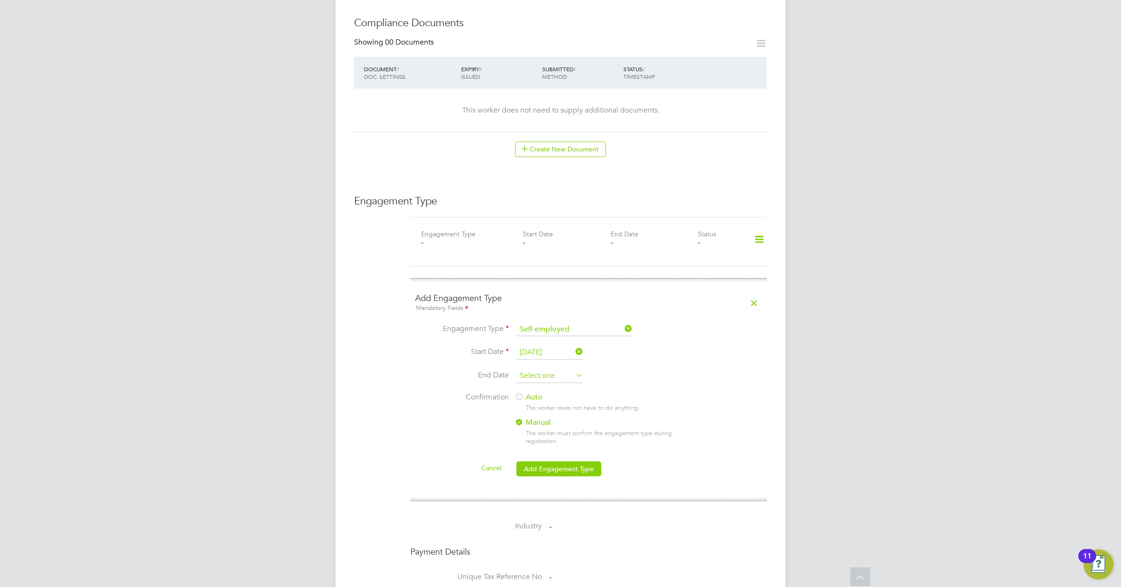
click at [557, 369] on input at bounding box center [549, 376] width 67 height 14
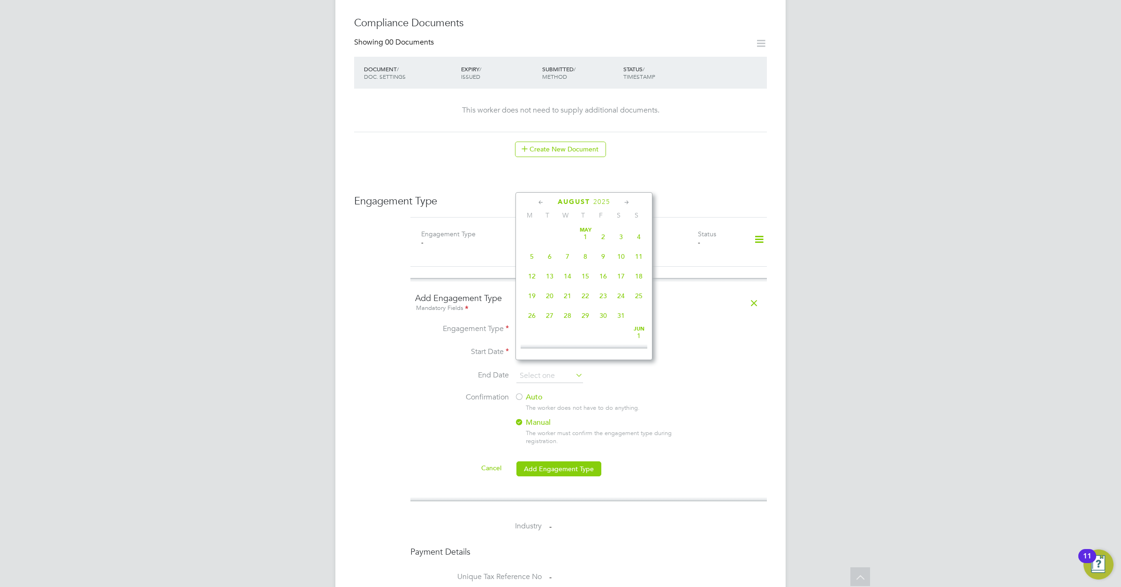
scroll to position [370, 0]
click at [627, 200] on icon at bounding box center [626, 202] width 9 height 10
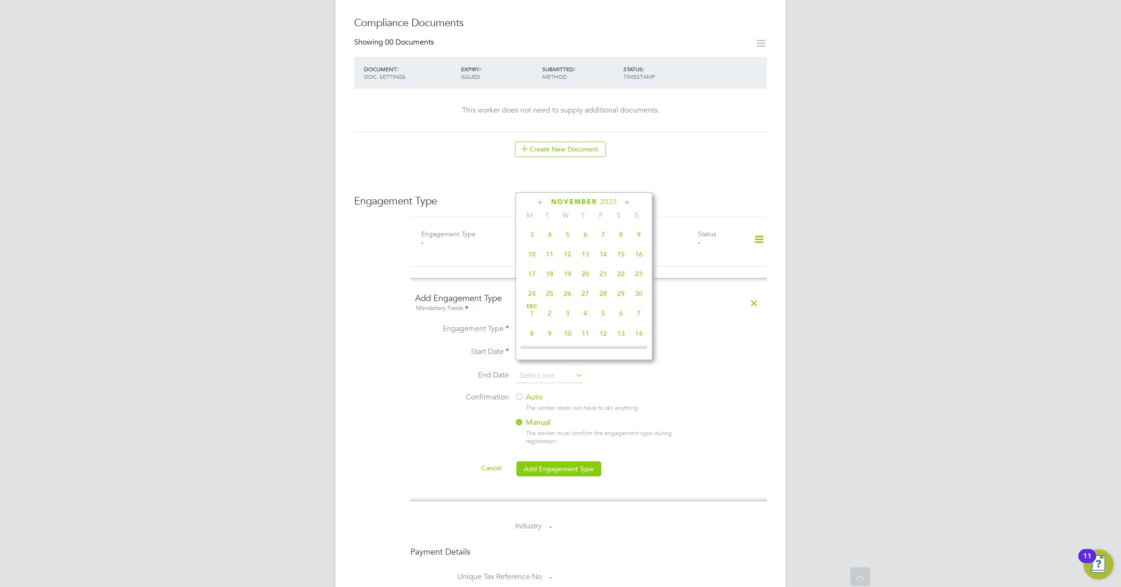
scroll to position [737, 0]
click at [561, 300] on span "31" at bounding box center [568, 291] width 18 height 18
type input "31 Dec 2025"
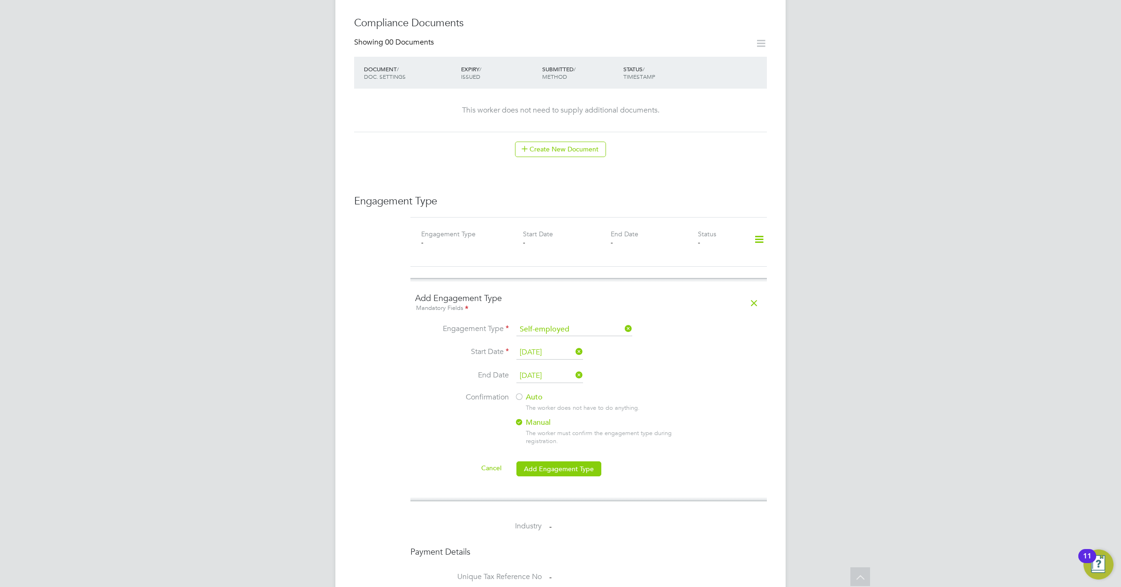
click at [533, 393] on label "Auto" at bounding box center [598, 398] width 169 height 10
click at [568, 463] on button "Add Engagement Type" at bounding box center [558, 468] width 85 height 15
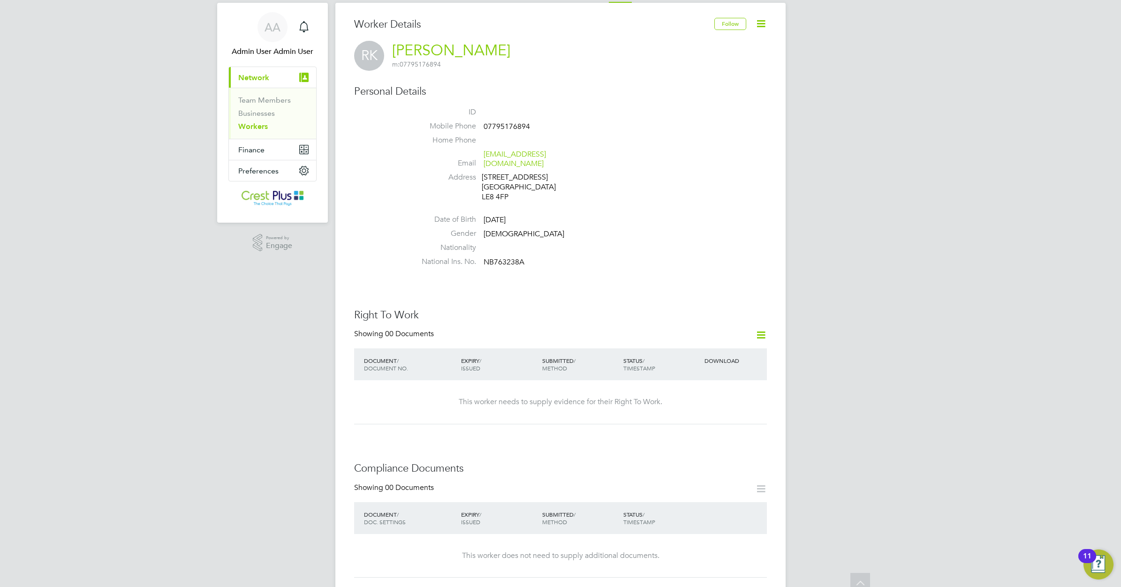
scroll to position [0, 0]
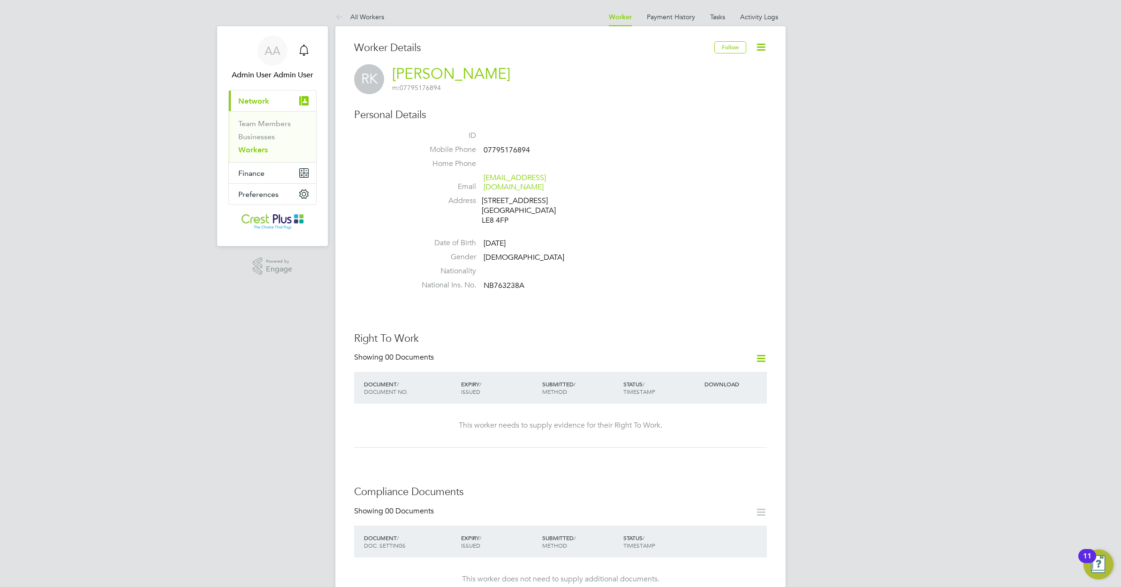
drag, startPoint x: 262, startPoint y: 148, endPoint x: 23, endPoint y: 137, distance: 239.4
click at [262, 148] on link "Workers" at bounding box center [253, 149] width 30 height 9
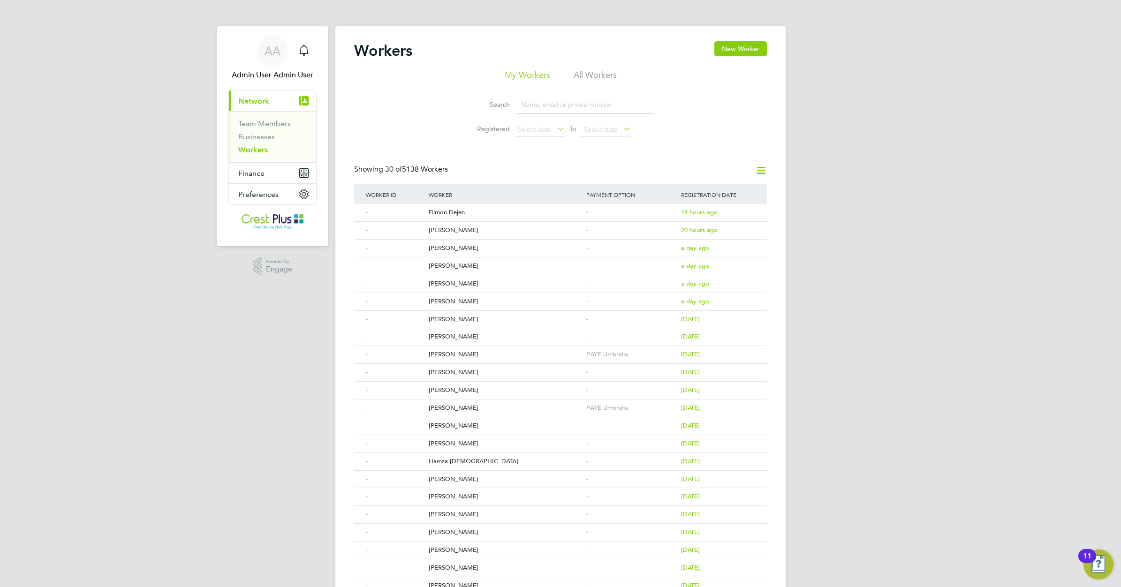
drag, startPoint x: 531, startPoint y: 104, endPoint x: 538, endPoint y: 114, distance: 12.5
click at [531, 104] on input at bounding box center [584, 105] width 137 height 18
paste input "DOUGIE LLOYD"
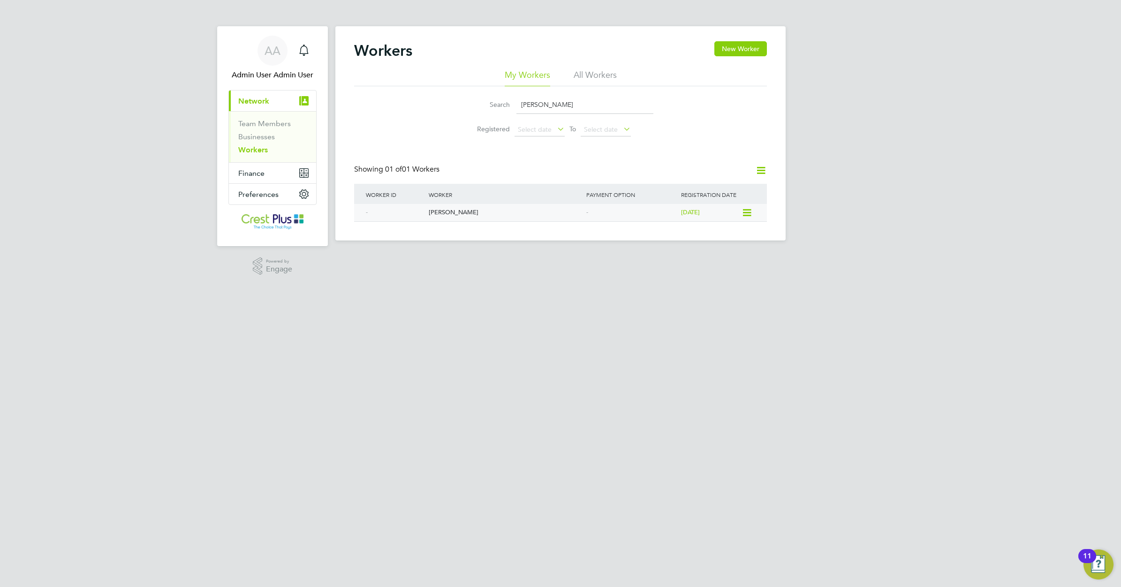
type input "DOUGIE LLOYD"
click at [443, 211] on div "Dougie Lloyd" at bounding box center [505, 212] width 158 height 17
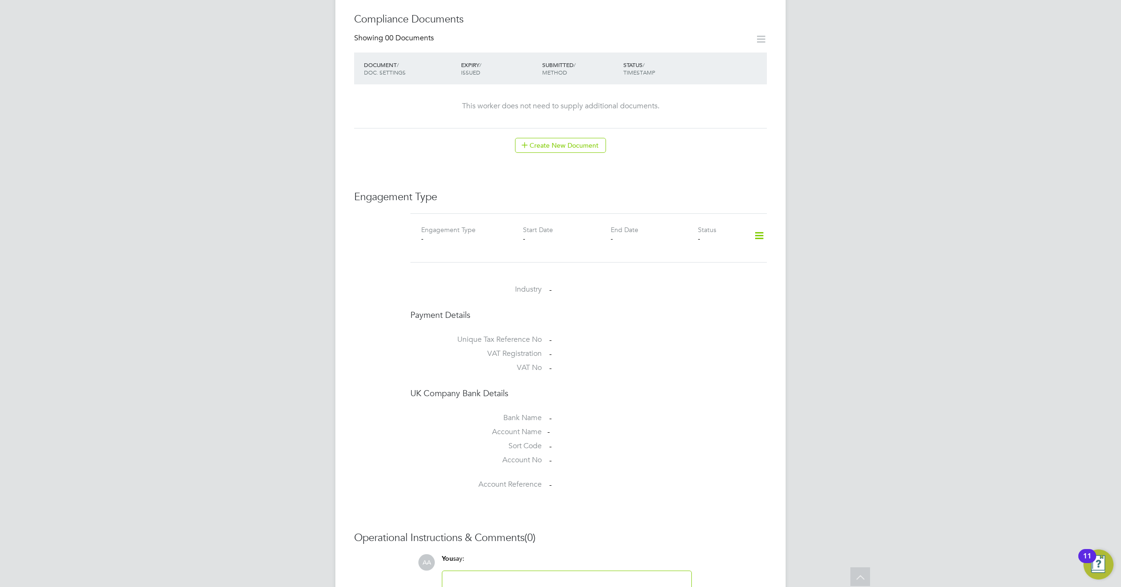
scroll to position [528, 0]
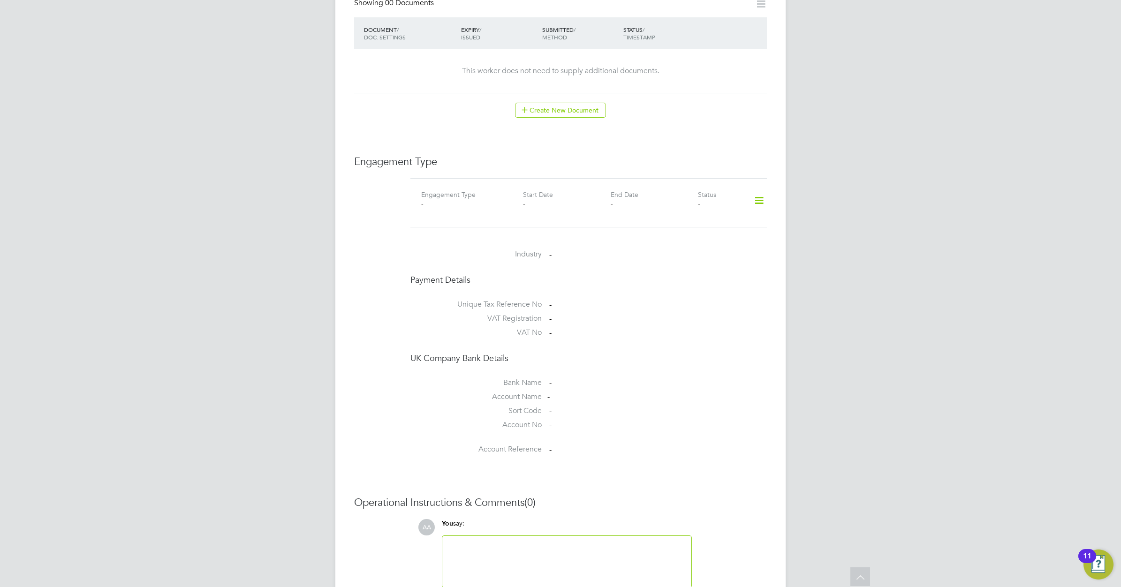
click at [758, 191] on icon at bounding box center [759, 201] width 16 height 22
click at [693, 228] on li "Add Engagement Type" at bounding box center [711, 231] width 106 height 13
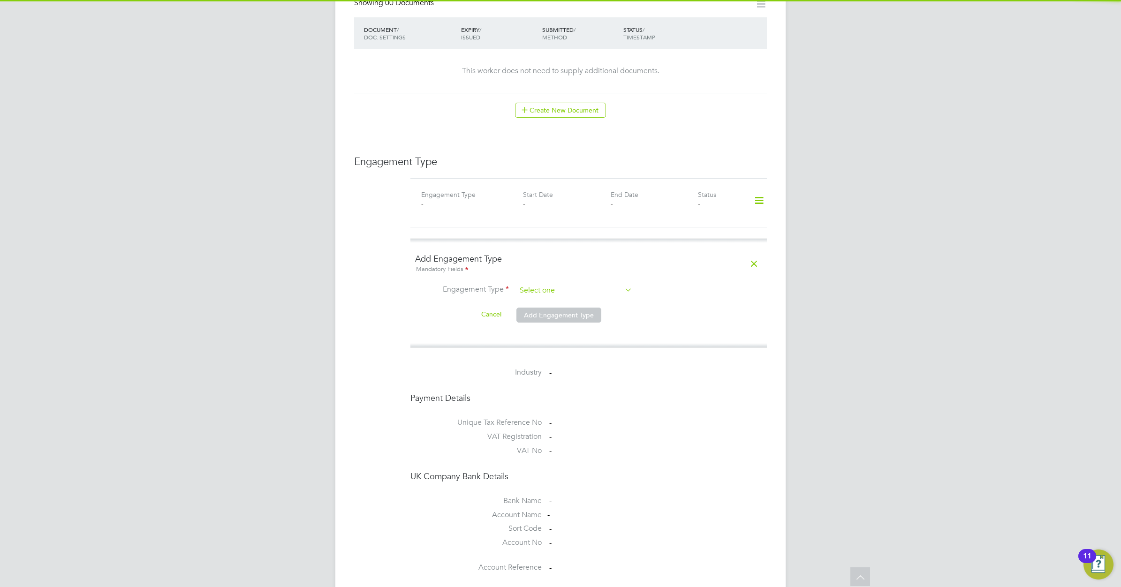
click at [584, 284] on input at bounding box center [574, 290] width 116 height 13
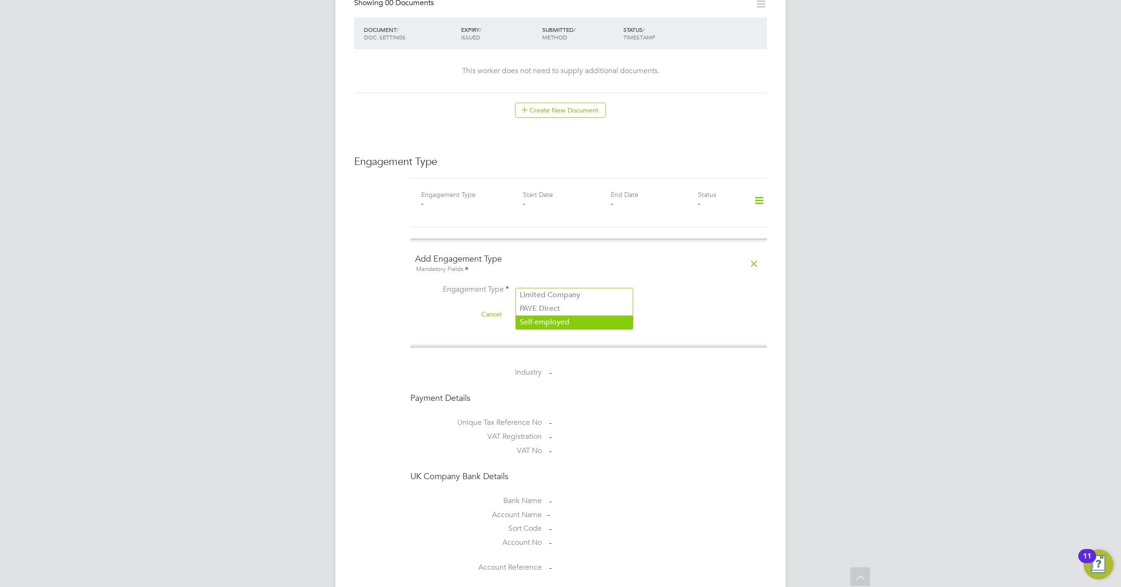
click at [552, 320] on li "Self-employed" at bounding box center [574, 323] width 117 height 14
type input "Self-employed"
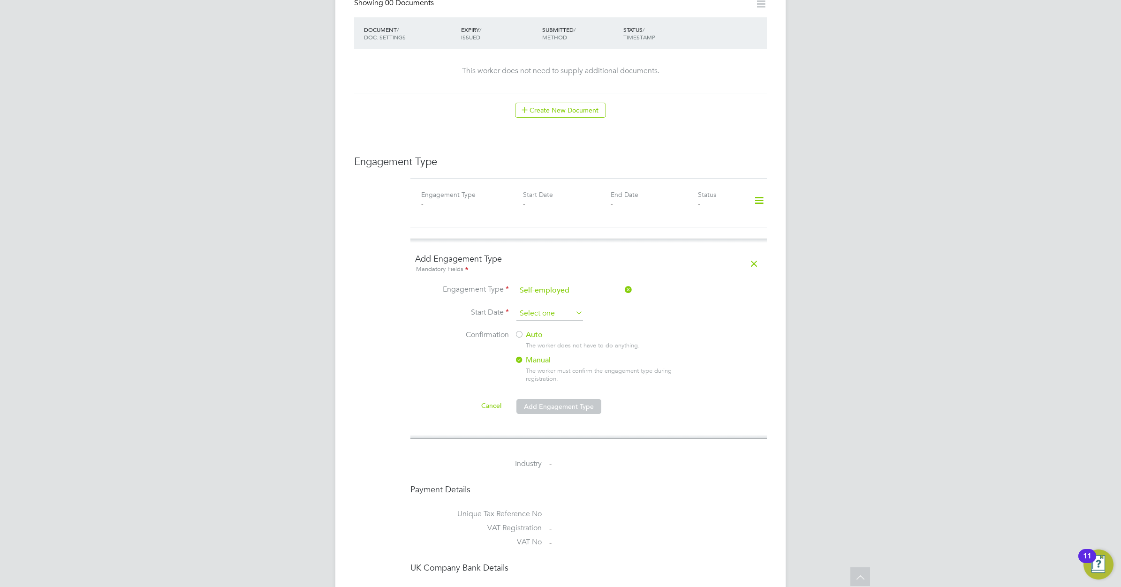
click at [554, 307] on input at bounding box center [549, 314] width 67 height 14
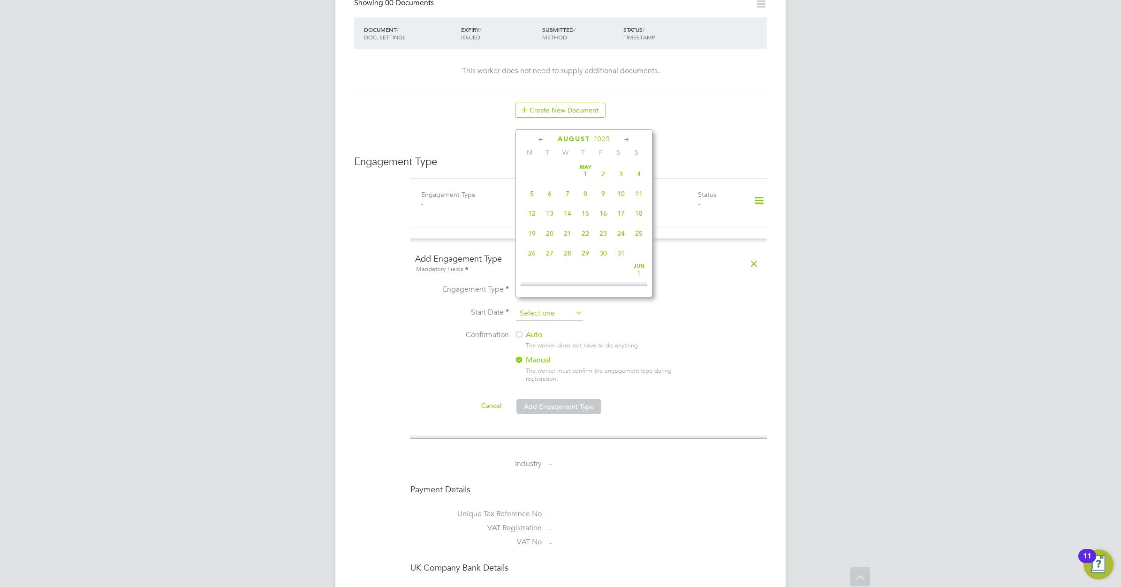
scroll to position [370, 0]
click at [537, 136] on icon at bounding box center [541, 140] width 9 height 10
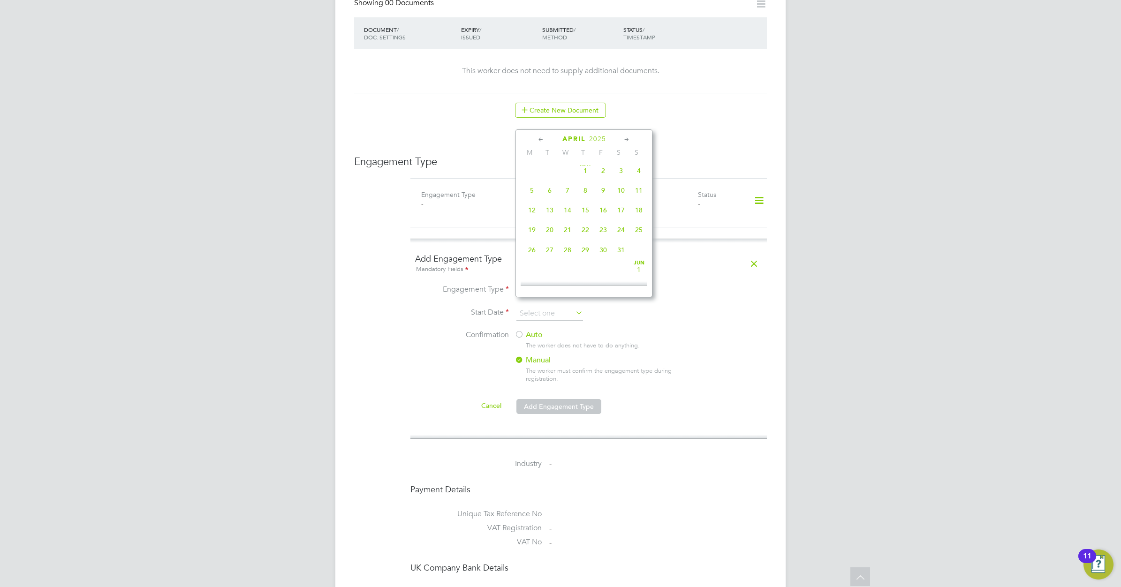
scroll to position [0, 0]
click at [629, 138] on icon at bounding box center [626, 140] width 9 height 10
click at [584, 172] on span "May 1" at bounding box center [585, 171] width 18 height 18
type input "01 May 2025"
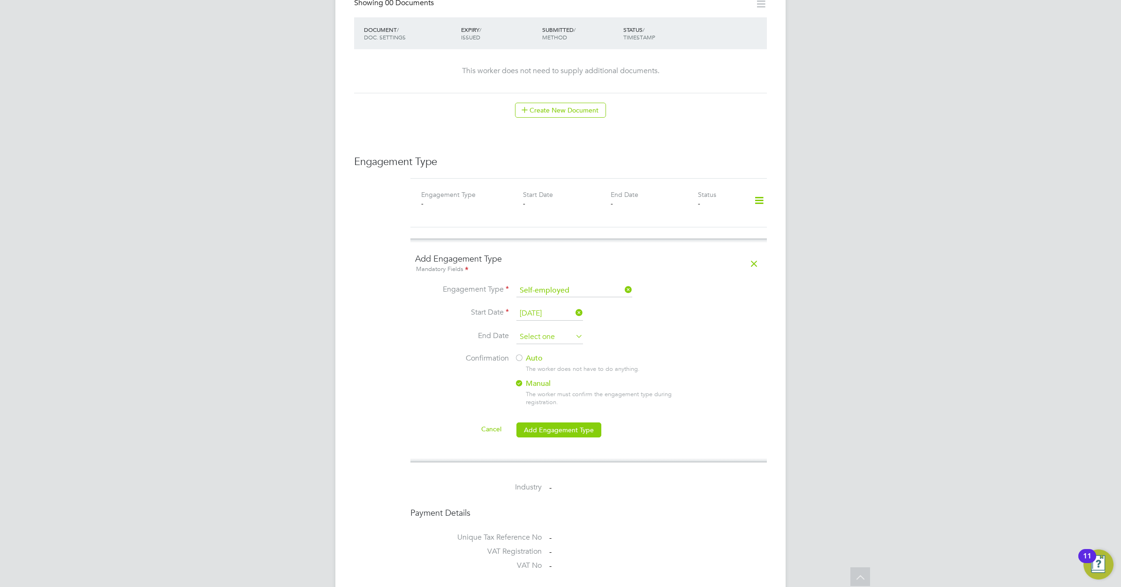
click at [562, 330] on input at bounding box center [549, 337] width 67 height 14
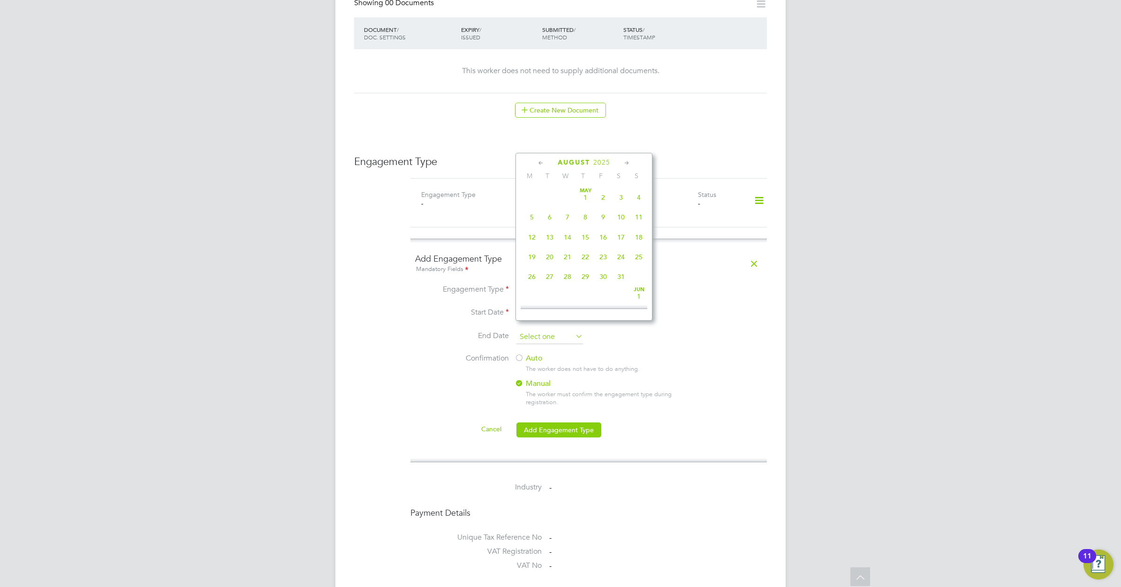
scroll to position [370, 0]
click at [537, 162] on icon at bounding box center [541, 163] width 9 height 10
click at [540, 162] on icon at bounding box center [541, 163] width 9 height 10
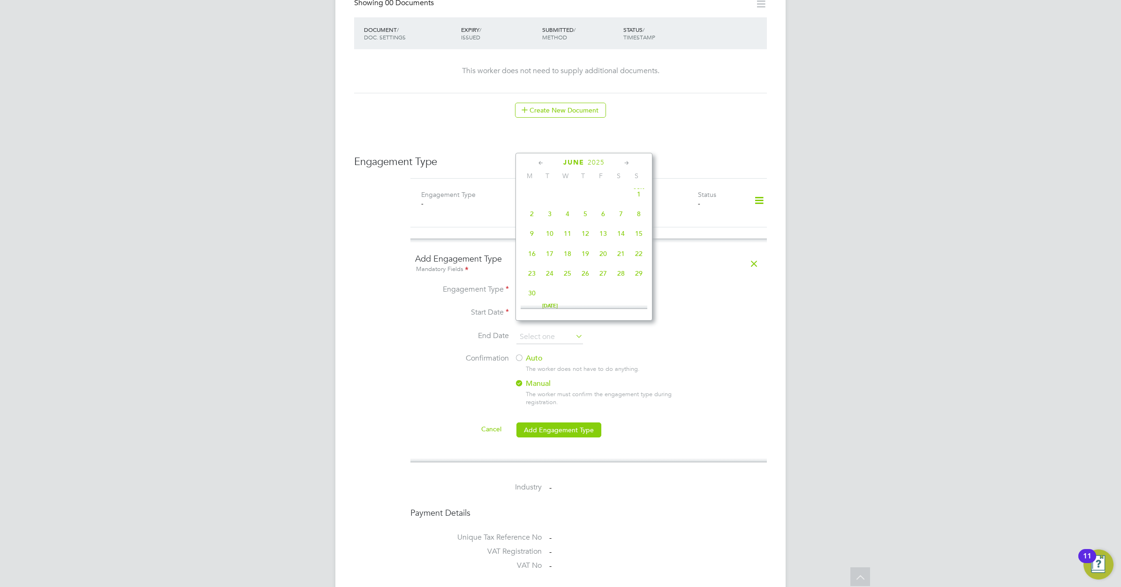
scroll to position [0, 0]
click at [586, 198] on span "May 1" at bounding box center [585, 198] width 18 height 18
type input "01 May 2025"
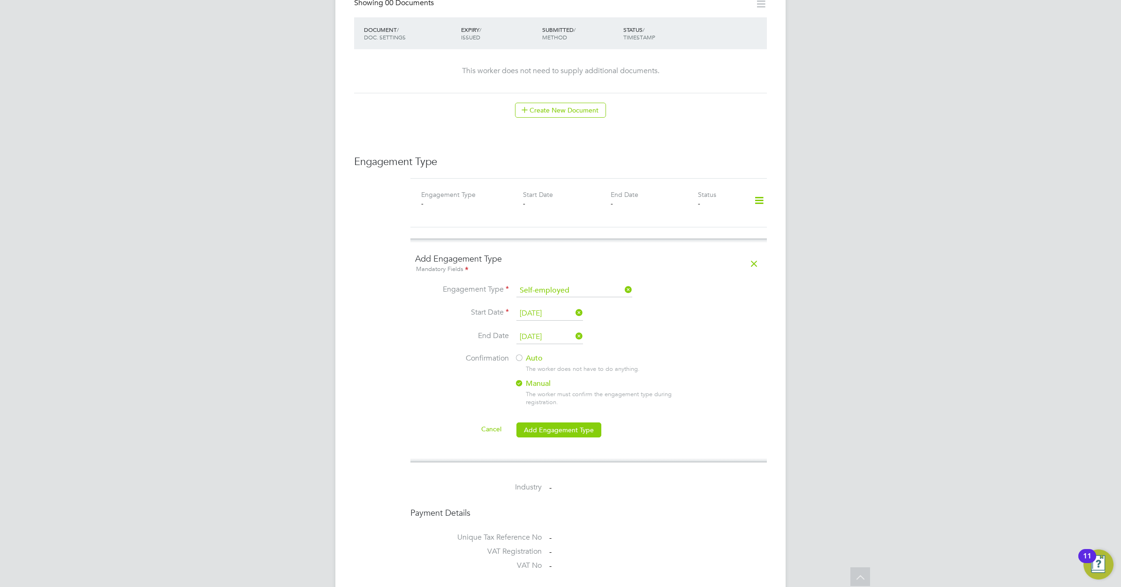
click at [529, 354] on label "Auto" at bounding box center [598, 359] width 169 height 10
click at [561, 425] on button "Add Engagement Type" at bounding box center [558, 430] width 85 height 15
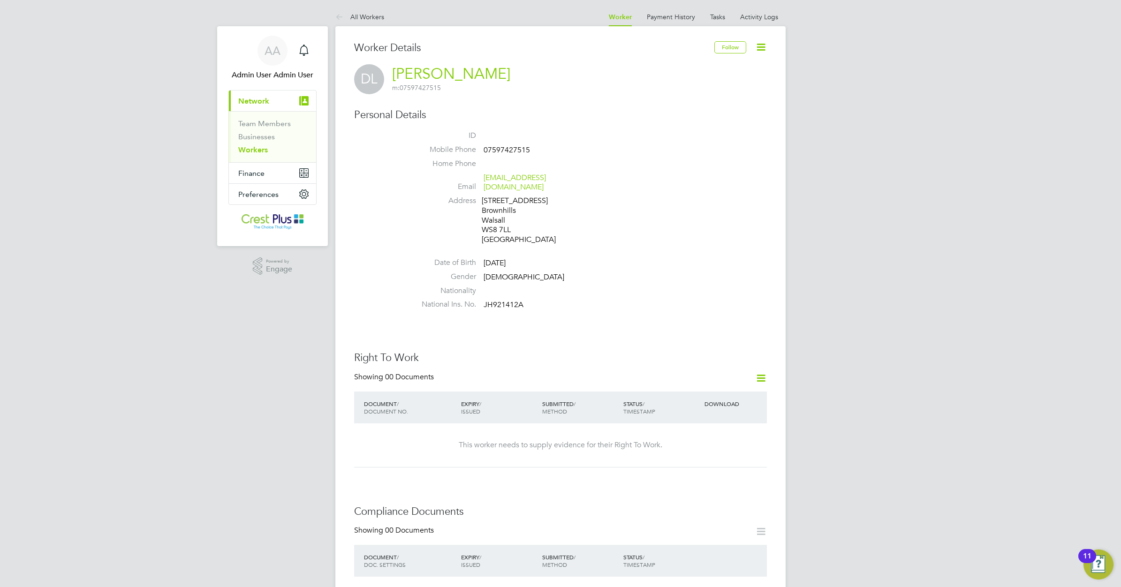
click at [255, 146] on link "Workers" at bounding box center [253, 149] width 30 height 9
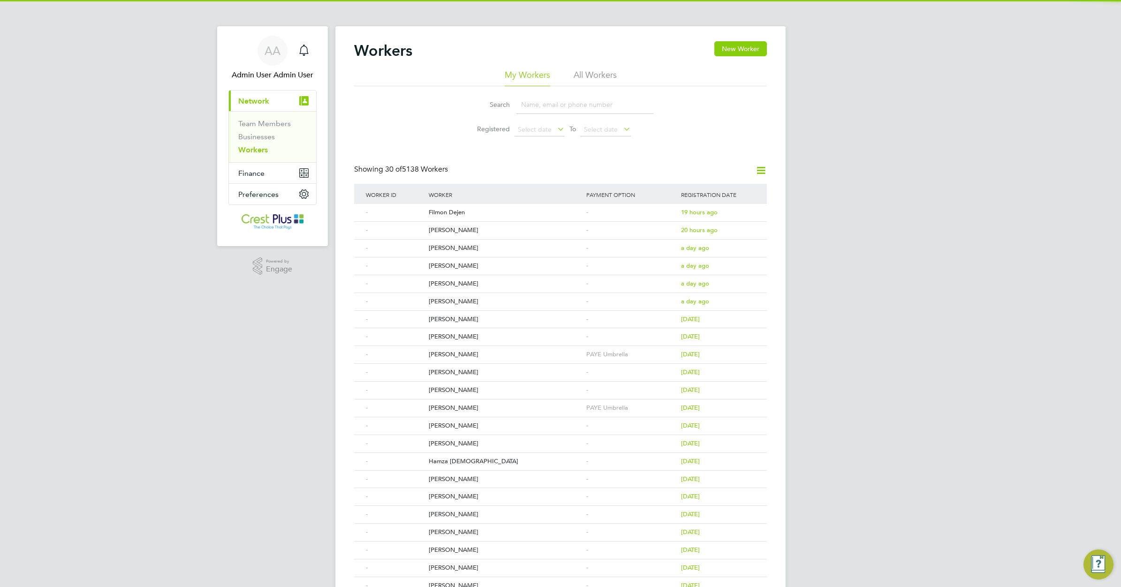
click at [527, 101] on input at bounding box center [584, 105] width 137 height 18
paste input "DAMIAN CHANDLER"
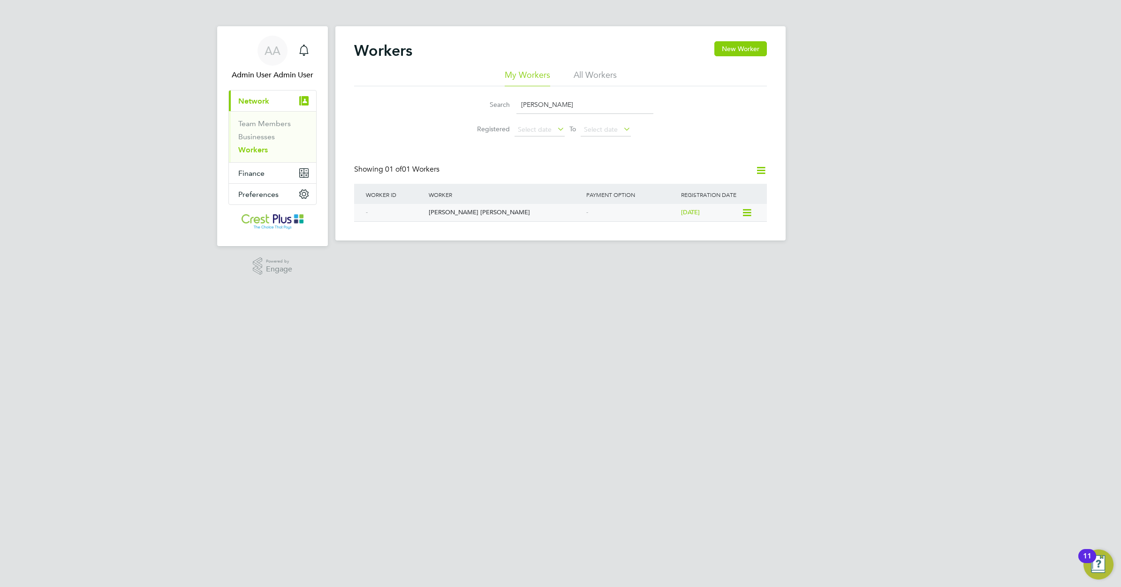
type input "DAMIAN CHANDLER"
click at [441, 211] on div "Damian Scott Chandler" at bounding box center [505, 212] width 158 height 17
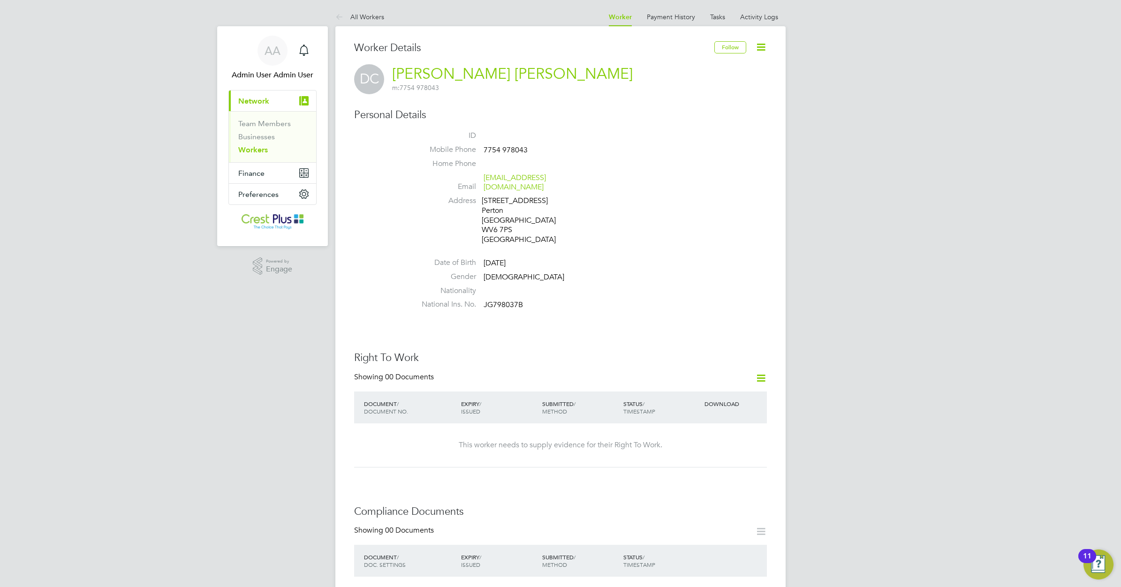
drag, startPoint x: 601, startPoint y: 317, endPoint x: 608, endPoint y: 333, distance: 17.9
click at [601, 317] on div "Worker Details Follow [PERSON_NAME] [PERSON_NAME] m: 7754 978043 Personal Detai…" at bounding box center [560, 589] width 413 height 1097
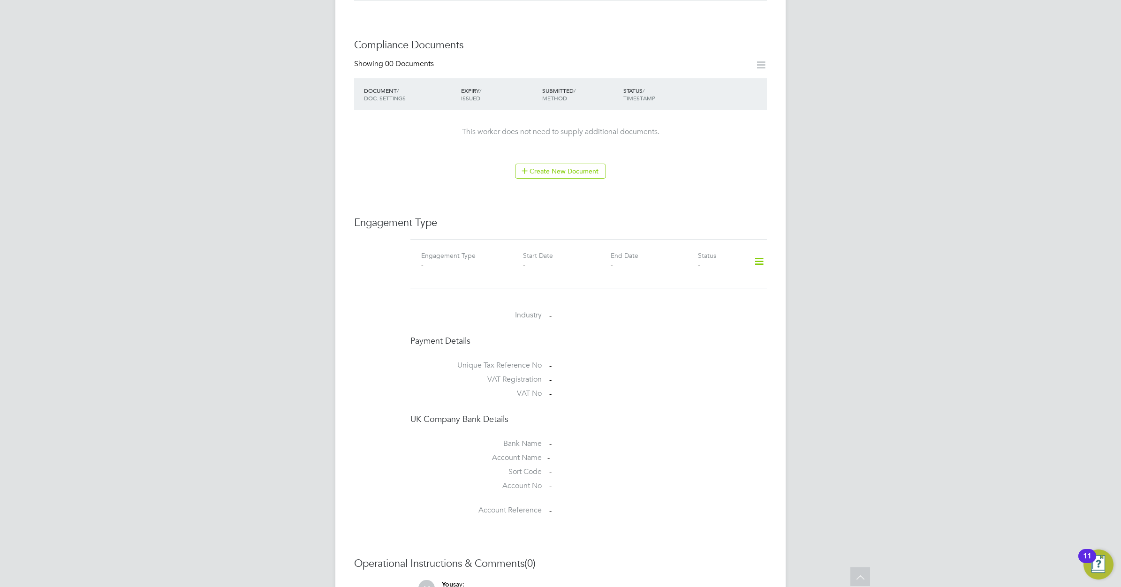
scroll to position [469, 0]
click at [758, 250] on icon at bounding box center [759, 260] width 16 height 22
click at [700, 288] on li "Add Engagement Type" at bounding box center [711, 290] width 106 height 13
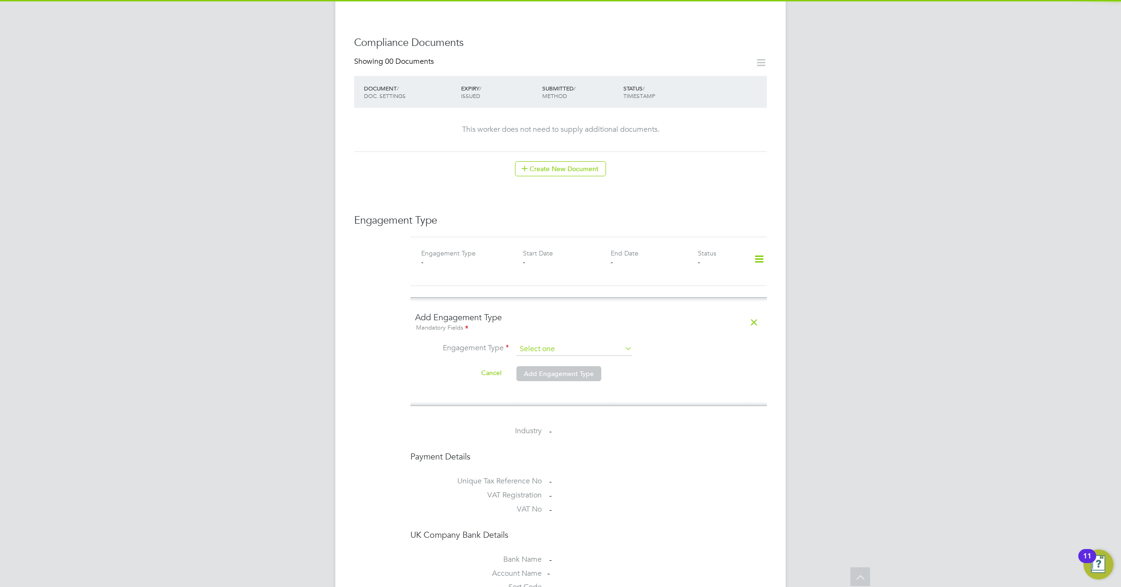
click at [570, 343] on input at bounding box center [574, 349] width 116 height 13
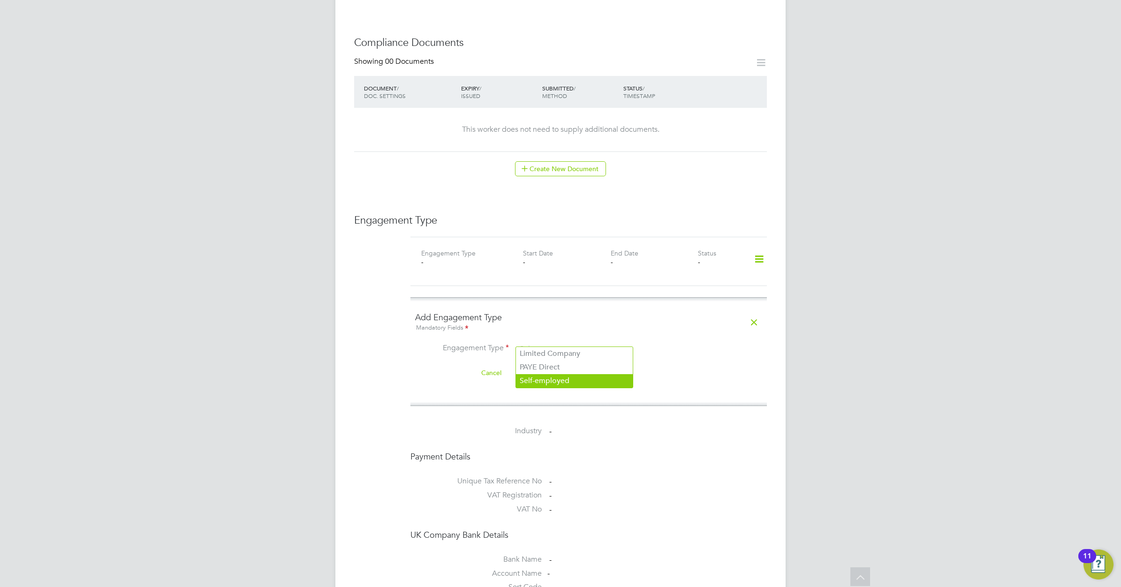
click at [559, 380] on li "Self-employed" at bounding box center [574, 381] width 117 height 14
type input "Self-employed"
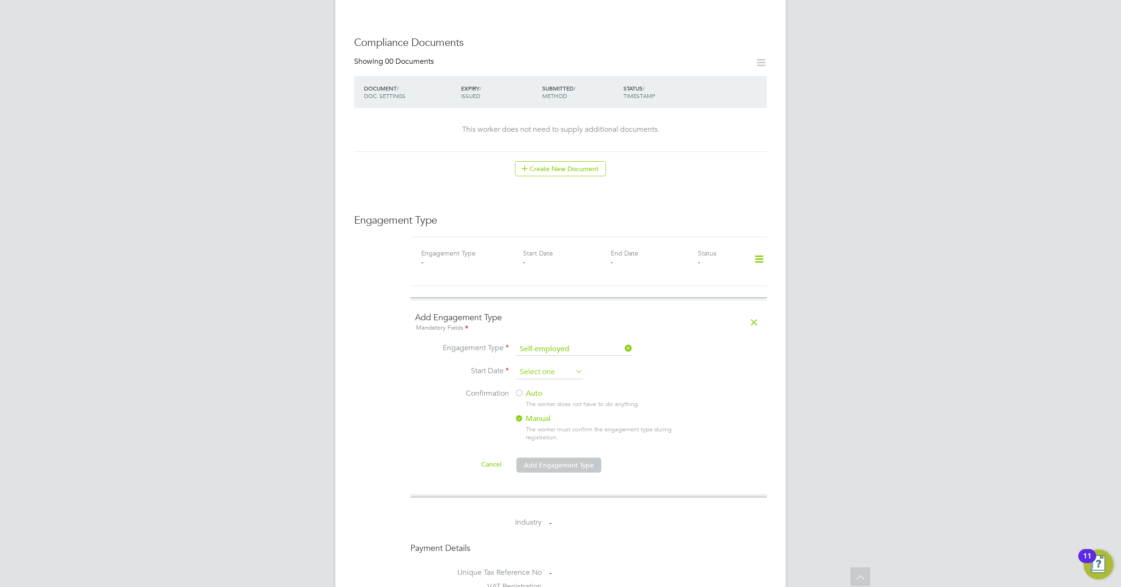
click at [549, 365] on input at bounding box center [549, 372] width 67 height 14
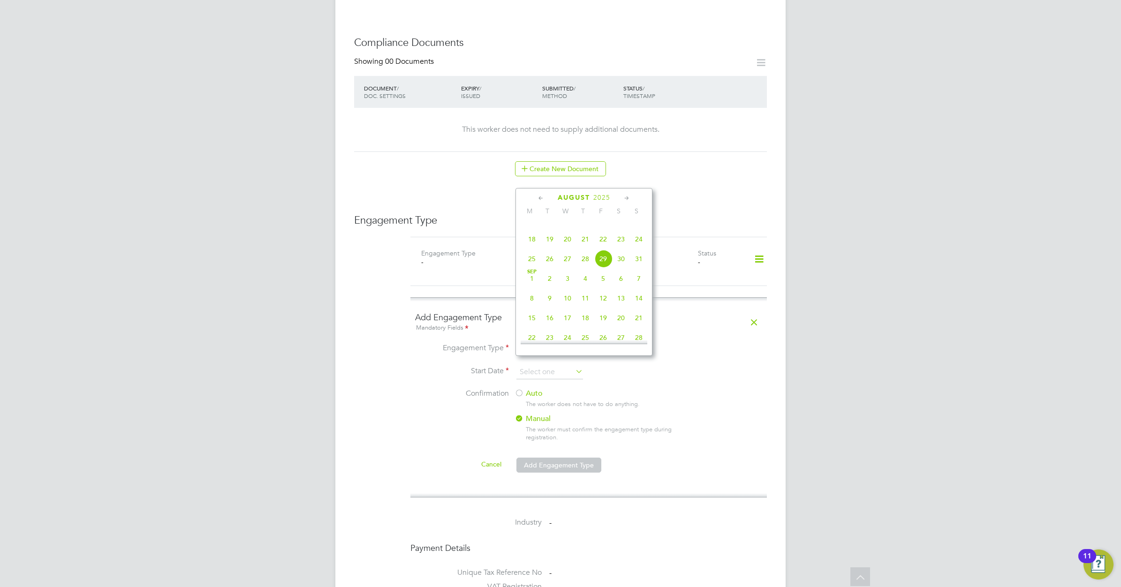
click at [538, 198] on icon at bounding box center [541, 198] width 9 height 10
click at [569, 290] on span "18" at bounding box center [568, 289] width 18 height 18
type input "18 Jun 2025"
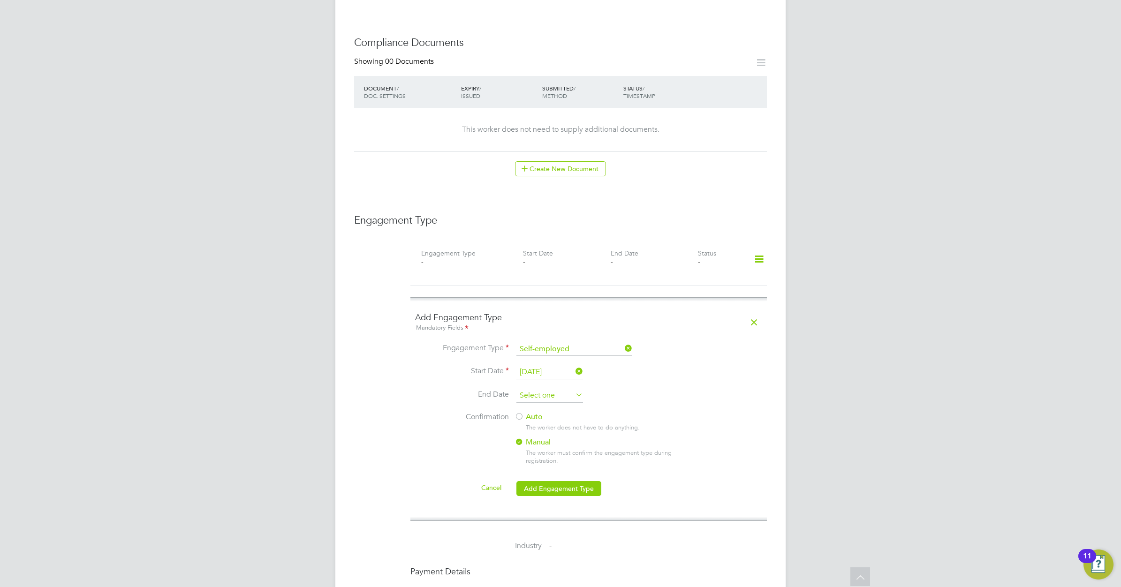
click at [569, 389] on input at bounding box center [549, 396] width 67 height 14
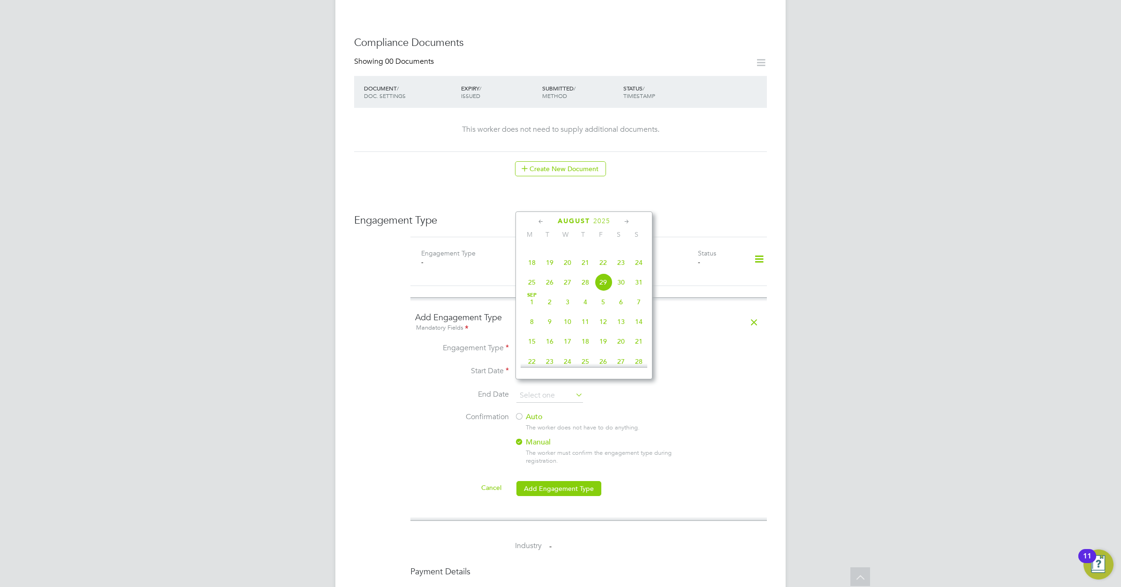
click at [538, 220] on icon at bounding box center [541, 222] width 9 height 10
click at [584, 318] on span "19" at bounding box center [585, 312] width 18 height 18
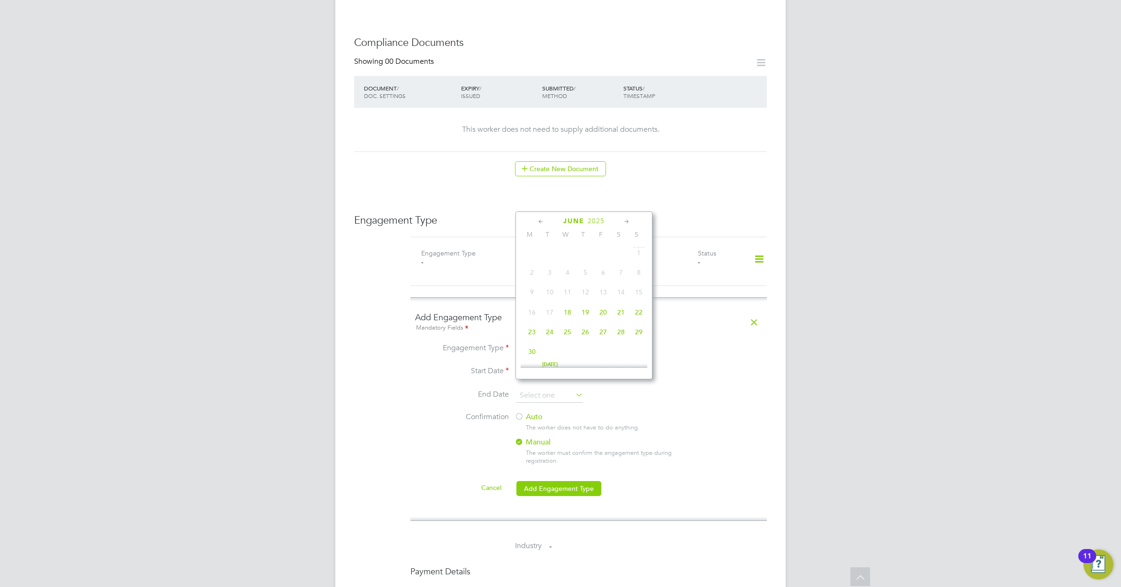
type input "19 Jun 2025"
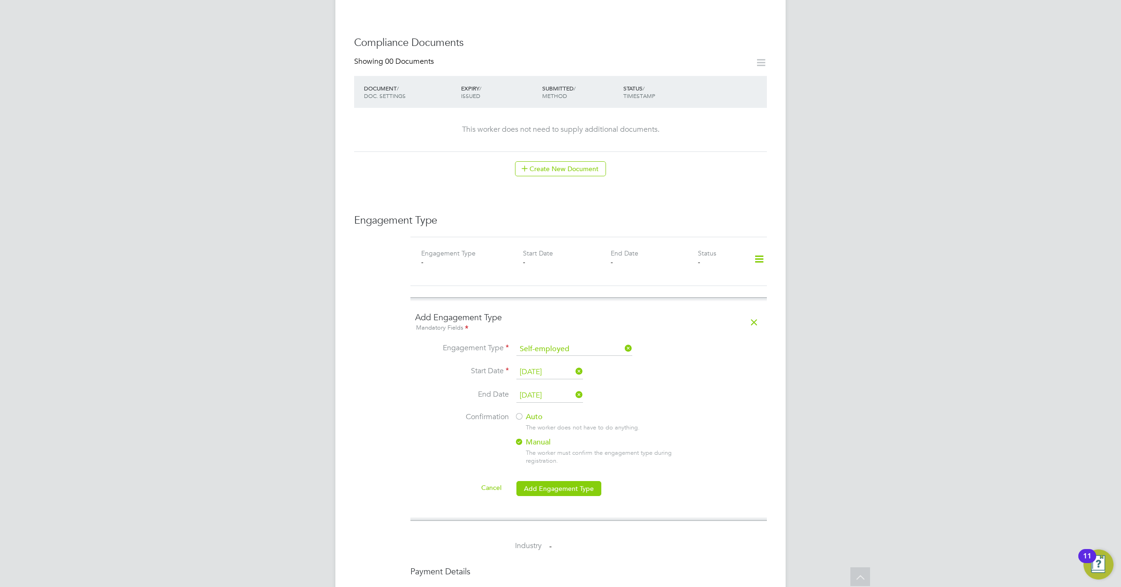
click at [519, 413] on div at bounding box center [518, 417] width 9 height 9
click at [567, 484] on button "Add Engagement Type" at bounding box center [558, 488] width 85 height 15
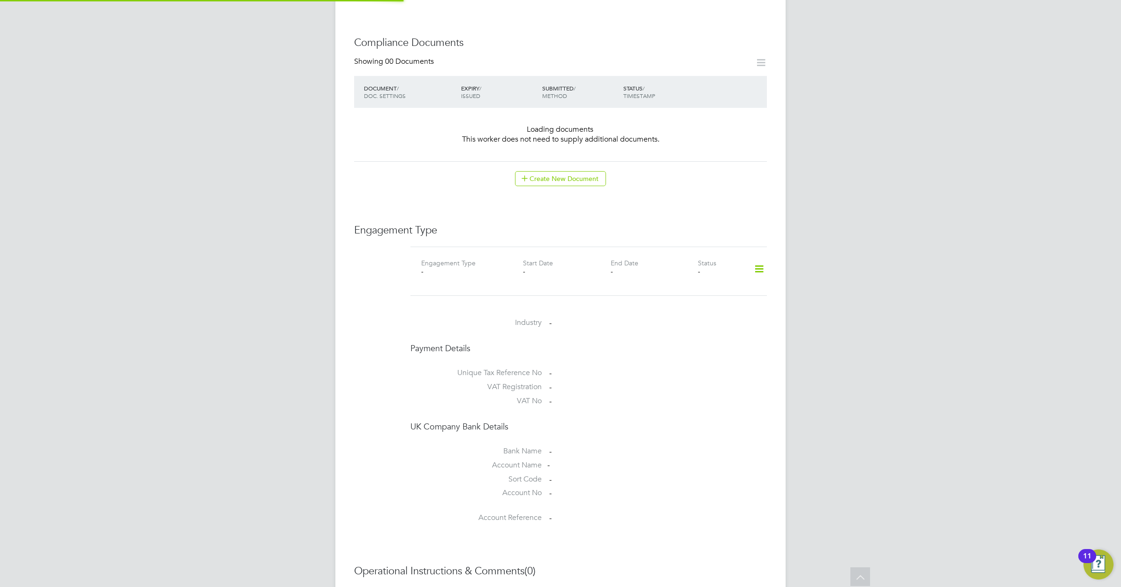
scroll to position [448, 0]
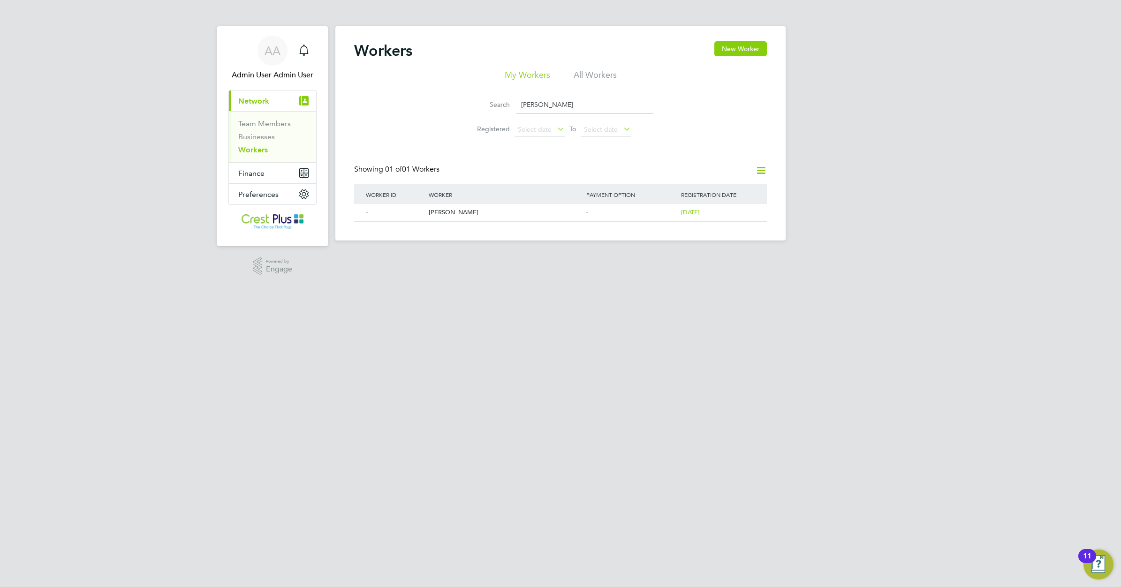
drag, startPoint x: 567, startPoint y: 101, endPoint x: 505, endPoint y: 88, distance: 63.3
click at [505, 88] on div "Search PAUL HOBAN Registered Select date To Select date" at bounding box center [560, 113] width 413 height 55
paste input "MARTYN GRAY"
type input "MARTYN GRAY"
click at [437, 211] on div "[PERSON_NAME]" at bounding box center [505, 212] width 158 height 17
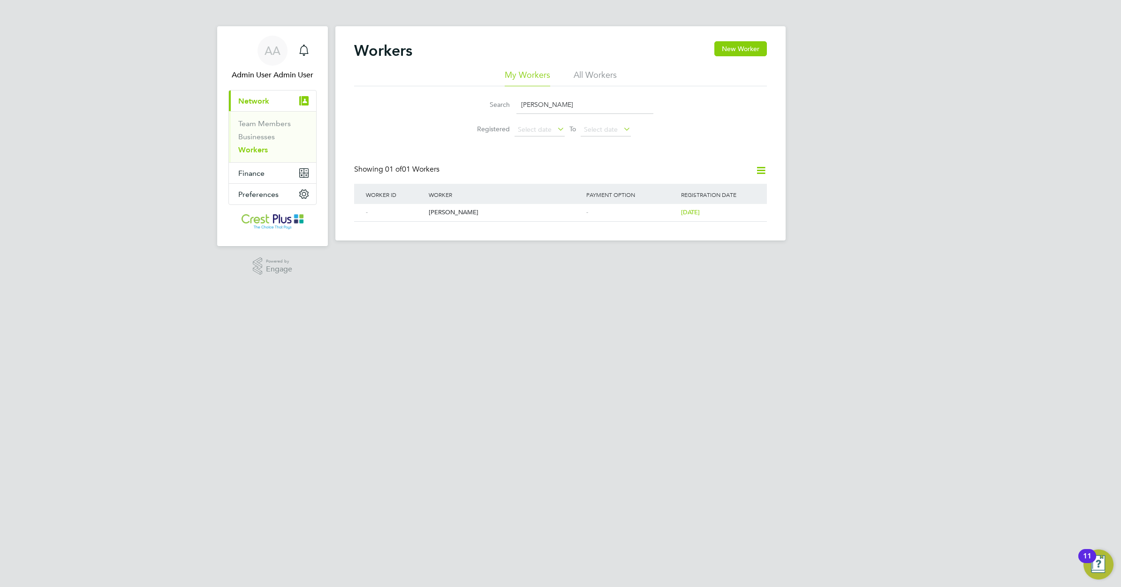
drag, startPoint x: 577, startPoint y: 105, endPoint x: 585, endPoint y: 105, distance: 8.0
click at [577, 105] on input "MARTYN GRAY" at bounding box center [584, 105] width 137 height 18
drag, startPoint x: 585, startPoint y: 105, endPoint x: 493, endPoint y: 106, distance: 92.4
click at [493, 106] on div "Search MARTYN GRAY" at bounding box center [561, 105] width 186 height 18
paste input "HARRY KING"
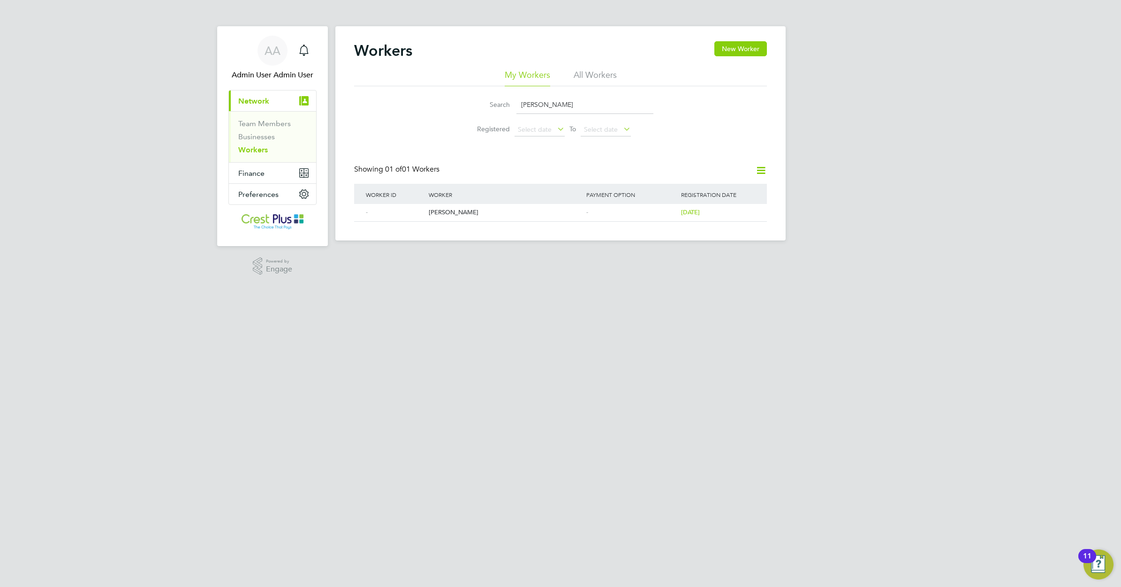
type input "HARRY KING"
click at [435, 212] on div "Harry King" at bounding box center [505, 212] width 158 height 17
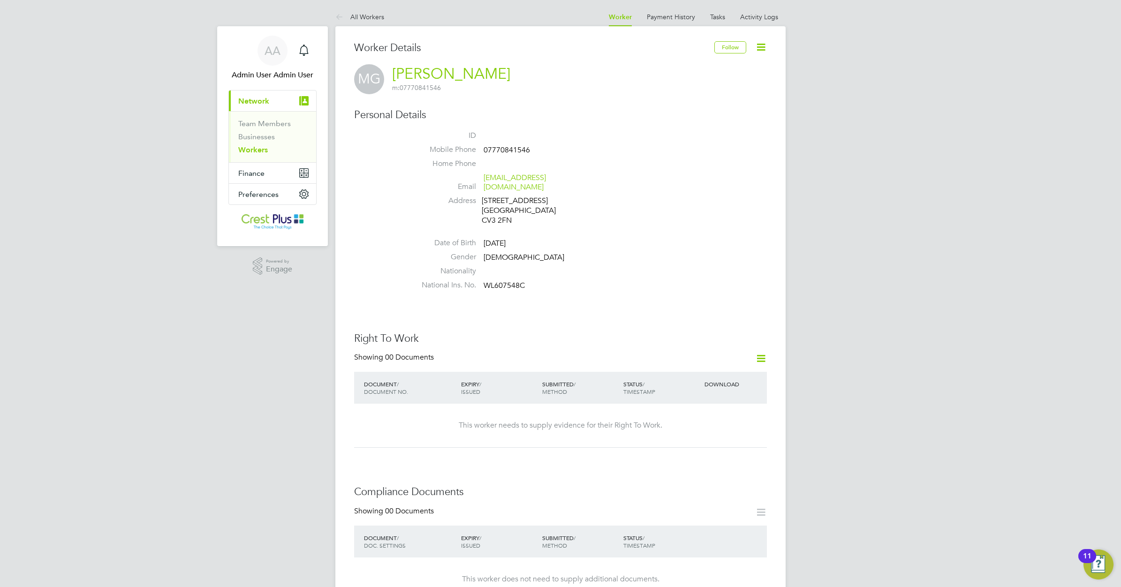
drag, startPoint x: 523, startPoint y: 475, endPoint x: 537, endPoint y: 467, distance: 16.2
click at [523, 475] on div "Worker Details Follow MG [PERSON_NAME] m: 07770841546 Personal Details ID Mobil…" at bounding box center [560, 579] width 413 height 1077
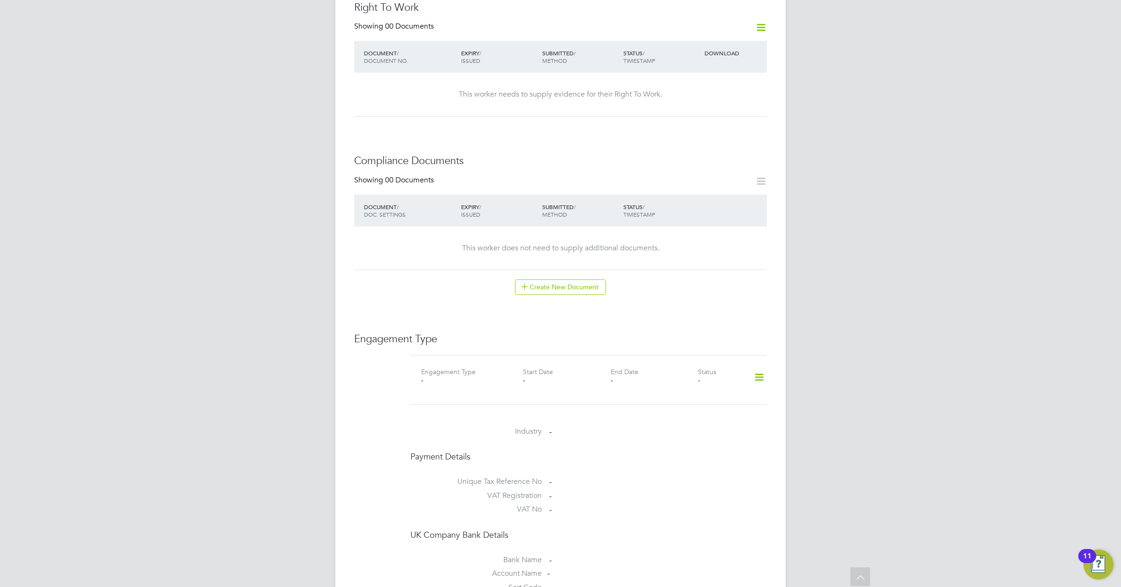
scroll to position [352, 0]
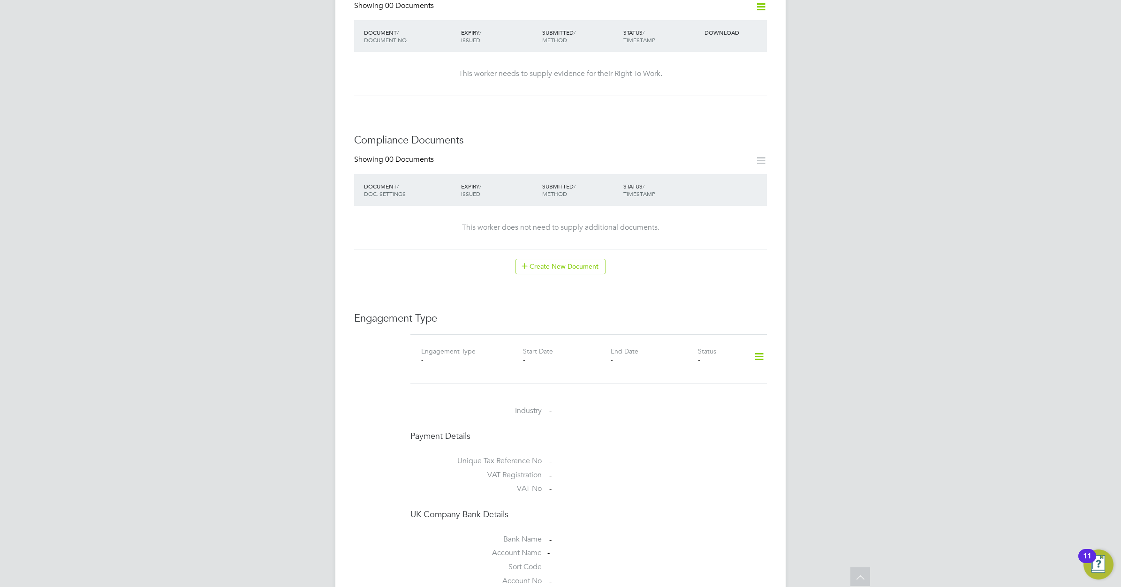
click at [757, 346] on icon at bounding box center [759, 357] width 16 height 22
click at [698, 385] on li "Add Engagement Type" at bounding box center [711, 388] width 106 height 13
click at [608, 440] on input at bounding box center [574, 446] width 116 height 13
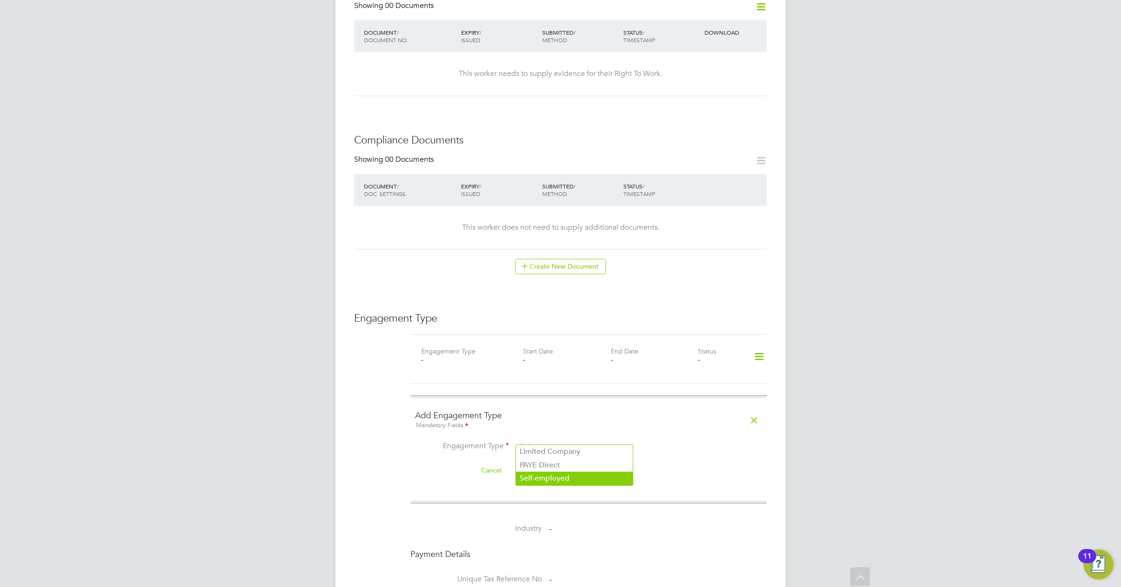
click at [564, 476] on li "Self-employed" at bounding box center [574, 479] width 117 height 14
type input "Self-employed"
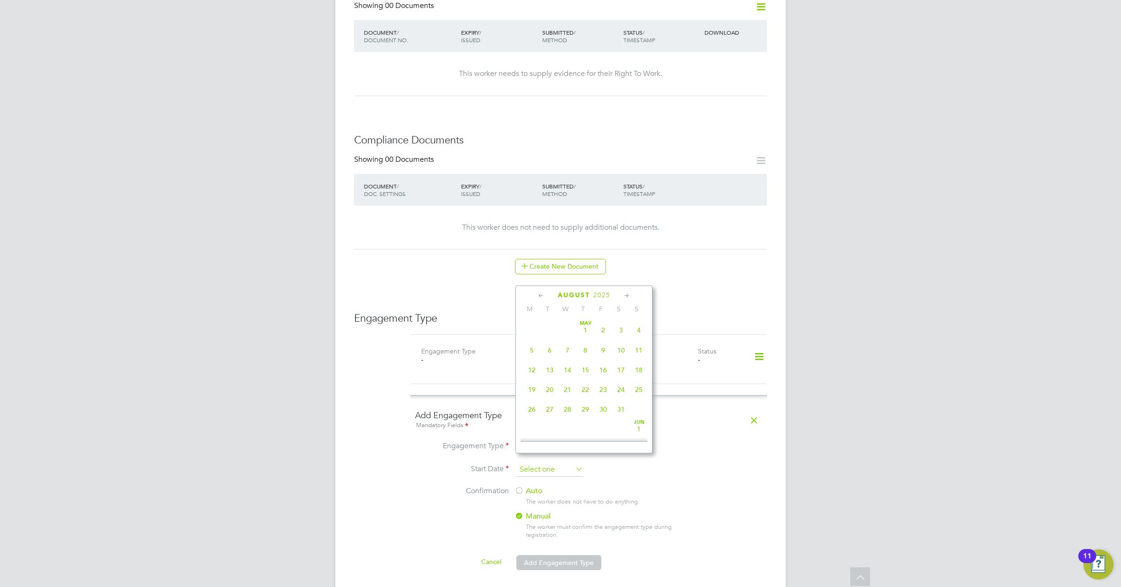
click at [561, 463] on input at bounding box center [549, 470] width 67 height 14
click at [533, 326] on span "11" at bounding box center [532, 317] width 18 height 18
type input "[DATE]"
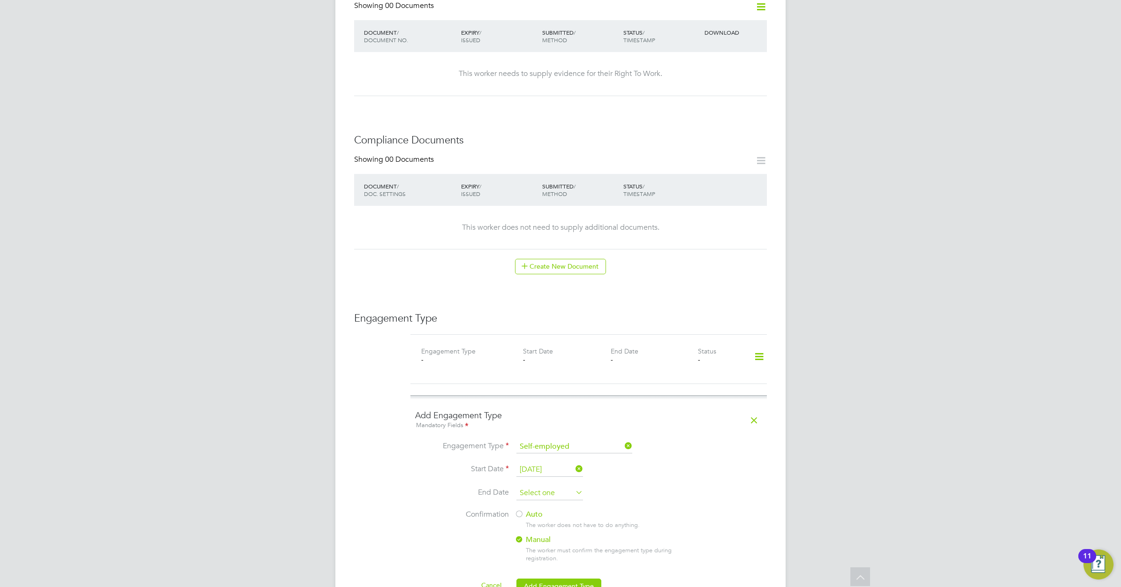
click at [564, 486] on input at bounding box center [549, 493] width 67 height 14
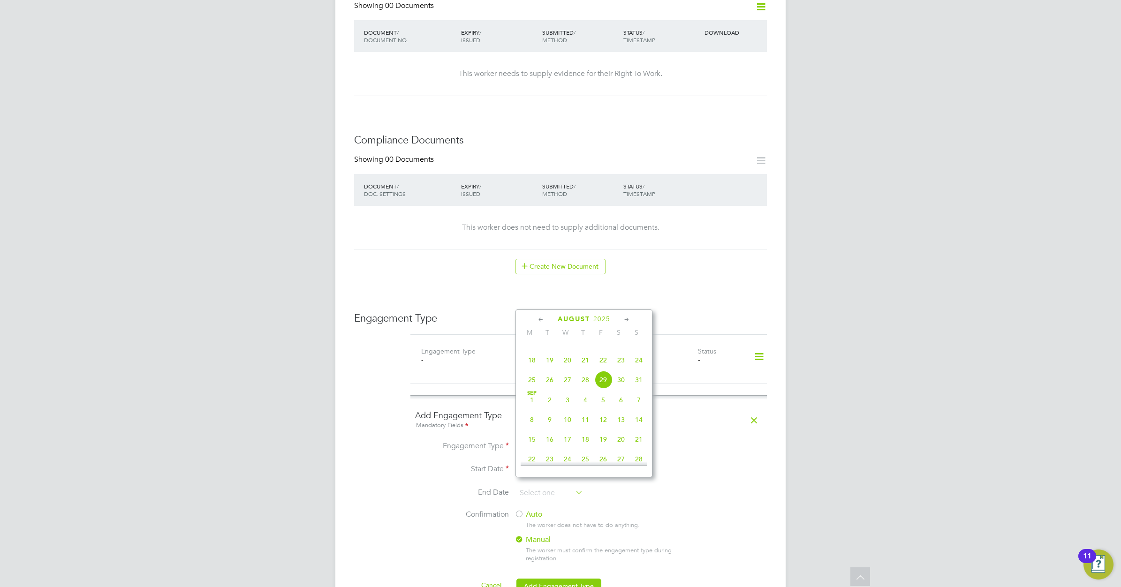
click at [640, 389] on span "31" at bounding box center [639, 380] width 18 height 18
type input "31 Aug 2025"
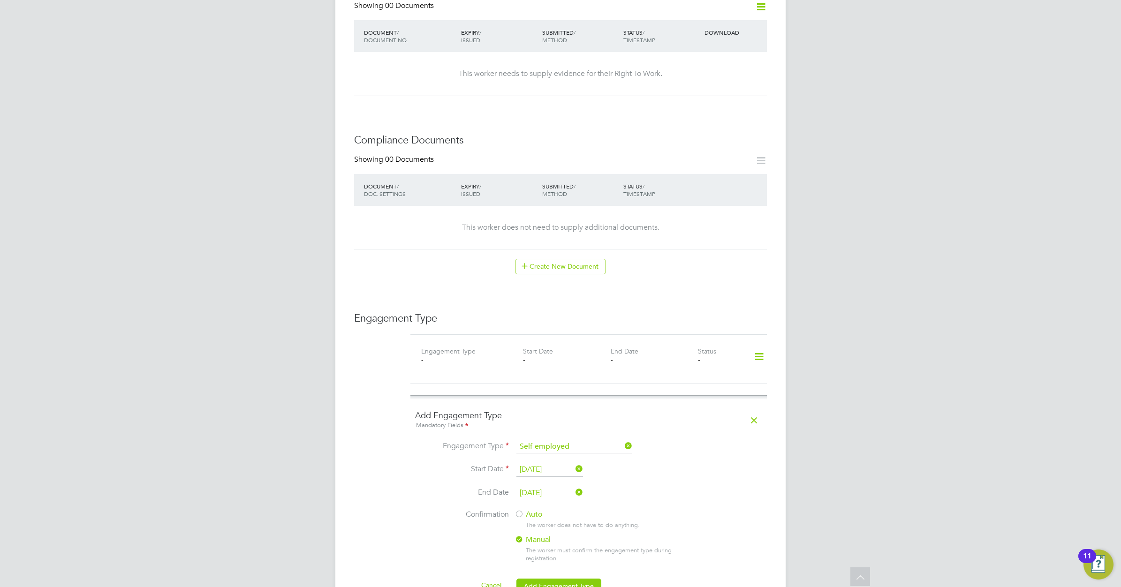
click at [527, 510] on label "Auto" at bounding box center [598, 515] width 169 height 10
click at [564, 579] on button "Add Engagement Type" at bounding box center [558, 586] width 85 height 15
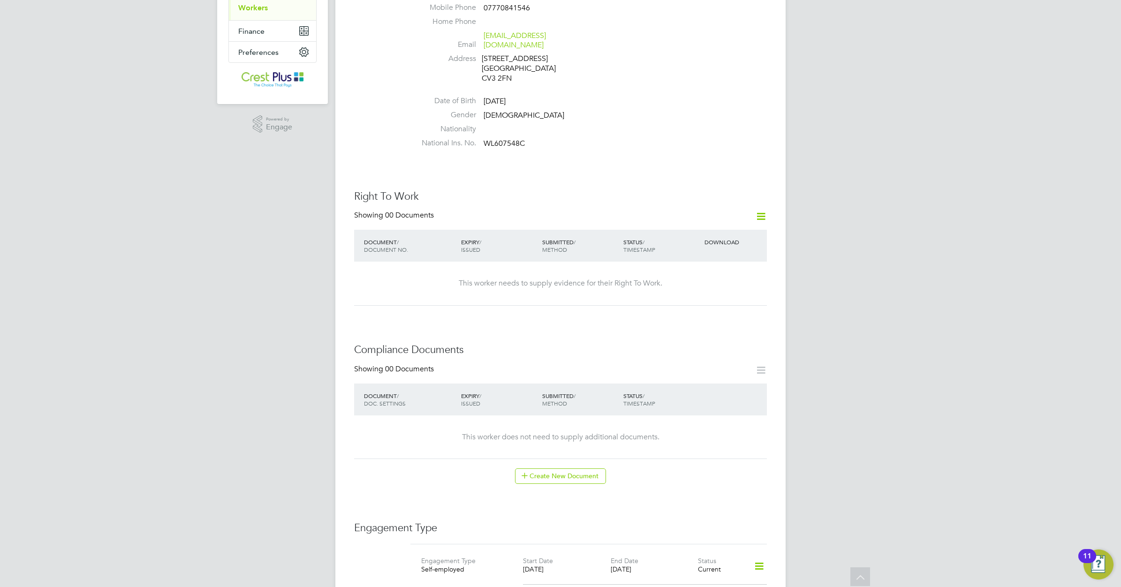
scroll to position [0, 0]
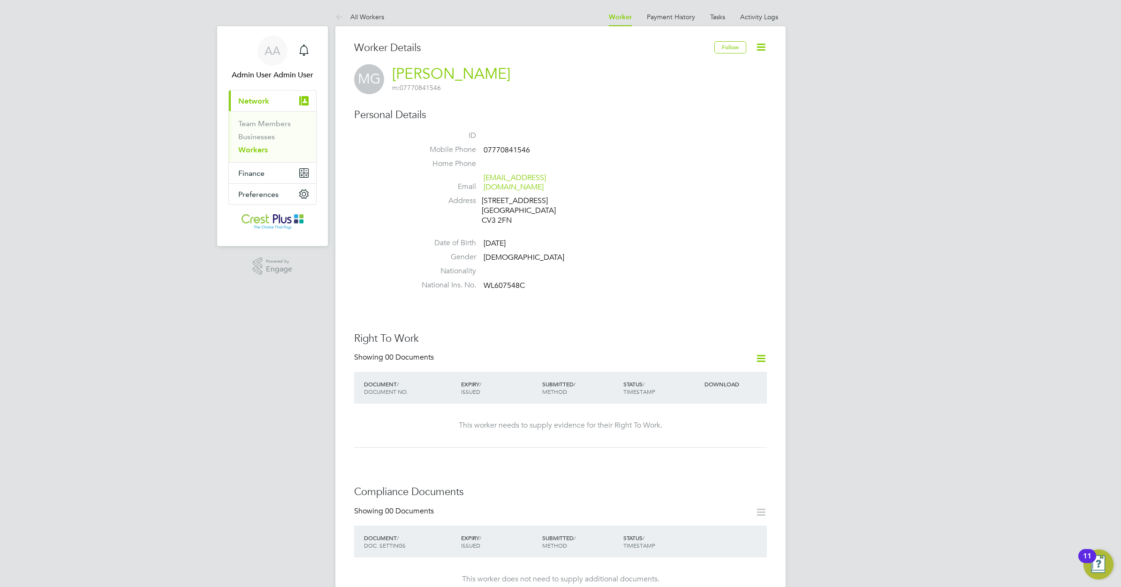
drag, startPoint x: 258, startPoint y: 149, endPoint x: 288, endPoint y: 152, distance: 30.2
click at [258, 149] on link "Workers" at bounding box center [253, 149] width 30 height 9
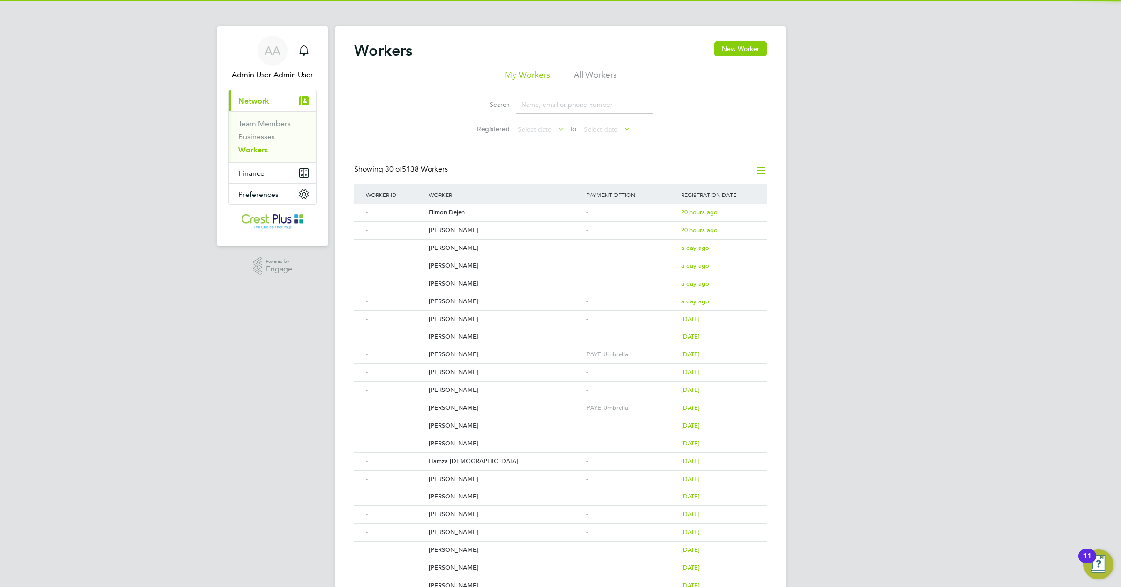
click at [528, 104] on input at bounding box center [584, 105] width 137 height 18
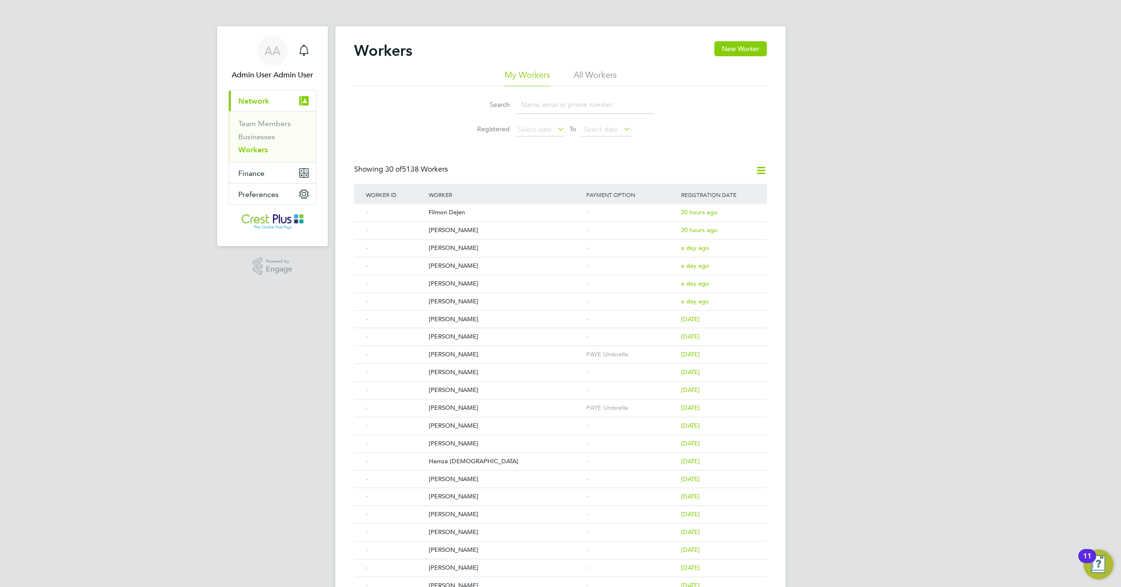
paste input "ROMEO FERGUSON"
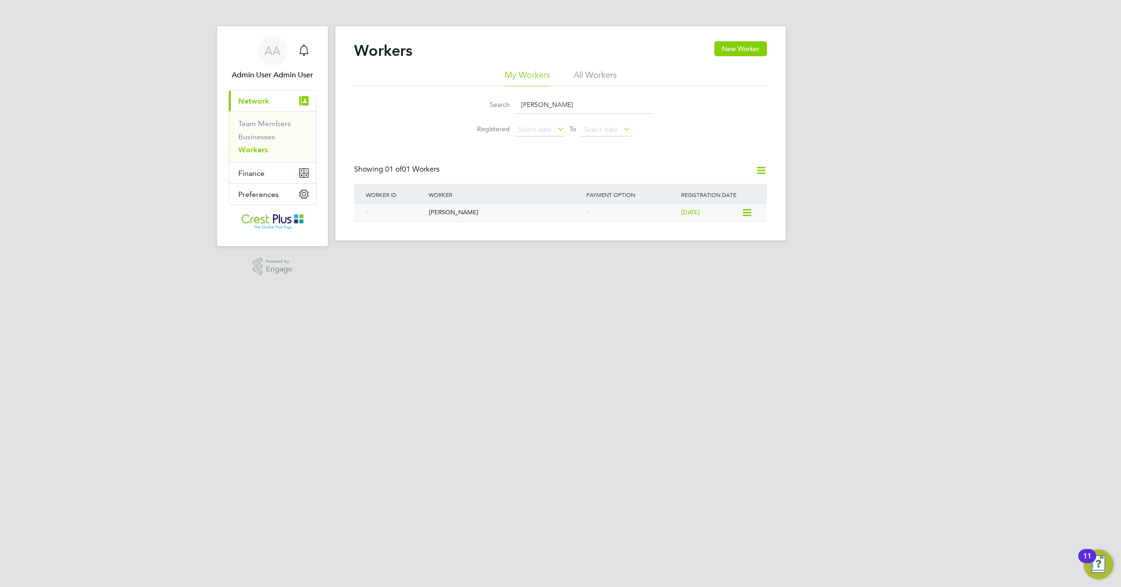
type input "ROMEO FERGUSON"
click at [460, 211] on div "Romeo Ferguson" at bounding box center [505, 212] width 158 height 17
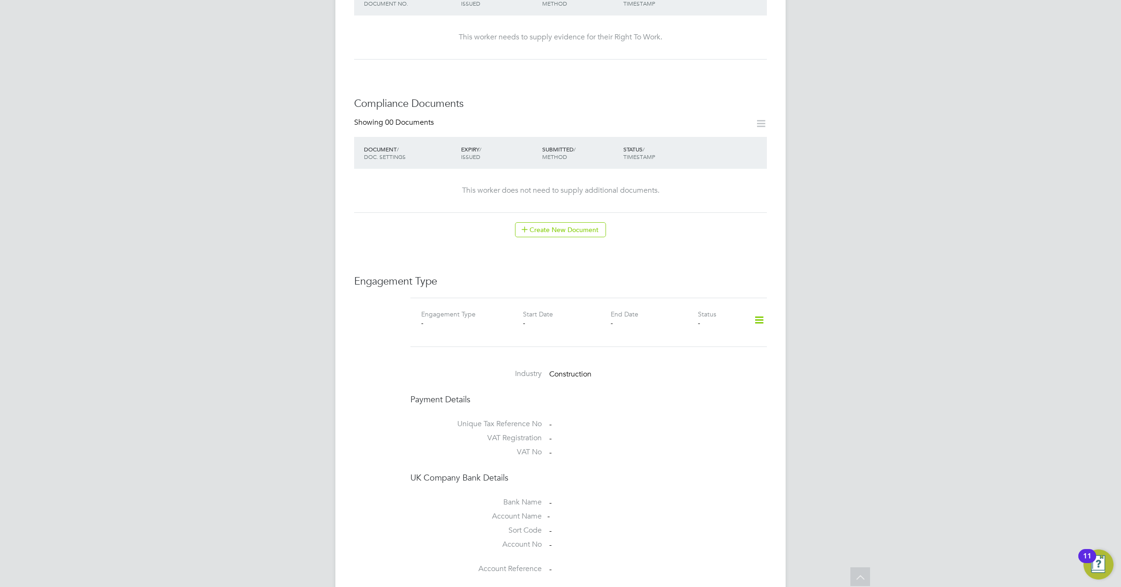
scroll to position [410, 0]
click at [757, 307] on icon at bounding box center [759, 318] width 16 height 22
click at [697, 329] on li "Add Engagement Type" at bounding box center [711, 329] width 106 height 13
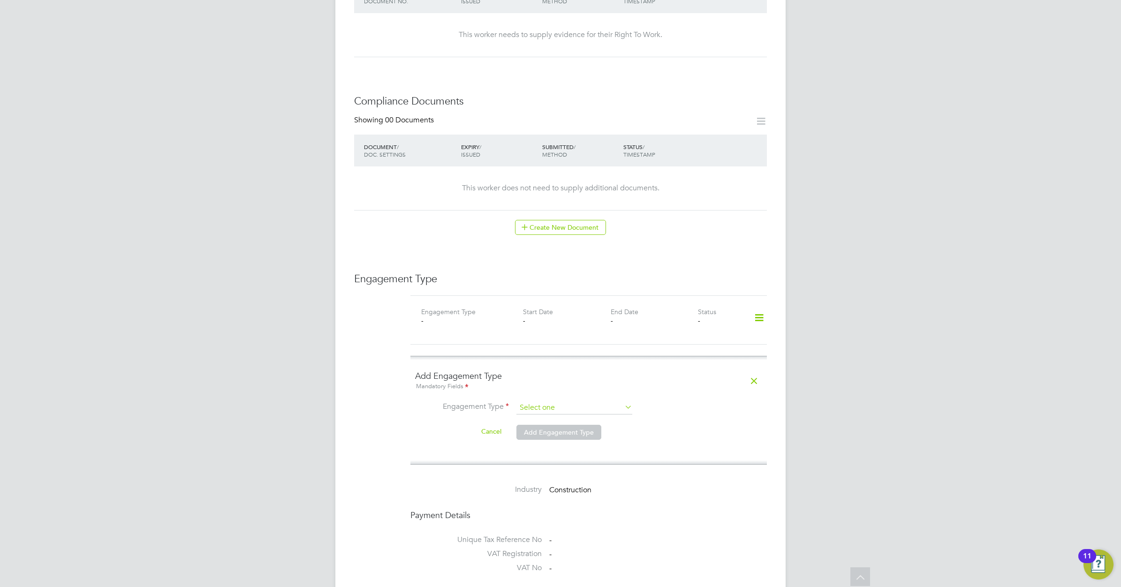
click at [606, 401] on input at bounding box center [574, 407] width 116 height 13
click at [554, 406] on li "PAYE Direct" at bounding box center [574, 407] width 117 height 14
type input "PAYE Direct"
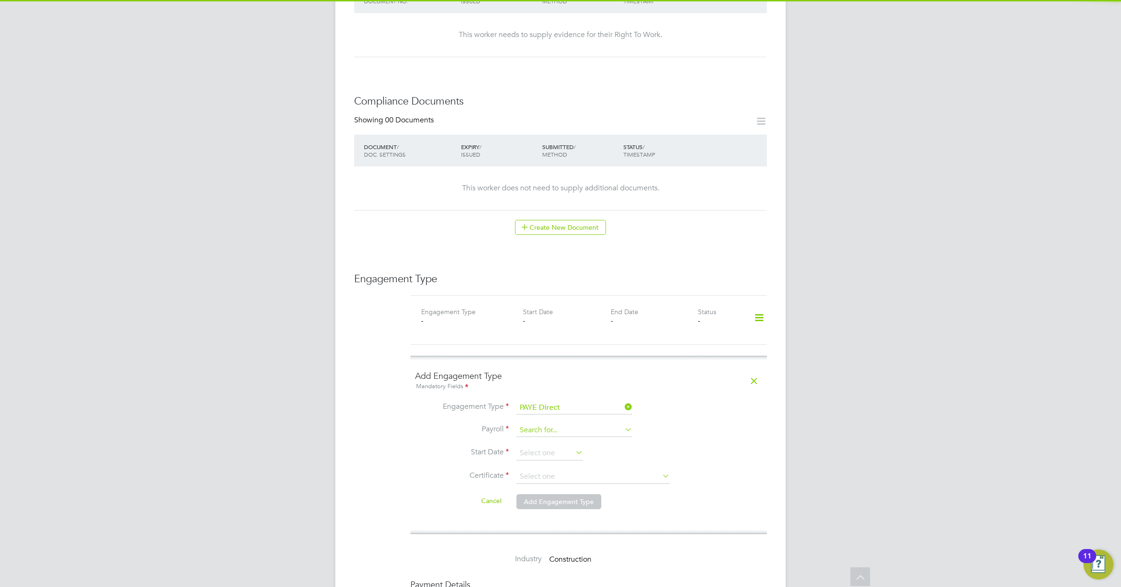
click at [552, 424] on input at bounding box center [574, 430] width 116 height 13
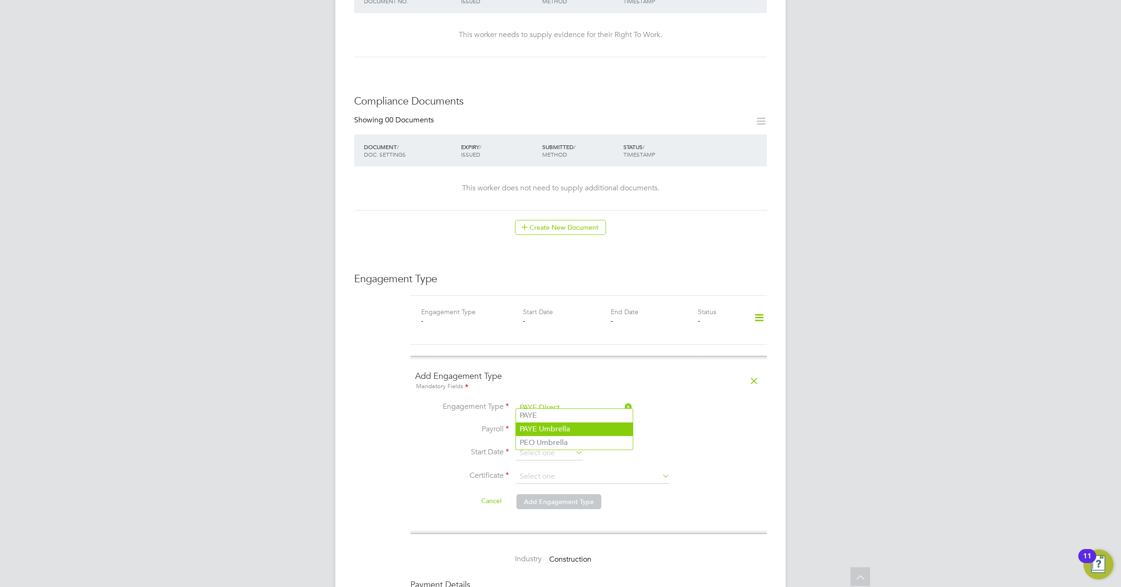
click at [550, 425] on li "PAYE Umbrella" at bounding box center [574, 430] width 117 height 14
type input "PAYE Umbrella"
click at [566, 446] on input at bounding box center [549, 453] width 67 height 14
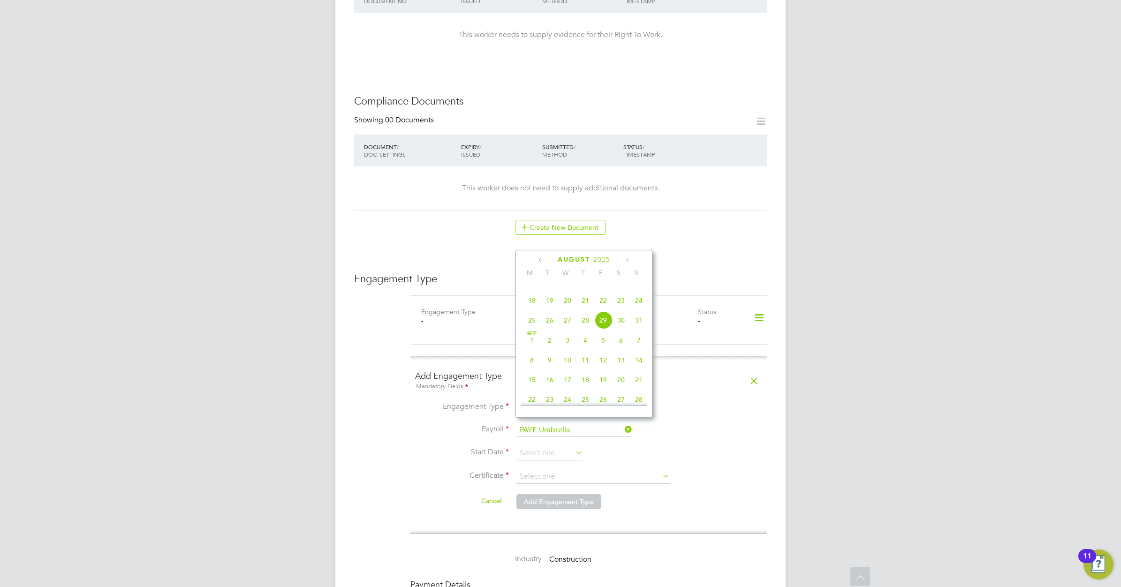
click at [542, 258] on icon at bounding box center [541, 260] width 9 height 10
click at [550, 293] on span "Jul 1" at bounding box center [550, 287] width 18 height 18
type input "01 Jul 2025"
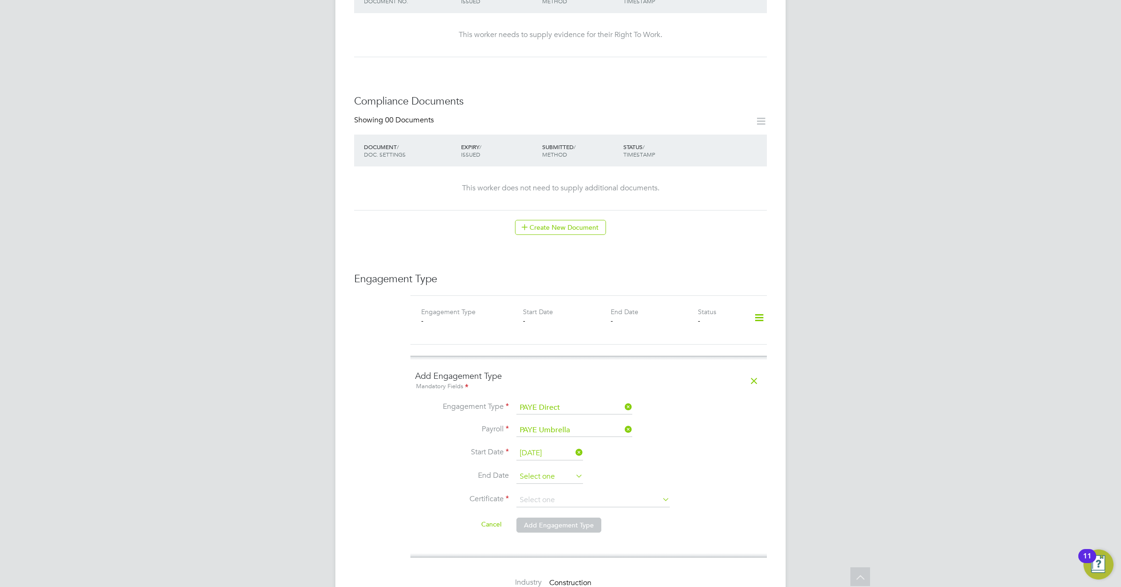
click at [572, 470] on input at bounding box center [549, 477] width 67 height 14
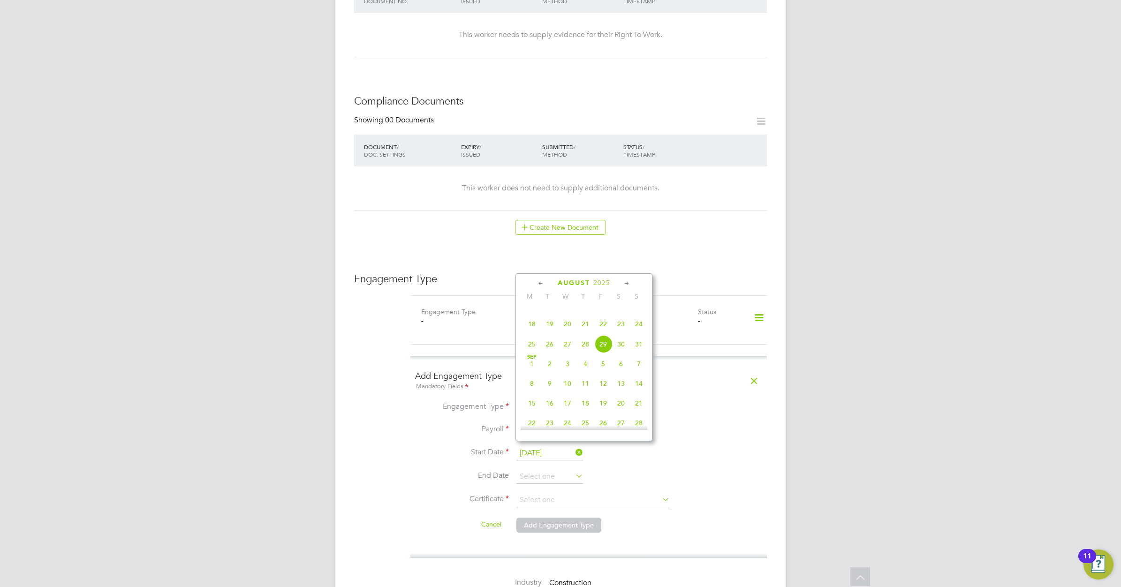
click at [541, 284] on icon at bounding box center [541, 284] width 9 height 10
click at [585, 397] on span "31" at bounding box center [585, 390] width 18 height 18
type input "31 Jul 2025"
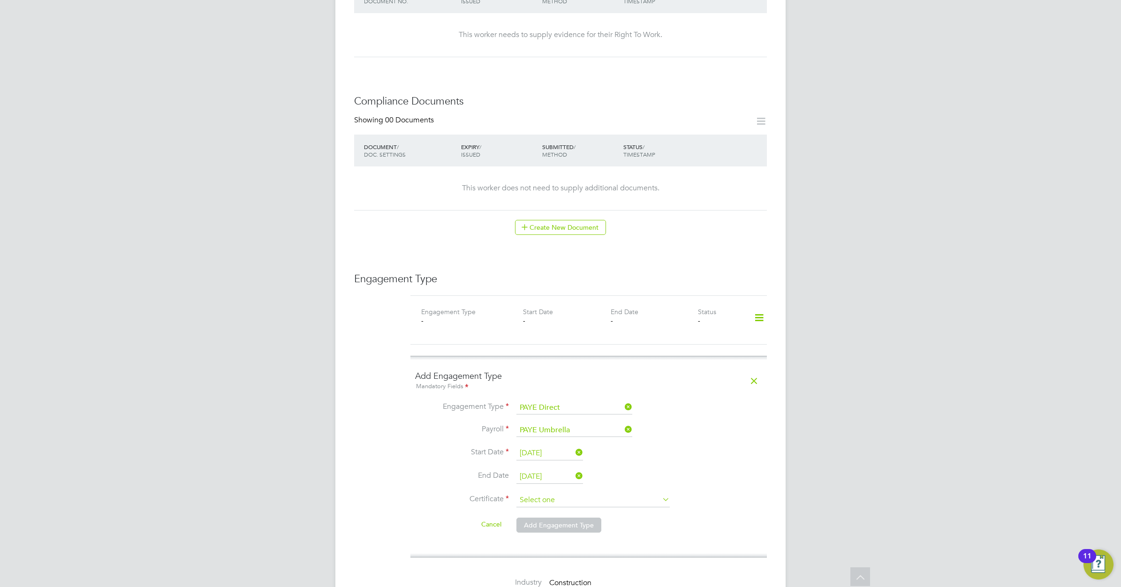
click at [592, 493] on input at bounding box center [592, 500] width 153 height 14
click at [575, 493] on li "No, worker doesn't have a P45 certificate" at bounding box center [593, 498] width 154 height 12
type input "No, worker doesn't have a P45 certificate"
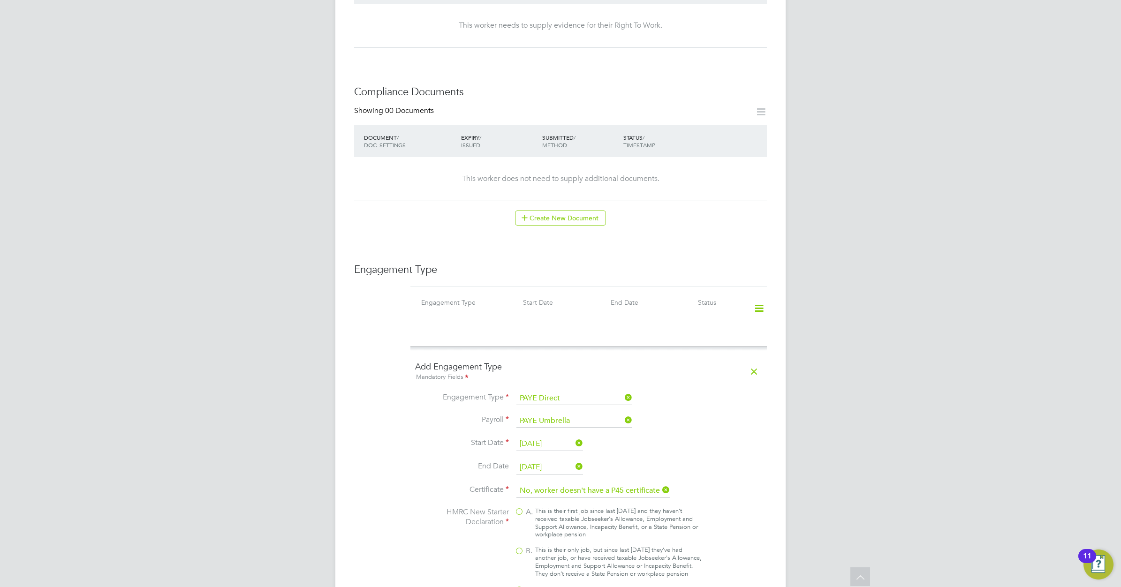
scroll to position [586, 0]
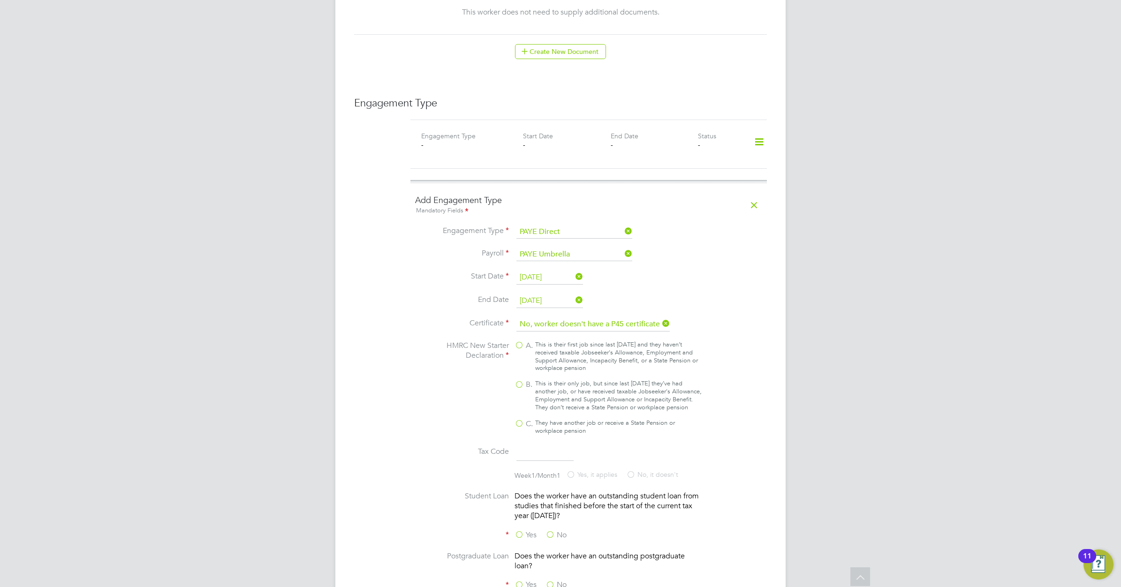
click at [536, 380] on div "This is their only job, but since last 6 April they’ve had another job, or have…" at bounding box center [618, 396] width 166 height 32
click at [0, 0] on input "B. This is their only job, but since last 6 April they’ve had another job, or h…" at bounding box center [0, 0] width 0 height 0
type input "1257L"
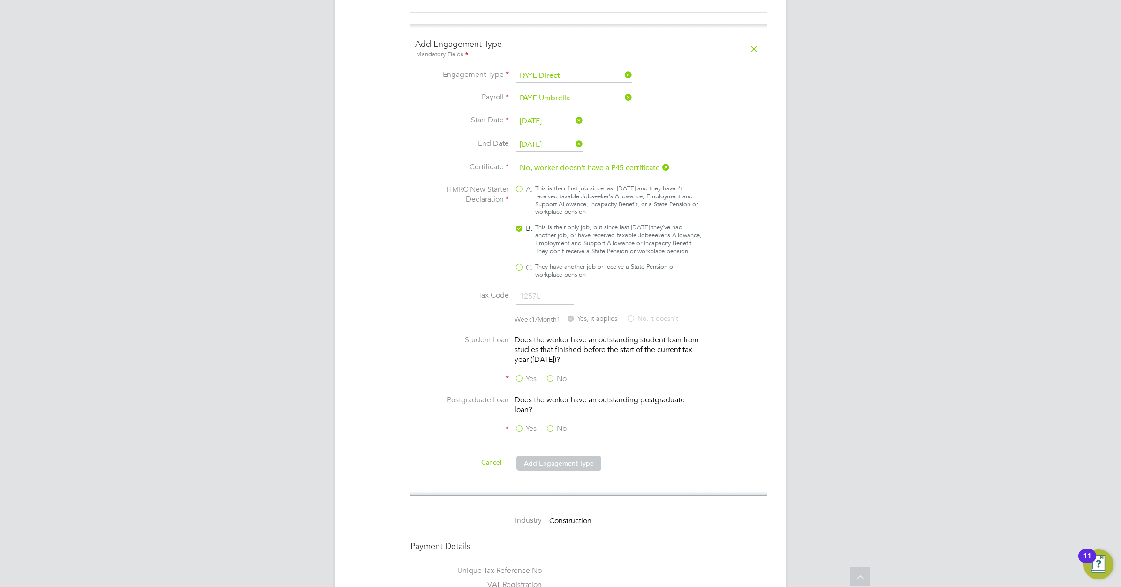
scroll to position [821, 0]
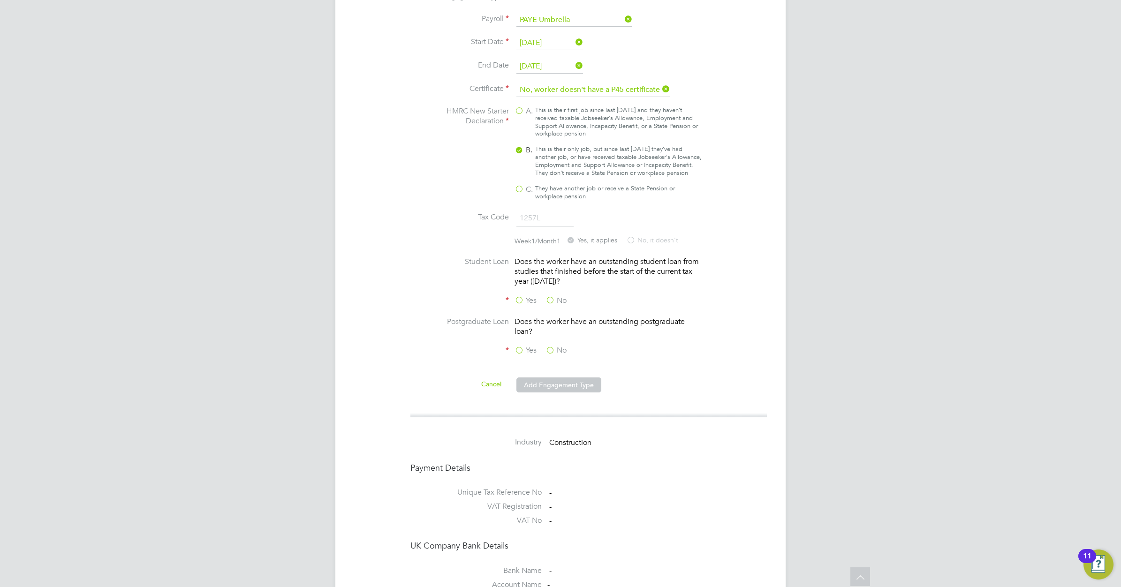
drag, startPoint x: 548, startPoint y: 278, endPoint x: 554, endPoint y: 305, distance: 27.5
click at [549, 296] on label "No" at bounding box center [555, 301] width 21 height 10
click at [0, 0] on input "No" at bounding box center [0, 0] width 0 height 0
click at [552, 346] on label "No" at bounding box center [555, 351] width 21 height 10
click at [0, 0] on input "No" at bounding box center [0, 0] width 0 height 0
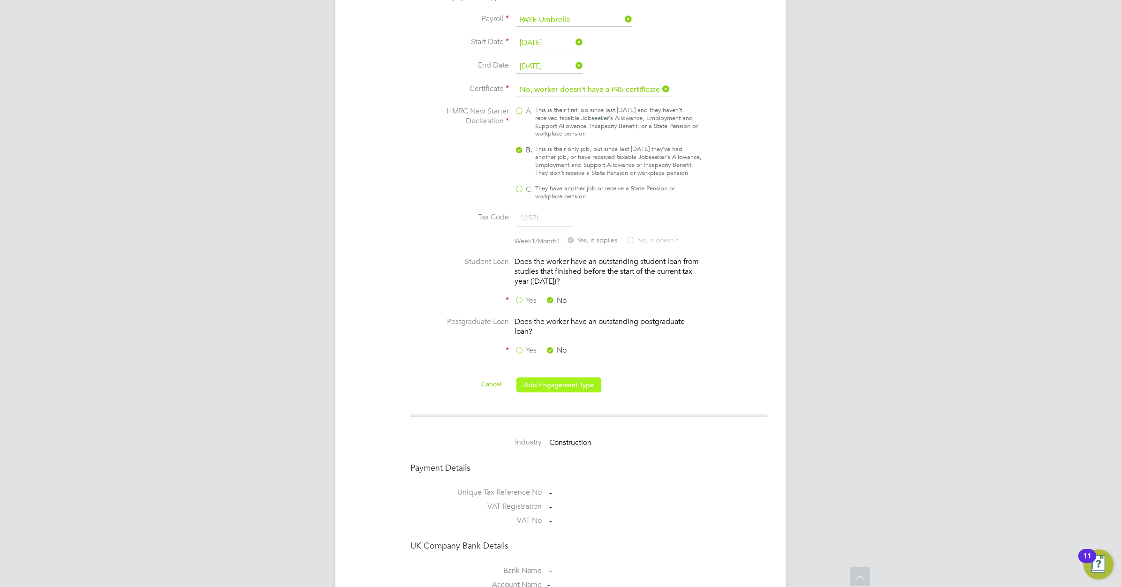
click at [563, 378] on button "Add Engagement Type" at bounding box center [558, 385] width 85 height 15
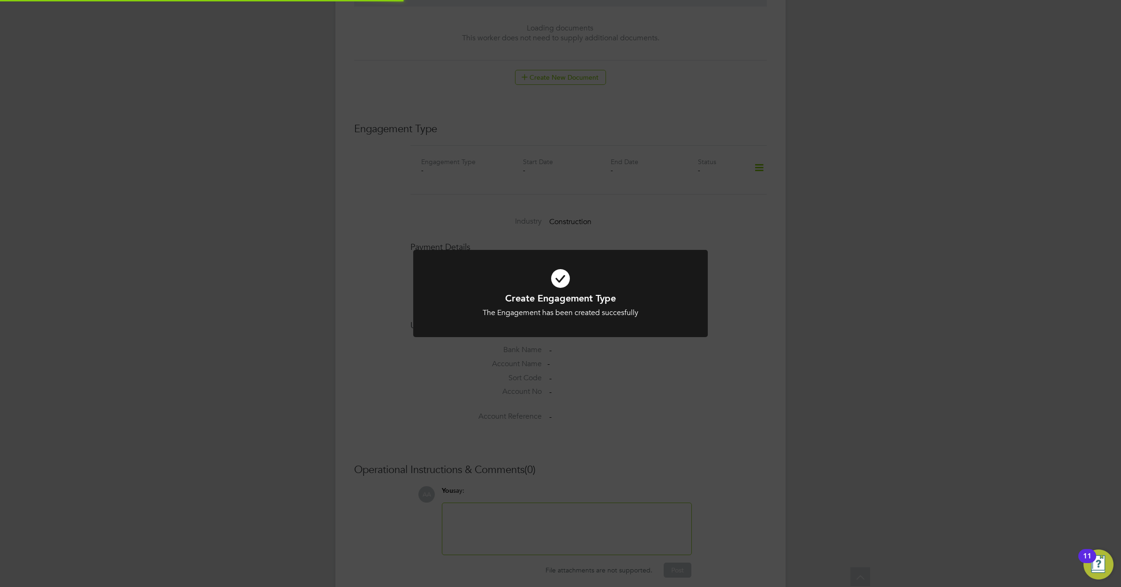
scroll to position [603, 0]
drag, startPoint x: 564, startPoint y: 269, endPoint x: 567, endPoint y: 279, distance: 10.6
click at [564, 269] on icon at bounding box center [560, 278] width 244 height 37
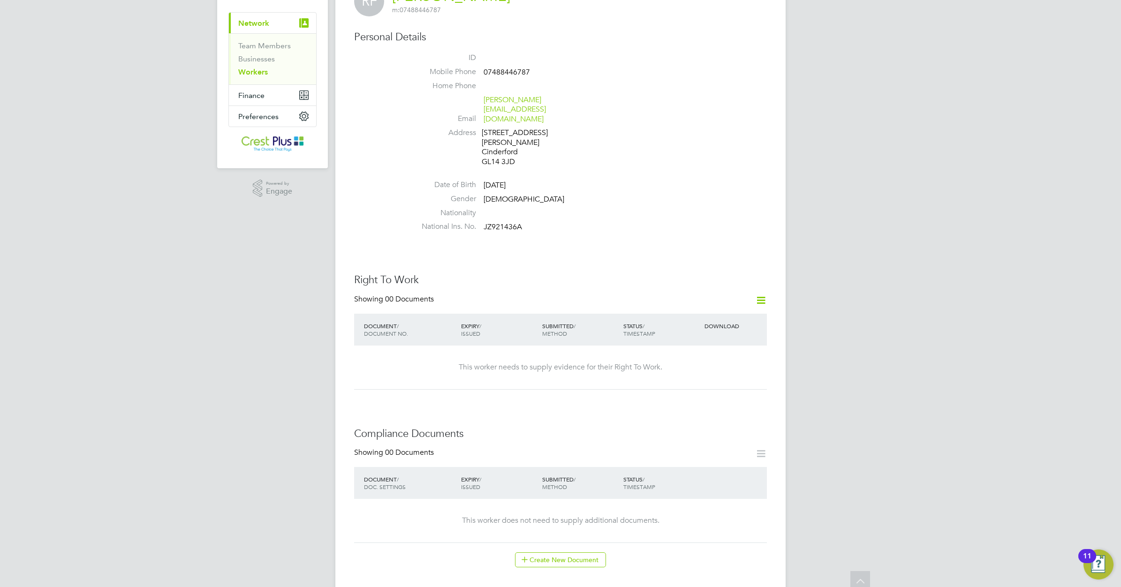
scroll to position [0, 0]
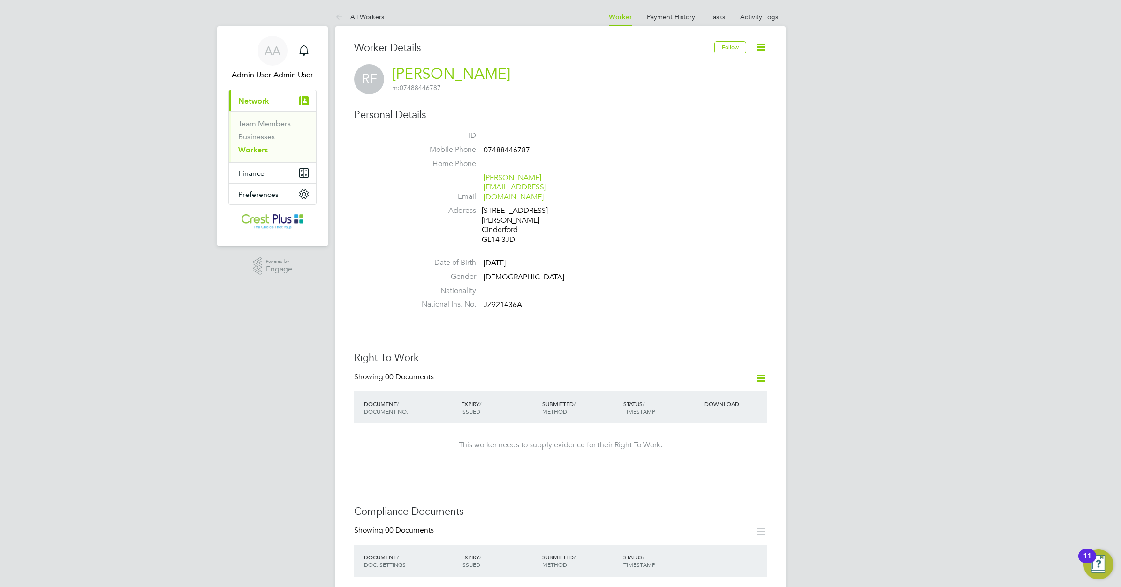
drag, startPoint x: 259, startPoint y: 151, endPoint x: 319, endPoint y: 132, distance: 62.9
click at [259, 151] on link "Workers" at bounding box center [253, 149] width 30 height 9
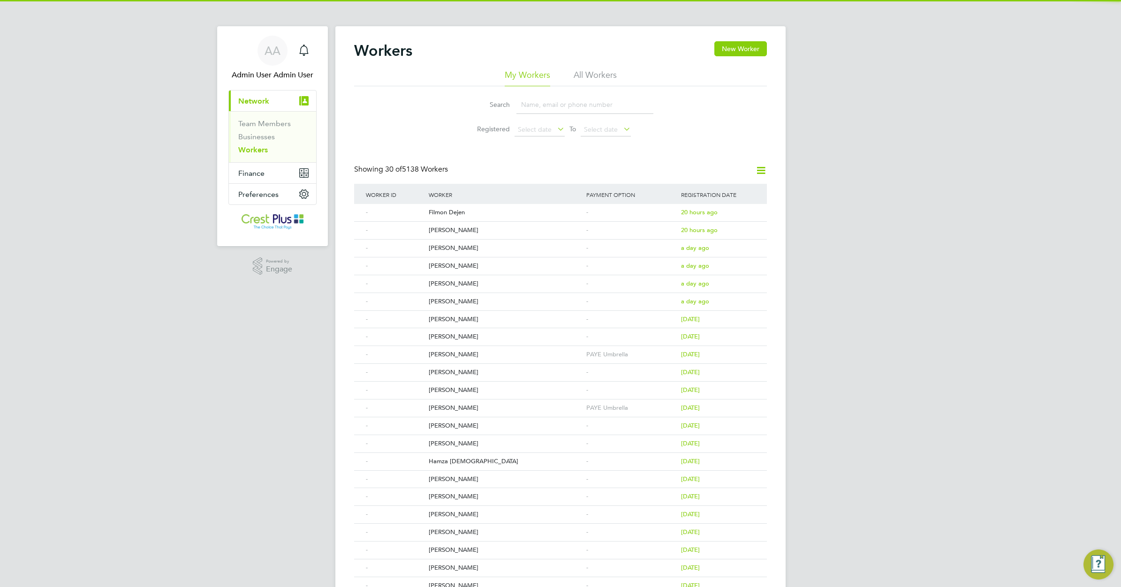
click at [533, 106] on input at bounding box center [584, 105] width 137 height 18
paste input "ANTHONY AYESU"
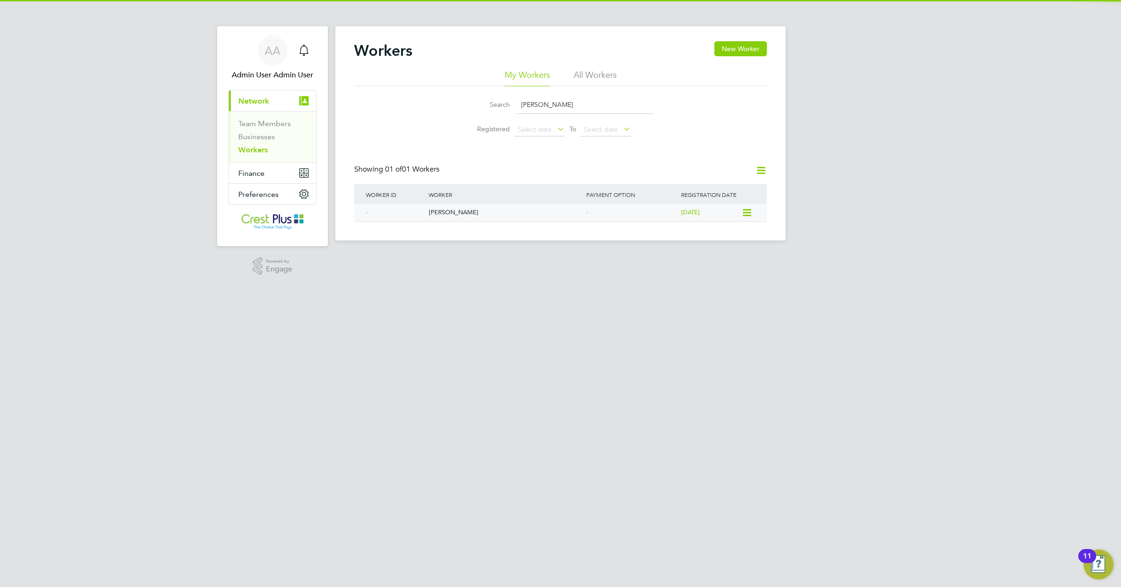
type input "ANTHONY AYESU"
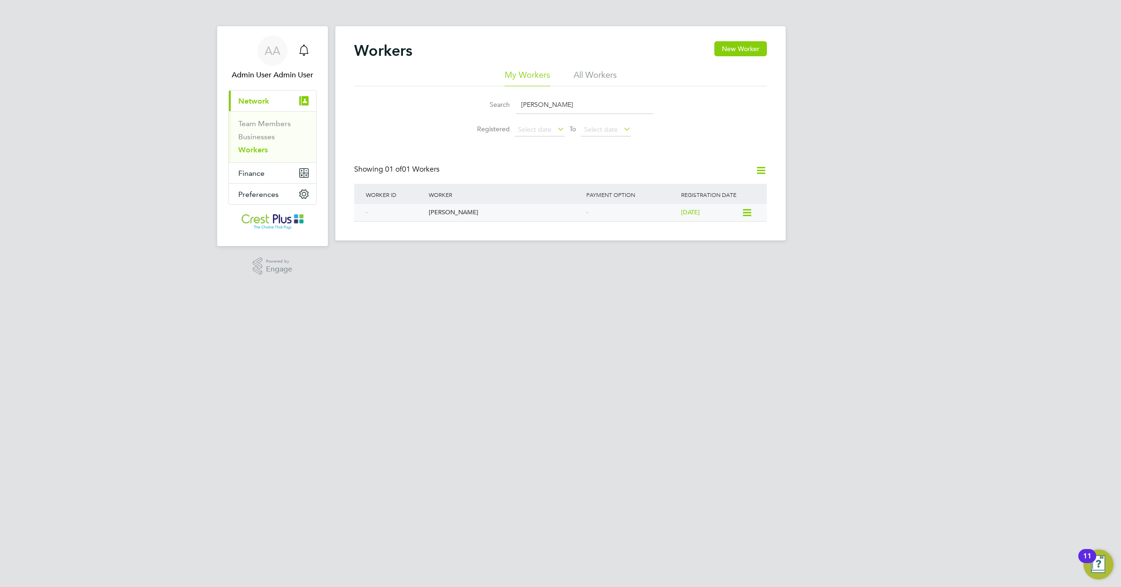
click at [441, 212] on div "Anthony Ayesu" at bounding box center [505, 212] width 158 height 17
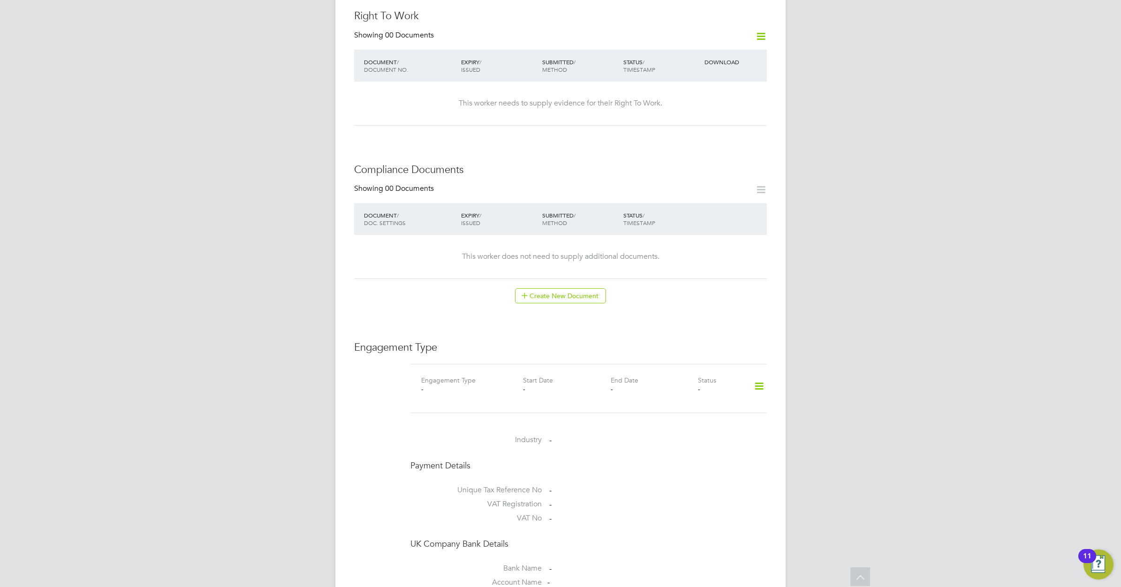
scroll to position [410, 0]
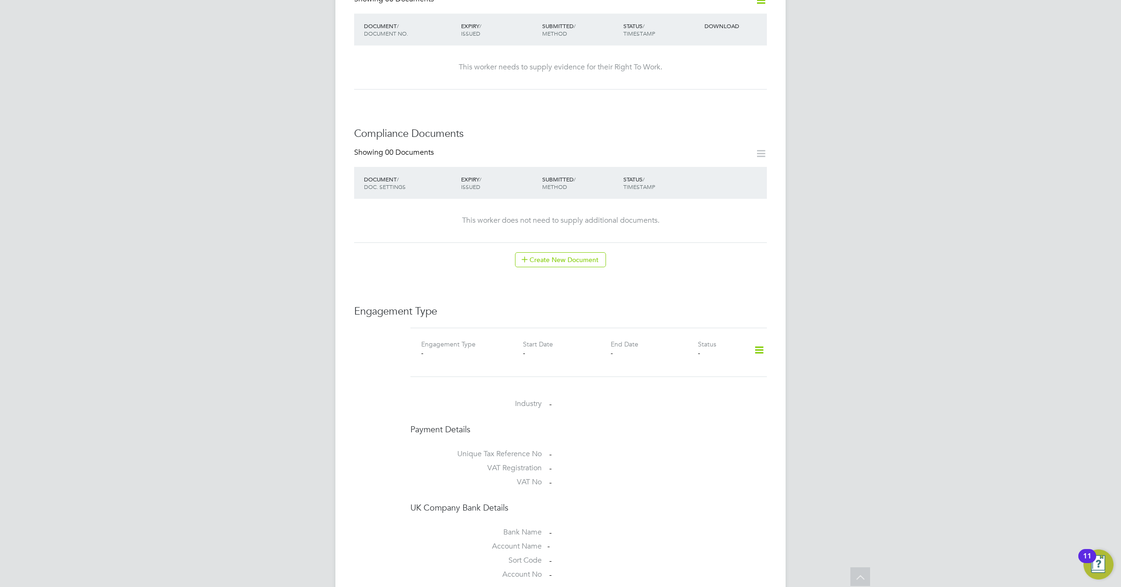
click at [760, 340] on icon at bounding box center [759, 351] width 16 height 22
click at [695, 381] on li "Add Engagement Type" at bounding box center [711, 381] width 106 height 13
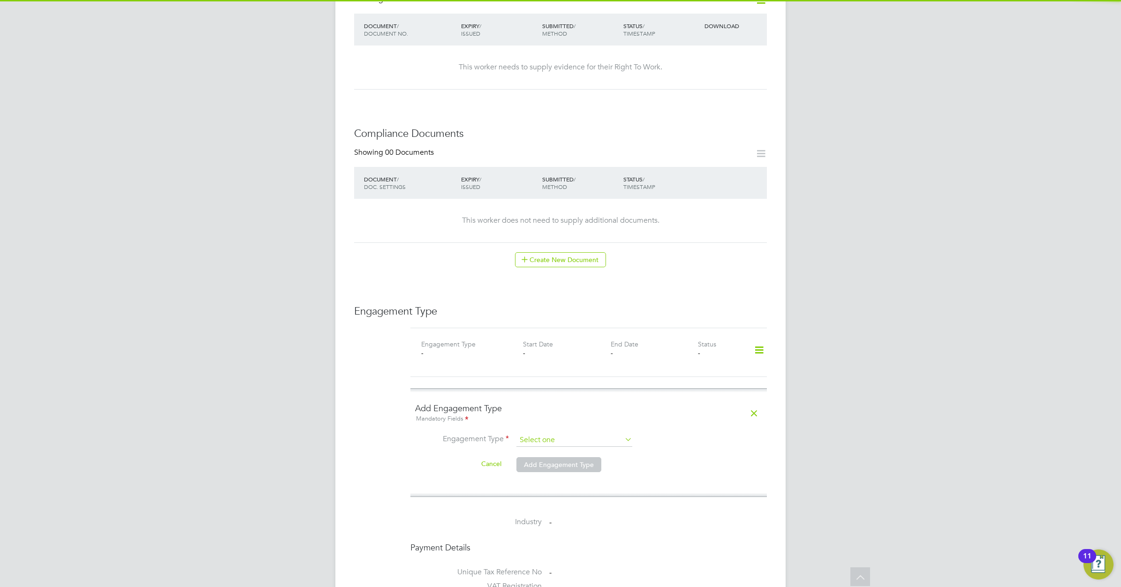
click at [597, 434] on input at bounding box center [574, 440] width 116 height 13
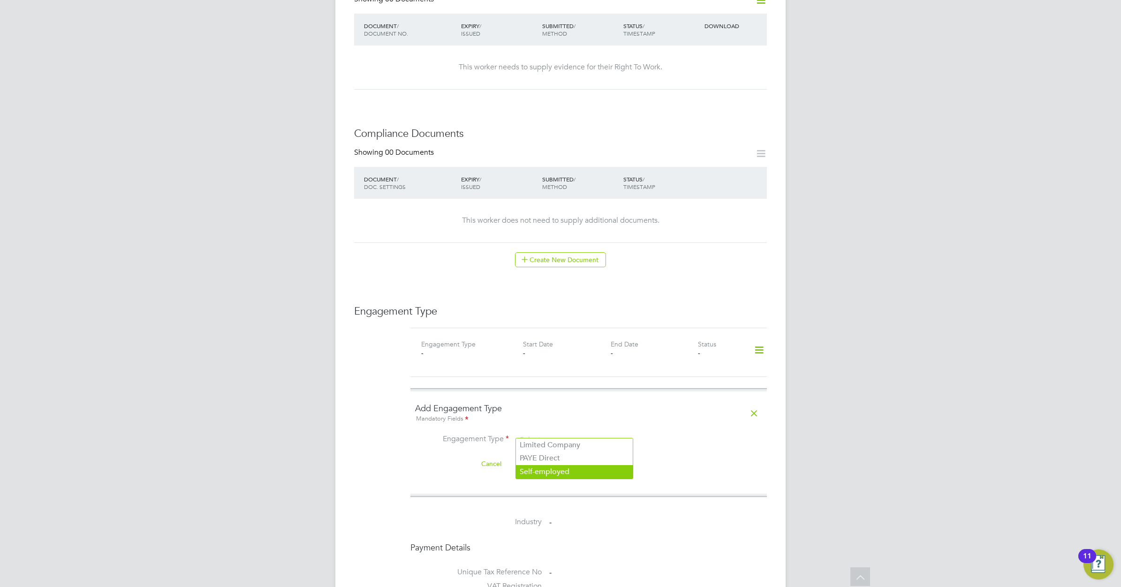
click at [550, 472] on li "Self-employed" at bounding box center [574, 472] width 117 height 14
type input "Self-employed"
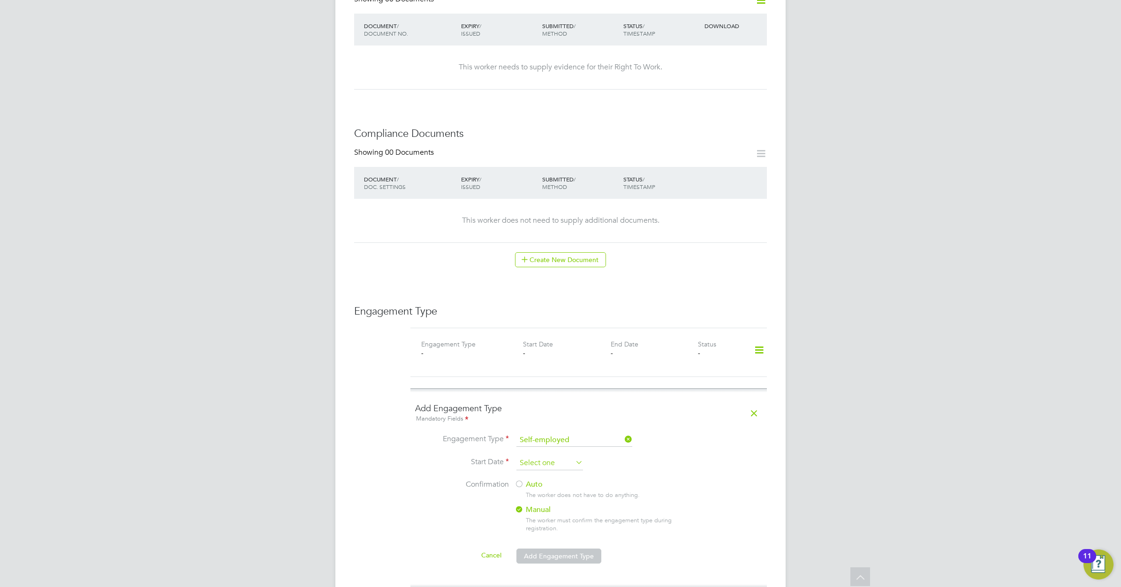
click at [559, 456] on input at bounding box center [549, 463] width 67 height 14
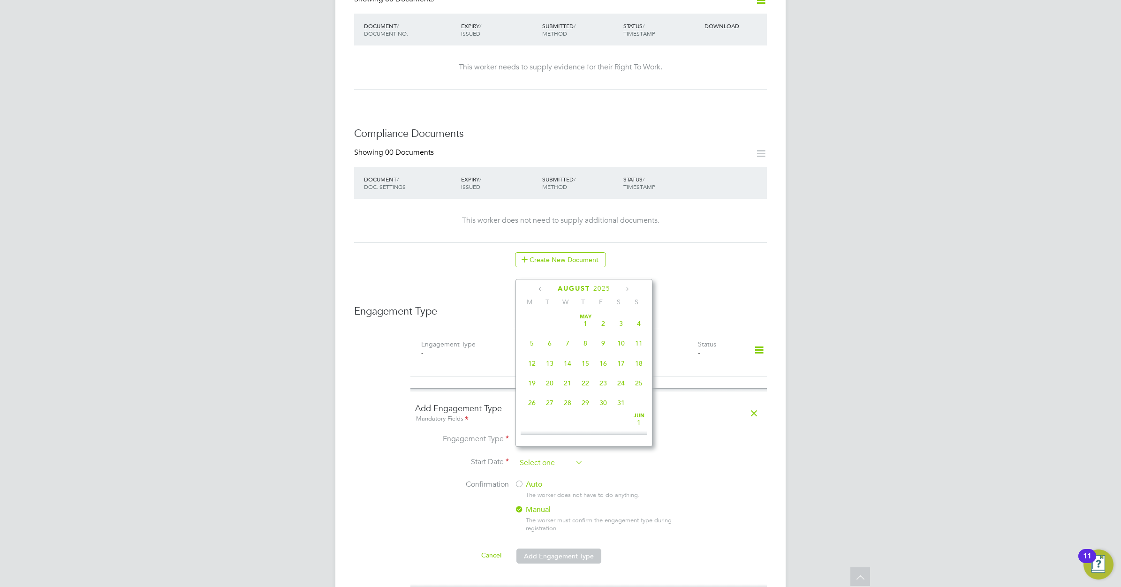
scroll to position [370, 0]
click at [540, 289] on icon at bounding box center [541, 289] width 9 height 10
click at [566, 405] on span "25" at bounding box center [568, 400] width 18 height 18
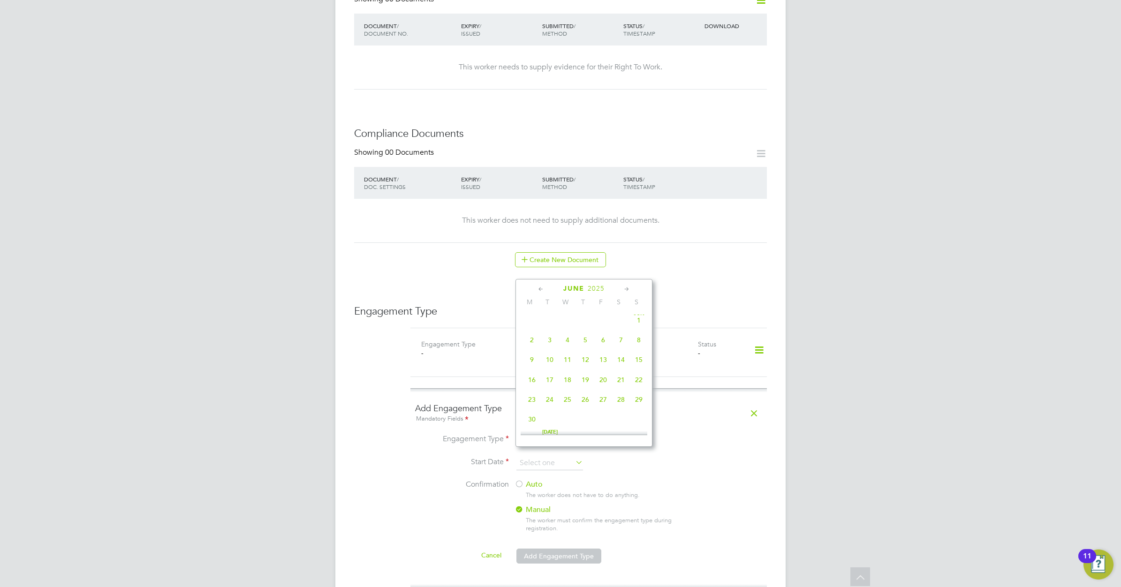
type input "25 Jun 2025"
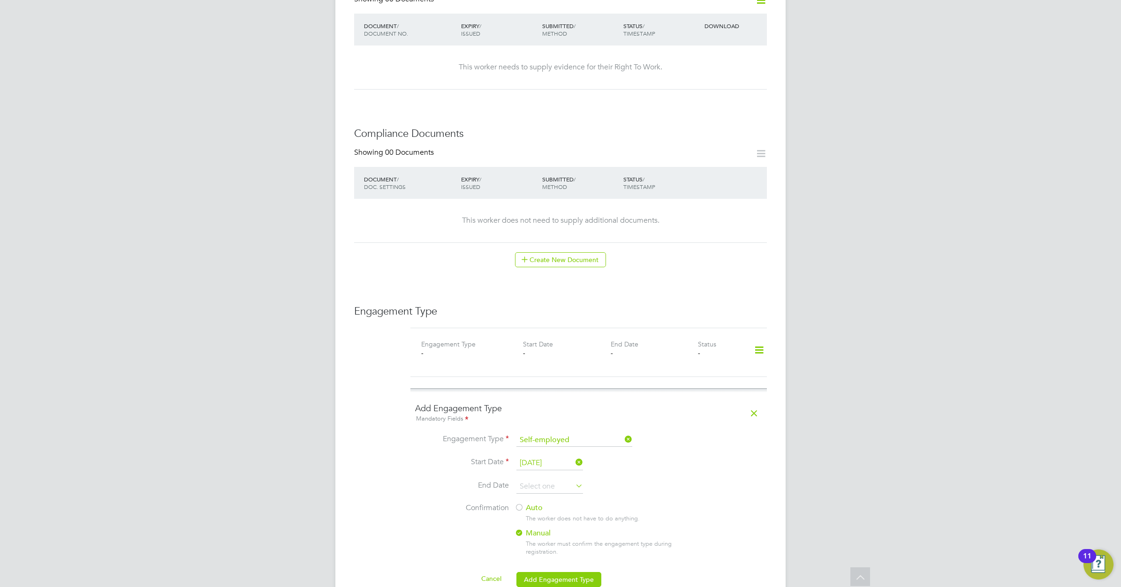
click at [574, 479] on icon at bounding box center [574, 485] width 0 height 13
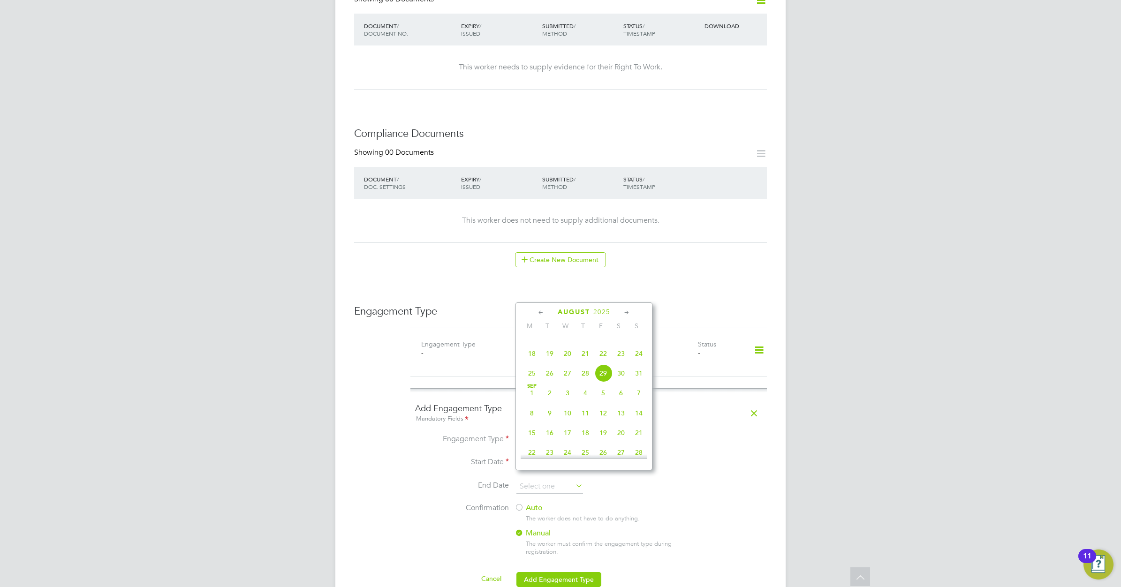
click at [626, 312] on icon at bounding box center [626, 313] width 9 height 10
click at [550, 421] on span "30" at bounding box center [550, 412] width 18 height 18
type input "30 Sep 2025"
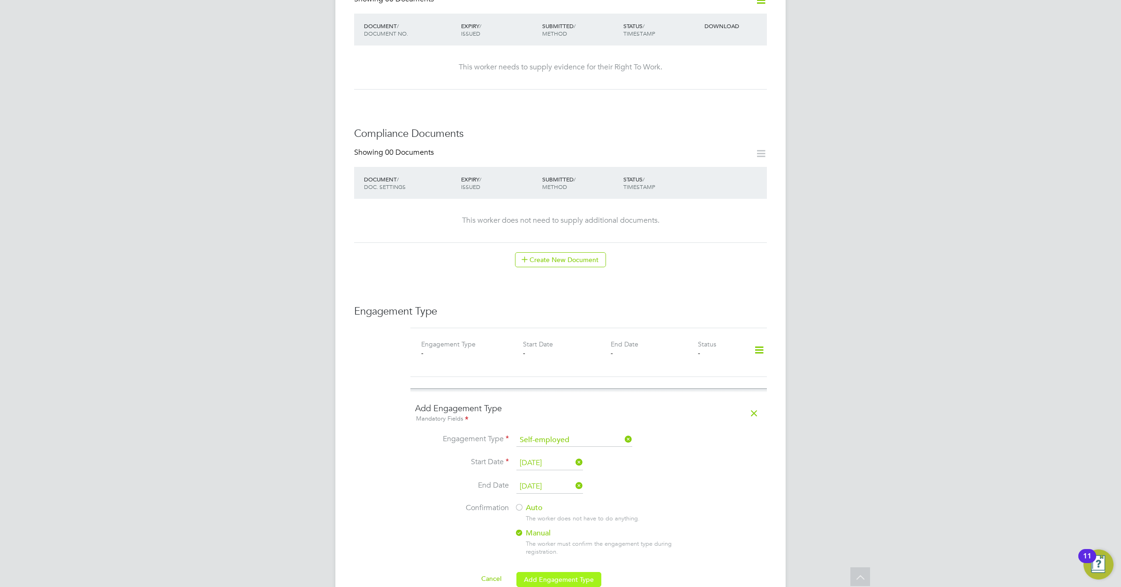
drag, startPoint x: 533, startPoint y: 498, endPoint x: 563, endPoint y: 577, distance: 84.8
click at [533, 503] on label "Auto" at bounding box center [598, 508] width 169 height 10
click at [557, 572] on button "Add Engagement Type" at bounding box center [558, 579] width 85 height 15
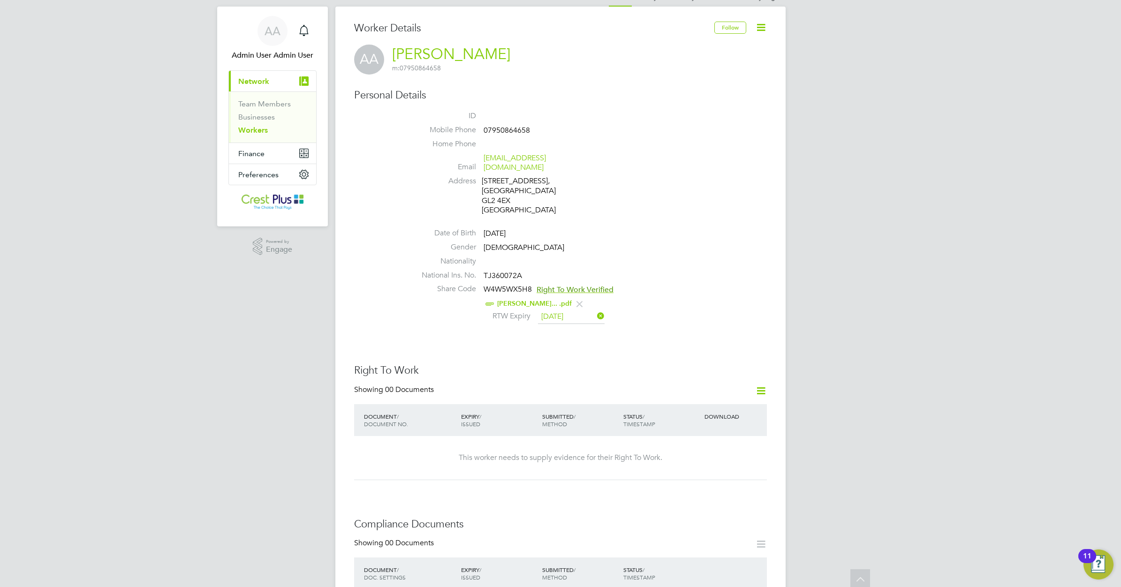
scroll to position [0, 0]
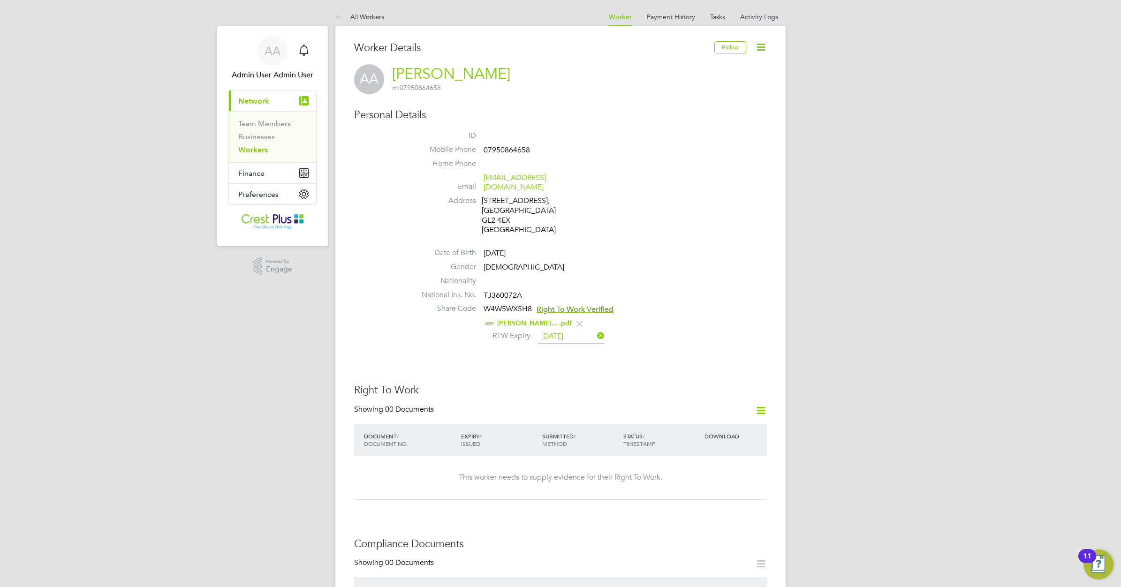
drag, startPoint x: 258, startPoint y: 148, endPoint x: 280, endPoint y: 150, distance: 21.7
click at [258, 148] on link "Workers" at bounding box center [253, 149] width 30 height 9
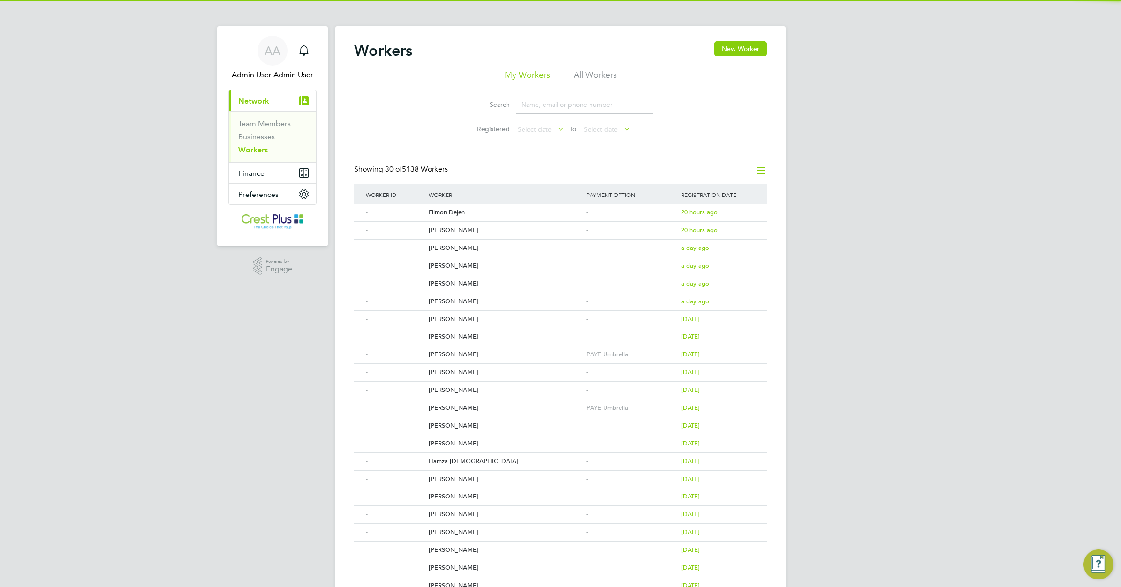
click at [531, 106] on input at bounding box center [584, 105] width 137 height 18
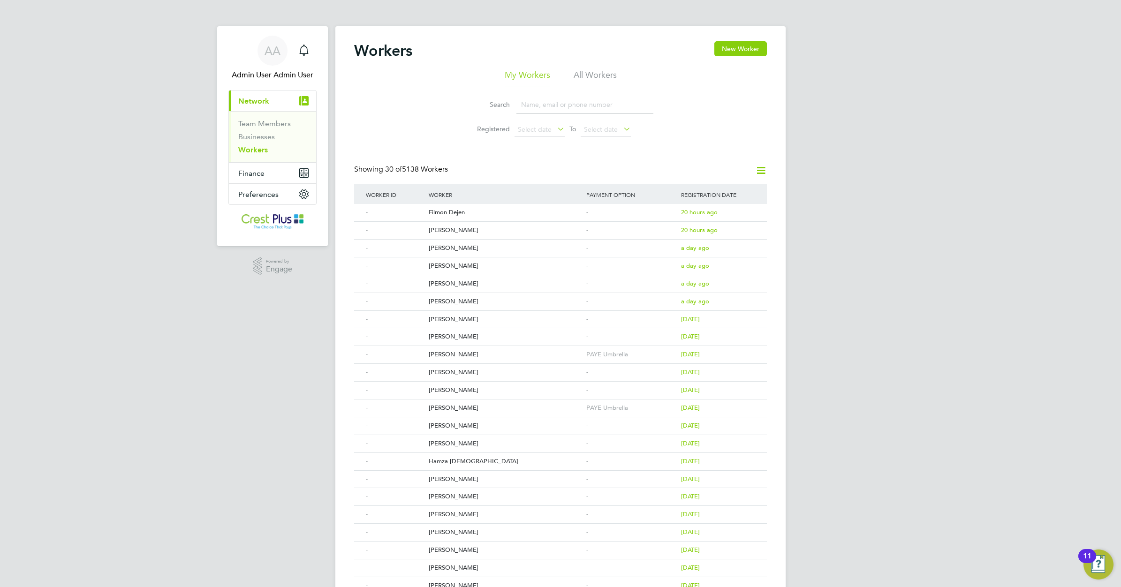
paste input "RHODRI LOMAS"
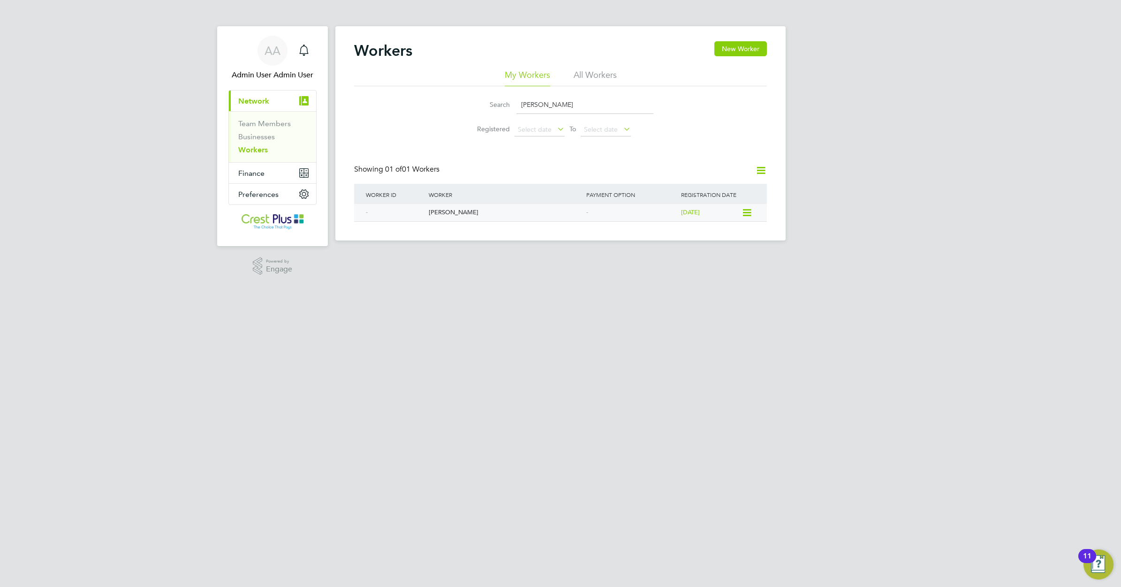
type input "RHODRI LOMAS"
click at [438, 209] on div "Rhodri Lomas" at bounding box center [505, 212] width 158 height 17
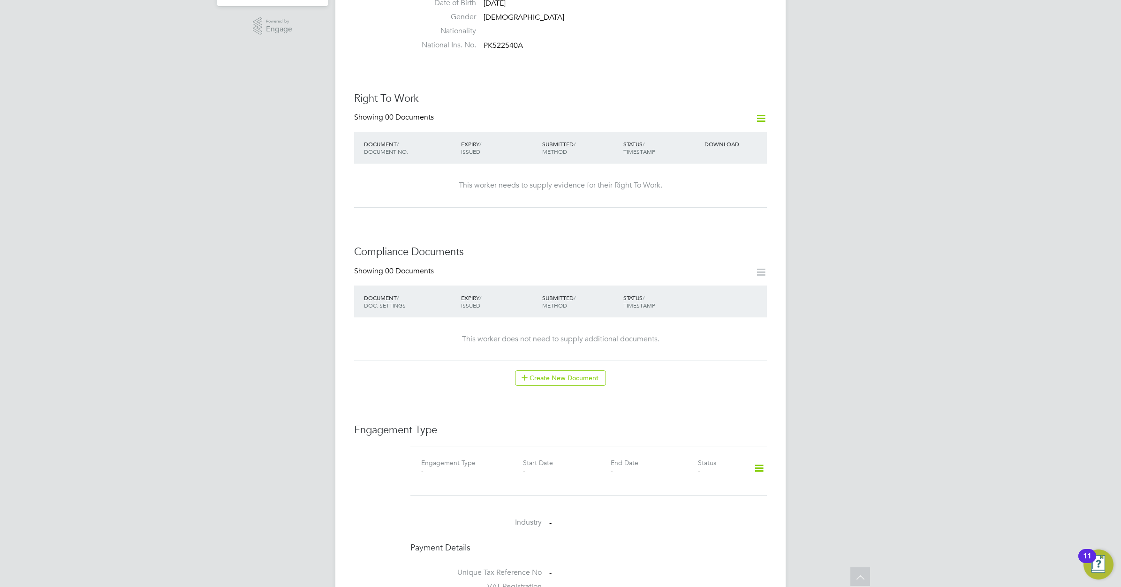
scroll to position [352, 0]
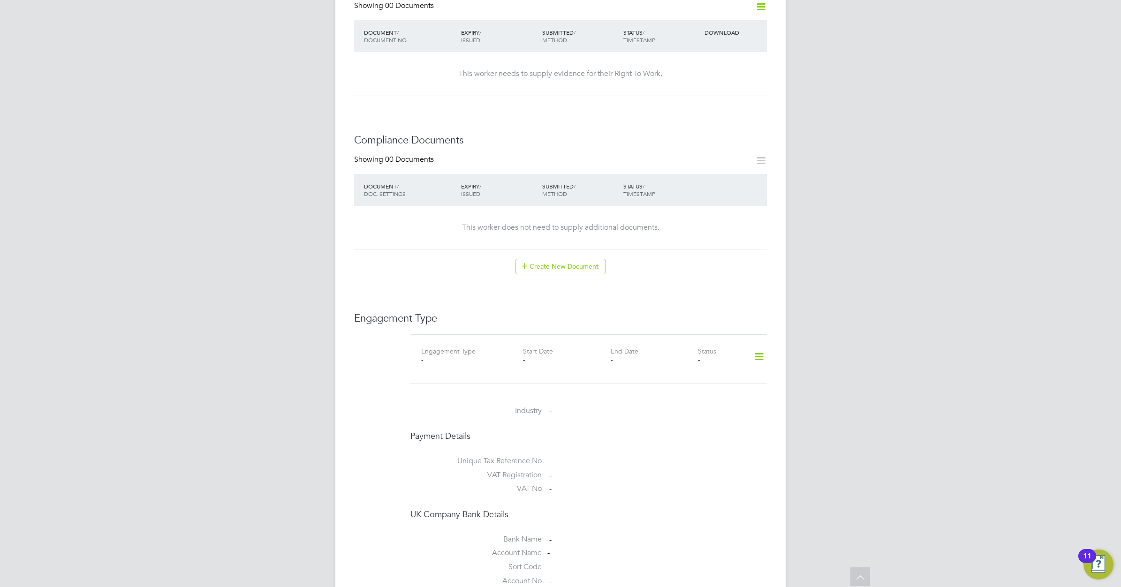
click at [756, 351] on icon at bounding box center [759, 357] width 16 height 22
click at [692, 386] on li "Add Engagement Type" at bounding box center [711, 388] width 106 height 13
click at [608, 440] on input at bounding box center [574, 446] width 116 height 13
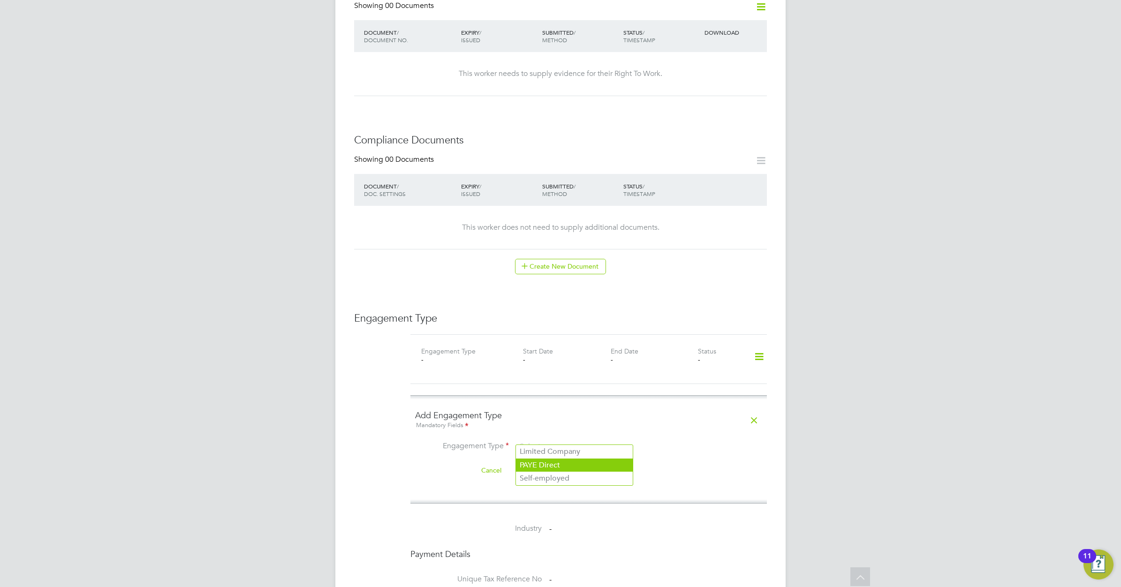
click at [552, 463] on li "PAYE Direct" at bounding box center [574, 466] width 117 height 14
type input "PAYE Direct"
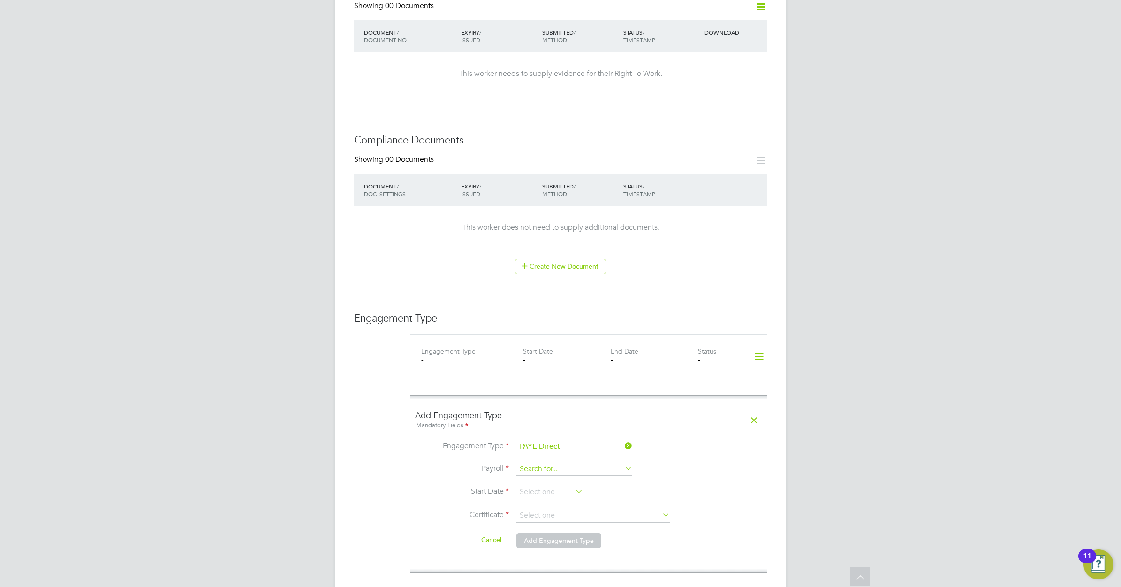
click at [564, 463] on input at bounding box center [574, 469] width 116 height 13
click at [557, 484] on li "PAYE Umbrella" at bounding box center [574, 488] width 117 height 14
type input "PAYE Umbrella"
click at [552, 485] on input at bounding box center [549, 492] width 67 height 14
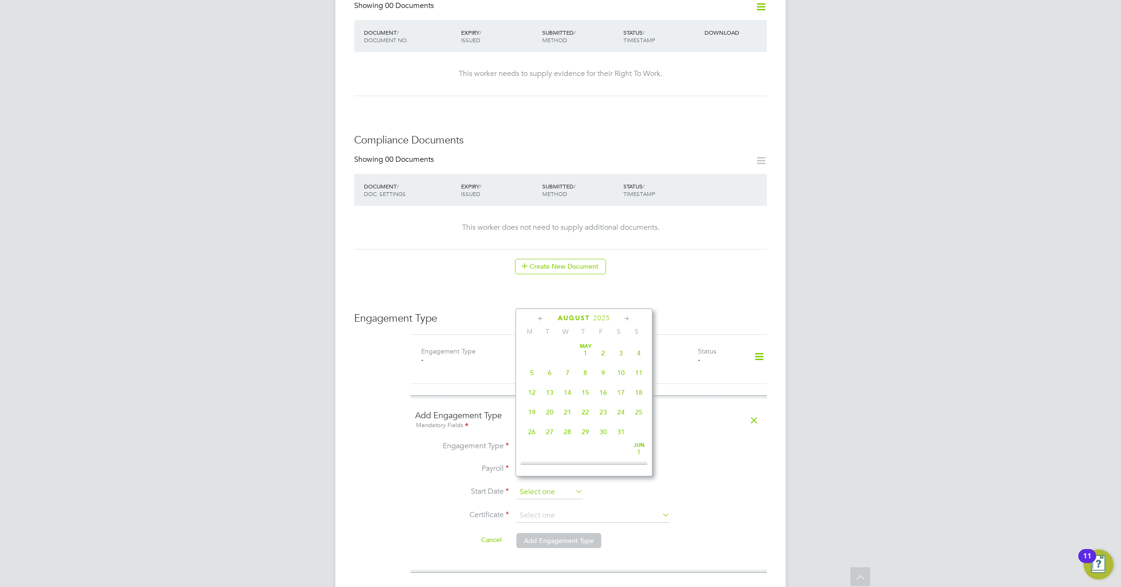
scroll to position [370, 0]
click at [529, 368] on span "18" at bounding box center [532, 359] width 18 height 18
type input "18 Aug 2025"
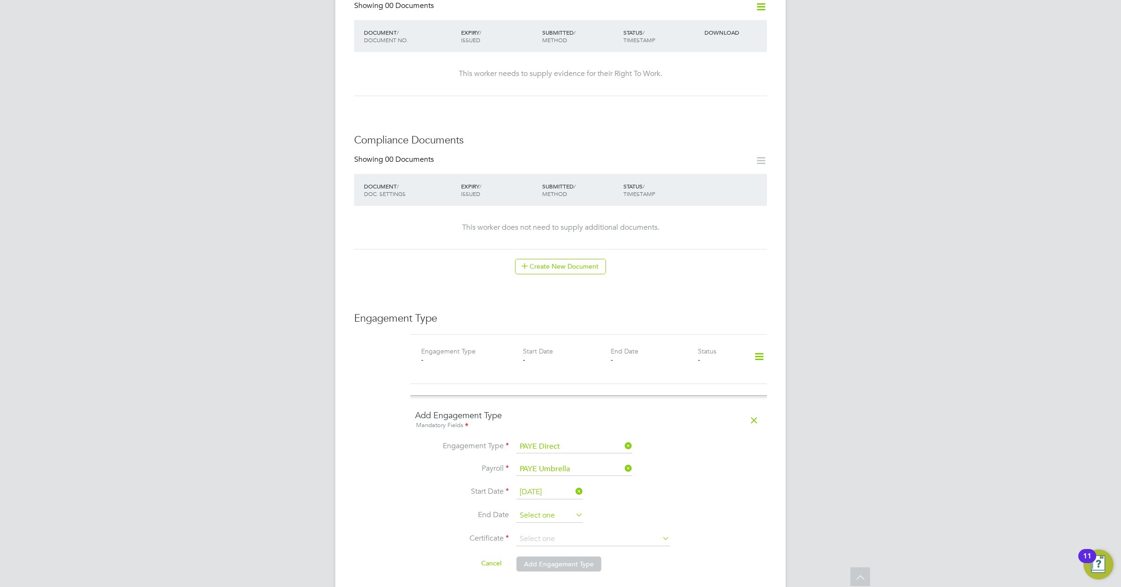
click at [570, 509] on input at bounding box center [549, 516] width 67 height 14
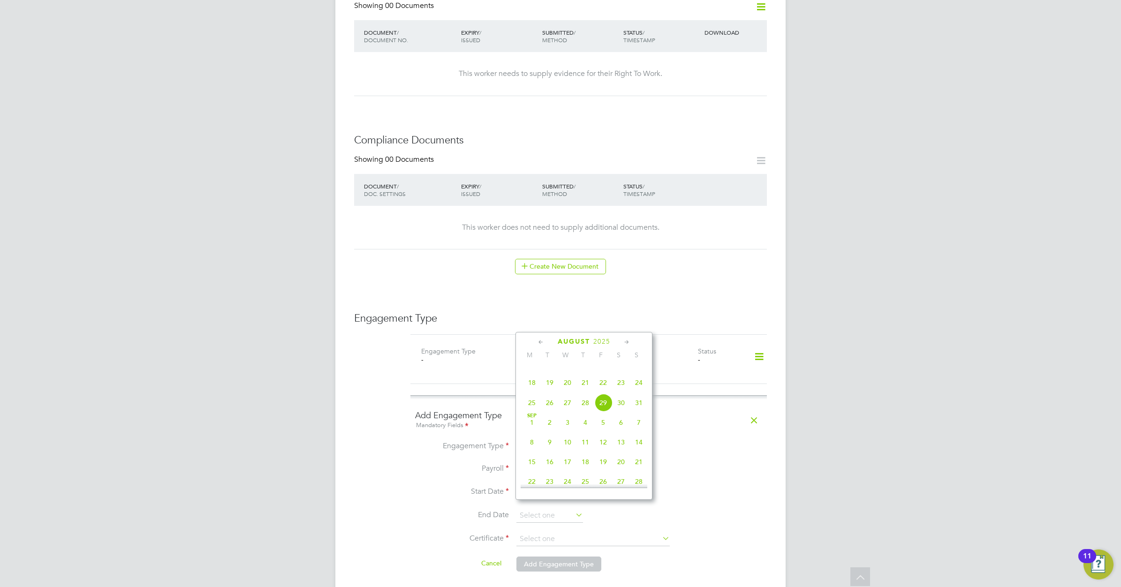
click at [626, 343] on icon at bounding box center [626, 342] width 9 height 10
click at [552, 423] on span "18" at bounding box center [550, 414] width 18 height 18
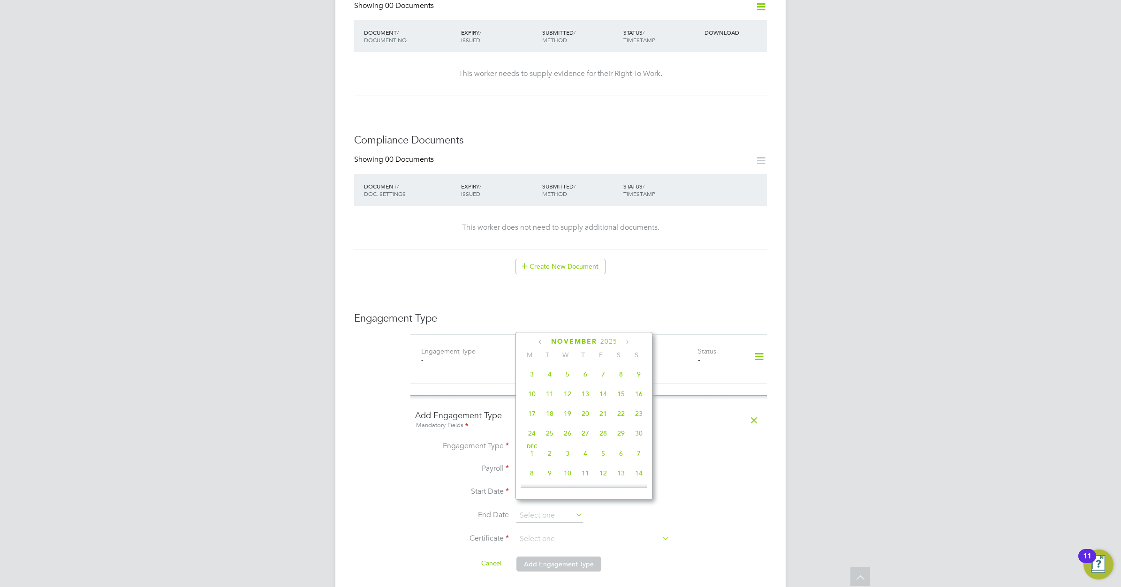
type input "18 Nov 2025"
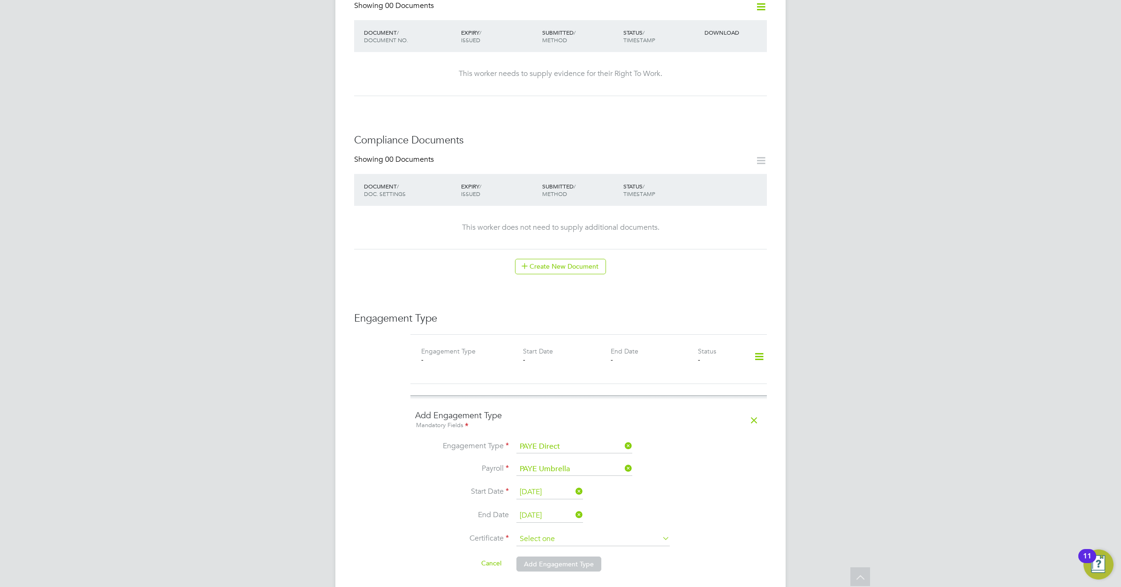
click at [585, 532] on input at bounding box center [592, 539] width 153 height 14
click at [563, 556] on li "No, worker doesn't have a P45 certificate" at bounding box center [593, 557] width 154 height 12
type input "No, worker doesn't have a P45 certificate"
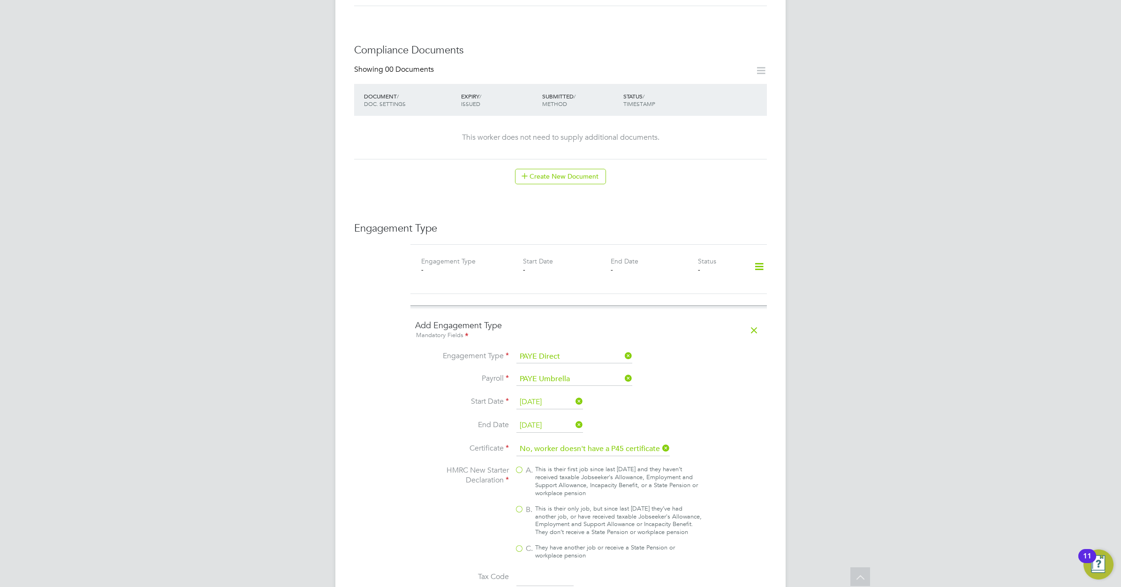
scroll to position [586, 0]
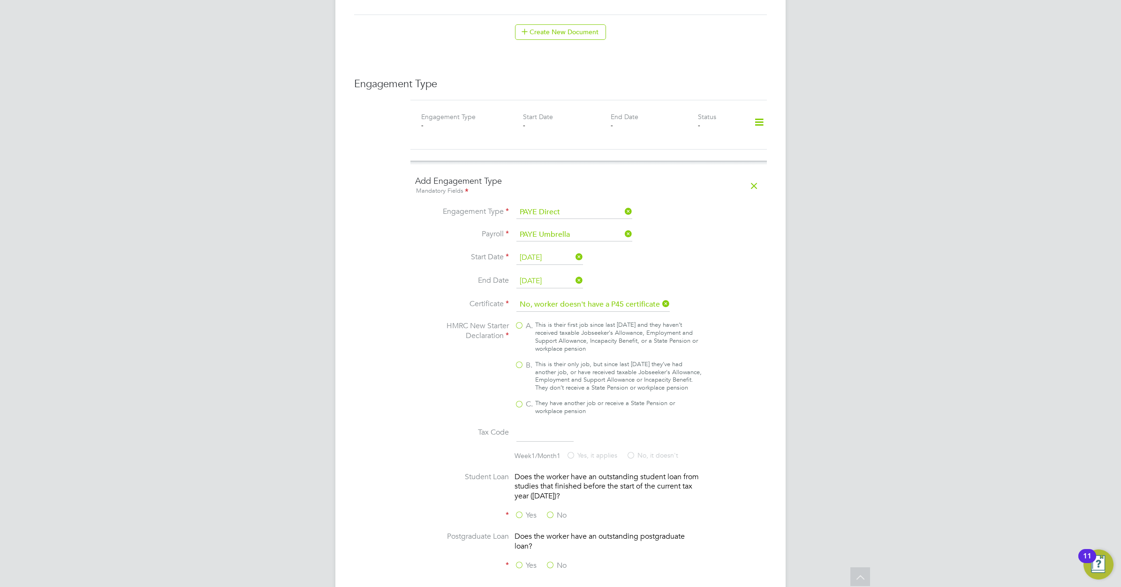
click at [535, 361] on div "This is their only job, but since last 6 April they’ve had another job, or have…" at bounding box center [618, 377] width 166 height 32
click at [0, 0] on input "B. This is their only job, but since last 6 April they’ve had another job, or h…" at bounding box center [0, 0] width 0 height 0
type input "1257L"
click at [553, 511] on label "No" at bounding box center [555, 516] width 21 height 10
click at [0, 0] on input "No" at bounding box center [0, 0] width 0 height 0
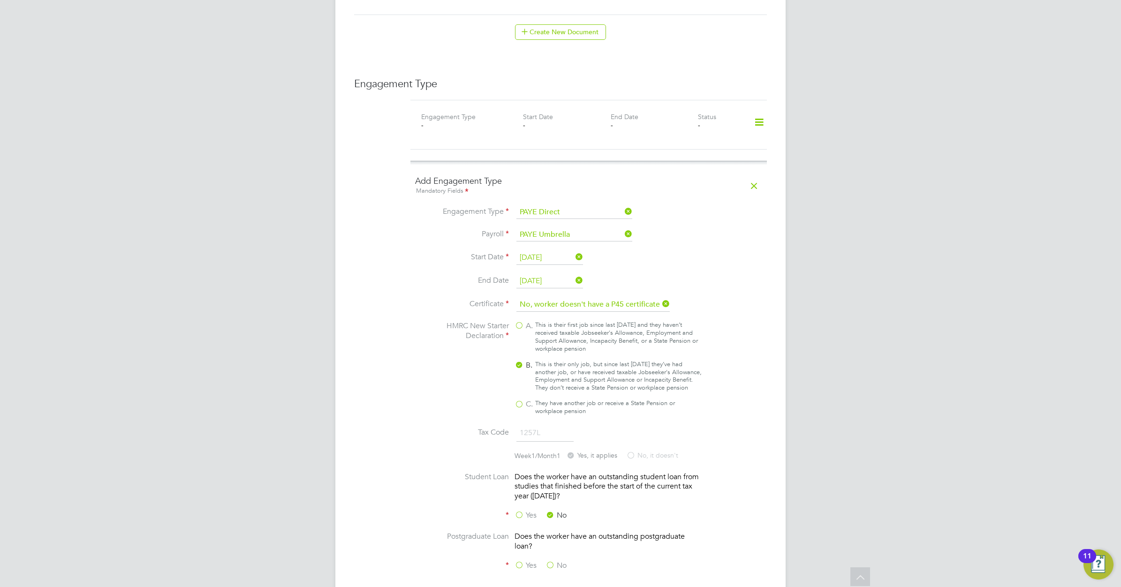
click at [552, 562] on label "No" at bounding box center [555, 566] width 21 height 10
click at [0, 0] on input "No" at bounding box center [0, 0] width 0 height 0
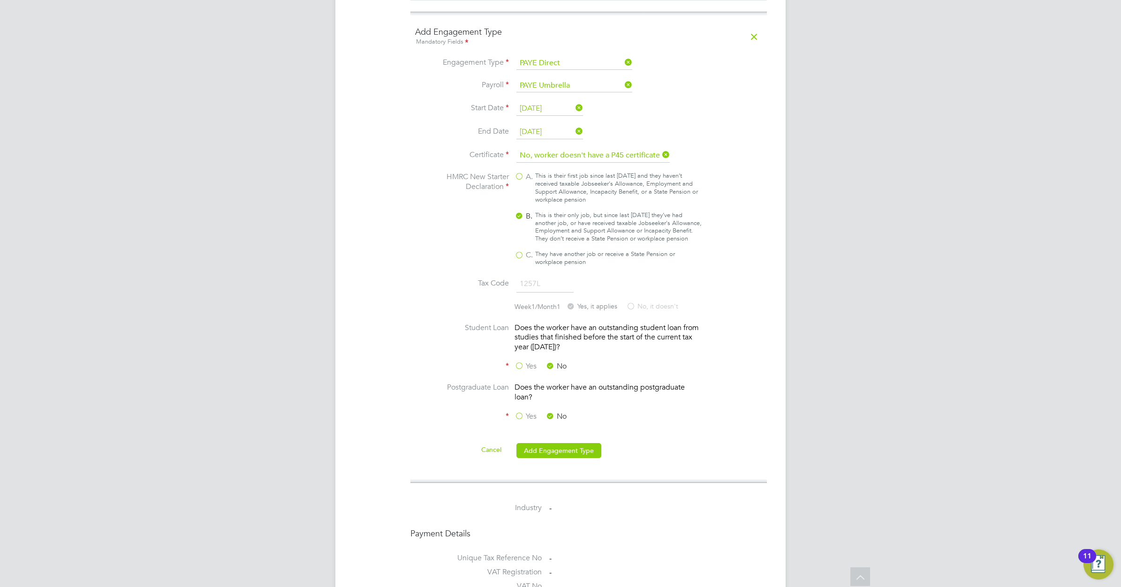
scroll to position [879, 0]
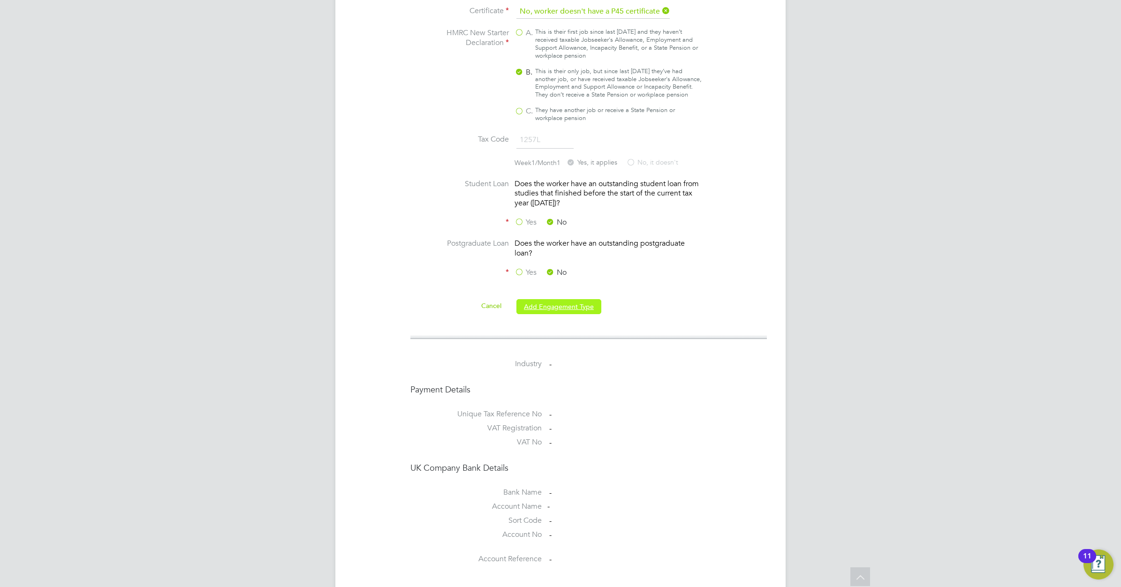
click at [551, 312] on button "Add Engagement Type" at bounding box center [558, 306] width 85 height 15
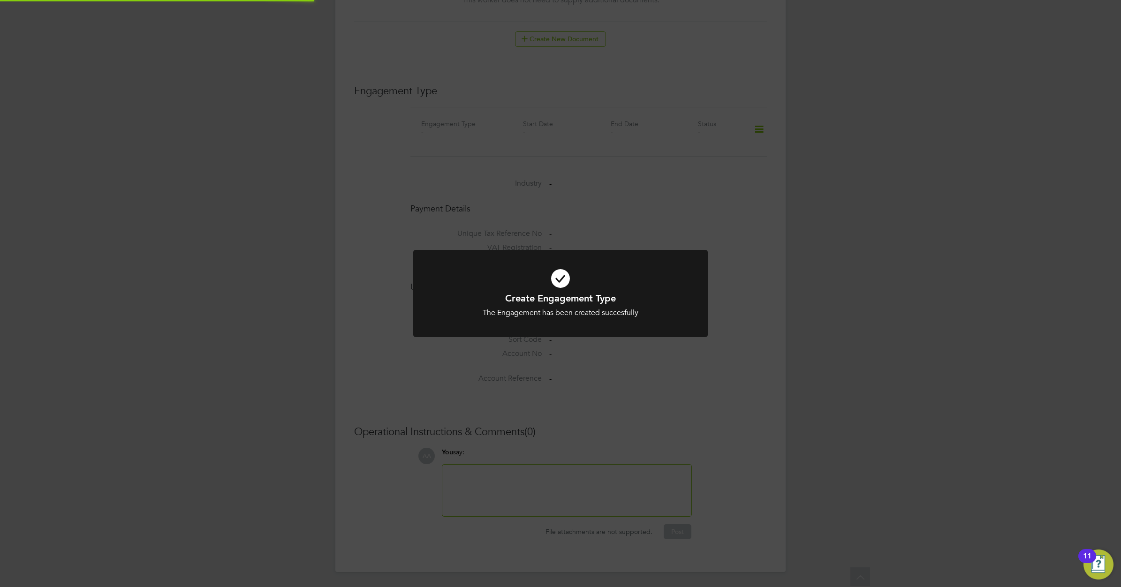
scroll to position [570, 0]
click at [593, 229] on div "Create Engagement Type The Engagement has been created succesfully Cancel Okay" at bounding box center [560, 293] width 1121 height 587
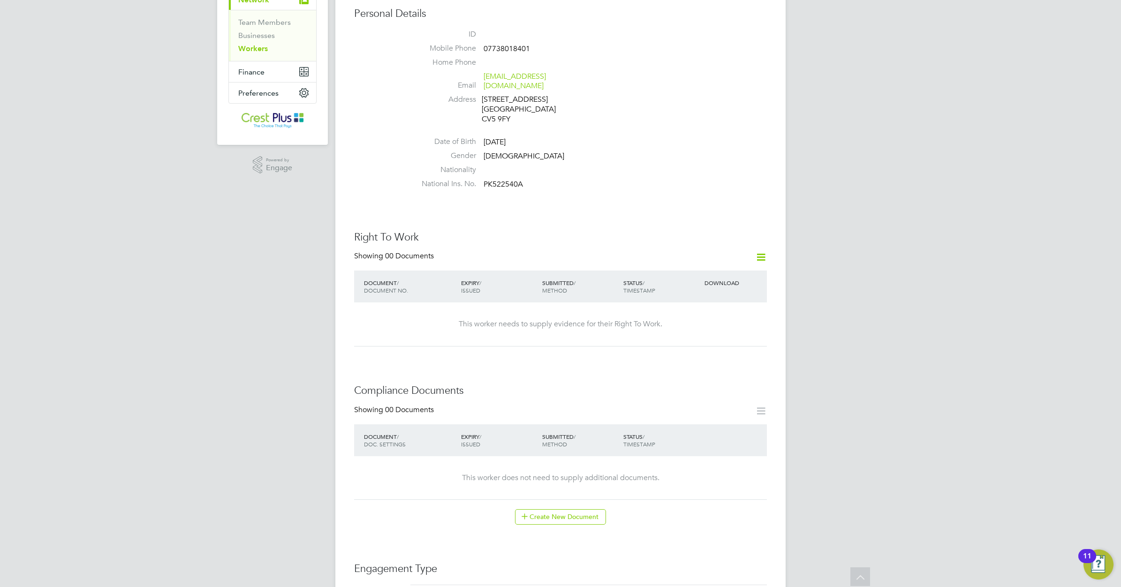
scroll to position [0, 0]
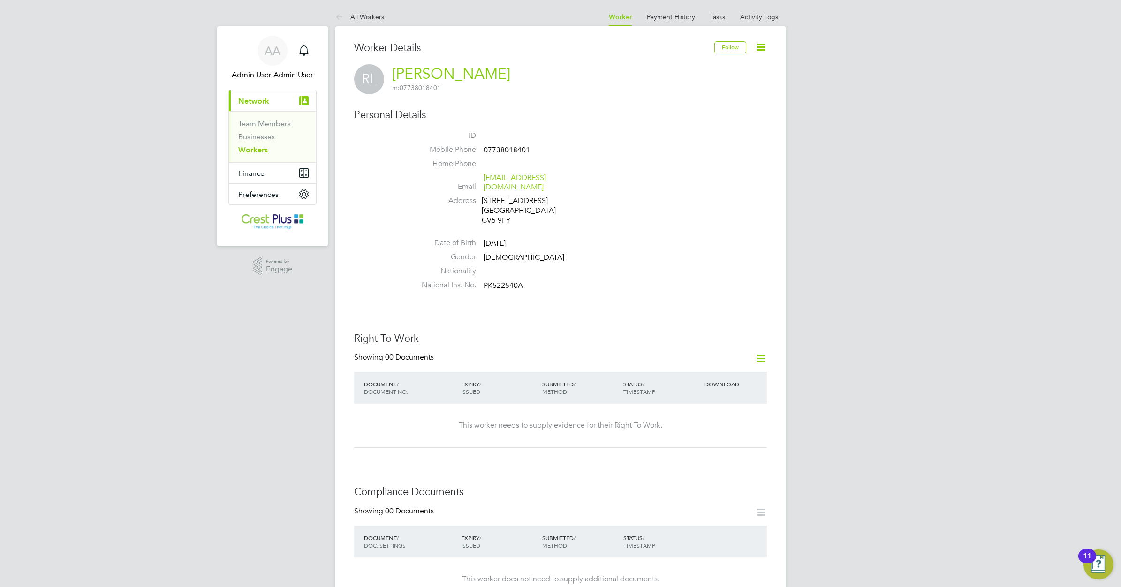
drag, startPoint x: 257, startPoint y: 148, endPoint x: 277, endPoint y: 146, distance: 19.8
click at [257, 148] on link "Workers" at bounding box center [253, 149] width 30 height 9
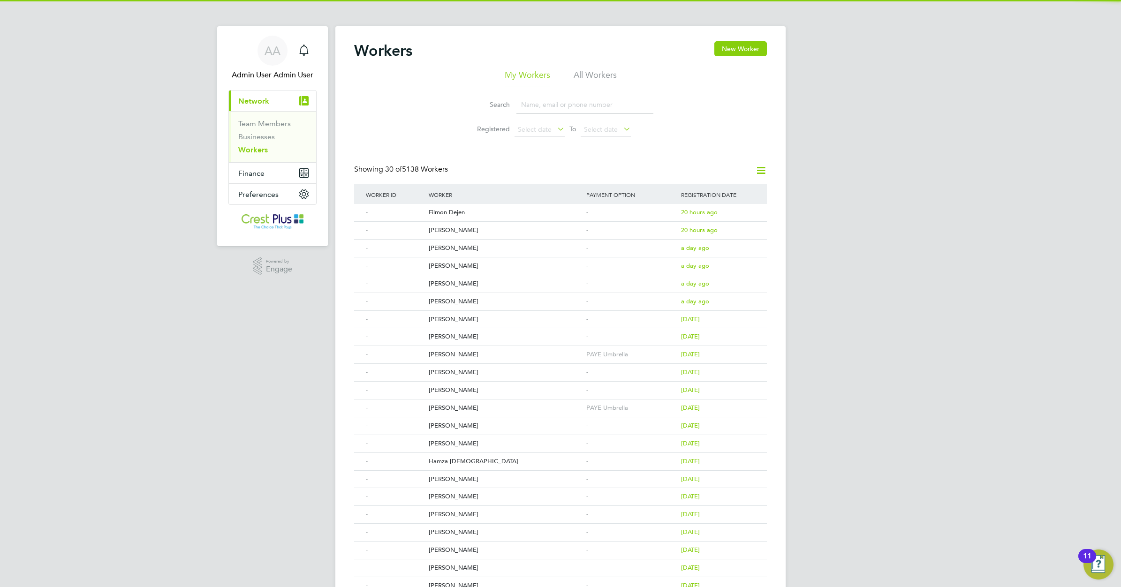
click at [526, 105] on input at bounding box center [584, 105] width 137 height 18
paste input "NEIL LYLE"
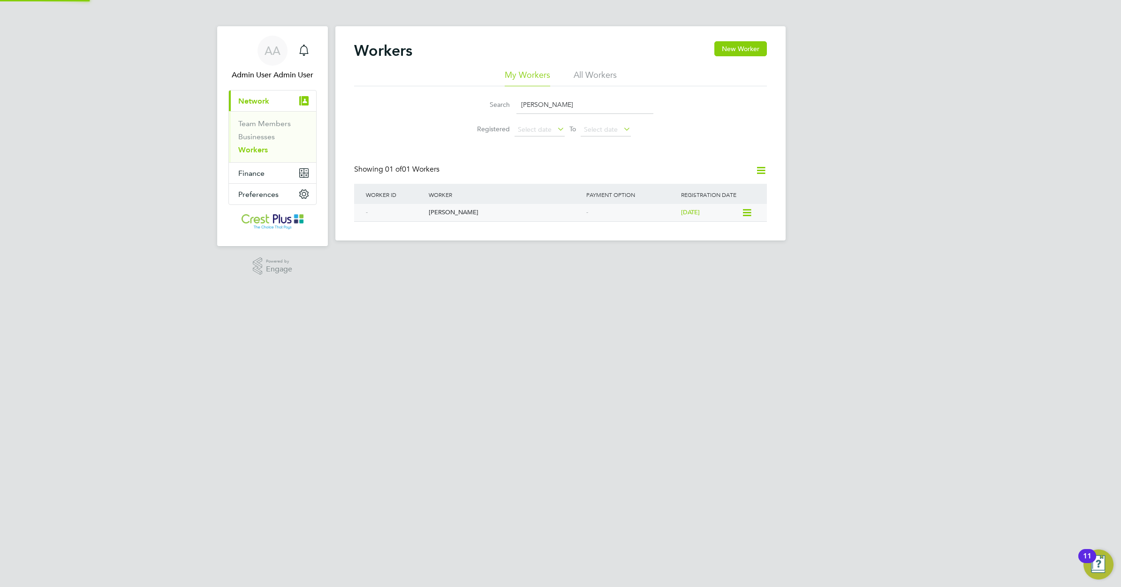
type input "NEIL LYLE"
click at [437, 210] on div "Neil Lyle" at bounding box center [505, 212] width 158 height 17
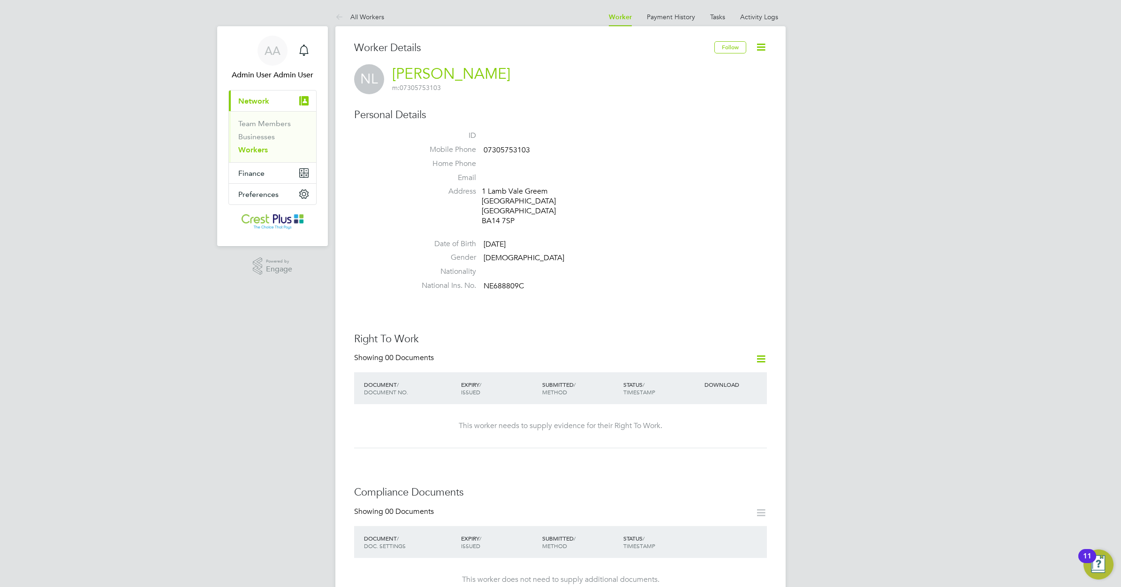
click at [584, 333] on h3 "Right To Work" at bounding box center [560, 340] width 413 height 14
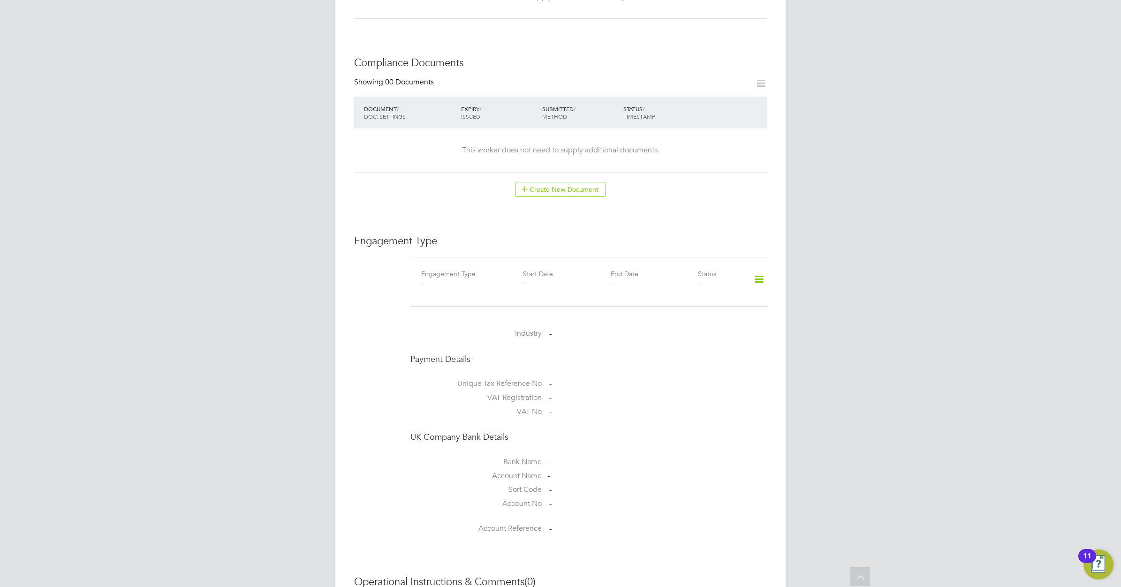
scroll to position [469, 0]
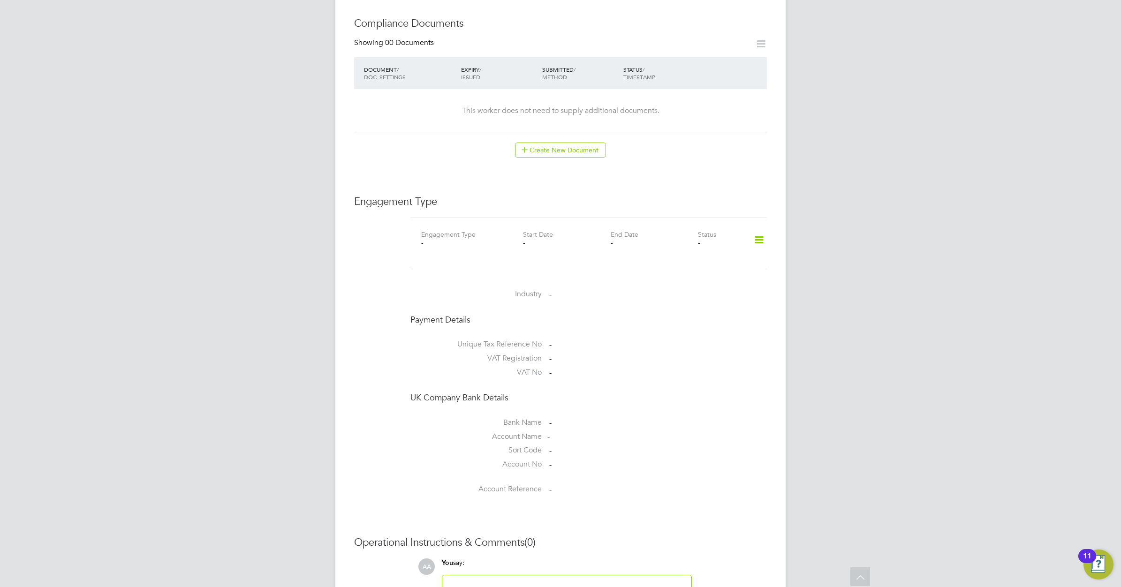
click at [756, 240] on icon at bounding box center [759, 240] width 16 height 22
click at [703, 280] on li "Add Engagement Type" at bounding box center [711, 280] width 106 height 13
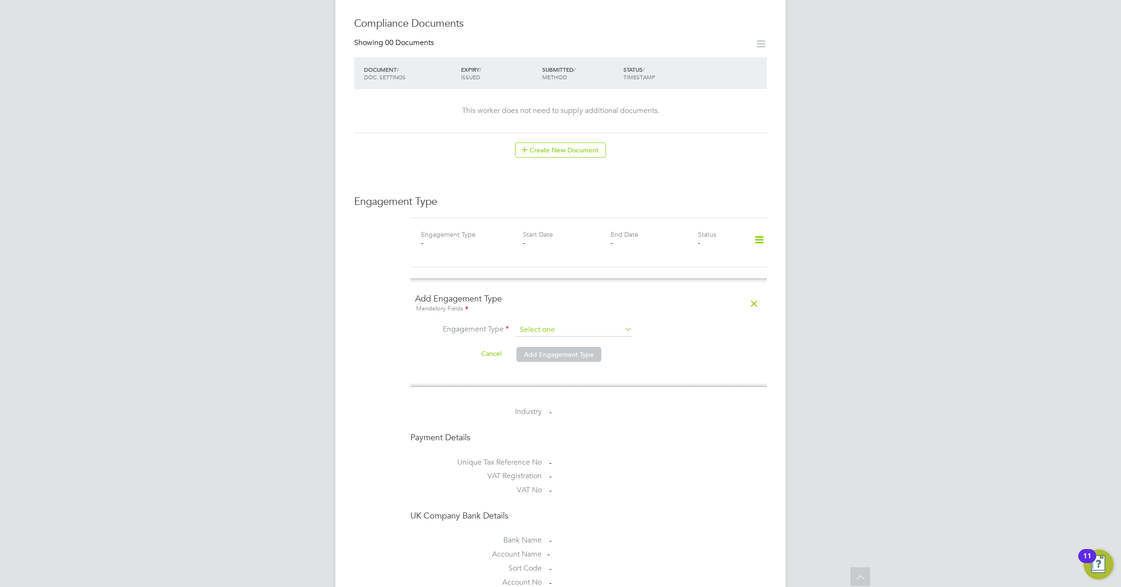
click at [596, 333] on input at bounding box center [574, 330] width 116 height 13
click at [560, 371] on li "Self-employed" at bounding box center [574, 371] width 117 height 14
type input "Self-employed"
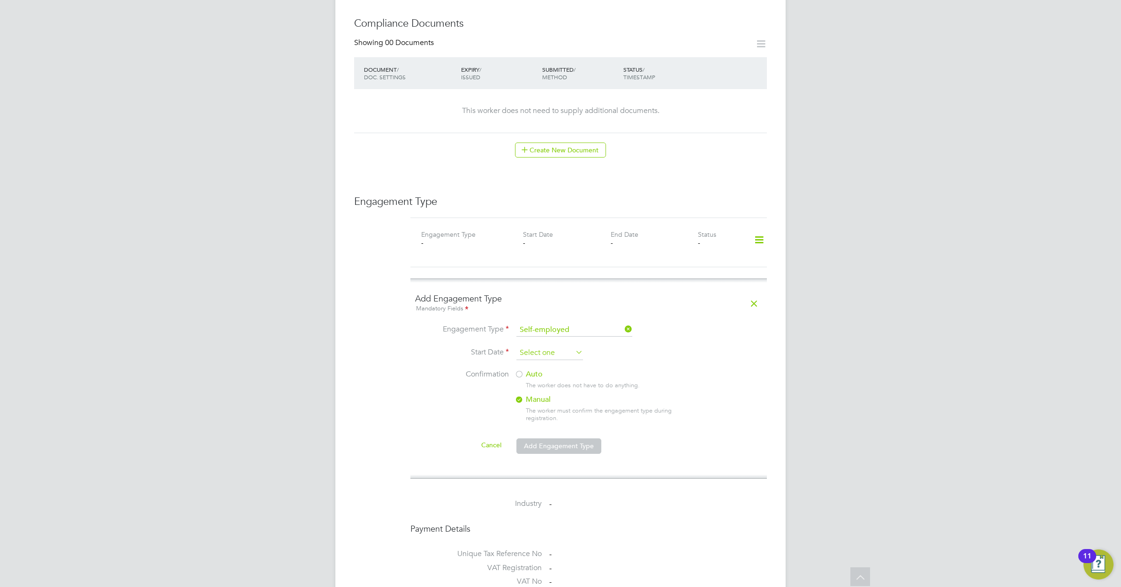
click at [555, 349] on input at bounding box center [549, 353] width 67 height 14
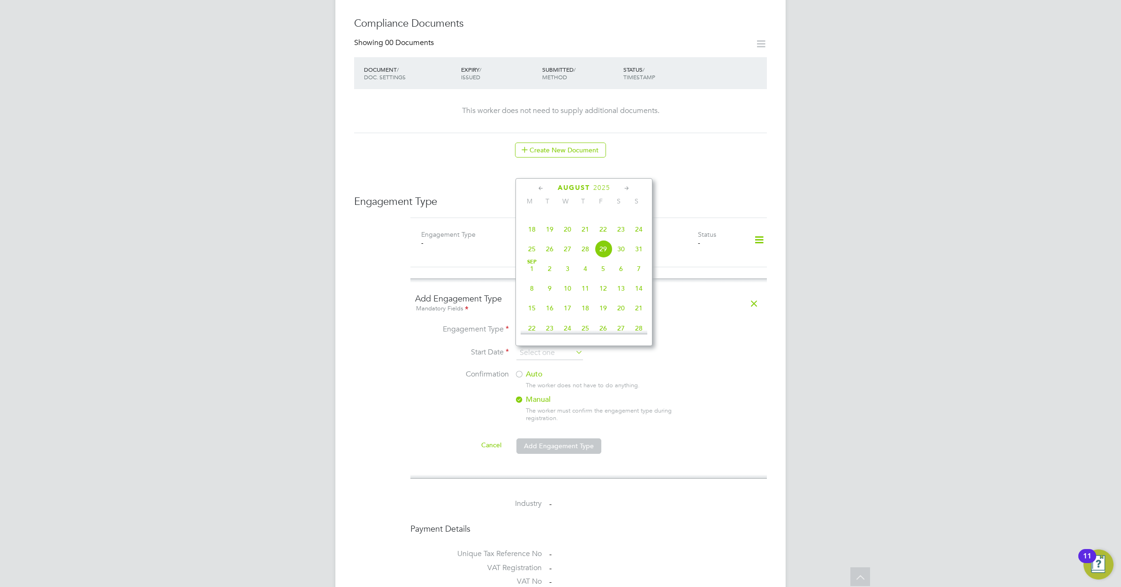
click at [540, 187] on icon at bounding box center [541, 188] width 9 height 10
click at [585, 261] on span "12" at bounding box center [585, 259] width 18 height 18
type input "[DATE]"
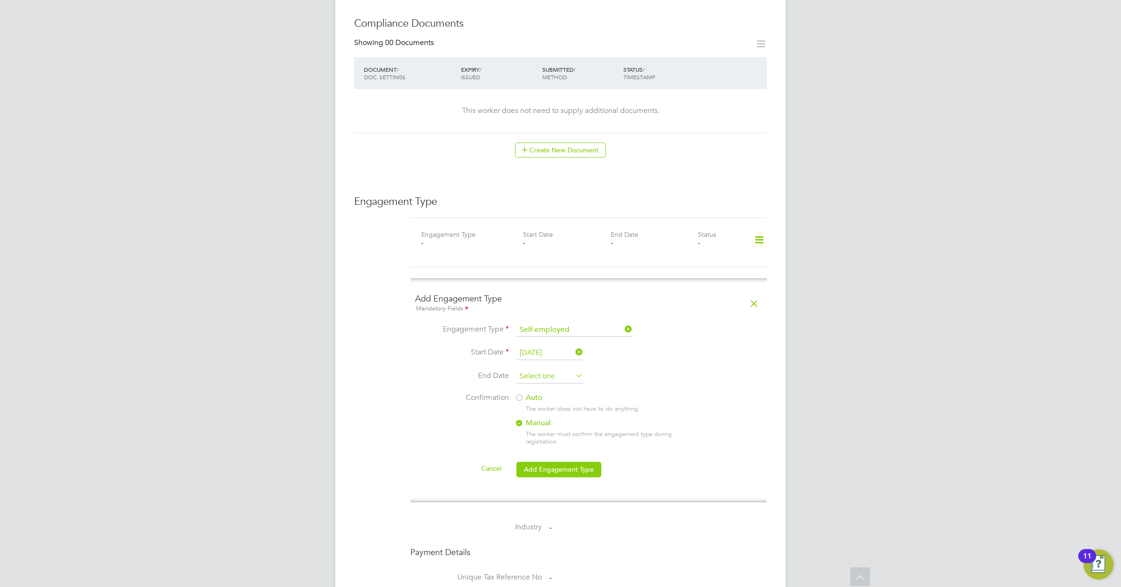
click at [564, 378] on input at bounding box center [549, 377] width 67 height 14
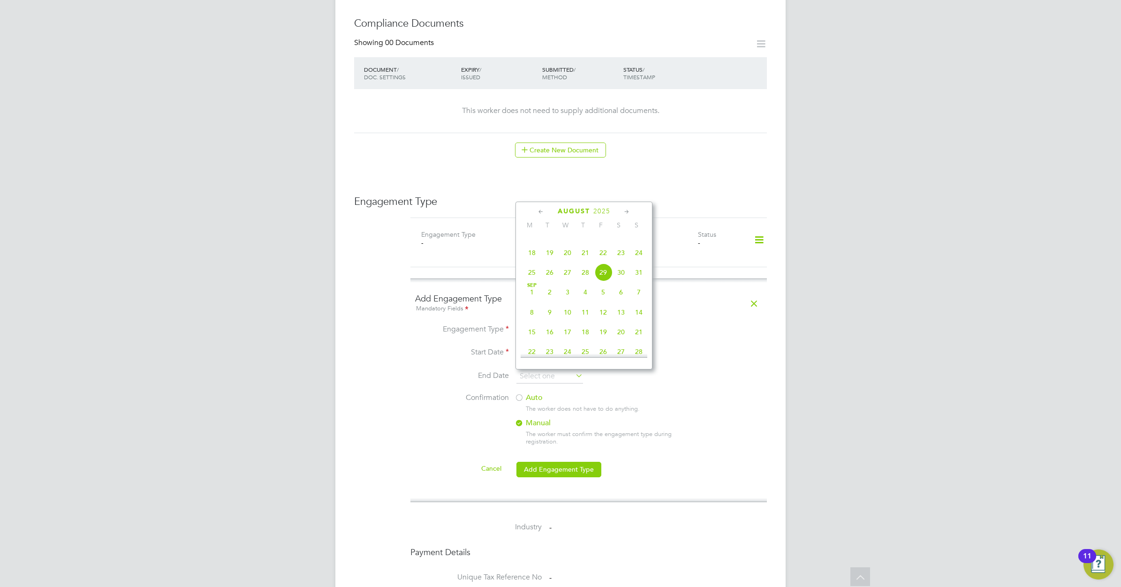
click at [626, 210] on icon at bounding box center [626, 212] width 9 height 10
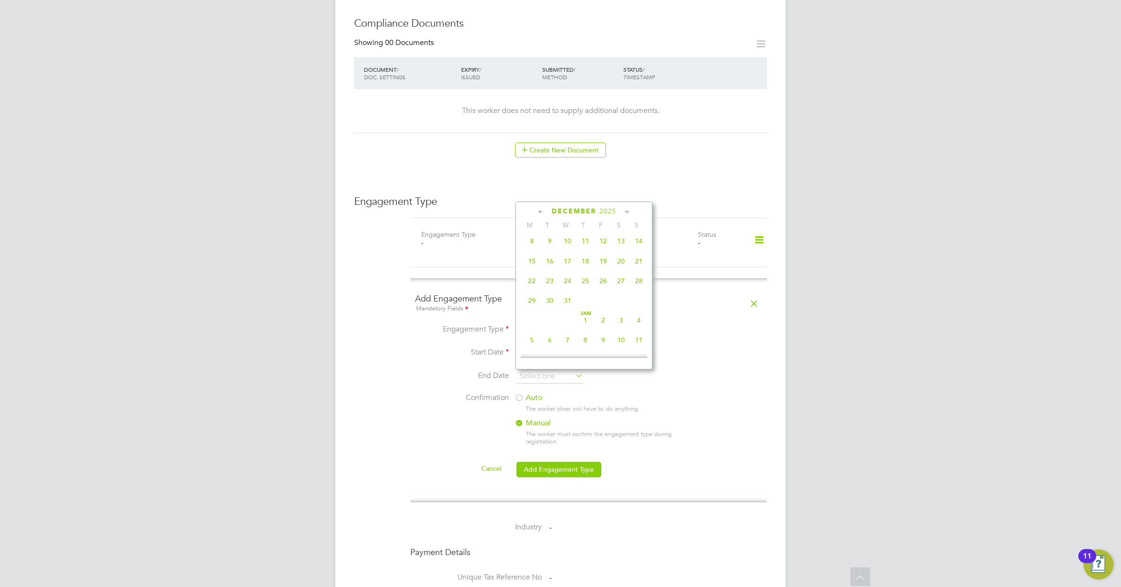
click at [604, 250] on span "12" at bounding box center [603, 241] width 18 height 18
type input "12 Dec 2025"
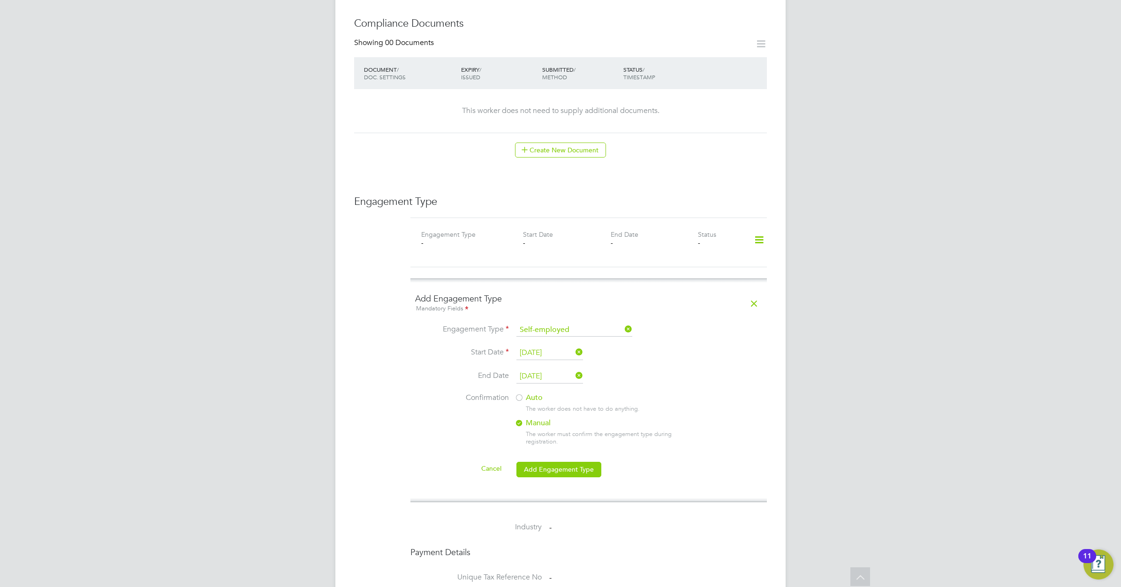
click at [526, 398] on label "Auto" at bounding box center [598, 398] width 169 height 10
click at [575, 469] on button "Add Engagement Type" at bounding box center [558, 469] width 85 height 15
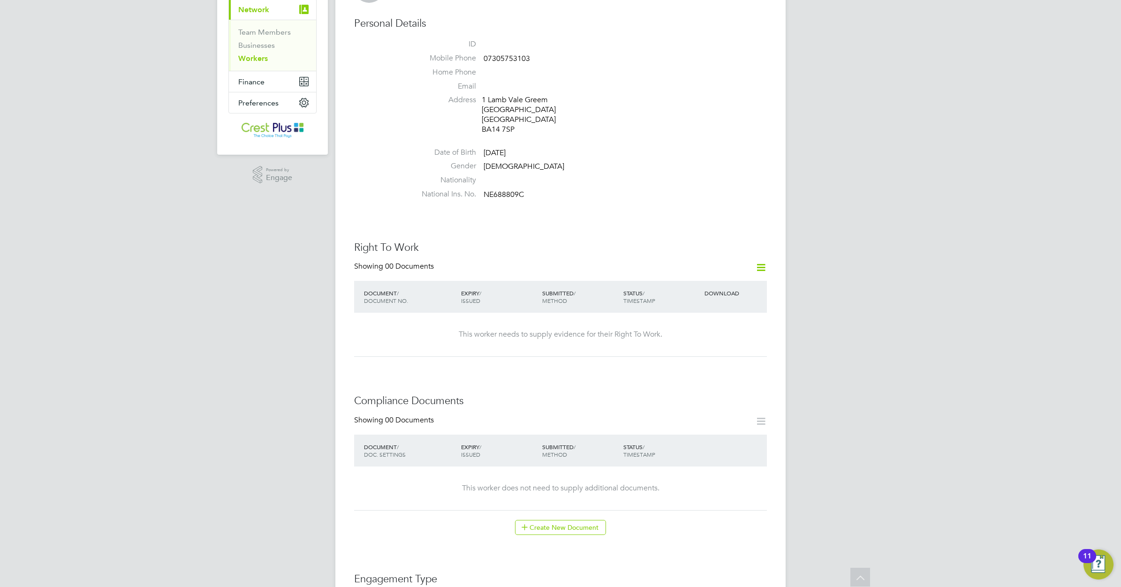
scroll to position [0, 0]
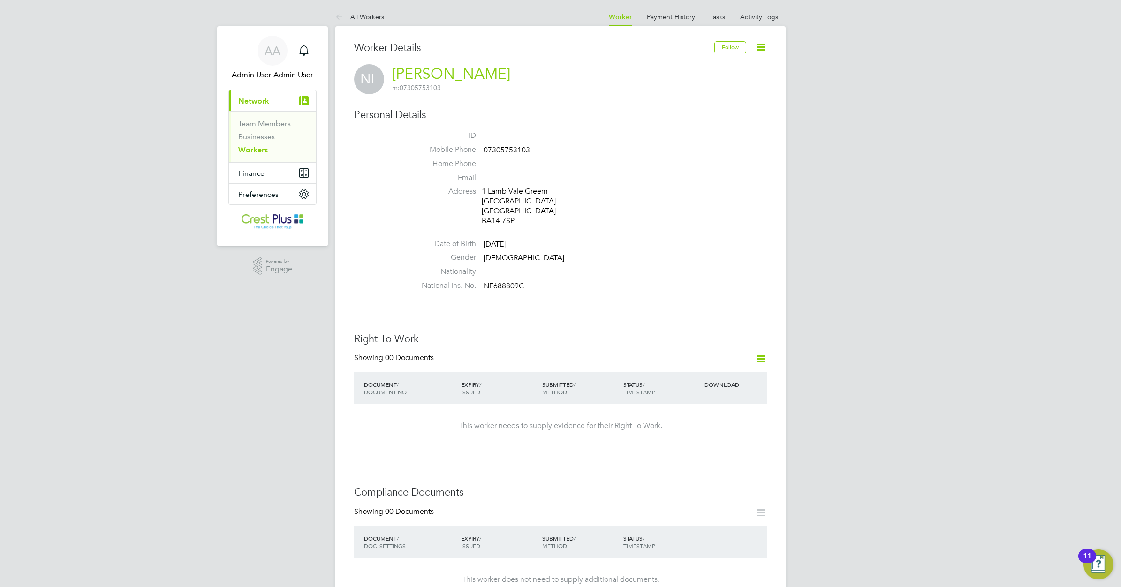
click at [259, 149] on link "Workers" at bounding box center [253, 149] width 30 height 9
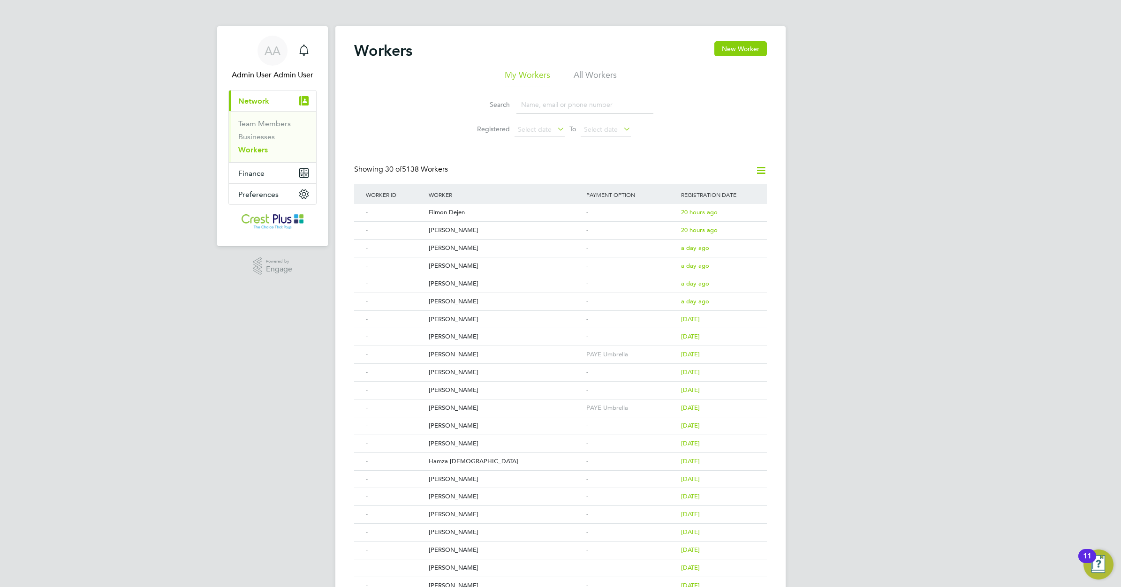
click at [529, 106] on input at bounding box center [584, 105] width 137 height 18
paste input "VASIL BOGDANOV"
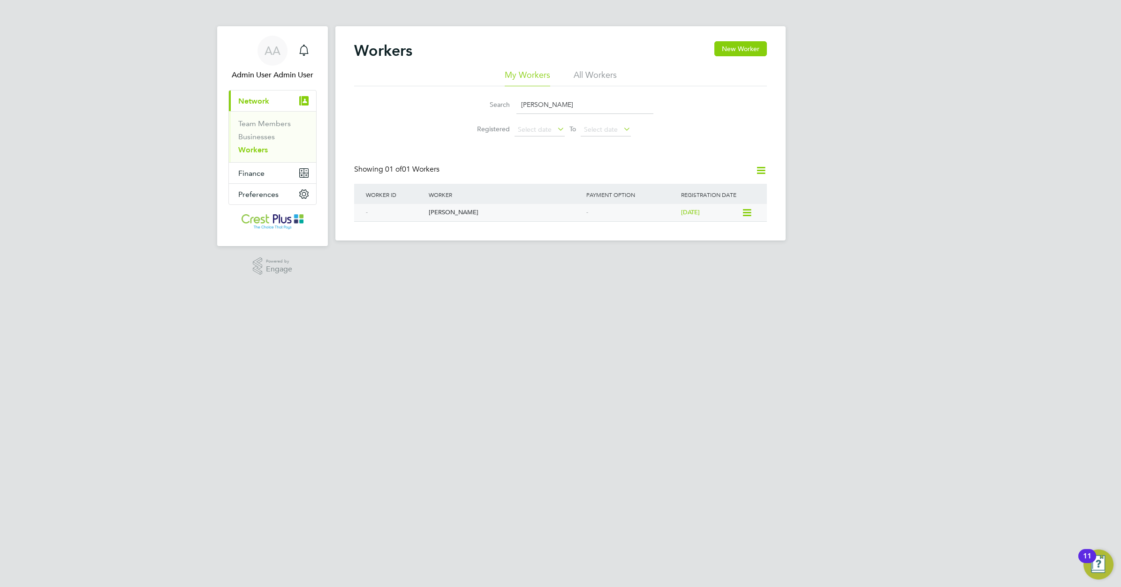
type input "VASIL BOGDANOV"
click at [438, 211] on div "Vasil Bogdanov" at bounding box center [505, 212] width 158 height 17
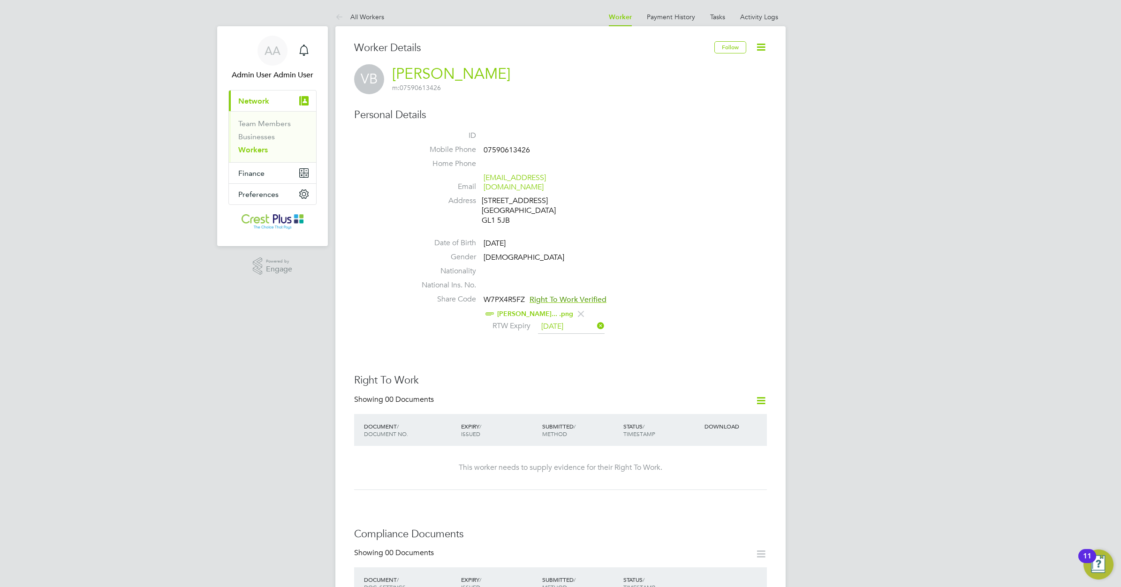
drag, startPoint x: 609, startPoint y: 359, endPoint x: 636, endPoint y: 358, distance: 27.2
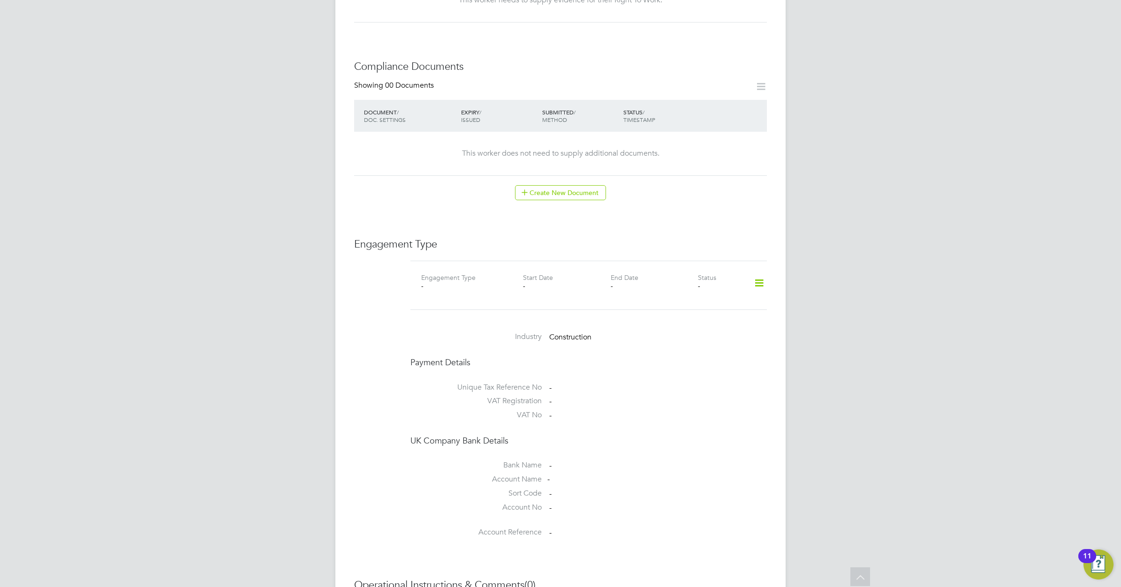
scroll to position [469, 0]
click at [756, 273] on icon at bounding box center [759, 282] width 16 height 22
click at [697, 311] on li "Add Engagement Type" at bounding box center [711, 313] width 106 height 13
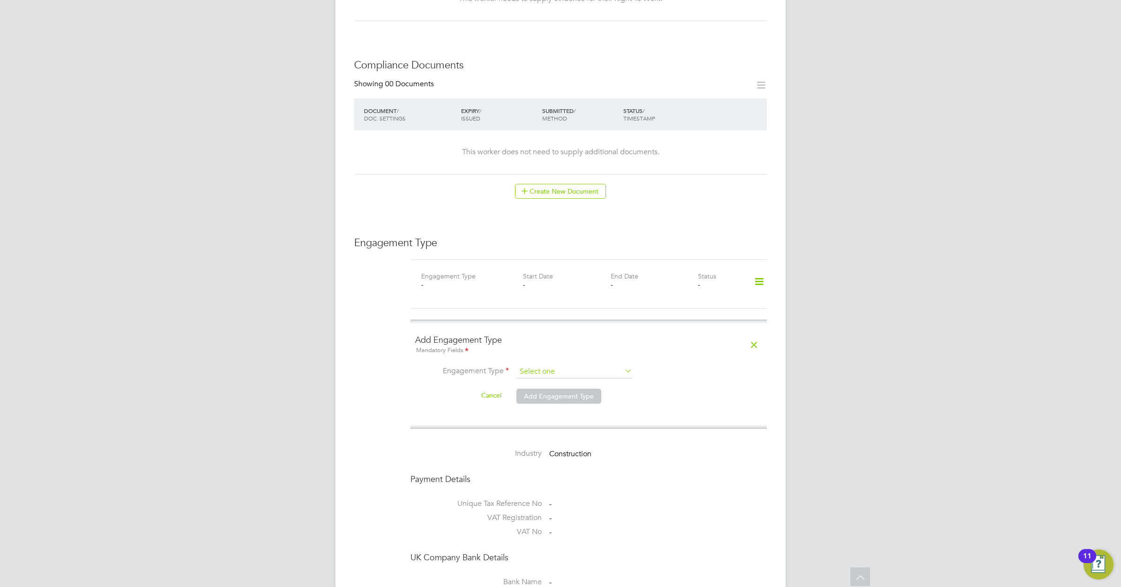
click at [600, 365] on input at bounding box center [574, 371] width 116 height 13
click at [561, 402] on li "Self-employed" at bounding box center [574, 404] width 117 height 14
type input "Self-employed"
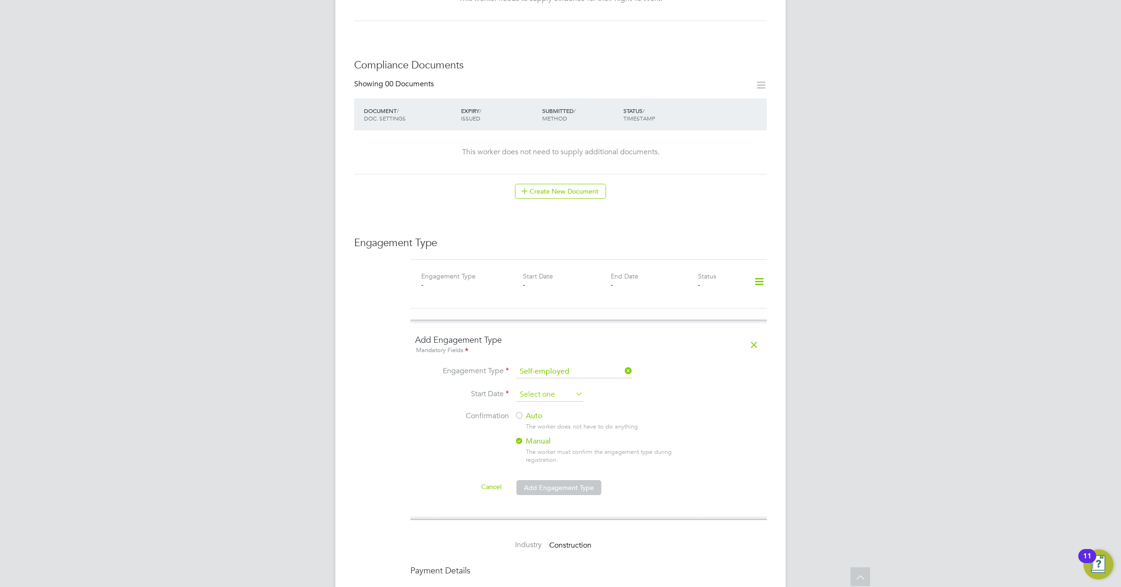
click at [571, 388] on input at bounding box center [549, 395] width 67 height 14
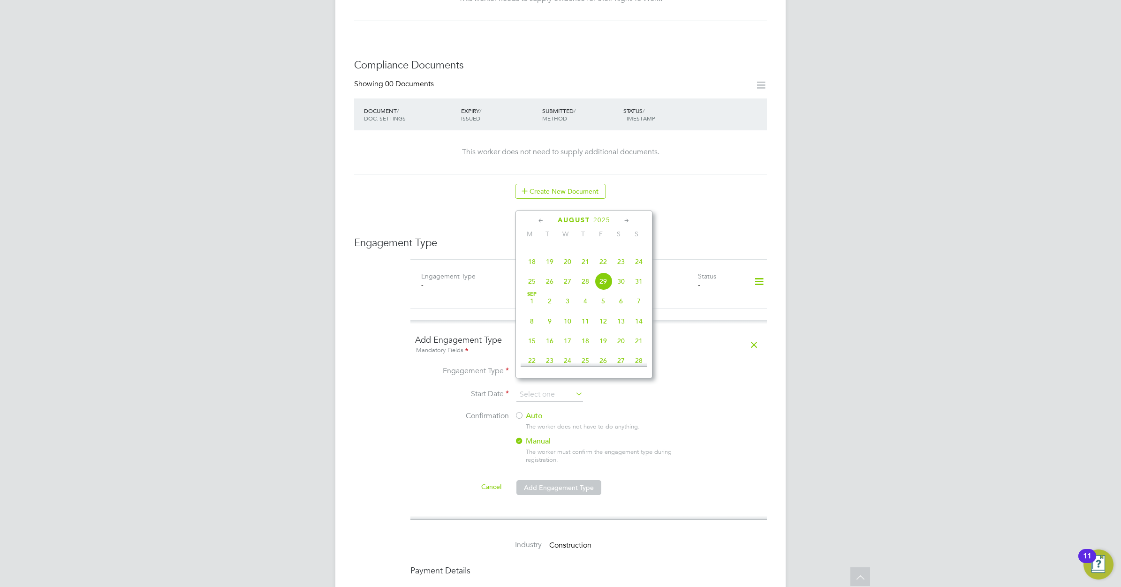
click at [538, 221] on icon at bounding box center [541, 221] width 9 height 10
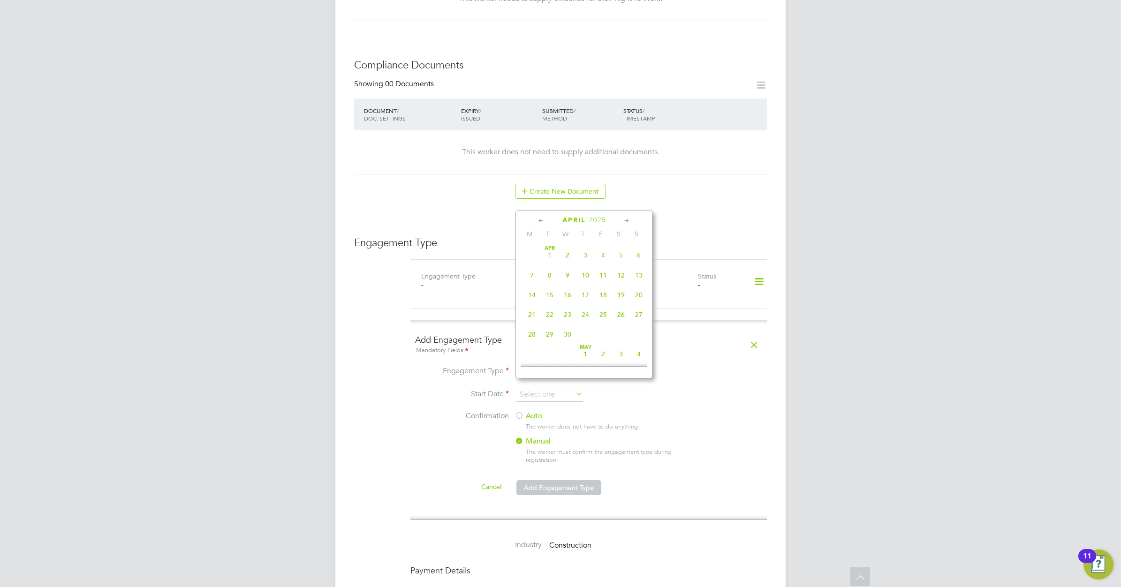
click at [625, 220] on icon at bounding box center [626, 221] width 9 height 10
click at [551, 334] on span "27" at bounding box center [550, 331] width 18 height 18
type input "27 May 2025"
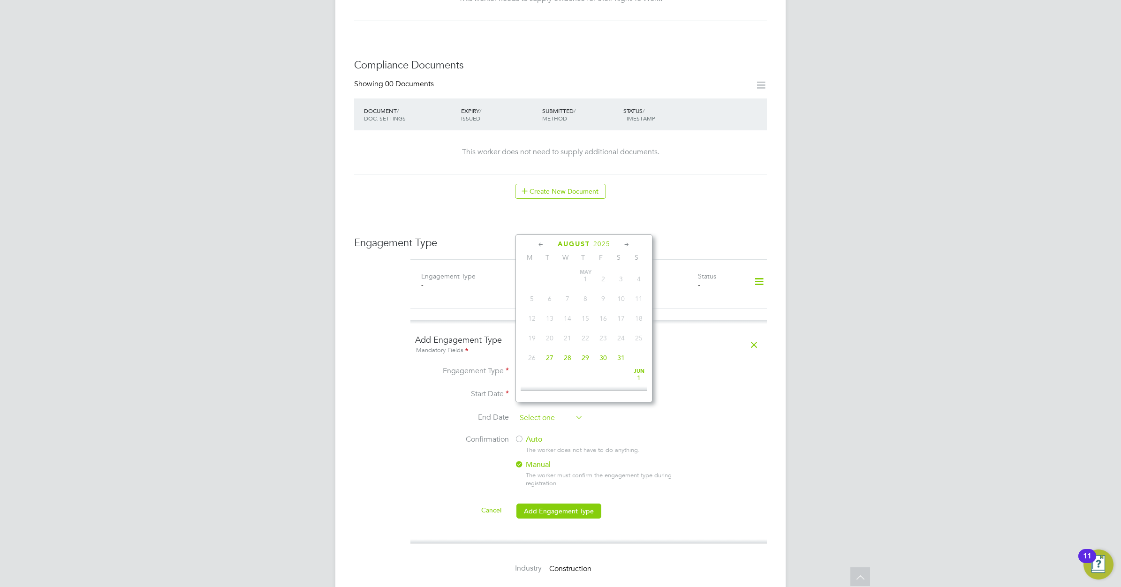
click at [571, 411] on input at bounding box center [549, 418] width 67 height 14
click at [626, 242] on icon at bounding box center [626, 245] width 9 height 10
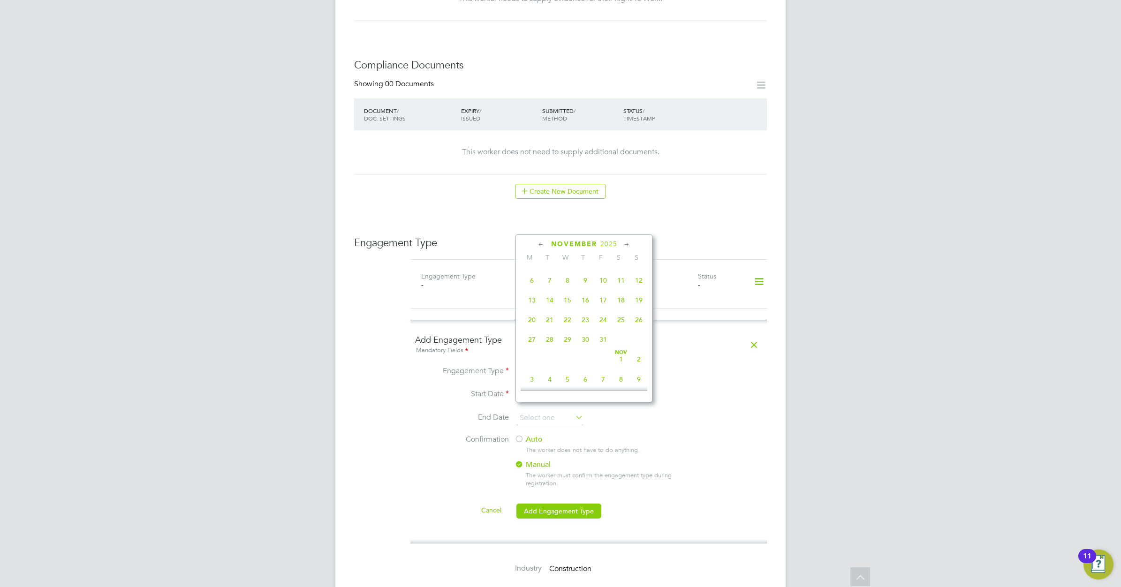
scroll to position [737, 0]
click at [626, 242] on icon at bounding box center [626, 245] width 9 height 10
click at [566, 342] on span "31" at bounding box center [568, 333] width 18 height 18
type input "31 Dec 2025"
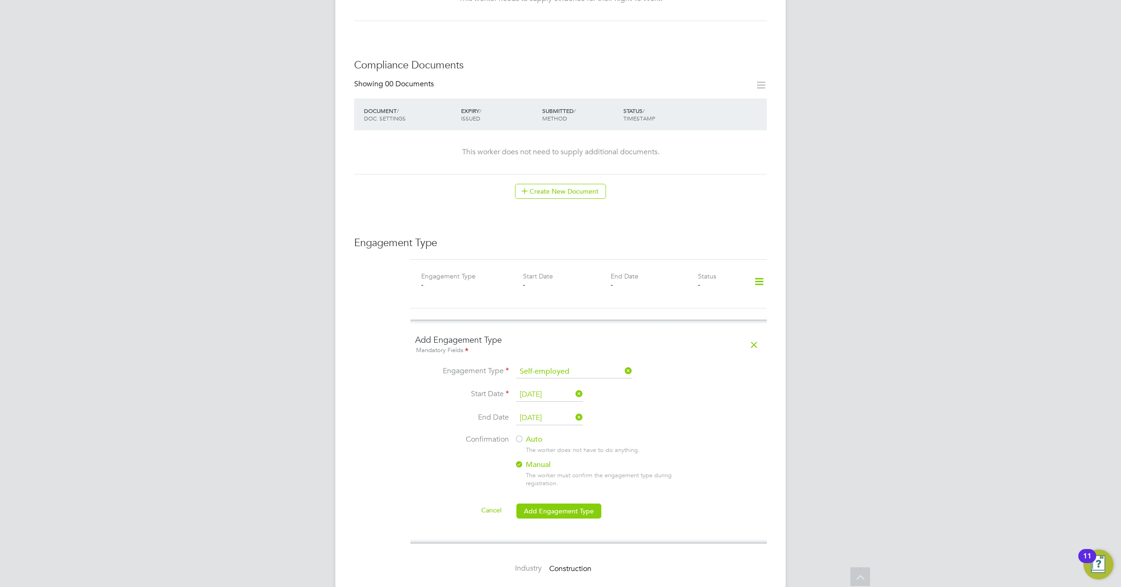
click at [530, 435] on label "Auto" at bounding box center [598, 440] width 169 height 10
click at [555, 504] on button "Add Engagement Type" at bounding box center [558, 511] width 85 height 15
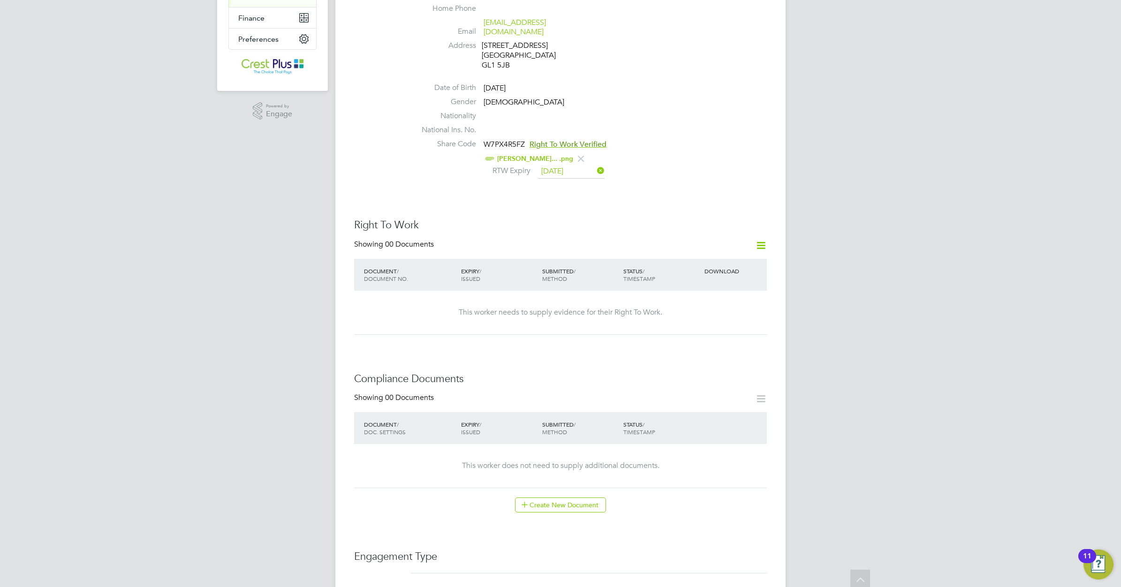
scroll to position [0, 0]
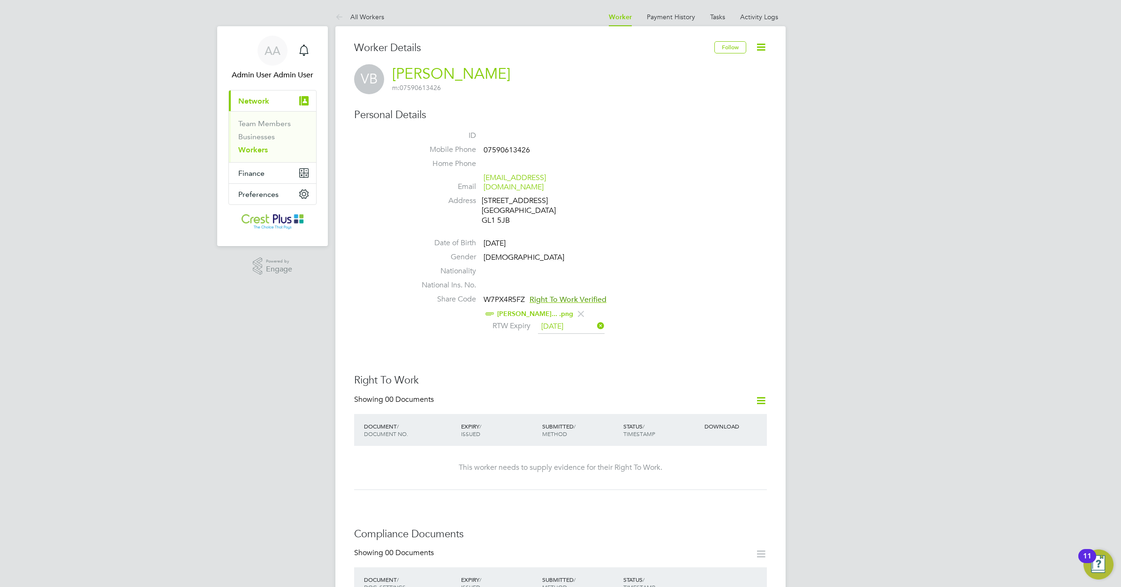
drag, startPoint x: 259, startPoint y: 149, endPoint x: 266, endPoint y: 149, distance: 7.5
click at [259, 149] on link "Workers" at bounding box center [253, 149] width 30 height 9
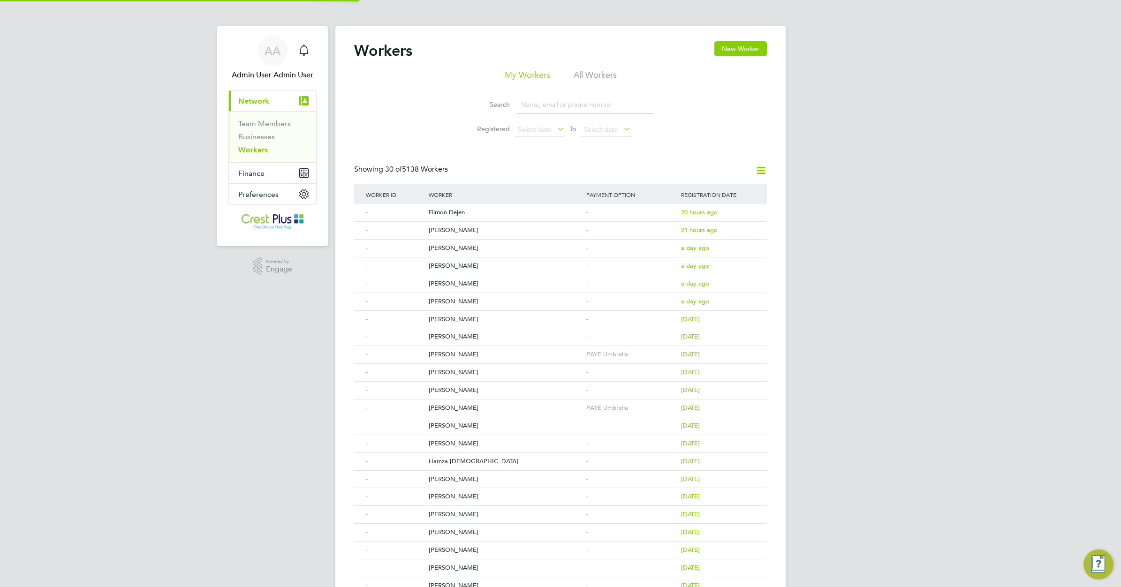
click at [527, 105] on input at bounding box center [584, 105] width 137 height 18
paste input "JOSHUA WENT"
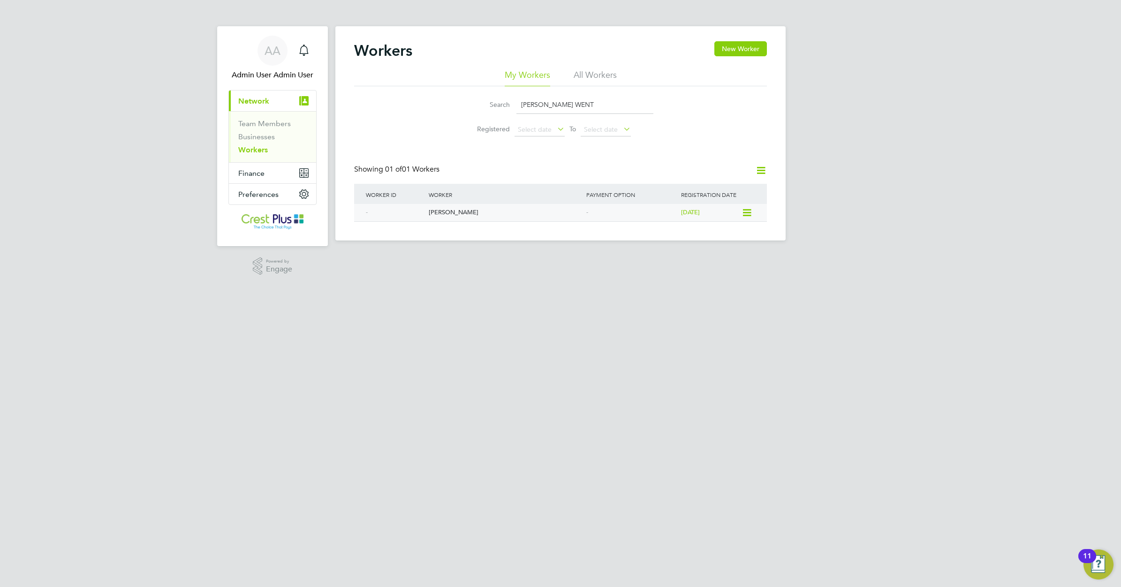
type input "JOSHUA WENT"
click at [438, 212] on div "Joshua Went" at bounding box center [505, 212] width 158 height 17
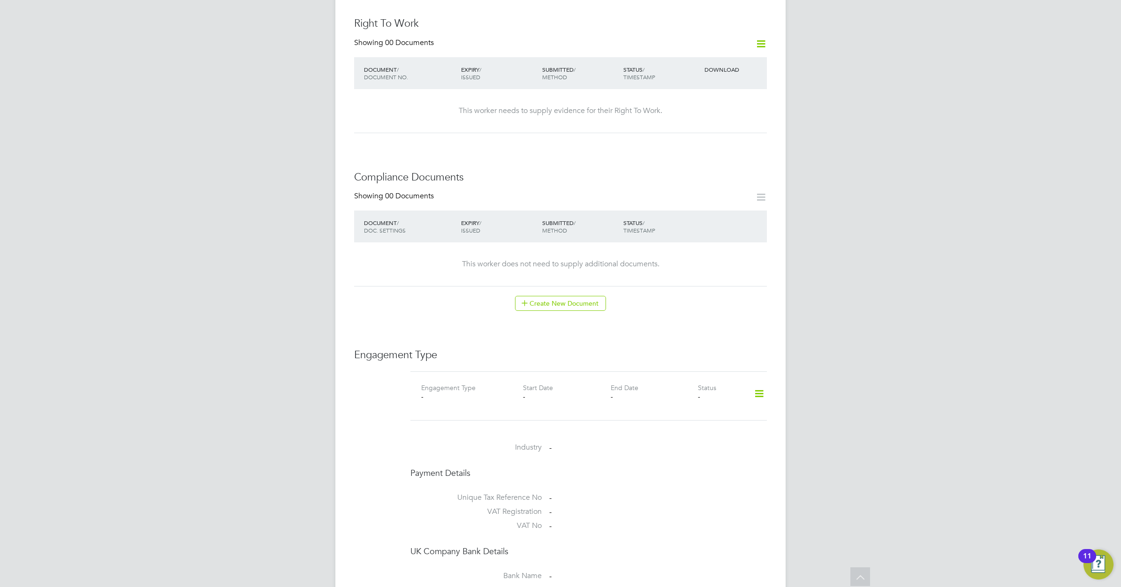
scroll to position [352, 0]
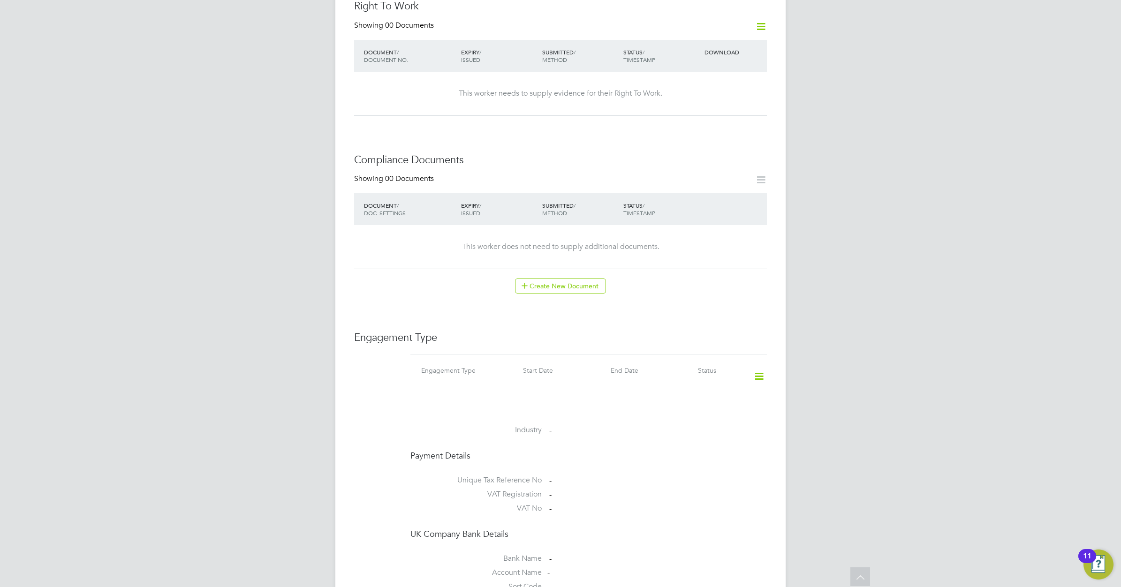
click at [758, 366] on icon at bounding box center [759, 377] width 16 height 22
click at [693, 397] on li "Add Engagement Type" at bounding box center [711, 398] width 106 height 13
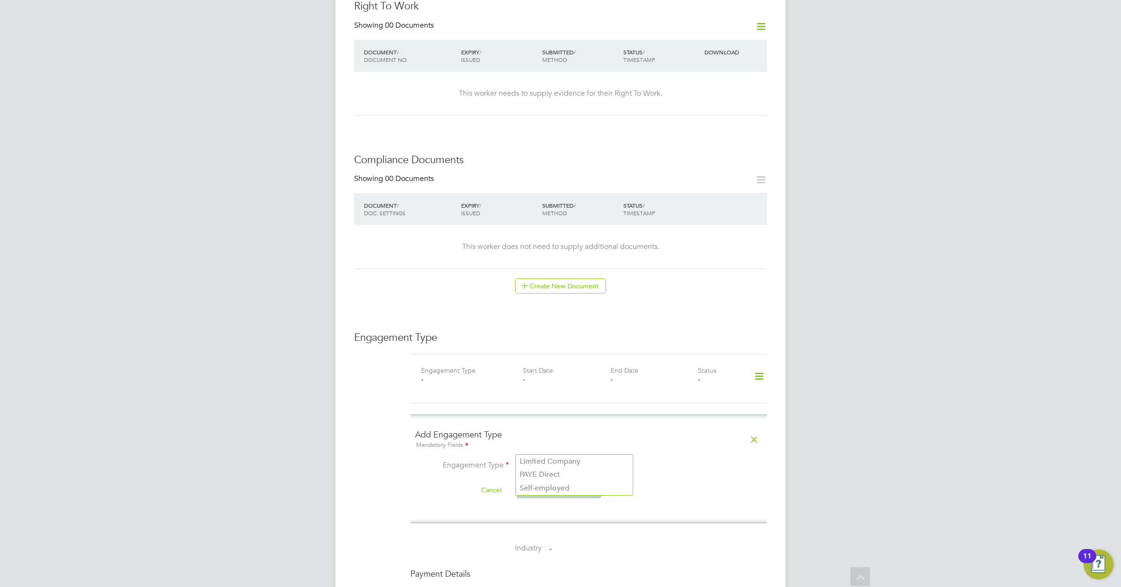
click at [601, 460] on input at bounding box center [574, 466] width 116 height 13
click at [563, 476] on li "PAYE Direct" at bounding box center [574, 475] width 117 height 14
type input "PAYE Direct"
click at [573, 483] on input at bounding box center [574, 489] width 116 height 13
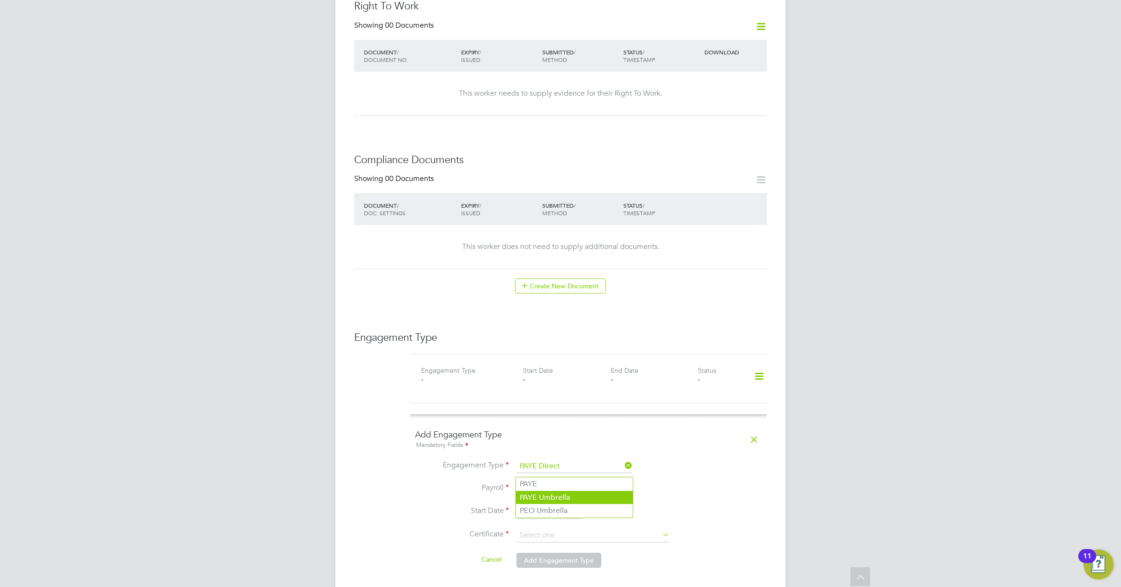
click at [546, 493] on li "PAYE Umbrella" at bounding box center [574, 498] width 117 height 14
type input "PAYE Umbrella"
click at [566, 505] on input at bounding box center [549, 512] width 67 height 14
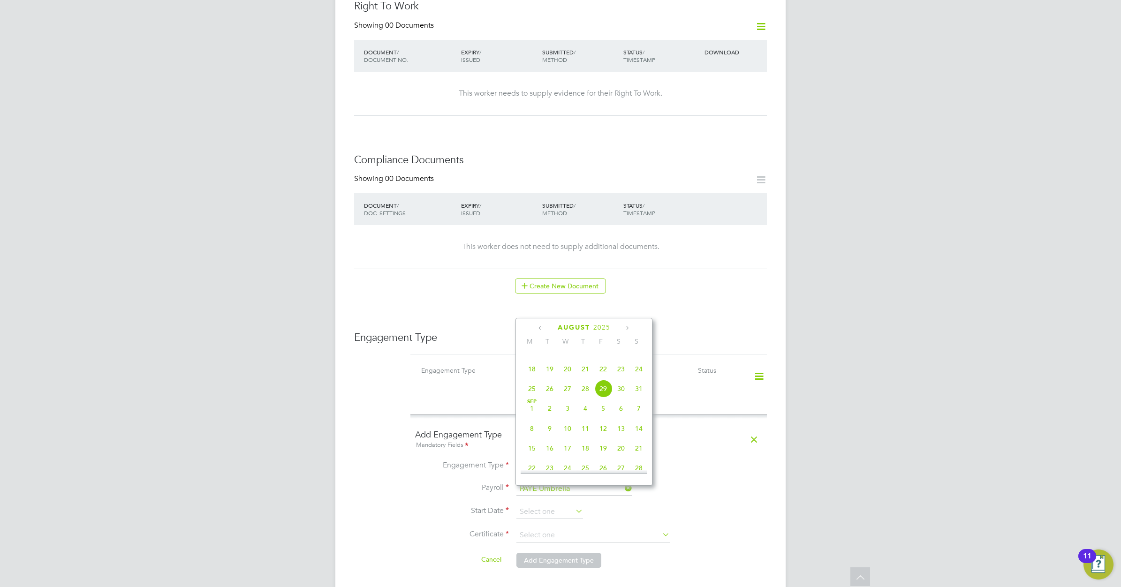
click at [539, 328] on icon at bounding box center [541, 328] width 9 height 10
click at [530, 384] on span "2" at bounding box center [532, 379] width 18 height 18
type input "02 Jun 2025"
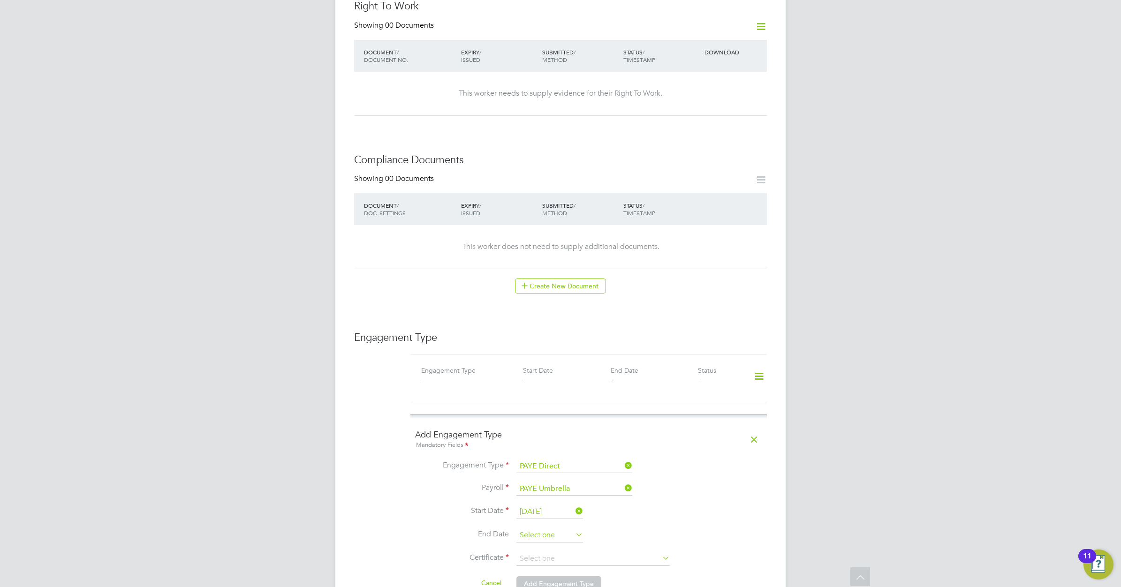
click at [567, 529] on input at bounding box center [549, 536] width 67 height 14
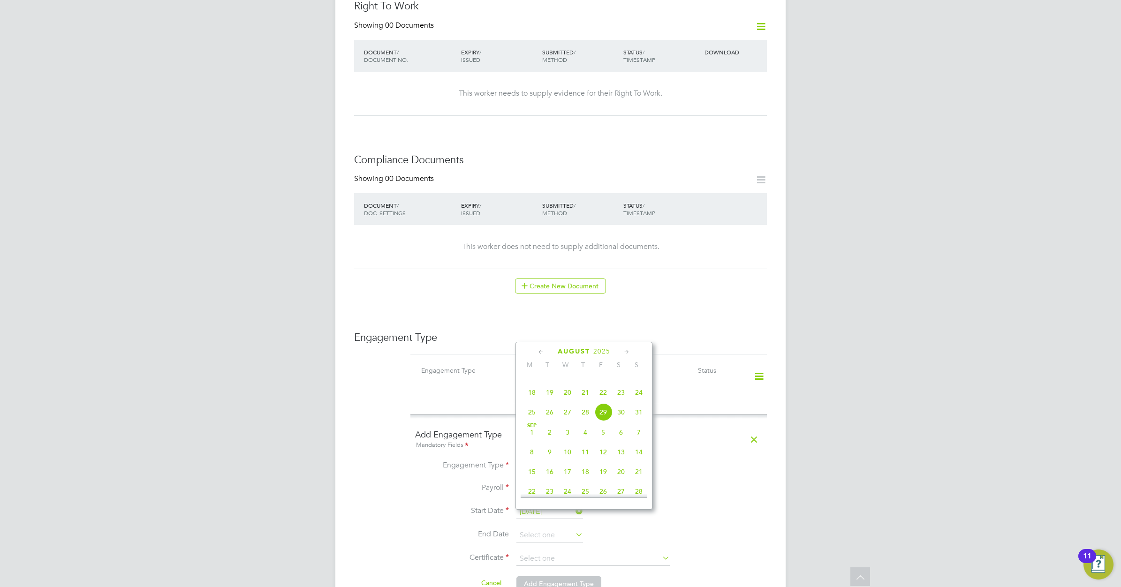
click at [540, 351] on icon at bounding box center [541, 352] width 9 height 10
click at [638, 424] on span "15" at bounding box center [639, 423] width 18 height 18
type input "15 Jun 2025"
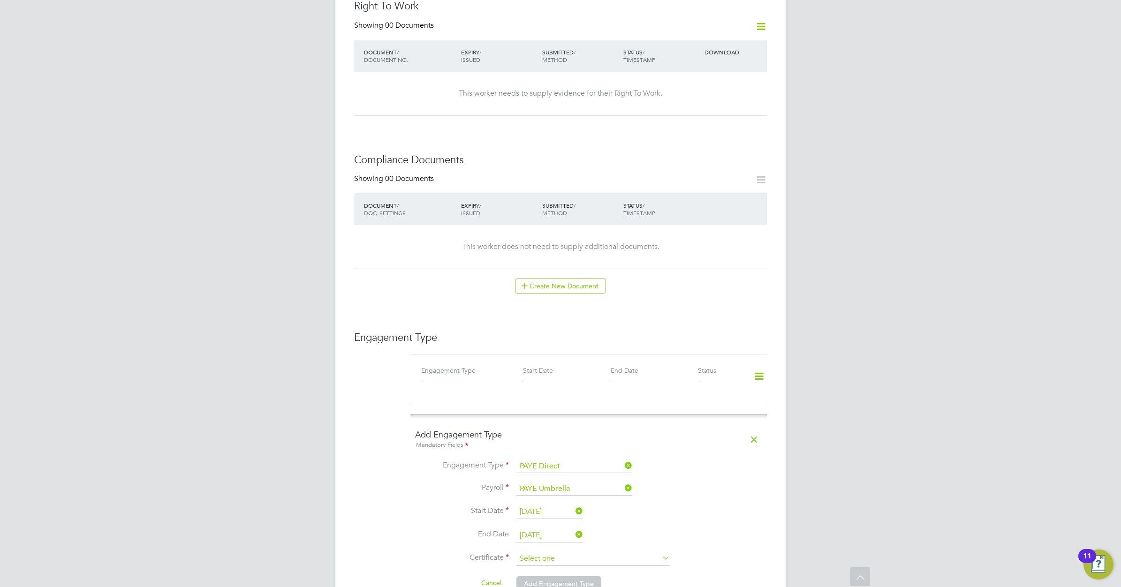
click at [568, 552] on input at bounding box center [592, 559] width 153 height 14
click at [566, 565] on li "No, worker doesn't have a P45 certificate" at bounding box center [593, 566] width 154 height 12
type input "No, worker doesn't have a P45 certificate"
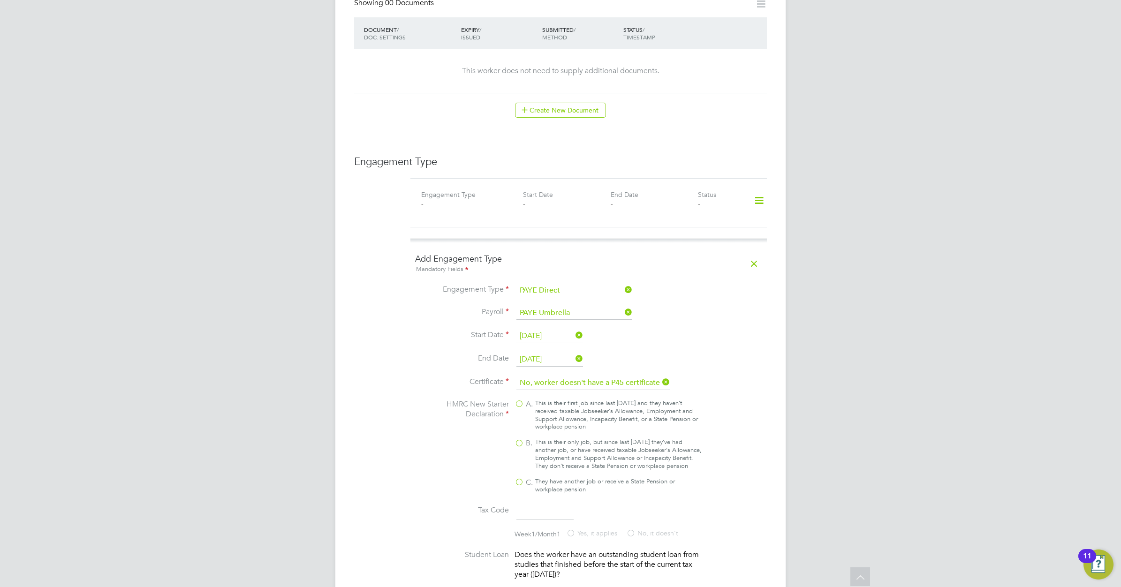
click at [538, 438] on div "This is their only job, but since last [DATE] they’ve had another job, or have …" at bounding box center [618, 454] width 166 height 32
click at [0, 0] on input "B. This is their only job, but since last [DATE] they’ve had another job, or ha…" at bounding box center [0, 0] width 0 height 0
type input "1257L"
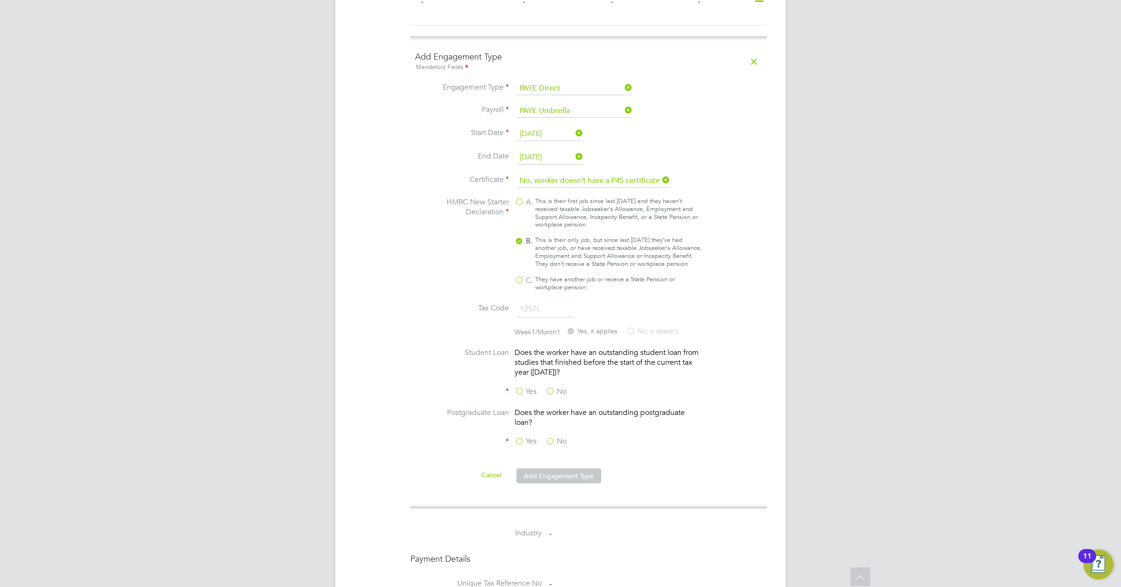
scroll to position [762, 0]
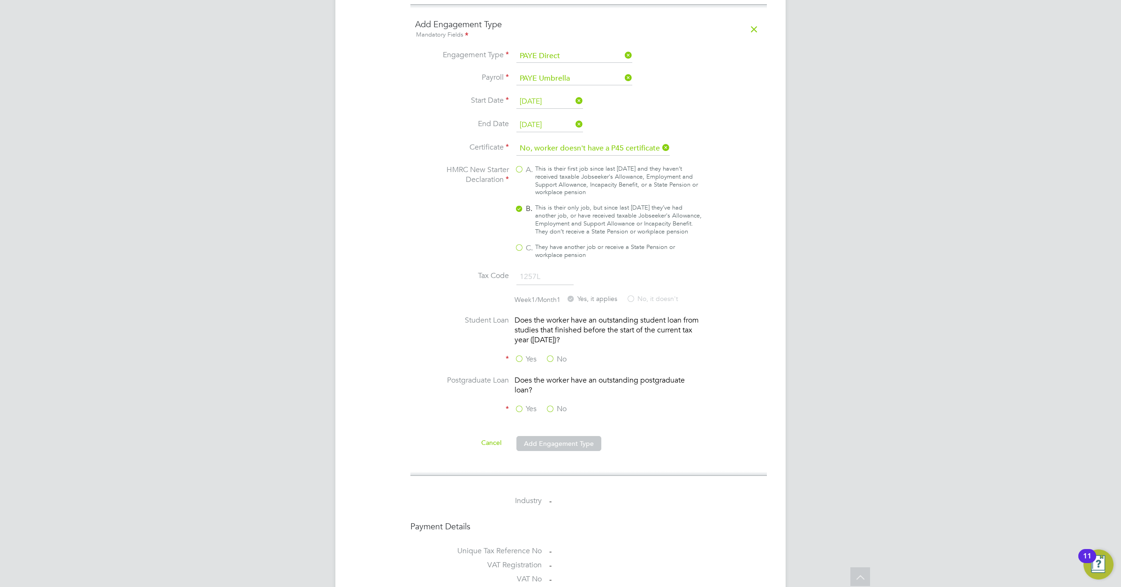
click at [549, 355] on label "No" at bounding box center [555, 360] width 21 height 10
click at [0, 0] on input "No" at bounding box center [0, 0] width 0 height 0
click at [553, 404] on label "No" at bounding box center [555, 409] width 21 height 10
click at [0, 0] on input "No" at bounding box center [0, 0] width 0 height 0
click at [555, 436] on button "Add Engagement Type" at bounding box center [558, 443] width 85 height 15
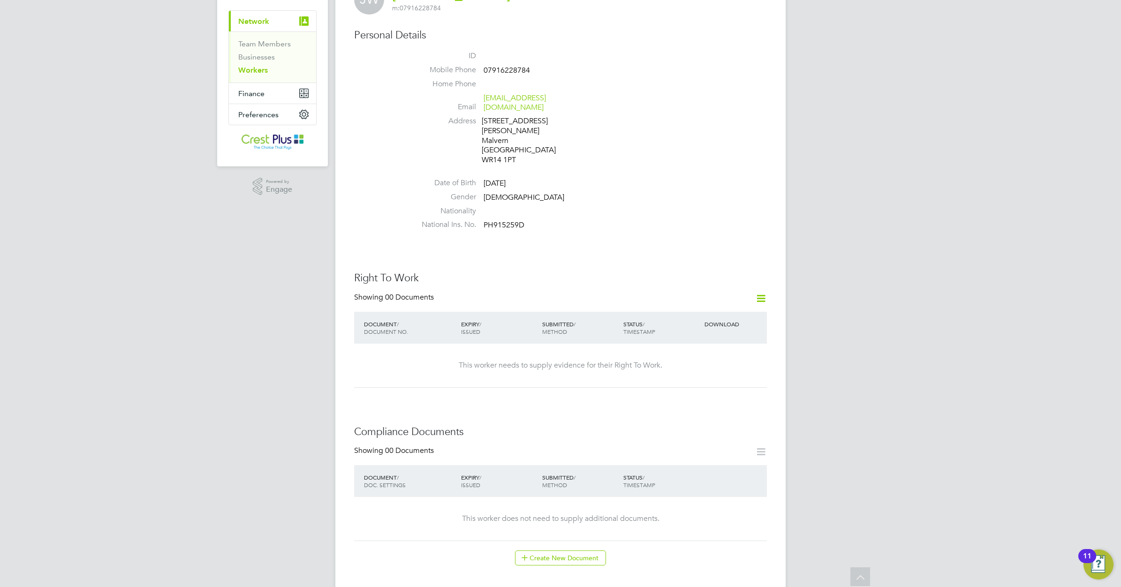
scroll to position [0, 0]
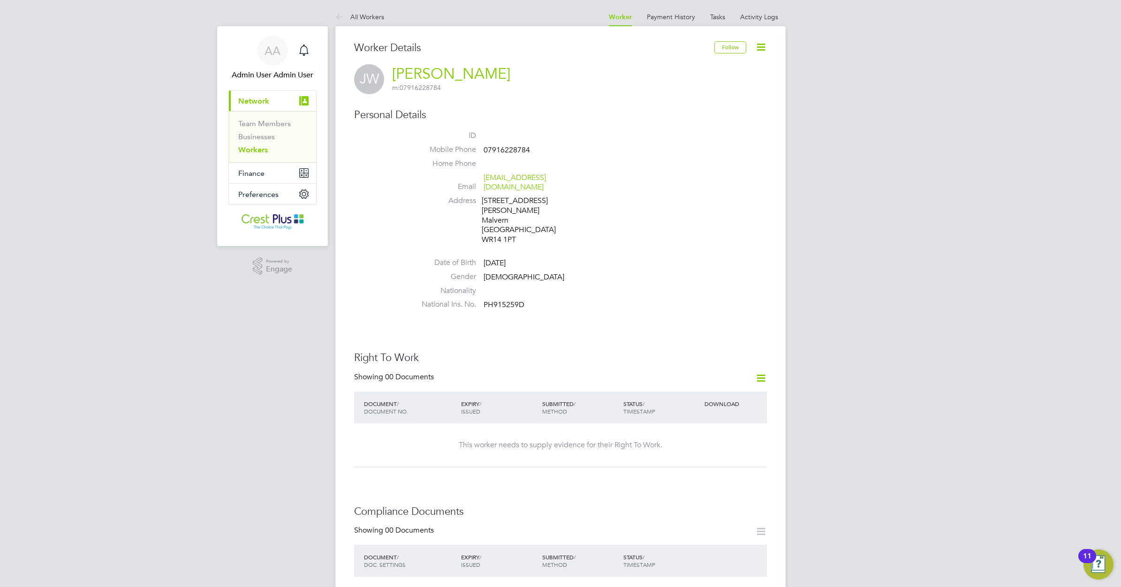
click at [256, 150] on link "Workers" at bounding box center [253, 149] width 30 height 9
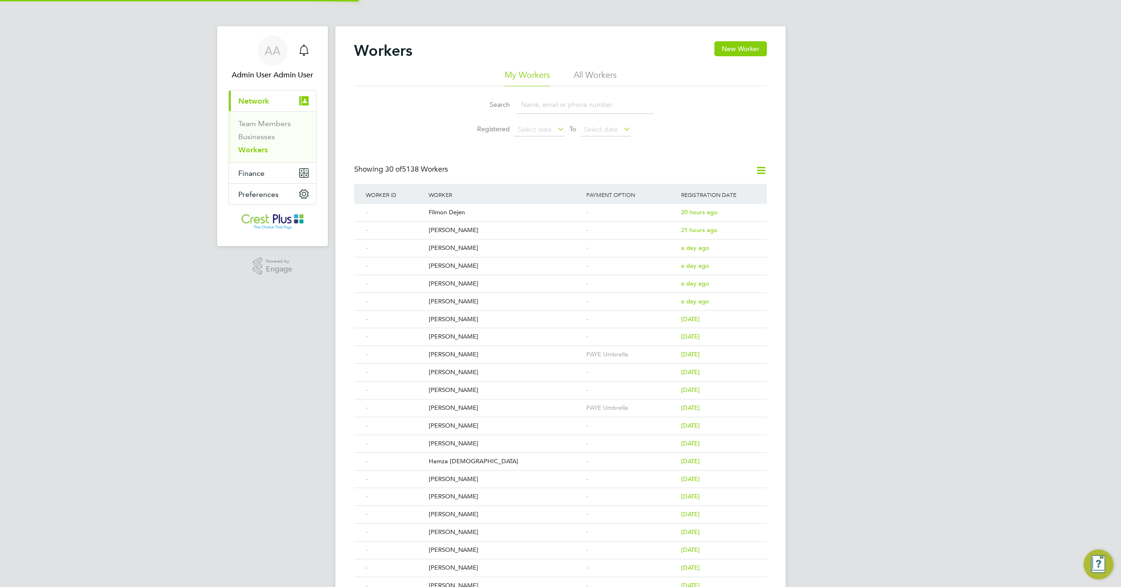
click at [530, 106] on input at bounding box center [584, 105] width 137 height 18
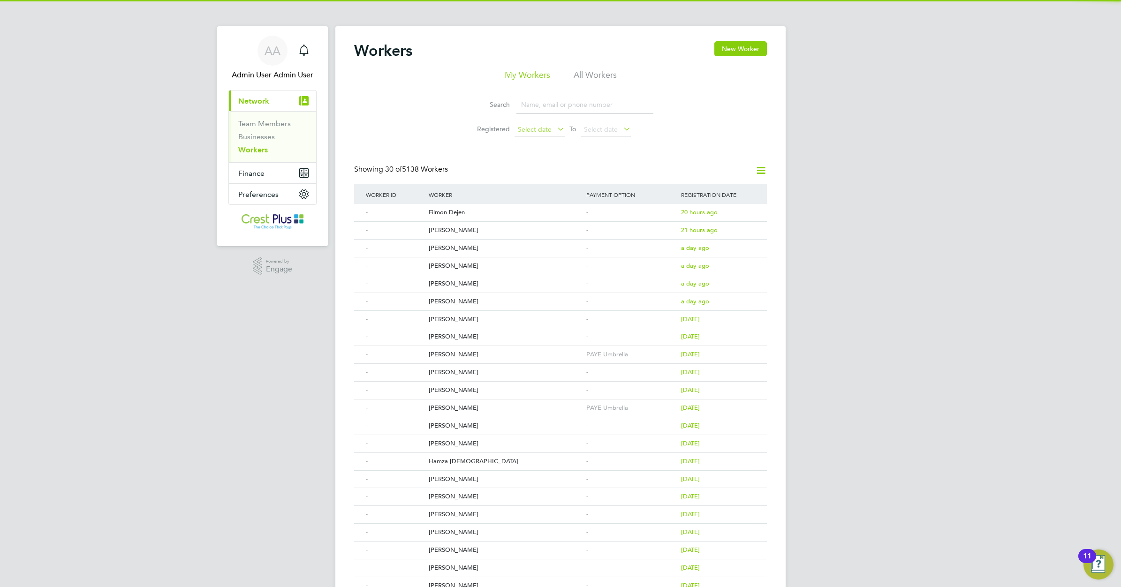
paste input "LIAM DAINTY"
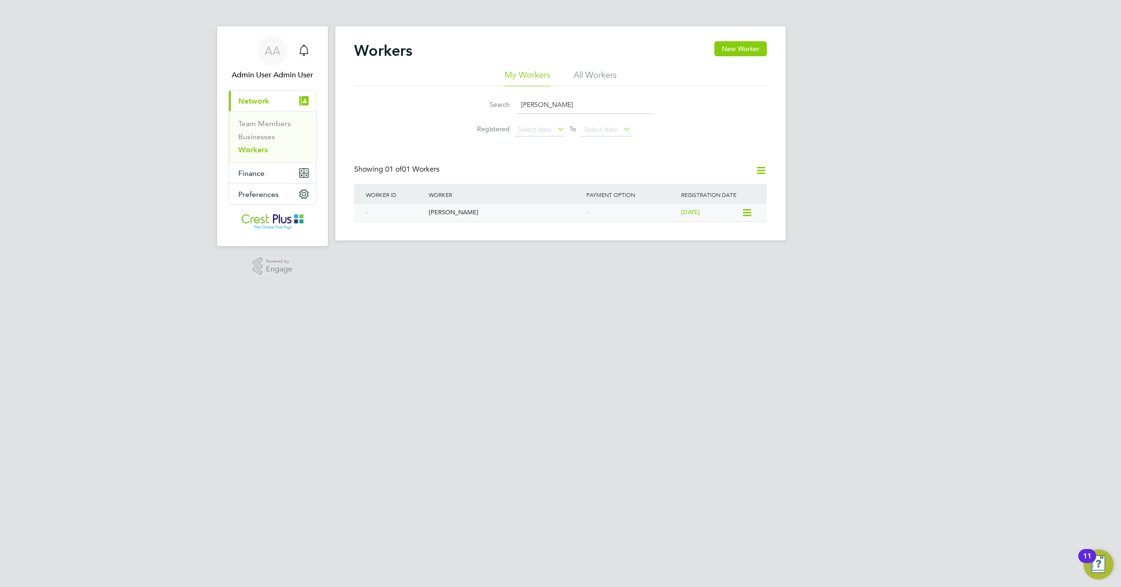
type input "LIAM DAINTY"
click at [437, 210] on div "Liam Dainty" at bounding box center [505, 212] width 158 height 17
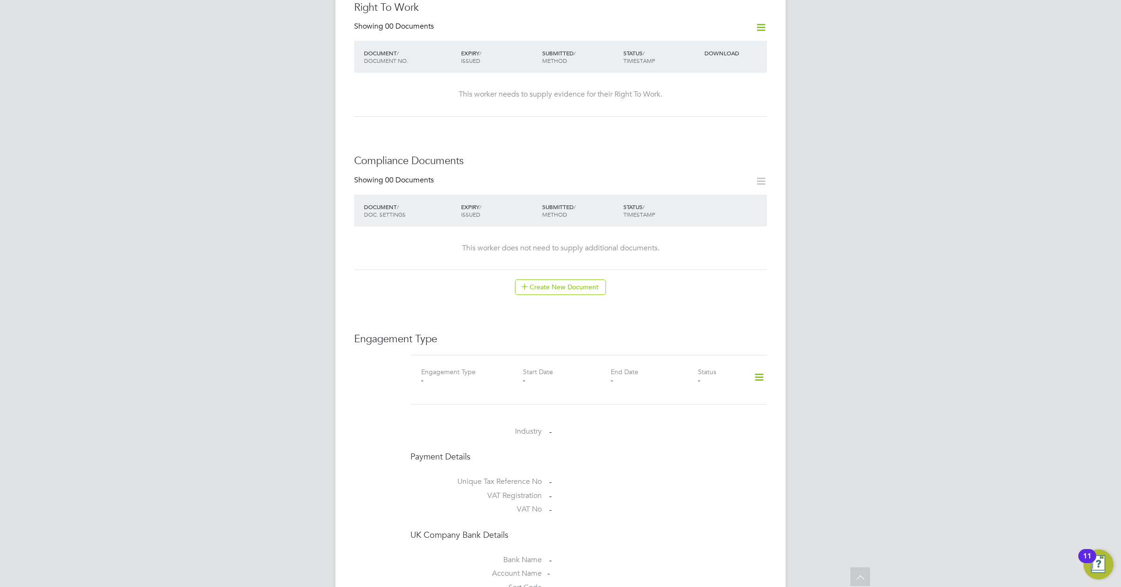
scroll to position [352, 0]
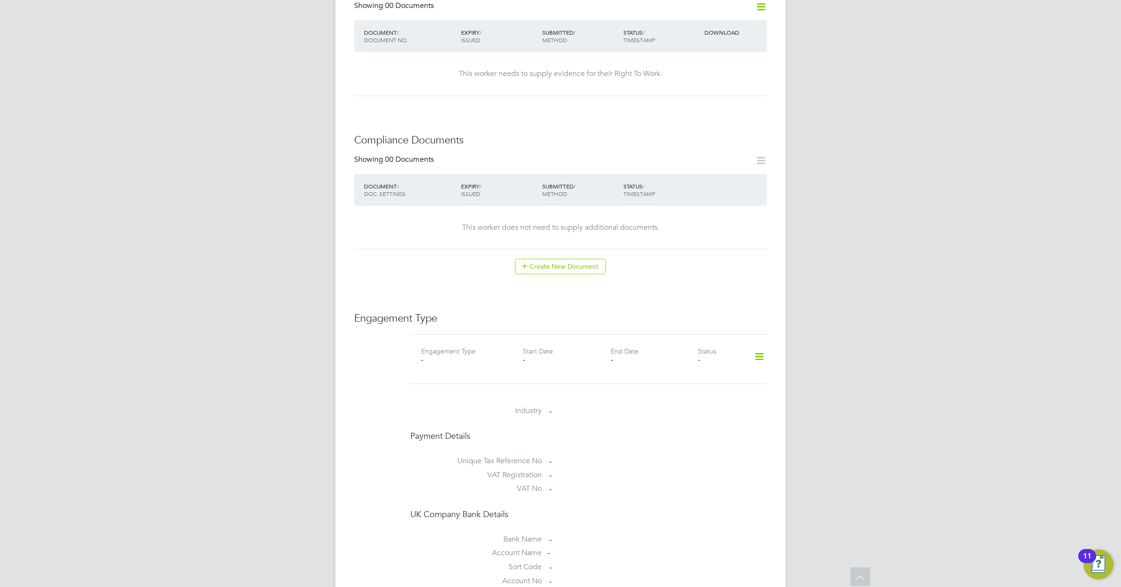
click at [759, 347] on icon at bounding box center [759, 357] width 16 height 22
click at [690, 386] on li "Add Engagement Type" at bounding box center [711, 388] width 106 height 13
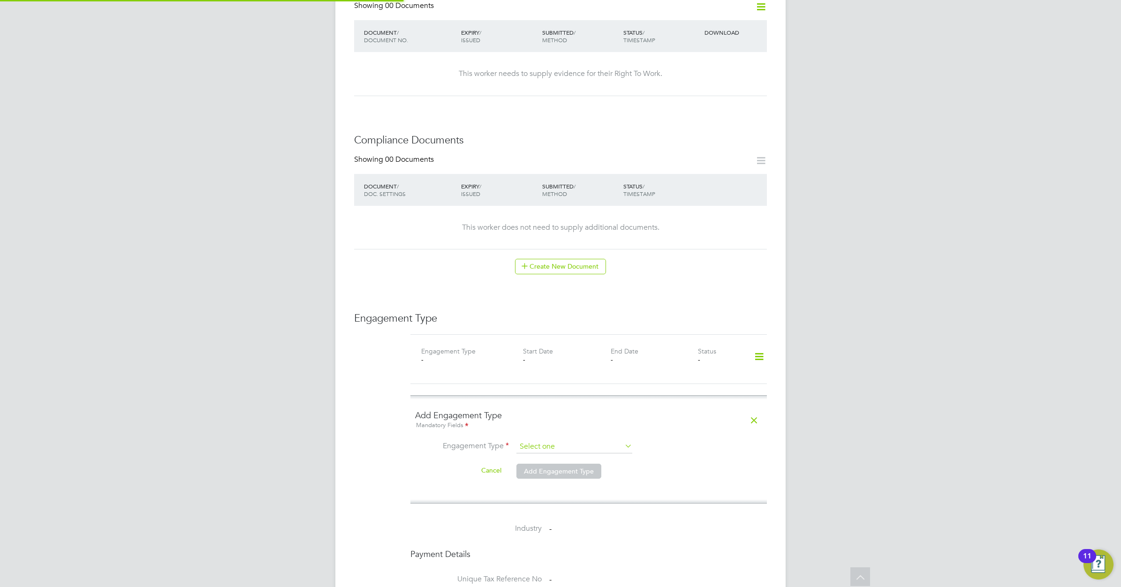
drag, startPoint x: 584, startPoint y: 438, endPoint x: 582, endPoint y: 444, distance: 6.8
click at [584, 440] on input at bounding box center [574, 446] width 116 height 13
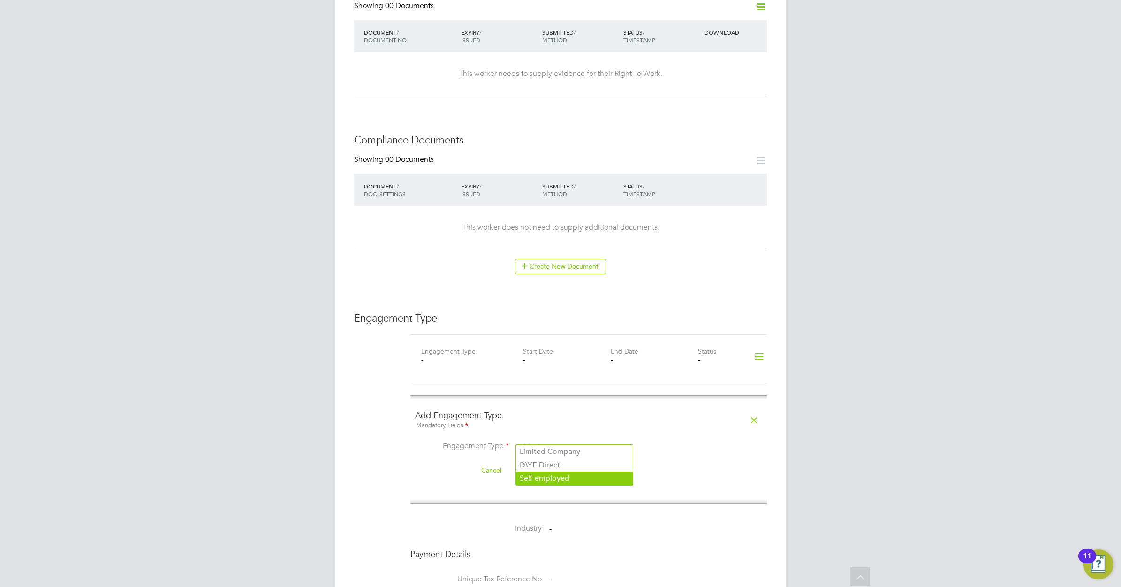
click at [552, 478] on li "Self-employed" at bounding box center [574, 479] width 117 height 14
type input "Self-employed"
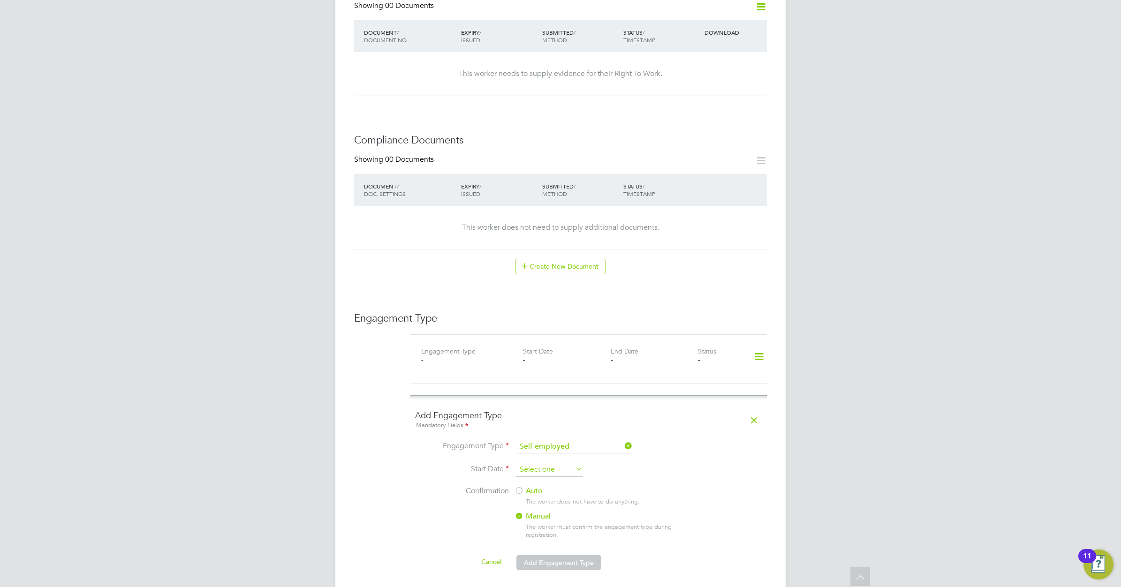
click at [557, 463] on input at bounding box center [549, 470] width 67 height 14
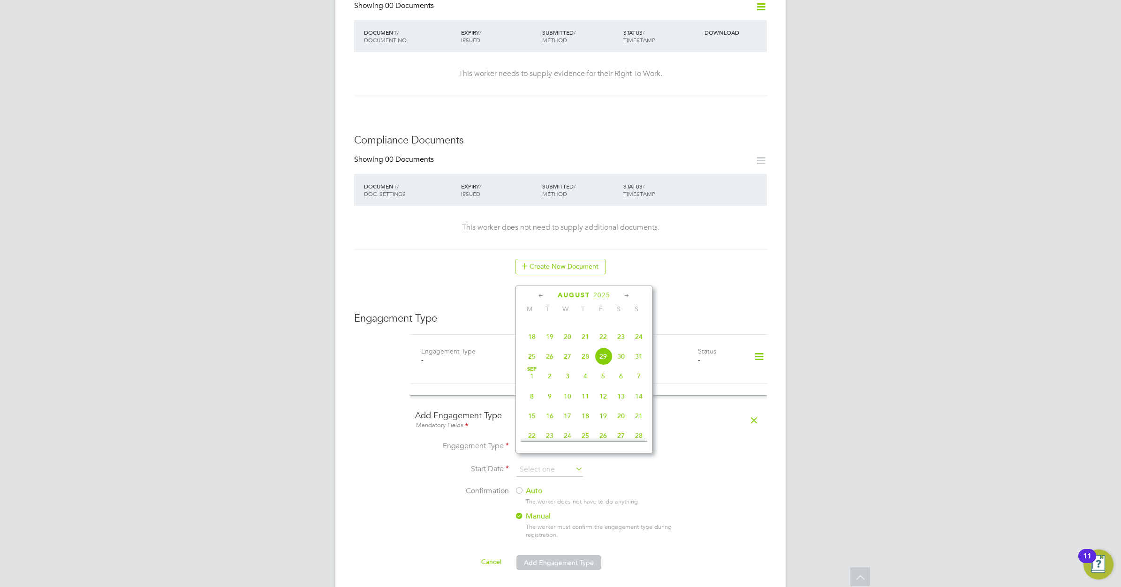
click at [539, 295] on icon at bounding box center [541, 296] width 9 height 10
click at [531, 389] on span "21" at bounding box center [532, 382] width 18 height 18
type input "21 Jul 2025"
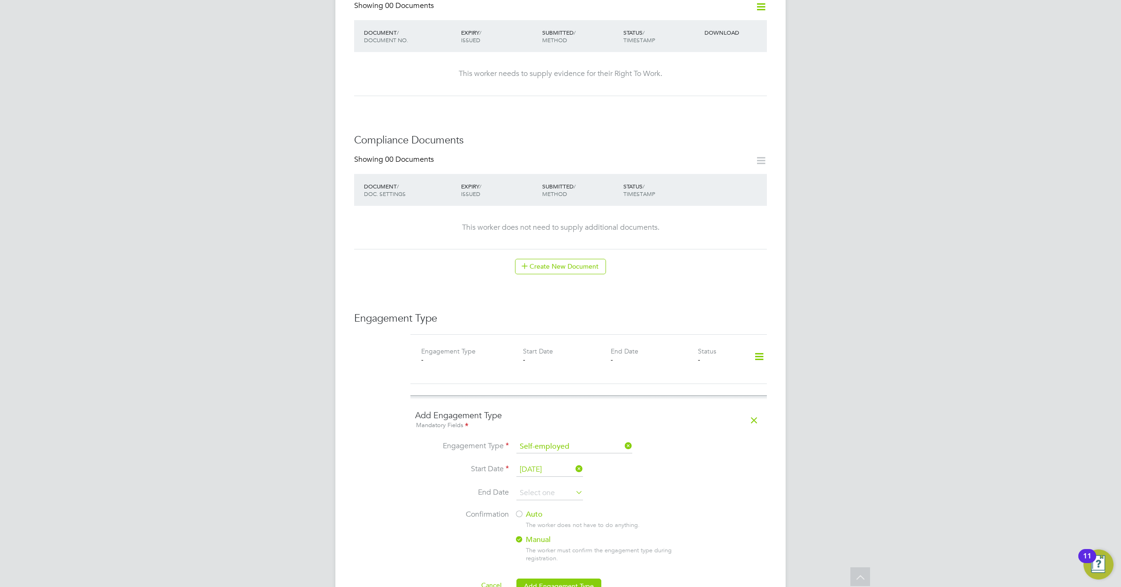
click at [574, 486] on icon at bounding box center [574, 492] width 0 height 13
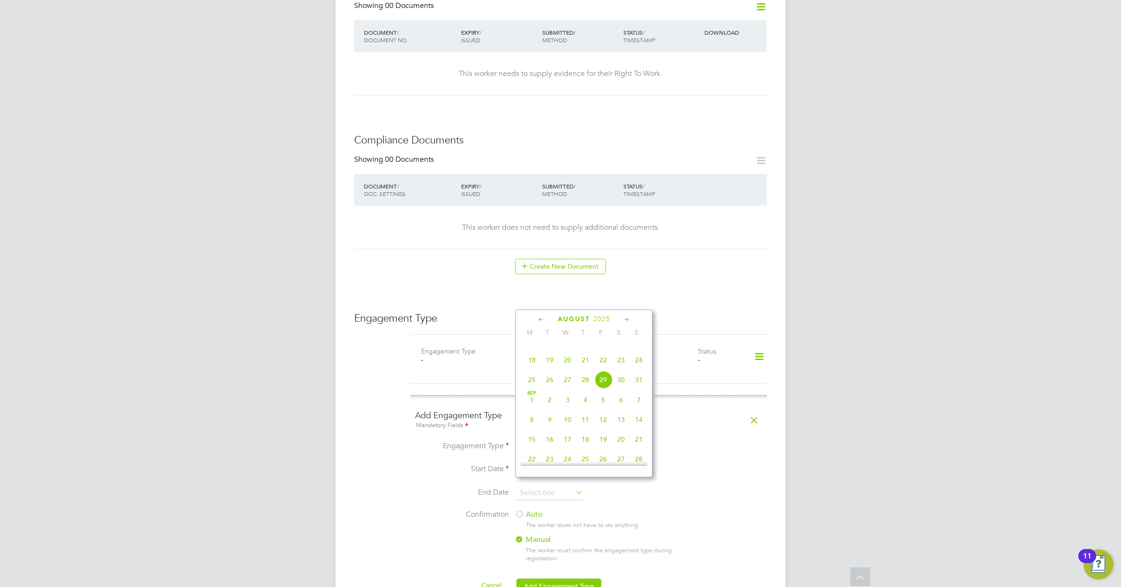
click at [627, 318] on icon at bounding box center [626, 320] width 9 height 10
click at [625, 318] on icon at bounding box center [626, 320] width 9 height 10
click at [540, 318] on icon at bounding box center [541, 320] width 9 height 10
drag, startPoint x: 540, startPoint y: 318, endPoint x: 544, endPoint y: 317, distance: 4.7
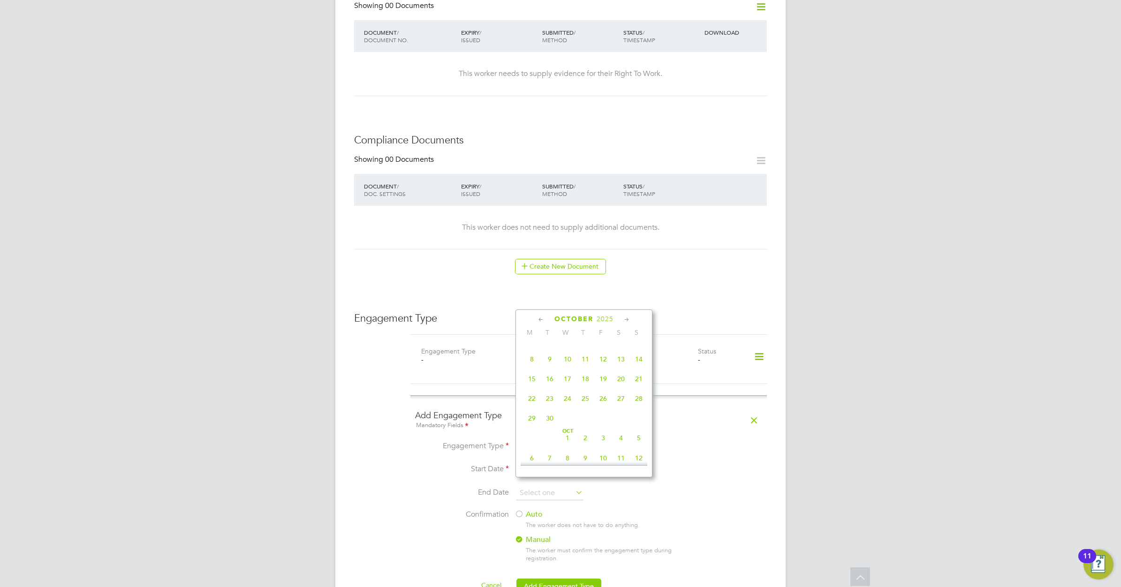
click at [540, 318] on icon at bounding box center [541, 320] width 9 height 10
click at [626, 319] on icon at bounding box center [626, 320] width 9 height 10
click at [552, 404] on span "21" at bounding box center [550, 395] width 18 height 18
type input "21 Oct 2025"
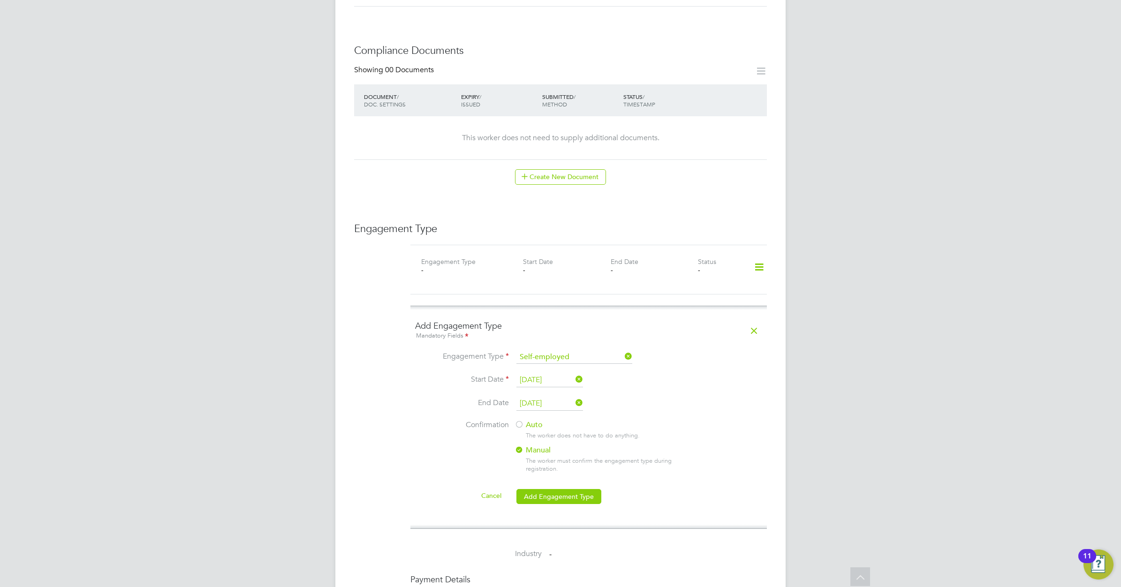
scroll to position [528, 0]
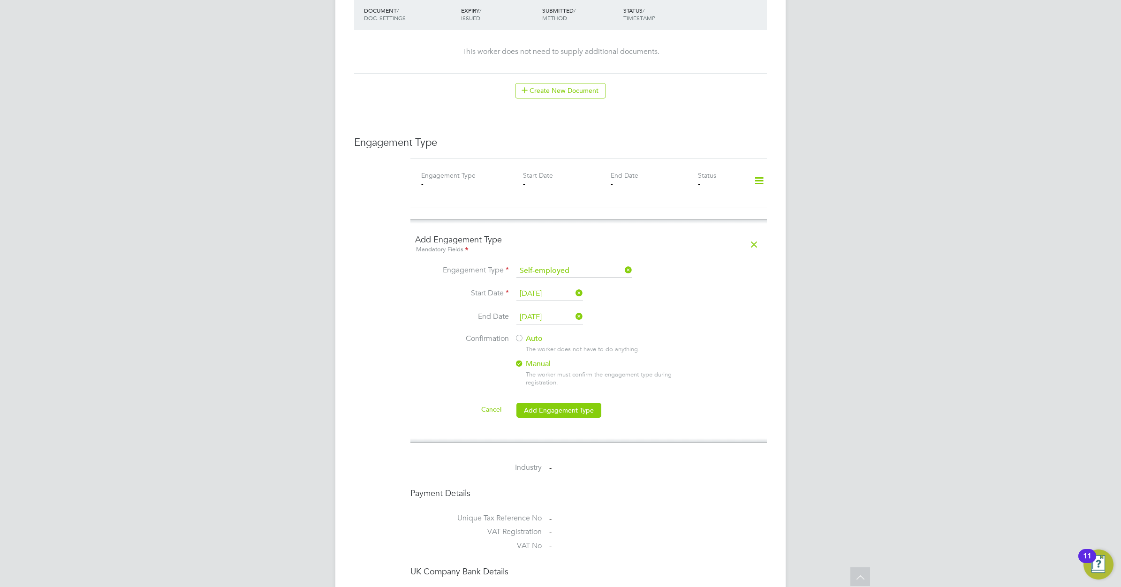
click at [533, 334] on label "Auto" at bounding box center [598, 339] width 169 height 10
click at [565, 403] on button "Add Engagement Type" at bounding box center [558, 410] width 85 height 15
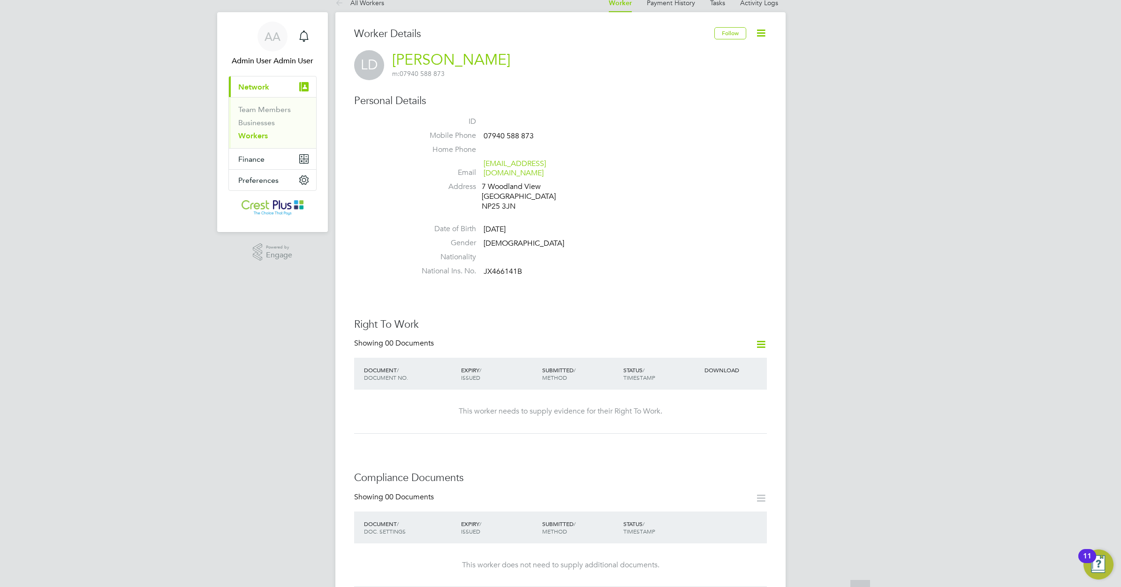
scroll to position [0, 0]
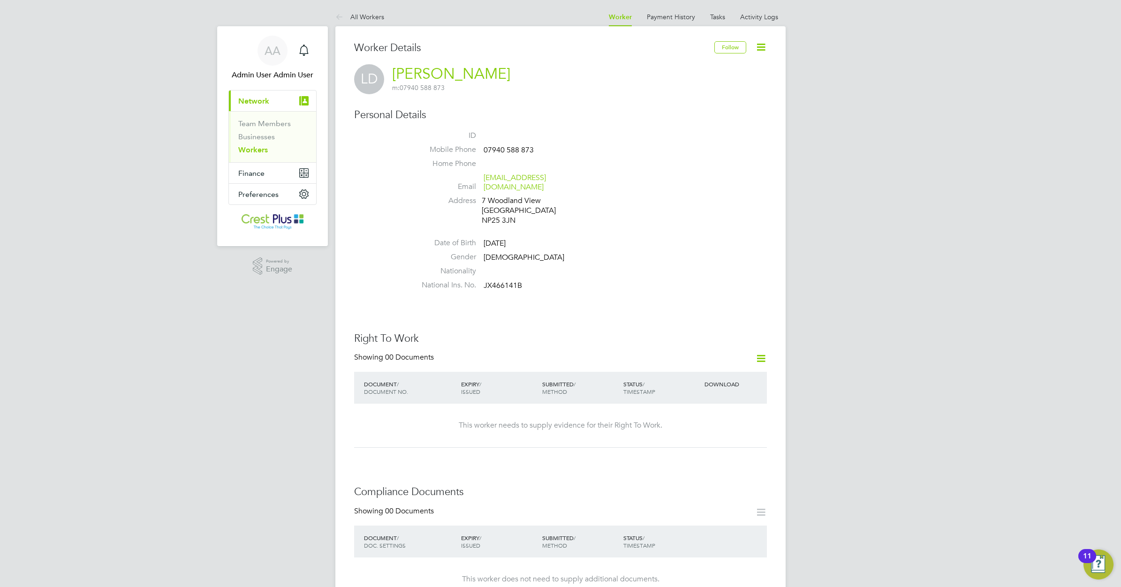
click at [258, 148] on link "Workers" at bounding box center [253, 149] width 30 height 9
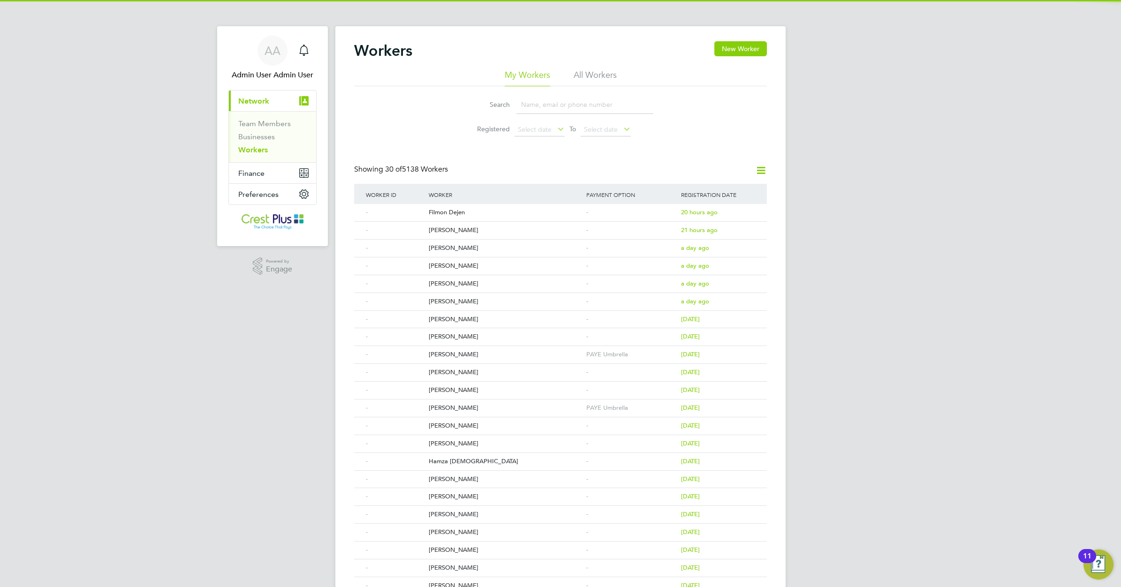
click at [531, 105] on input at bounding box center [584, 105] width 137 height 18
paste input "HAYKARAM MARTIROSYAN"
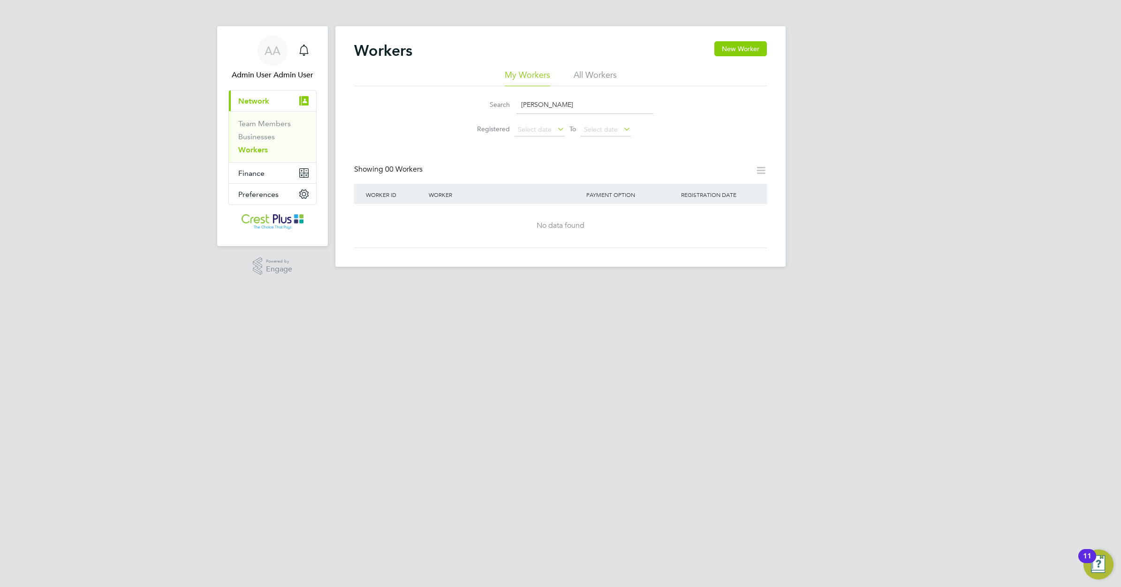
drag, startPoint x: 606, startPoint y: 101, endPoint x: 620, endPoint y: 98, distance: 14.3
click at [608, 101] on input "HAYKARAM MARTIROSYAN" at bounding box center [584, 105] width 137 height 18
click at [620, 98] on input "HAYKARAM MARTIROSYAN" at bounding box center [584, 105] width 137 height 18
click at [258, 151] on link "Workers" at bounding box center [253, 149] width 30 height 9
drag, startPoint x: 610, startPoint y: 101, endPoint x: 615, endPoint y: 101, distance: 5.2
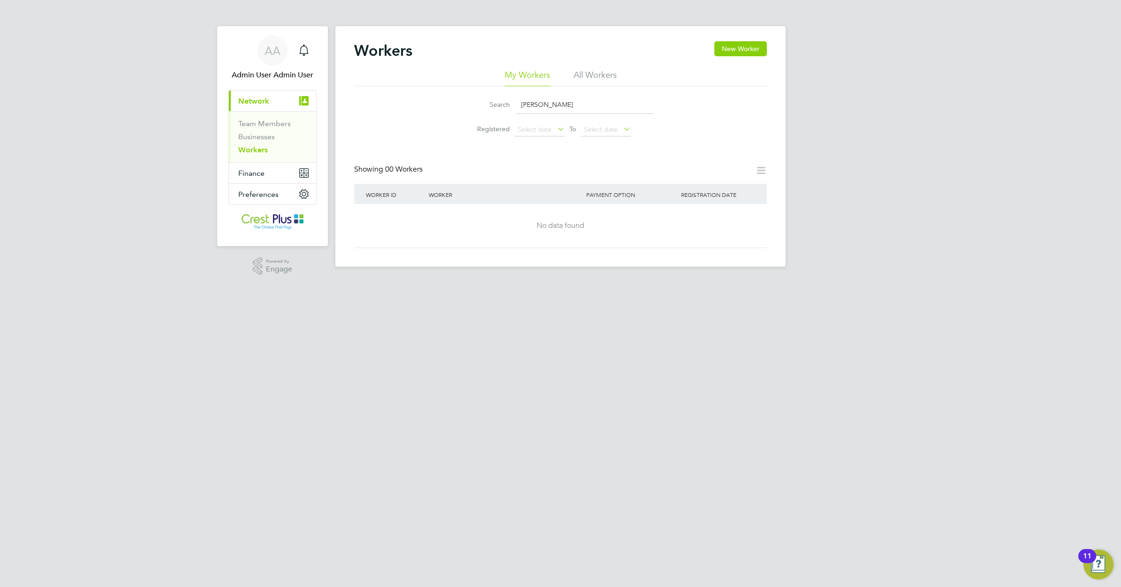
click at [611, 101] on input "HAYKARAM MARTIROSYAN" at bounding box center [584, 105] width 137 height 18
drag, startPoint x: 595, startPoint y: 104, endPoint x: 470, endPoint y: 106, distance: 124.3
click at [470, 106] on div "Search HAYKARAM MARTIROSYAN" at bounding box center [561, 105] width 186 height 18
paste input "WIESLAW ZATORSKI"
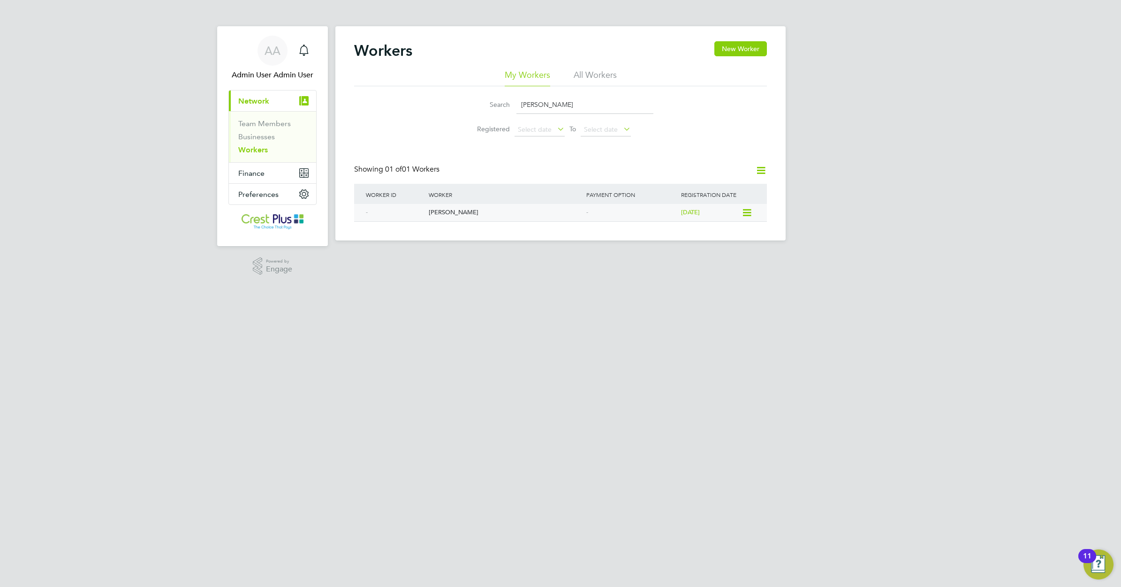
type input "WIESLAW ZATORSKI"
click at [439, 211] on div "Wieslaw Zatorski" at bounding box center [505, 212] width 158 height 17
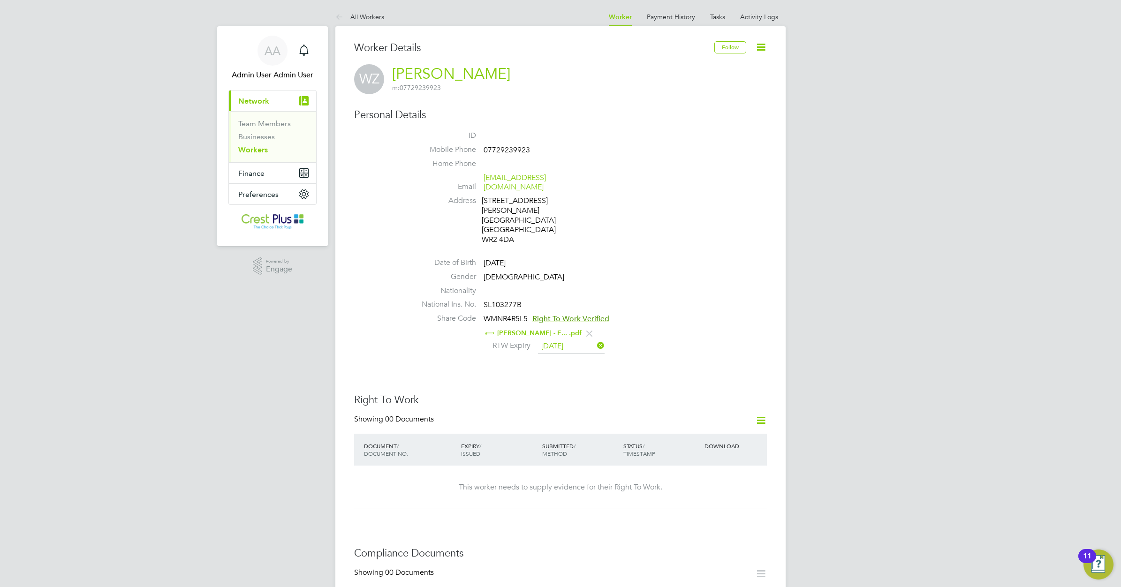
drag, startPoint x: 564, startPoint y: 363, endPoint x: 627, endPoint y: 341, distance: 66.7
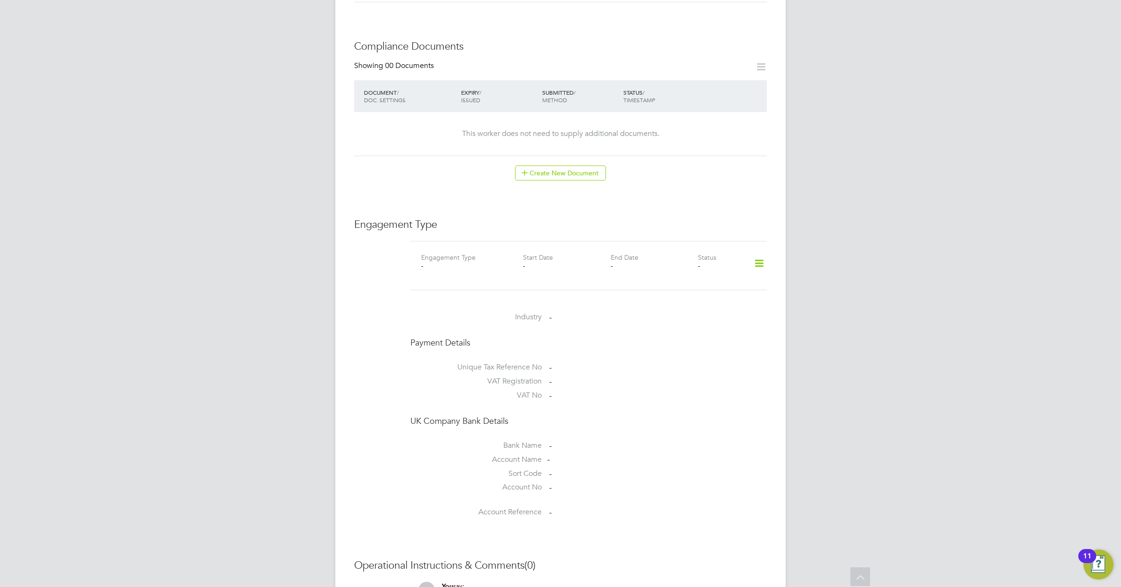
scroll to position [528, 0]
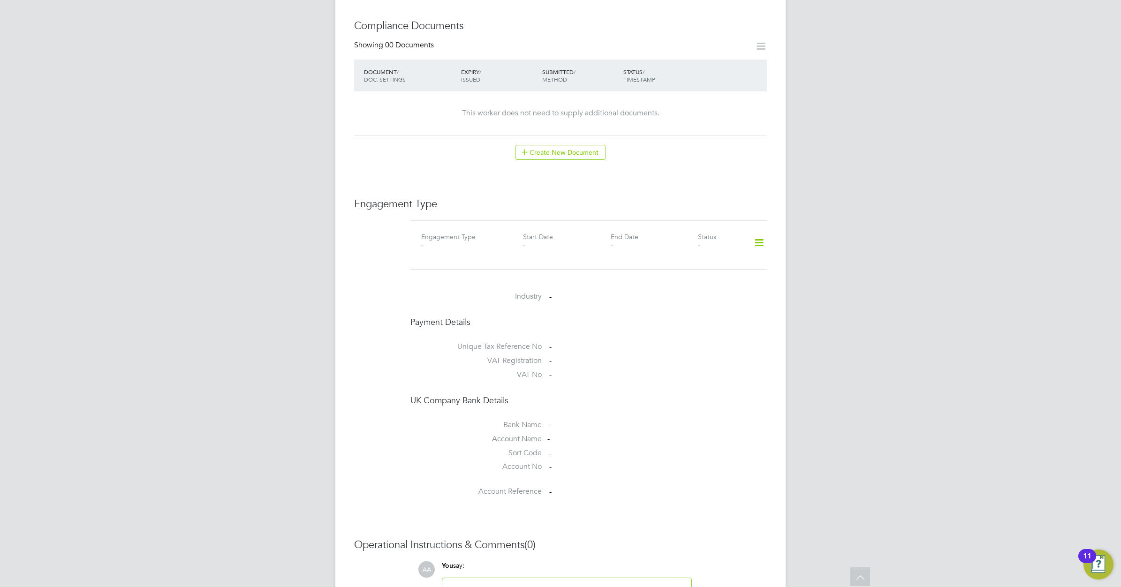
click at [761, 232] on icon at bounding box center [759, 243] width 16 height 22
click at [705, 261] on li "Add Engagement Type" at bounding box center [711, 264] width 106 height 13
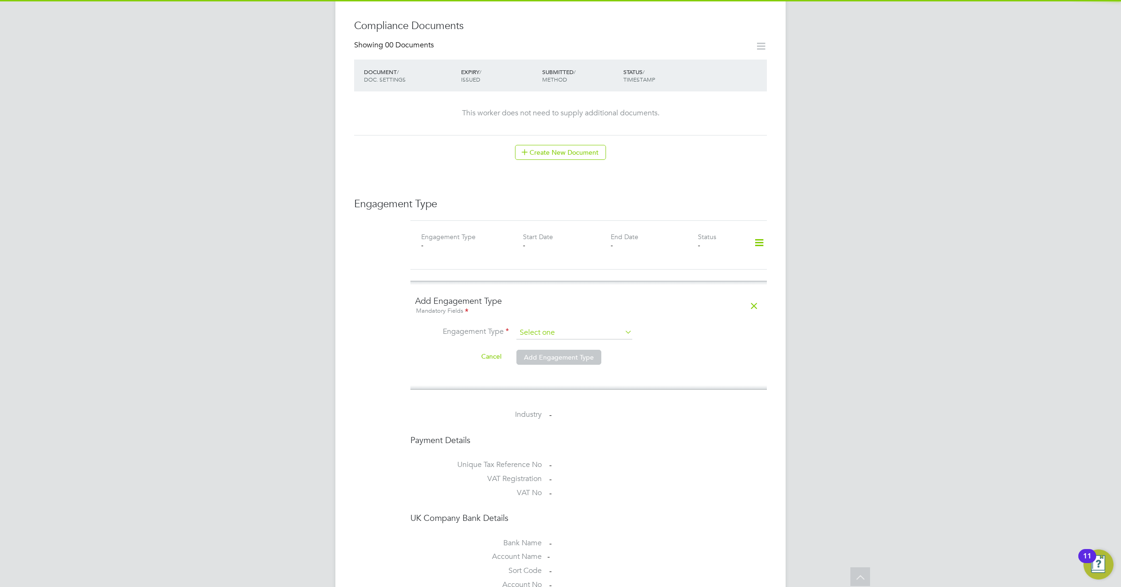
click at [587, 326] on input at bounding box center [574, 332] width 116 height 13
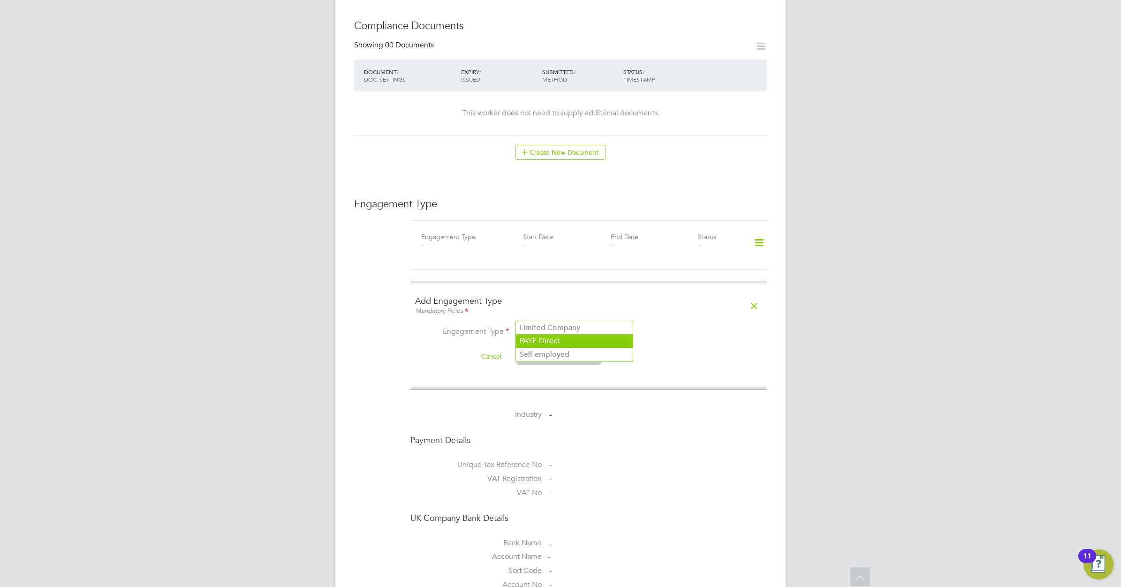
click at [566, 340] on li "PAYE Direct" at bounding box center [574, 341] width 117 height 14
type input "PAYE Direct"
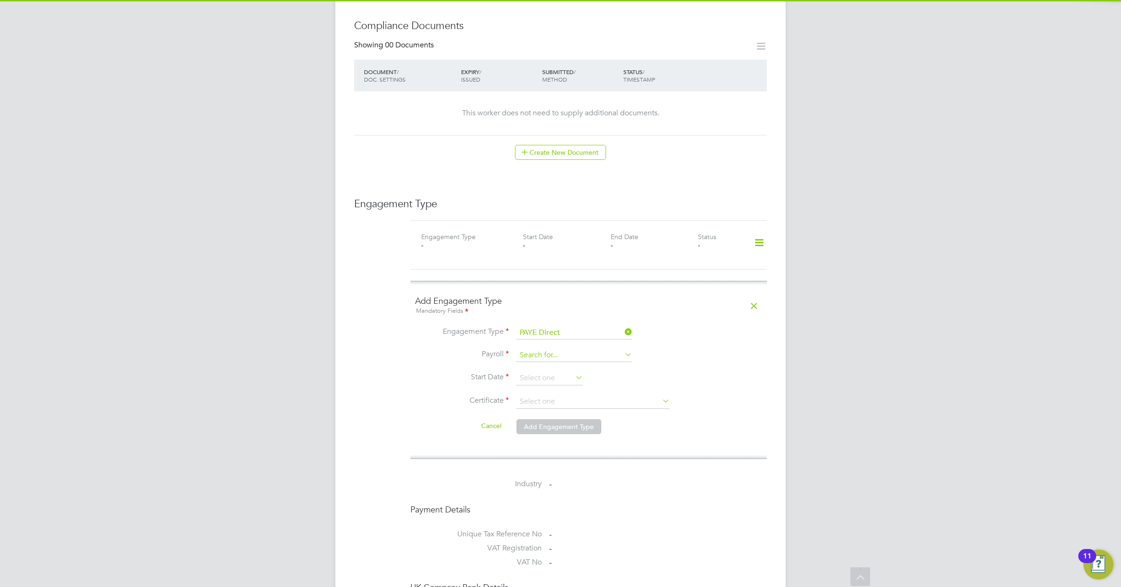
click at [555, 349] on input at bounding box center [574, 355] width 116 height 13
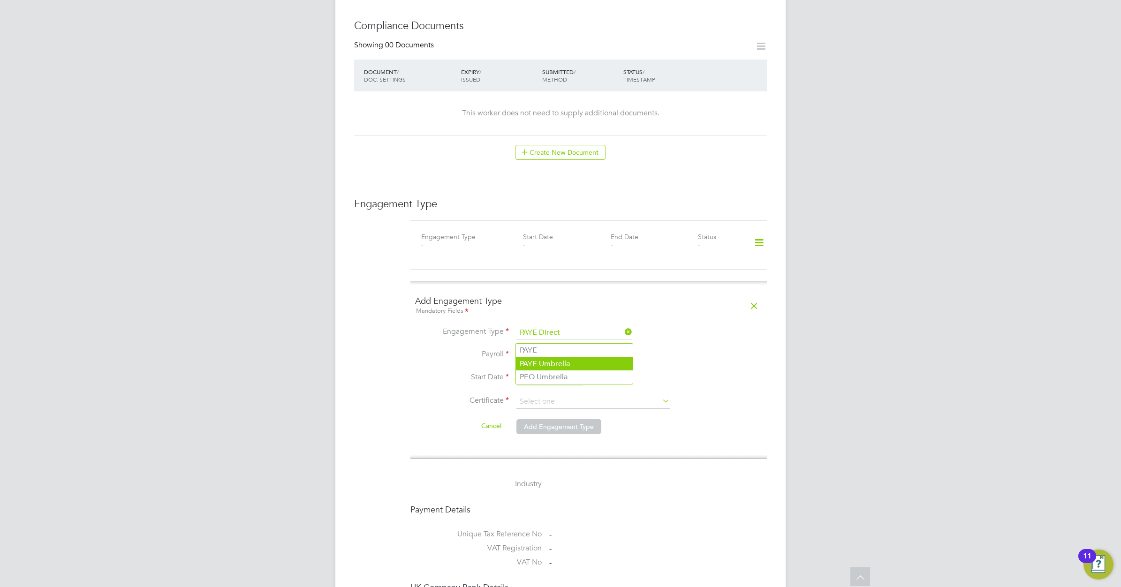
click at [544, 358] on li "PAYE Umbrella" at bounding box center [574, 364] width 117 height 14
type input "PAYE Umbrella"
click at [559, 371] on input at bounding box center [549, 378] width 67 height 14
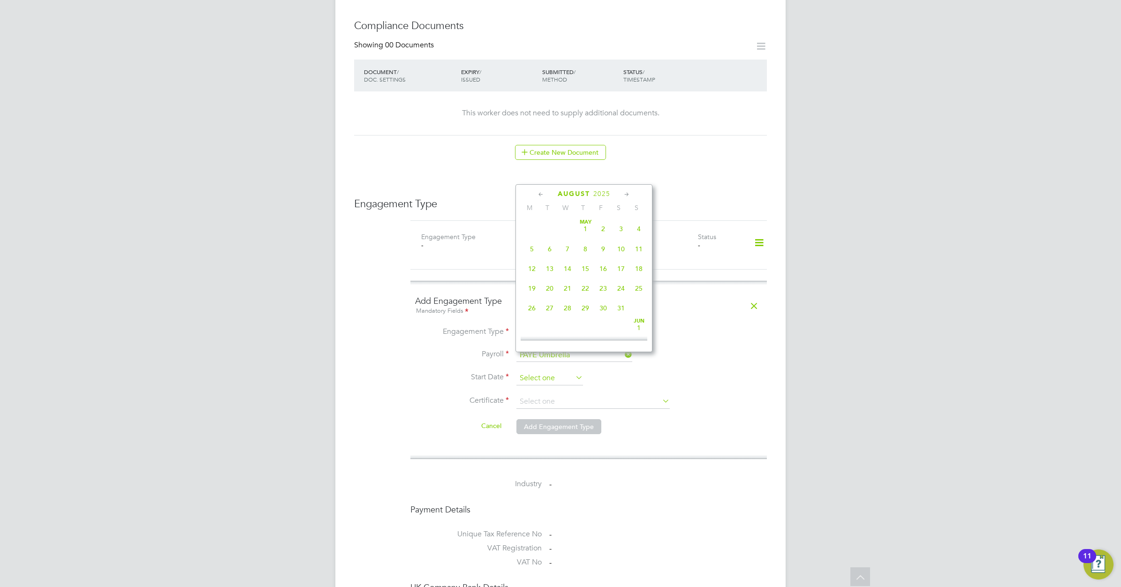
scroll to position [370, 0]
click at [538, 194] on icon at bounding box center [541, 194] width 9 height 10
click at [625, 196] on icon at bounding box center [626, 194] width 9 height 10
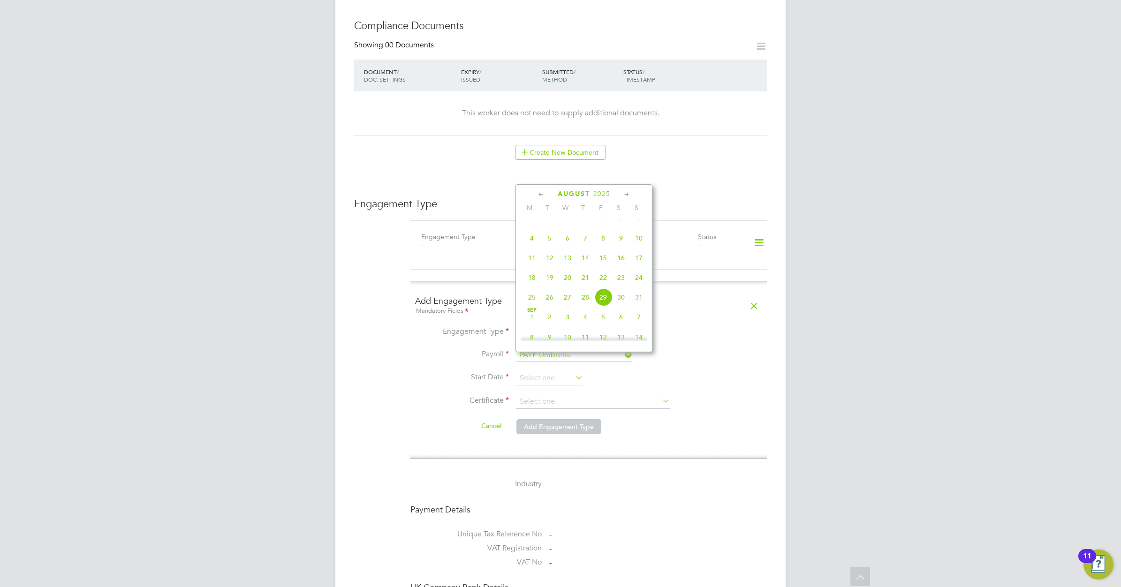
click at [584, 247] on span "7" at bounding box center [585, 238] width 18 height 18
type input "[DATE]"
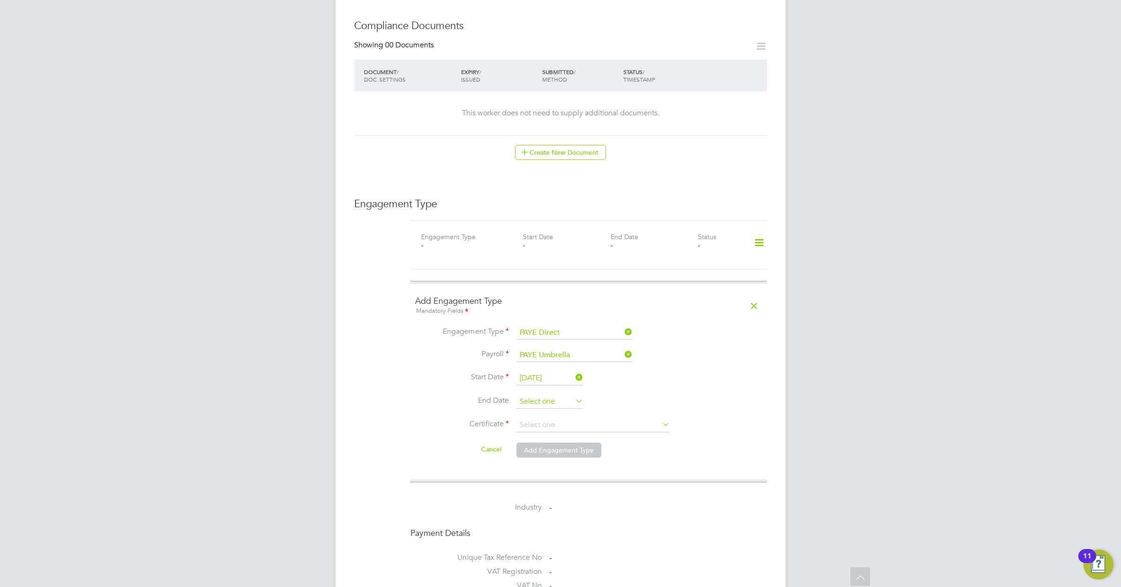
click at [554, 395] on input at bounding box center [549, 402] width 67 height 14
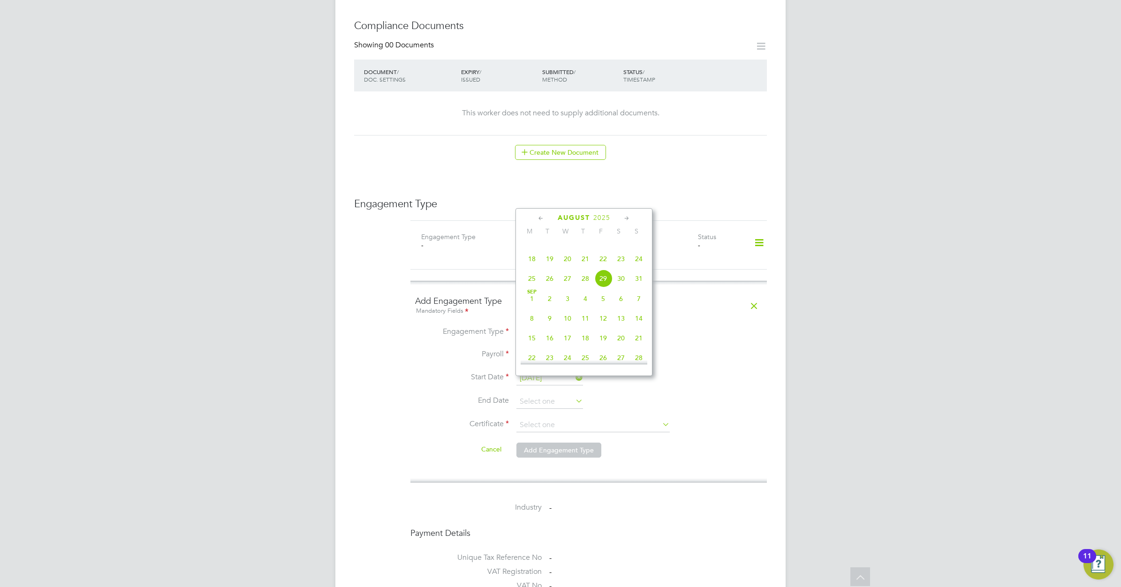
click at [625, 217] on icon at bounding box center [626, 218] width 9 height 10
drag, startPoint x: 623, startPoint y: 215, endPoint x: 631, endPoint y: 224, distance: 12.6
click at [624, 216] on icon at bounding box center [626, 218] width 9 height 10
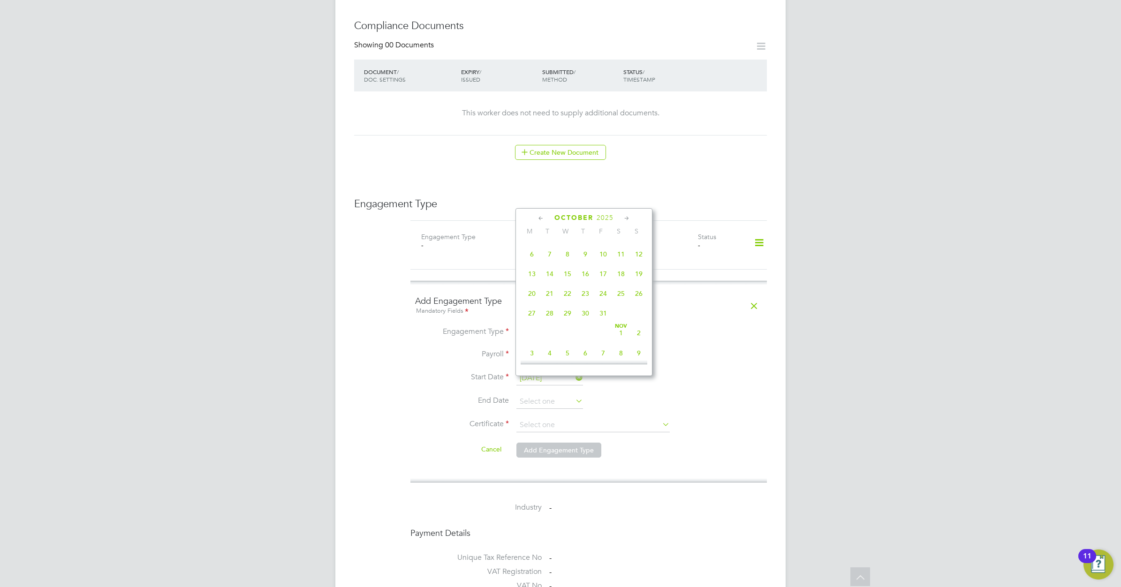
scroll to position [635, 0]
click at [601, 259] on span "7" at bounding box center [603, 251] width 18 height 18
type input "07 Nov 2025"
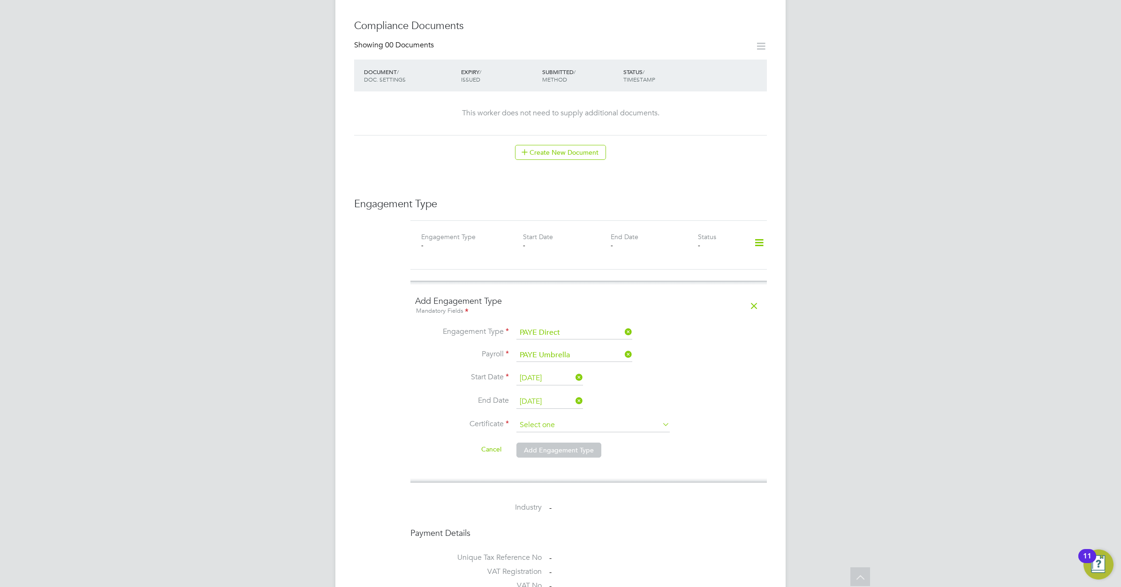
click at [600, 418] on input at bounding box center [592, 425] width 153 height 14
click at [587, 427] on li "No, worker doesn't have a P45 certificate" at bounding box center [593, 433] width 154 height 12
type input "No, worker doesn't have a P45 certificate"
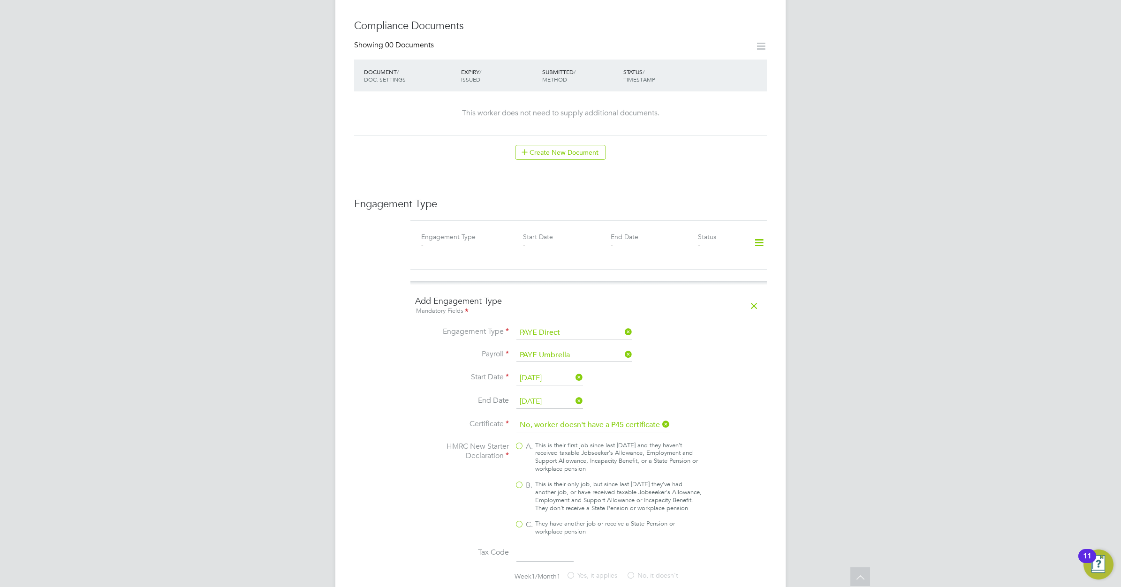
click at [528, 481] on span "B." at bounding box center [529, 486] width 7 height 10
click at [0, 0] on input "B. This is their only job, but since last [DATE] they’ve had another job, or ha…" at bounding box center [0, 0] width 0 height 0
type input "1257L"
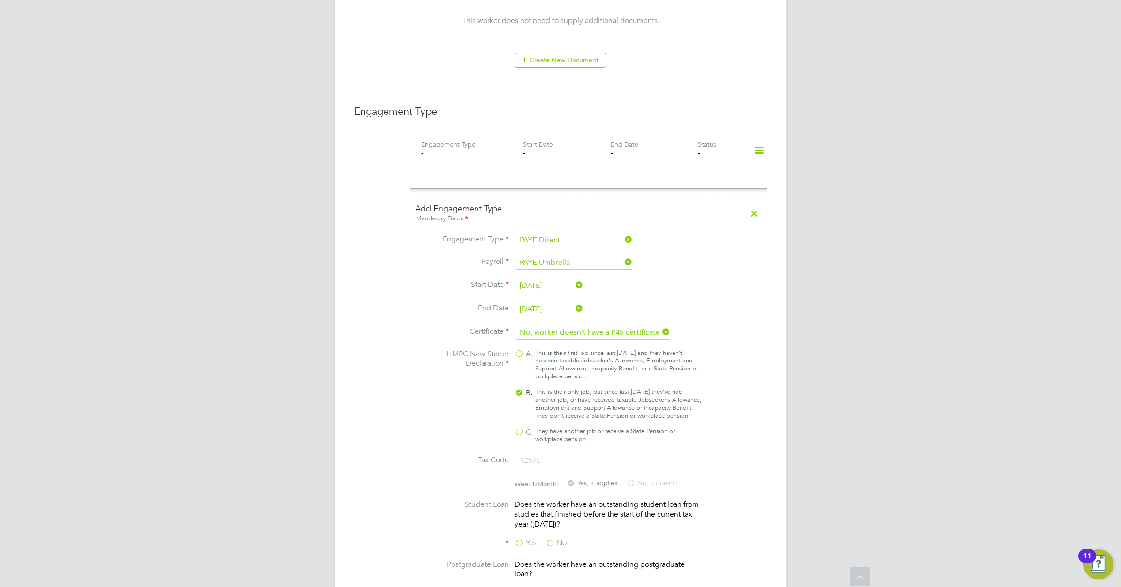
scroll to position [645, 0]
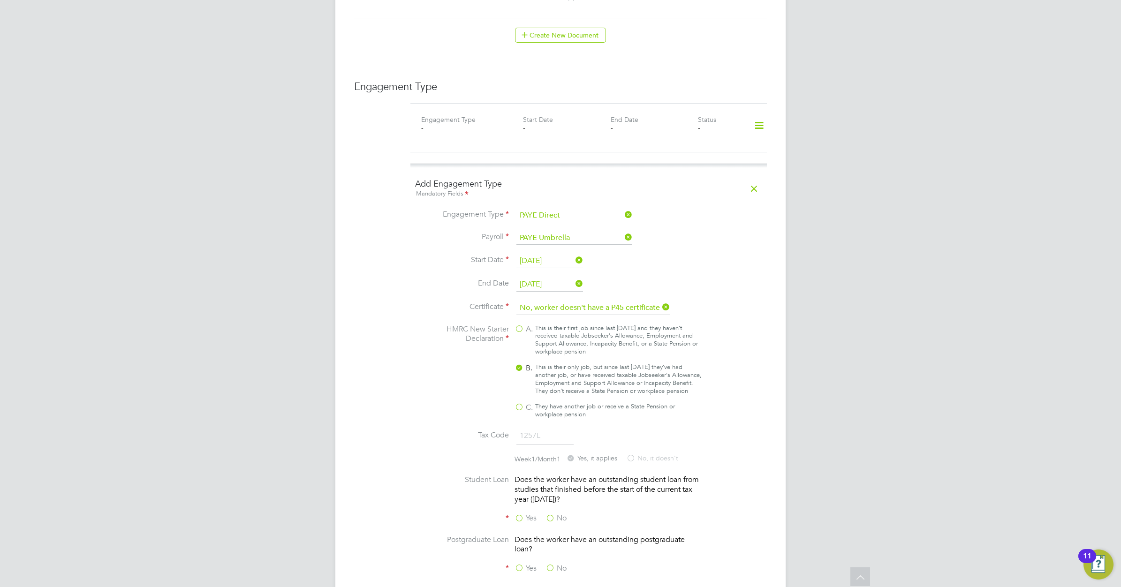
click at [553, 514] on label "No" at bounding box center [555, 519] width 21 height 10
click at [0, 0] on input "No" at bounding box center [0, 0] width 0 height 0
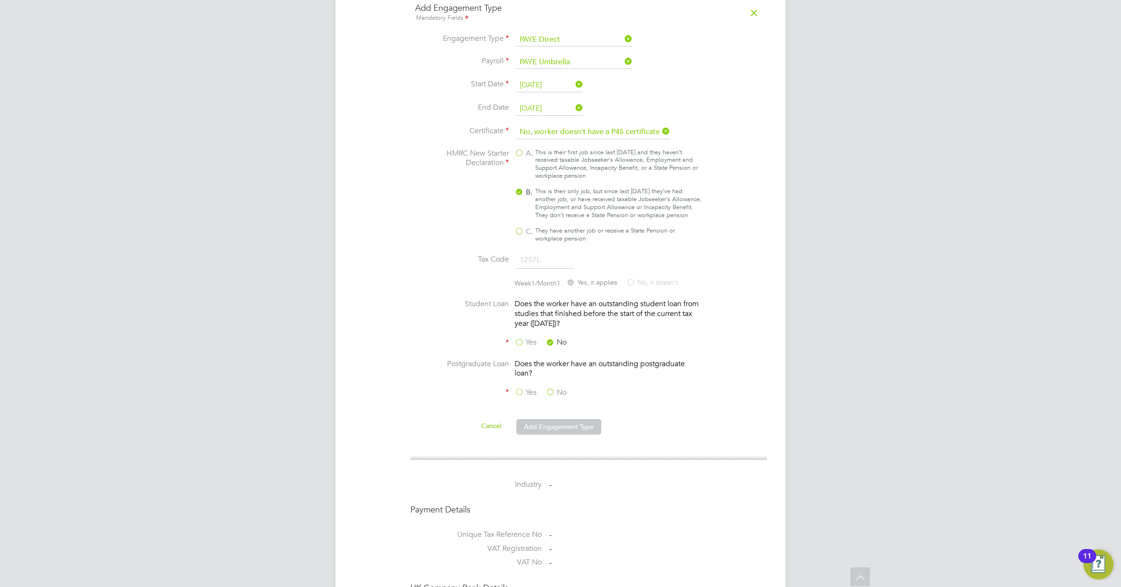
click at [553, 388] on label "No" at bounding box center [555, 393] width 21 height 10
click at [0, 0] on input "No" at bounding box center [0, 0] width 0 height 0
click at [565, 419] on button "Add Engagement Type" at bounding box center [558, 426] width 85 height 15
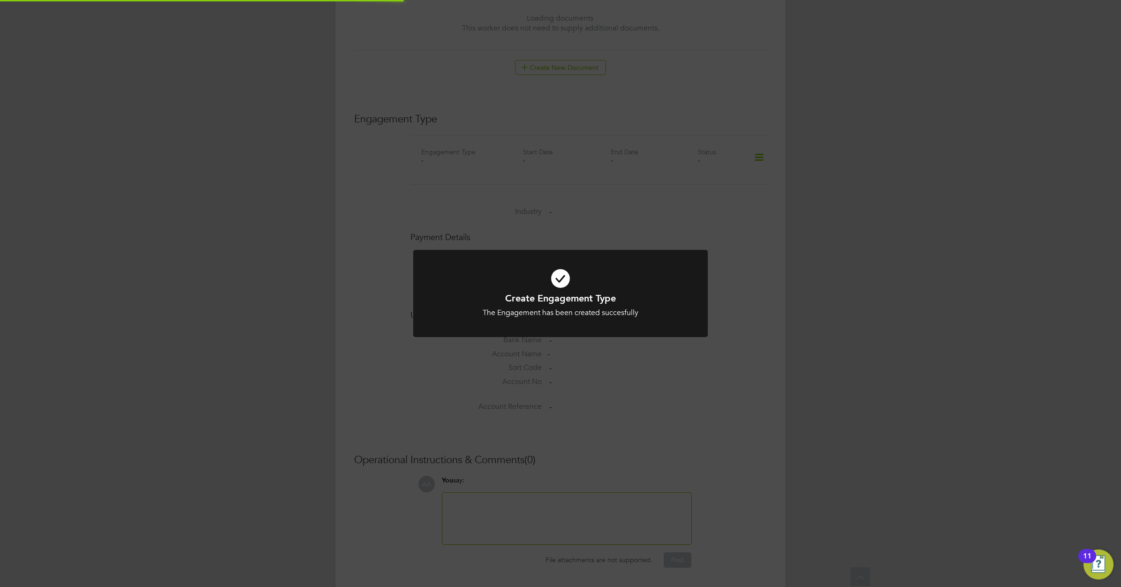
scroll to position [655, 0]
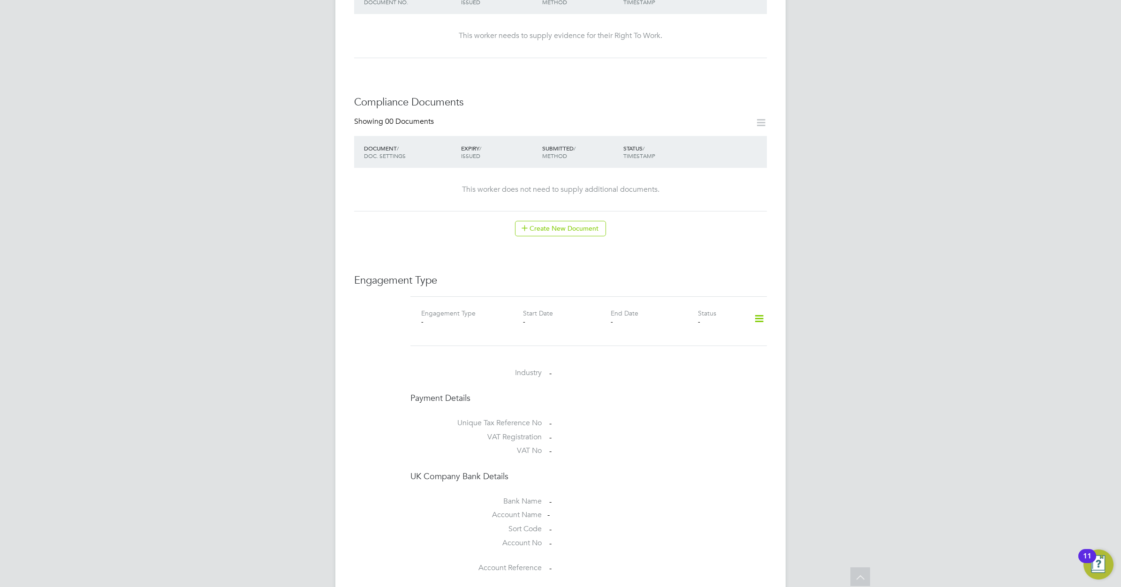
scroll to position [410, 0]
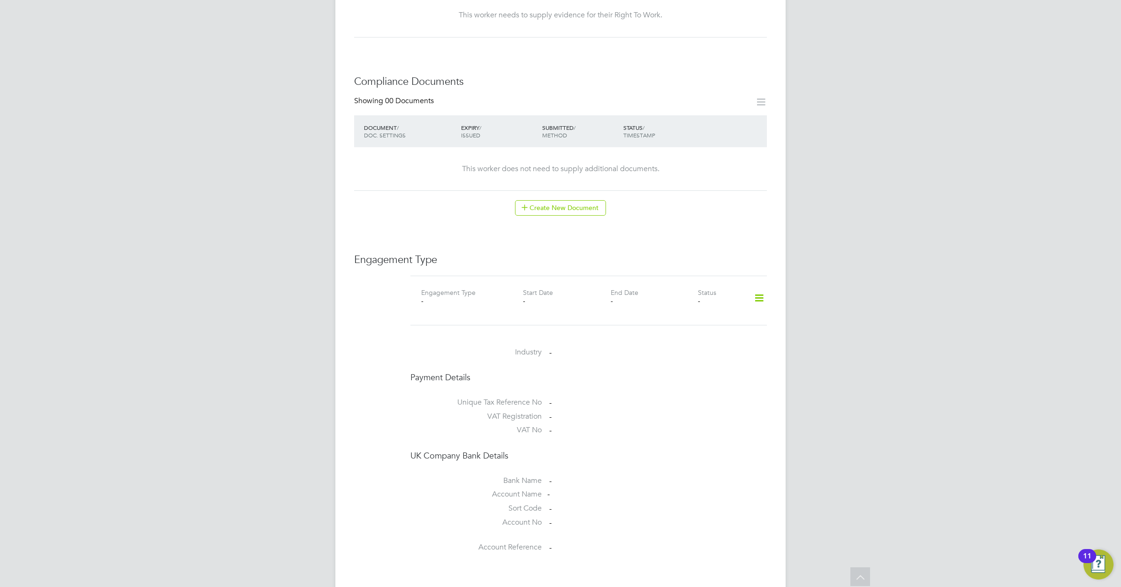
click at [760, 289] on icon at bounding box center [759, 298] width 16 height 22
click at [692, 327] on li "Add Engagement Type" at bounding box center [711, 329] width 106 height 13
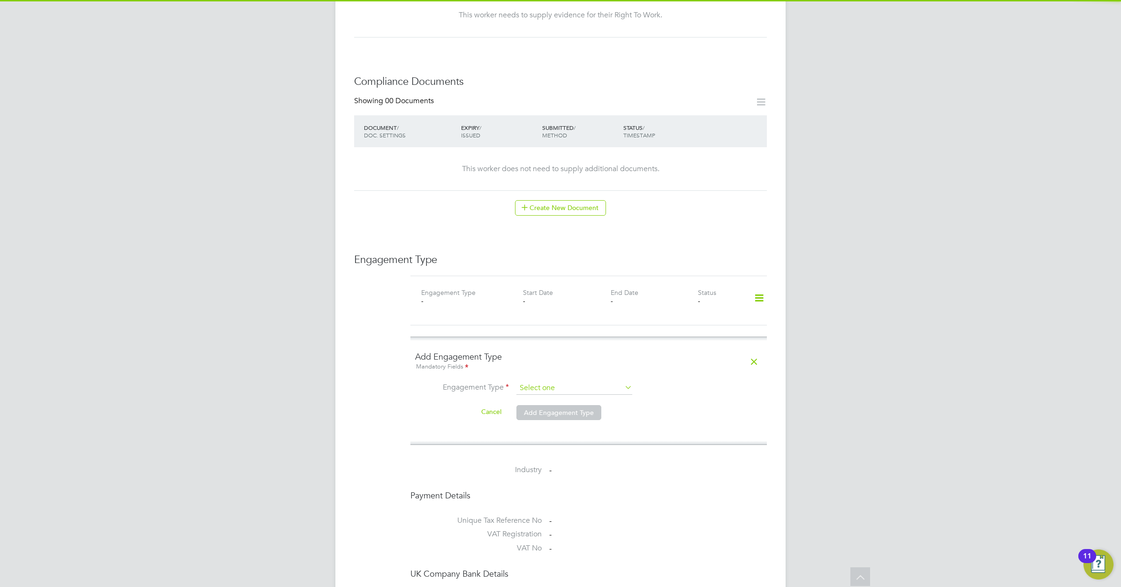
click at [606, 382] on input at bounding box center [574, 388] width 116 height 13
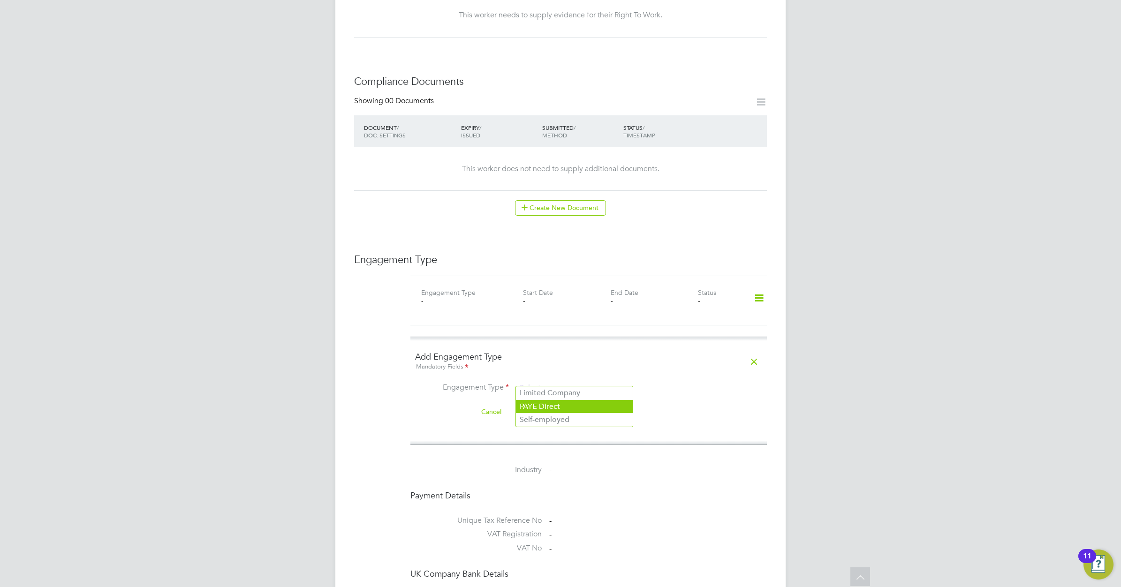
click at [552, 404] on li "PAYE Direct" at bounding box center [574, 407] width 117 height 14
type input "PAYE Direct"
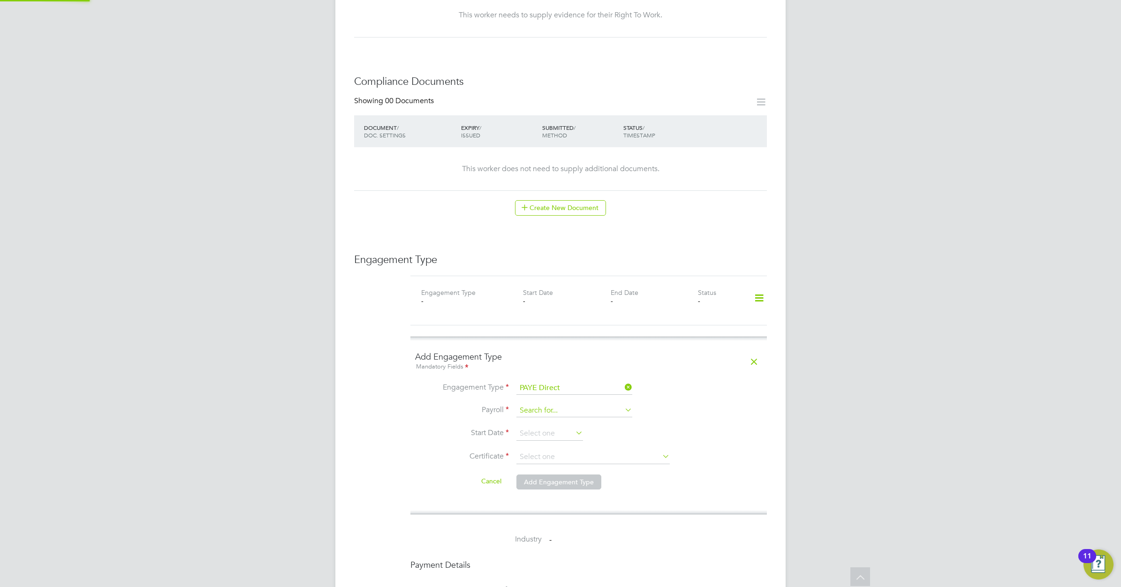
click at [559, 404] on input at bounding box center [574, 410] width 116 height 13
click at [554, 423] on li "PAYE Umbrella" at bounding box center [574, 430] width 117 height 14
type input "PAYE Umbrella"
click at [564, 427] on input at bounding box center [549, 434] width 67 height 14
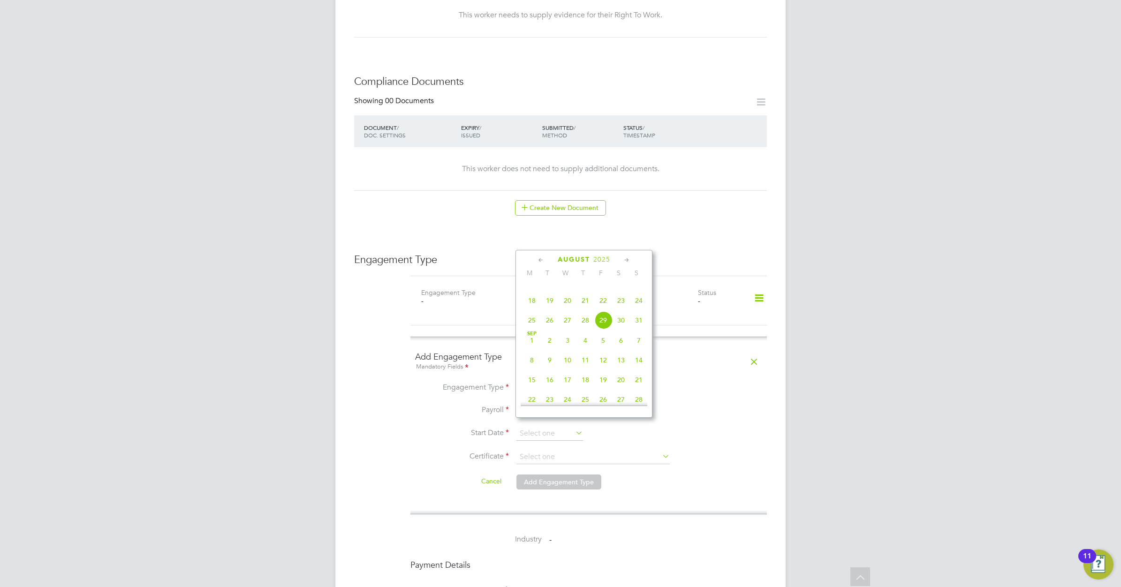
click at [538, 257] on icon at bounding box center [541, 260] width 9 height 10
click at [531, 374] on span "23" at bounding box center [532, 370] width 18 height 18
type input "23 Jun 2025"
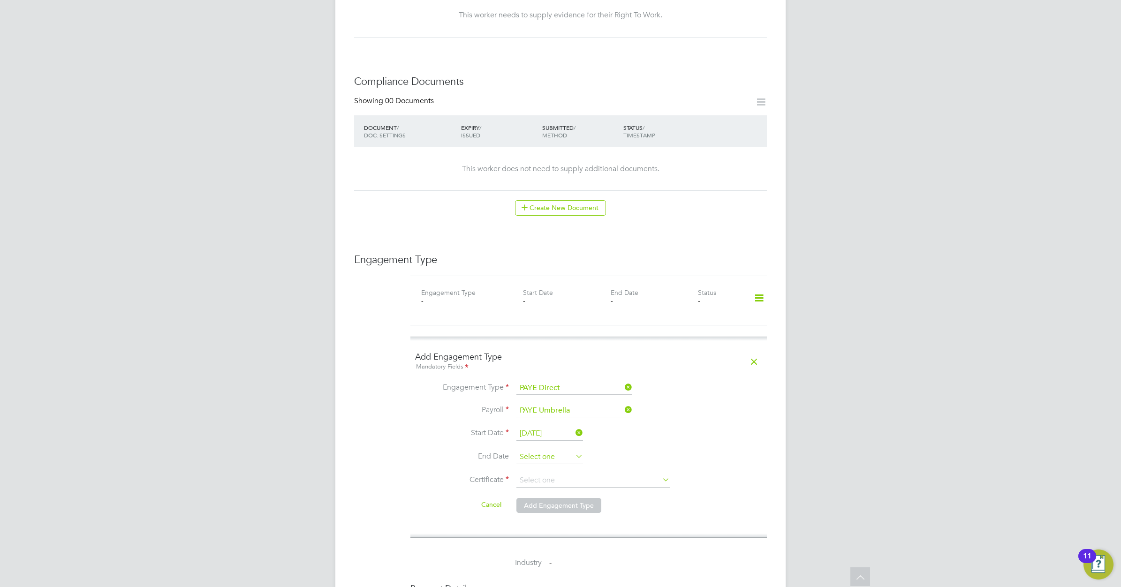
click at [552, 450] on input at bounding box center [549, 457] width 67 height 14
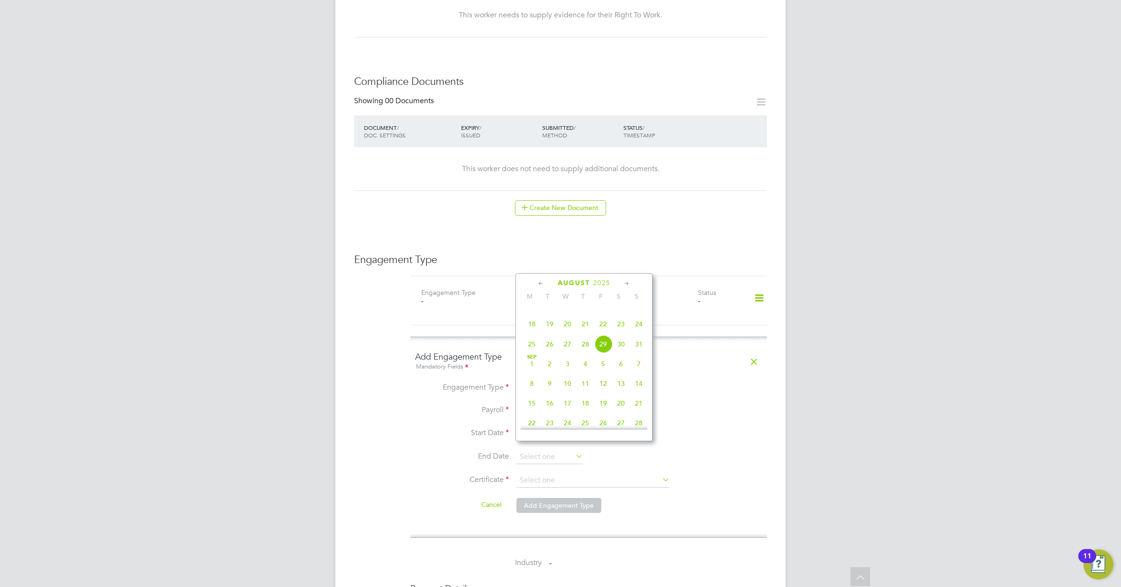
click at [637, 353] on span "31" at bounding box center [639, 344] width 18 height 18
type input "31 Aug 2025"
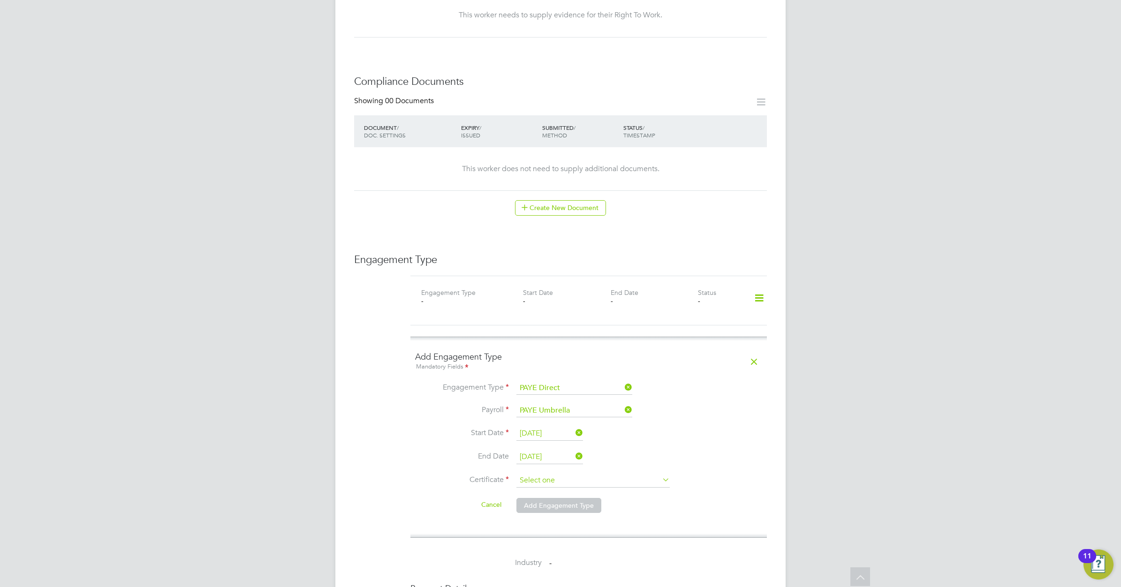
click at [579, 474] on input at bounding box center [592, 481] width 153 height 14
click at [578, 496] on li "No, worker doesn't have a P45 certificate" at bounding box center [593, 498] width 154 height 12
type input "No, worker doesn't have a P45 certificate"
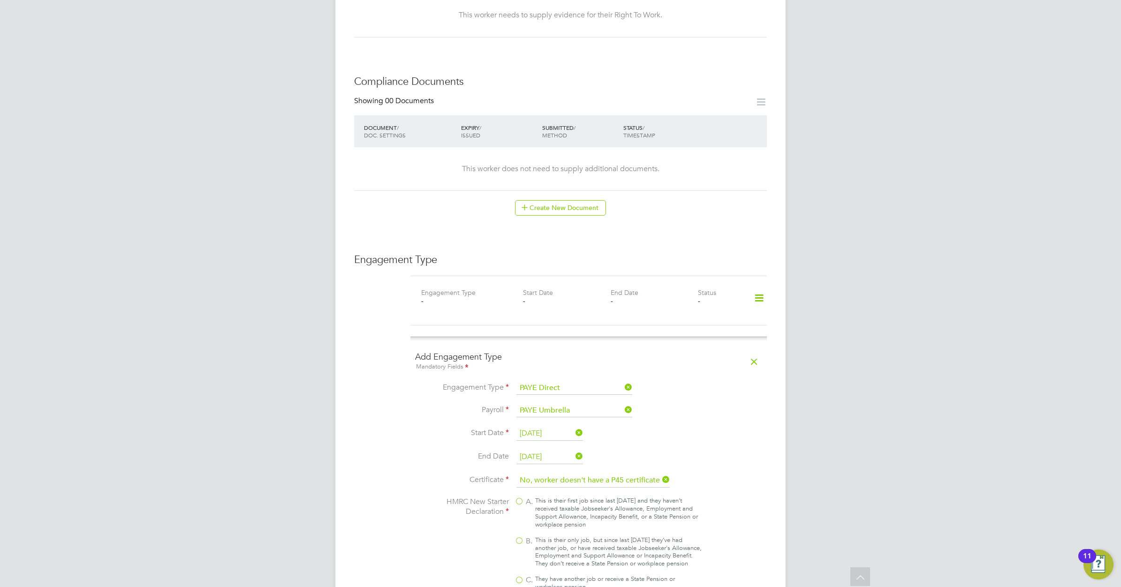
click at [523, 537] on label "B. This is their only job, but since last [DATE] they’ve had another job, or ha…" at bounding box center [608, 553] width 188 height 32
click at [0, 0] on input "B. This is their only job, but since last [DATE] they’ve had another job, or ha…" at bounding box center [0, 0] width 0 height 0
type input "1257L"
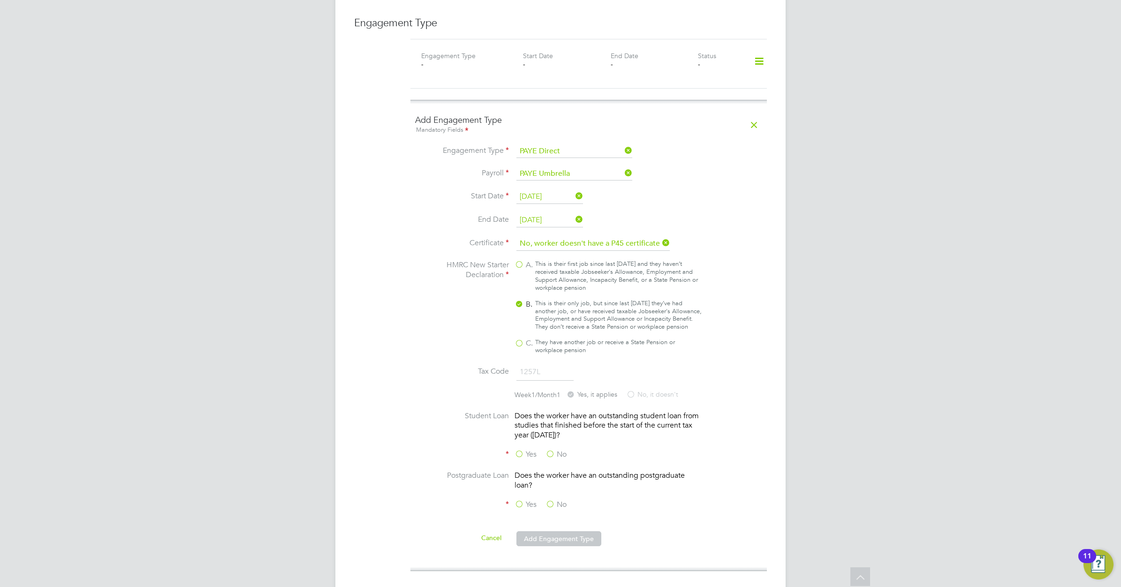
scroll to position [703, 0]
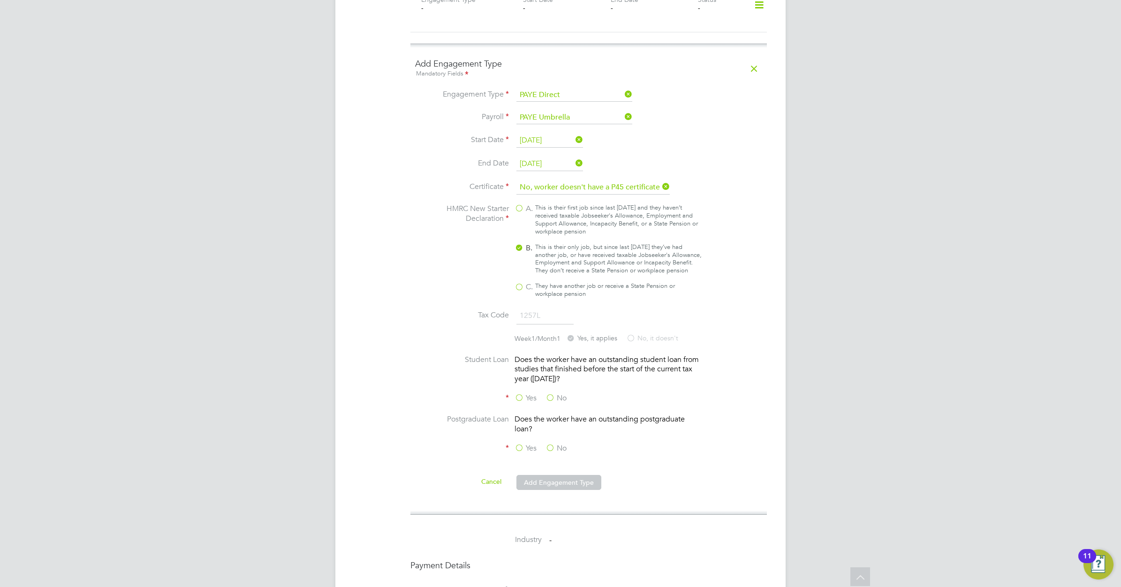
drag, startPoint x: 549, startPoint y: 397, endPoint x: 550, endPoint y: 416, distance: 18.3
click at [549, 397] on label "No" at bounding box center [555, 398] width 21 height 10
click at [0, 0] on input "No" at bounding box center [0, 0] width 0 height 0
drag, startPoint x: 556, startPoint y: 446, endPoint x: 561, endPoint y: 476, distance: 31.5
click at [556, 447] on label "No" at bounding box center [555, 449] width 21 height 10
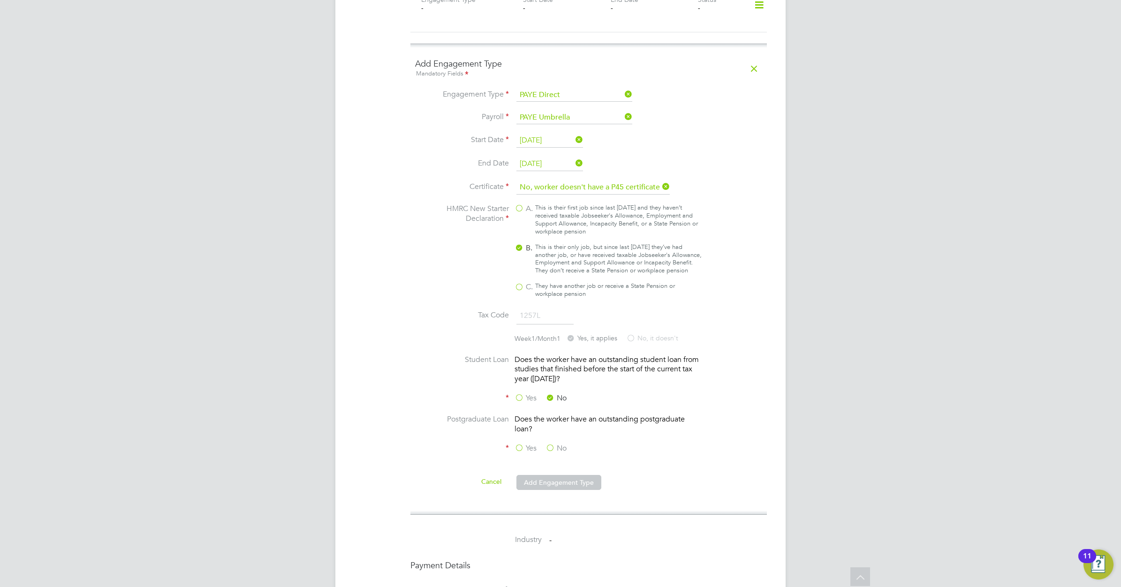
click at [0, 0] on input "No" at bounding box center [0, 0] width 0 height 0
click at [563, 484] on button "Add Engagement Type" at bounding box center [558, 482] width 85 height 15
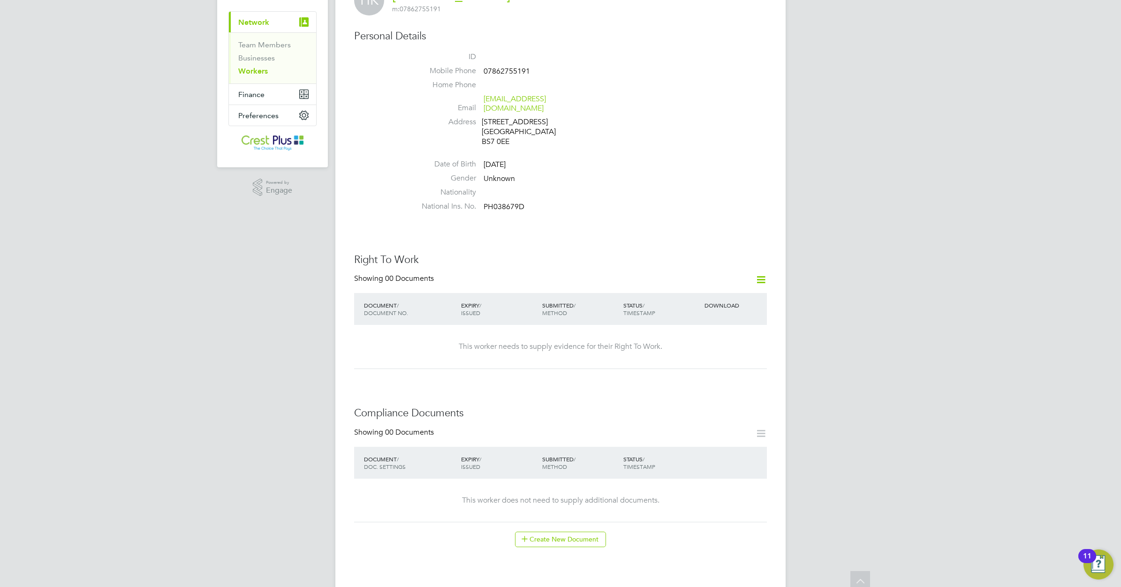
scroll to position [0, 0]
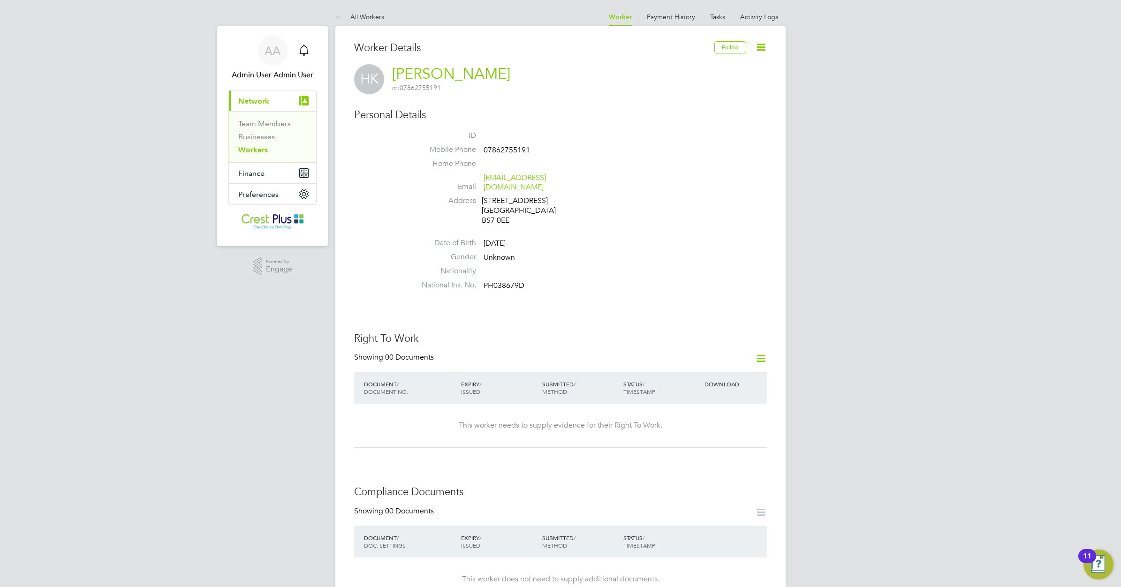
drag, startPoint x: 258, startPoint y: 150, endPoint x: 265, endPoint y: 151, distance: 6.6
click at [258, 150] on link "Workers" at bounding box center [253, 149] width 30 height 9
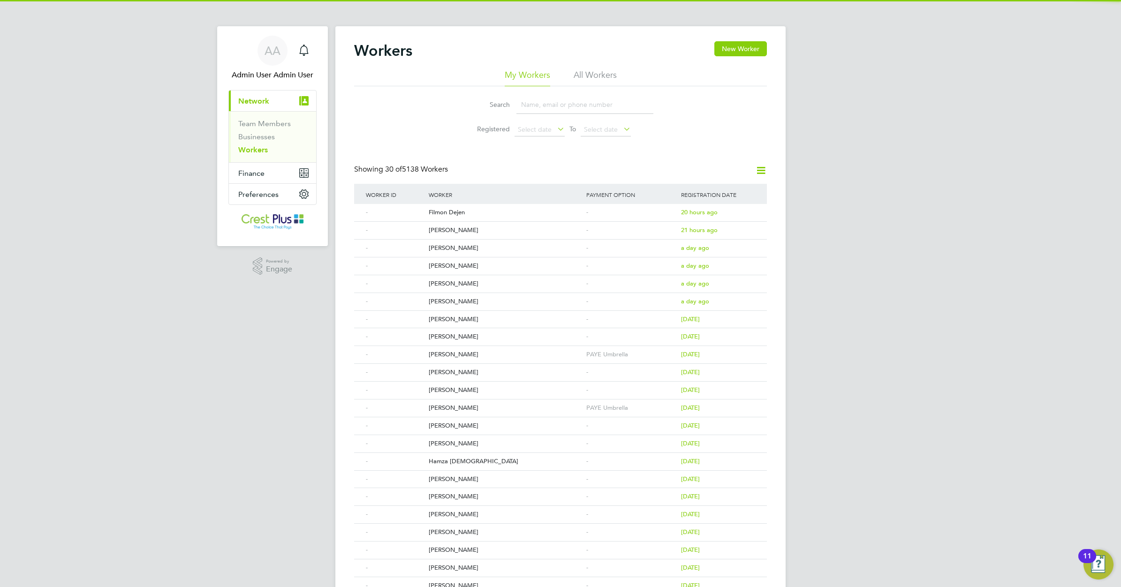
click at [536, 102] on input at bounding box center [584, 105] width 137 height 18
paste input "DECLAN BOWEN"
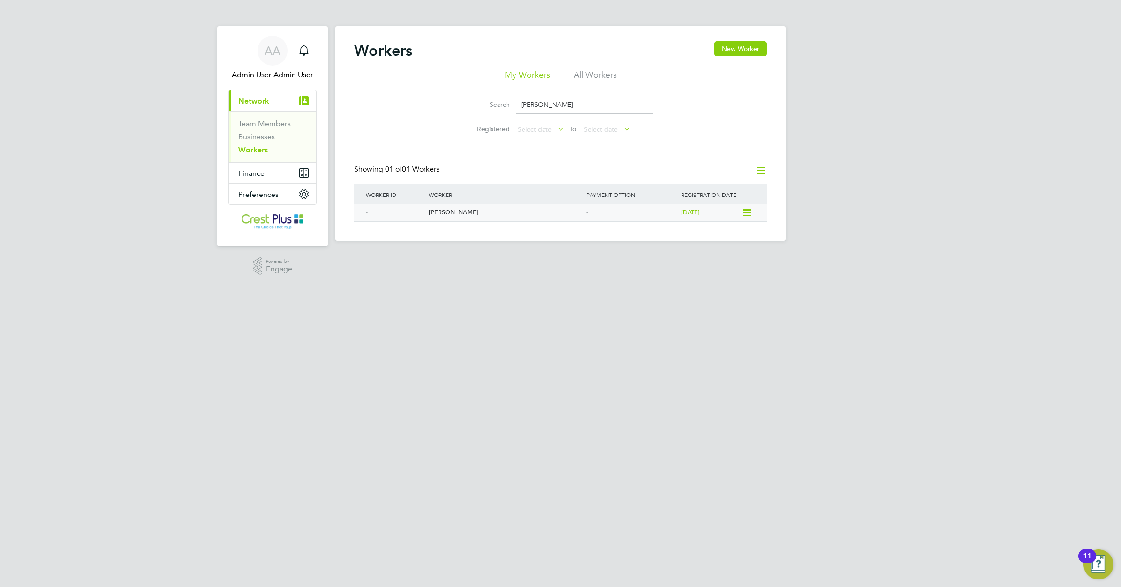
type input "DECLAN BOWEN"
click at [442, 209] on div "Declan Bowen" at bounding box center [505, 212] width 158 height 17
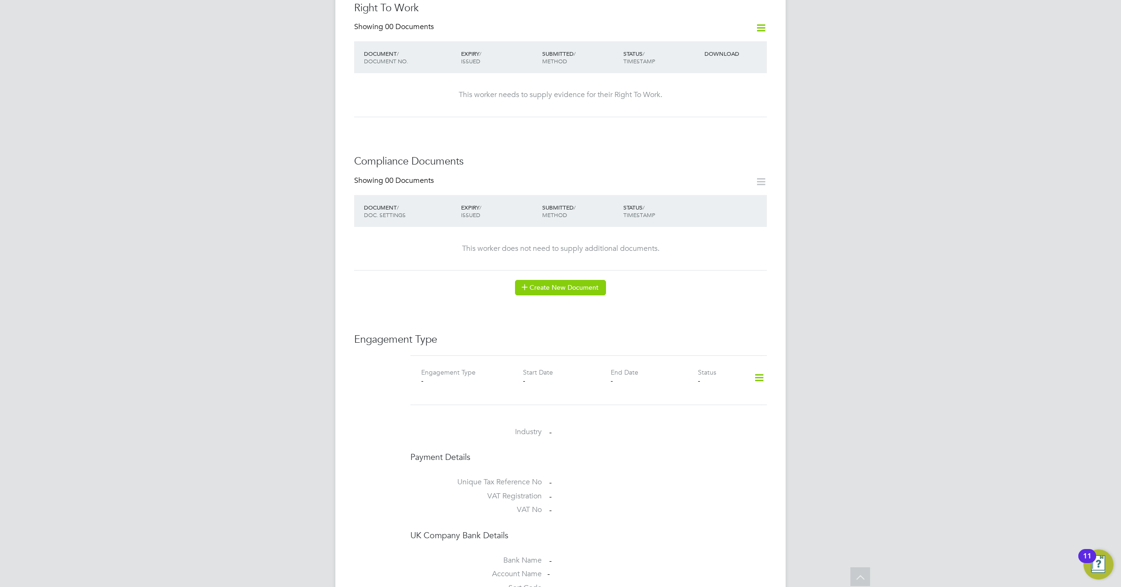
scroll to position [352, 0]
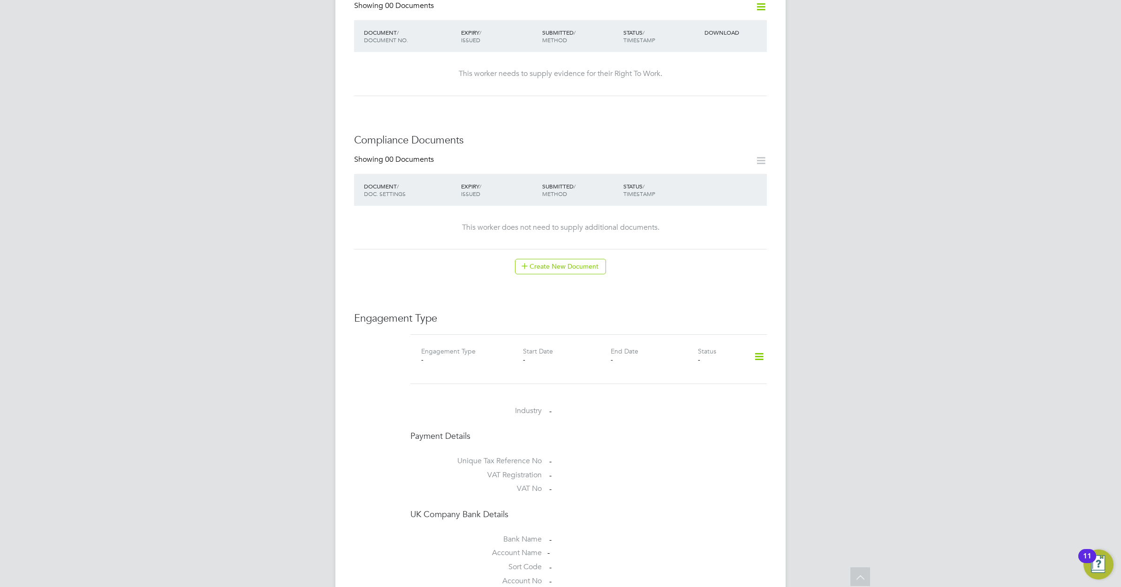
click at [757, 346] on icon at bounding box center [759, 357] width 16 height 22
click at [702, 386] on li "Add Engagement Type" at bounding box center [711, 388] width 106 height 13
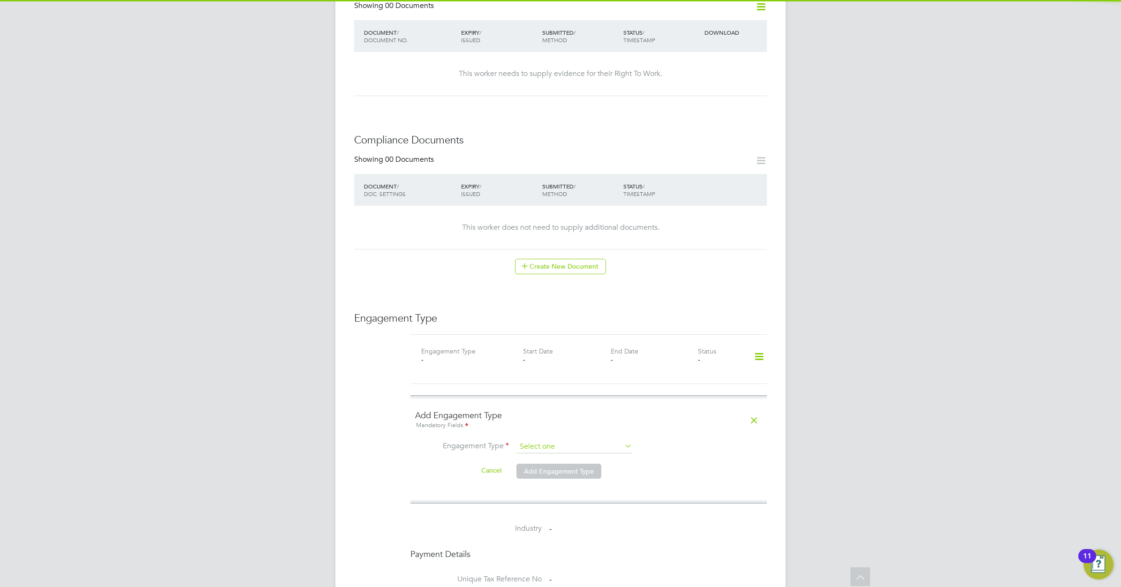
click at [595, 440] on input at bounding box center [574, 446] width 116 height 13
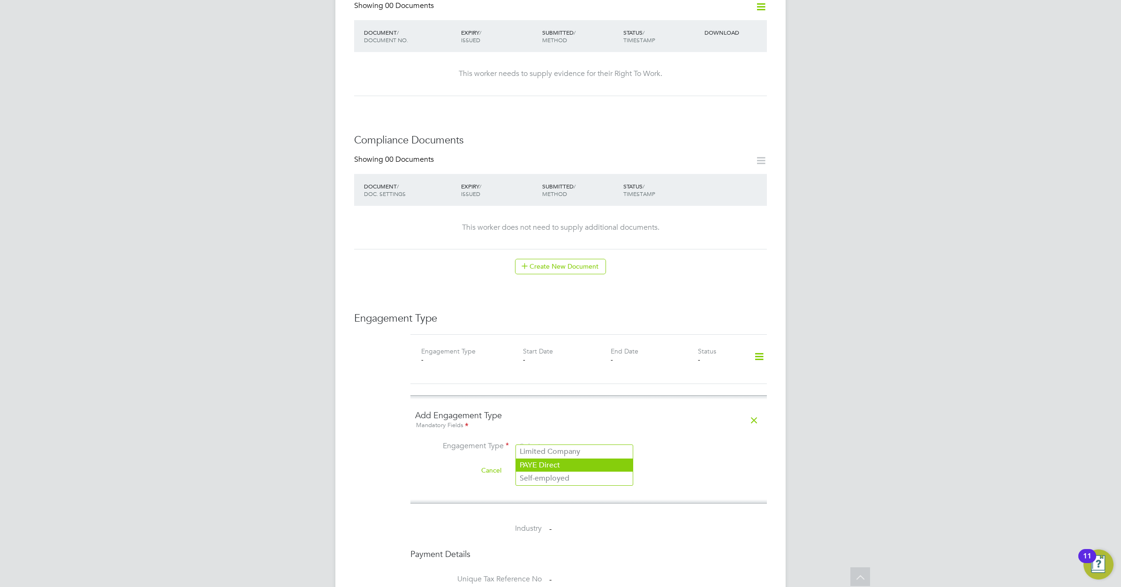
click at [566, 470] on li "PAYE Direct" at bounding box center [574, 466] width 117 height 14
type input "PAYE Direct"
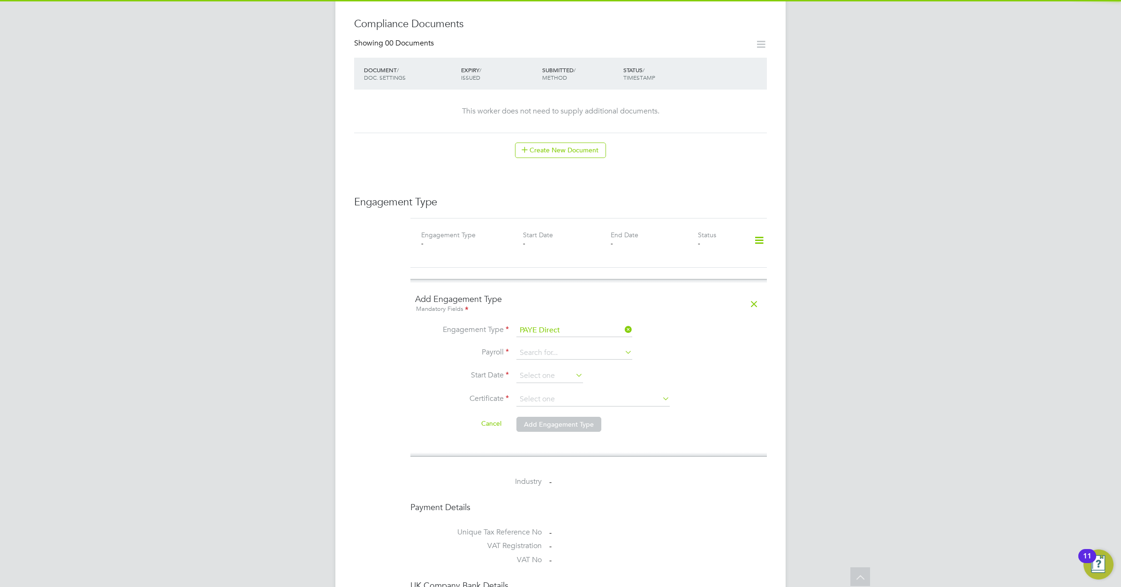
scroll to position [469, 0]
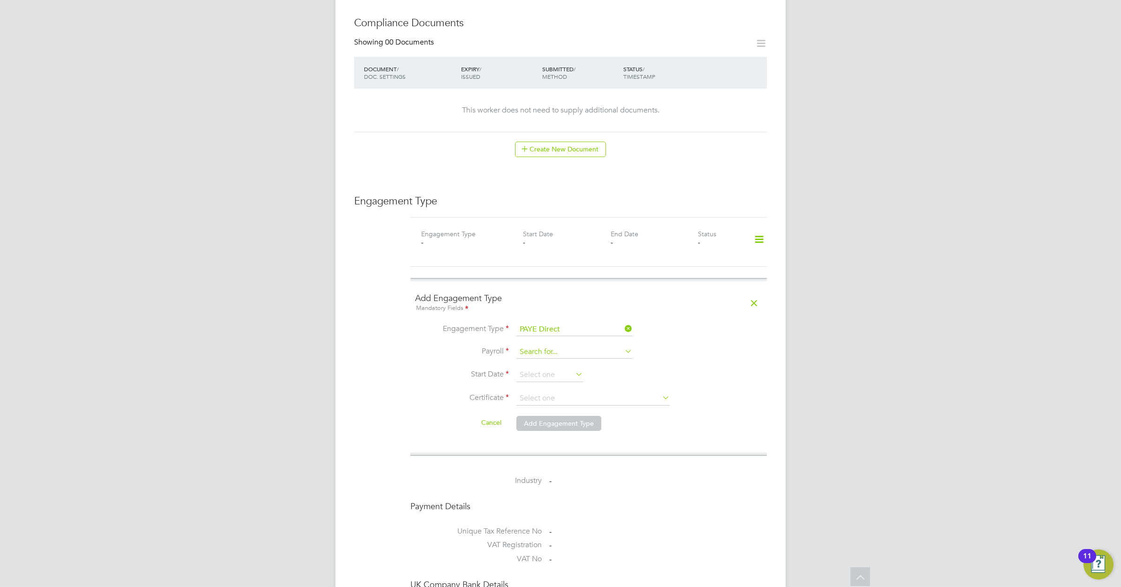
click at [577, 346] on input at bounding box center [574, 352] width 116 height 13
click at [561, 371] on li "PAYE Umbrella" at bounding box center [574, 371] width 117 height 14
type input "PAYE Umbrella"
click at [567, 368] on input at bounding box center [549, 375] width 67 height 14
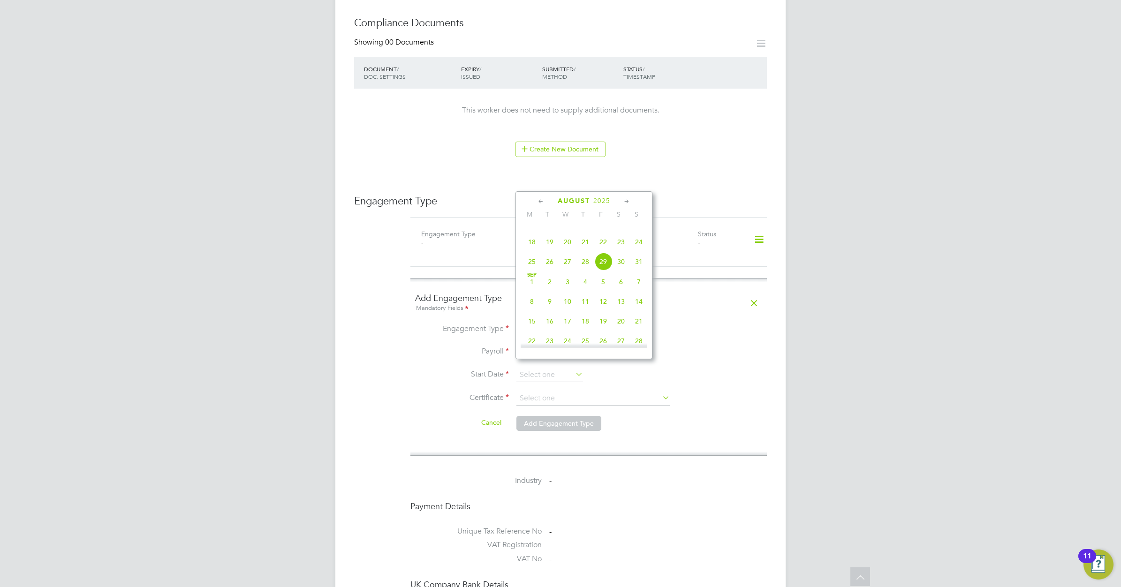
click at [538, 200] on icon at bounding box center [541, 202] width 9 height 10
click at [627, 201] on icon at bounding box center [626, 202] width 9 height 10
click at [532, 253] on span "4" at bounding box center [532, 245] width 18 height 18
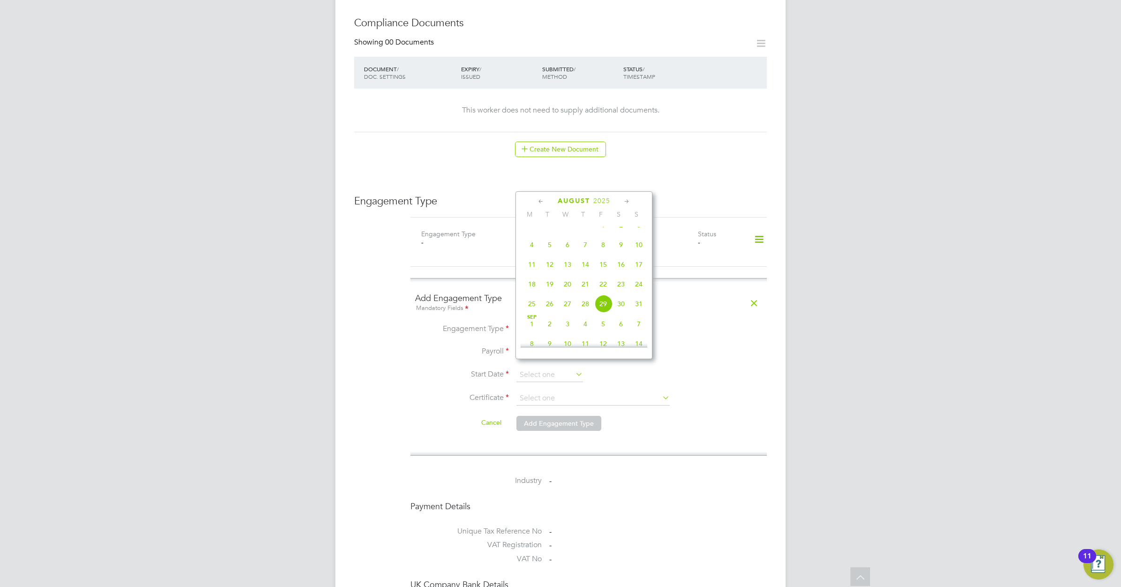
type input "04 Aug 2025"
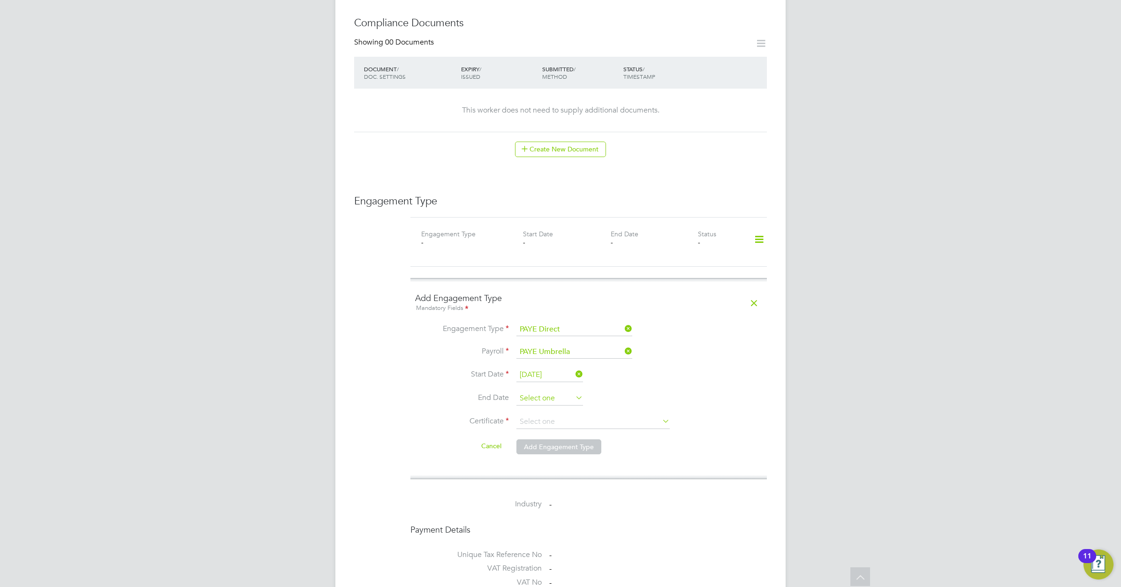
click at [566, 392] on input at bounding box center [549, 399] width 67 height 14
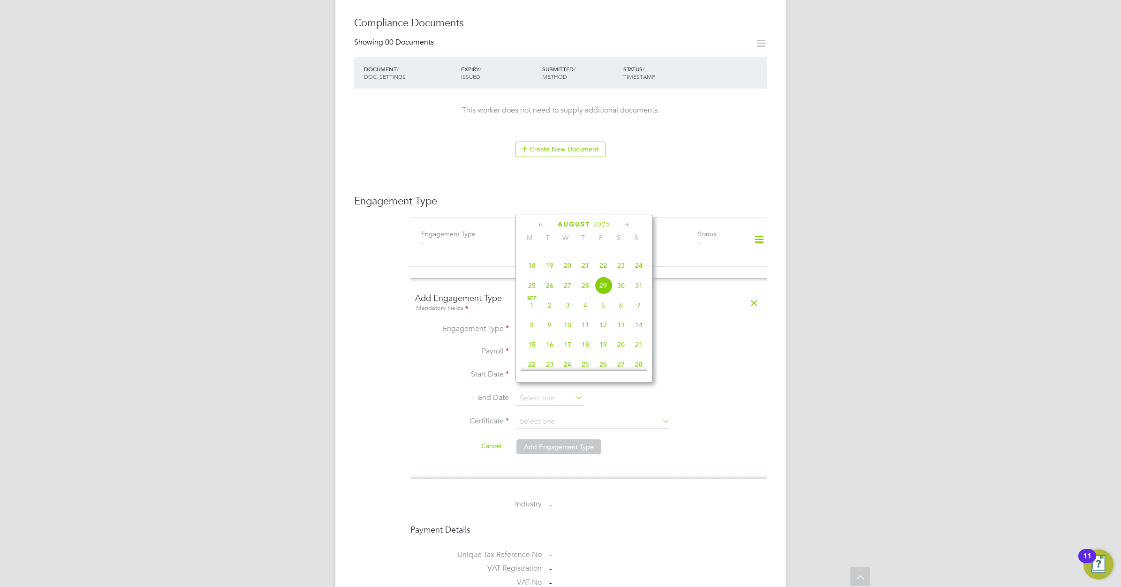
click at [627, 224] on icon at bounding box center [626, 225] width 9 height 10
click at [586, 254] on span "4" at bounding box center [585, 245] width 18 height 18
type input "04 Sep 2025"
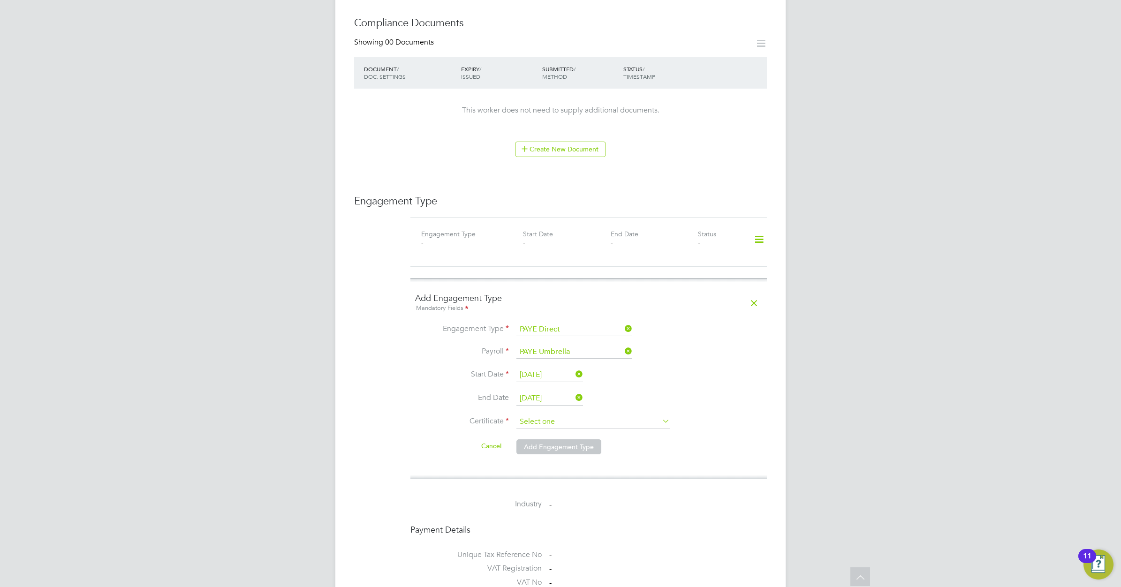
click at [591, 415] on input at bounding box center [592, 422] width 153 height 14
click at [578, 441] on li "No, worker doesn't have a P45 certificate" at bounding box center [593, 439] width 154 height 12
type input "No, worker doesn't have a P45 certificate"
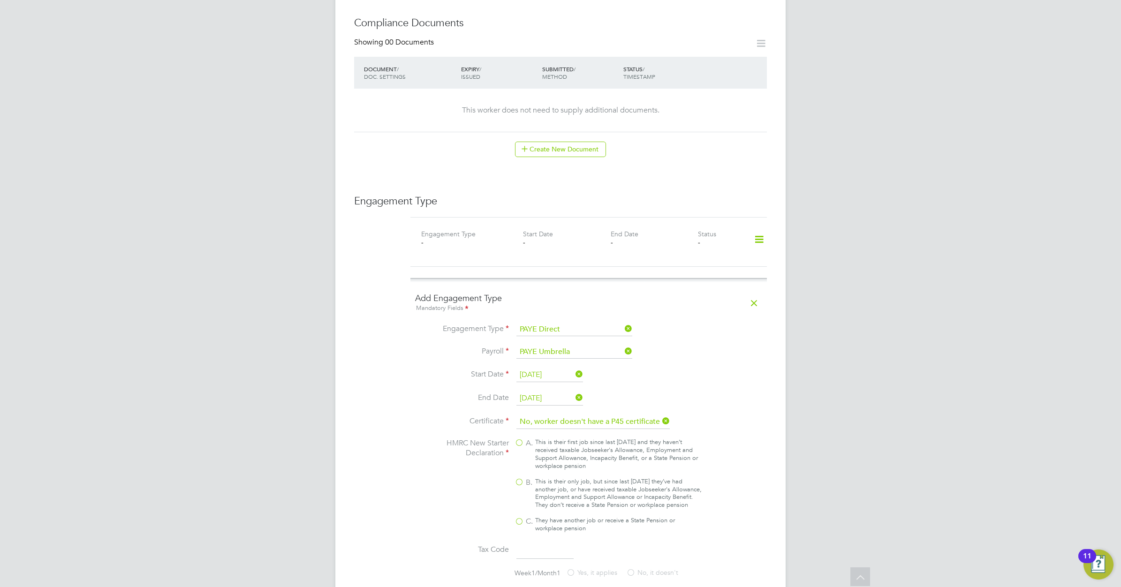
click at [537, 478] on div "This is their only job, but since last [DATE] they’ve had another job, or have …" at bounding box center [618, 494] width 166 height 32
click at [0, 0] on input "B. This is their only job, but since last [DATE] they’ve had another job, or ha…" at bounding box center [0, 0] width 0 height 0
type input "1257L"
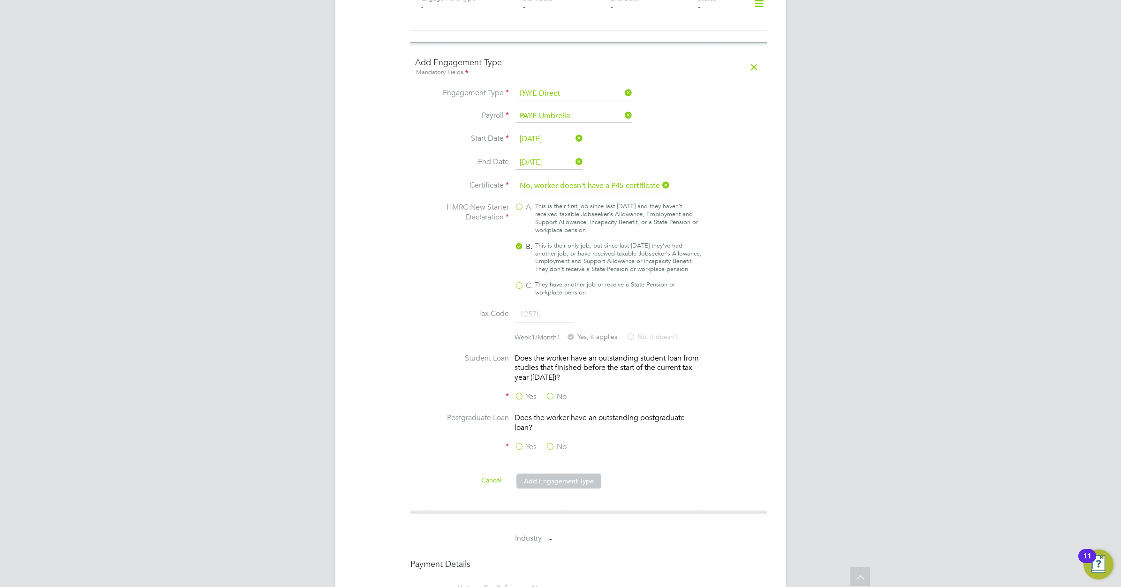
scroll to position [762, 0]
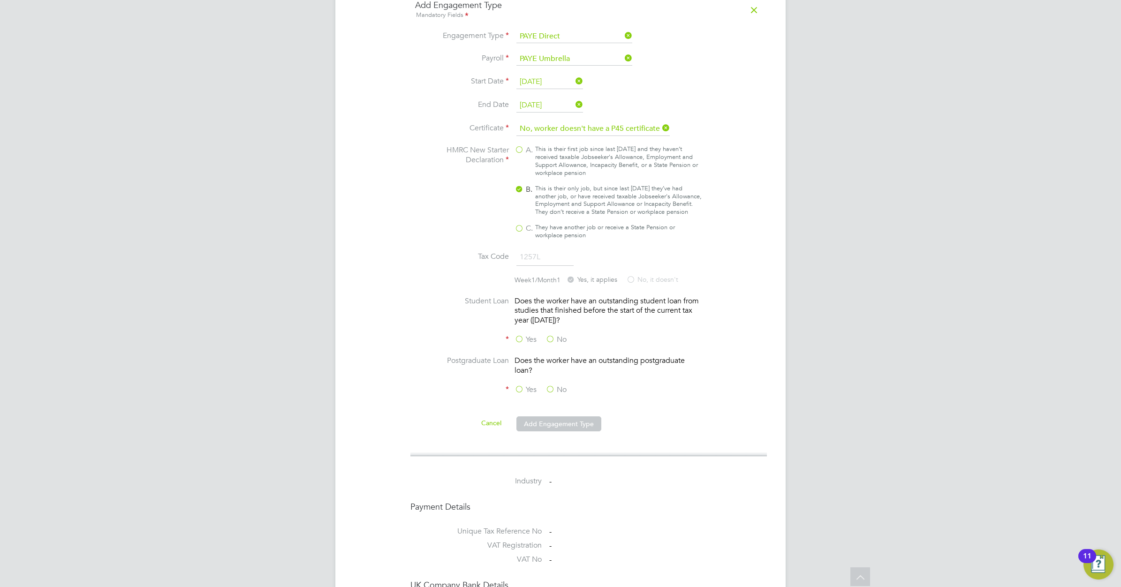
drag, startPoint x: 552, startPoint y: 333, endPoint x: 558, endPoint y: 363, distance: 30.6
click at [552, 337] on label "No" at bounding box center [555, 340] width 21 height 10
click at [0, 0] on input "No" at bounding box center [0, 0] width 0 height 0
click at [557, 387] on label "No" at bounding box center [555, 390] width 21 height 10
click at [0, 0] on input "No" at bounding box center [0, 0] width 0 height 0
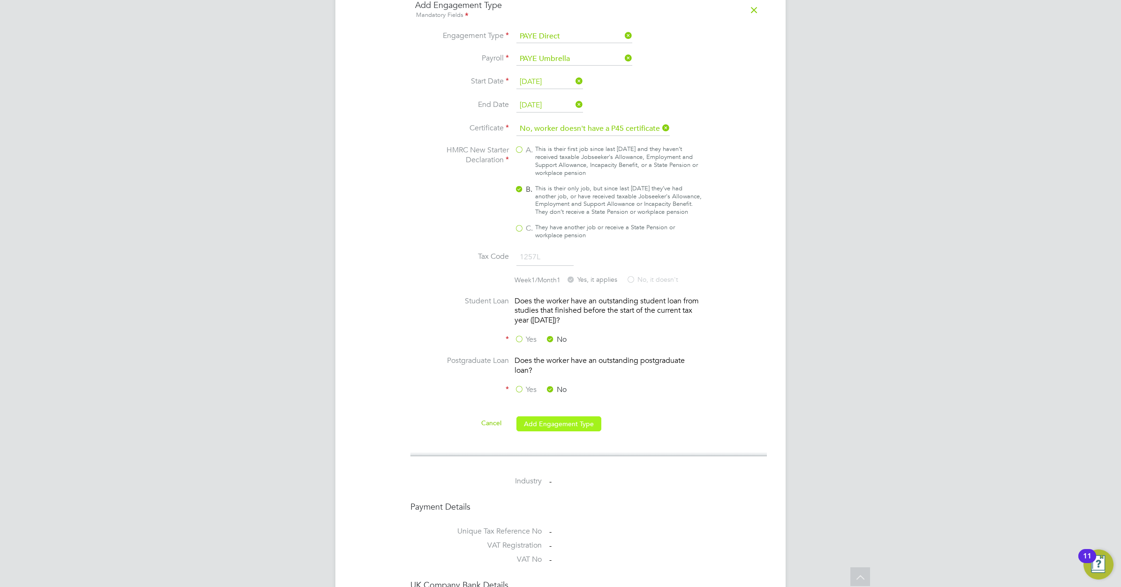
click at [557, 421] on button "Add Engagement Type" at bounding box center [558, 423] width 85 height 15
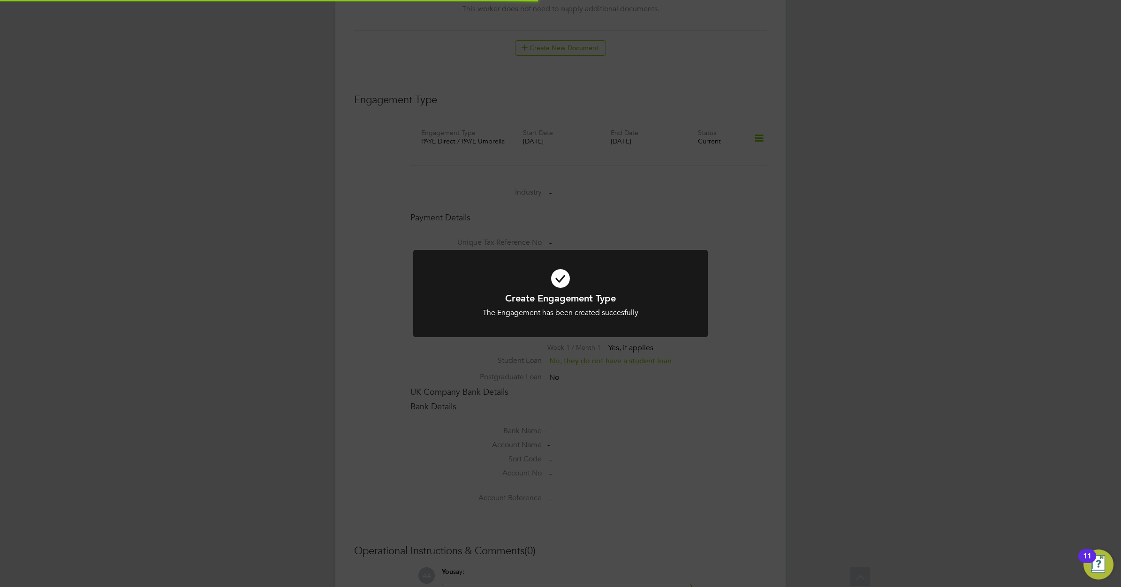
scroll to position [603, 0]
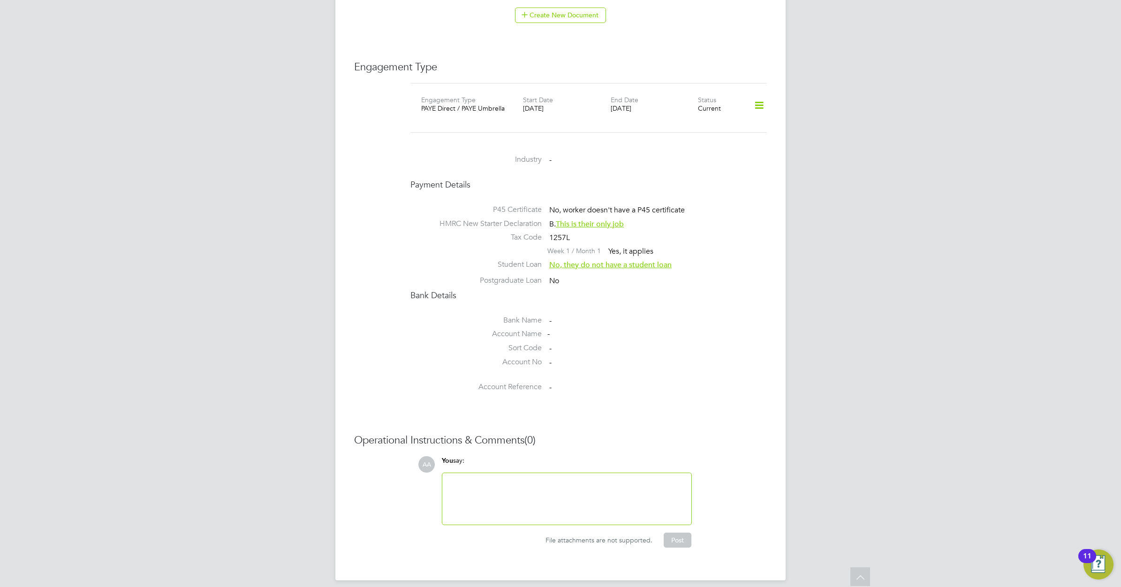
drag, startPoint x: 486, startPoint y: 316, endPoint x: 508, endPoint y: 291, distance: 32.9
click at [486, 316] on label "Bank Name" at bounding box center [475, 321] width 131 height 10
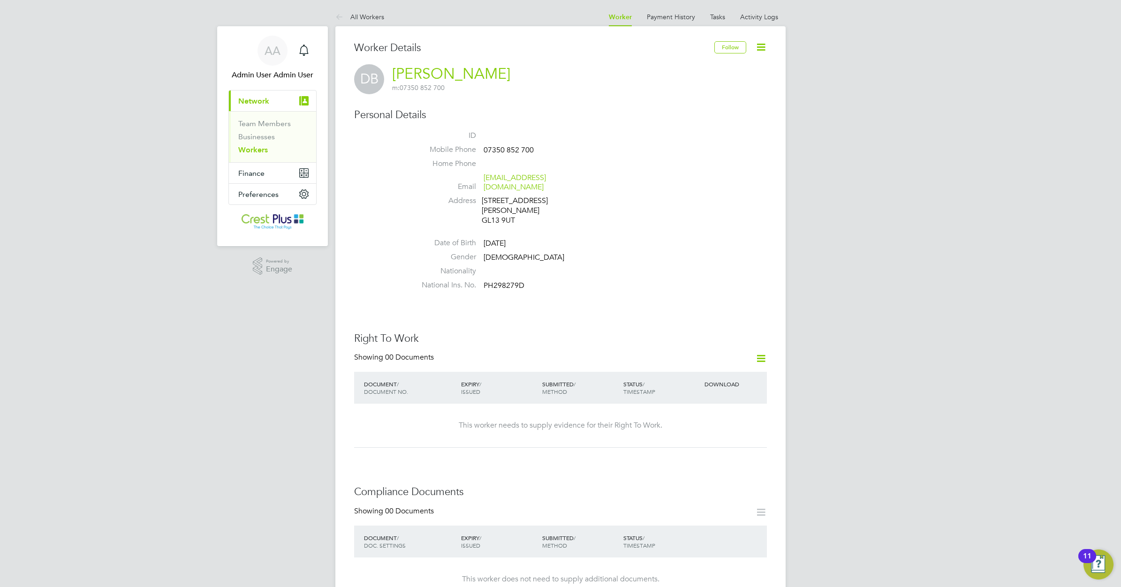
scroll to position [59, 0]
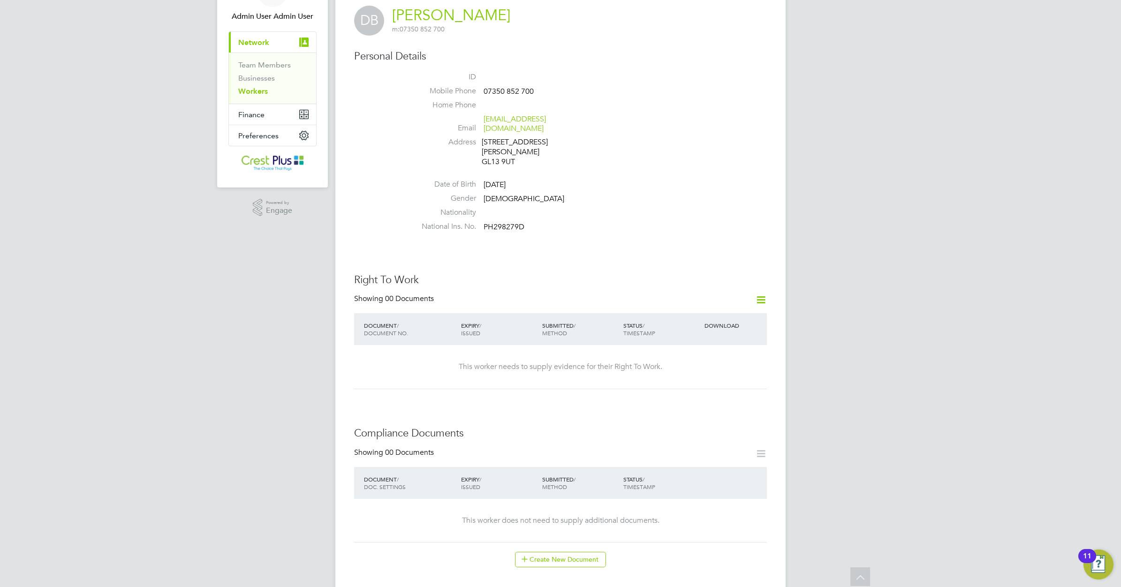
click at [259, 91] on link "Workers" at bounding box center [253, 91] width 30 height 9
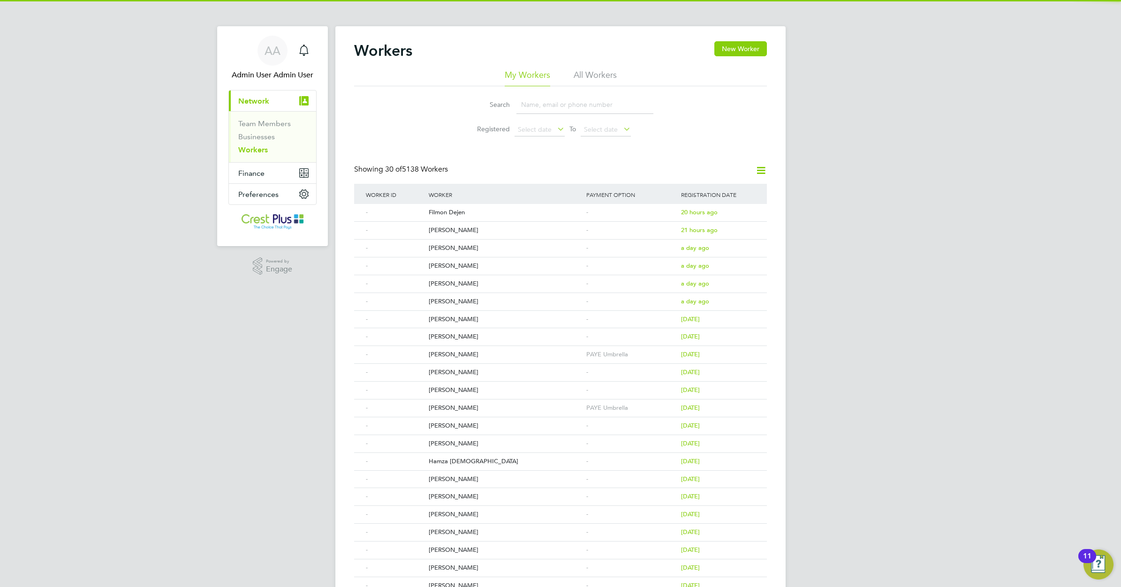
click at [542, 104] on input at bounding box center [584, 105] width 137 height 18
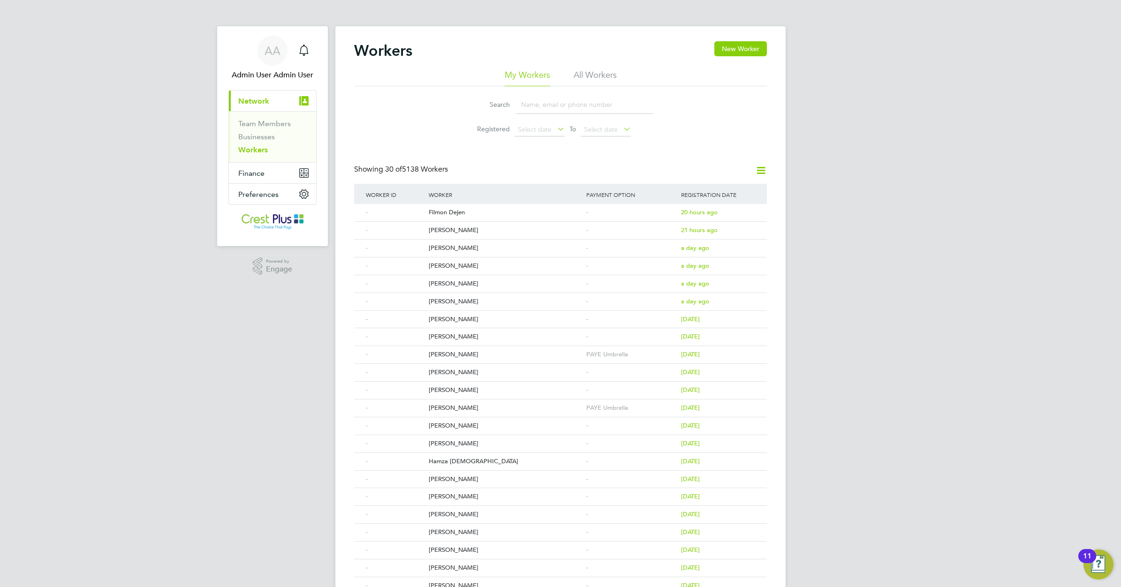
paste input "CORRIE ROBERTS"
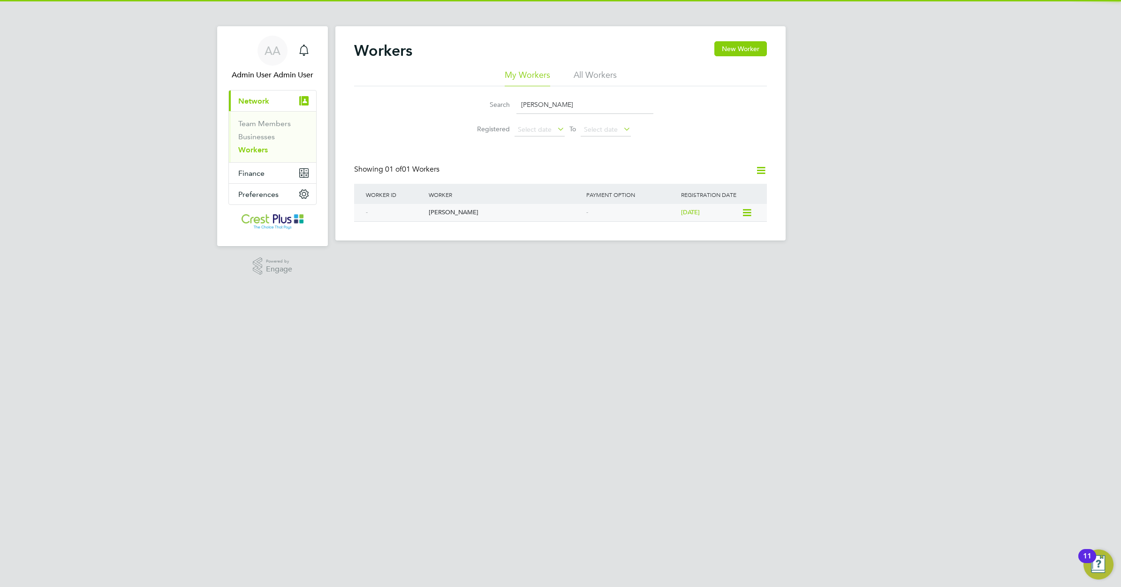
type input "CORRIE ROBERTS"
click at [458, 210] on div "Corrie Roberts" at bounding box center [505, 212] width 158 height 17
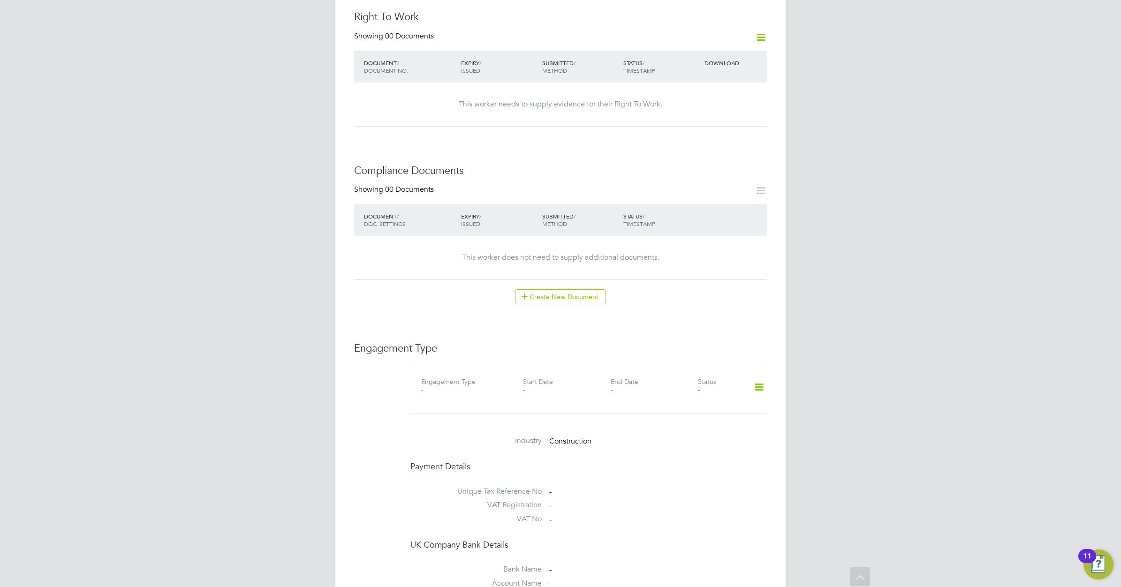
scroll to position [352, 0]
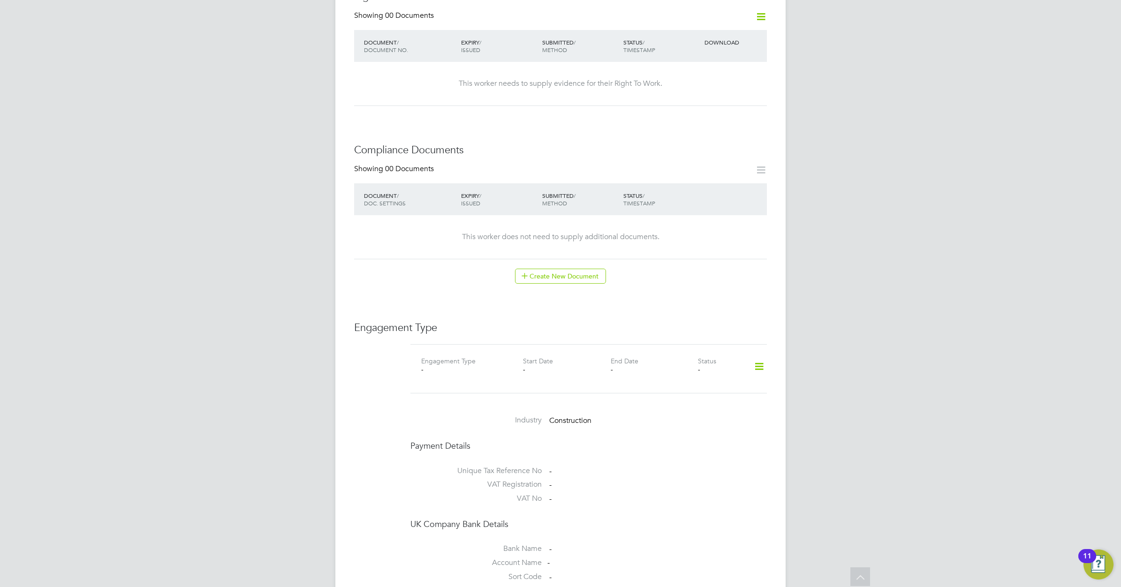
click at [758, 357] on icon at bounding box center [759, 367] width 16 height 22
click at [696, 399] on li "Add Engagement Type" at bounding box center [711, 398] width 106 height 13
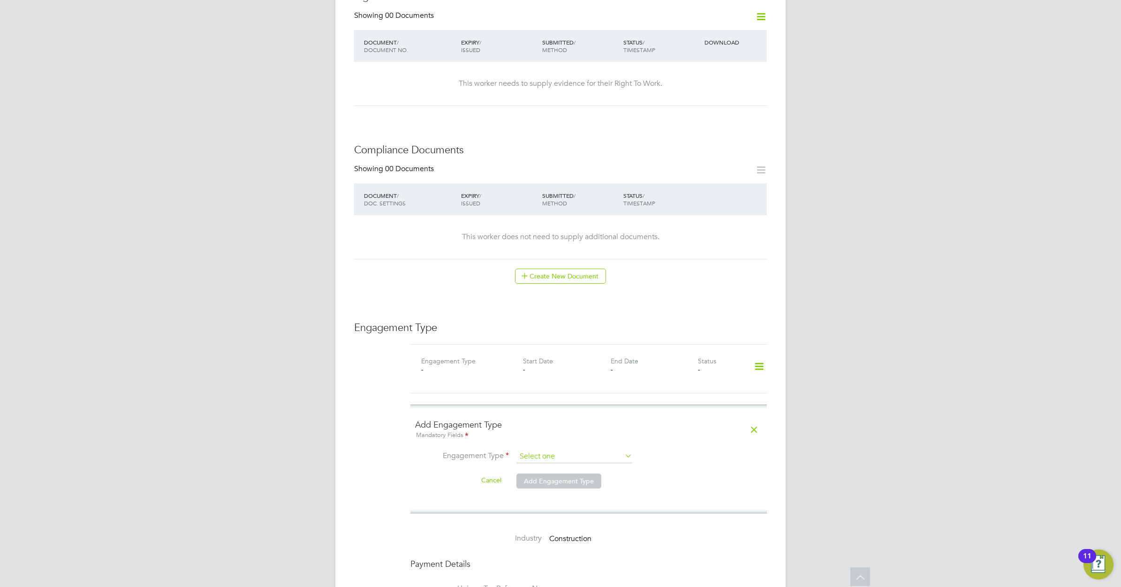
click at [594, 450] on input at bounding box center [574, 456] width 116 height 13
click at [569, 470] on li "PAYE Direct" at bounding box center [574, 475] width 117 height 14
type input "PAYE Direct"
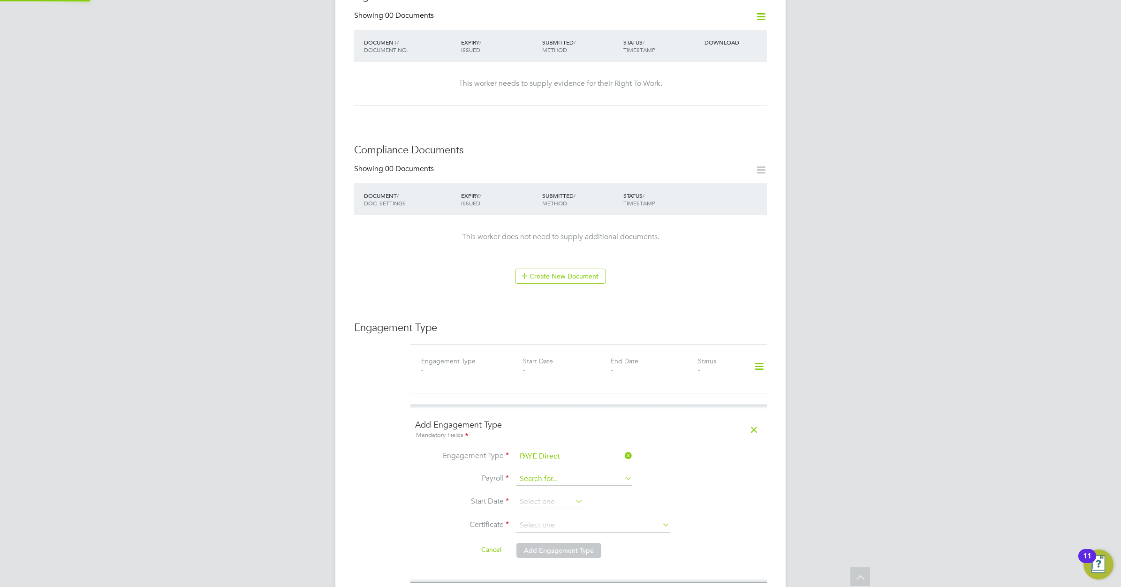
click at [558, 473] on input at bounding box center [574, 479] width 116 height 13
click at [550, 495] on li "PAYE Umbrella" at bounding box center [574, 498] width 117 height 14
type input "PAYE Umbrella"
click at [559, 495] on input at bounding box center [549, 502] width 67 height 14
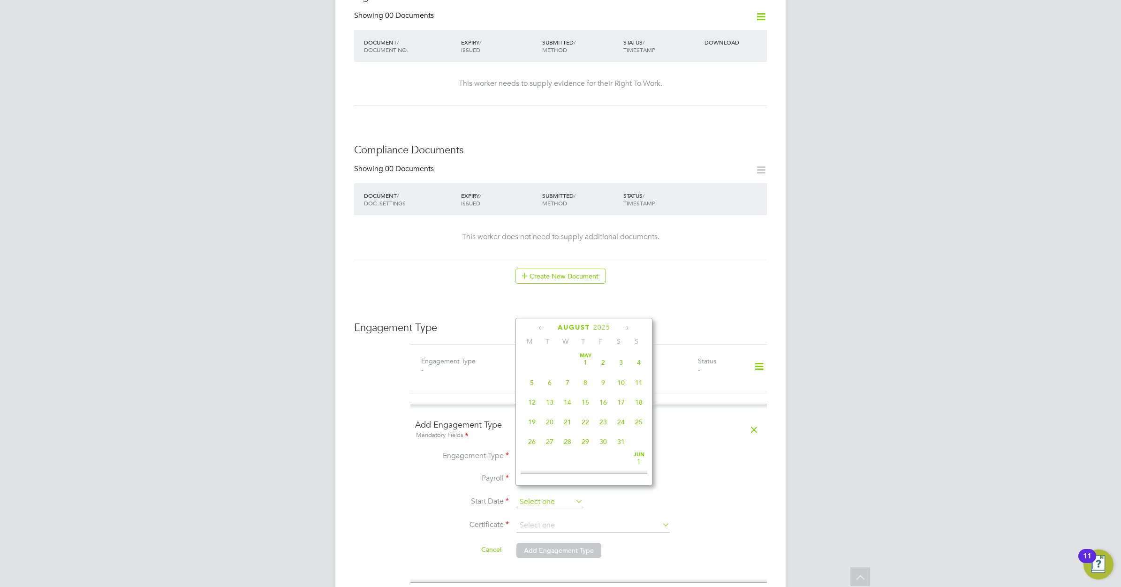
scroll to position [370, 0]
click at [567, 358] on span "13" at bounding box center [568, 349] width 18 height 18
type input "[DATE]"
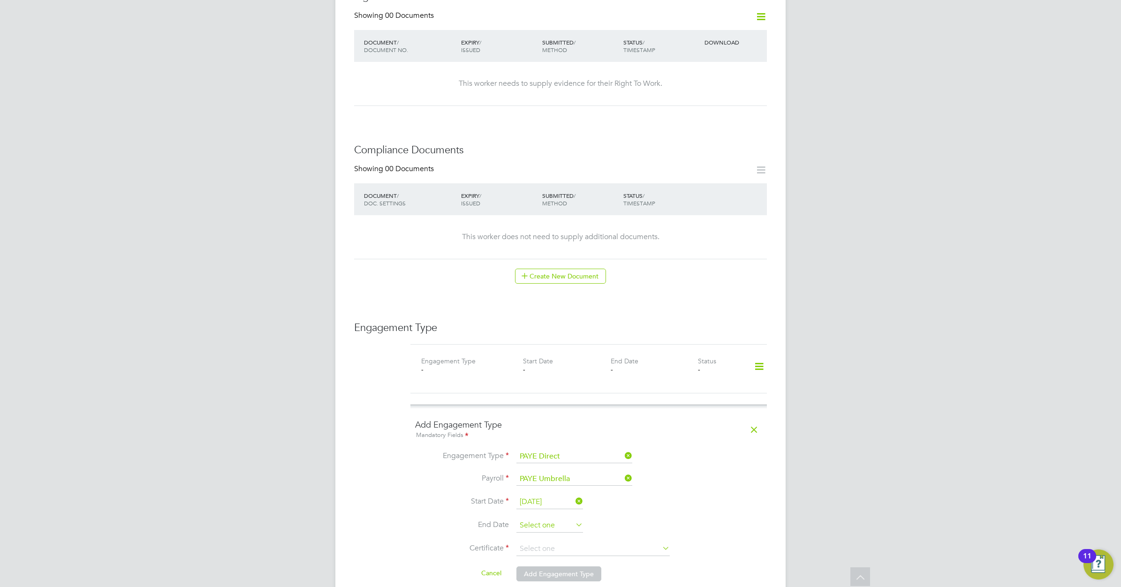
click at [565, 519] on input at bounding box center [549, 526] width 67 height 14
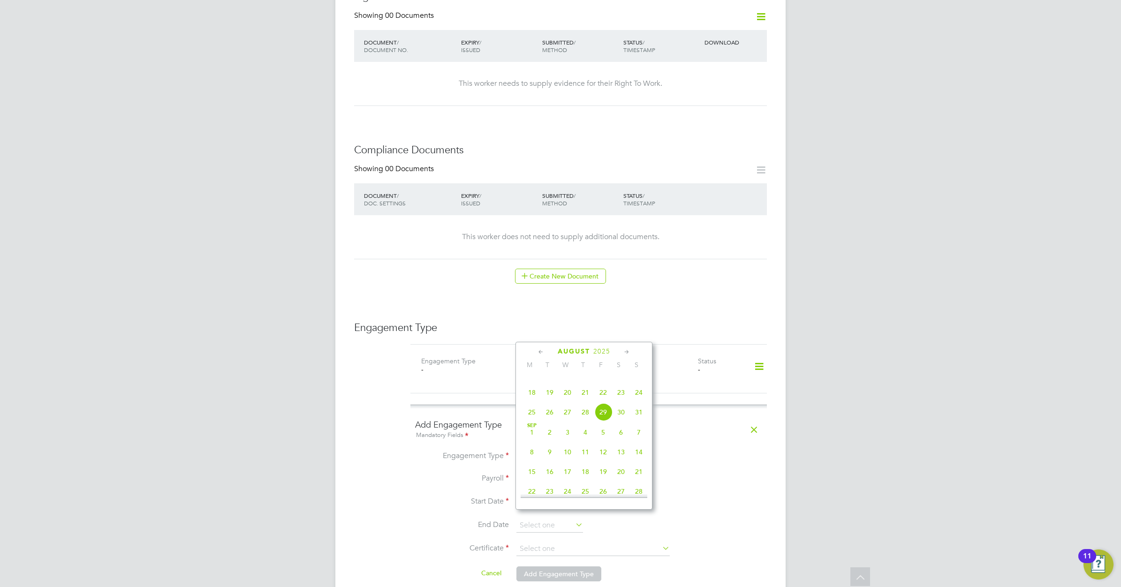
click at [568, 382] on span "13" at bounding box center [568, 373] width 18 height 18
type input "[DATE]"
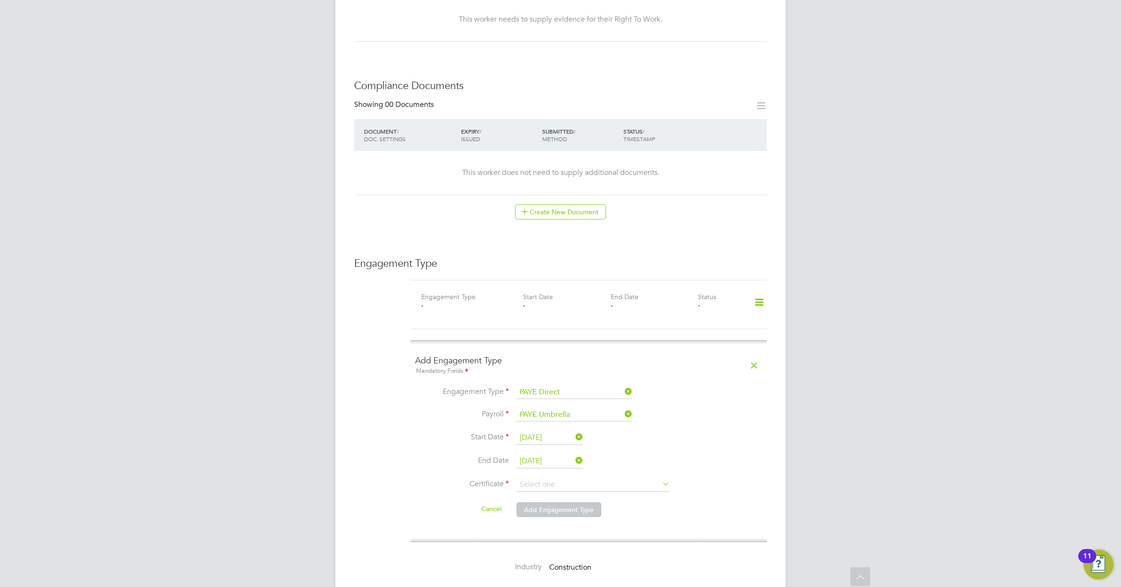
scroll to position [469, 0]
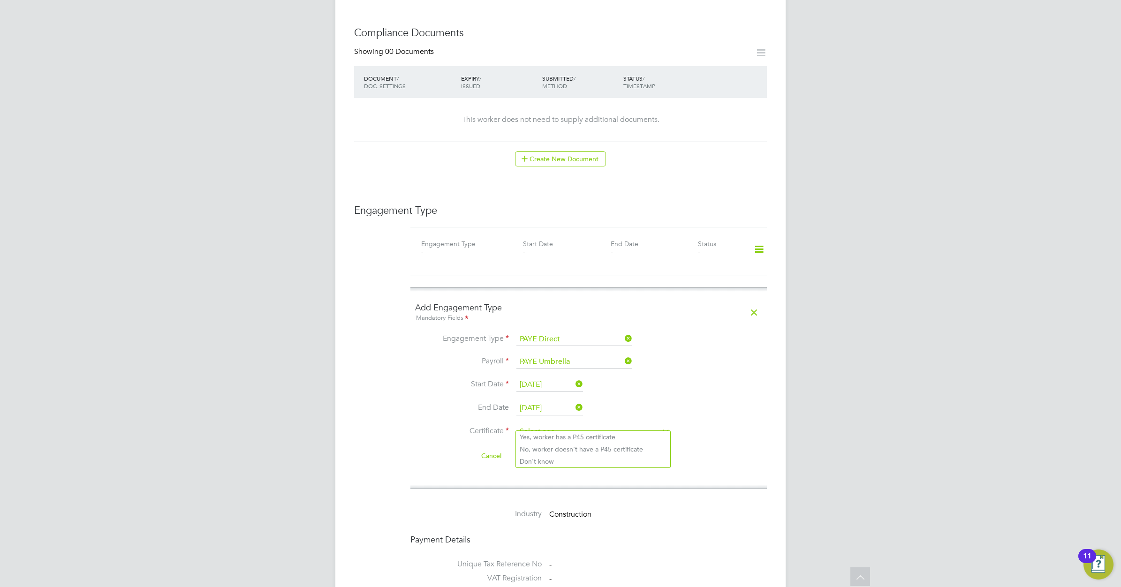
click at [577, 425] on input at bounding box center [592, 432] width 153 height 14
click at [577, 450] on li "No, worker doesn't have a P45 certificate" at bounding box center [593, 449] width 154 height 12
type input "No, worker doesn't have a P45 certificate"
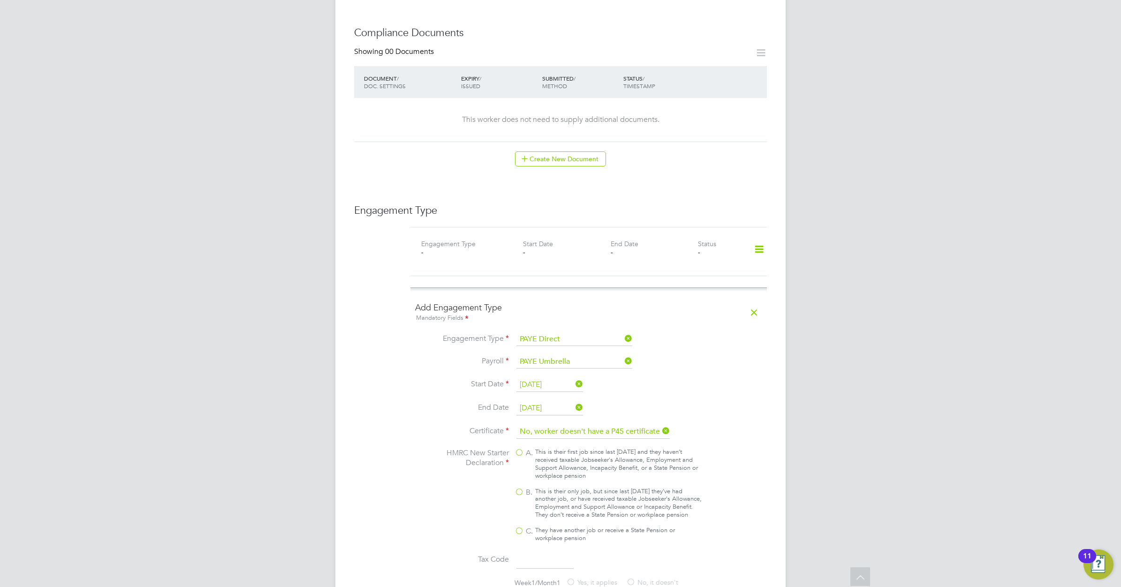
scroll to position [586, 0]
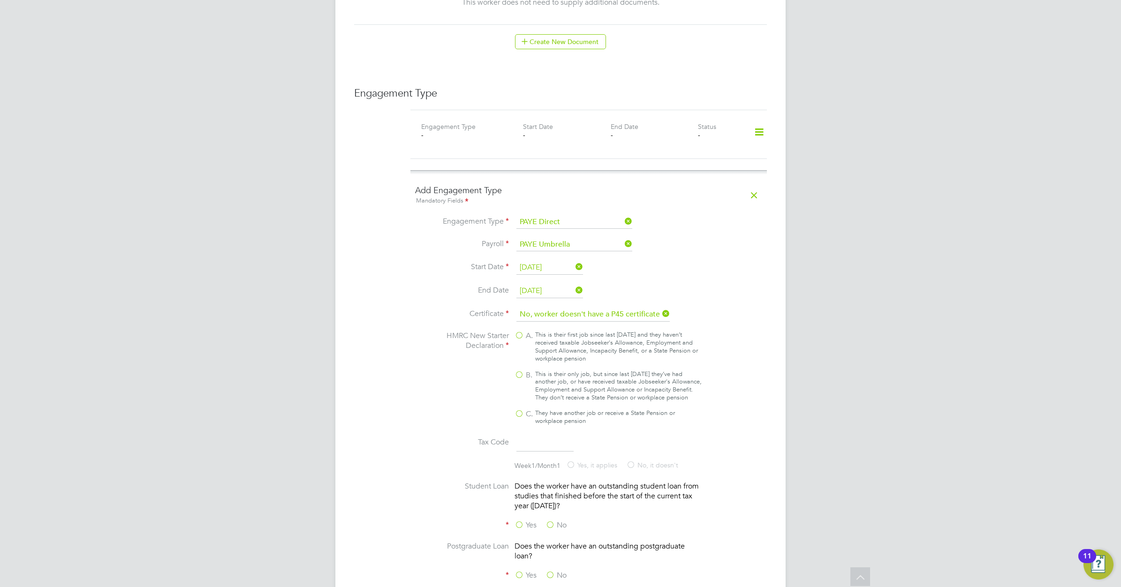
click at [543, 370] on div "This is their only job, but since last 6 April they’ve had another job, or have…" at bounding box center [618, 386] width 166 height 32
click at [0, 0] on input "B. This is their only job, but since last 6 April they’ve had another job, or h…" at bounding box center [0, 0] width 0 height 0
type input "1257L"
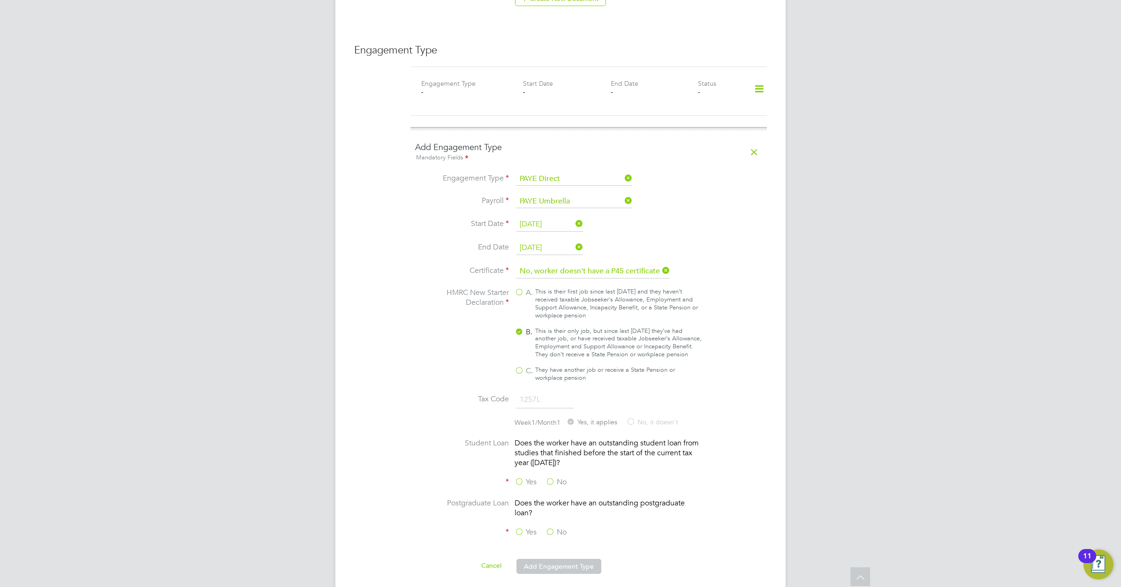
scroll to position [703, 0]
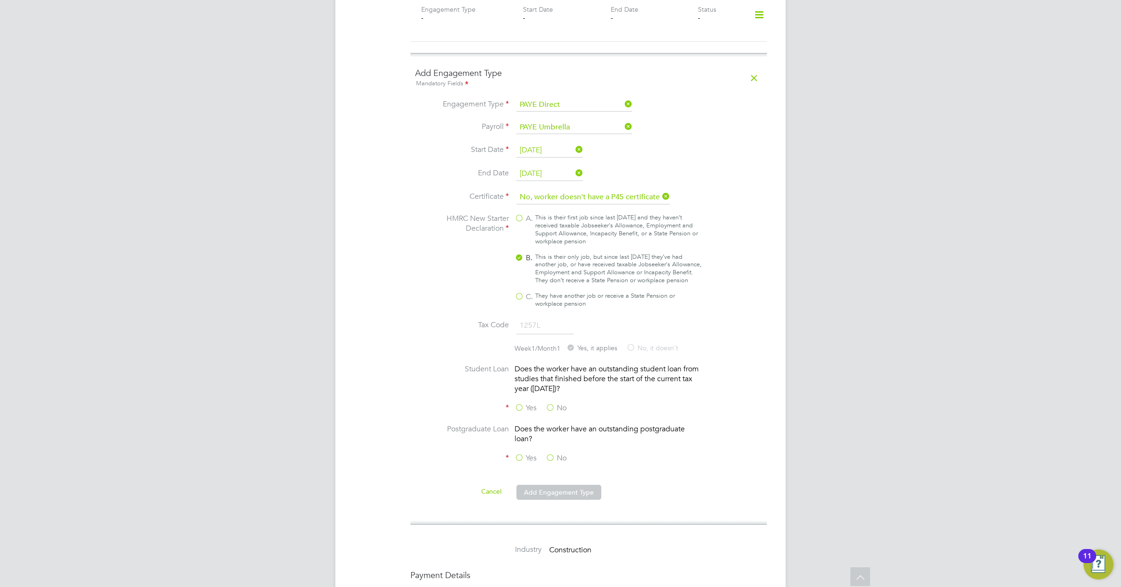
click at [556, 408] on label "No" at bounding box center [555, 408] width 21 height 10
click at [0, 0] on input "No" at bounding box center [0, 0] width 0 height 0
click at [559, 456] on label "No" at bounding box center [555, 459] width 21 height 10
click at [0, 0] on input "No" at bounding box center [0, 0] width 0 height 0
click at [559, 491] on button "Add Engagement Type" at bounding box center [558, 492] width 85 height 15
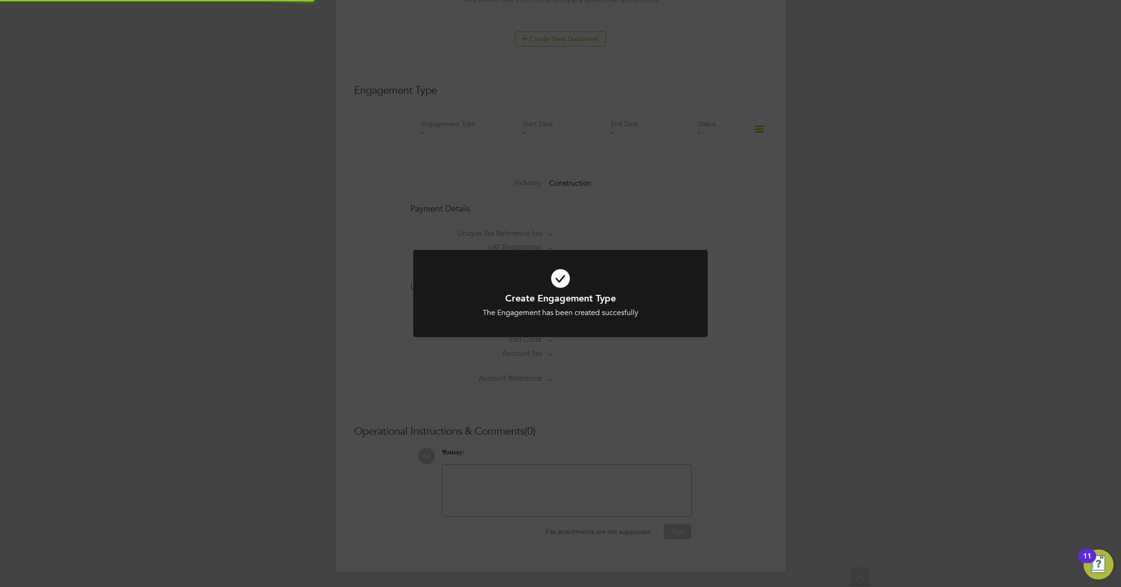
scroll to position [580, 0]
click at [616, 355] on div "Create Engagement Type The Engagement has been created succesfully Cancel Okay" at bounding box center [560, 293] width 1121 height 587
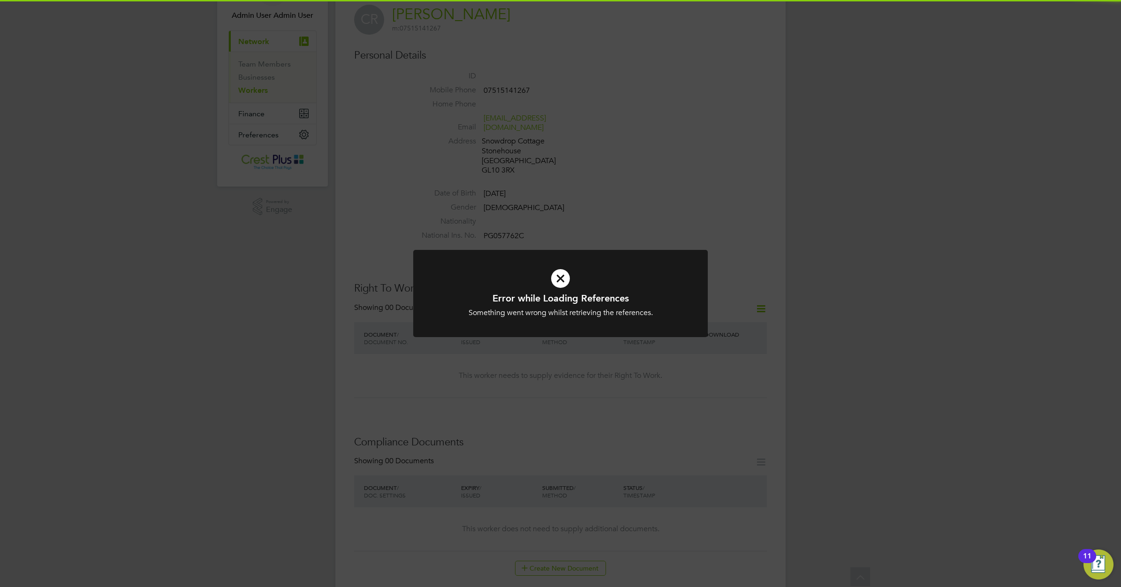
scroll to position [53, 0]
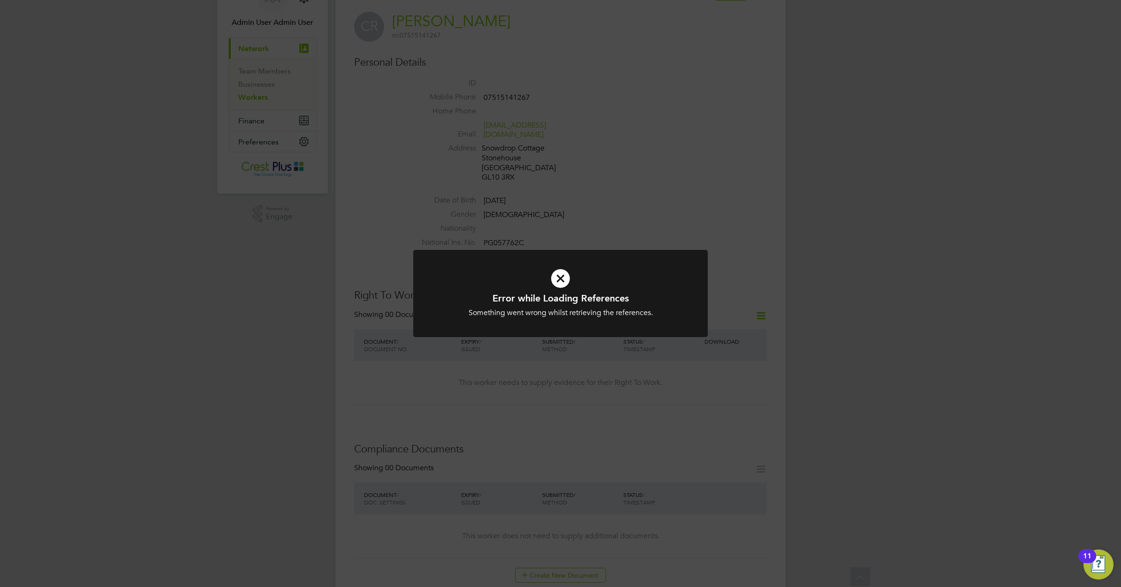
click at [563, 274] on icon at bounding box center [560, 278] width 244 height 37
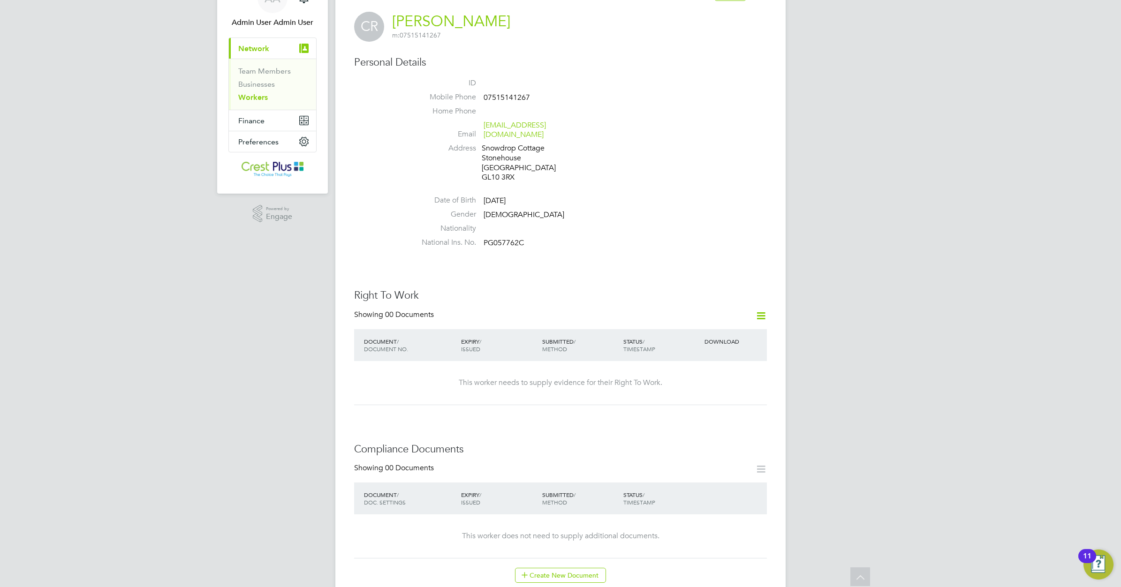
drag, startPoint x: 257, startPoint y: 97, endPoint x: 278, endPoint y: 104, distance: 22.7
click at [257, 97] on link "Workers" at bounding box center [253, 97] width 30 height 9
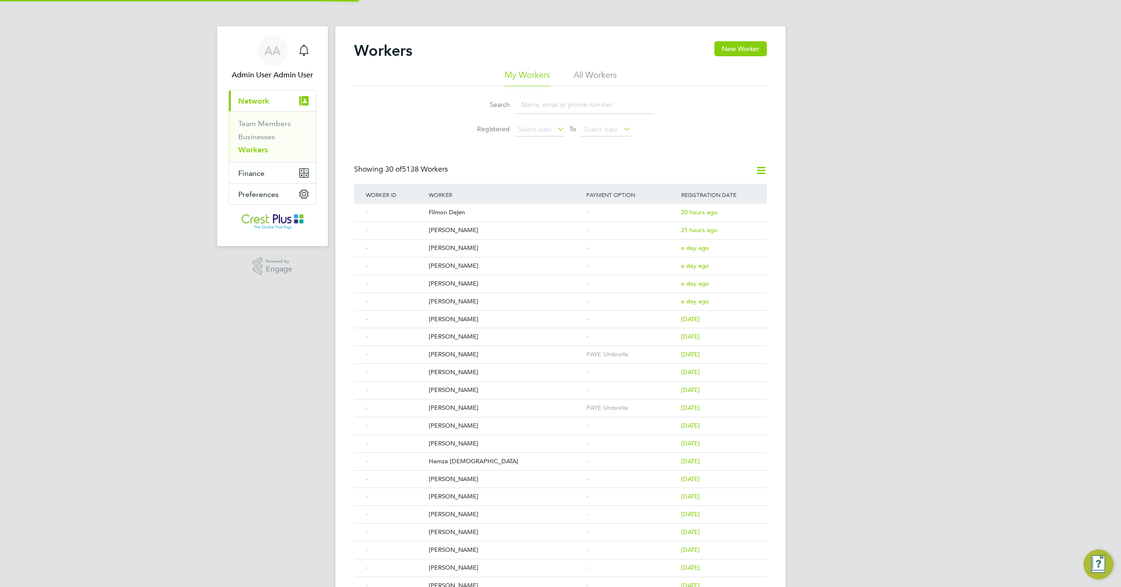
click at [547, 103] on input at bounding box center [584, 105] width 137 height 18
paste input "MARK WHITTAKER"
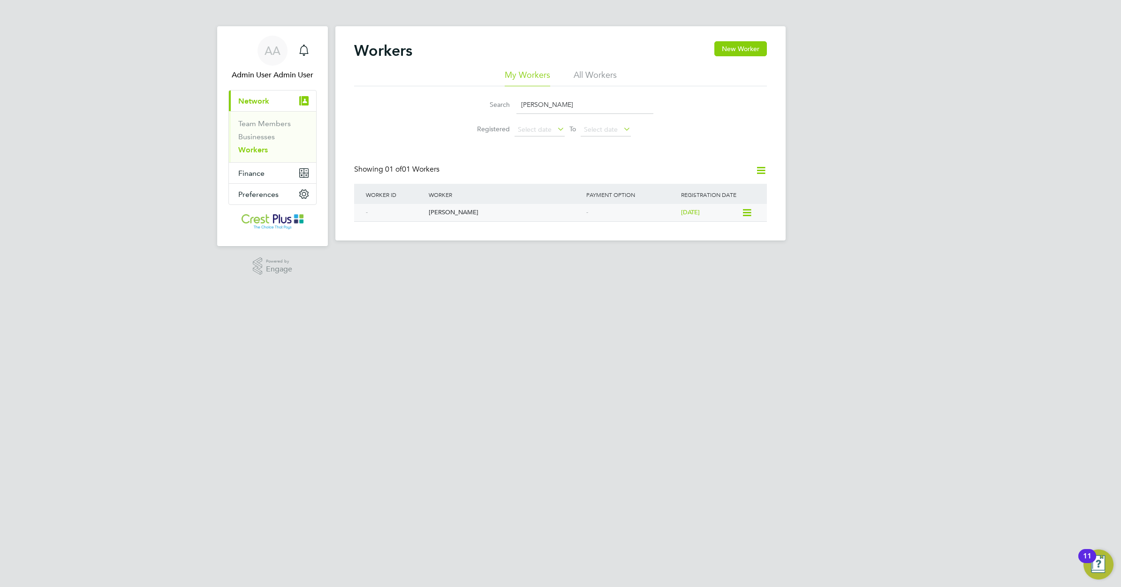
type input "MARK WHITTAKER"
click at [460, 209] on div "Mark Whittaker" at bounding box center [505, 212] width 158 height 17
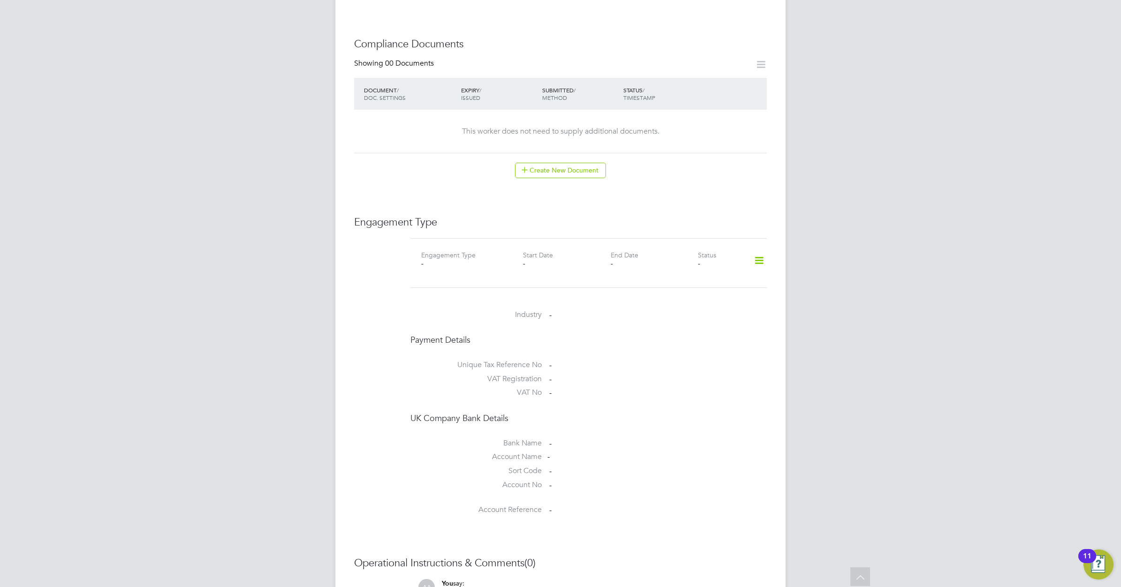
scroll to position [469, 0]
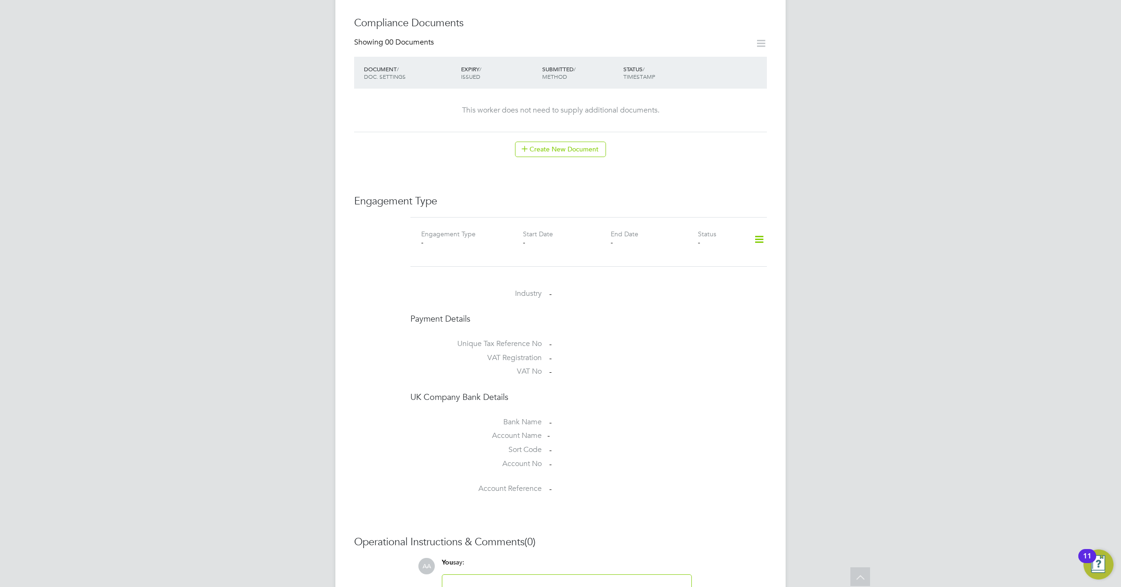
drag, startPoint x: 754, startPoint y: 233, endPoint x: 754, endPoint y: 250, distance: 17.4
click at [755, 233] on icon at bounding box center [759, 240] width 16 height 22
click at [702, 268] on li "Add Engagement Type" at bounding box center [711, 271] width 106 height 13
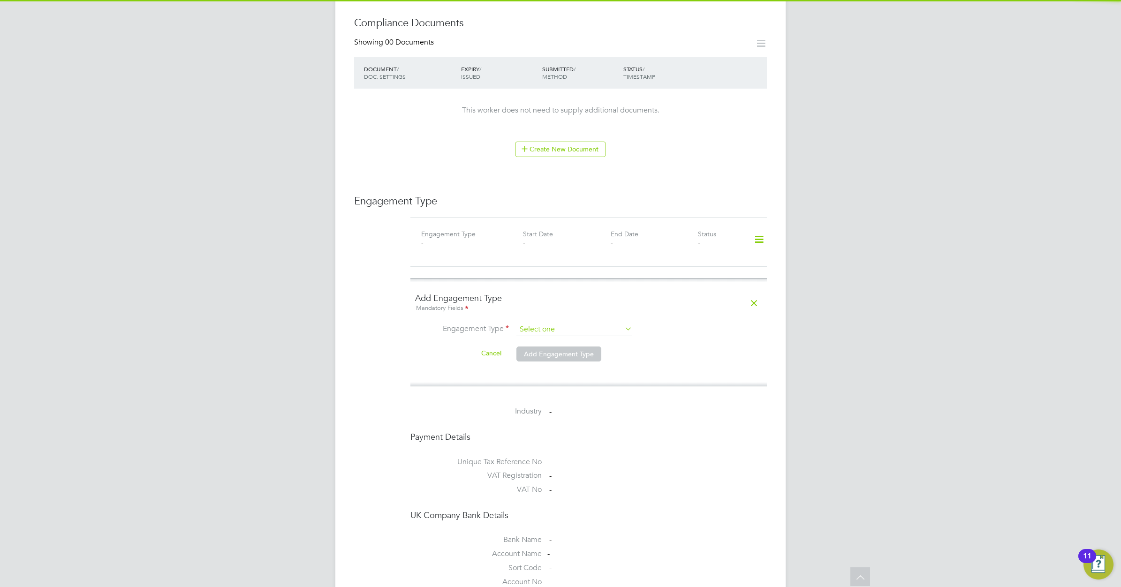
click at [595, 323] on input at bounding box center [574, 329] width 116 height 13
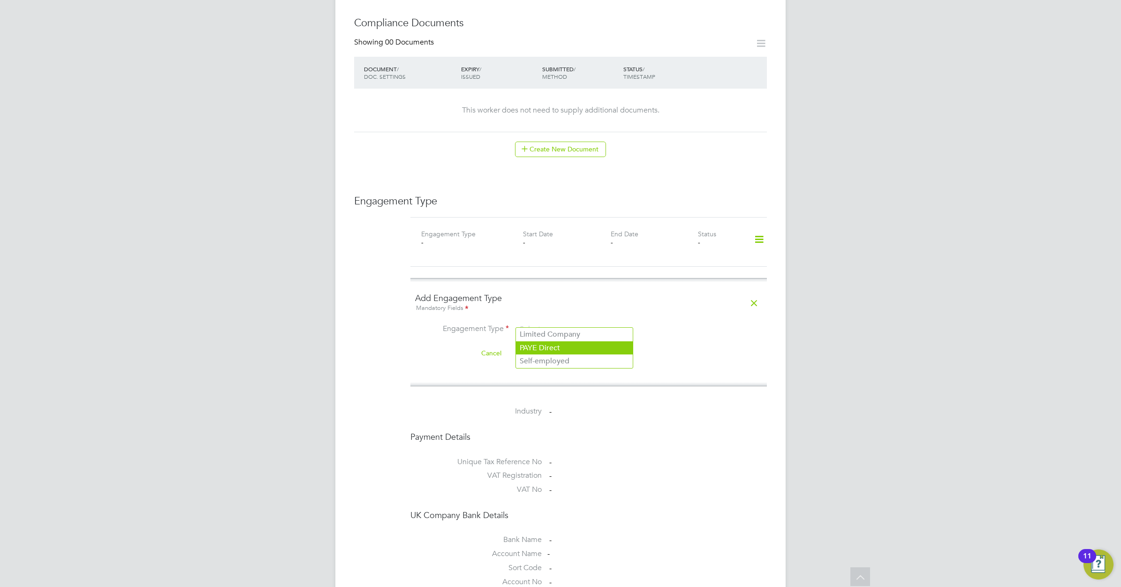
click at [580, 343] on li "PAYE Direct" at bounding box center [574, 348] width 117 height 14
type input "PAYE Direct"
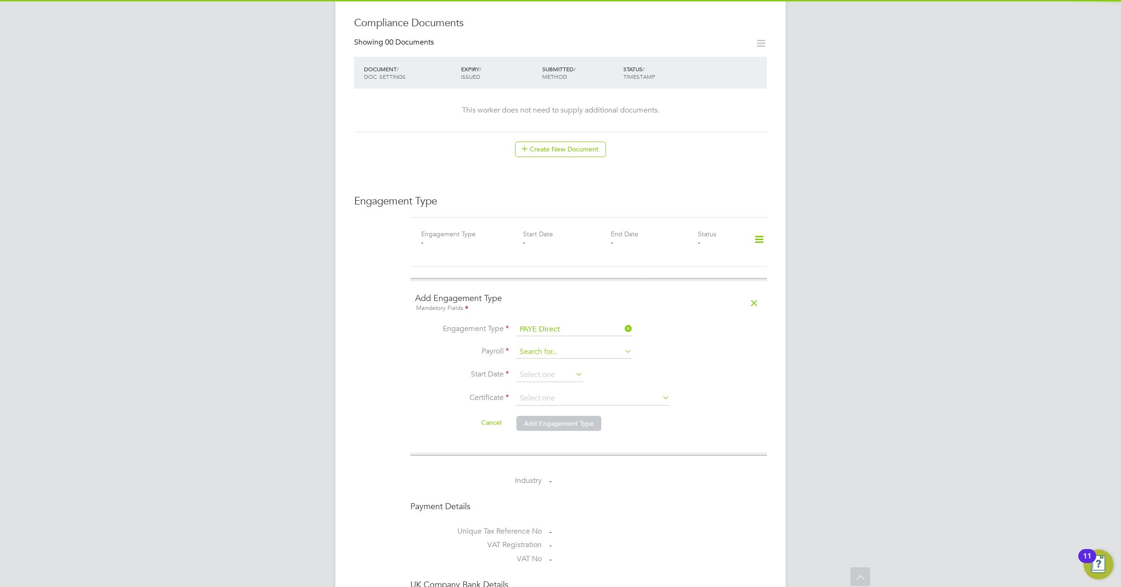
click at [566, 346] on input at bounding box center [574, 352] width 116 height 13
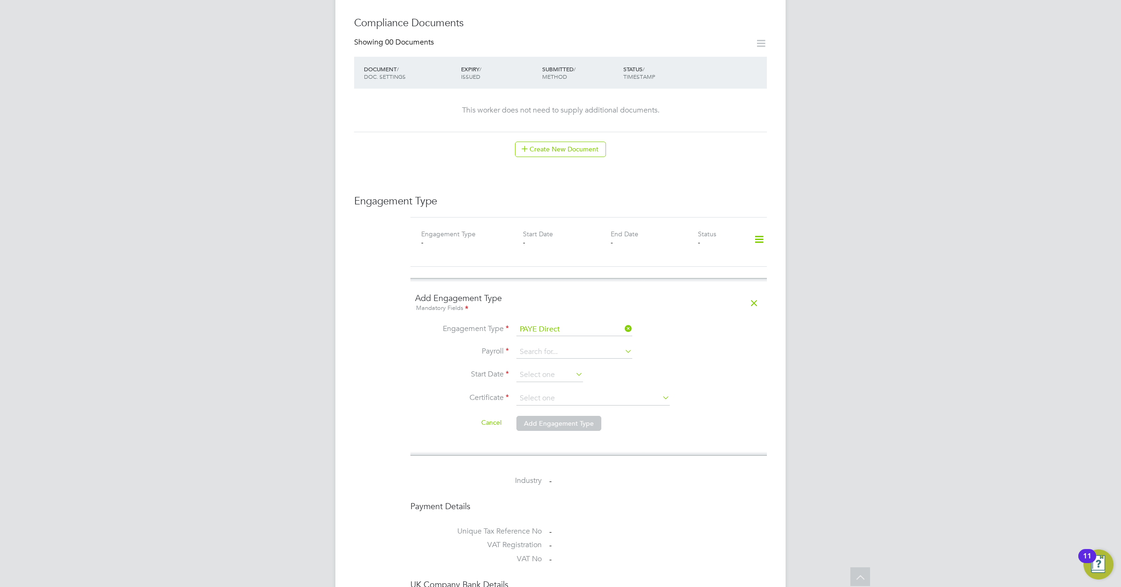
click at [558, 370] on li "PAYE Umbrella" at bounding box center [574, 371] width 117 height 14
type input "PAYE Umbrella"
click at [560, 368] on input at bounding box center [549, 375] width 67 height 14
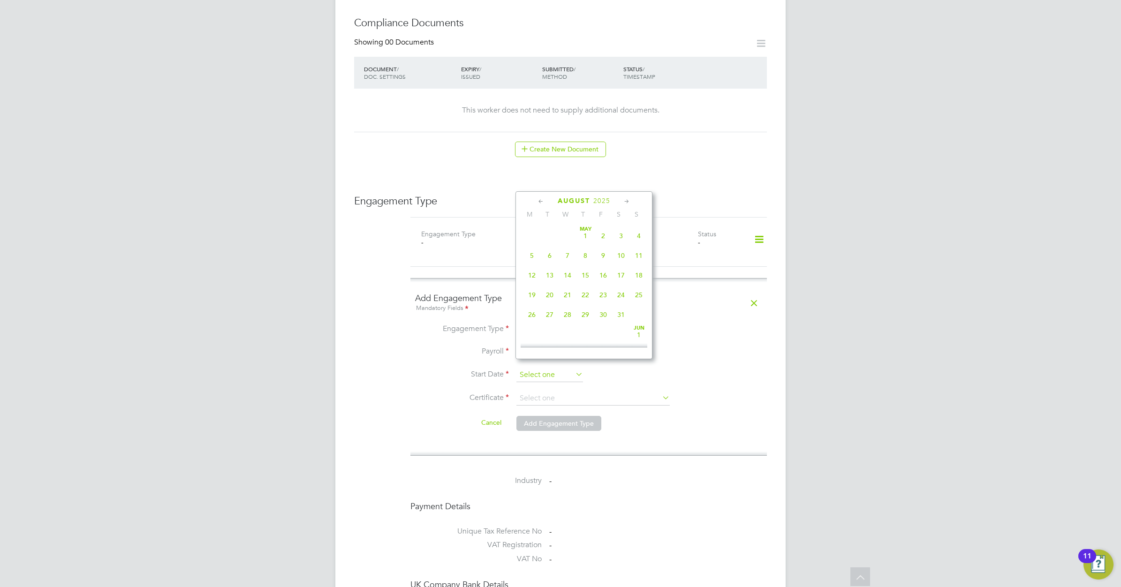
scroll to position [370, 0]
click at [540, 200] on icon at bounding box center [541, 202] width 9 height 10
click at [549, 233] on span "Jul 1" at bounding box center [550, 228] width 18 height 18
type input "01 Jul 2025"
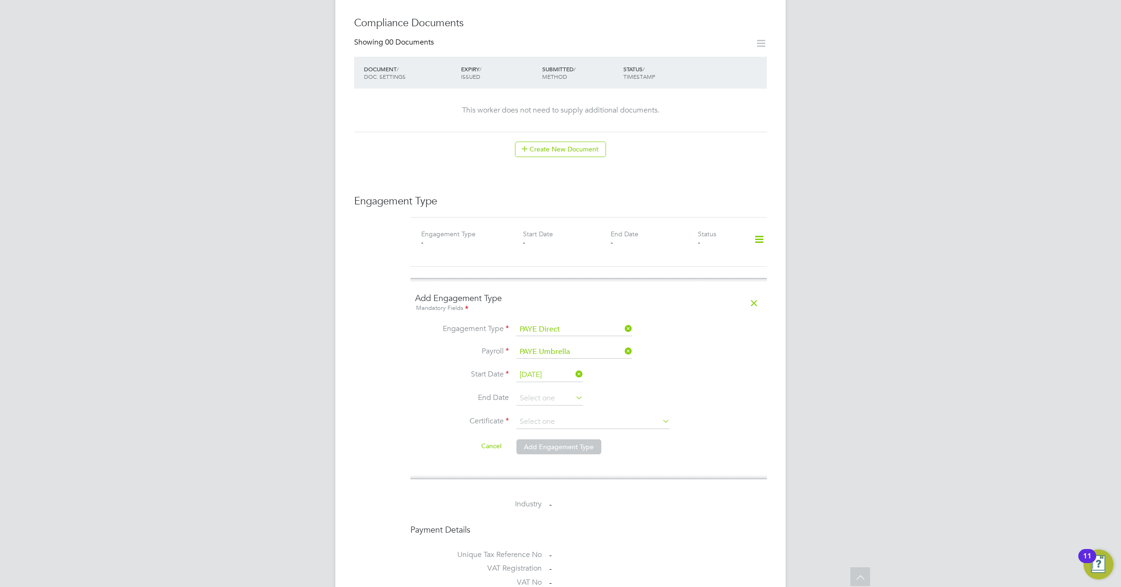
click at [574, 391] on icon at bounding box center [574, 397] width 0 height 13
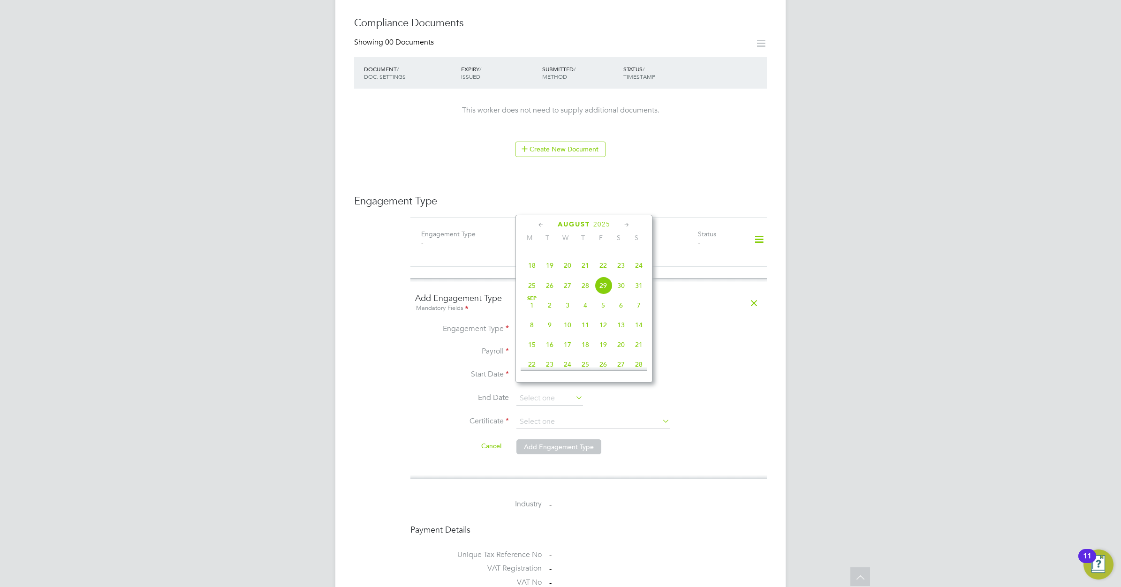
click at [639, 295] on span "31" at bounding box center [639, 286] width 18 height 18
type input "31 Aug 2025"
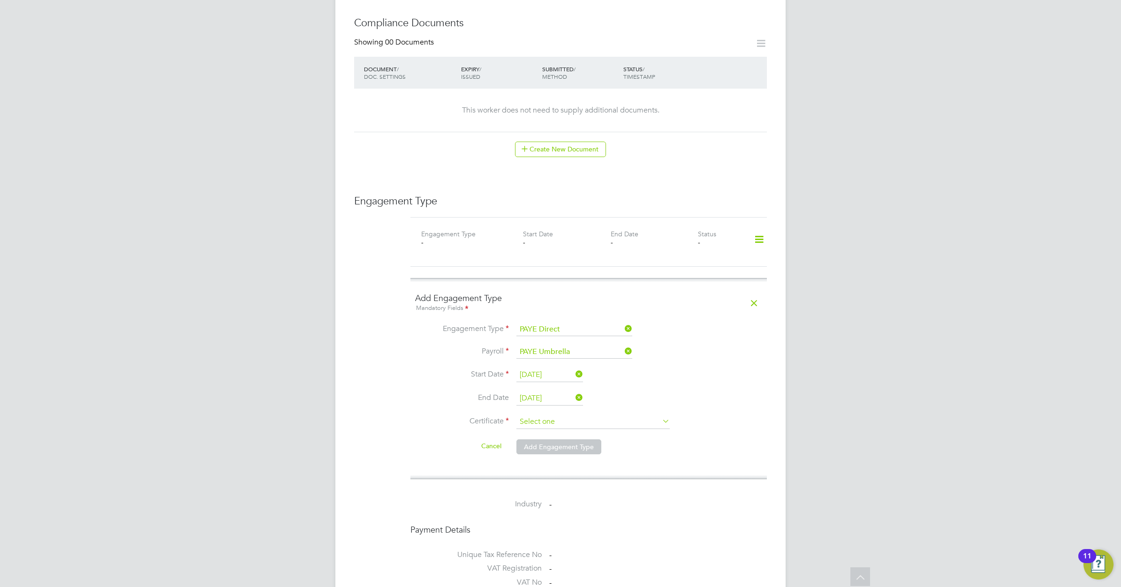
click at [578, 418] on input at bounding box center [592, 422] width 153 height 14
click at [572, 438] on li "No, worker doesn't have a P45 certificate" at bounding box center [593, 439] width 154 height 12
type input "No, worker doesn't have a P45 certificate"
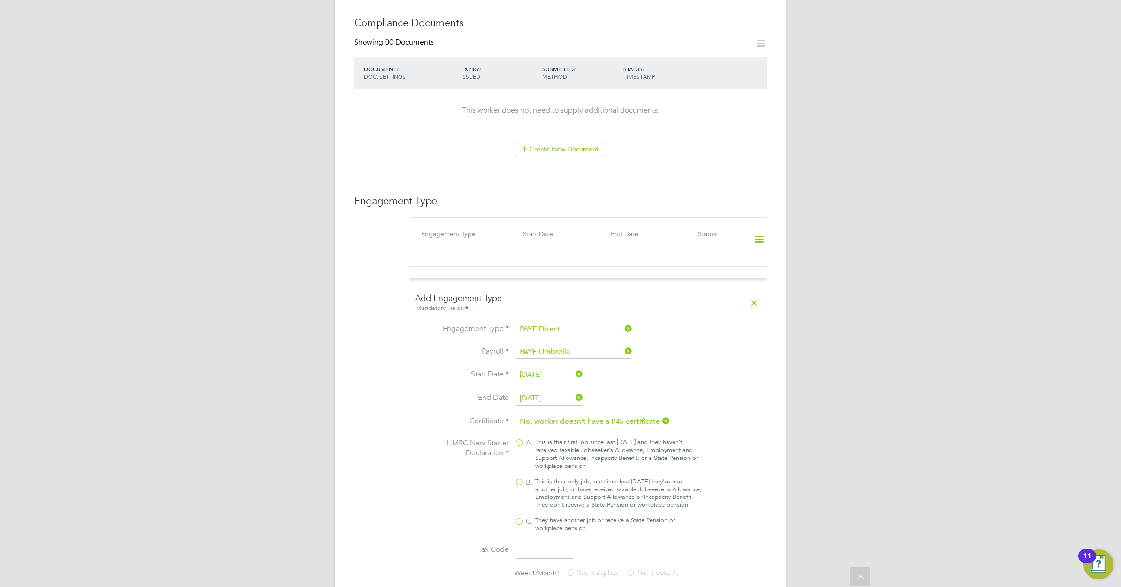
click at [536, 478] on div "This is their only job, but since last [DATE] they’ve had another job, or have …" at bounding box center [618, 494] width 166 height 32
click at [0, 0] on input "B. This is their only job, but since last [DATE] they’ve had another job, or ha…" at bounding box center [0, 0] width 0 height 0
type input "1257L"
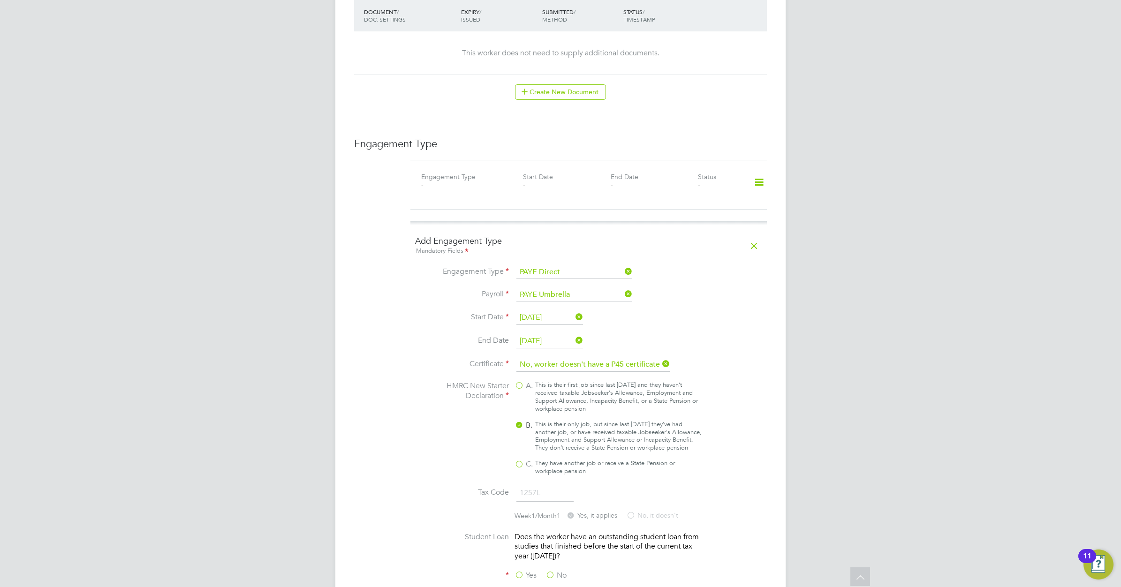
scroll to position [645, 0]
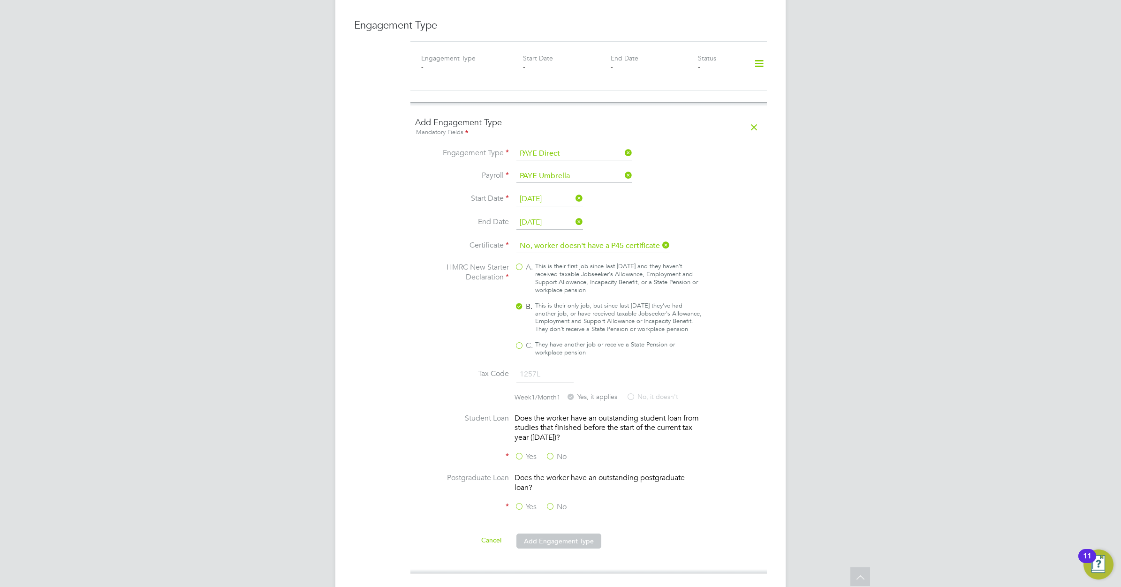
click at [554, 454] on label "No" at bounding box center [555, 457] width 21 height 10
click at [0, 0] on input "No" at bounding box center [0, 0] width 0 height 0
click at [556, 503] on label "No" at bounding box center [555, 507] width 21 height 10
click at [0, 0] on input "No" at bounding box center [0, 0] width 0 height 0
click at [567, 535] on button "Add Engagement Type" at bounding box center [558, 541] width 85 height 15
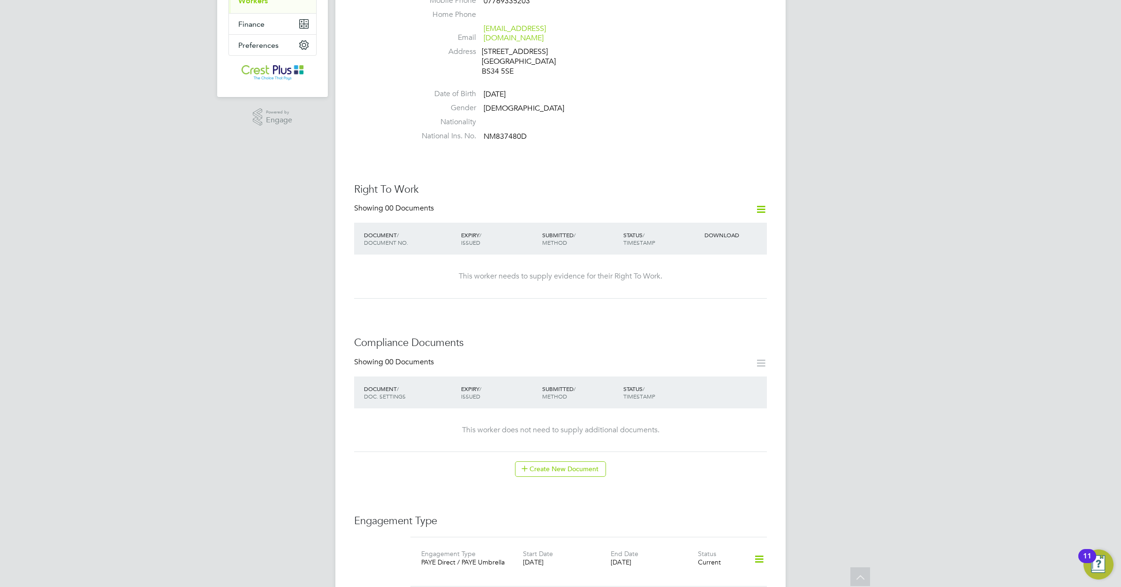
scroll to position [0, 0]
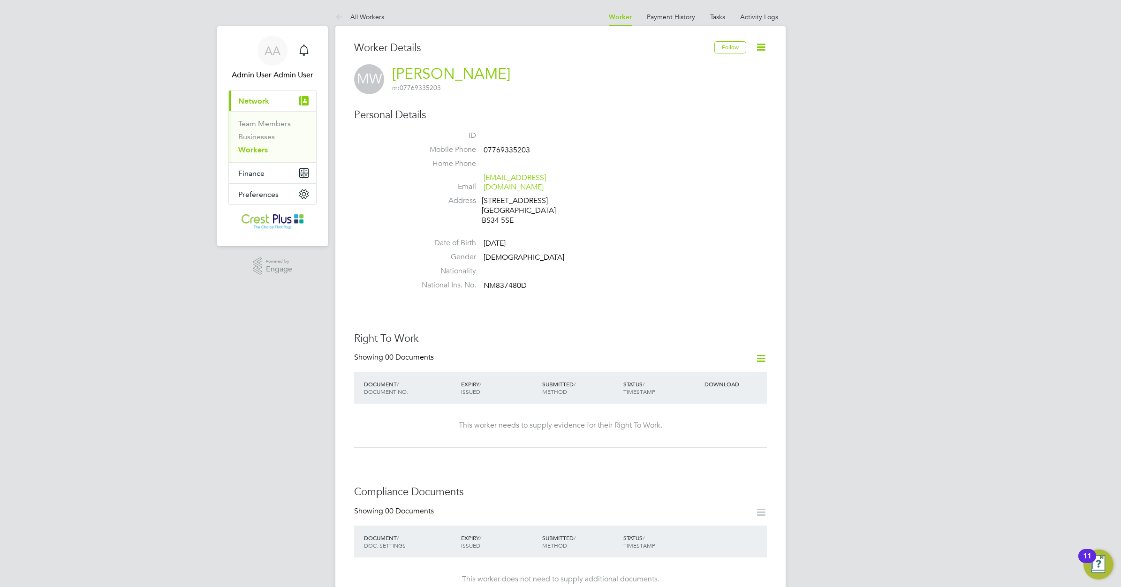
drag, startPoint x: 256, startPoint y: 150, endPoint x: 266, endPoint y: 154, distance: 11.4
click at [256, 150] on link "Workers" at bounding box center [253, 149] width 30 height 9
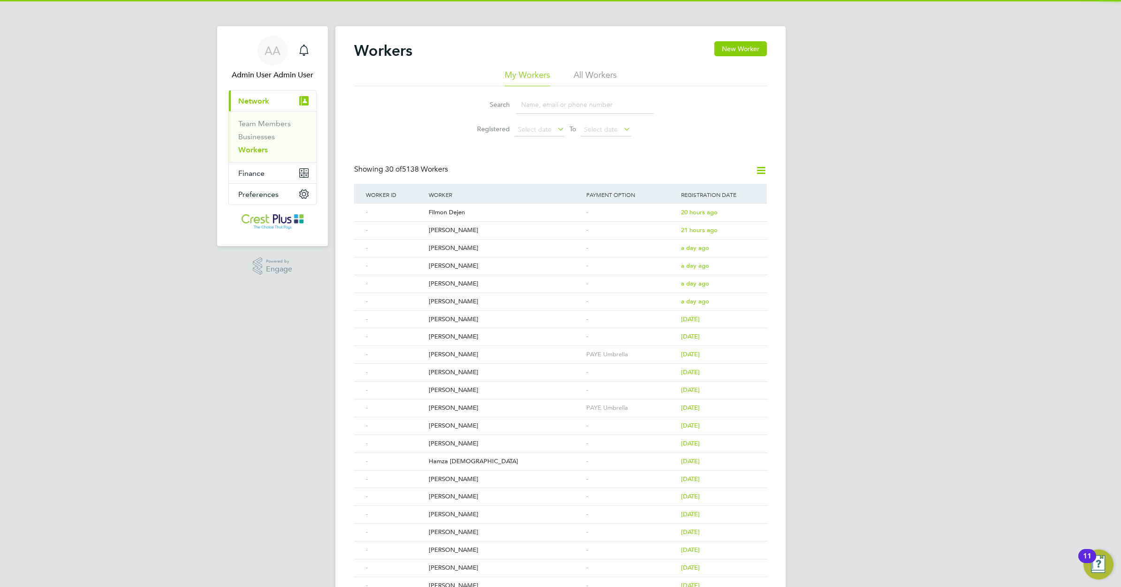
click at [535, 107] on input at bounding box center [584, 105] width 137 height 18
paste input "KABAL SINGH"
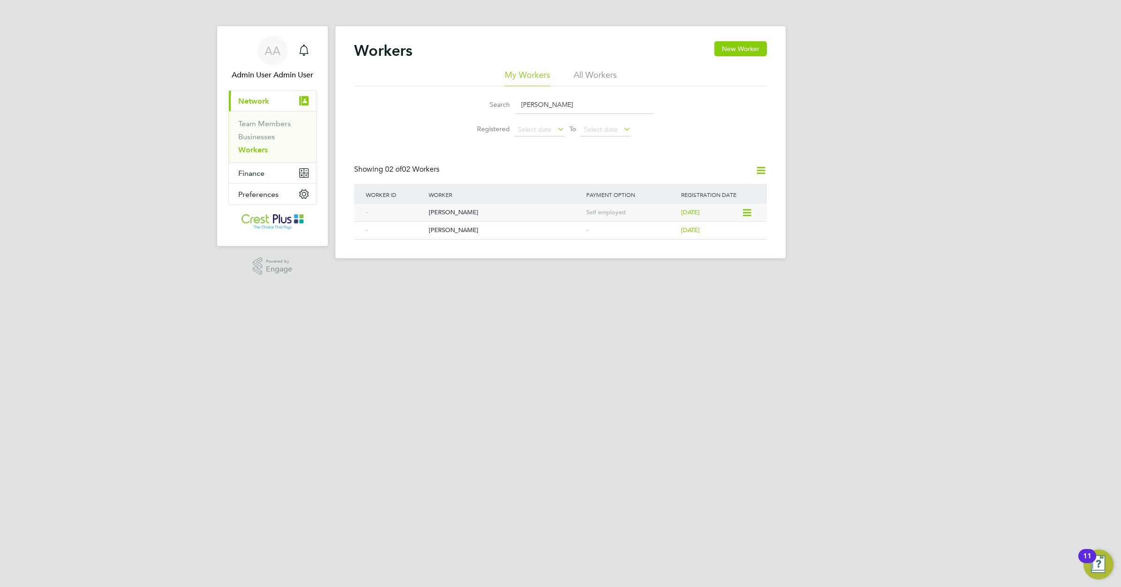
type input "KABAL SINGH"
click at [438, 211] on div "[PERSON_NAME]" at bounding box center [505, 212] width 158 height 17
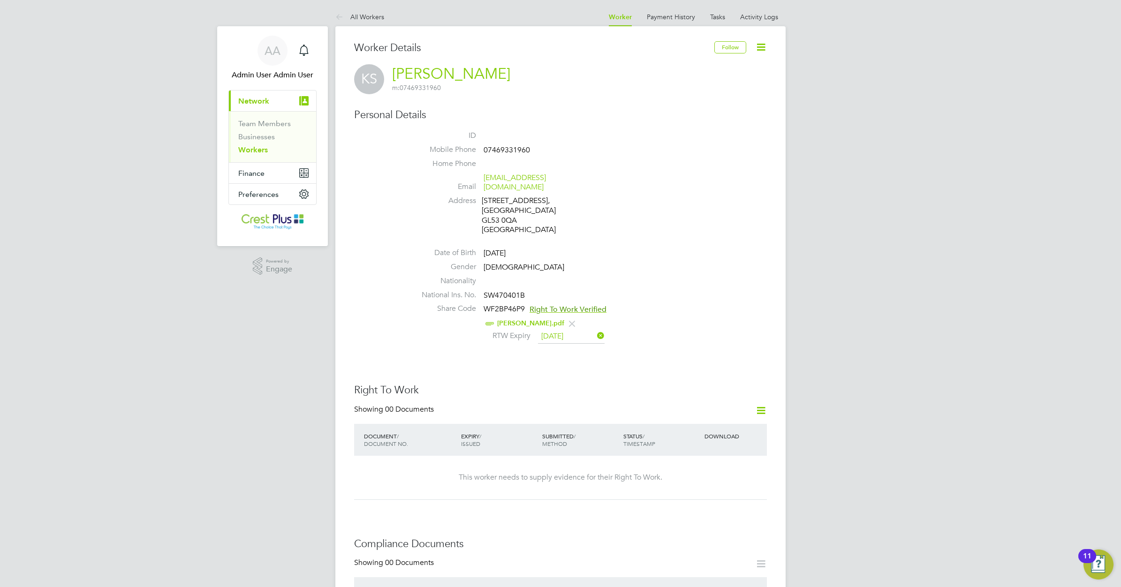
click at [257, 149] on link "Workers" at bounding box center [253, 149] width 30 height 9
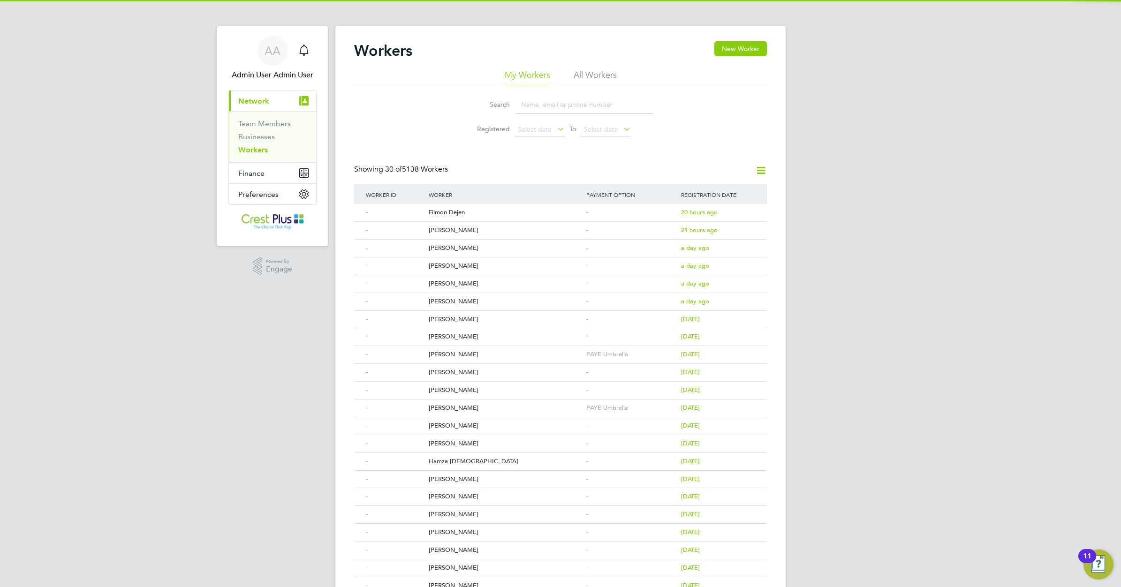
click at [530, 104] on input at bounding box center [584, 105] width 137 height 18
paste input "[PERSON_NAME]"
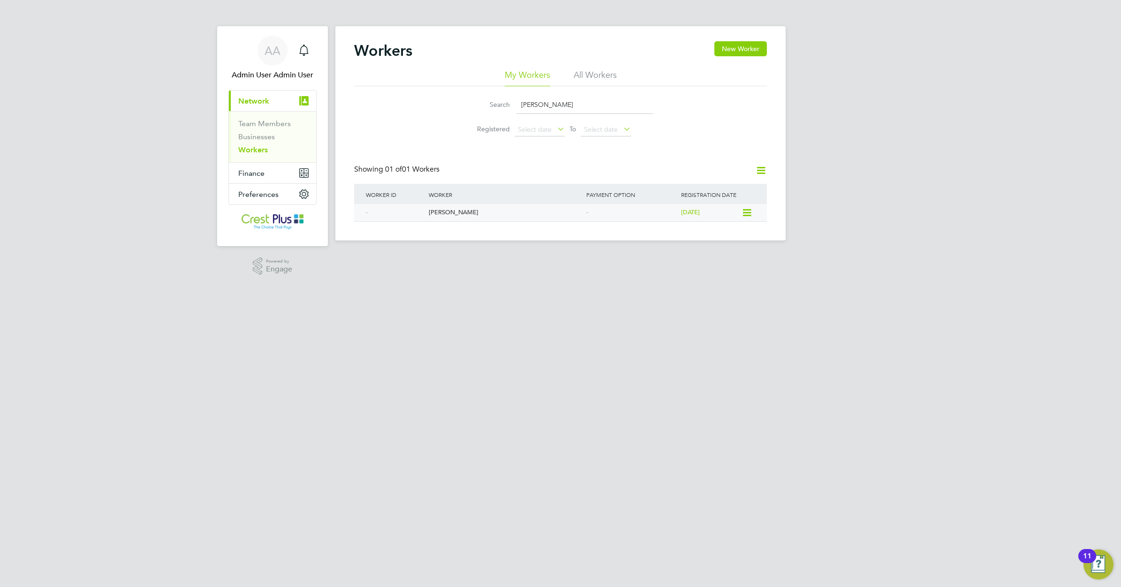
type input "[PERSON_NAME]"
click at [449, 211] on div "[PERSON_NAME]" at bounding box center [505, 212] width 158 height 17
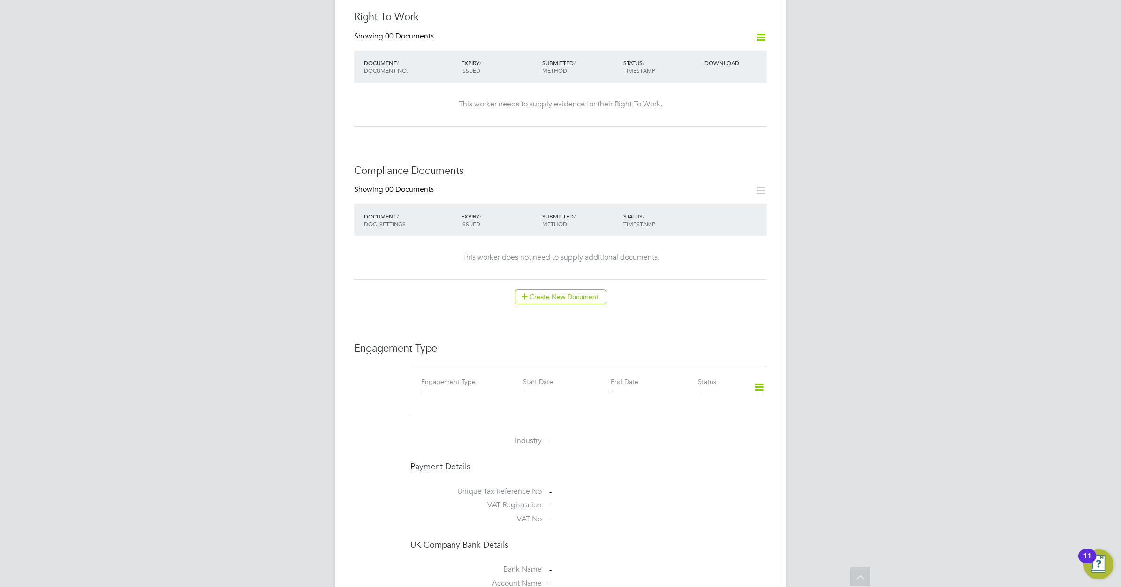
scroll to position [352, 0]
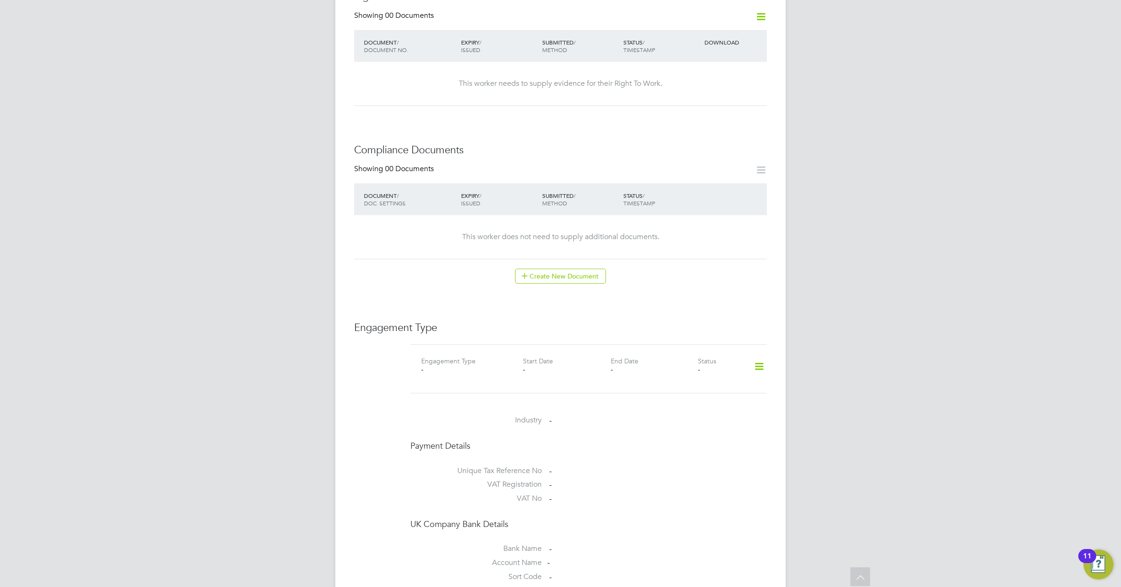
click at [760, 356] on icon at bounding box center [759, 367] width 16 height 22
click at [702, 396] on li "Add Engagement Type" at bounding box center [711, 398] width 106 height 13
click at [617, 450] on input at bounding box center [574, 456] width 116 height 13
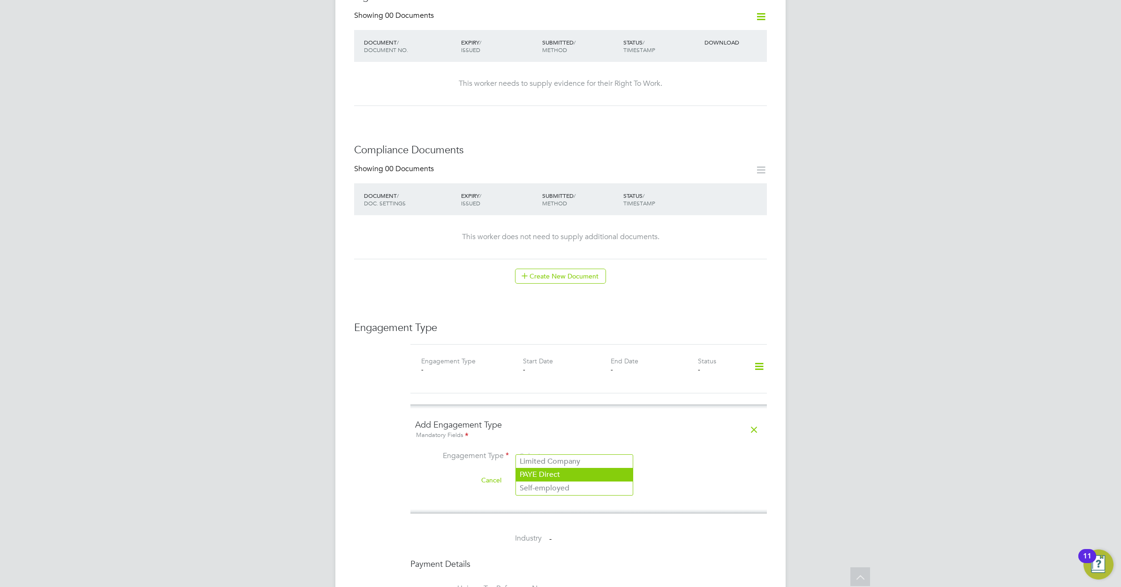
click at [577, 474] on li "PAYE Direct" at bounding box center [574, 475] width 117 height 14
type input "PAYE Direct"
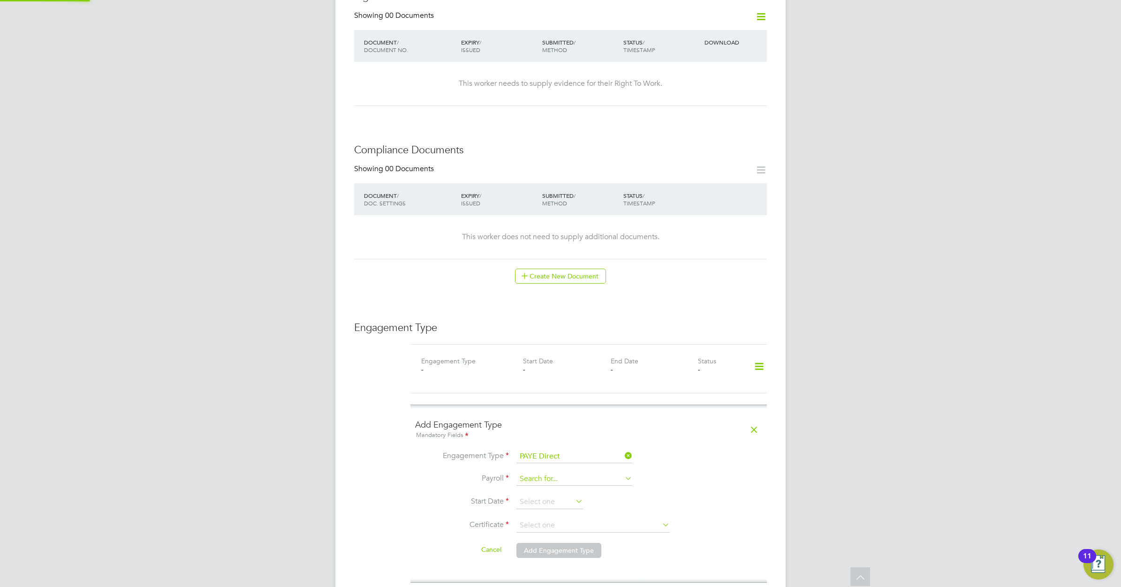
click at [571, 473] on input at bounding box center [574, 479] width 116 height 13
click at [563, 495] on li "PAYE Umbrella" at bounding box center [574, 498] width 117 height 14
type input "PAYE Umbrella"
click at [571, 495] on input at bounding box center [549, 502] width 67 height 14
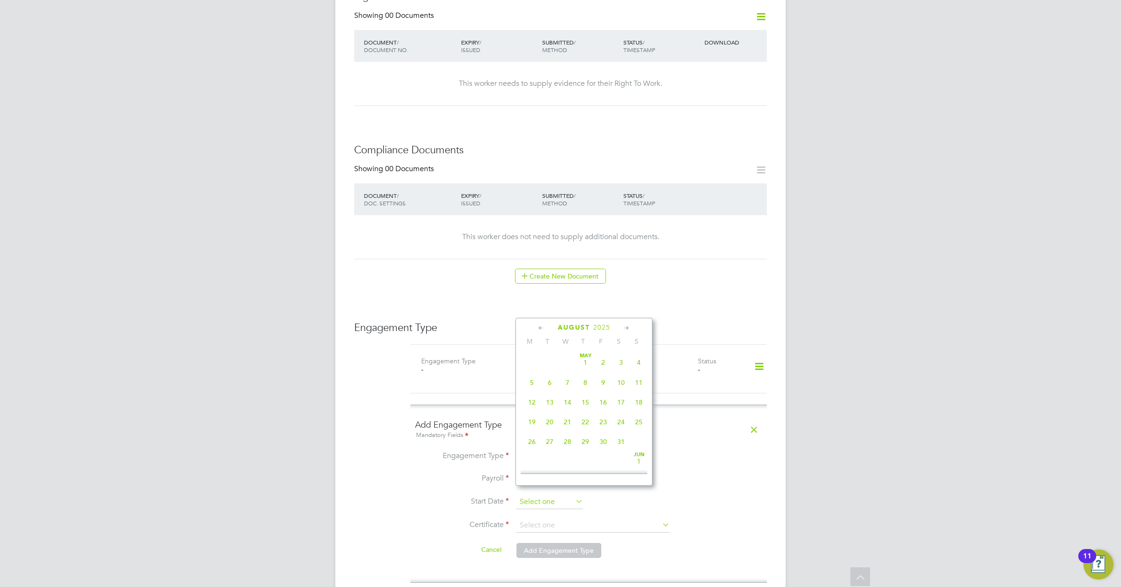
scroll to position [370, 0]
click at [538, 329] on icon at bounding box center [541, 328] width 9 height 10
click at [565, 401] on span "16" at bounding box center [568, 395] width 18 height 18
type input "16 Jul 2025"
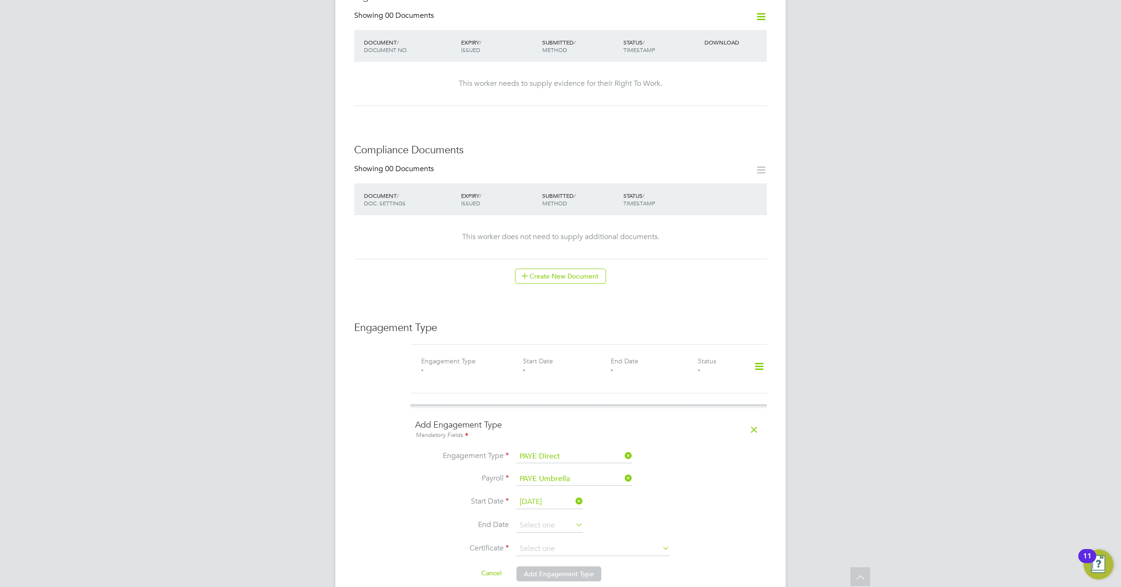
click at [574, 518] on icon at bounding box center [574, 524] width 0 height 13
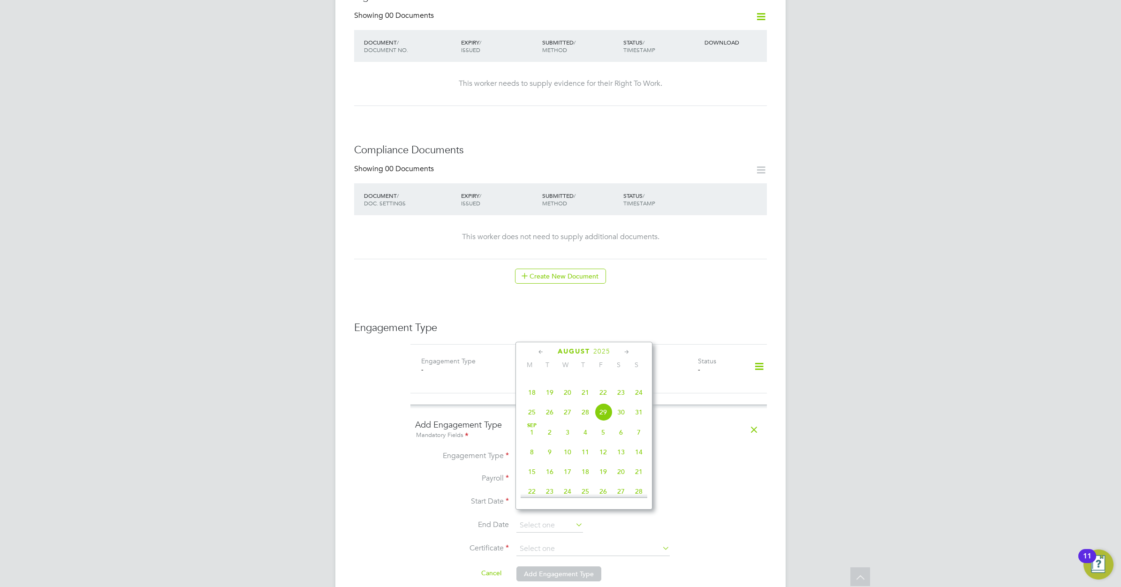
click at [625, 349] on icon at bounding box center [626, 352] width 9 height 10
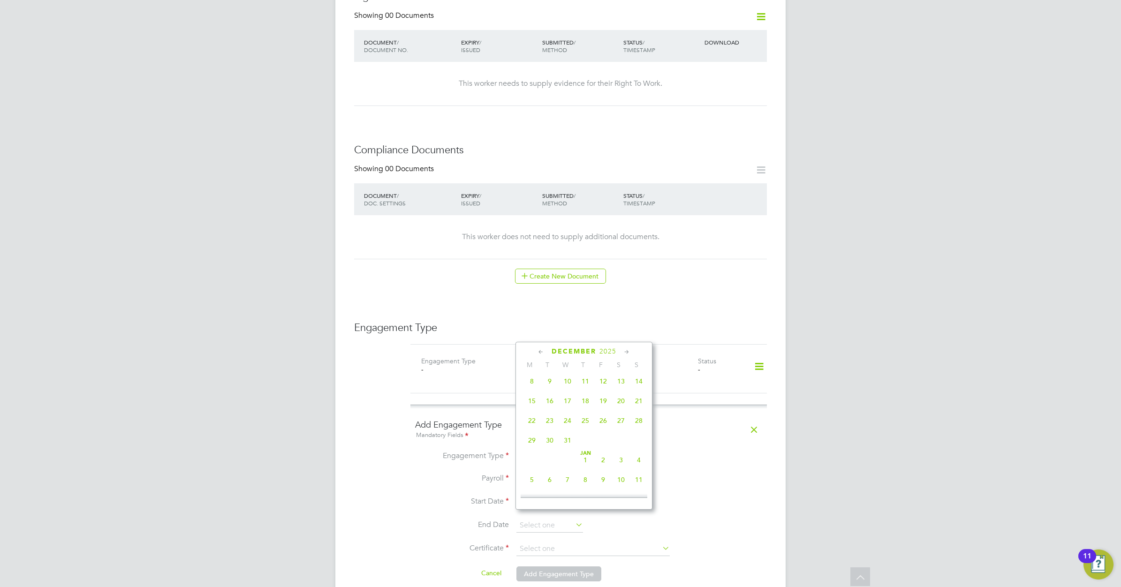
click at [565, 449] on span "31" at bounding box center [568, 440] width 18 height 18
type input "[DATE]"
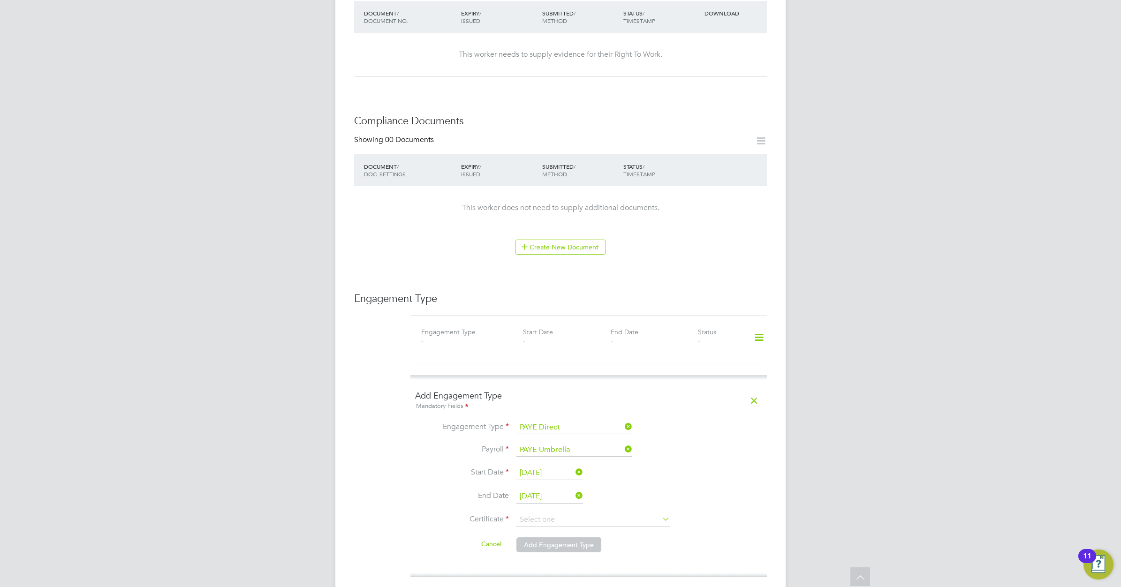
scroll to position [410, 0]
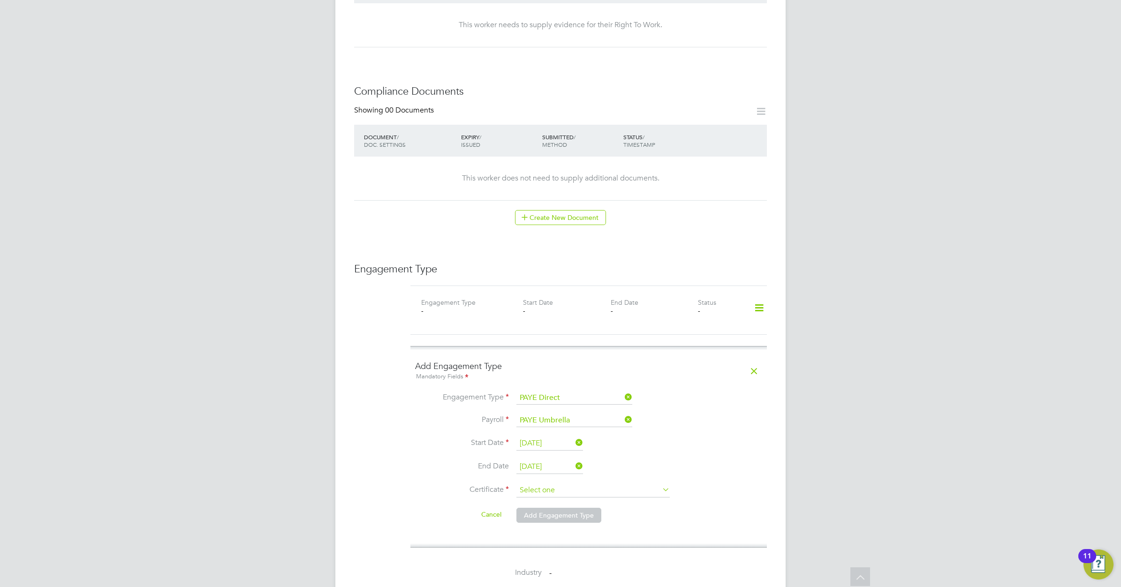
click at [645, 486] on input at bounding box center [592, 491] width 153 height 14
click at [604, 507] on li "No, worker doesn't have a P45 certificate" at bounding box center [593, 508] width 154 height 12
type input "No, worker doesn't have a P45 certificate"
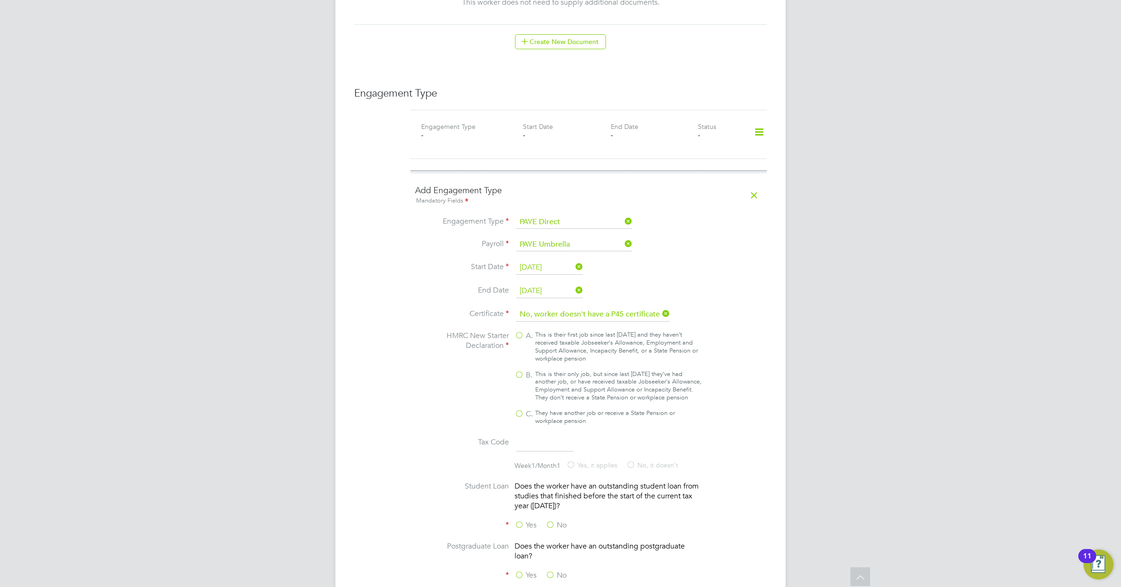
click at [531, 370] on span "B." at bounding box center [529, 375] width 7 height 10
click at [0, 0] on input "B. This is their only job, but since last [DATE] they’ve had another job, or ha…" at bounding box center [0, 0] width 0 height 0
type input "1257L"
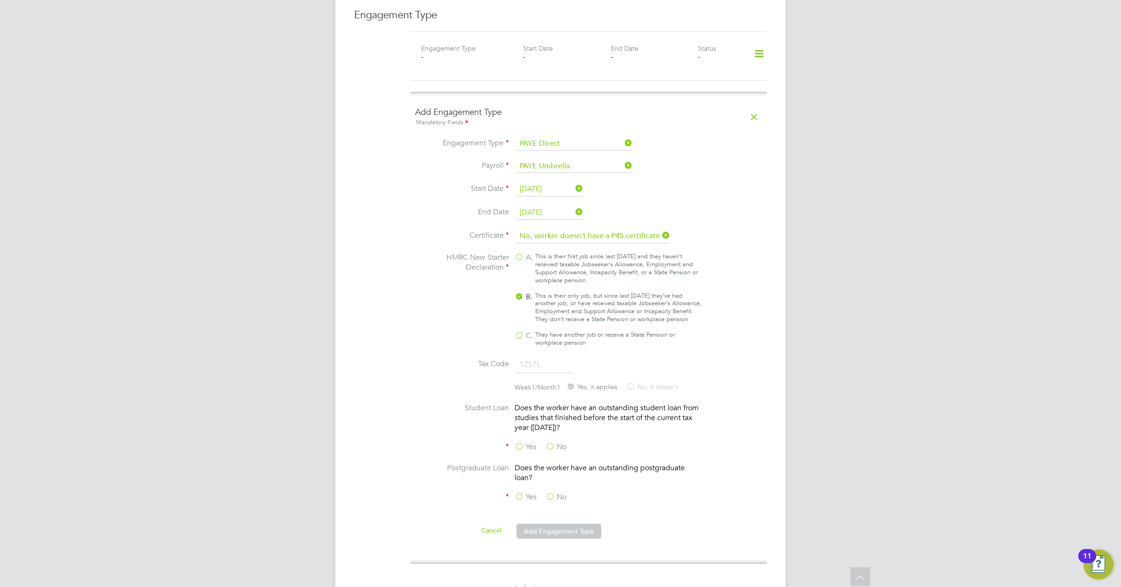
scroll to position [762, 0]
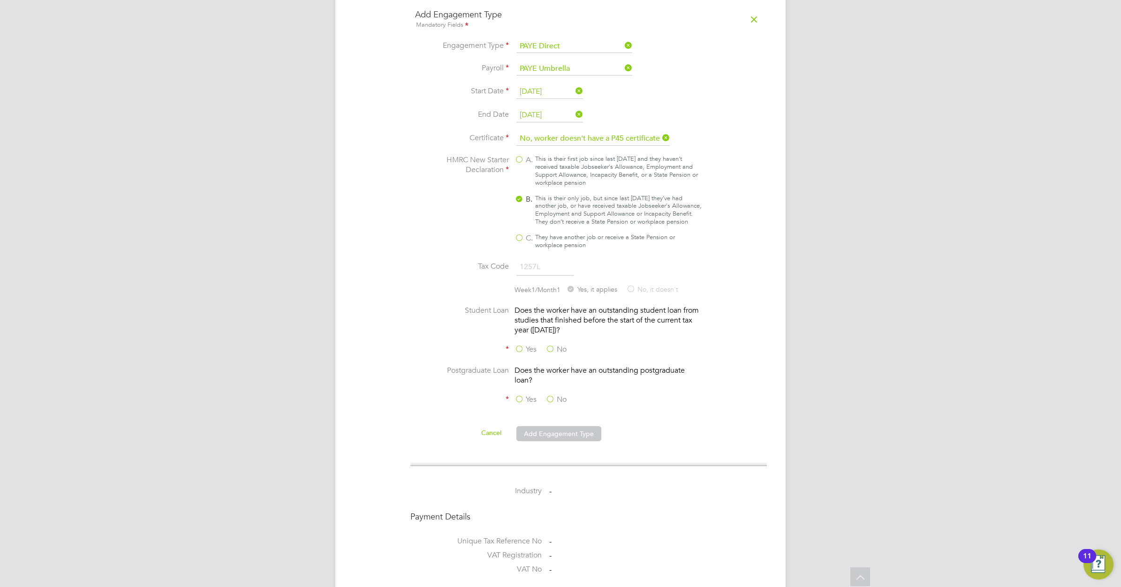
click at [552, 346] on label "No" at bounding box center [555, 350] width 21 height 10
click at [0, 0] on input "No" at bounding box center [0, 0] width 0 height 0
click at [554, 398] on label "No" at bounding box center [555, 400] width 21 height 10
click at [0, 0] on input "No" at bounding box center [0, 0] width 0 height 0
click at [559, 434] on button "Add Engagement Type" at bounding box center [558, 433] width 85 height 15
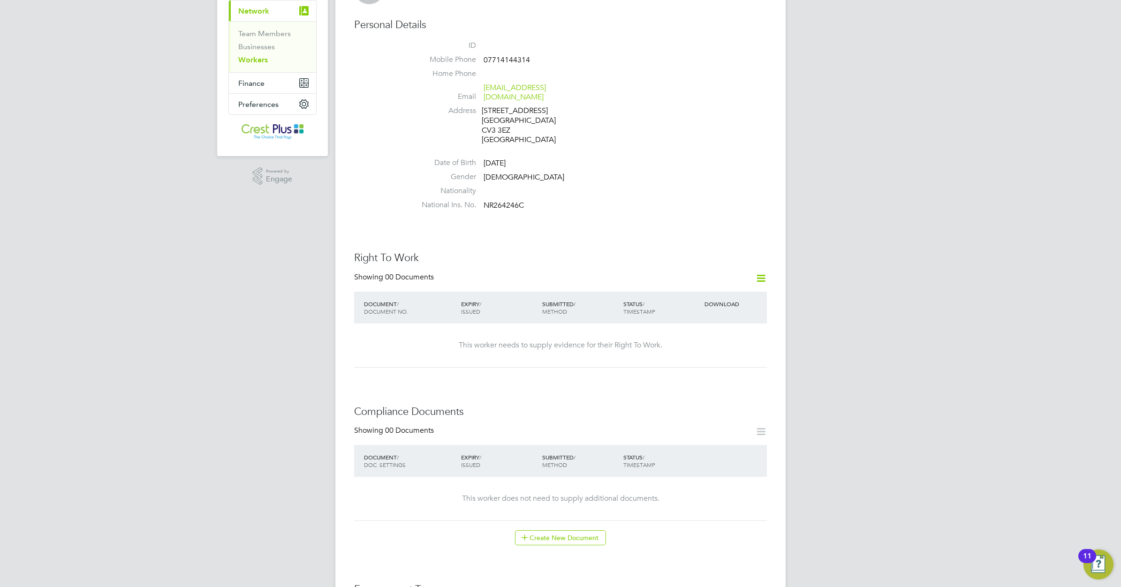
scroll to position [0, 0]
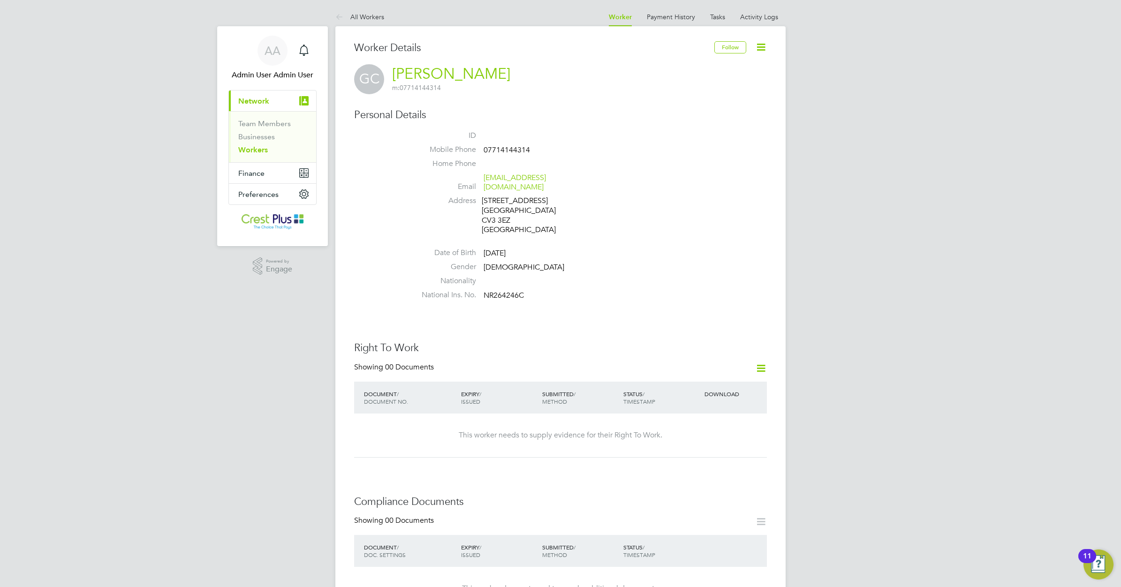
drag, startPoint x: 257, startPoint y: 146, endPoint x: 319, endPoint y: 146, distance: 62.8
click at [257, 146] on link "Workers" at bounding box center [253, 149] width 30 height 9
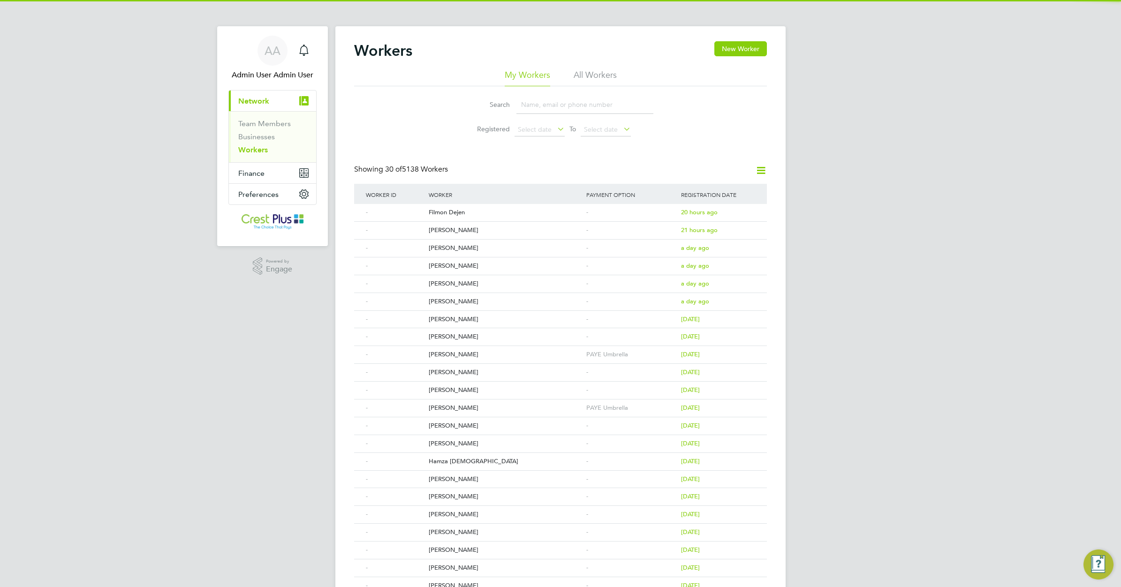
click at [549, 107] on input at bounding box center [584, 105] width 137 height 18
paste input "ROBERT GLOD"
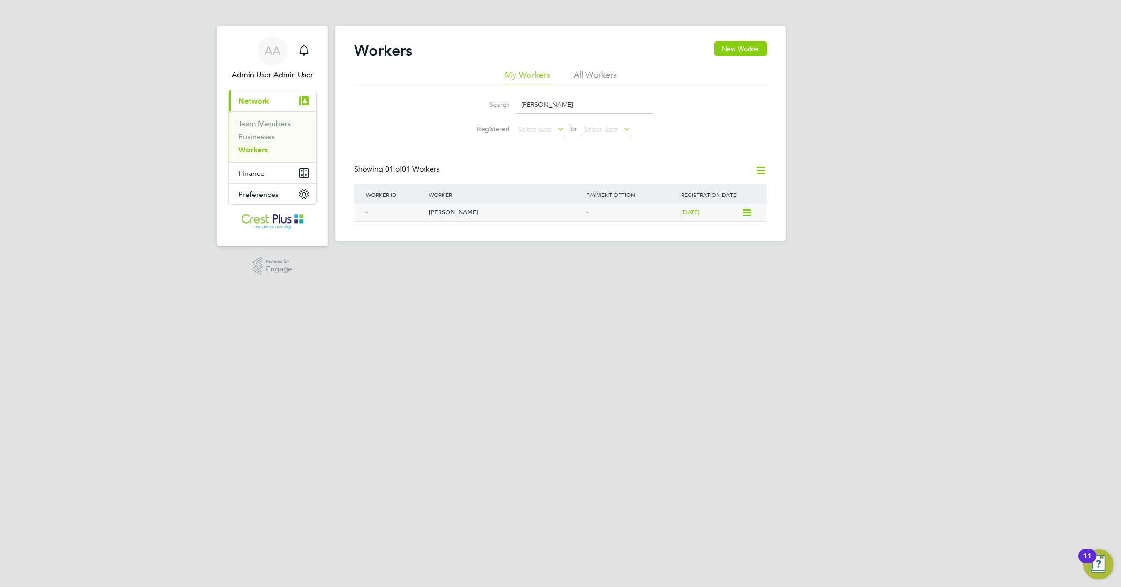
type input "ROBERT GLOD"
click at [439, 212] on div "Robert Glod" at bounding box center [505, 212] width 158 height 17
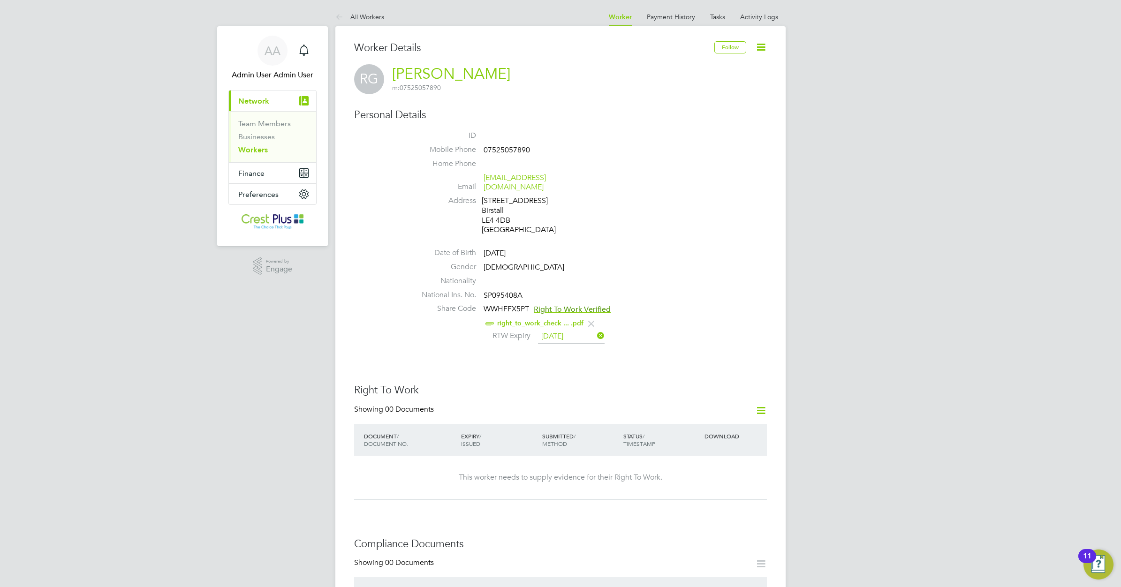
click at [521, 389] on div "Right To Work Showing 00 Documents DOCUMENT / DOCUMENT NO. EXPIRY / ISSUED SUBM…" at bounding box center [560, 442] width 413 height 116
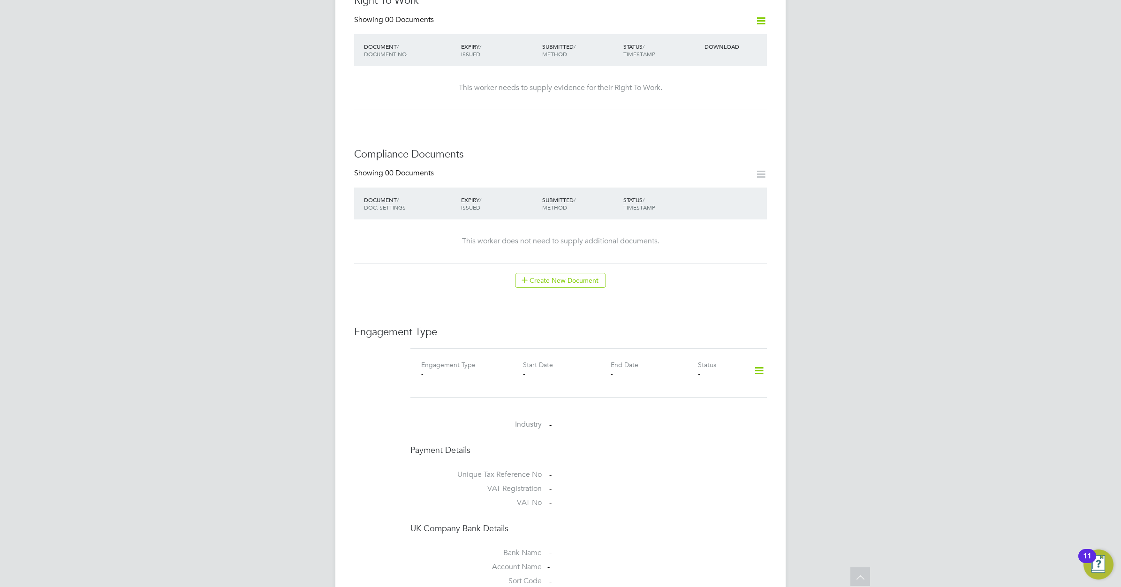
scroll to position [410, 0]
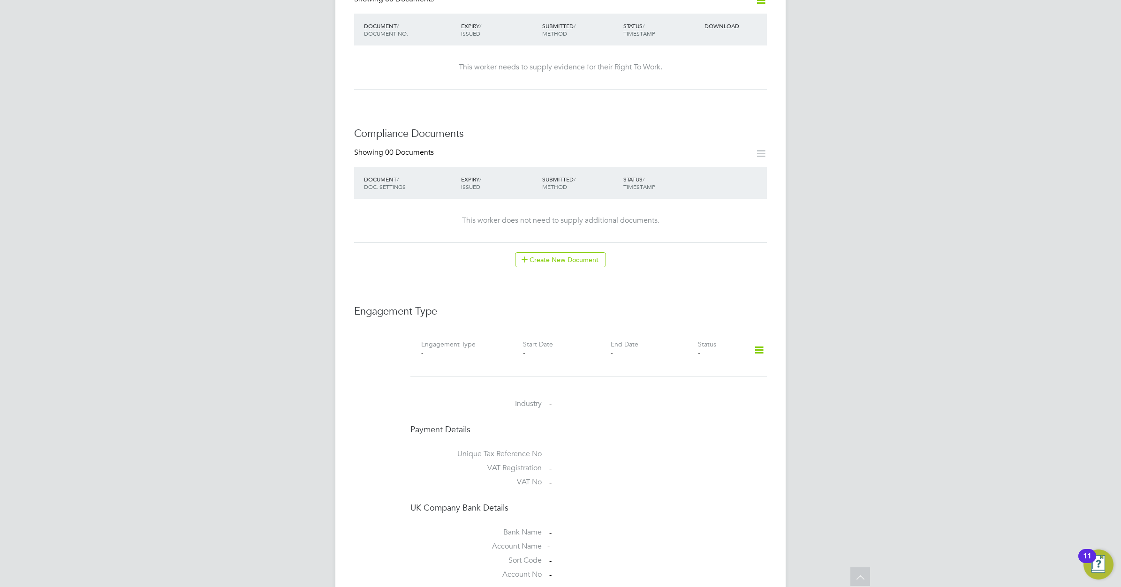
click at [756, 340] on icon at bounding box center [759, 351] width 16 height 22
click at [696, 380] on li "Add Engagement Type" at bounding box center [711, 381] width 106 height 13
click at [623, 433] on icon at bounding box center [623, 439] width 0 height 13
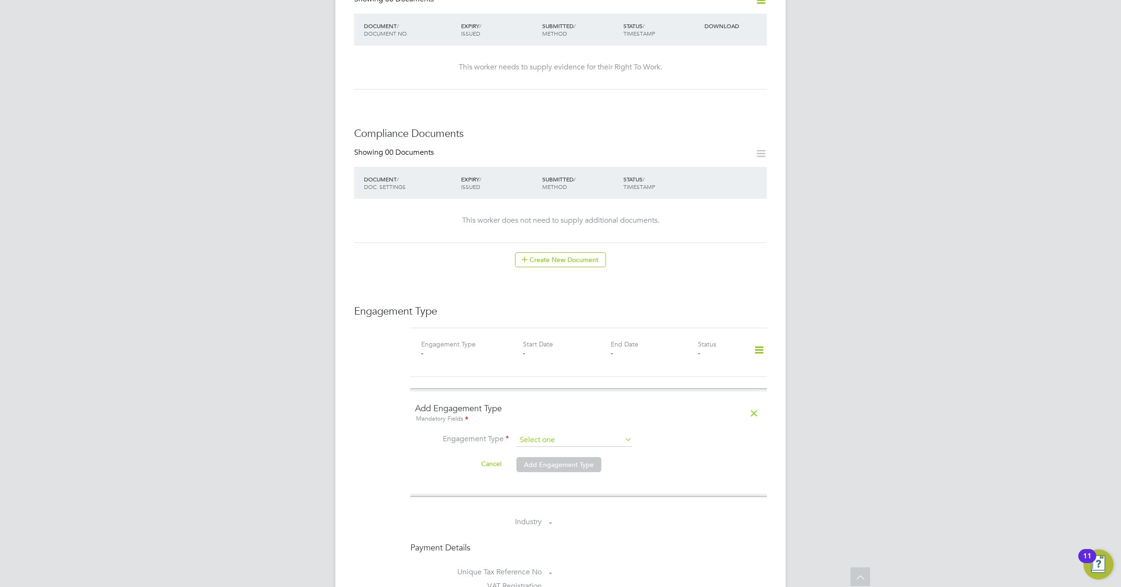
click at [596, 434] on input at bounding box center [574, 440] width 116 height 13
click at [569, 460] on li "PAYE Direct" at bounding box center [574, 459] width 117 height 14
type input "PAYE Direct"
click at [552, 456] on input at bounding box center [574, 462] width 116 height 13
click at [551, 479] on li "PAYE Umbrella" at bounding box center [574, 482] width 117 height 14
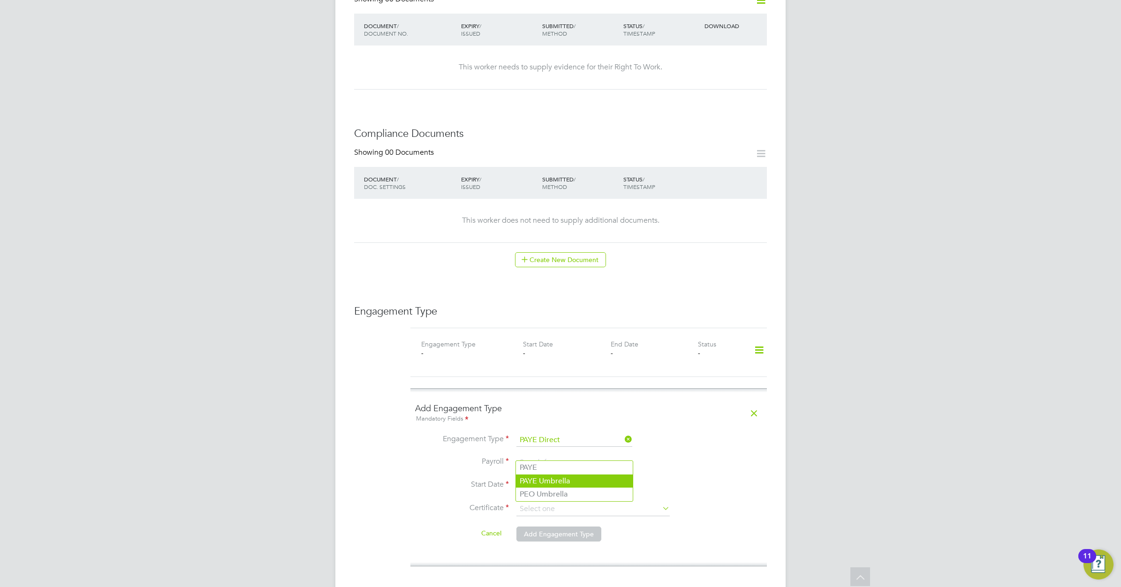
type input "PAYE Umbrella"
click at [546, 479] on input at bounding box center [549, 486] width 67 height 14
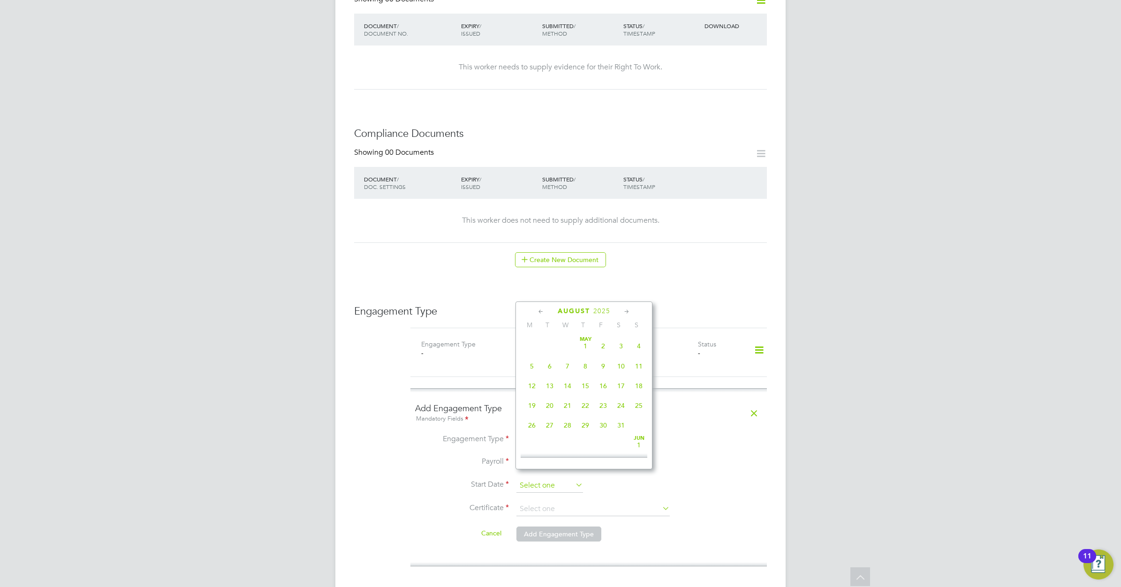
scroll to position [370, 0]
click at [539, 310] on icon at bounding box center [541, 312] width 9 height 10
click at [549, 426] on span "24" at bounding box center [550, 422] width 18 height 18
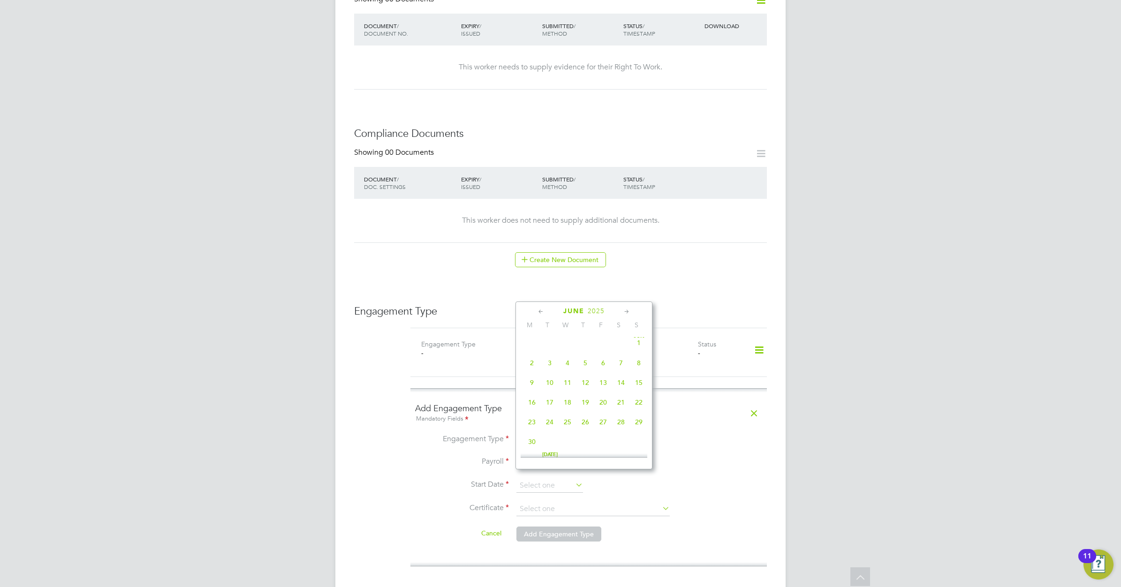
type input "24 Jun 2025"
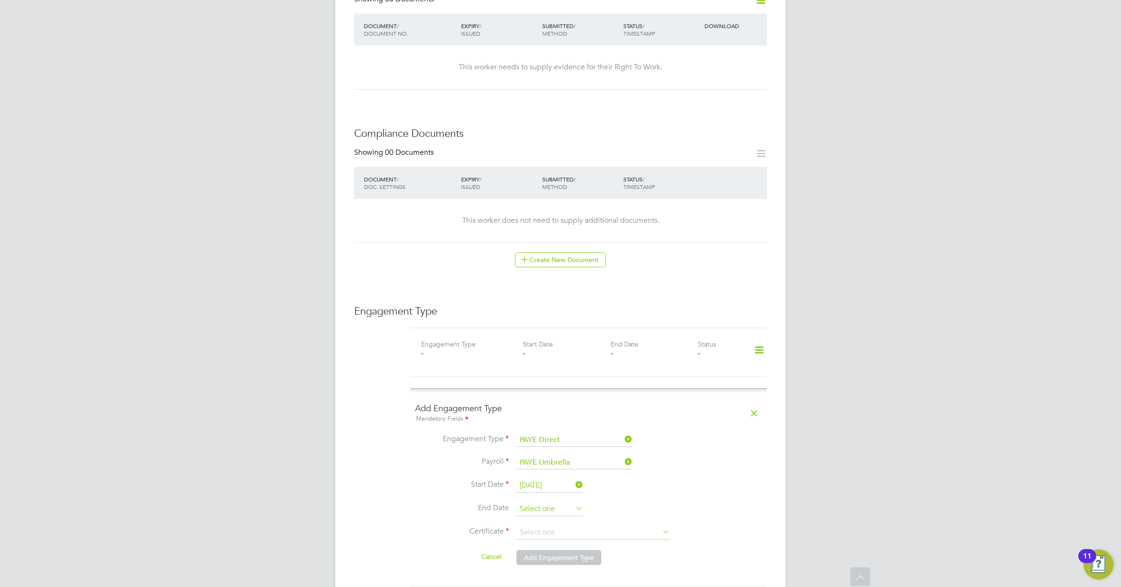
click at [559, 502] on input at bounding box center [549, 509] width 67 height 14
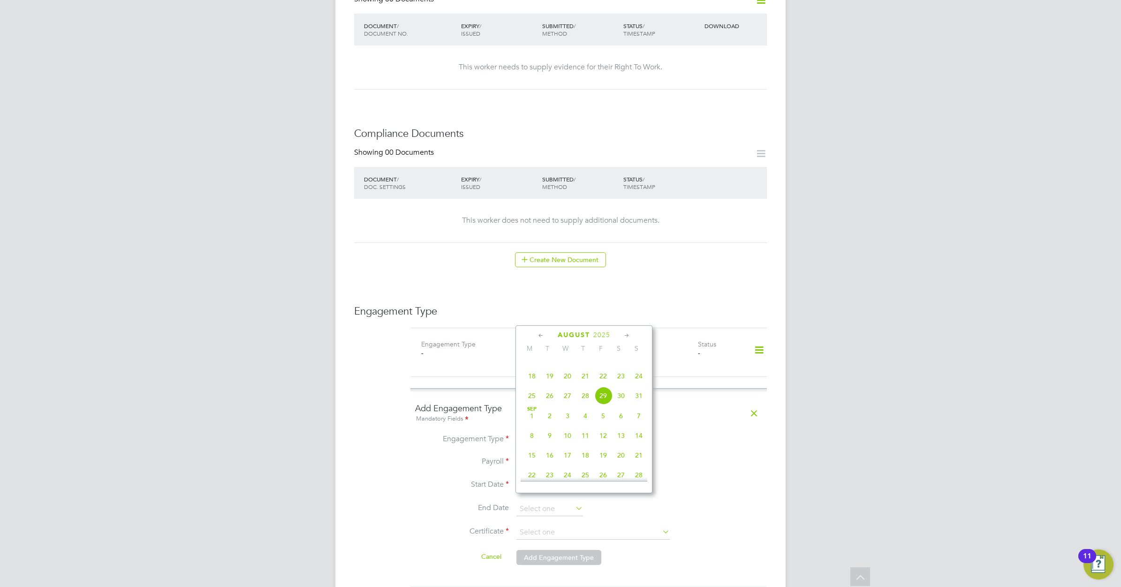
click at [639, 404] on span "31" at bounding box center [639, 396] width 18 height 18
type input "31 Aug 2025"
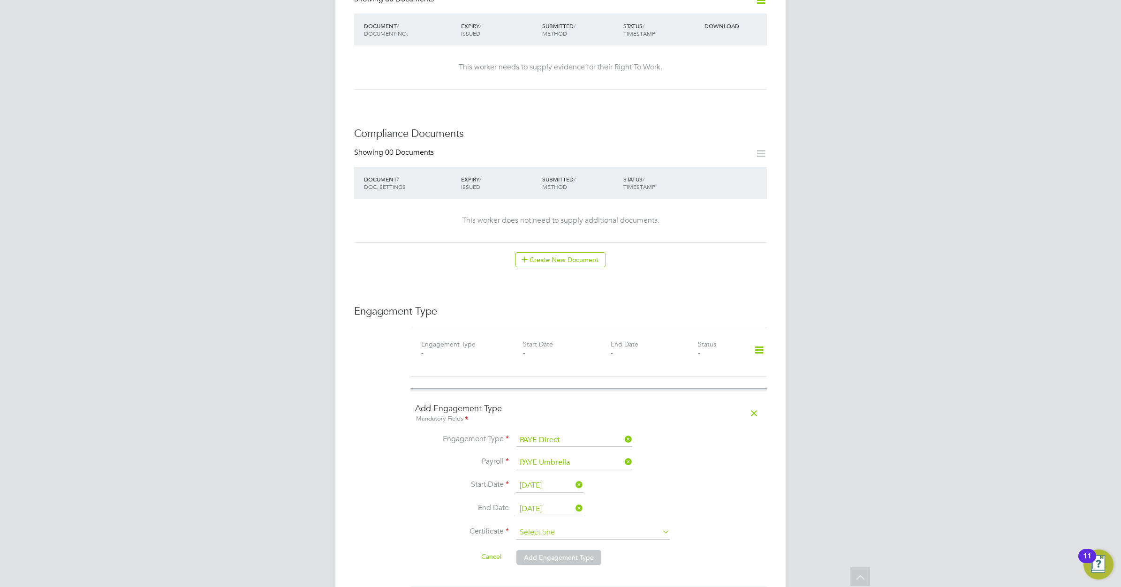
click at [556, 526] on input at bounding box center [592, 533] width 153 height 14
click at [563, 547] on li "No, worker doesn't have a P45 certificate" at bounding box center [593, 550] width 154 height 12
type input "No, worker doesn't have a P45 certificate"
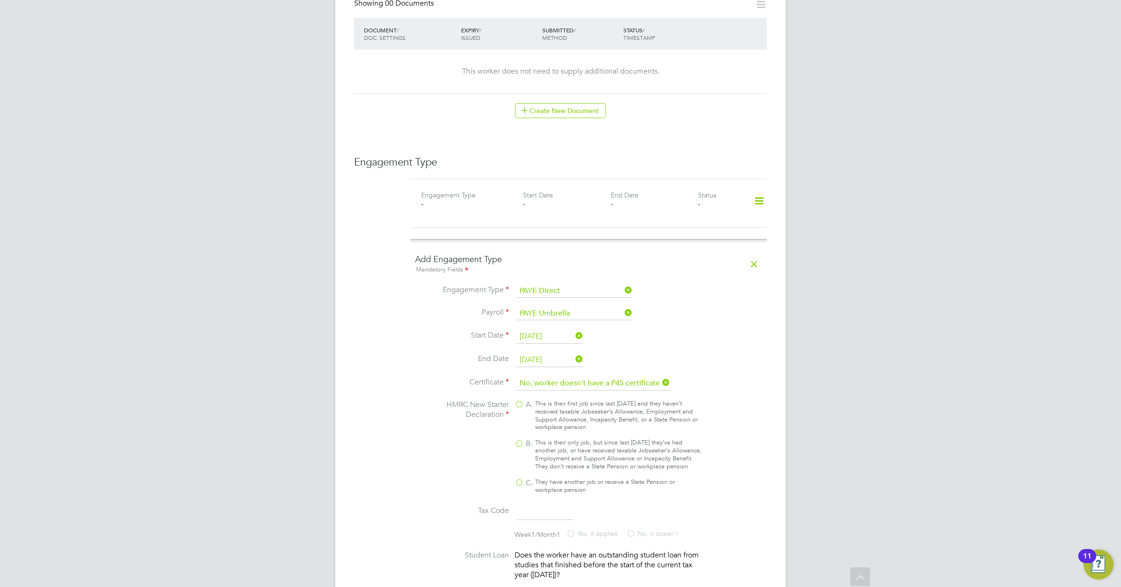
scroll to position [645, 0]
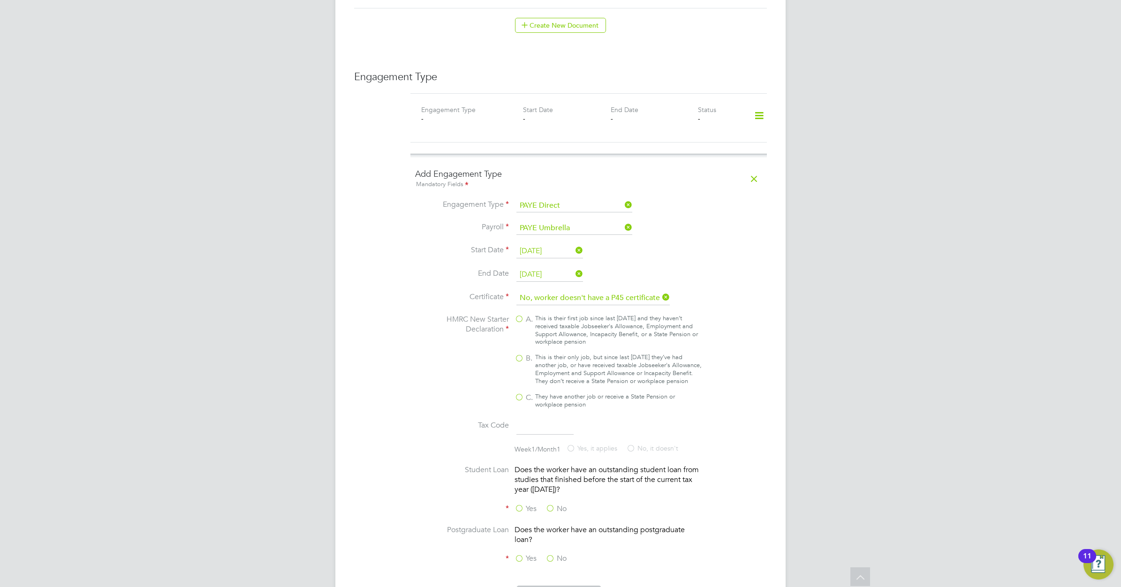
click at [557, 359] on div "This is their only job, but since last [DATE] they’ve had another job, or have …" at bounding box center [618, 370] width 166 height 32
click at [0, 0] on input "B. This is their only job, but since last [DATE] they’ve had another job, or ha…" at bounding box center [0, 0] width 0 height 0
type input "1257L"
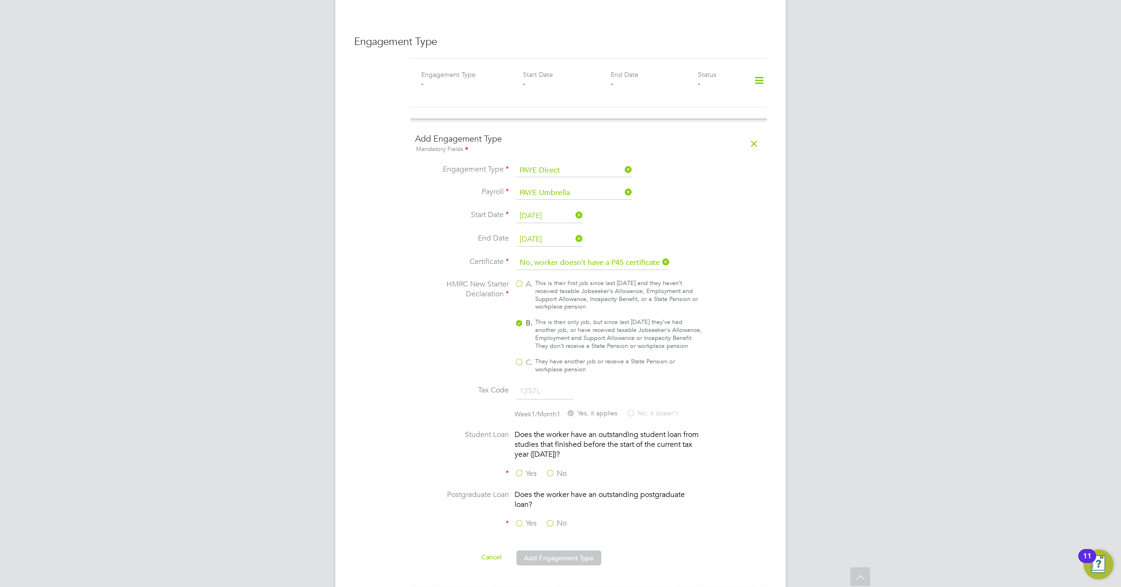
scroll to position [879, 0]
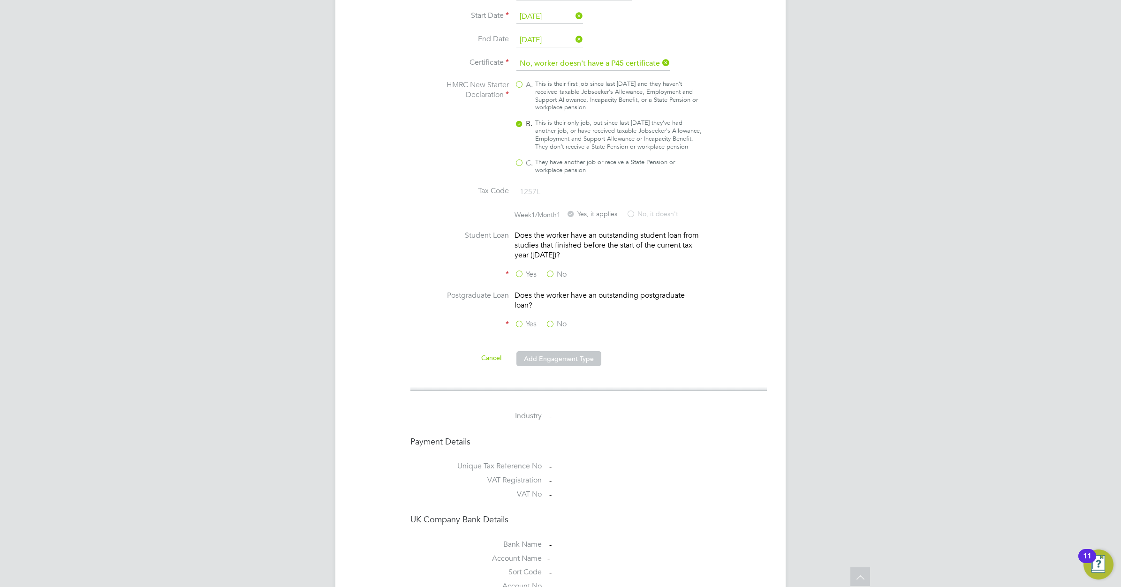
click at [551, 275] on label "No" at bounding box center [555, 275] width 21 height 10
click at [0, 0] on input "No" at bounding box center [0, 0] width 0 height 0
click at [555, 324] on label "No" at bounding box center [555, 324] width 21 height 10
click at [0, 0] on input "No" at bounding box center [0, 0] width 0 height 0
click at [561, 356] on button "Add Engagement Type" at bounding box center [558, 358] width 85 height 15
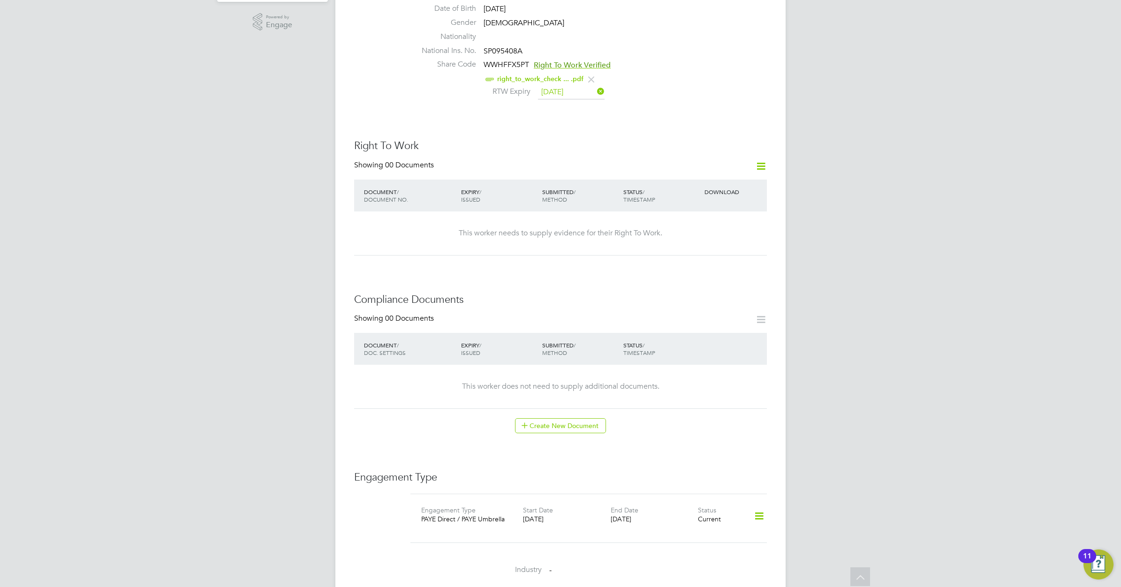
scroll to position [0, 0]
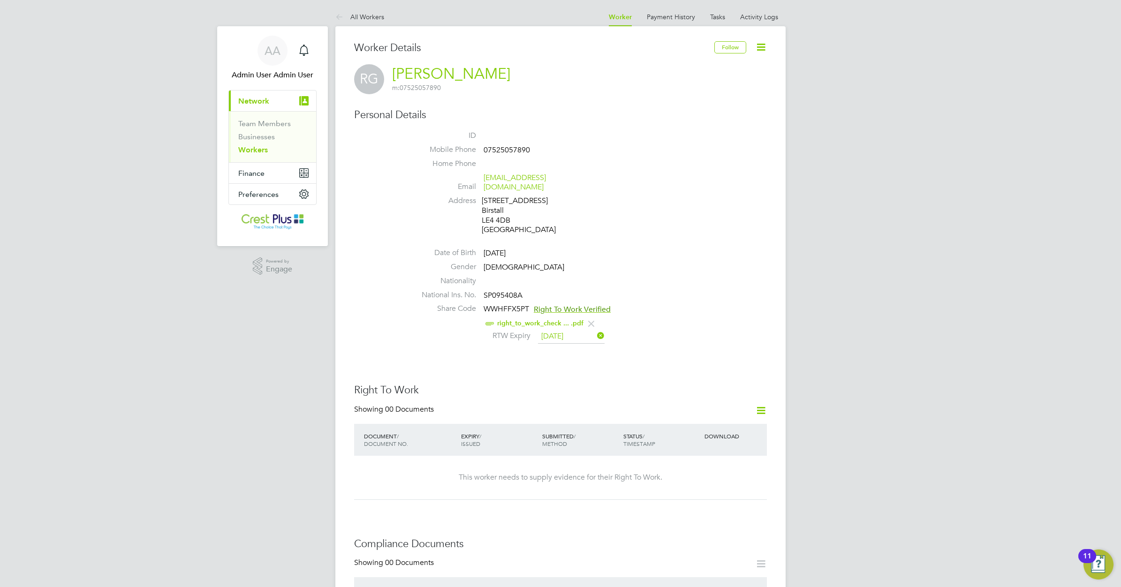
drag, startPoint x: 256, startPoint y: 151, endPoint x: 273, endPoint y: 150, distance: 17.4
click at [256, 151] on link "Workers" at bounding box center [253, 149] width 30 height 9
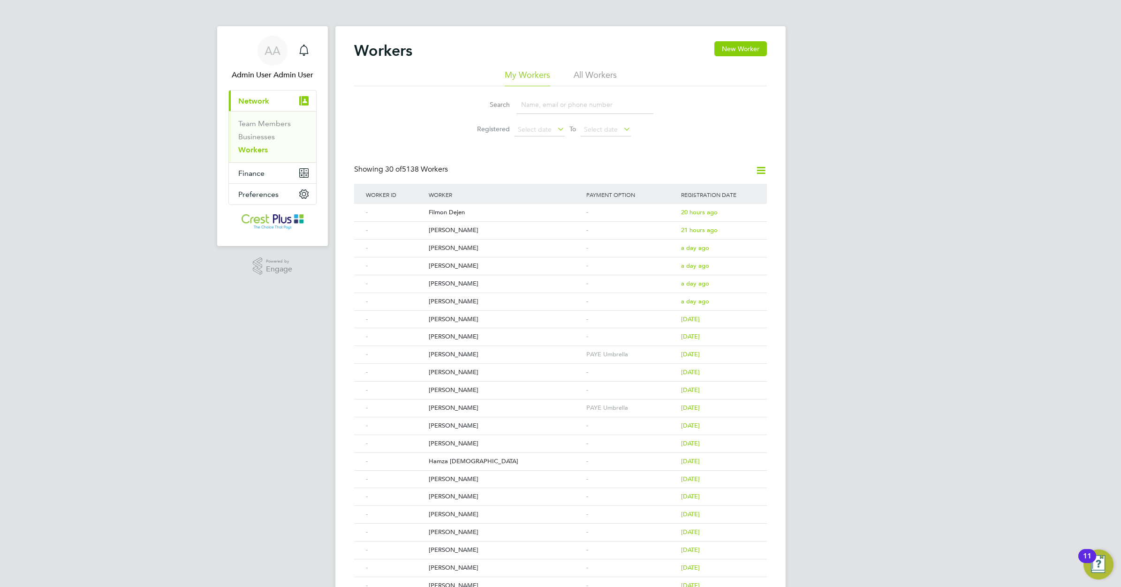
click at [530, 106] on input at bounding box center [584, 105] width 137 height 18
paste input "TYREECE HECKMAN"
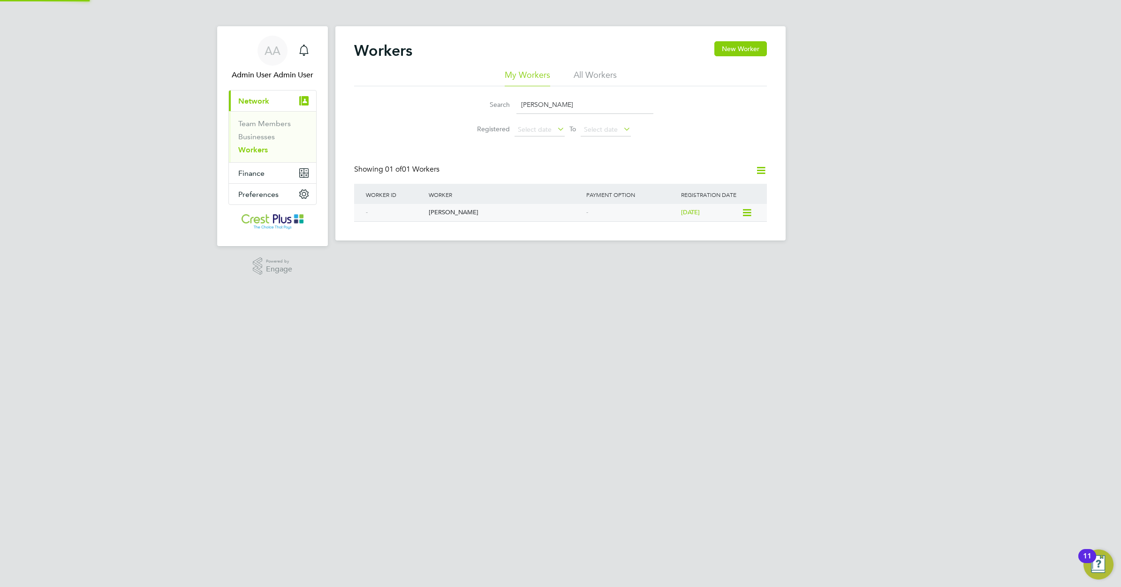
type input "TYREECE HECKMAN"
click at [441, 210] on div "Tyreece Heckman" at bounding box center [505, 212] width 158 height 17
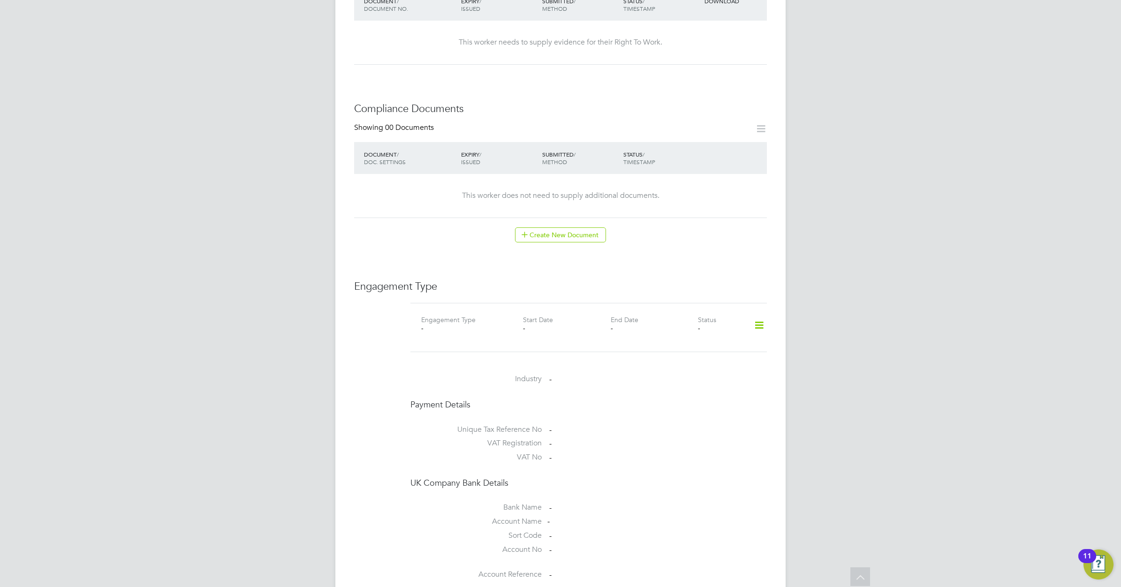
scroll to position [410, 0]
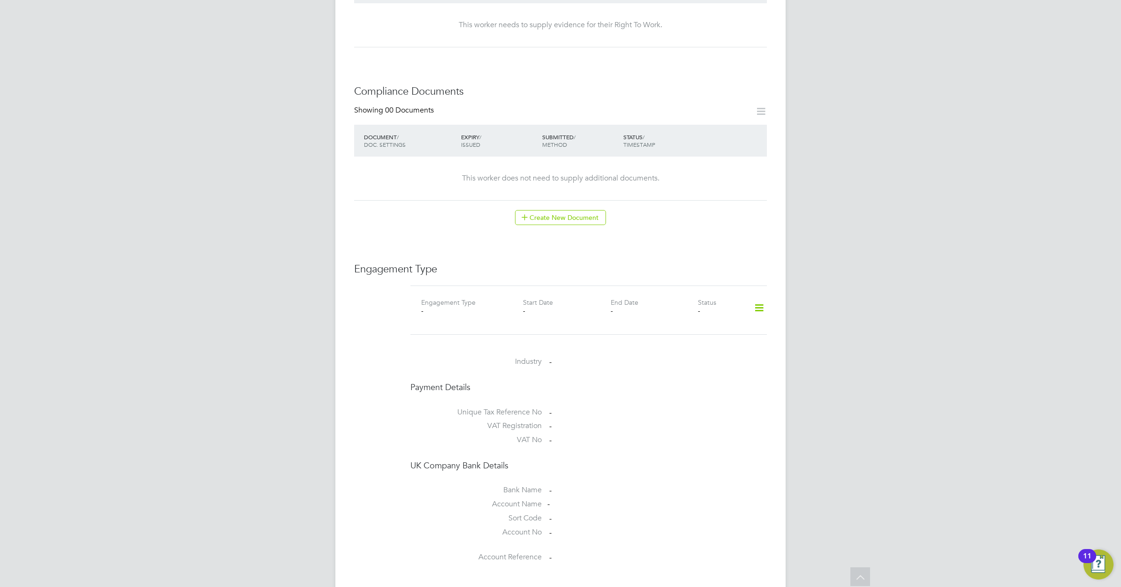
drag, startPoint x: 758, startPoint y: 298, endPoint x: 755, endPoint y: 302, distance: 5.3
click at [758, 298] on icon at bounding box center [759, 308] width 16 height 22
click at [694, 339] on li "Add Engagement Type" at bounding box center [711, 339] width 106 height 13
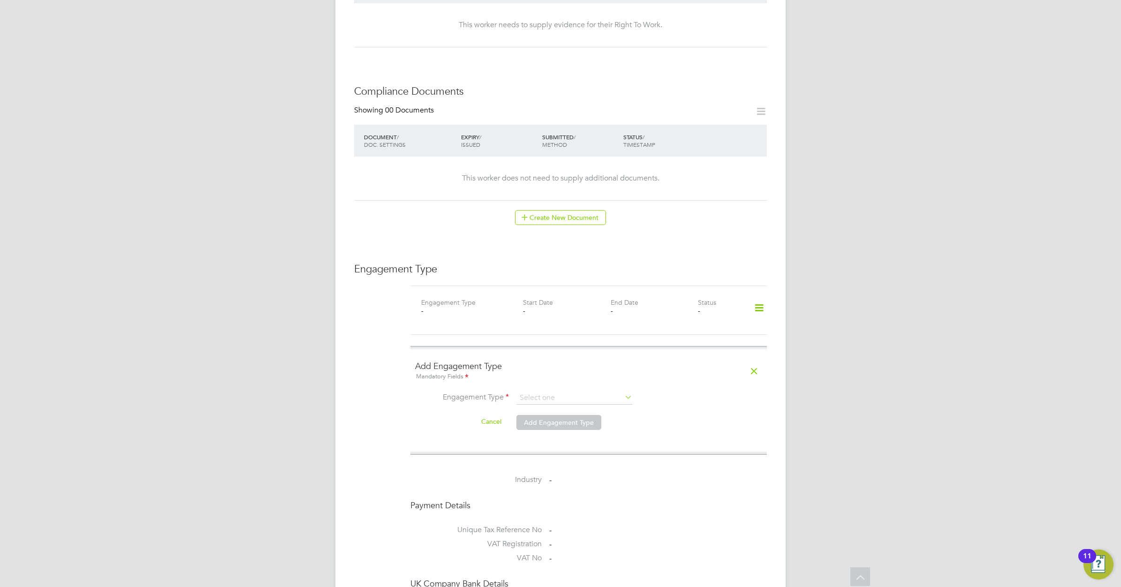
drag, startPoint x: 624, startPoint y: 385, endPoint x: 625, endPoint y: 393, distance: 8.0
click at [623, 391] on icon at bounding box center [623, 397] width 0 height 13
click at [608, 392] on input at bounding box center [574, 398] width 116 height 13
click at [577, 416] on li "PAYE Direct" at bounding box center [574, 416] width 117 height 14
type input "PAYE Direct"
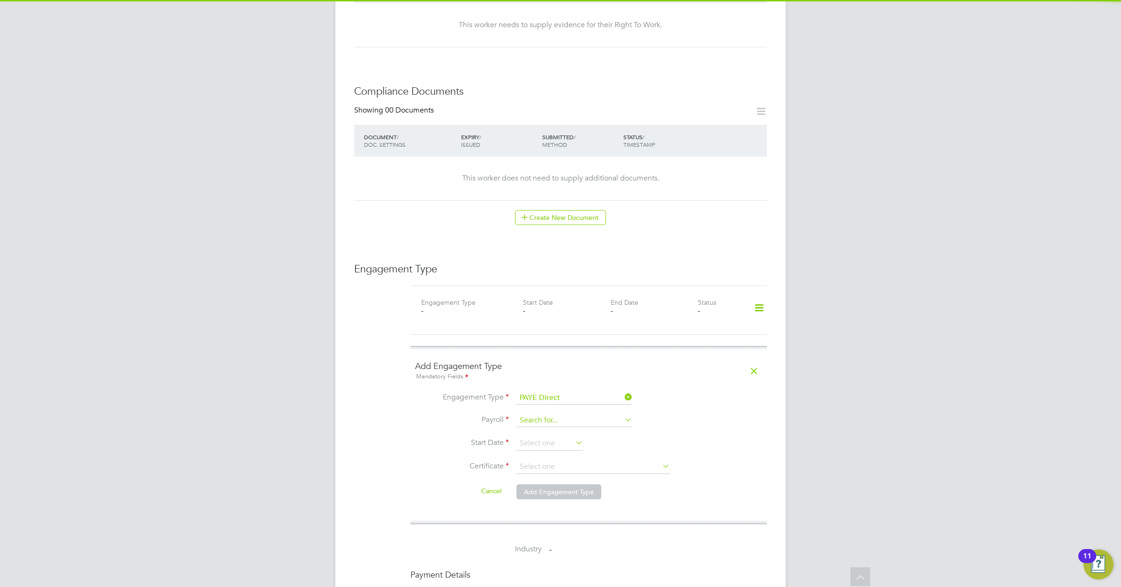
click at [566, 414] on input at bounding box center [574, 420] width 116 height 13
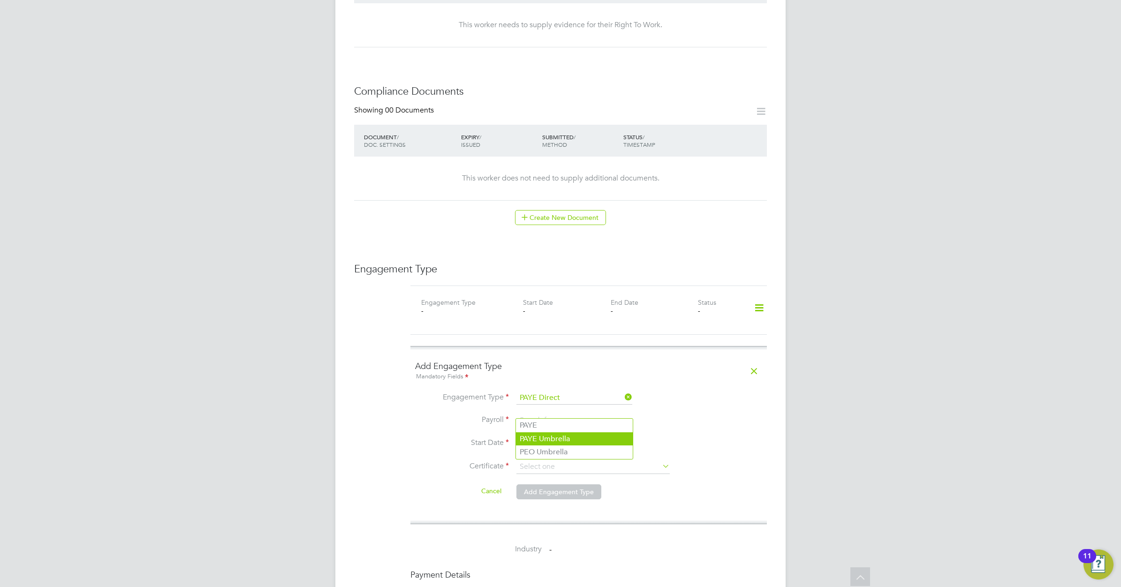
click at [551, 437] on li "PAYE Umbrella" at bounding box center [574, 439] width 117 height 14
type input "PAYE Umbrella"
click at [556, 437] on input at bounding box center [549, 444] width 67 height 14
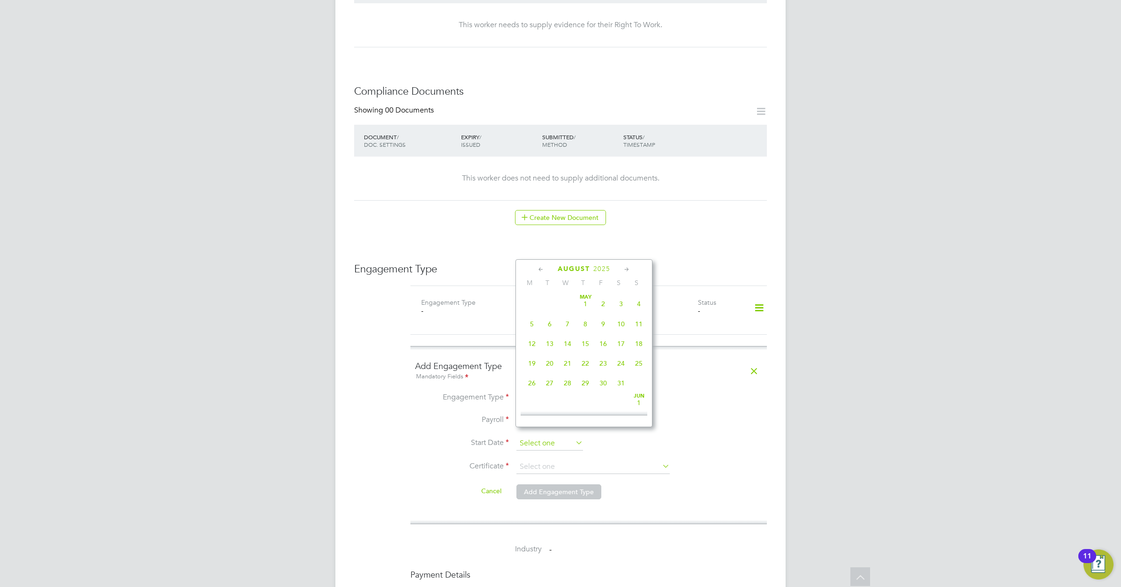
scroll to position [370, 0]
click at [538, 270] on icon at bounding box center [541, 270] width 9 height 10
click at [539, 270] on icon at bounding box center [541, 270] width 9 height 10
click at [549, 386] on span "24" at bounding box center [550, 380] width 18 height 18
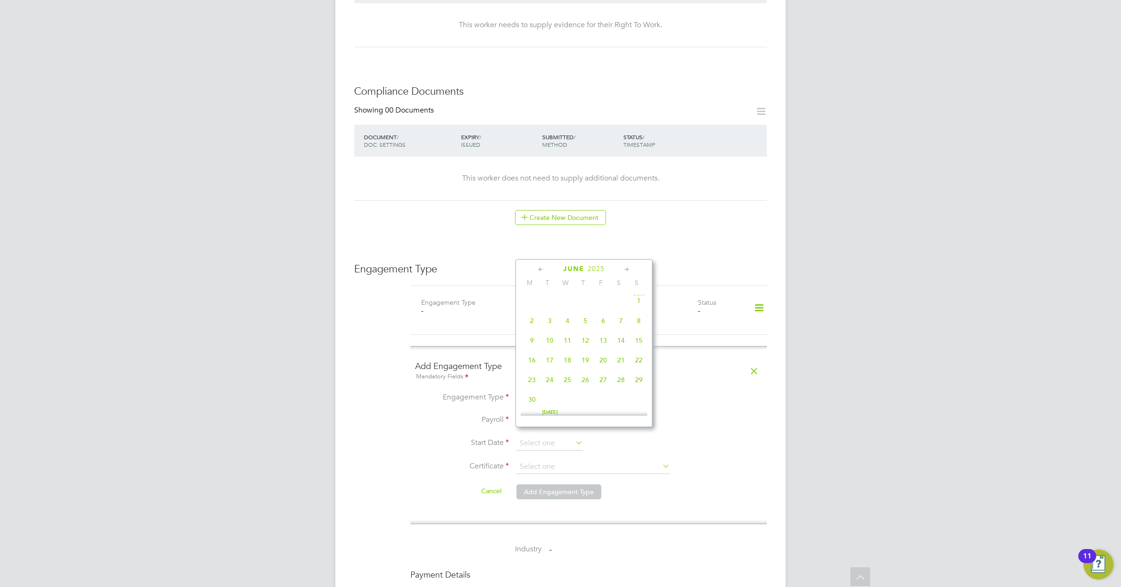
type input "24 Jun 2025"
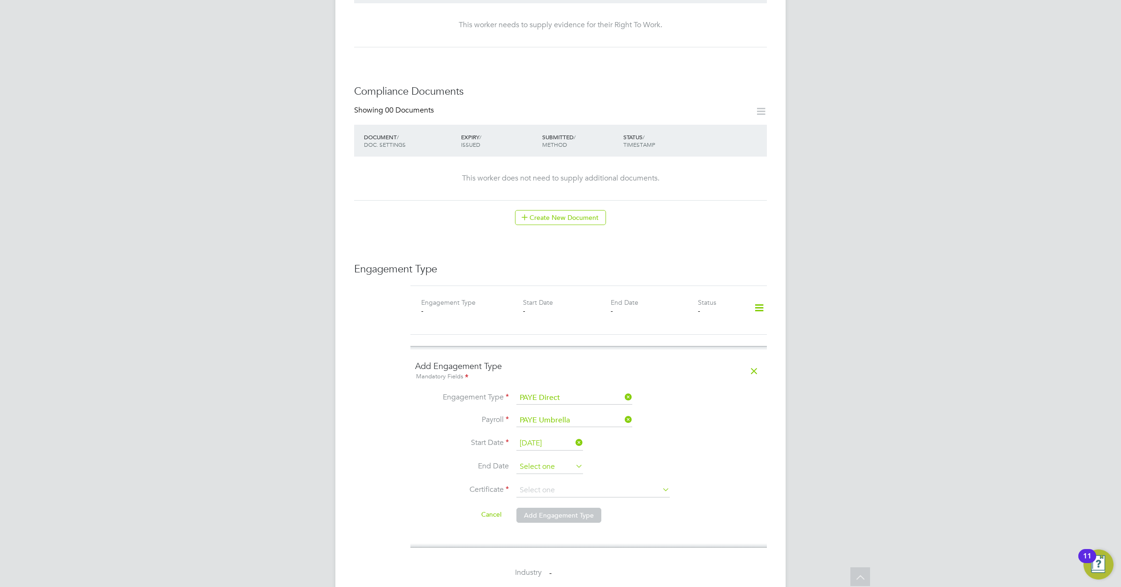
click at [562, 460] on input at bounding box center [549, 467] width 67 height 14
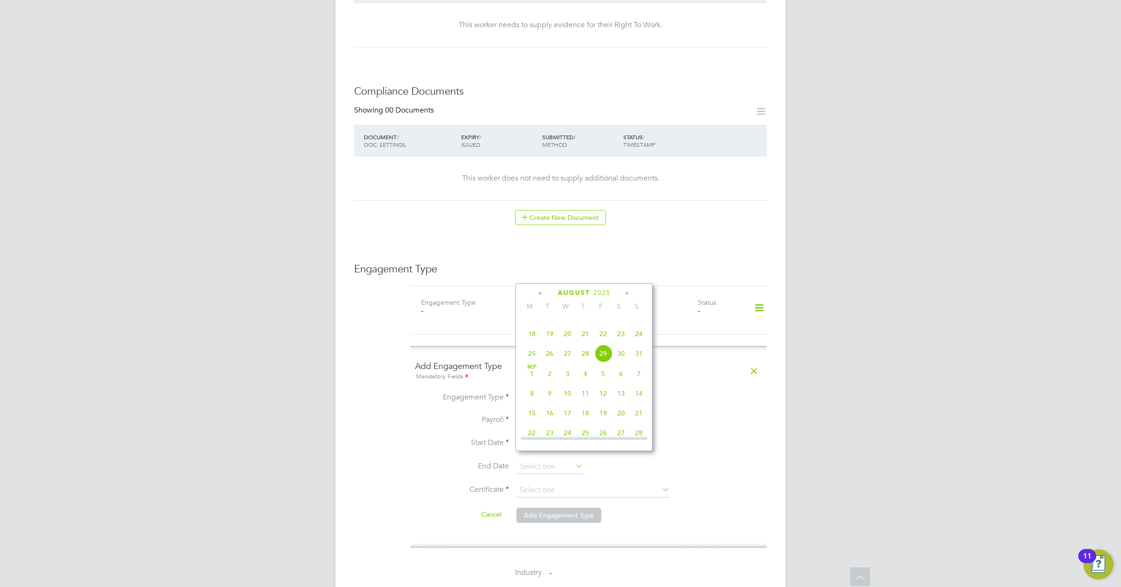
click at [541, 294] on icon at bounding box center [541, 293] width 9 height 10
click at [538, 292] on icon at bounding box center [541, 293] width 9 height 10
click at [551, 407] on span "24" at bounding box center [550, 403] width 18 height 18
type input "24 Jun 2025"
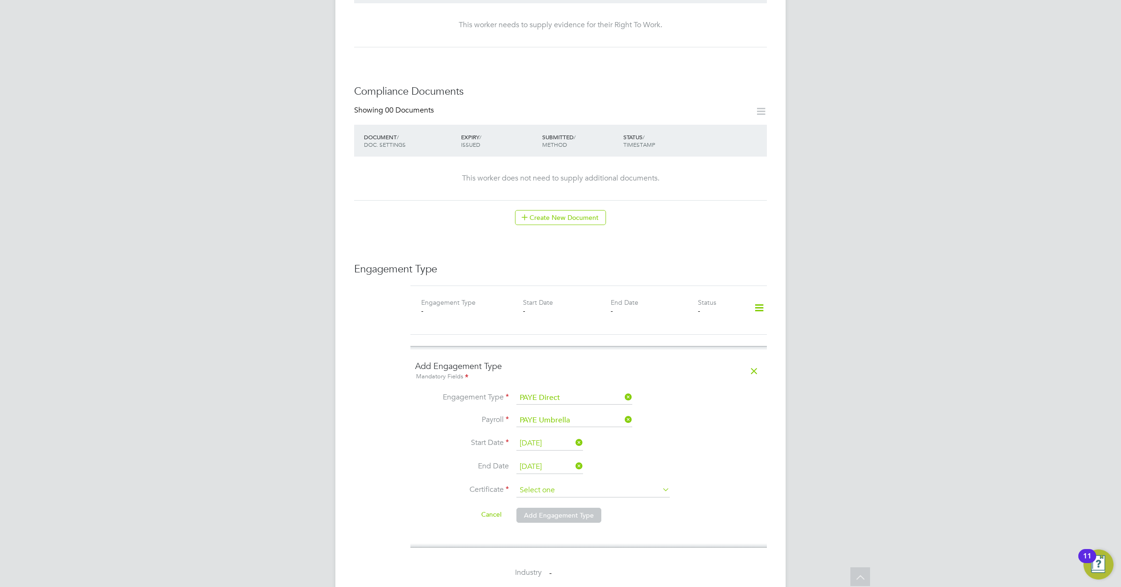
click at [568, 484] on input at bounding box center [592, 491] width 153 height 14
click at [570, 504] on li "No, worker doesn't have a P45 certificate" at bounding box center [593, 508] width 154 height 12
type input "No, worker doesn't have a P45 certificate"
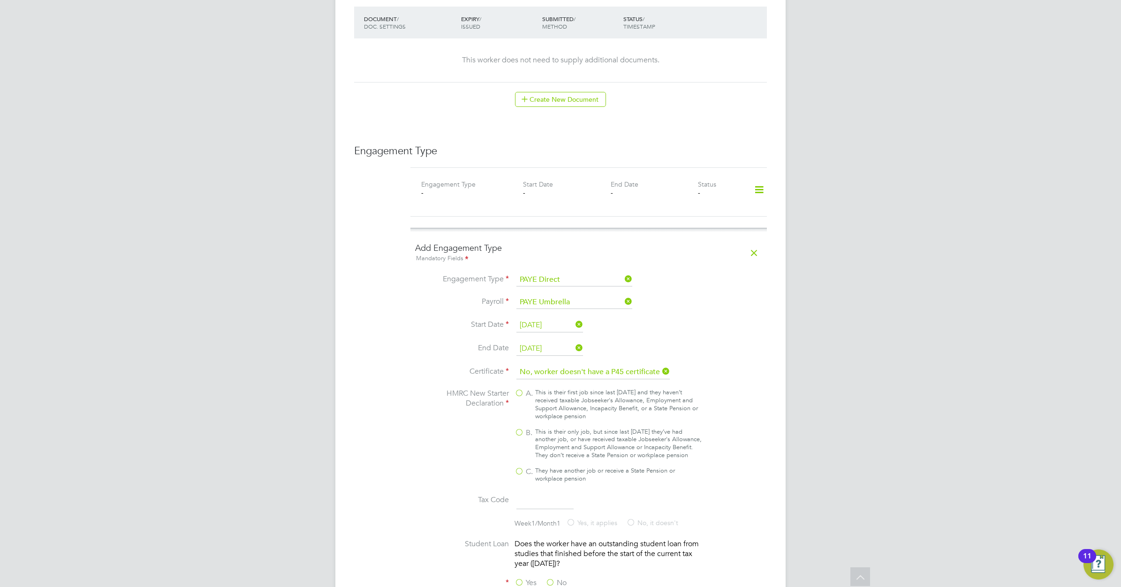
scroll to position [586, 0]
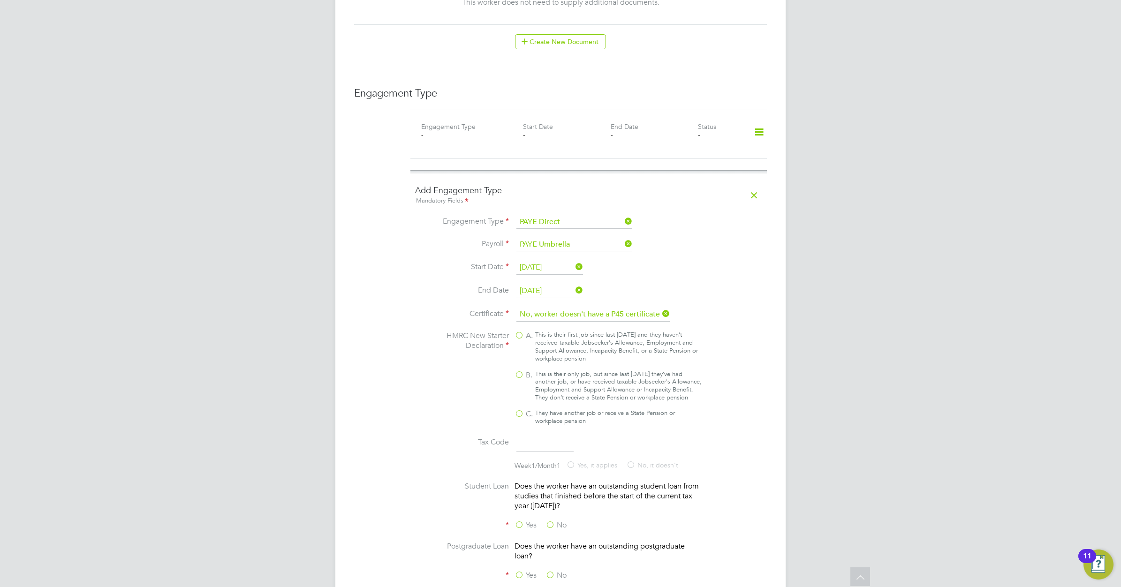
click at [557, 370] on div "This is their only job, but since last [DATE] they’ve had another job, or have …" at bounding box center [618, 386] width 166 height 32
click at [0, 0] on input "B. This is their only job, but since last [DATE] they’ve had another job, or ha…" at bounding box center [0, 0] width 0 height 0
type input "1257L"
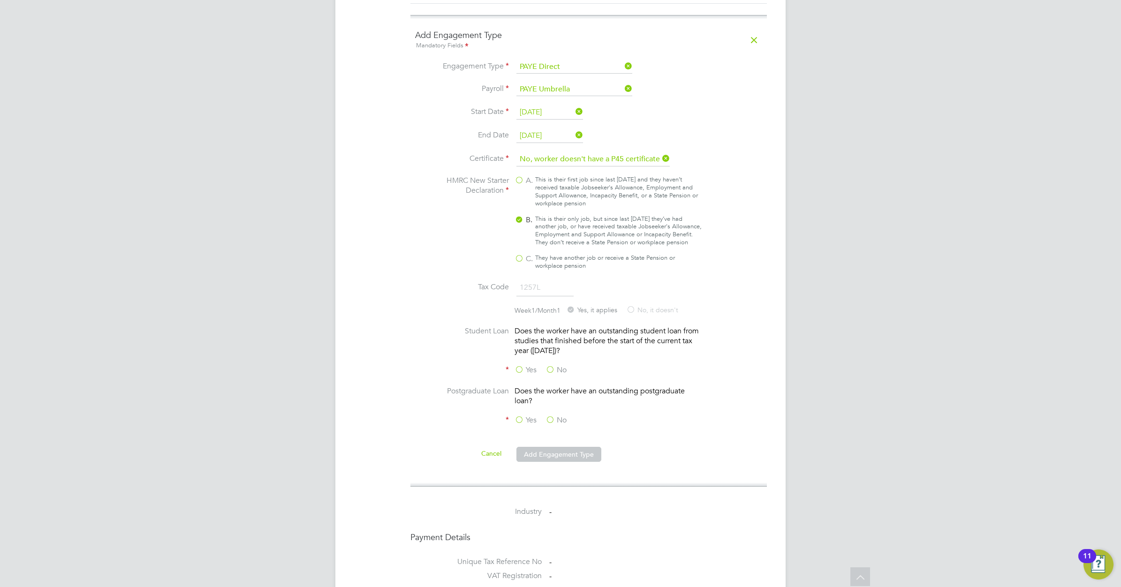
scroll to position [762, 0]
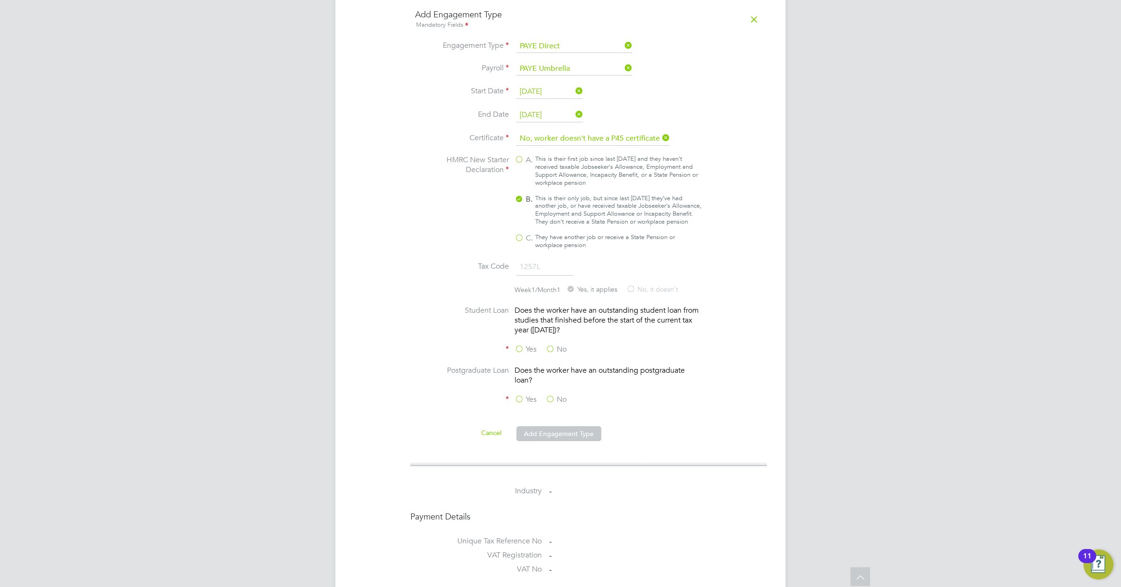
click at [557, 349] on label "No" at bounding box center [555, 350] width 21 height 10
click at [0, 0] on input "No" at bounding box center [0, 0] width 0 height 0
click at [557, 399] on label "No" at bounding box center [555, 400] width 21 height 10
click at [0, 0] on input "No" at bounding box center [0, 0] width 0 height 0
click at [556, 432] on button "Add Engagement Type" at bounding box center [558, 433] width 85 height 15
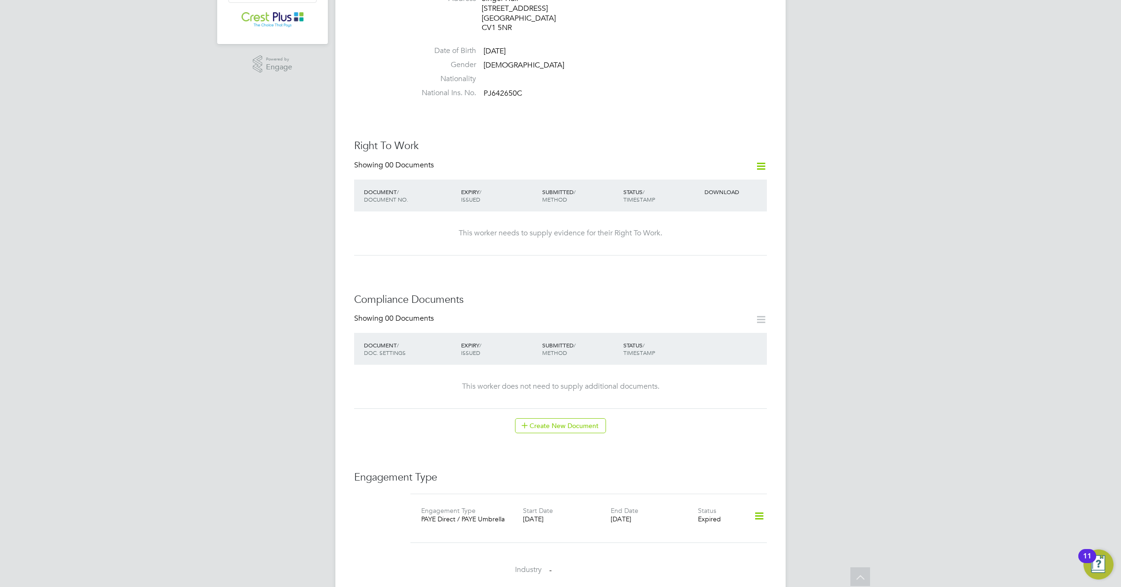
scroll to position [0, 0]
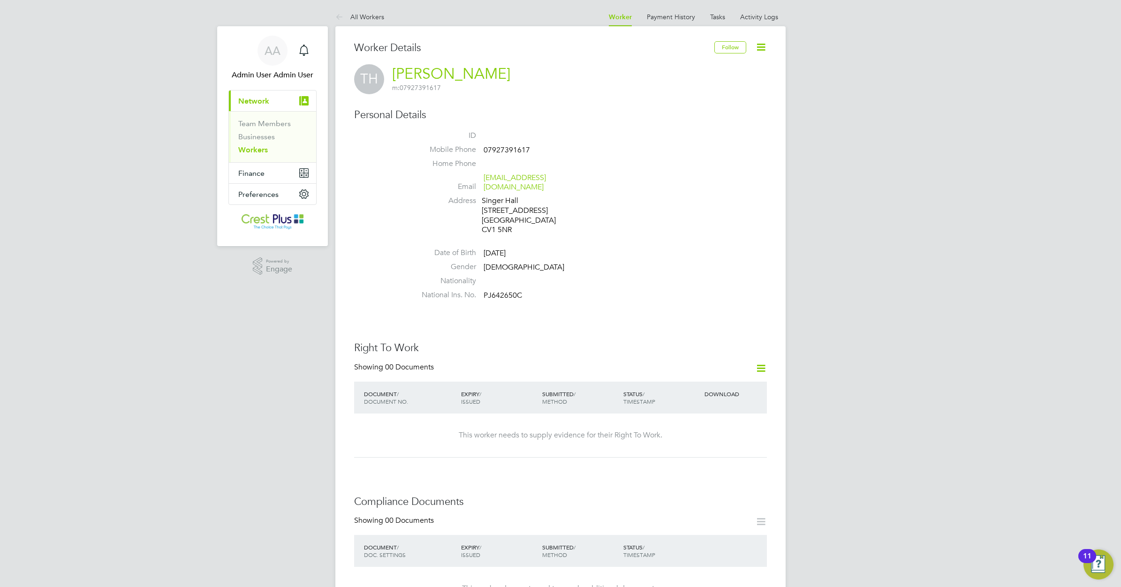
click at [259, 148] on link "Workers" at bounding box center [253, 149] width 30 height 9
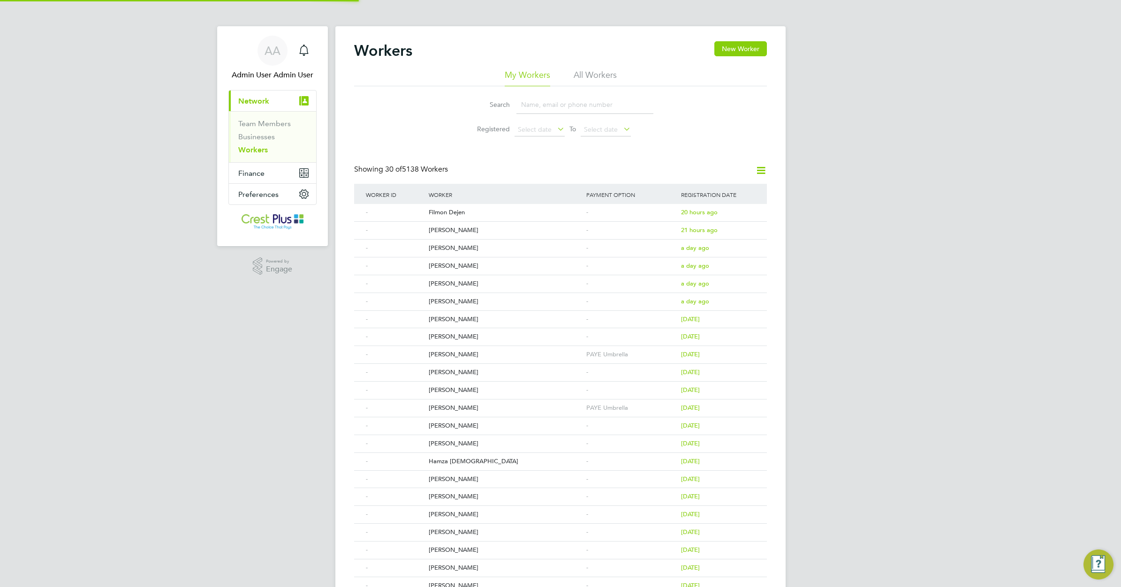
click at [540, 104] on input at bounding box center [584, 105] width 137 height 18
paste input "DIVINE BOYE-OKIT"
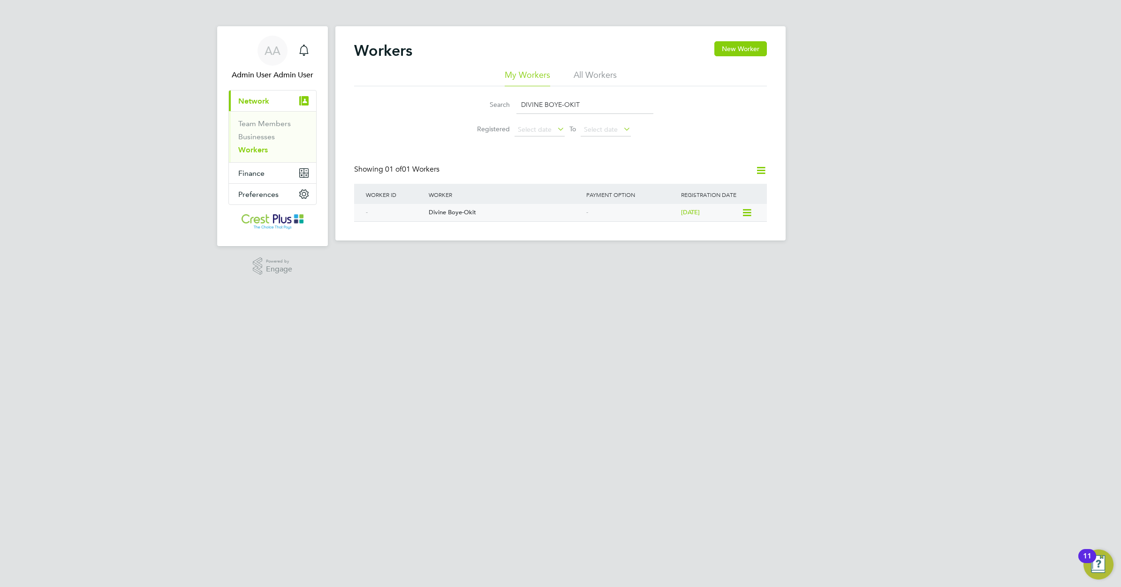
type input "DIVINE BOYE-OKIT"
click at [436, 212] on div "Divine Boye-Okit" at bounding box center [505, 212] width 158 height 17
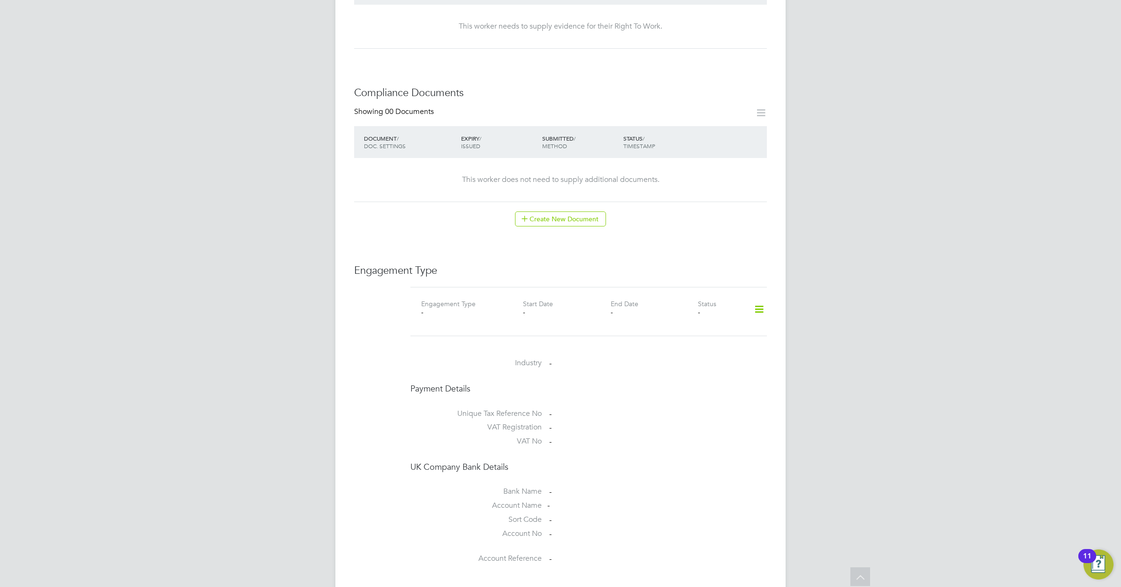
scroll to position [469, 0]
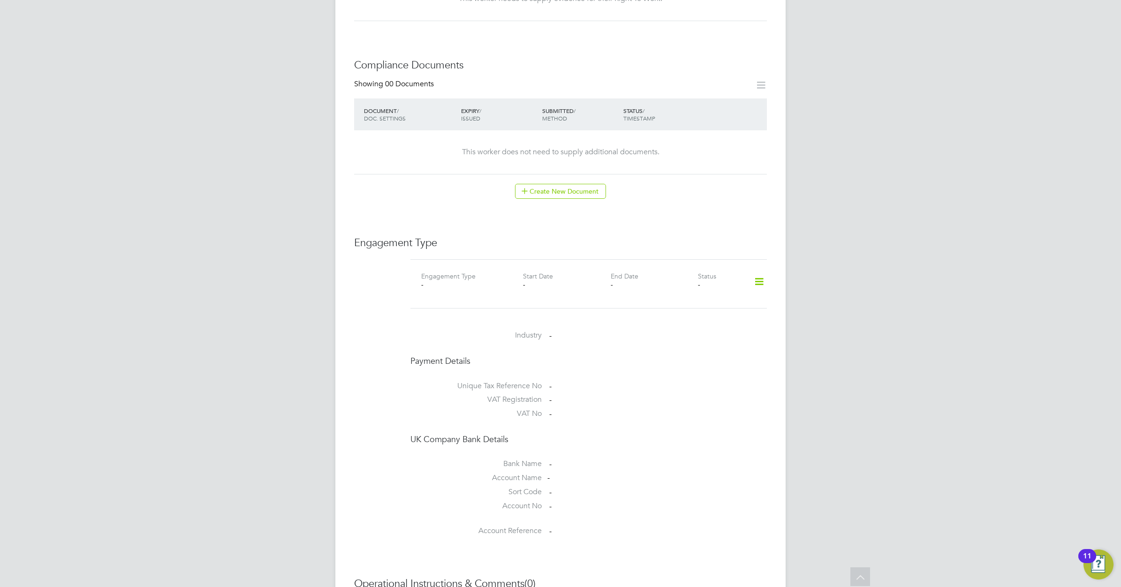
drag, startPoint x: 761, startPoint y: 274, endPoint x: 747, endPoint y: 287, distance: 18.9
click at [761, 274] on icon at bounding box center [759, 282] width 16 height 22
click at [695, 313] on li "Add Engagement Type" at bounding box center [711, 313] width 106 height 13
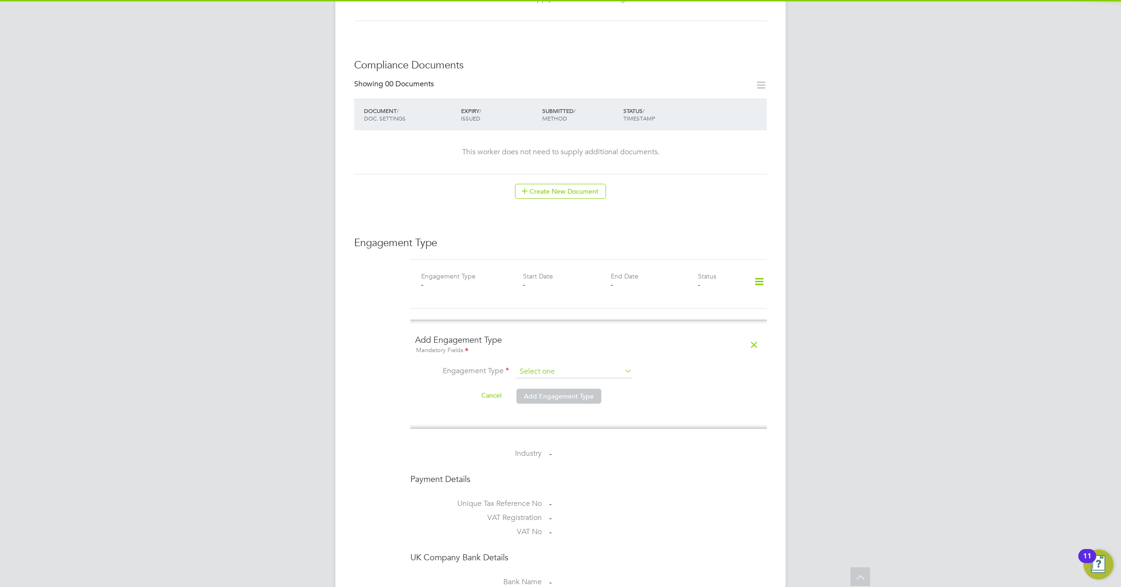
click at [573, 365] on input at bounding box center [574, 371] width 116 height 13
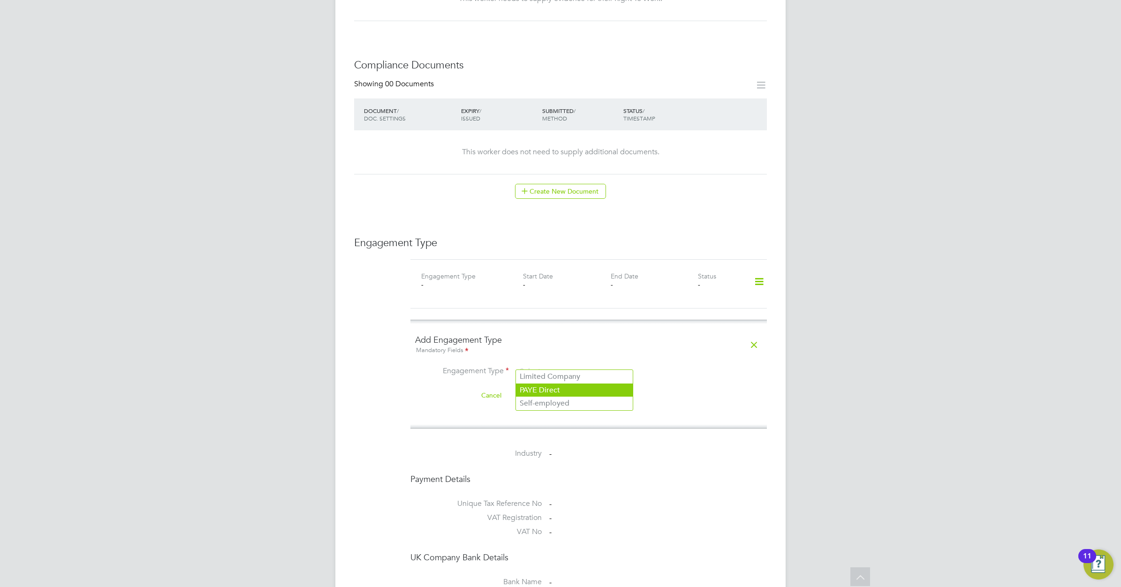
click at [551, 391] on li "PAYE Direct" at bounding box center [574, 391] width 117 height 14
type input "PAYE Direct"
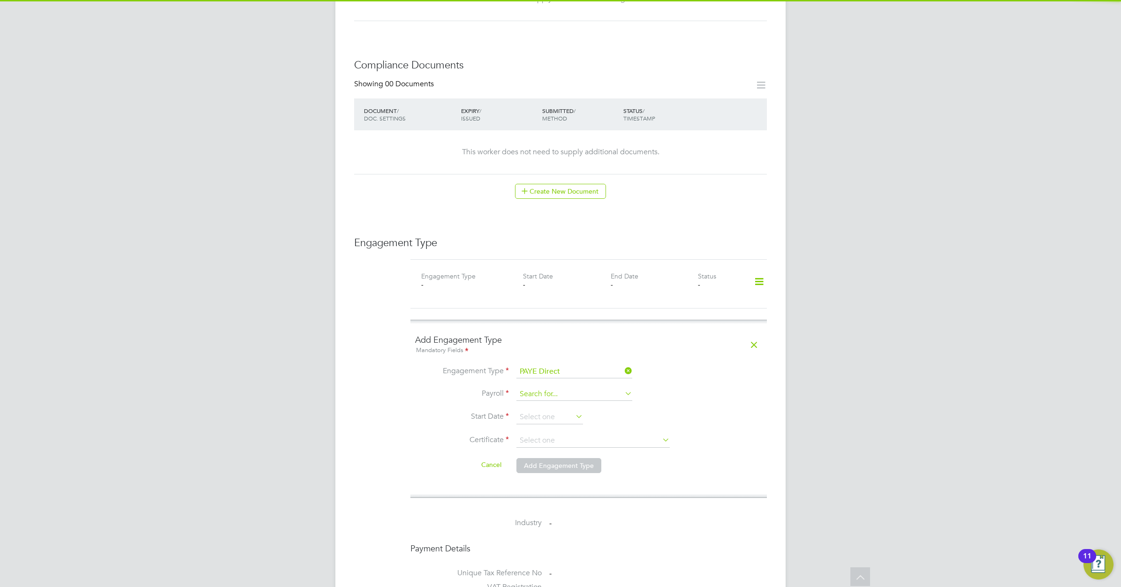
click at [554, 388] on input at bounding box center [574, 394] width 116 height 13
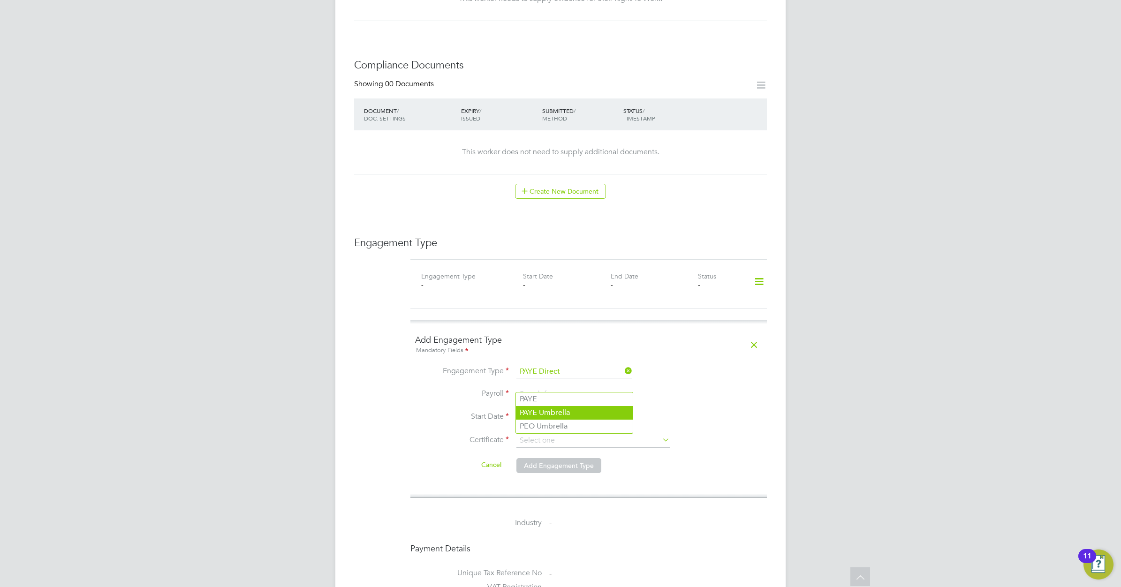
click at [552, 410] on li "PAYE Umbrella" at bounding box center [574, 413] width 117 height 14
type input "PAYE Umbrella"
click at [545, 410] on input at bounding box center [549, 417] width 67 height 14
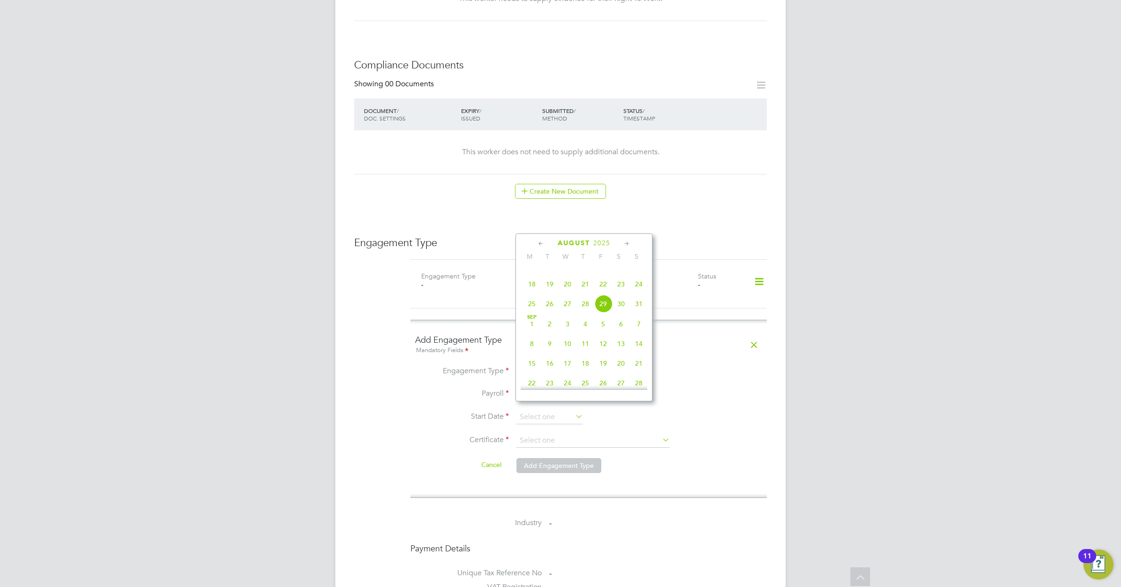
click at [539, 243] on icon at bounding box center [541, 244] width 9 height 10
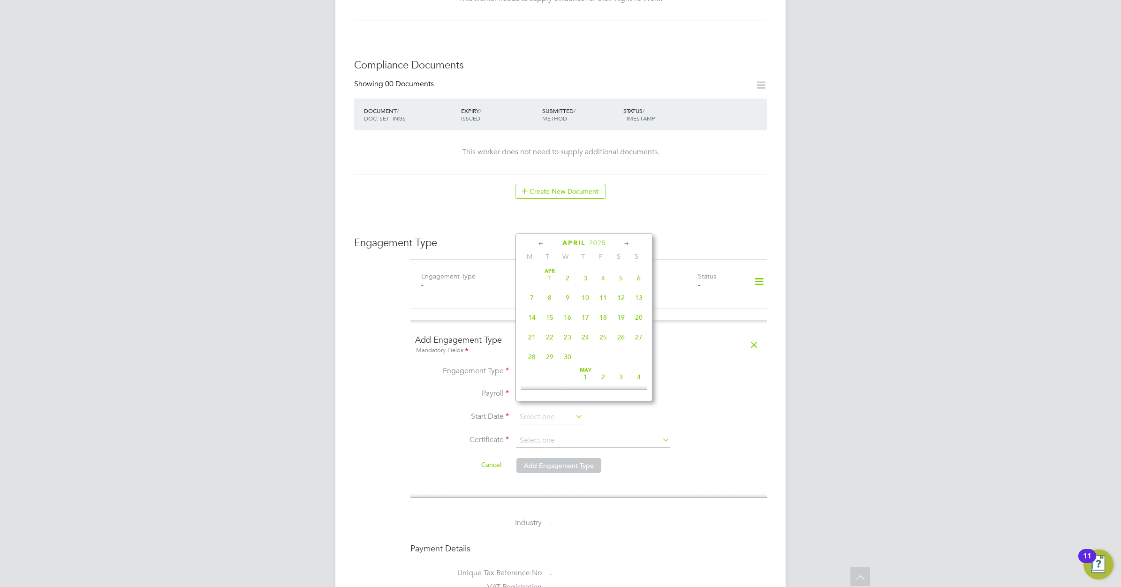
click at [628, 242] on icon at bounding box center [626, 244] width 9 height 10
click at [603, 313] on span "16" at bounding box center [603, 314] width 18 height 18
type input "[DATE]"
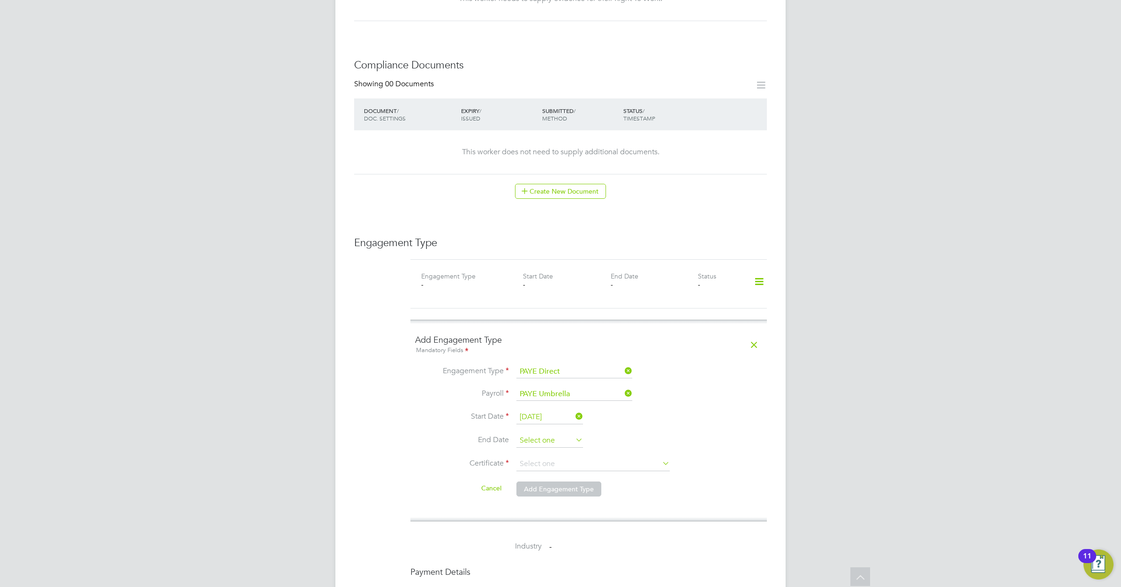
click at [564, 434] on input at bounding box center [549, 441] width 67 height 14
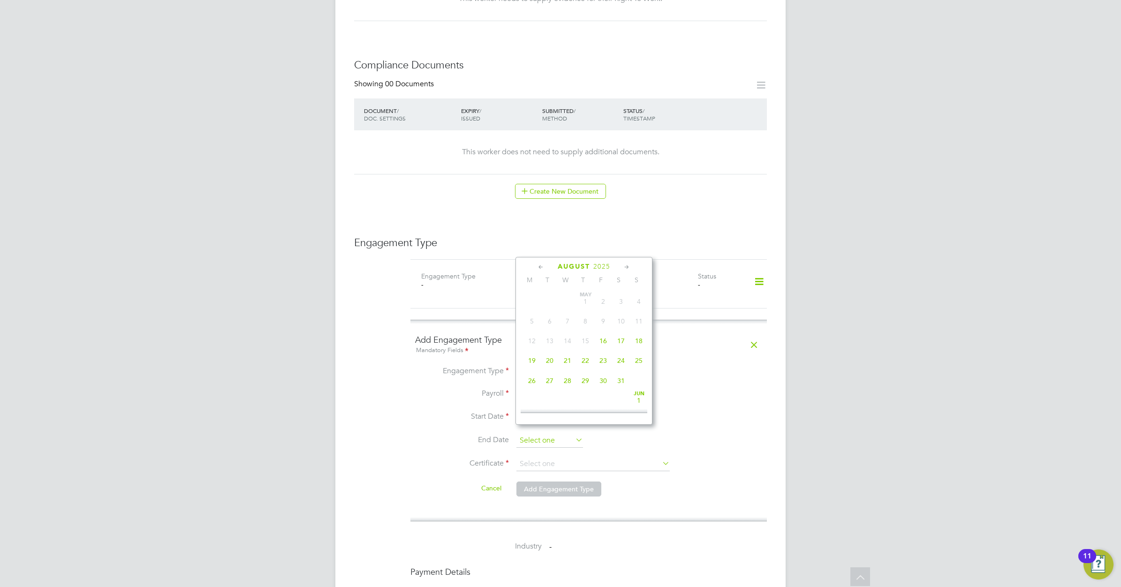
scroll to position [370, 0]
click at [626, 268] on icon at bounding box center [626, 267] width 9 height 10
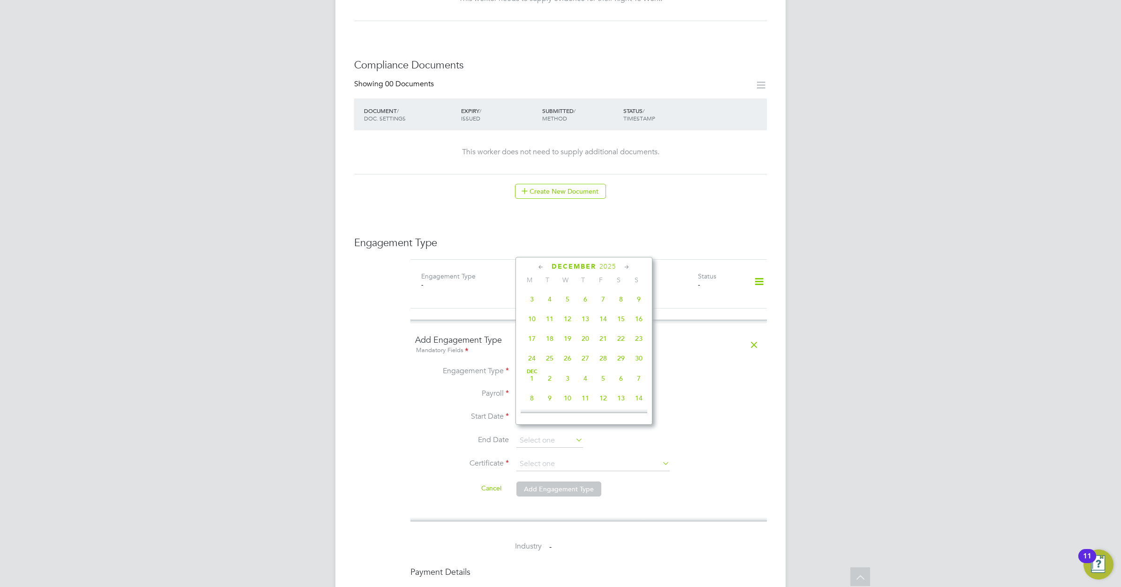
scroll to position [737, 0]
click at [567, 364] on span "31" at bounding box center [568, 356] width 18 height 18
type input "[DATE]"
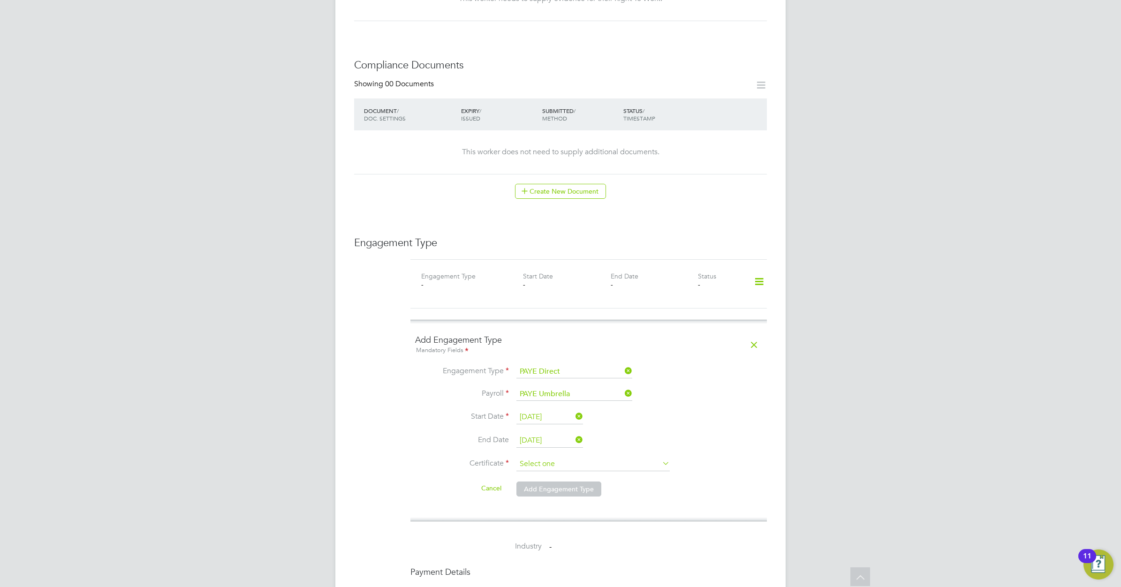
click at [616, 457] on input at bounding box center [592, 464] width 153 height 14
click at [597, 481] on li "No, worker doesn't have a P45 certificate" at bounding box center [593, 482] width 154 height 12
type input "No, worker doesn't have a P45 certificate"
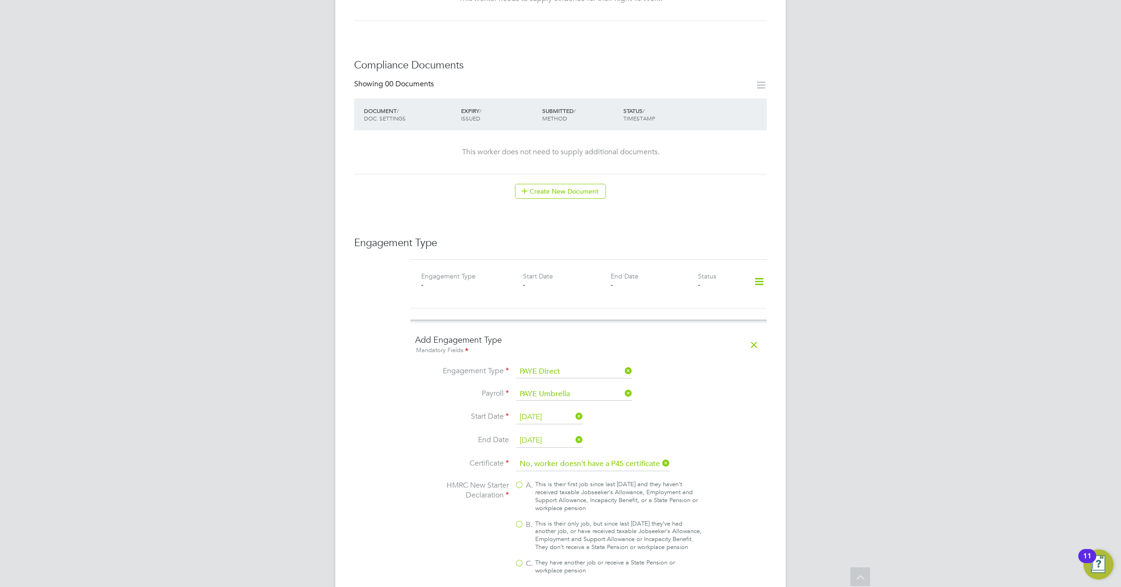
click at [564, 523] on div "This is their only job, but since last [DATE] they’ve had another job, or have …" at bounding box center [618, 536] width 166 height 32
click at [0, 0] on input "B. This is their only job, but since last [DATE] they’ve had another job, or ha…" at bounding box center [0, 0] width 0 height 0
type input "1257L"
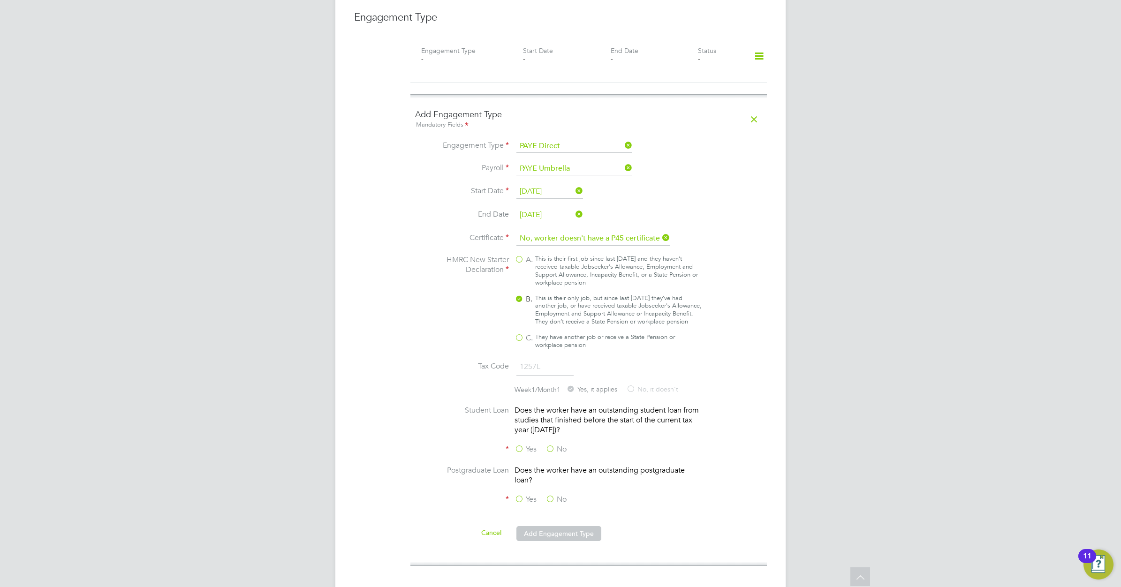
scroll to position [703, 0]
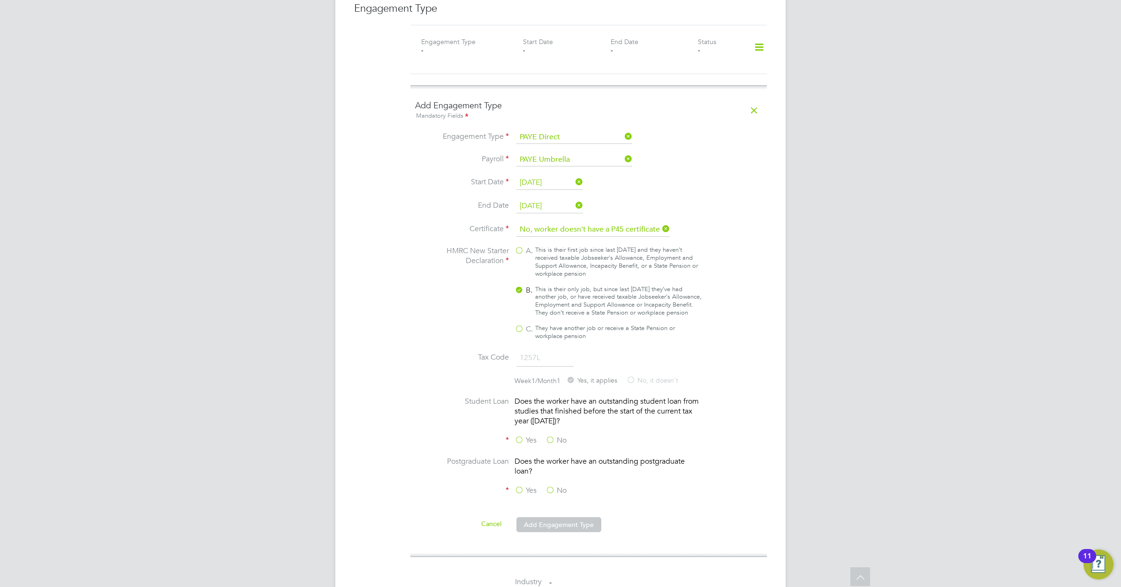
click at [554, 441] on label "No" at bounding box center [555, 441] width 21 height 10
click at [0, 0] on input "No" at bounding box center [0, 0] width 0 height 0
click at [557, 488] on label "No" at bounding box center [555, 491] width 21 height 10
click at [0, 0] on input "No" at bounding box center [0, 0] width 0 height 0
click at [559, 528] on button "Add Engagement Type" at bounding box center [558, 524] width 85 height 15
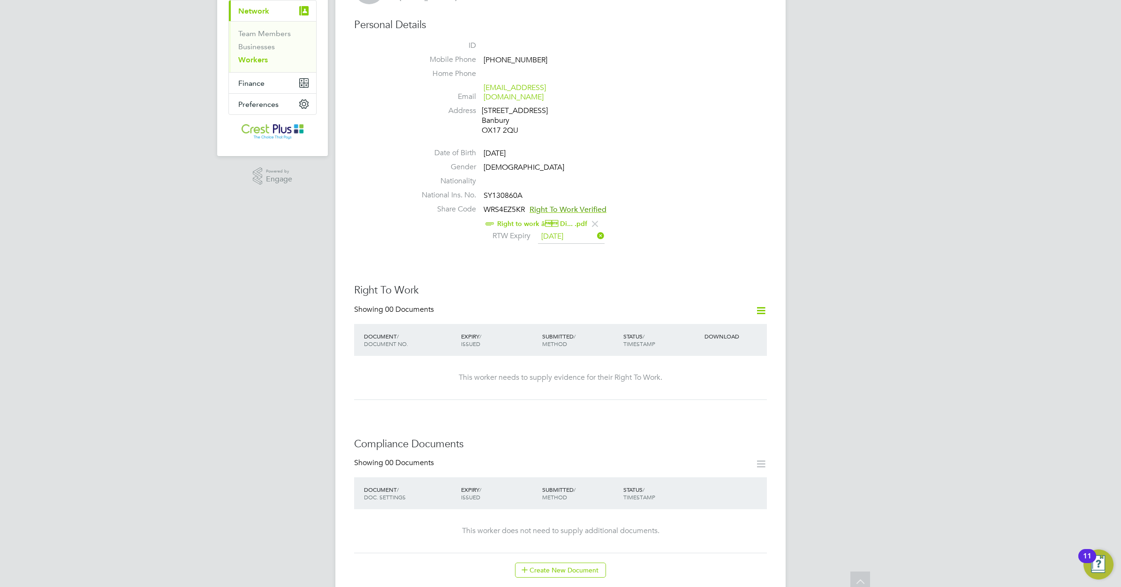
scroll to position [0, 0]
